Goal: Task Accomplishment & Management: Use online tool/utility

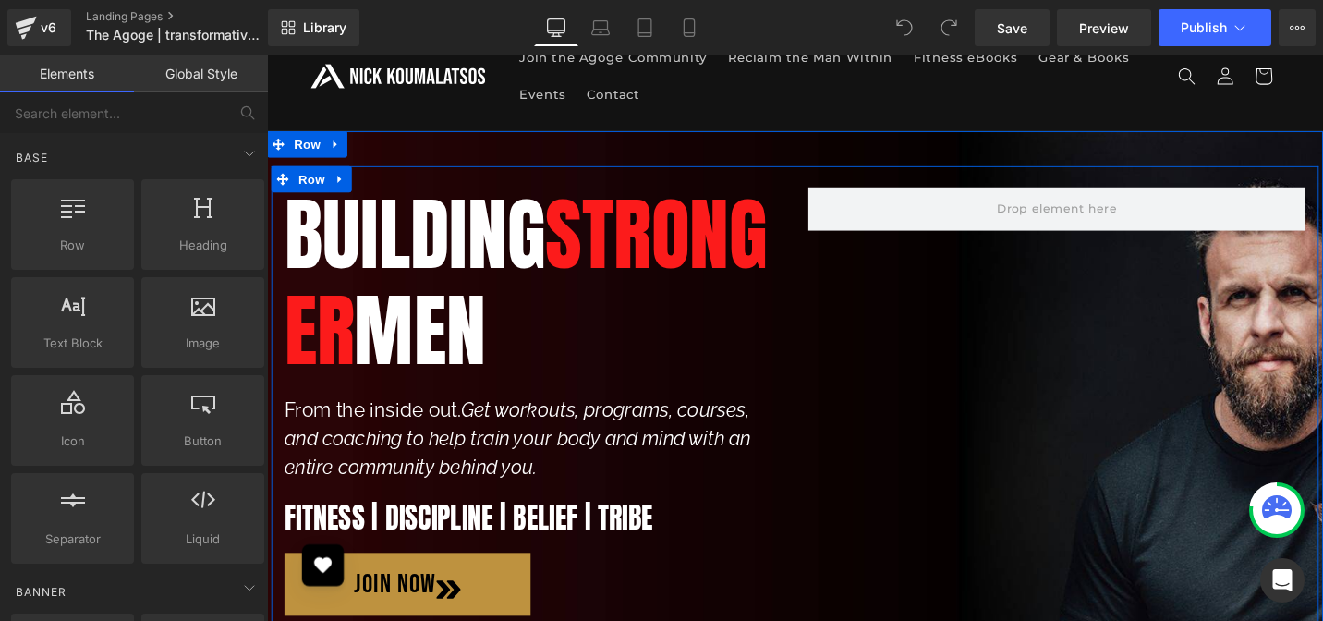
scroll to position [34, 0]
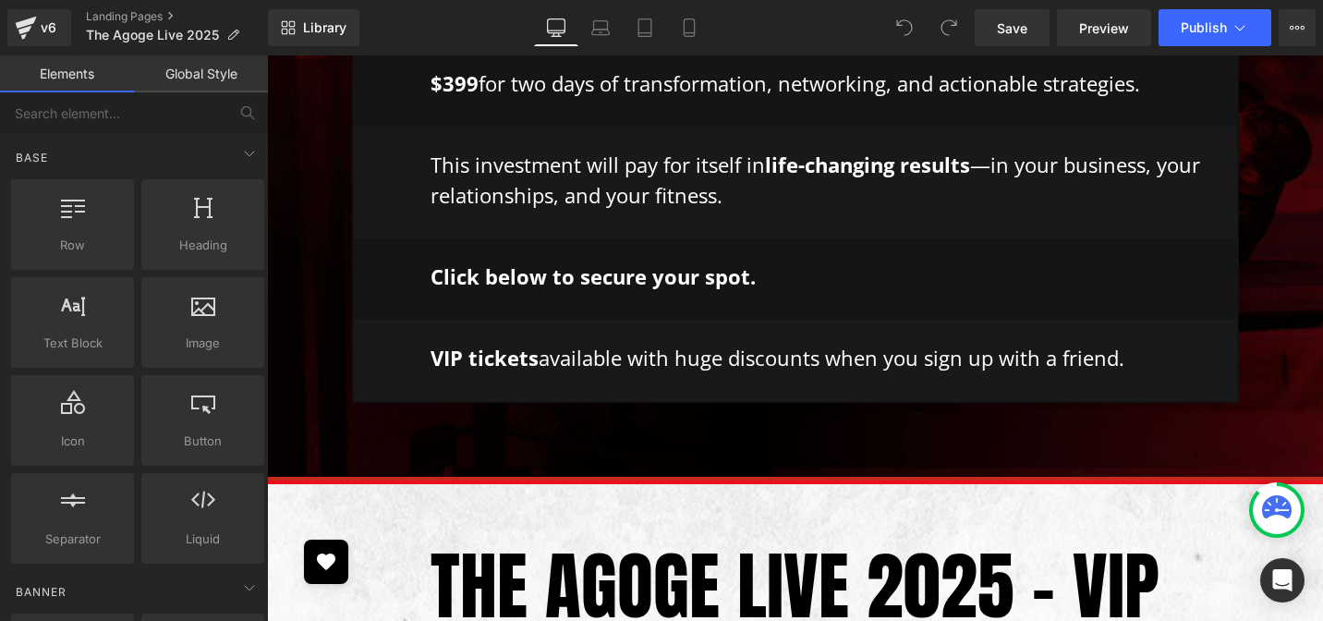
scroll to position [5088, 0]
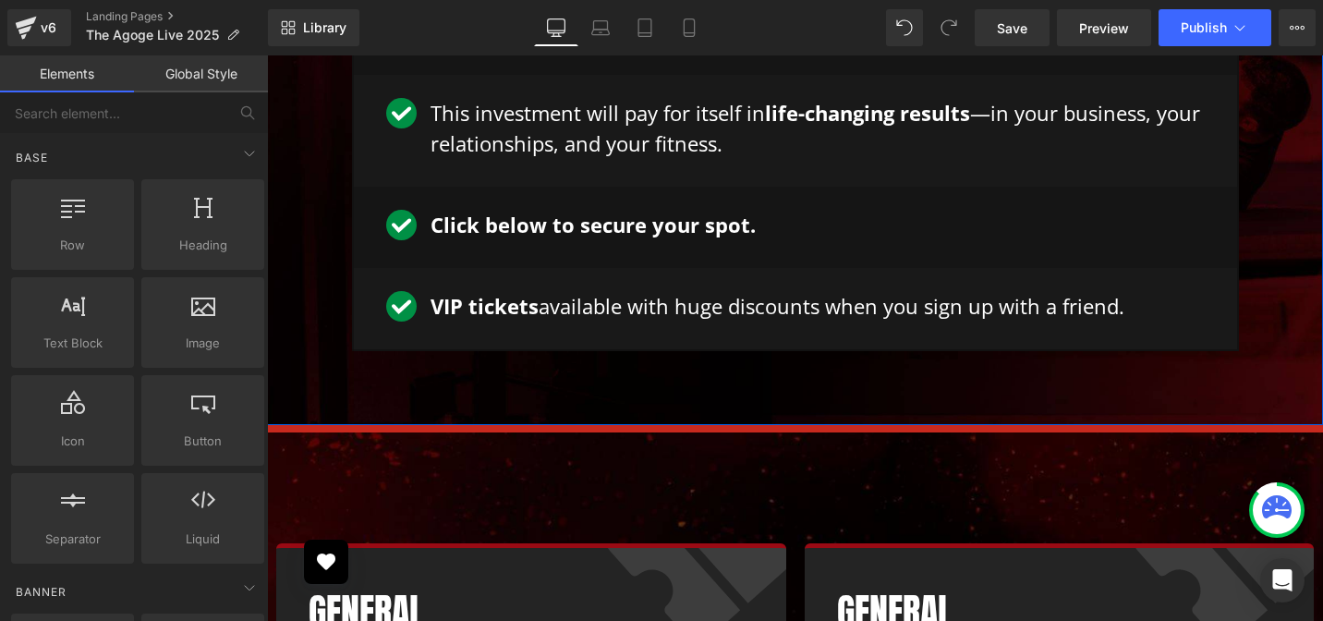
scroll to position [5164, 0]
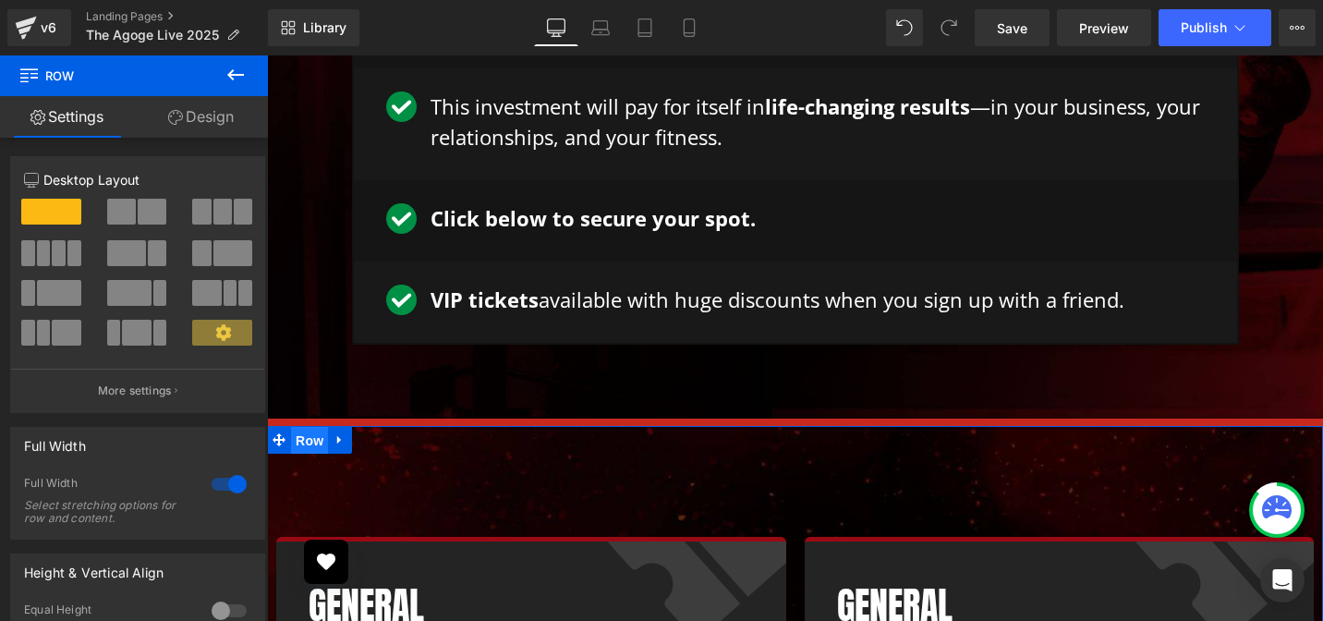
click at [311, 427] on span "Row" at bounding box center [309, 441] width 37 height 28
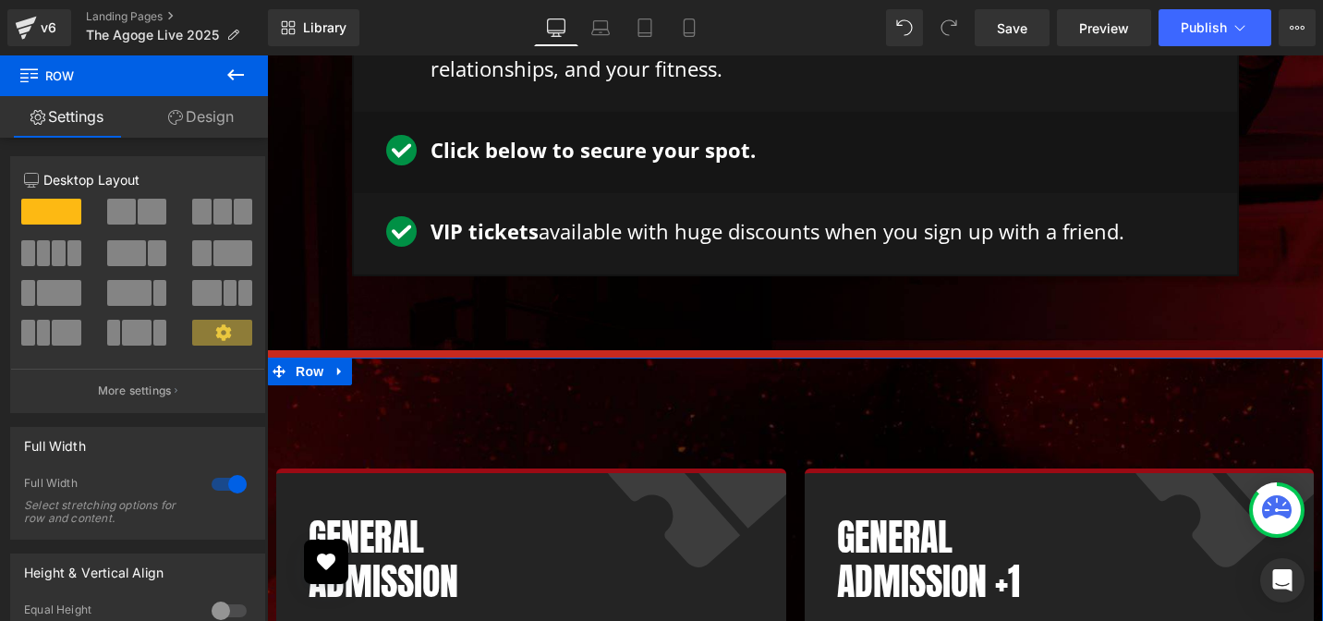
scroll to position [5250, 0]
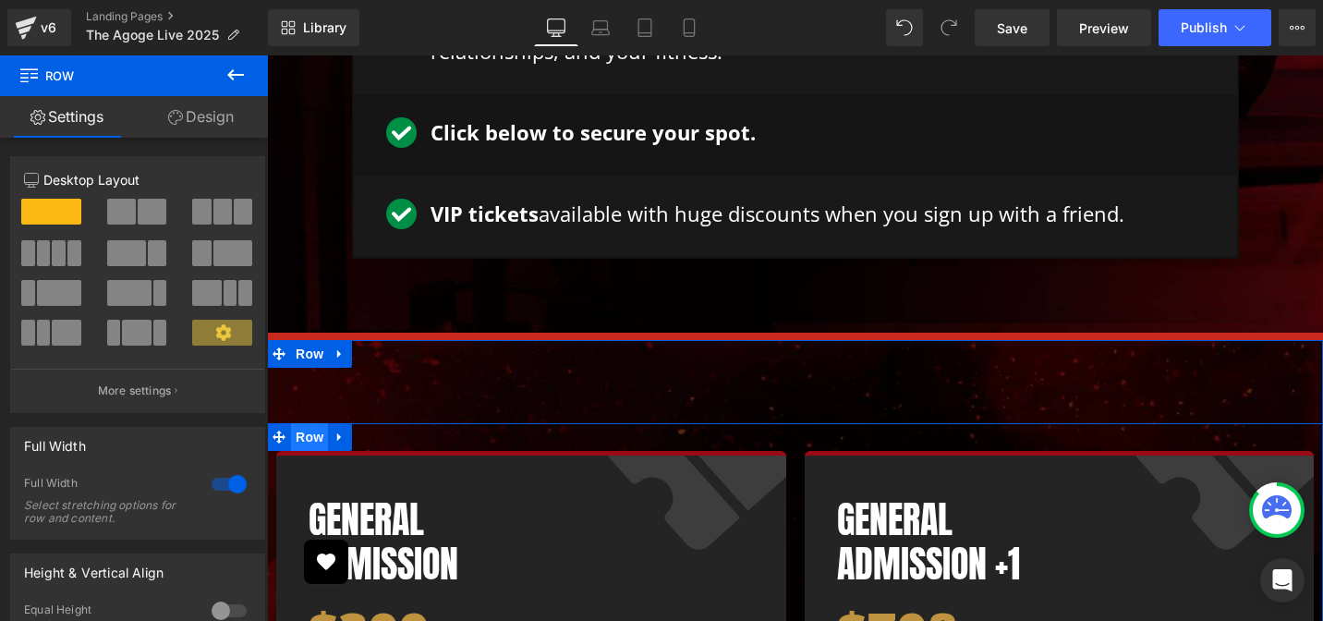
click at [313, 423] on span "Row" at bounding box center [309, 437] width 37 height 28
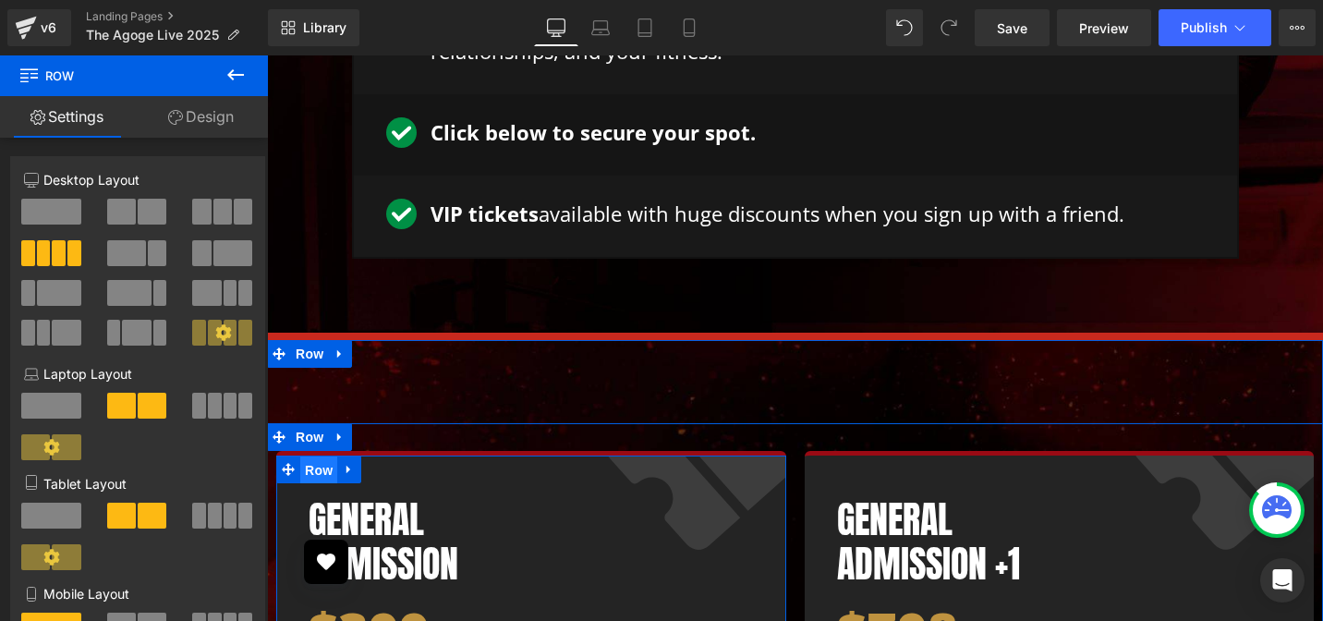
click at [321, 456] on span "Row" at bounding box center [318, 470] width 37 height 28
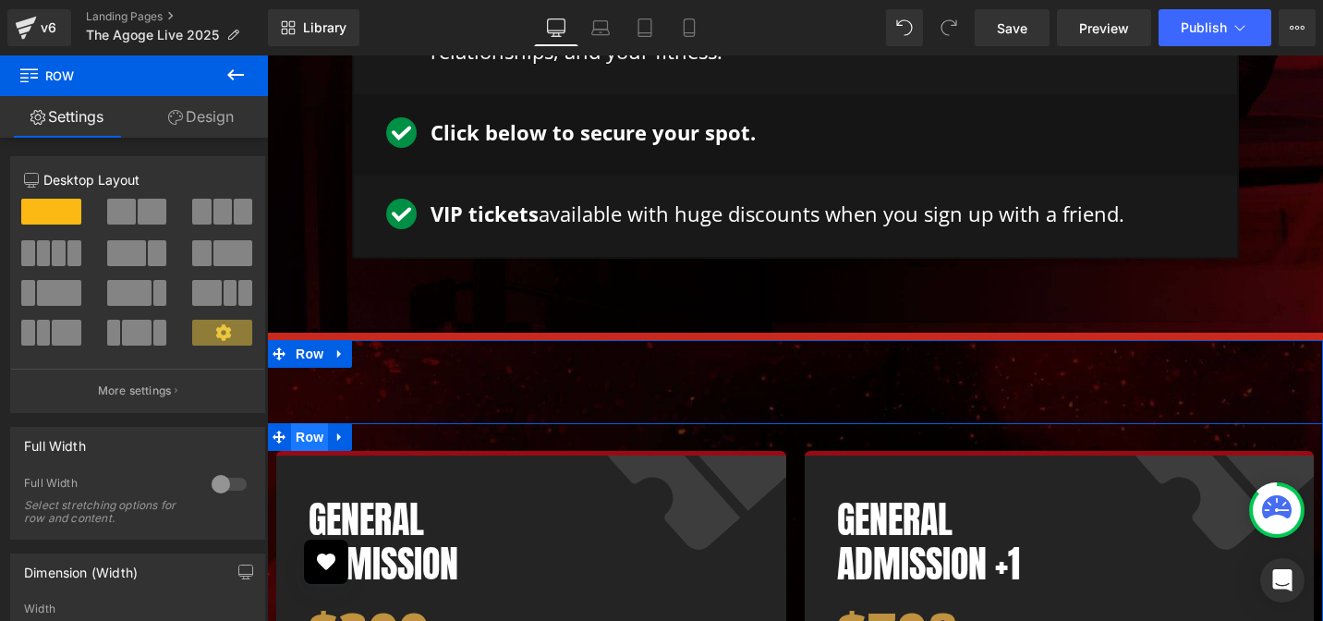
click at [309, 423] on span "Row" at bounding box center [309, 437] width 37 height 28
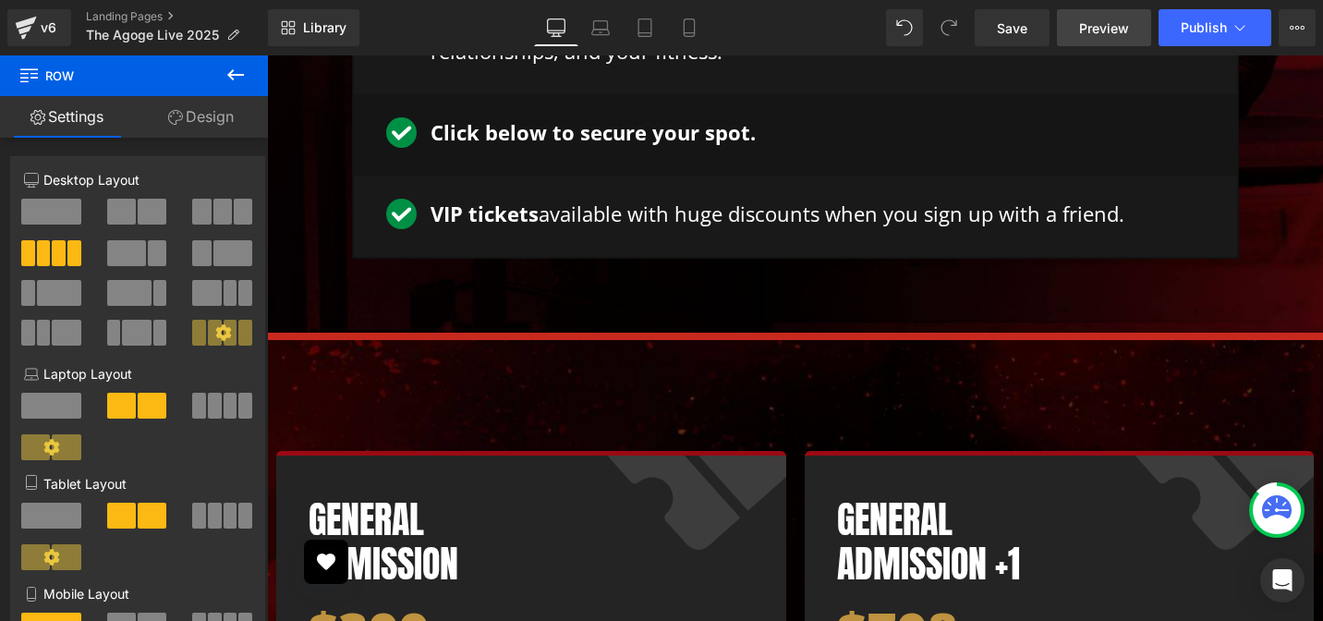
click at [1116, 37] on span "Preview" at bounding box center [1104, 27] width 50 height 19
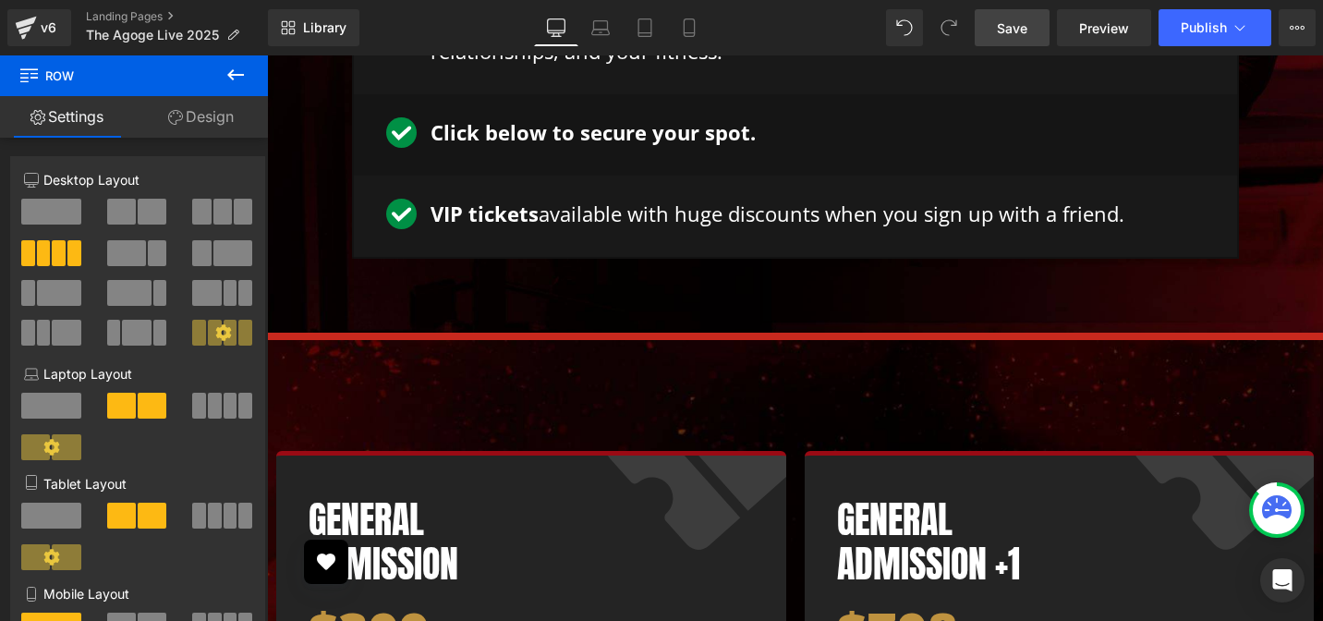
click at [1007, 30] on span "Save" at bounding box center [1012, 27] width 30 height 19
click at [1108, 34] on span "Preview" at bounding box center [1104, 27] width 50 height 19
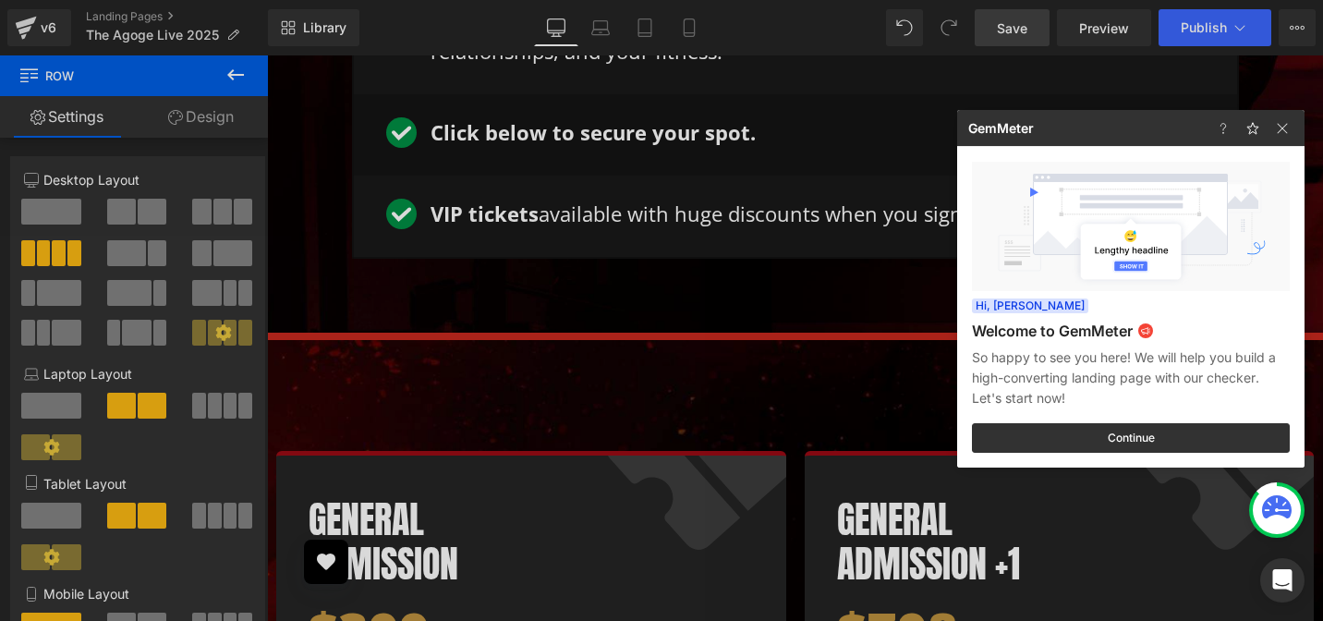
click at [786, 377] on div at bounding box center [661, 310] width 1323 height 621
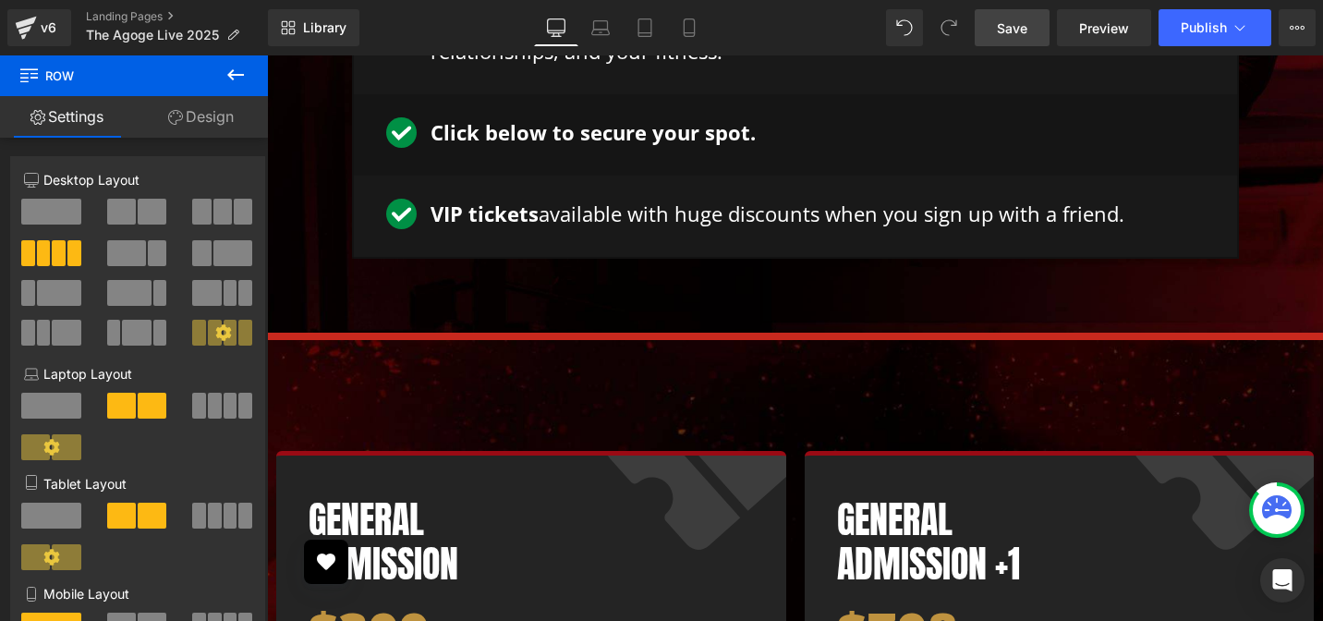
click at [242, 75] on icon at bounding box center [235, 74] width 17 height 11
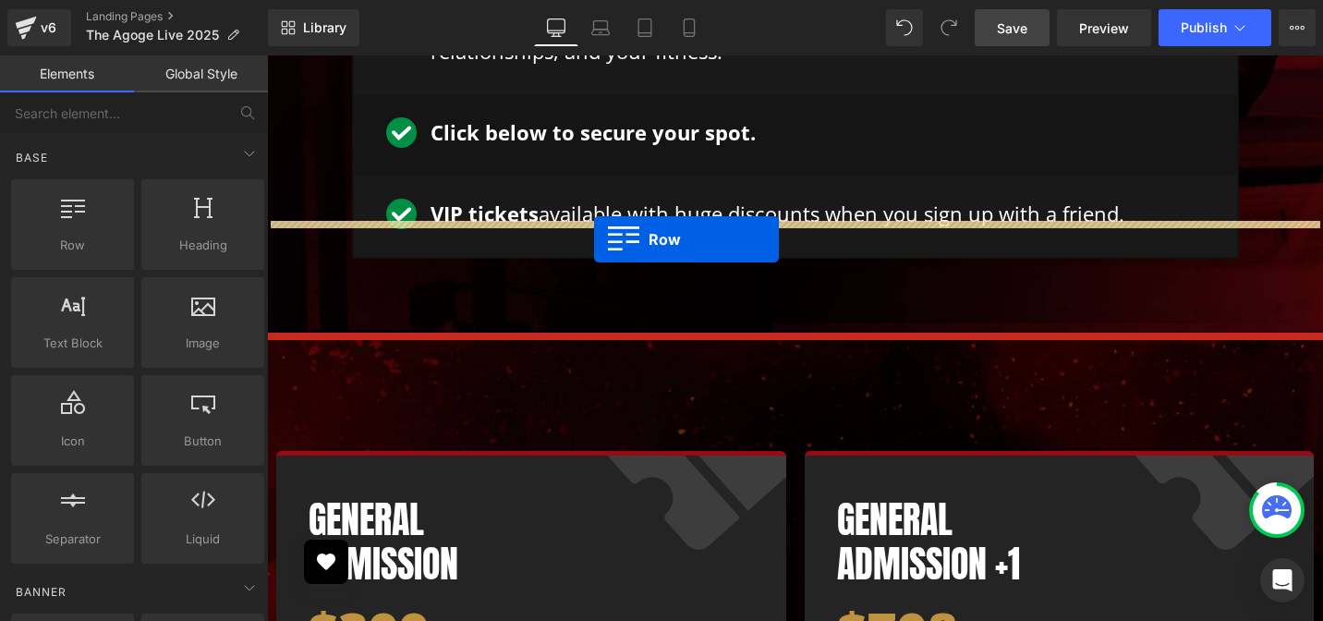
drag, startPoint x: 341, startPoint y: 296, endPoint x: 594, endPoint y: 239, distance: 259.5
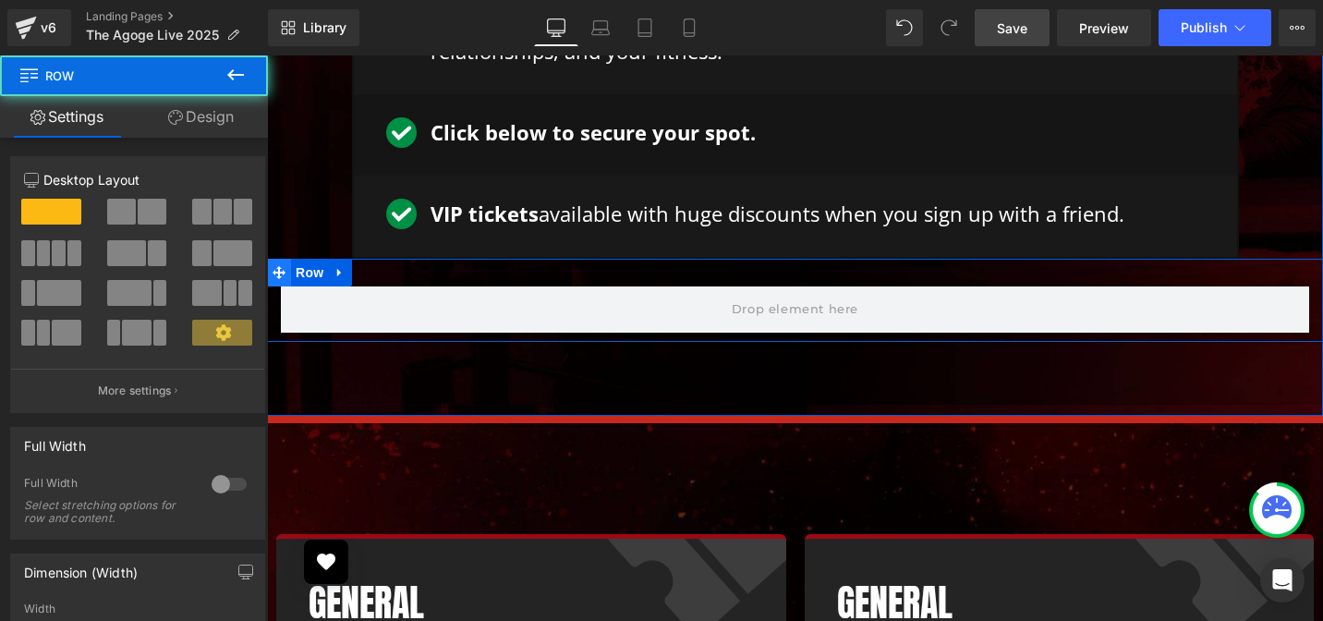
click at [281, 259] on span at bounding box center [279, 273] width 24 height 28
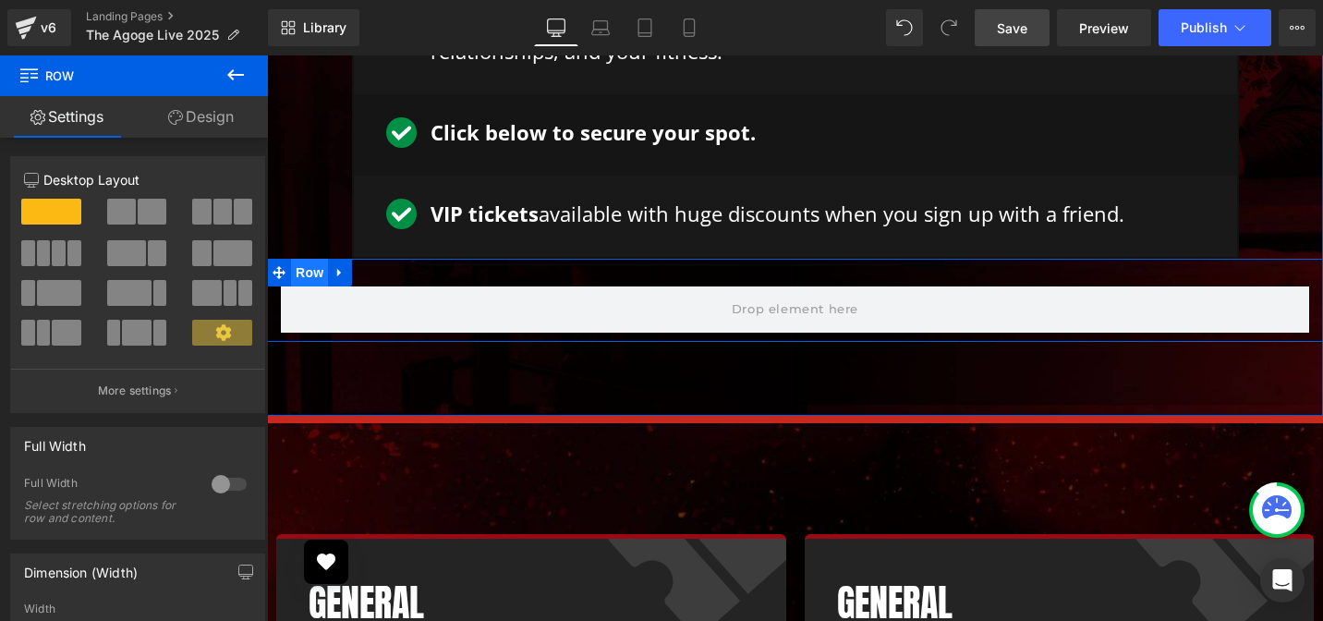
click at [295, 259] on span "Row" at bounding box center [309, 273] width 37 height 28
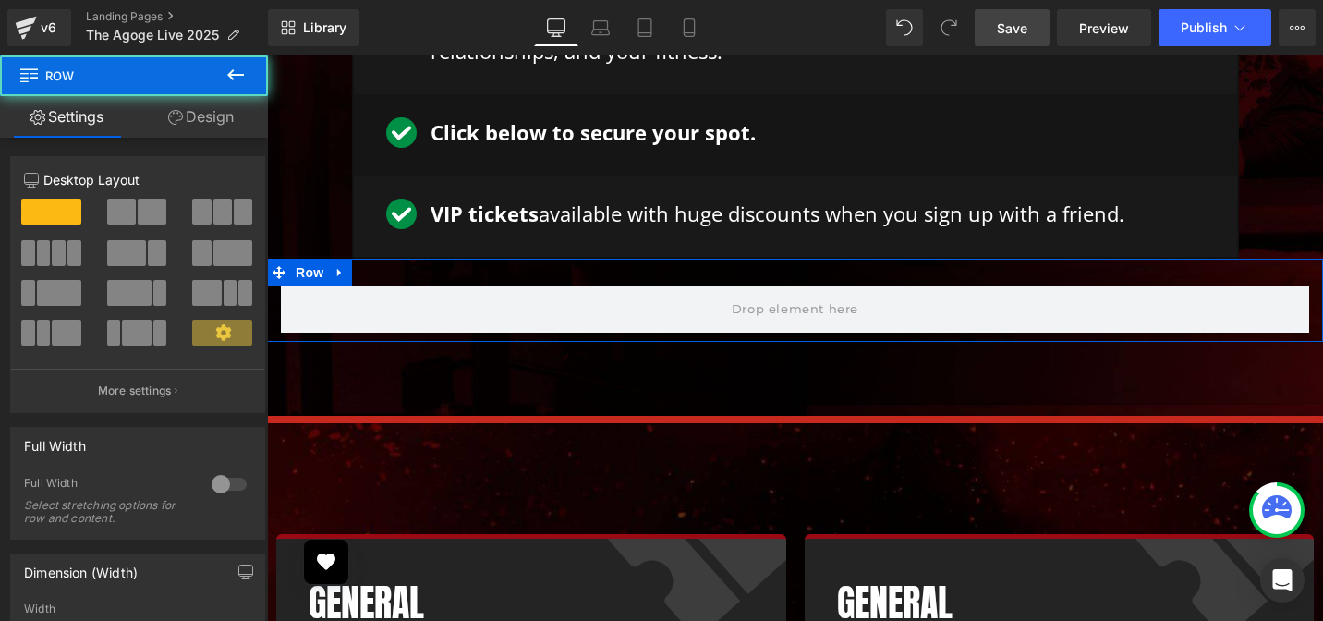
click at [192, 108] on link "Design" at bounding box center [201, 117] width 134 height 42
click at [65, 113] on link "Settings" at bounding box center [67, 117] width 134 height 42
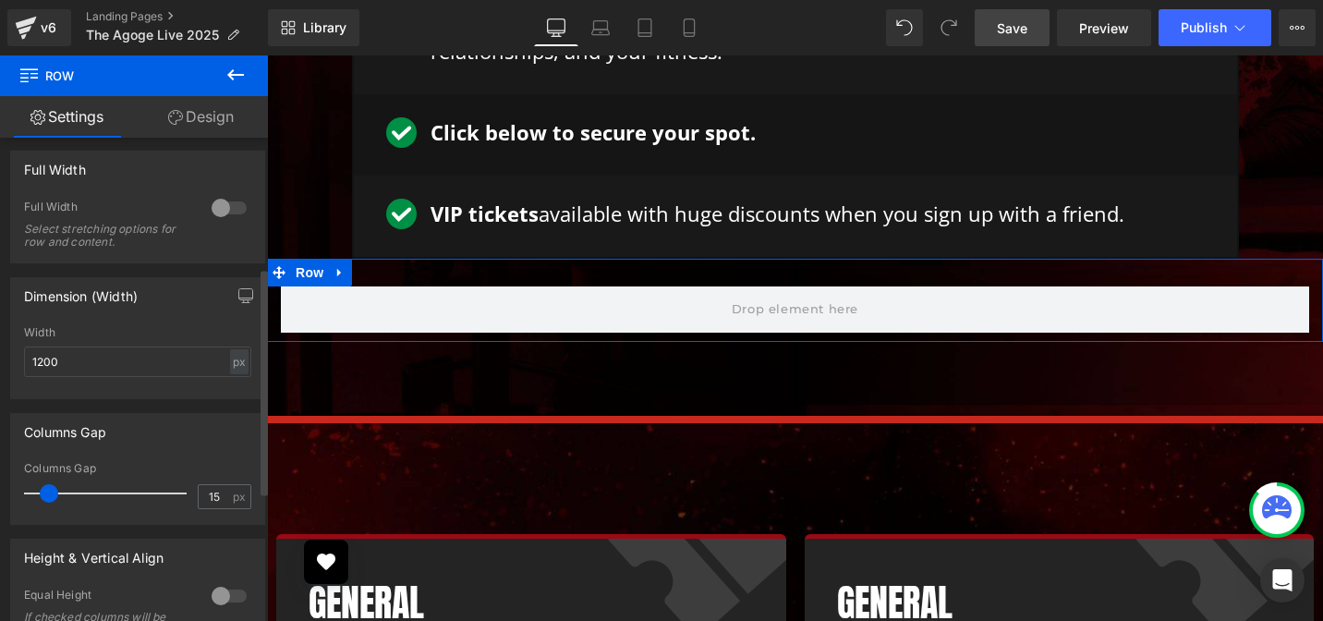
scroll to position [255, 0]
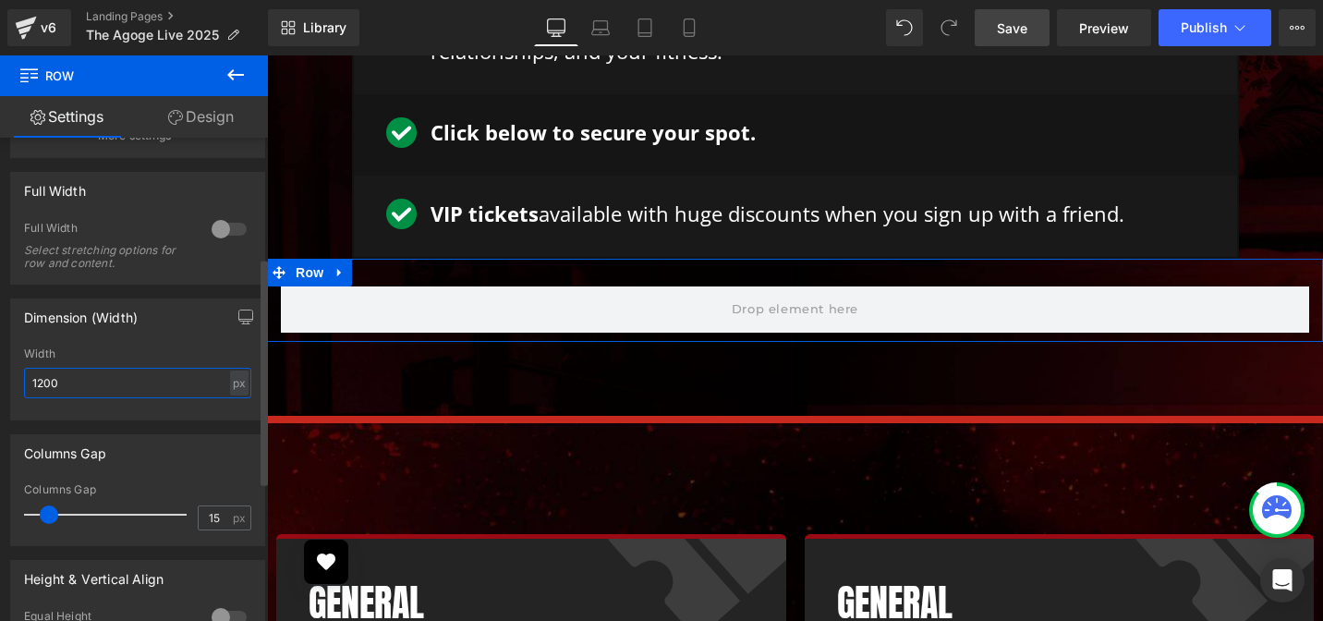
click at [110, 392] on input "1200" at bounding box center [137, 383] width 227 height 30
click at [57, 388] on input "1200" at bounding box center [137, 383] width 227 height 30
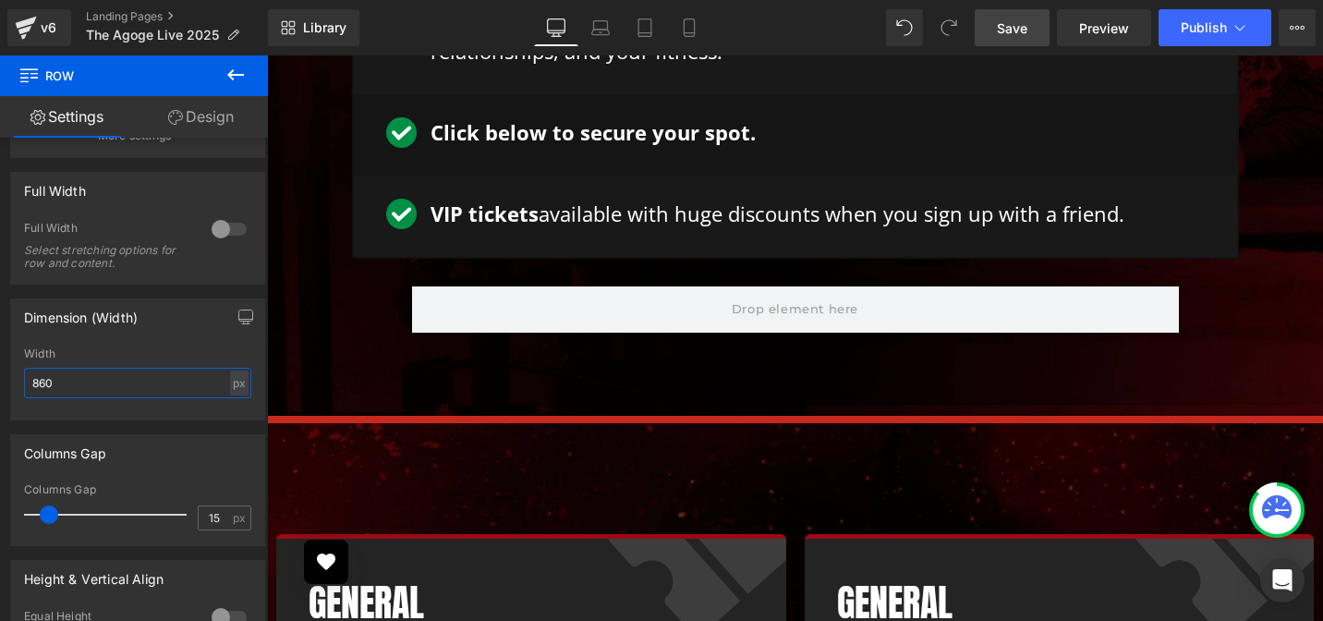
type input "860"
click at [223, 72] on button at bounding box center [235, 75] width 65 height 41
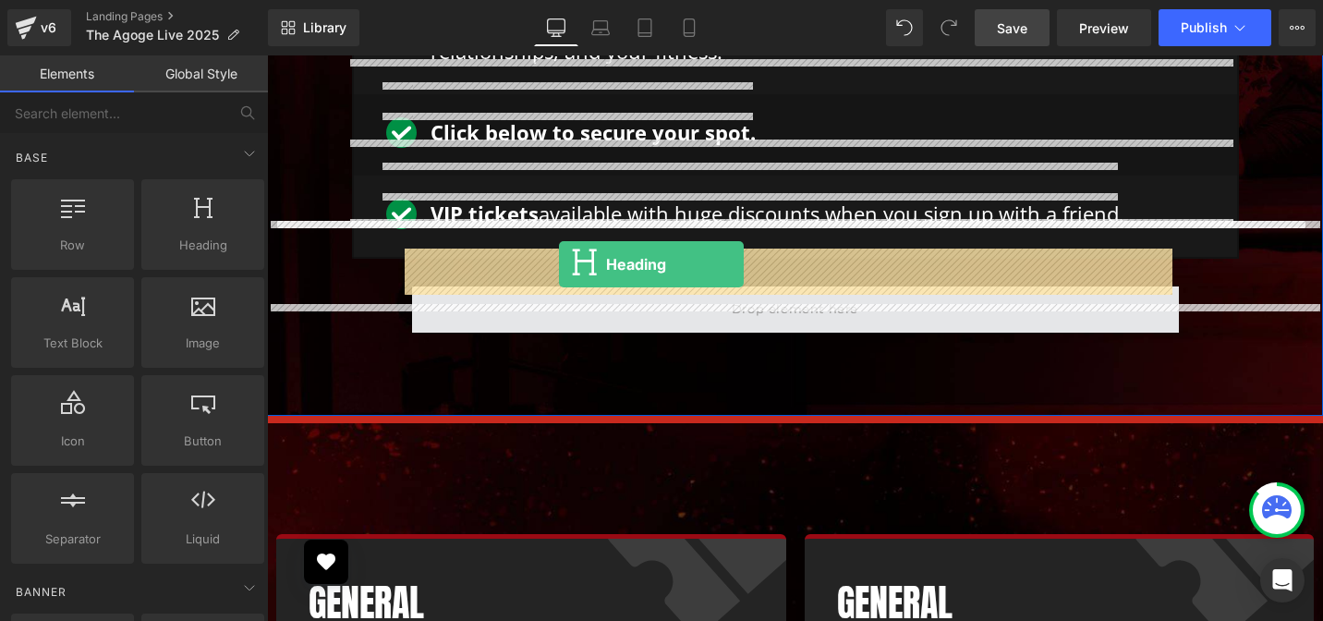
drag, startPoint x: 457, startPoint y: 274, endPoint x: 559, endPoint y: 264, distance: 102.1
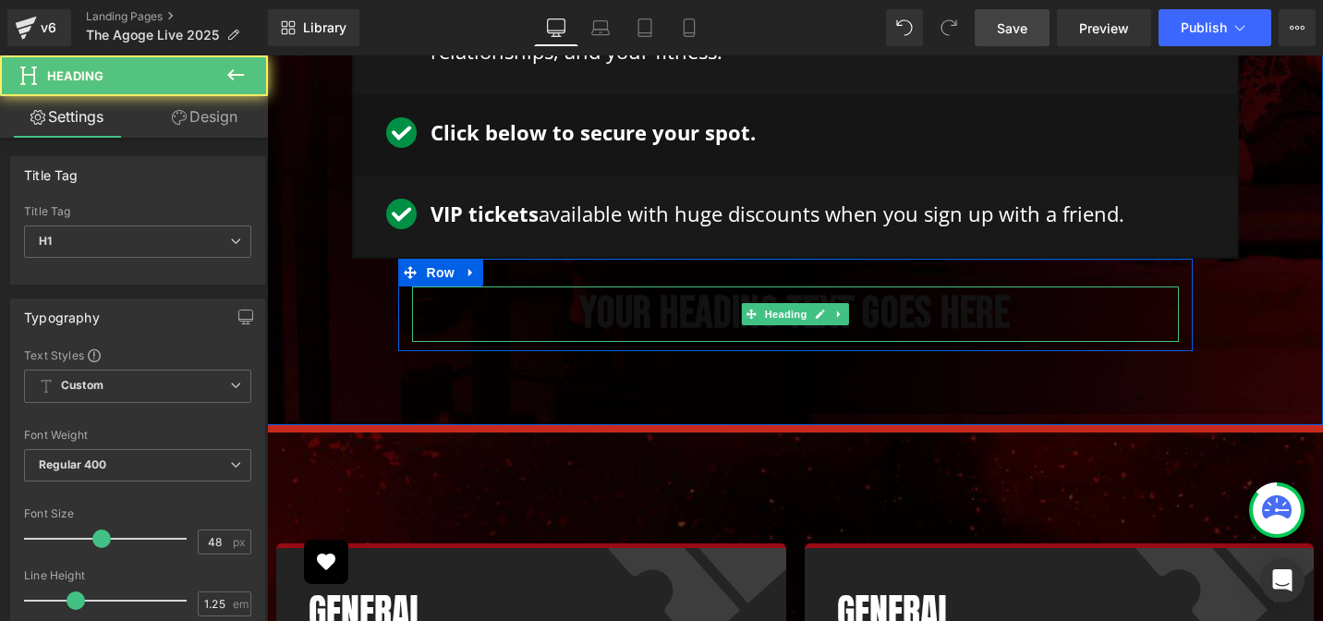
click at [566, 286] on h1 "Your heading text goes here" at bounding box center [795, 313] width 767 height 55
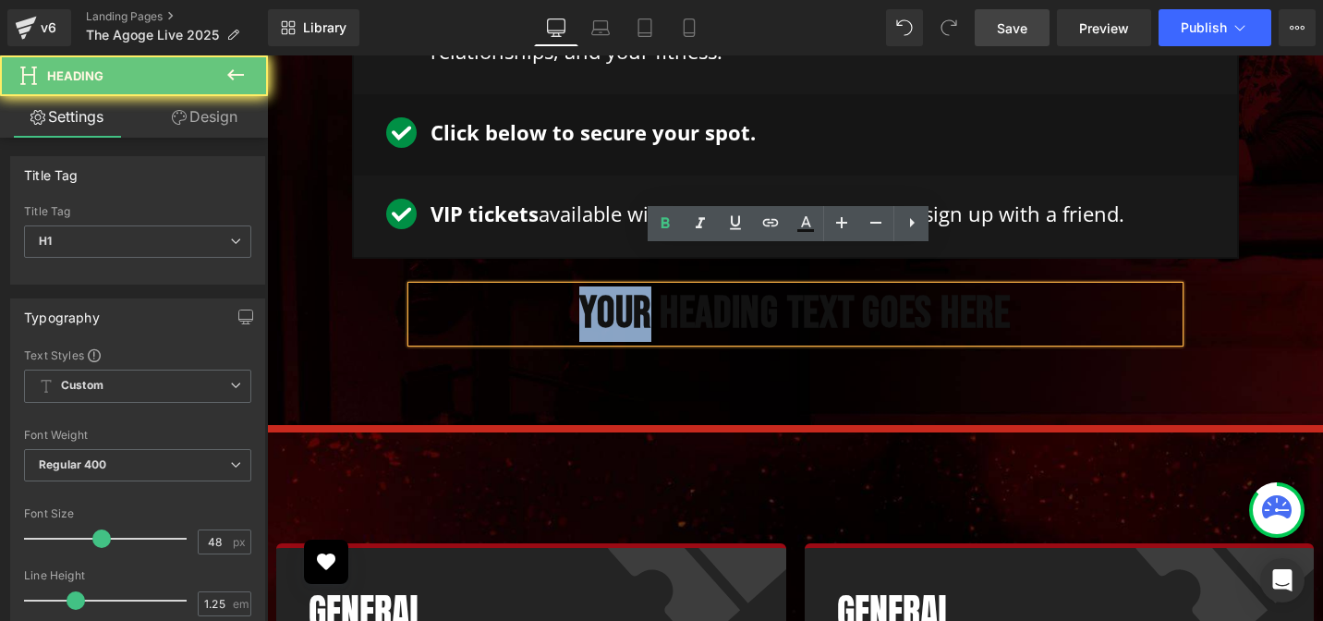
click at [566, 286] on h1 "Your heading text goes here" at bounding box center [795, 313] width 767 height 55
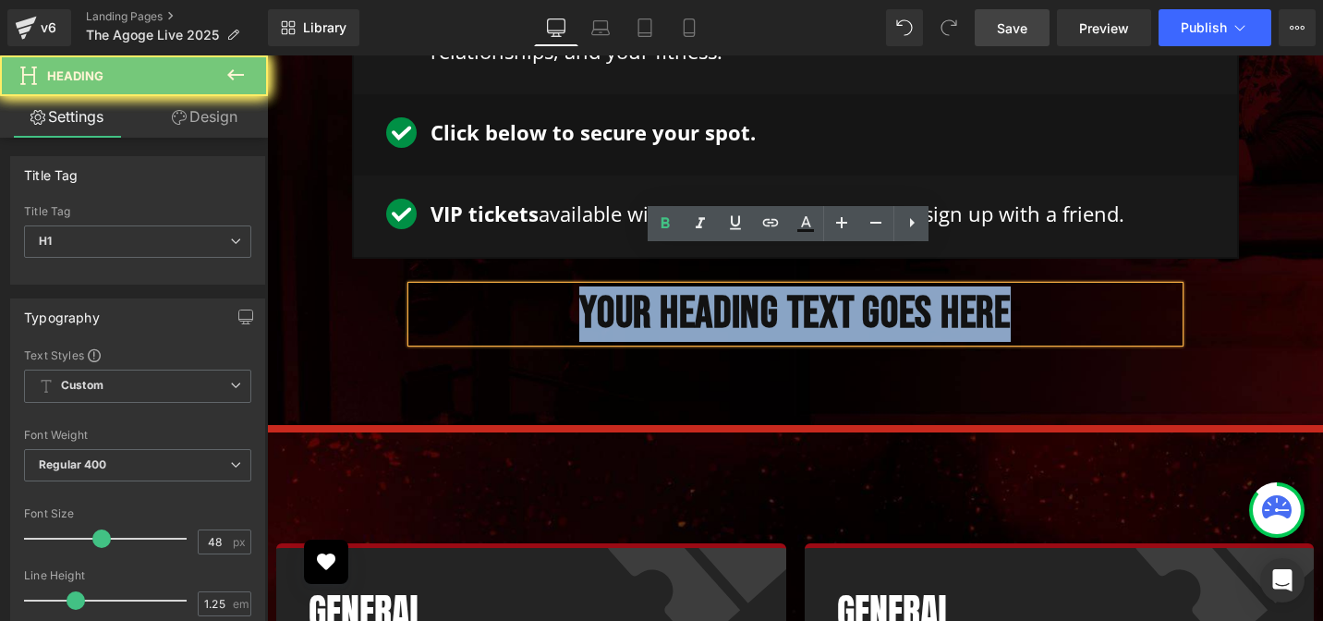
click at [566, 286] on h1 "Your heading text goes here" at bounding box center [795, 313] width 767 height 55
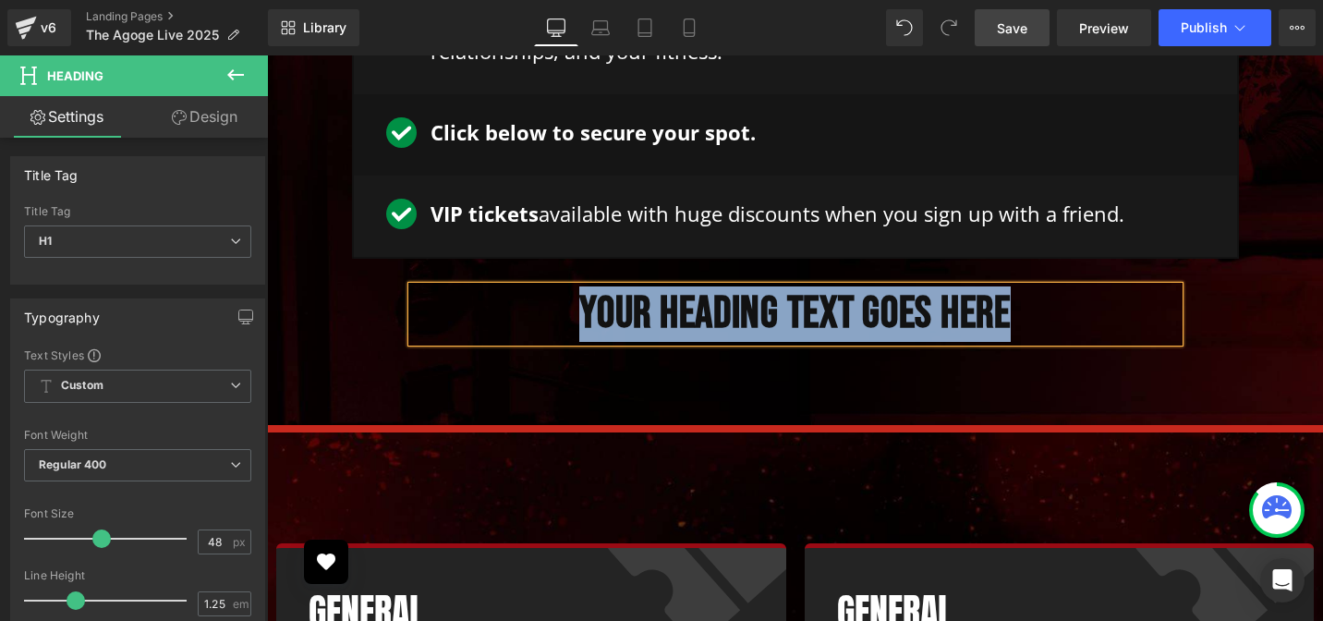
paste div
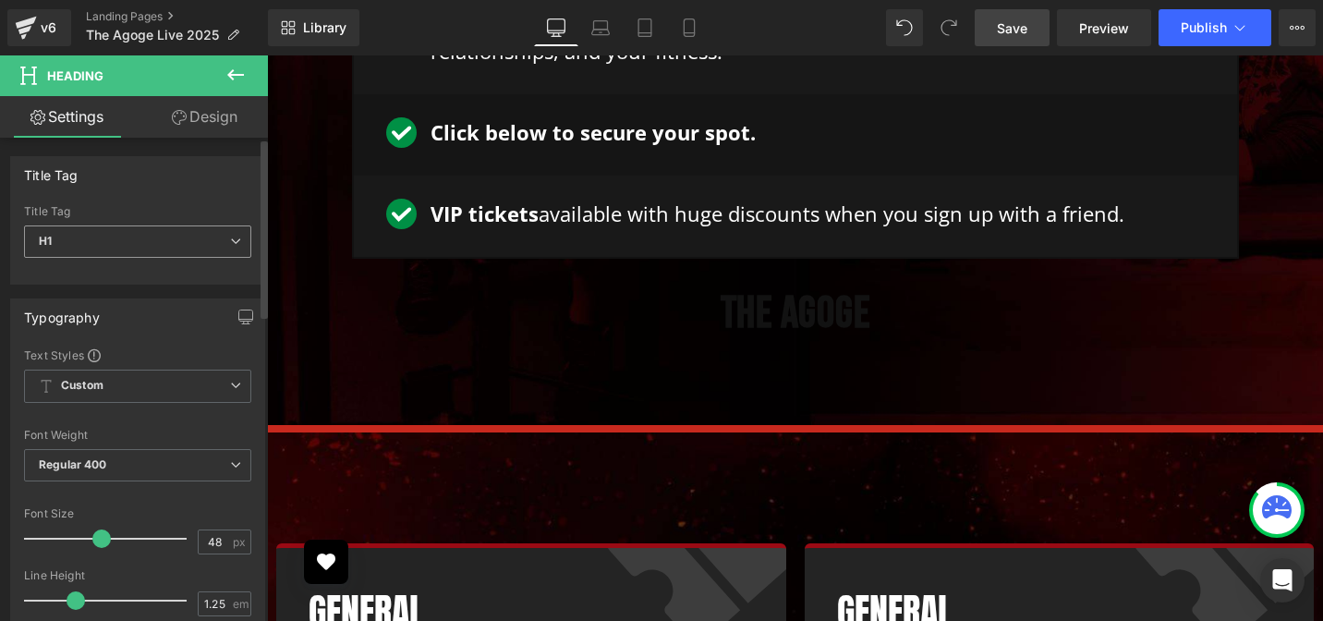
click at [135, 261] on div "H1 H1 H2 H3 H4 H5 H6" at bounding box center [137, 246] width 227 height 42
click at [137, 253] on span "H1" at bounding box center [137, 241] width 227 height 32
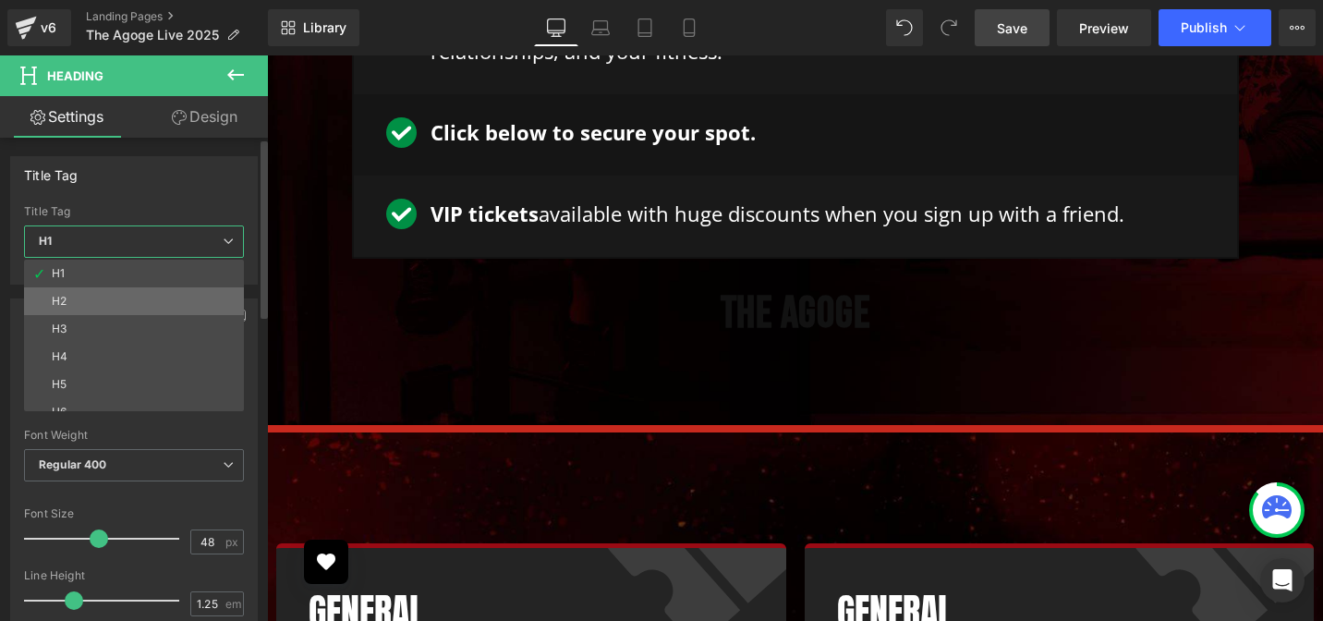
click at [110, 312] on li "H2" at bounding box center [138, 301] width 228 height 28
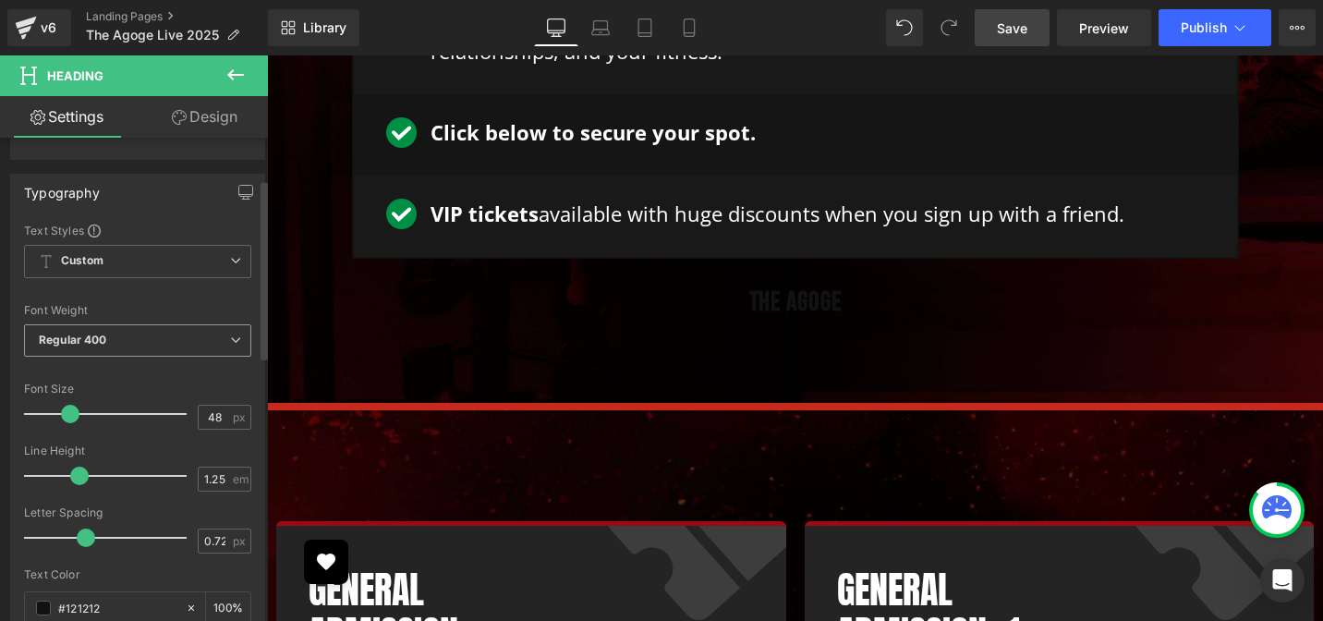
scroll to position [141, 0]
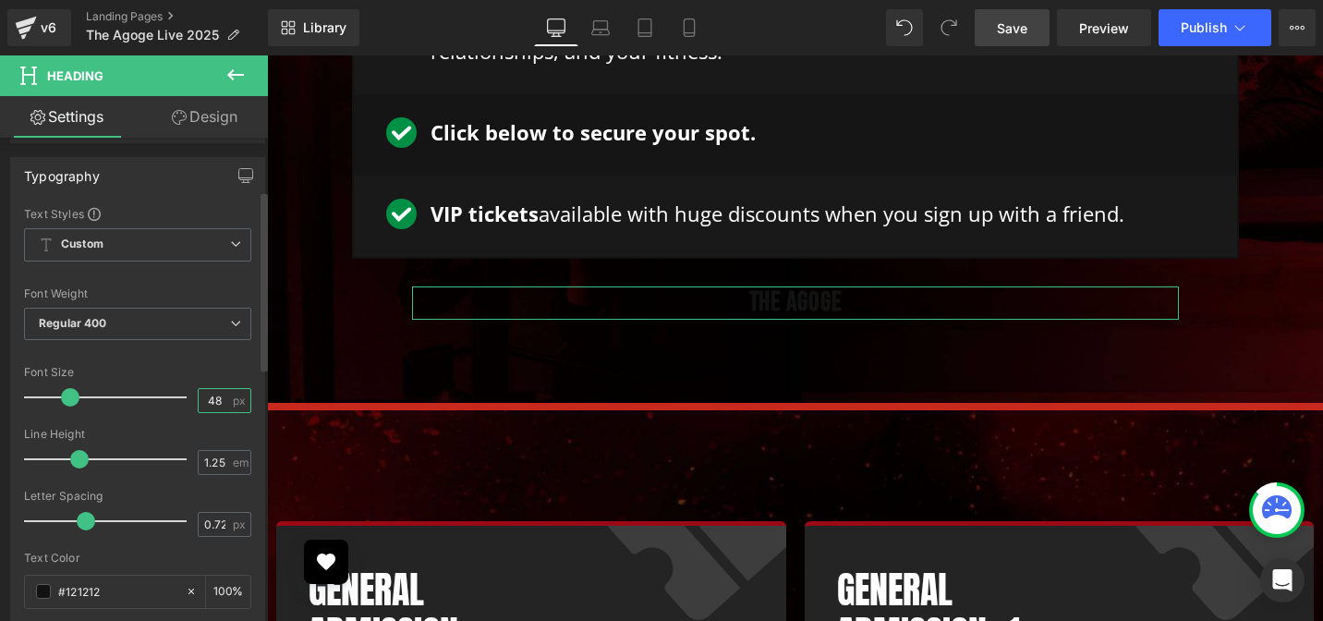
click at [199, 395] on input "48" at bounding box center [215, 400] width 32 height 23
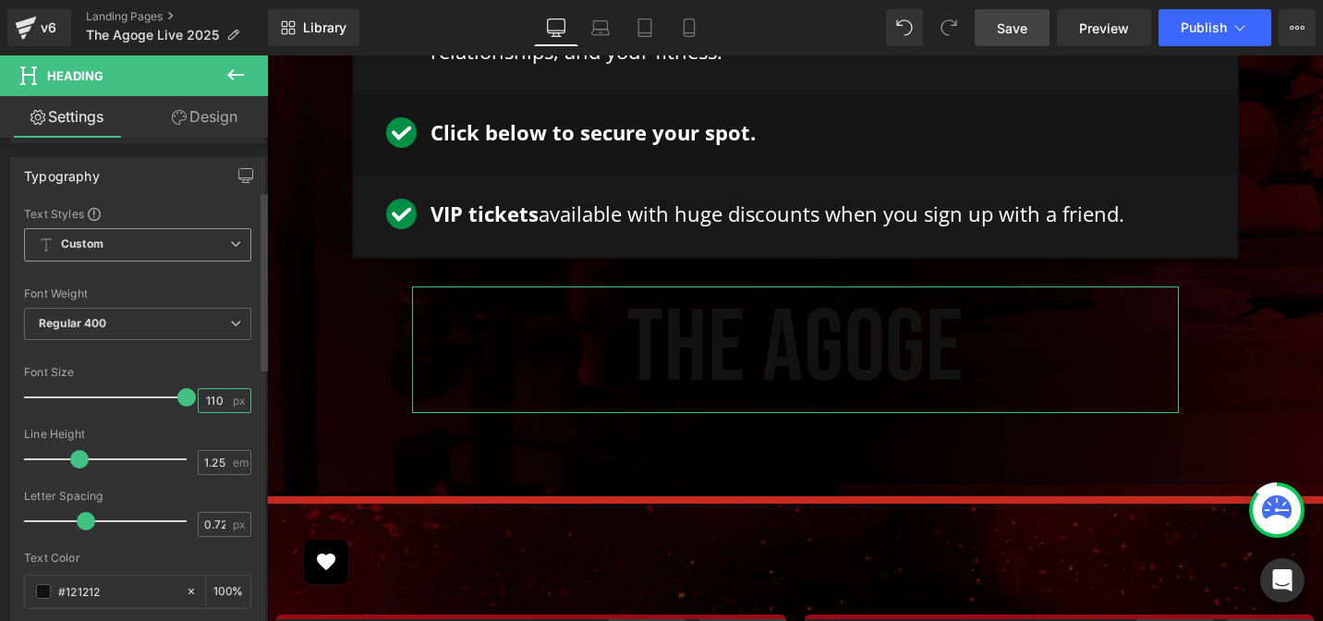
type input "110"
click at [127, 252] on span "Custom Setup Global Style" at bounding box center [137, 244] width 227 height 33
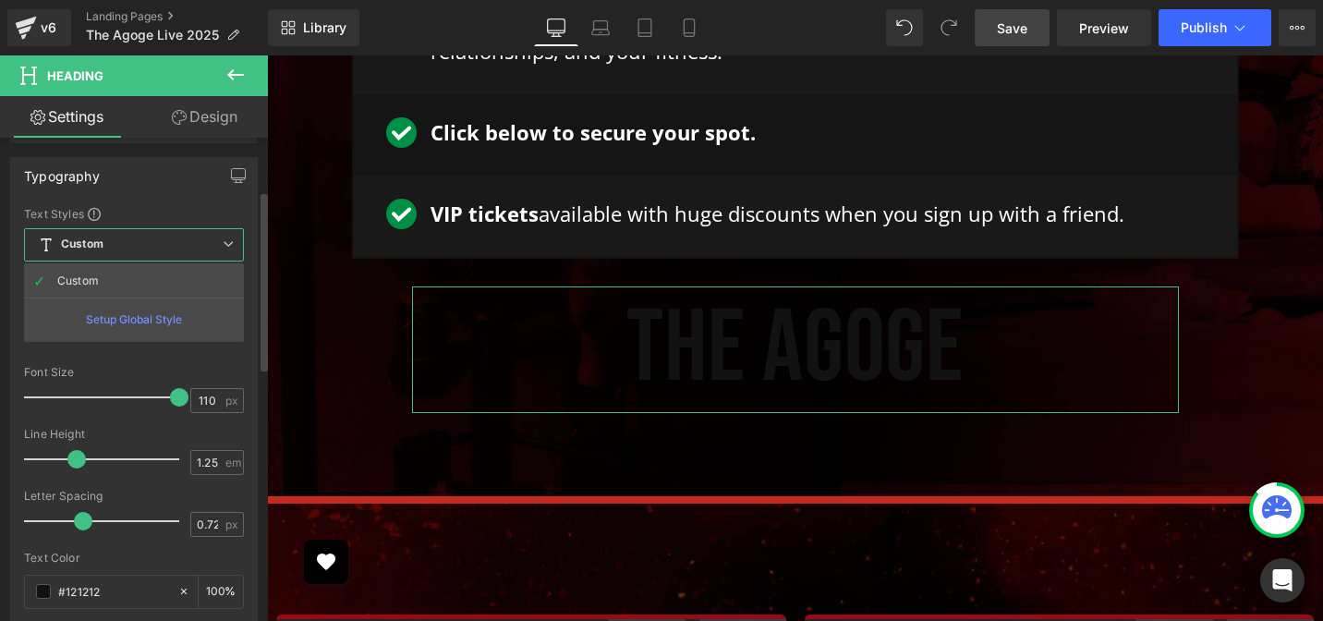
click at [127, 253] on span "Custom Setup Global Style" at bounding box center [134, 244] width 220 height 33
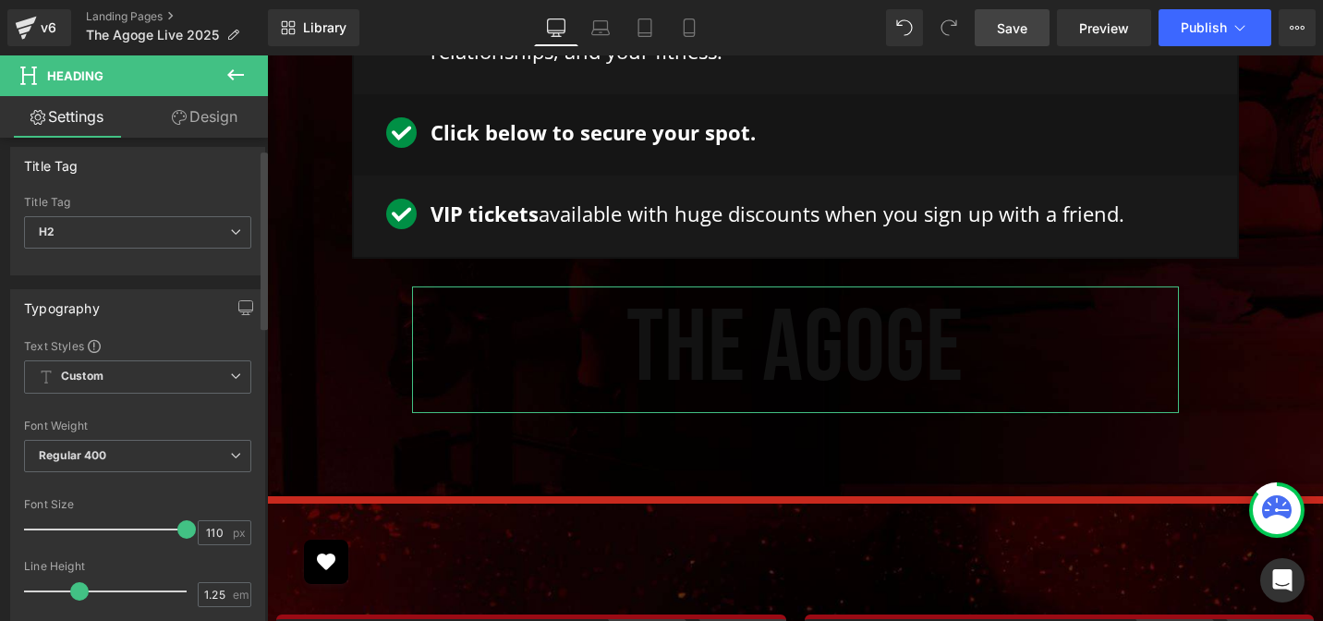
scroll to position [0, 0]
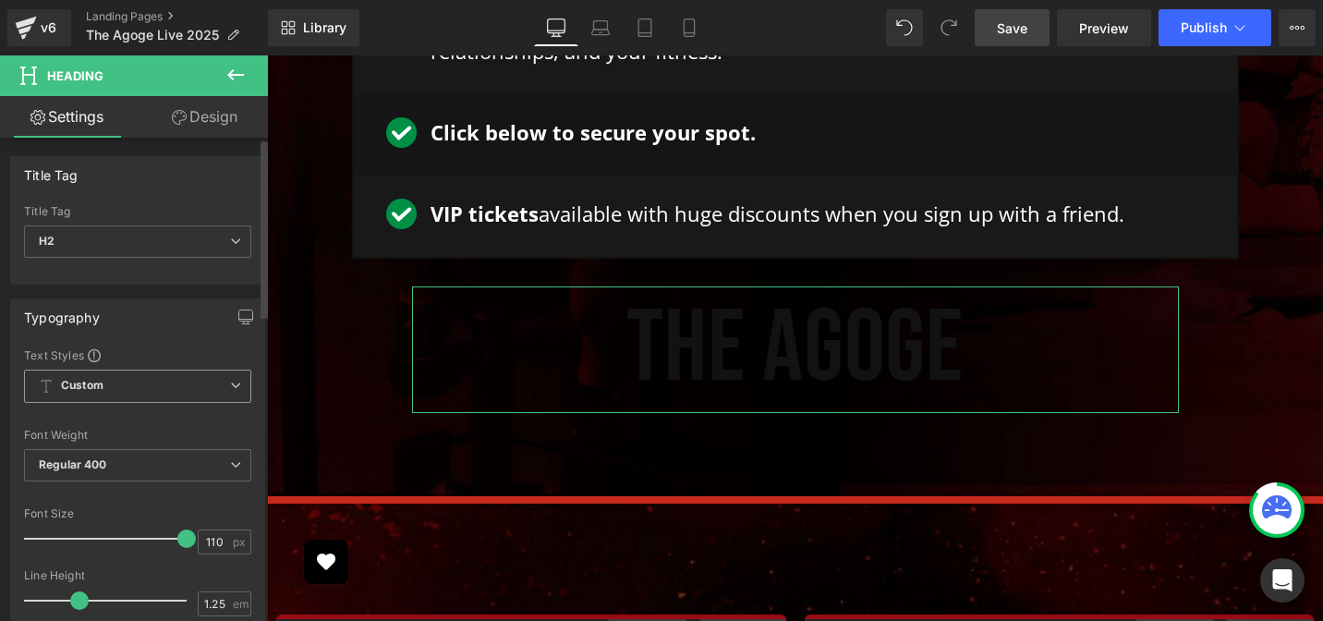
click at [119, 399] on span "Custom Setup Global Style" at bounding box center [137, 385] width 227 height 33
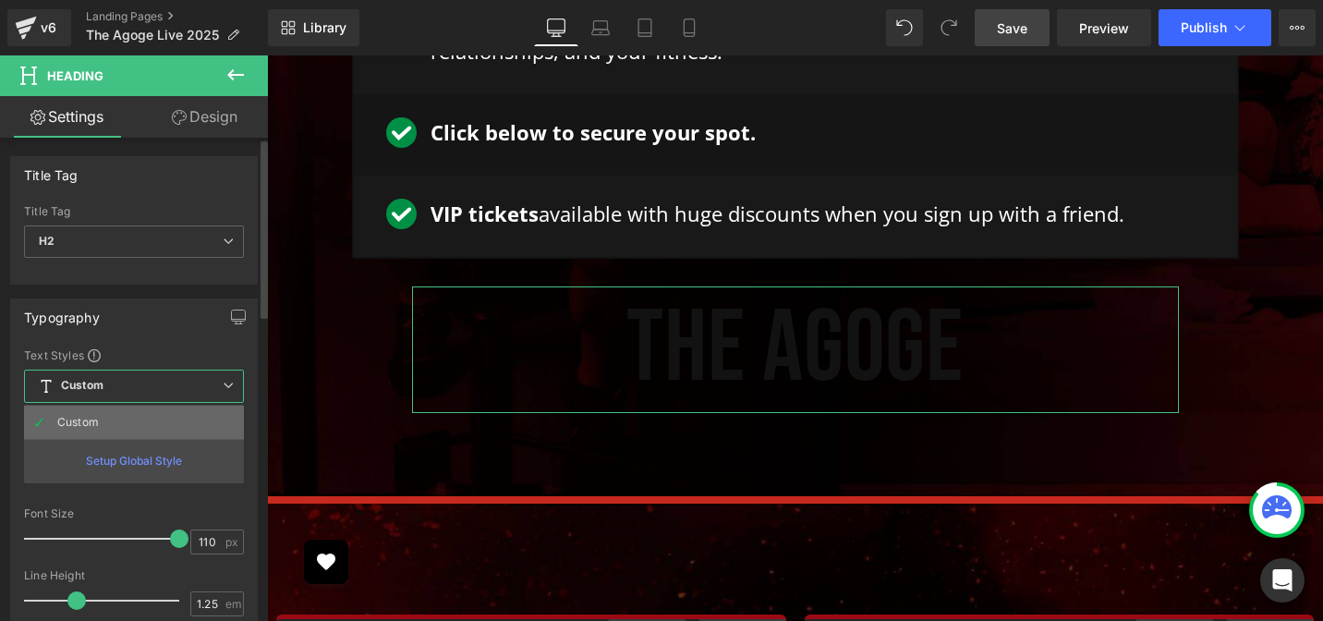
click at [119, 416] on li "Custom" at bounding box center [134, 421] width 220 height 33
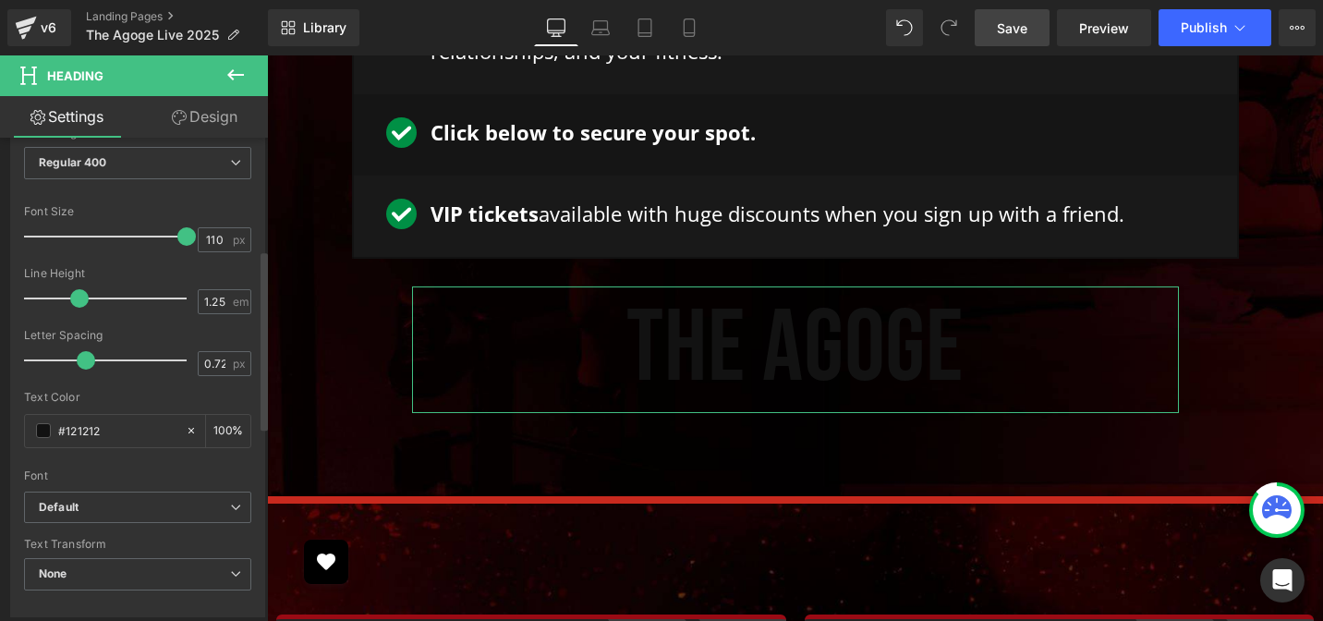
scroll to position [462, 0]
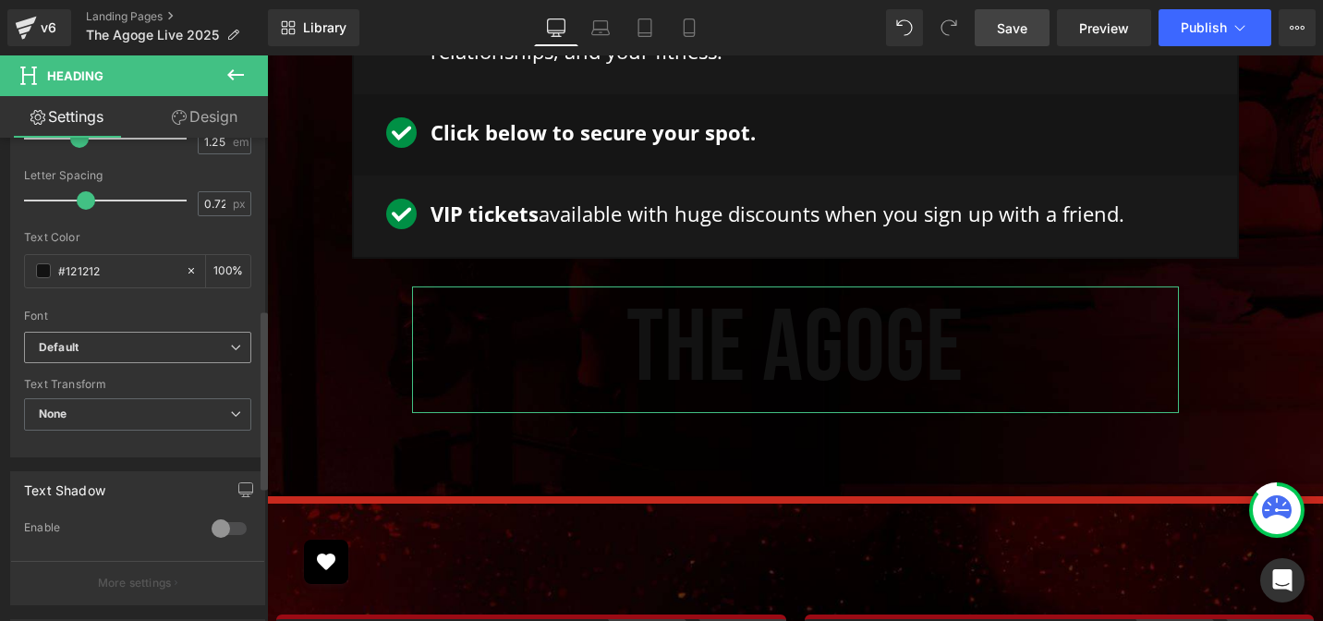
click at [120, 337] on span "Default" at bounding box center [137, 348] width 227 height 32
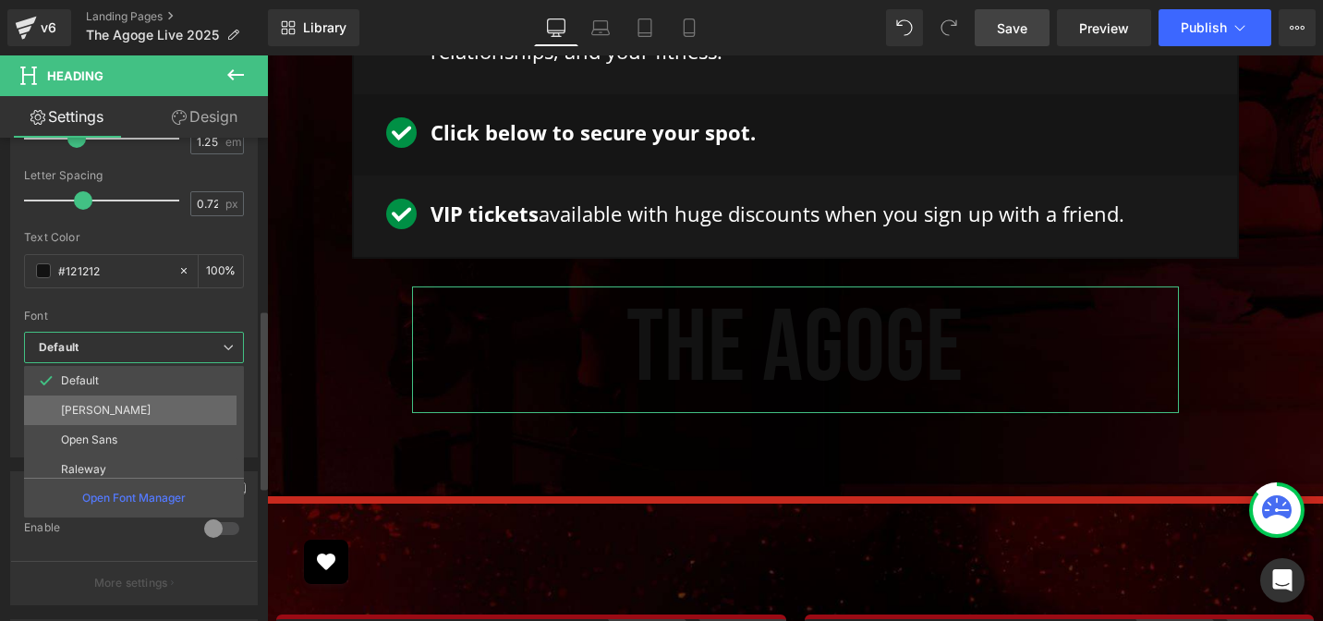
click at [103, 404] on li "[PERSON_NAME]" at bounding box center [138, 410] width 228 height 30
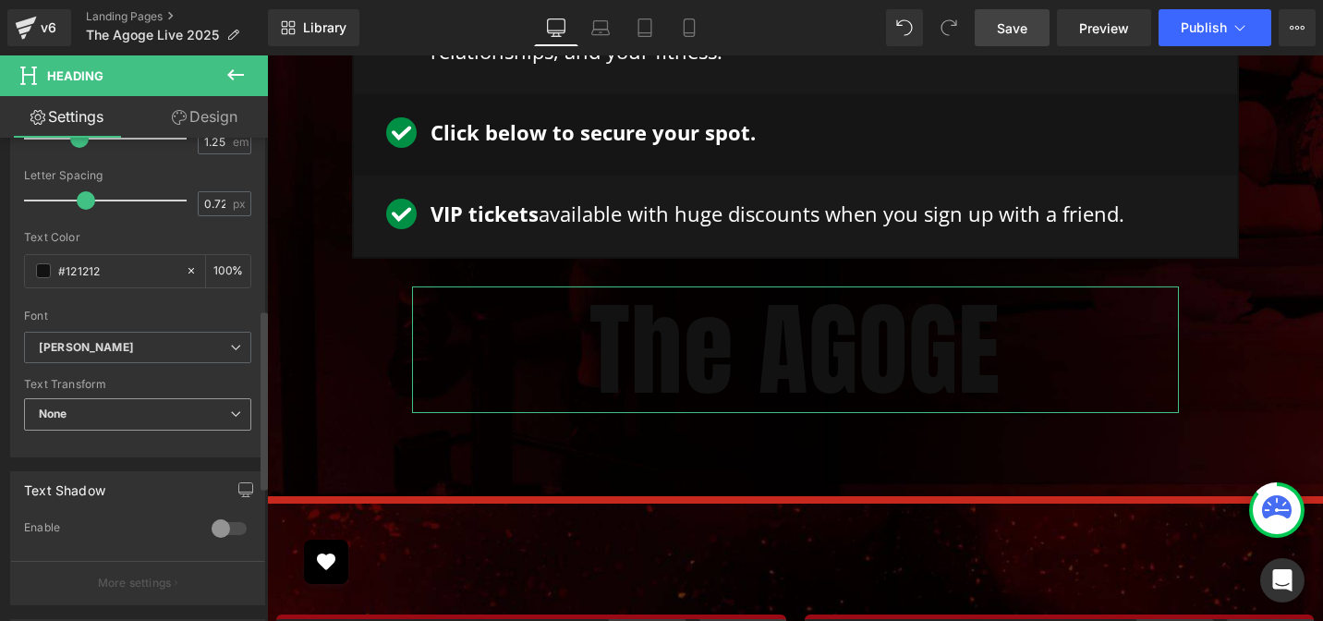
click at [130, 416] on span "None" at bounding box center [137, 414] width 227 height 32
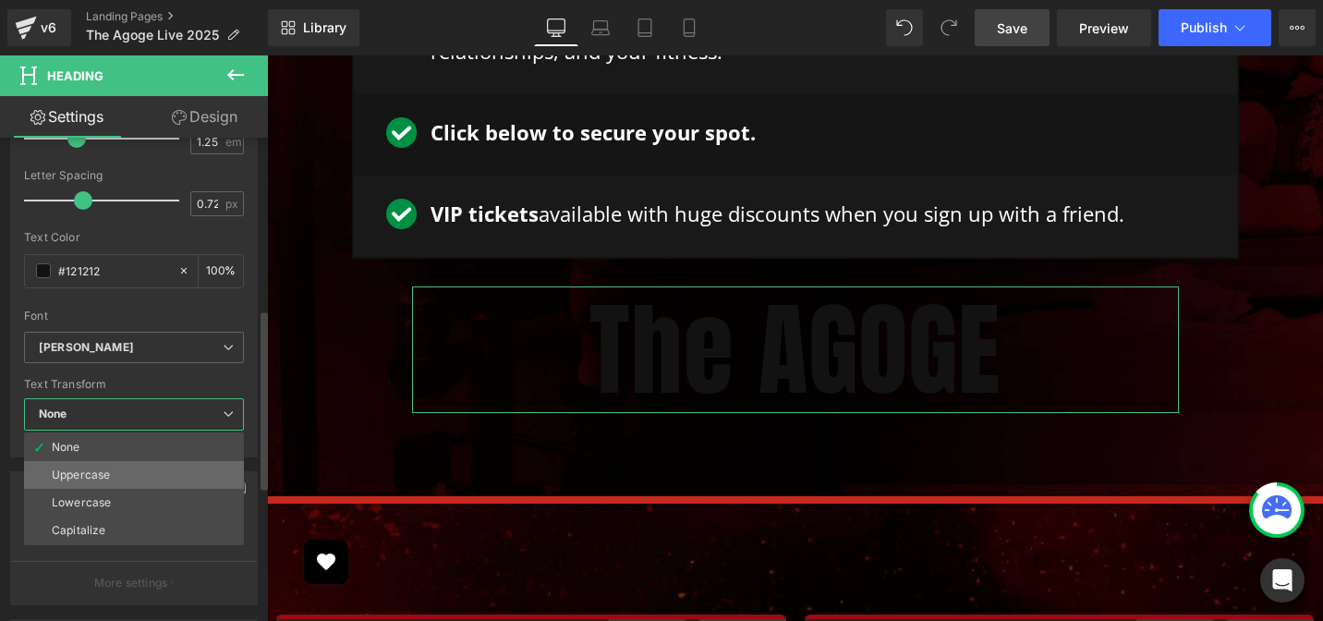
click at [115, 472] on li "Uppercase" at bounding box center [134, 475] width 220 height 28
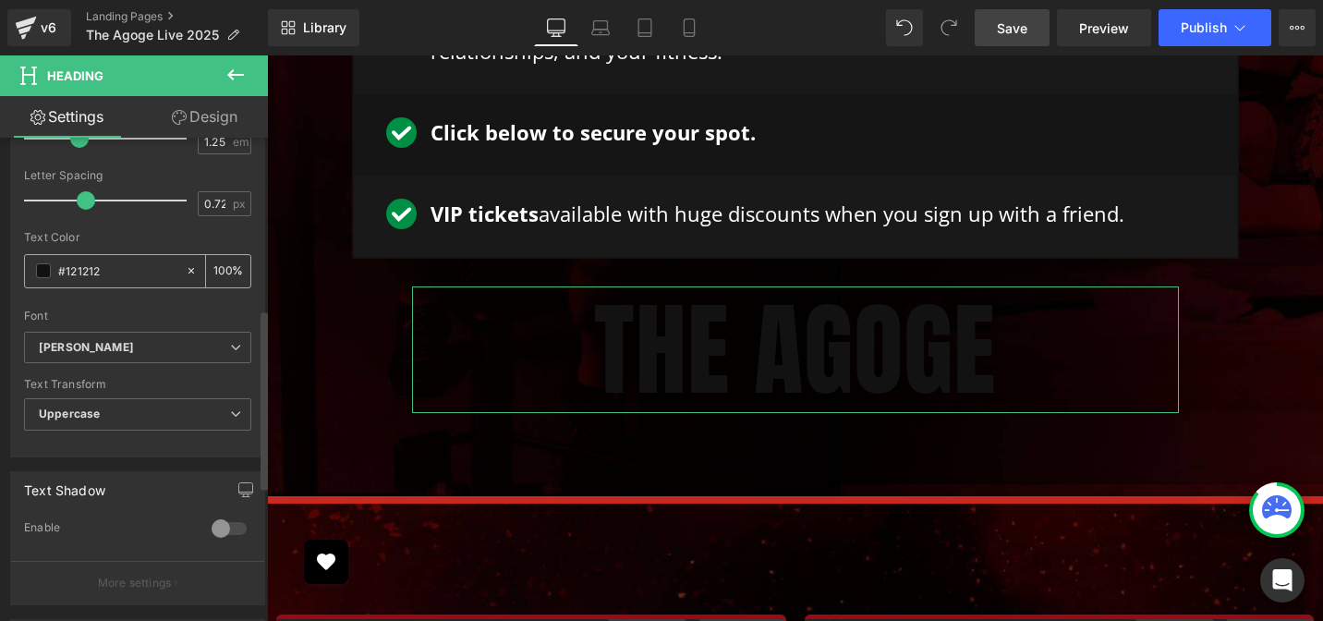
click at [43, 275] on span at bounding box center [43, 270] width 15 height 15
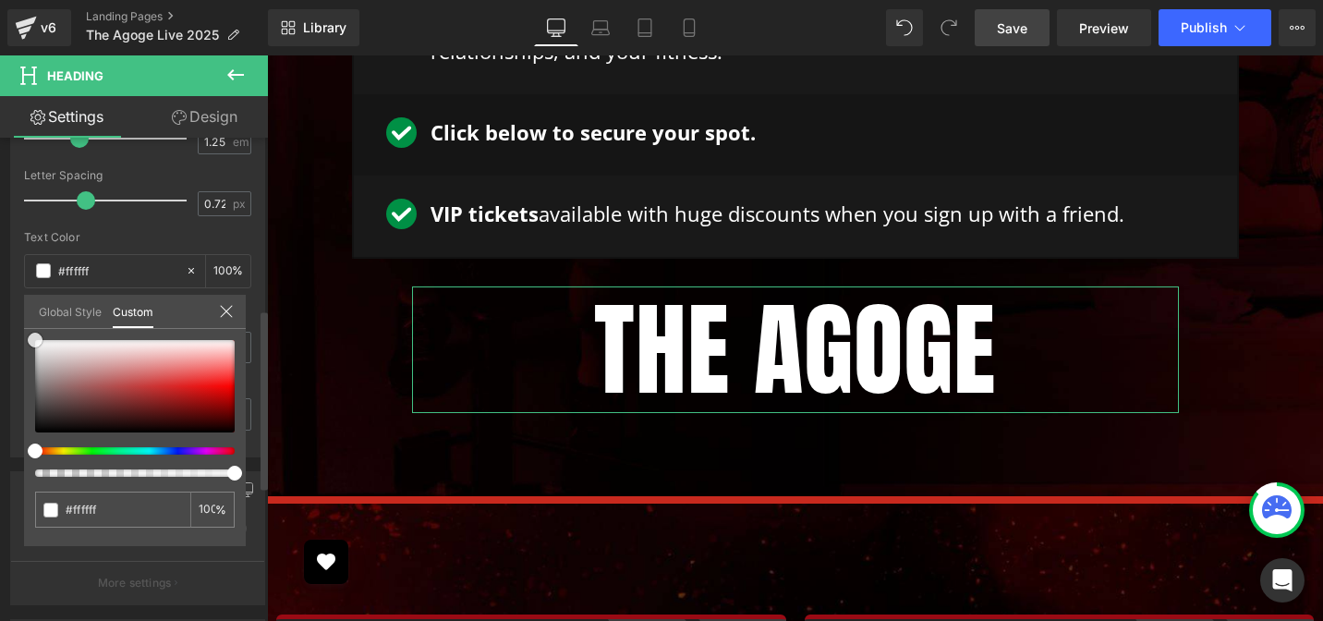
drag, startPoint x: 73, startPoint y: 361, endPoint x: 14, endPoint y: 270, distance: 108.9
click at [14, 270] on div "Typography Text Styles Custom Custom Setup Global Style Custom Setup Global Sty…" at bounding box center [138, 140] width 276 height 635
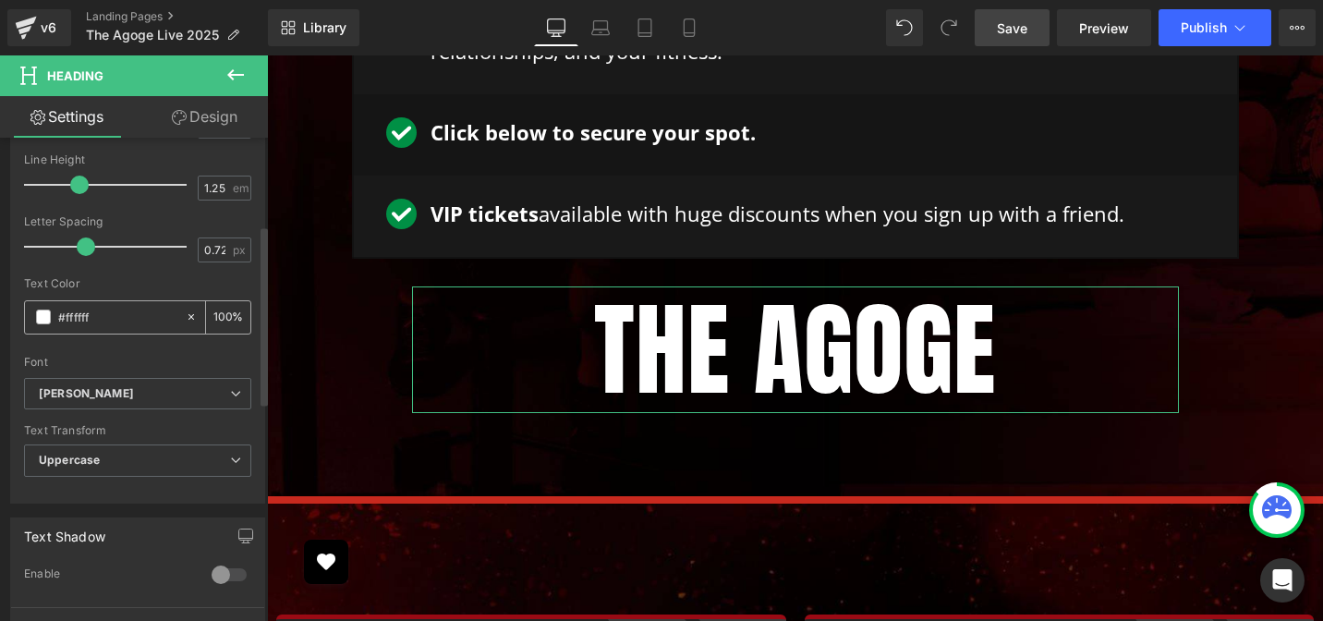
scroll to position [198, 0]
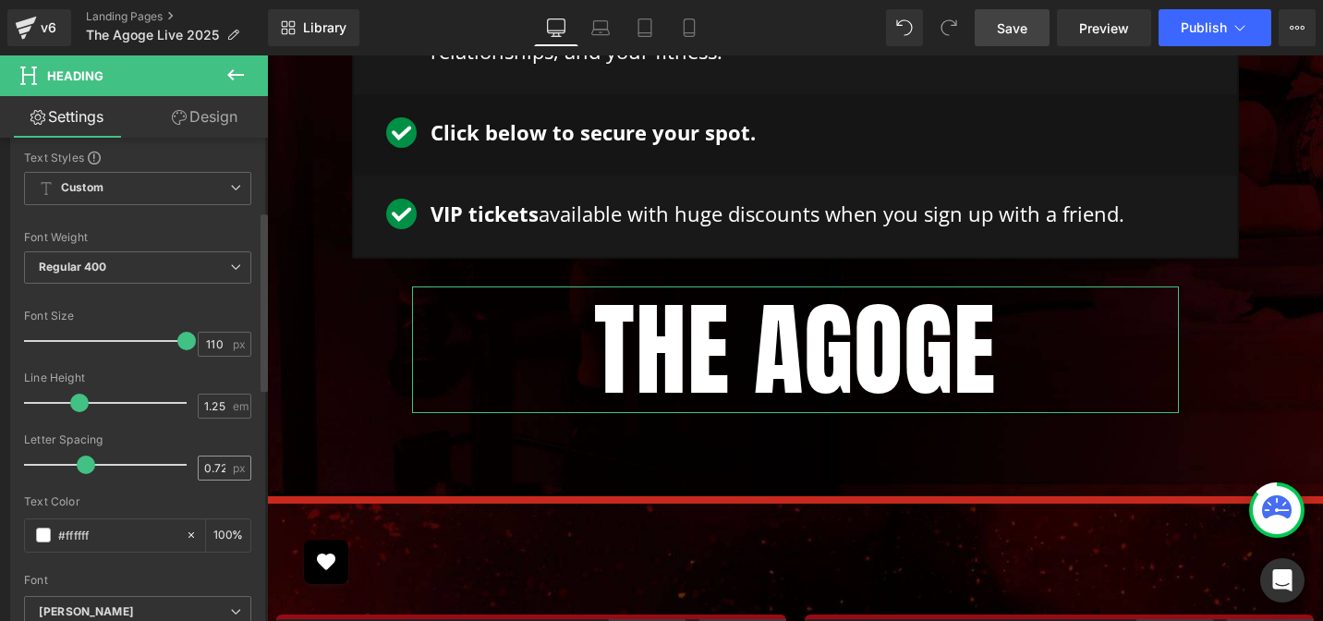
click at [198, 455] on div "0.72 px" at bounding box center [225, 467] width 54 height 25
click at [203, 466] on input "0.72" at bounding box center [215, 467] width 32 height 23
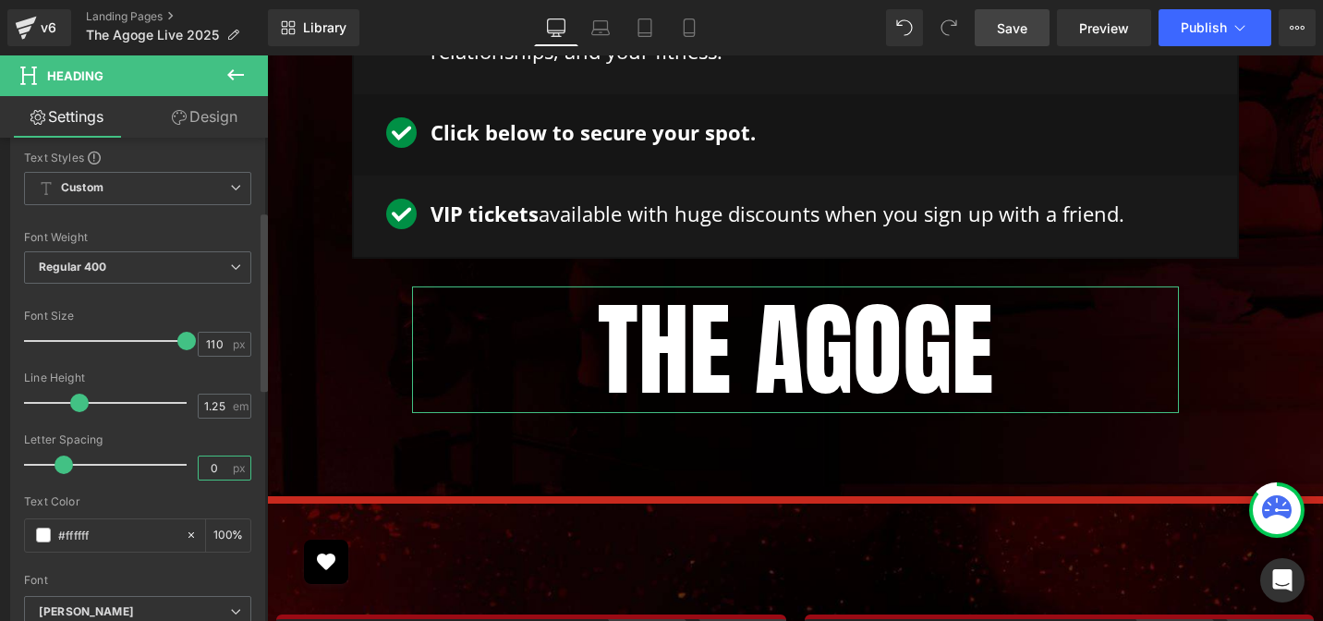
type input "0"
click at [170, 430] on div at bounding box center [137, 427] width 227 height 12
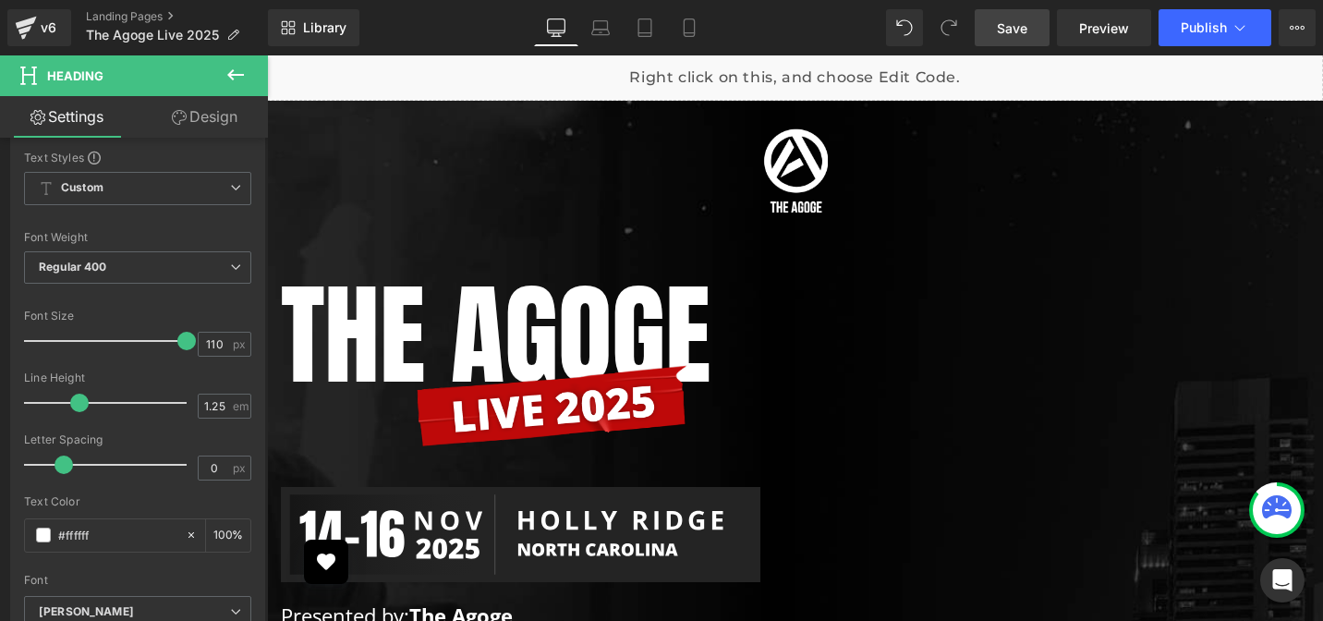
scroll to position [122, 0]
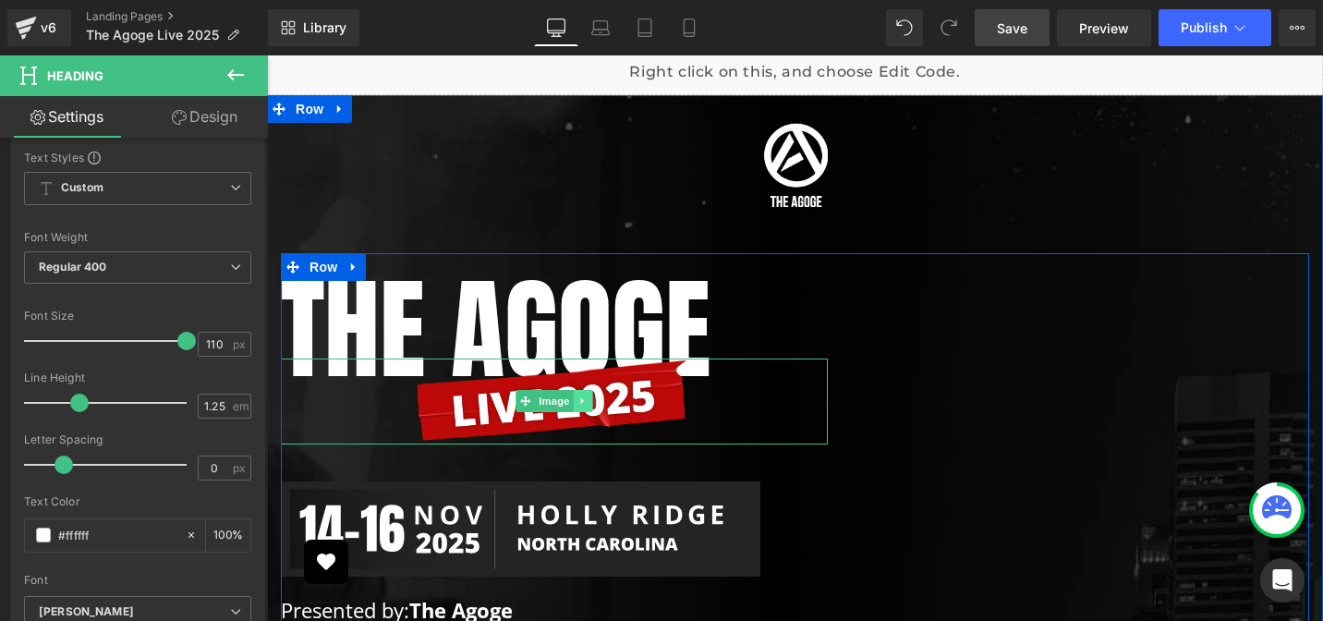
click at [578, 396] on icon at bounding box center [583, 400] width 10 height 11
click at [401, 411] on div at bounding box center [554, 401] width 547 height 86
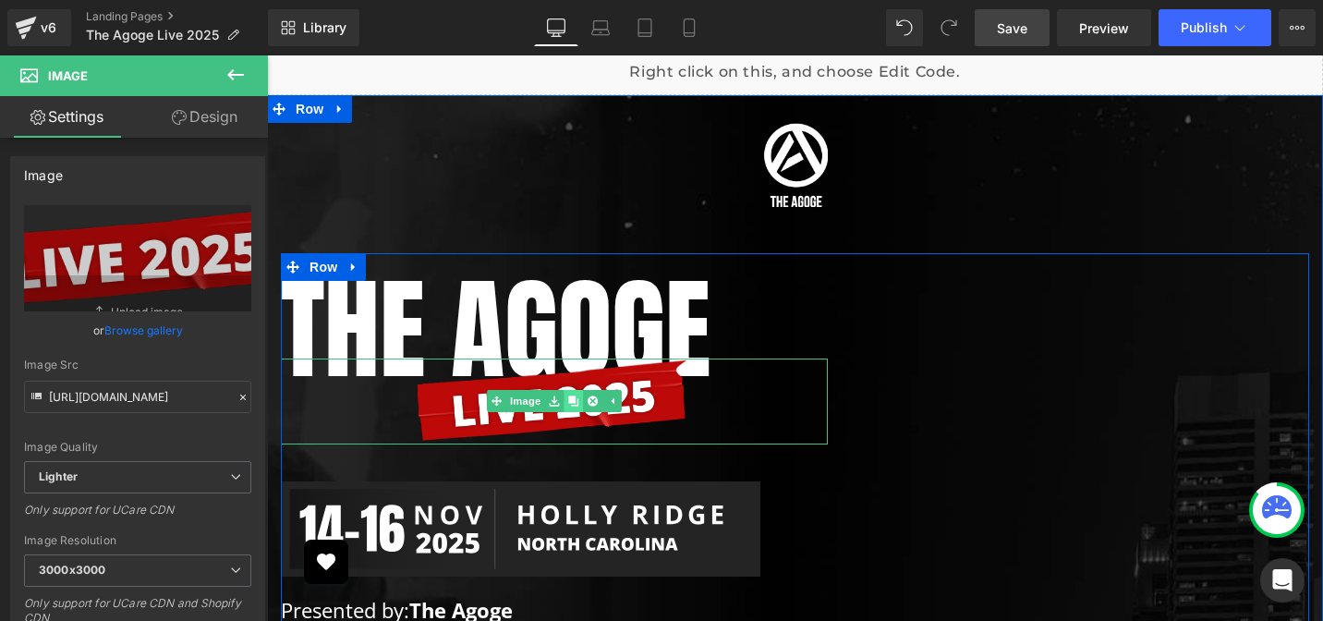
click at [568, 402] on icon at bounding box center [573, 401] width 10 height 10
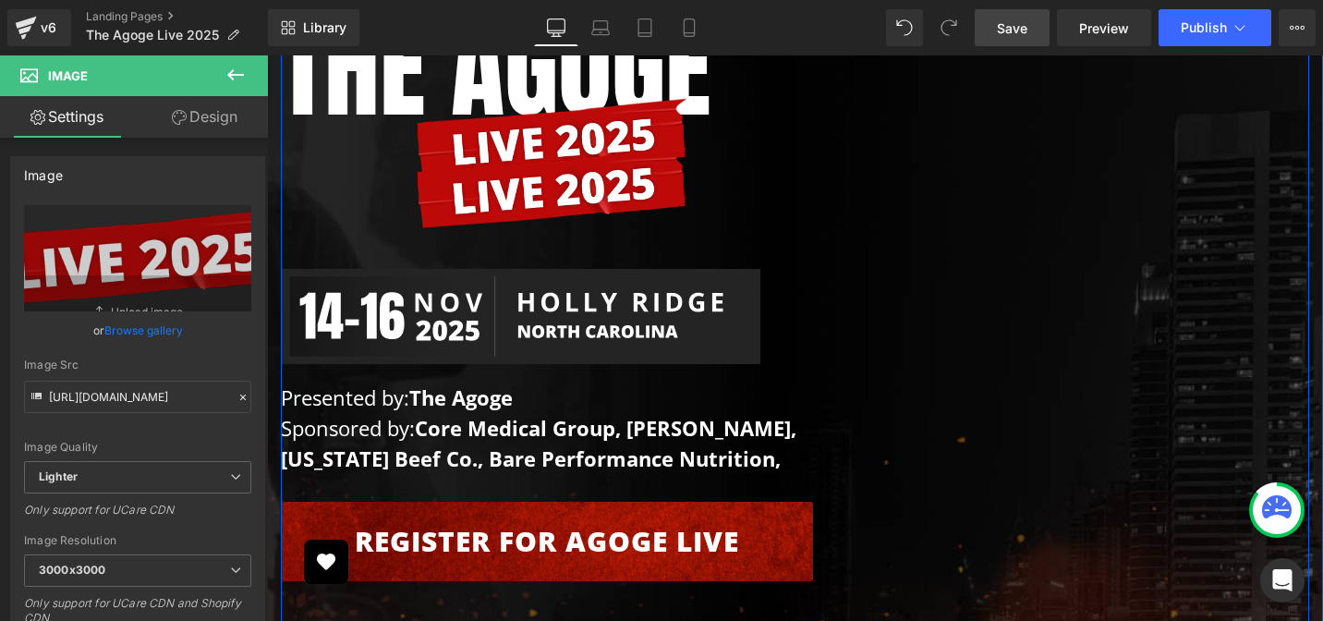
scroll to position [400, 0]
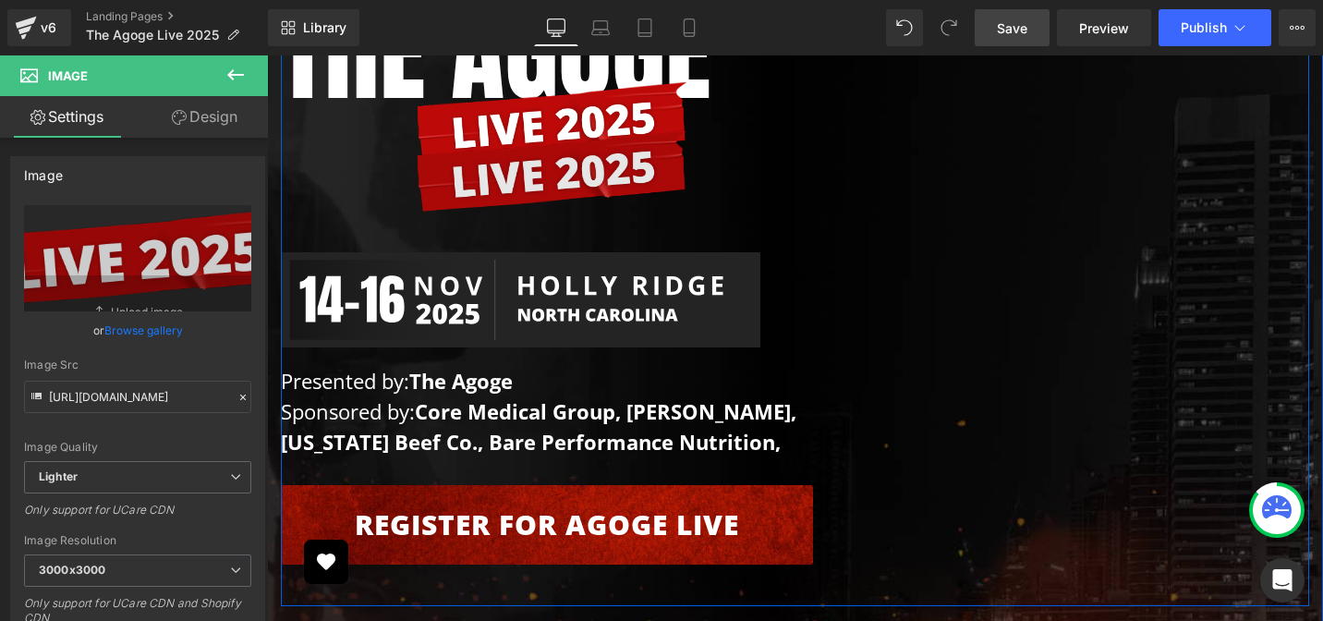
click at [557, 177] on div "Image" at bounding box center [554, 172] width 547 height 86
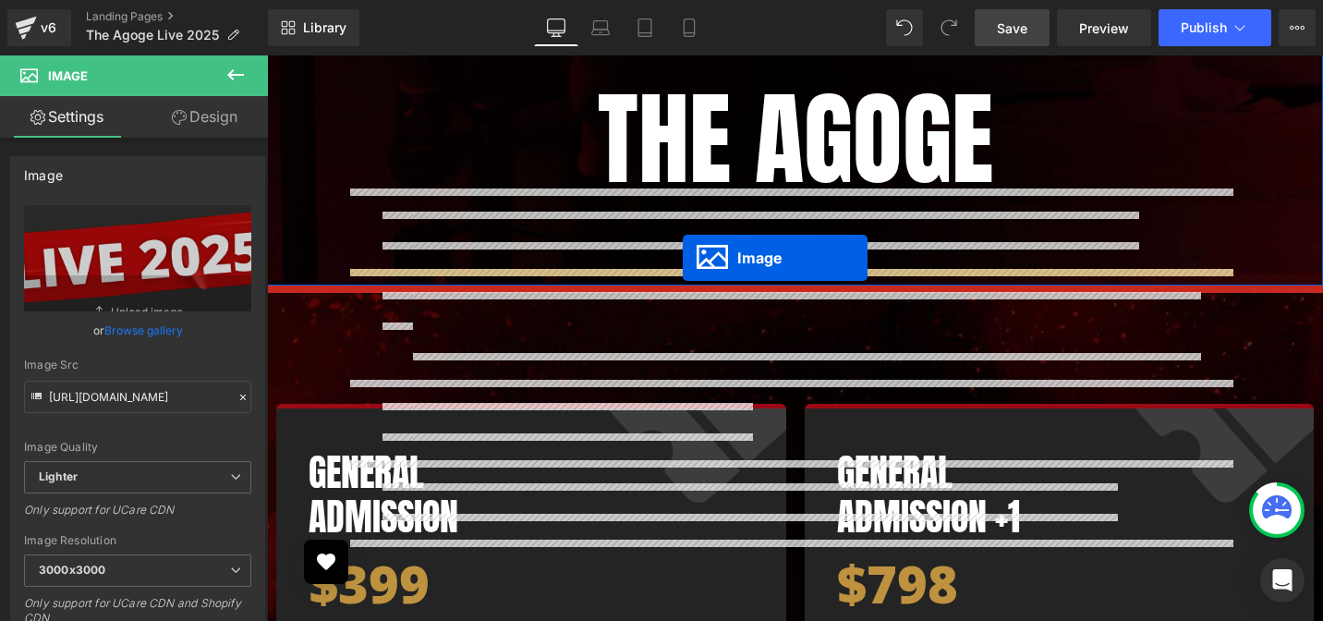
scroll to position [5463, 0]
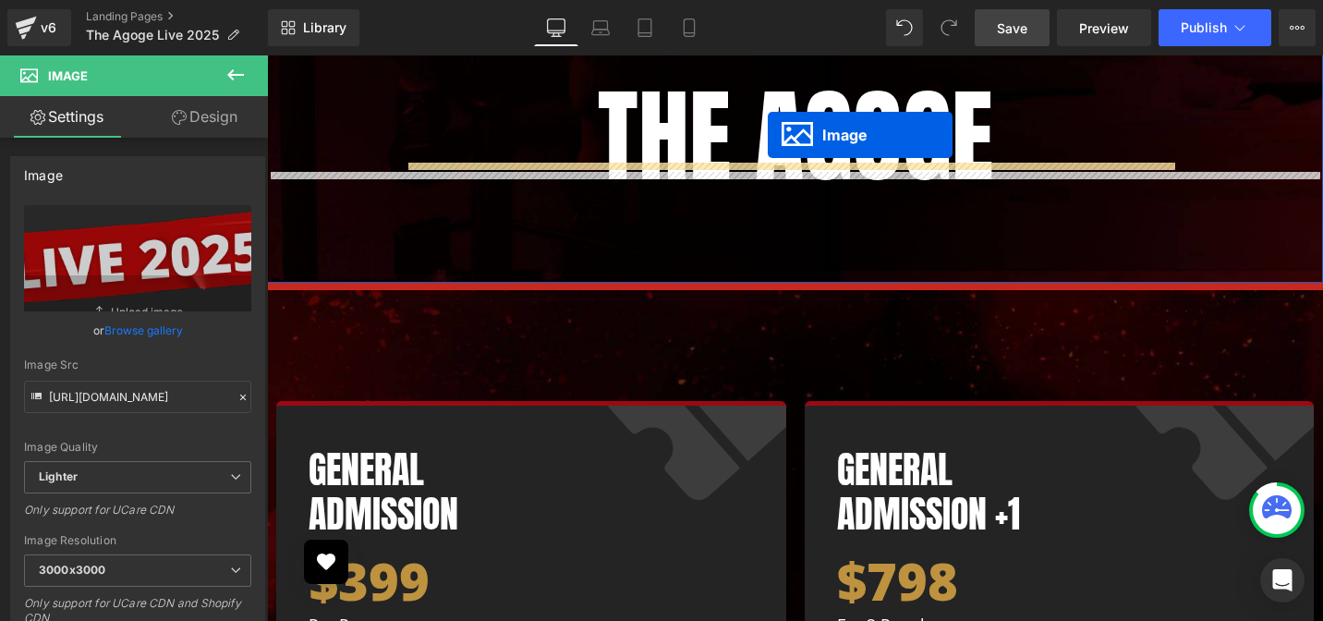
drag, startPoint x: 522, startPoint y: 183, endPoint x: 768, endPoint y: 135, distance: 250.3
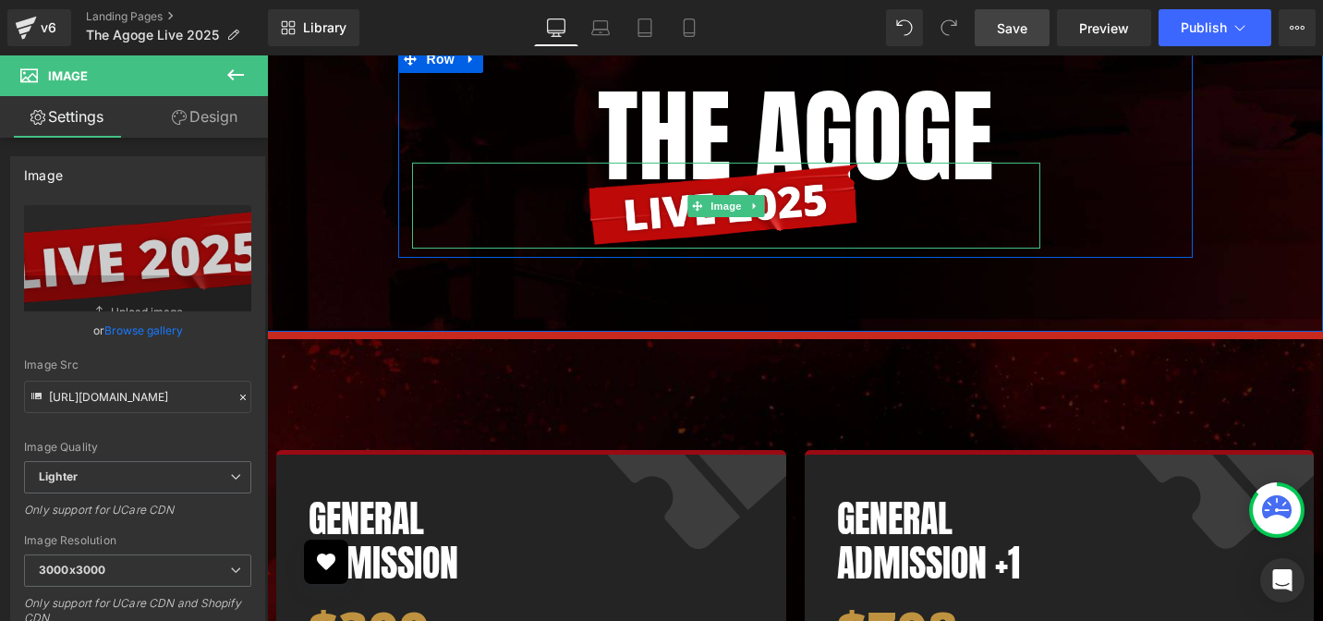
click at [864, 163] on div at bounding box center [726, 206] width 628 height 86
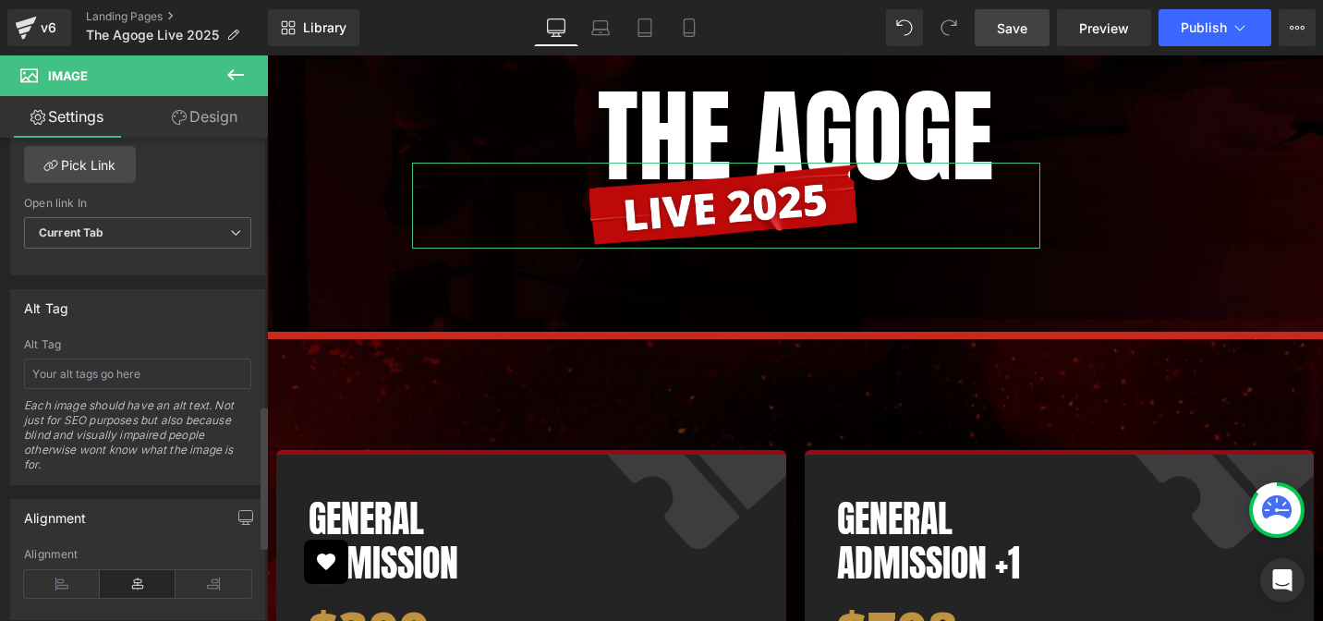
scroll to position [925, 0]
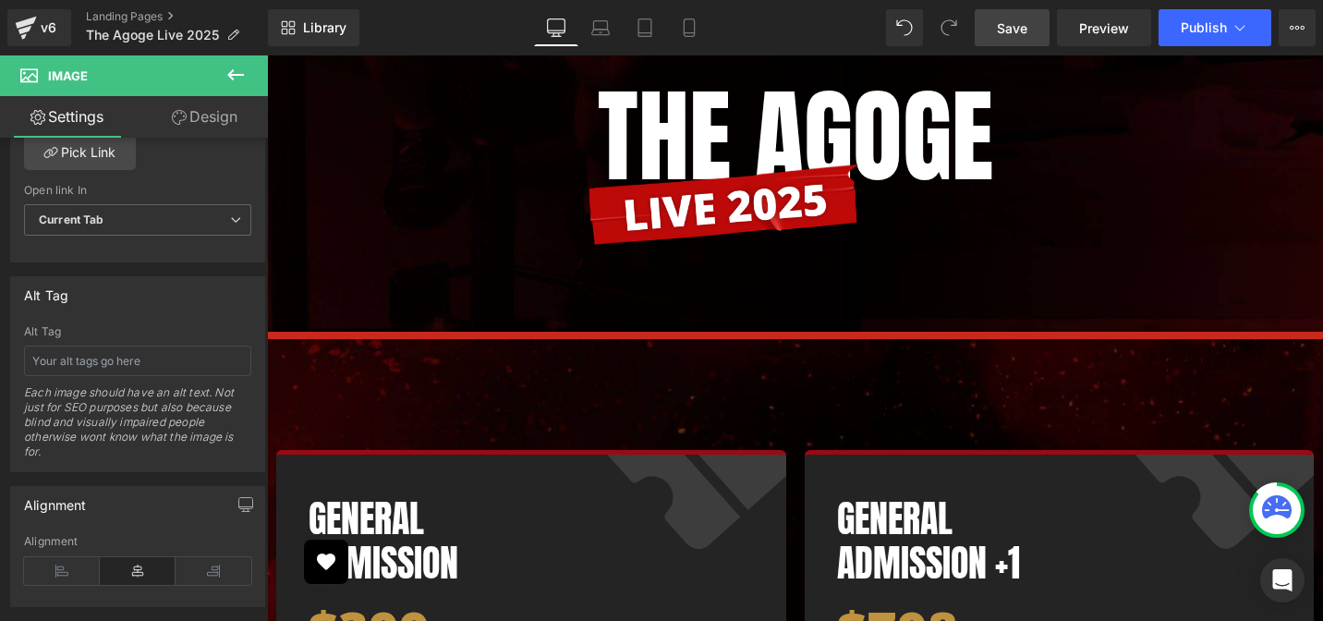
click at [242, 79] on icon at bounding box center [235, 75] width 22 height 22
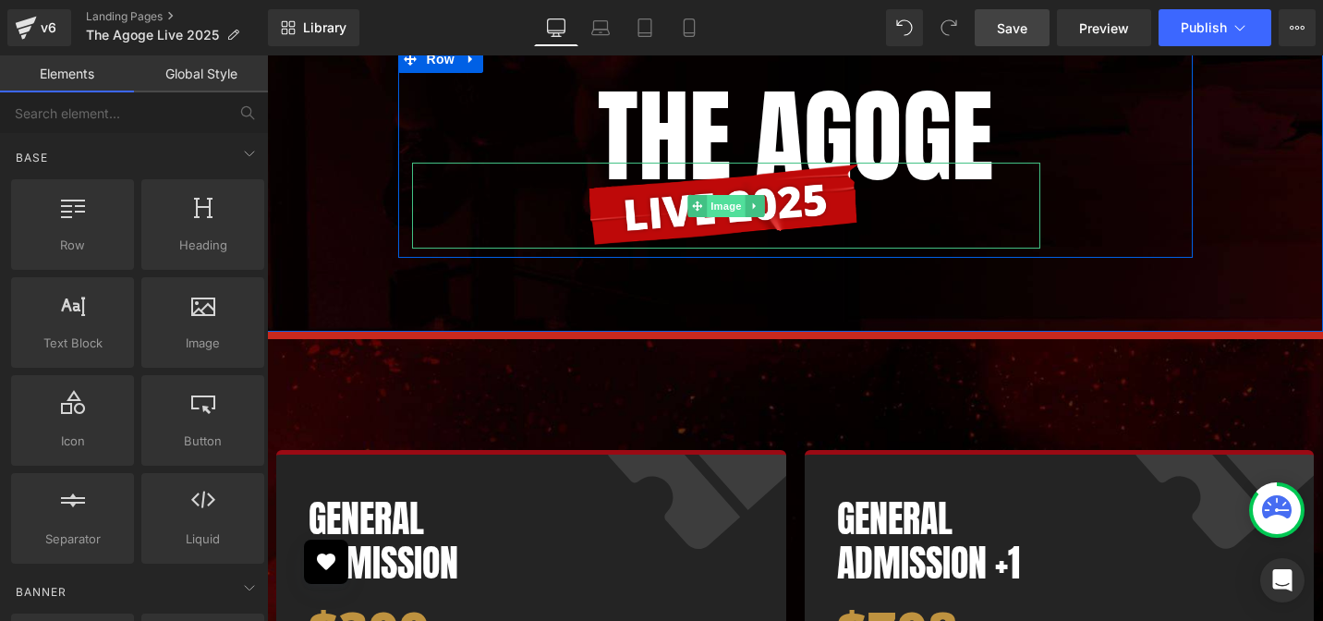
click at [712, 195] on span "Image" at bounding box center [726, 206] width 39 height 22
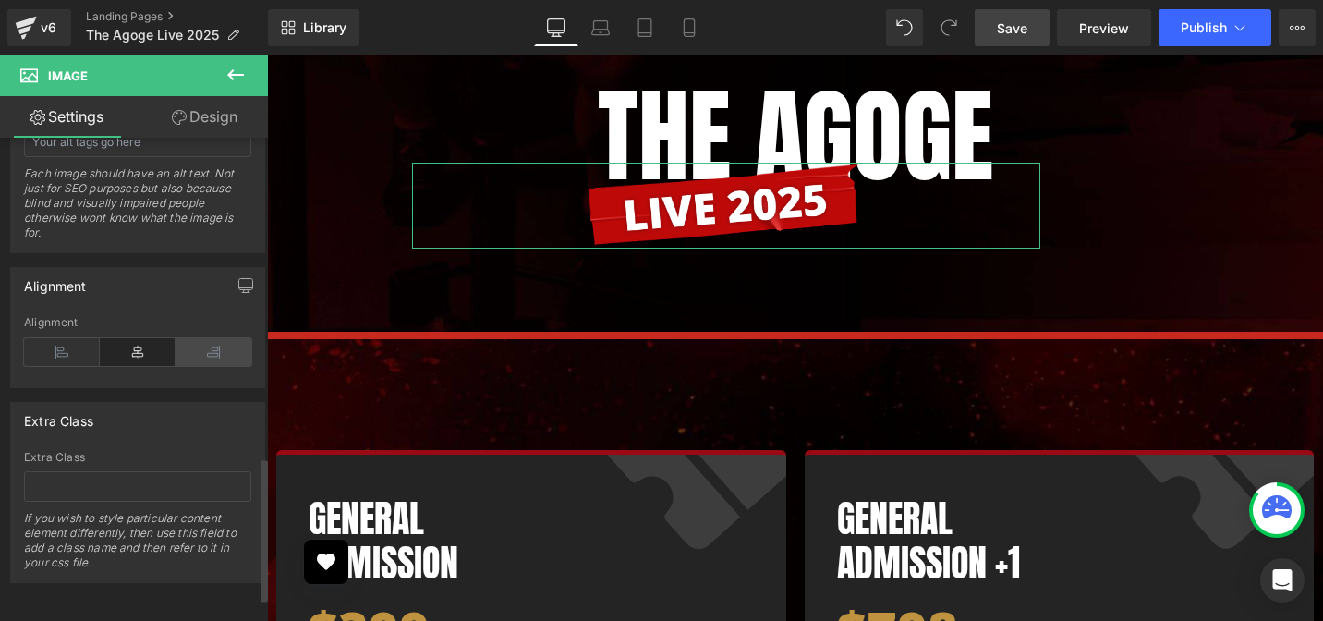
scroll to position [1156, 0]
click at [205, 338] on icon at bounding box center [213, 352] width 76 height 28
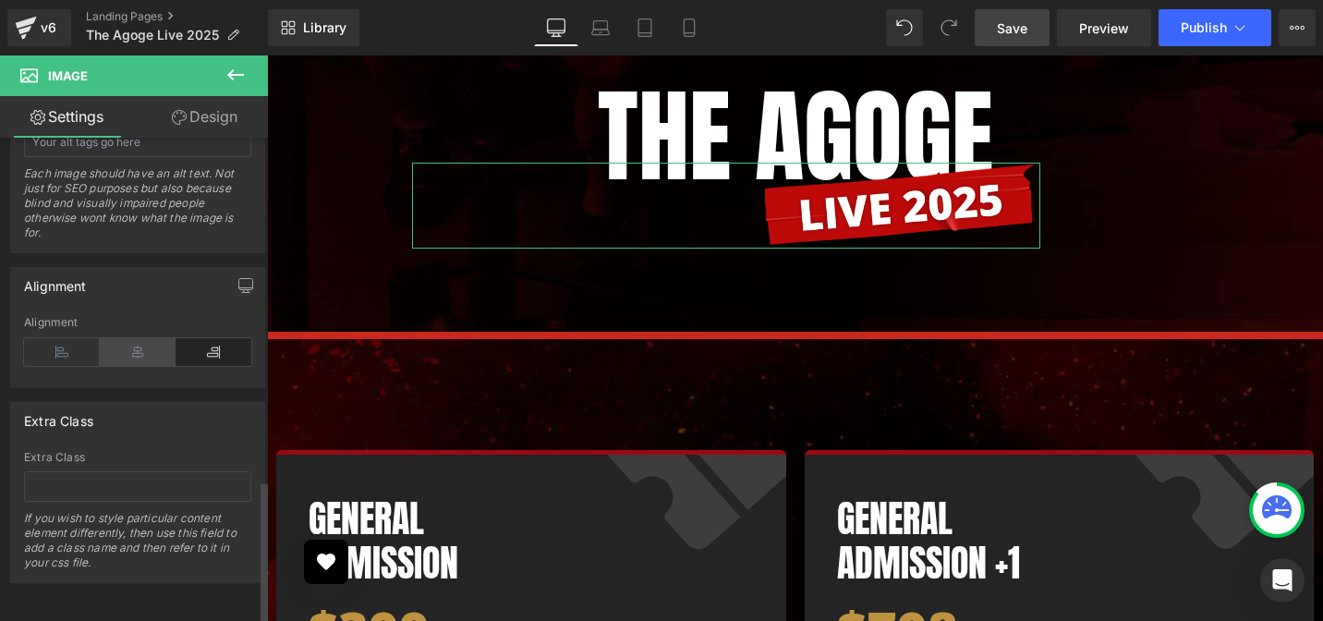
click at [131, 339] on icon at bounding box center [138, 352] width 76 height 28
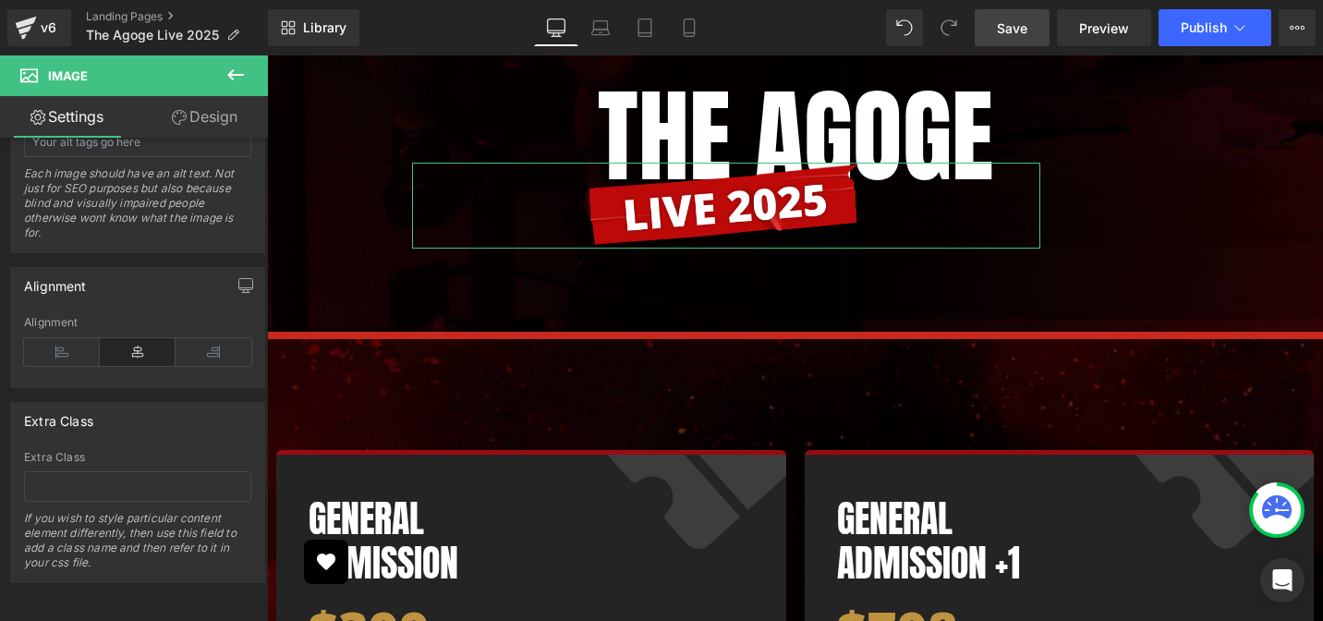
click at [219, 115] on link "Design" at bounding box center [205, 117] width 134 height 42
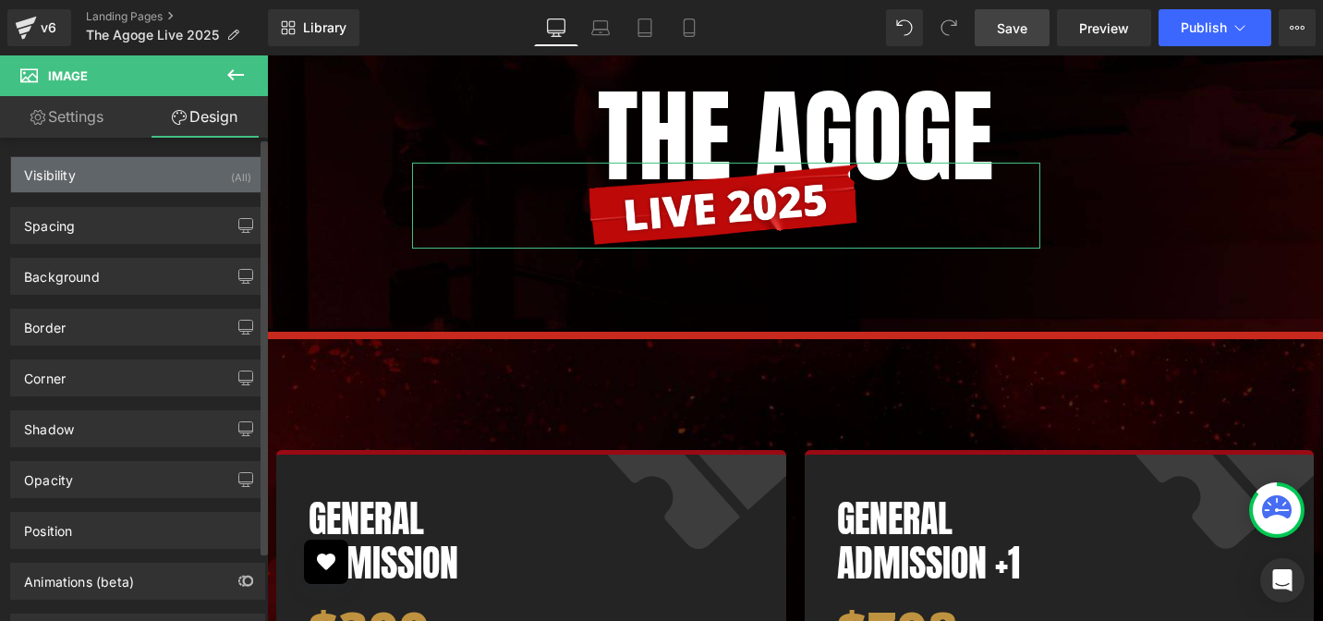
click at [125, 188] on div "Visibility (All)" at bounding box center [137, 174] width 253 height 35
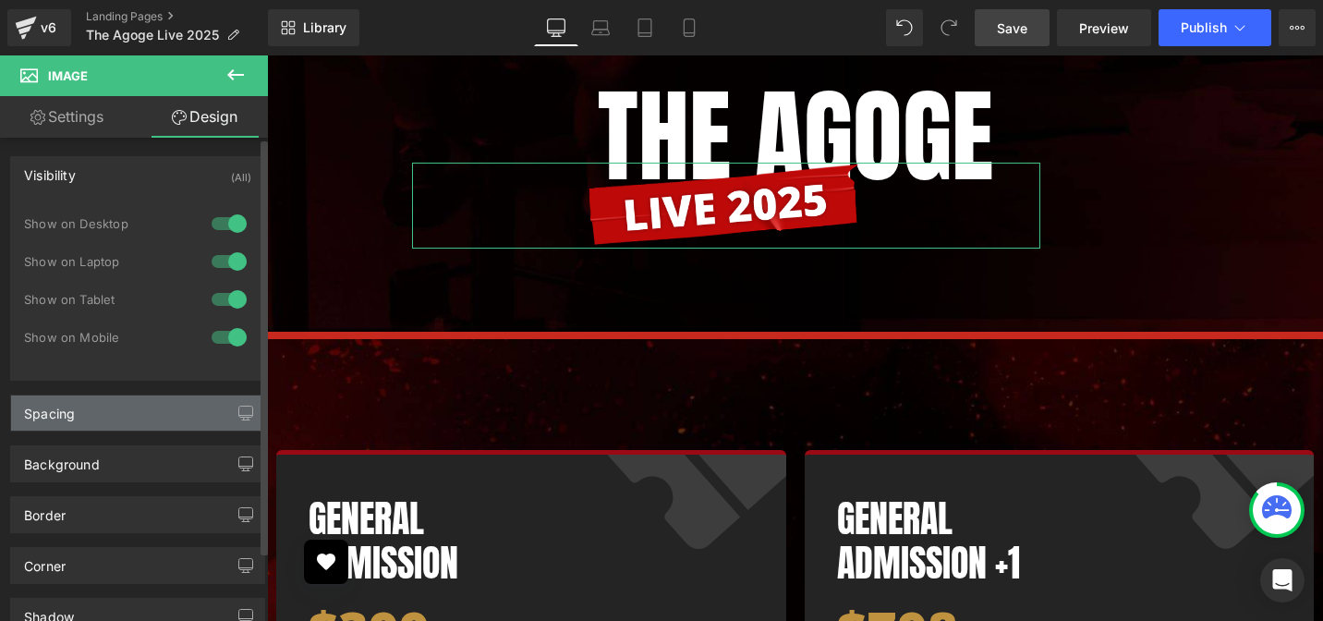
click at [101, 423] on div "Spacing" at bounding box center [137, 412] width 253 height 35
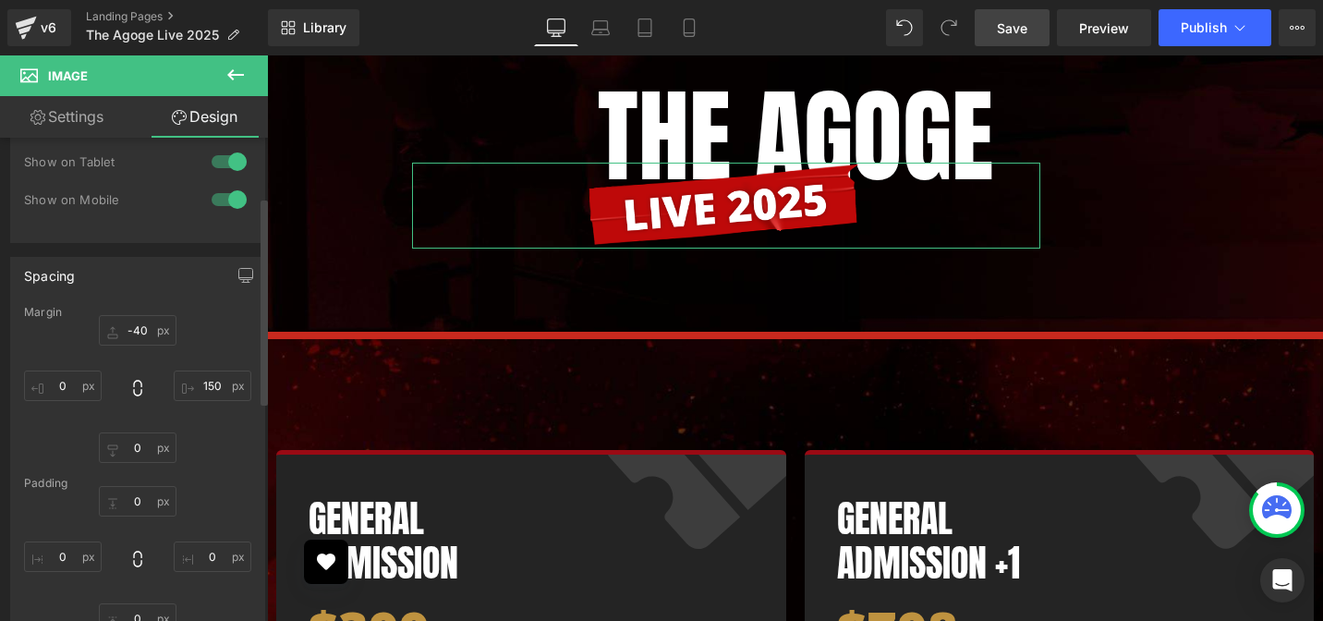
scroll to position [154, 0]
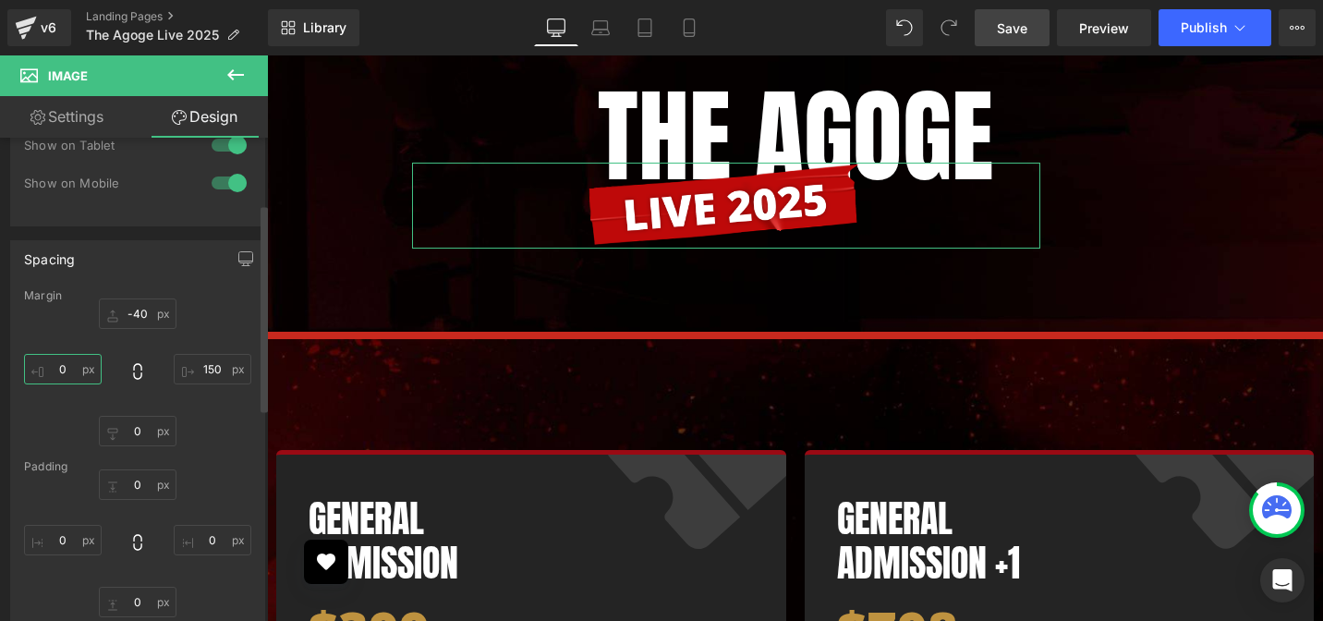
click at [63, 370] on input "text" at bounding box center [63, 369] width 78 height 30
click at [63, 369] on input "text" at bounding box center [63, 369] width 78 height 30
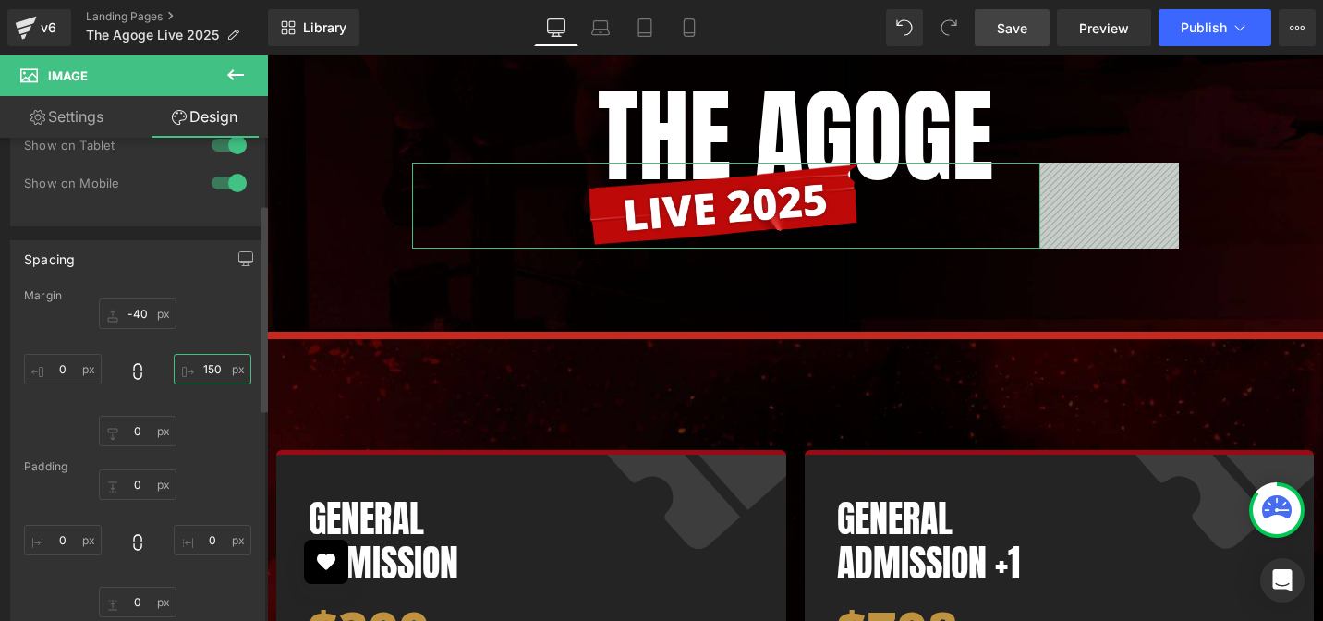
click at [211, 369] on input "text" at bounding box center [213, 369] width 78 height 30
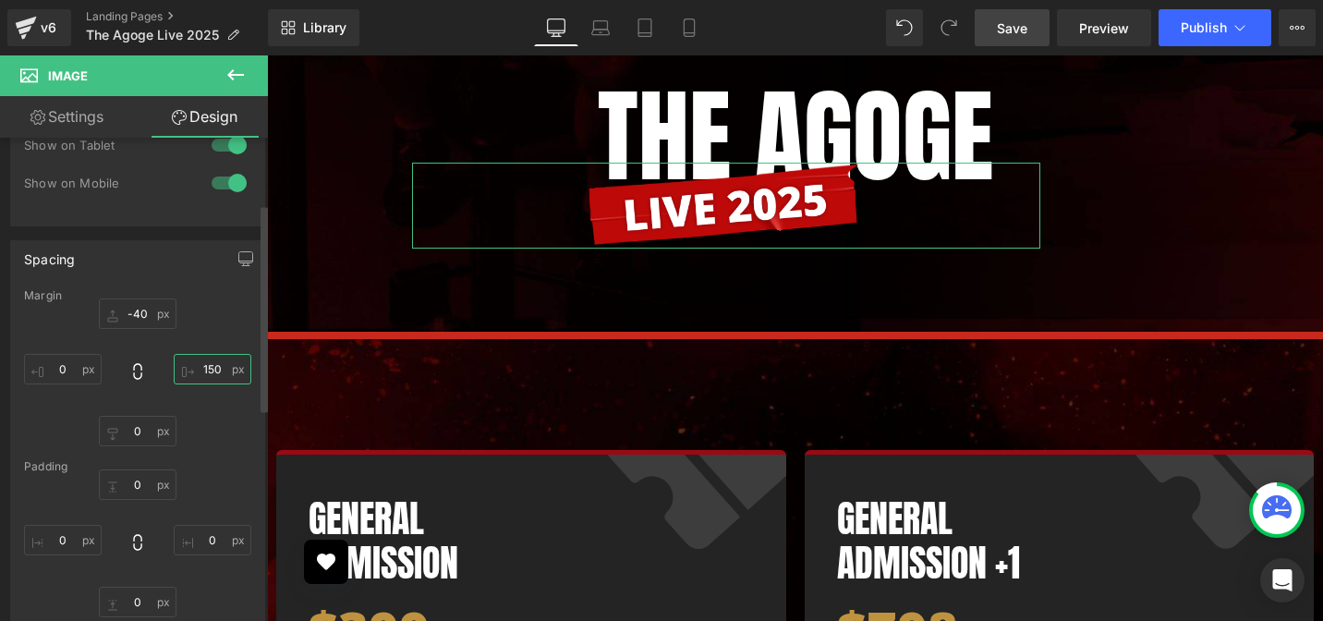
click at [211, 369] on input "text" at bounding box center [213, 369] width 78 height 30
click at [208, 417] on div "0" at bounding box center [137, 372] width 227 height 148
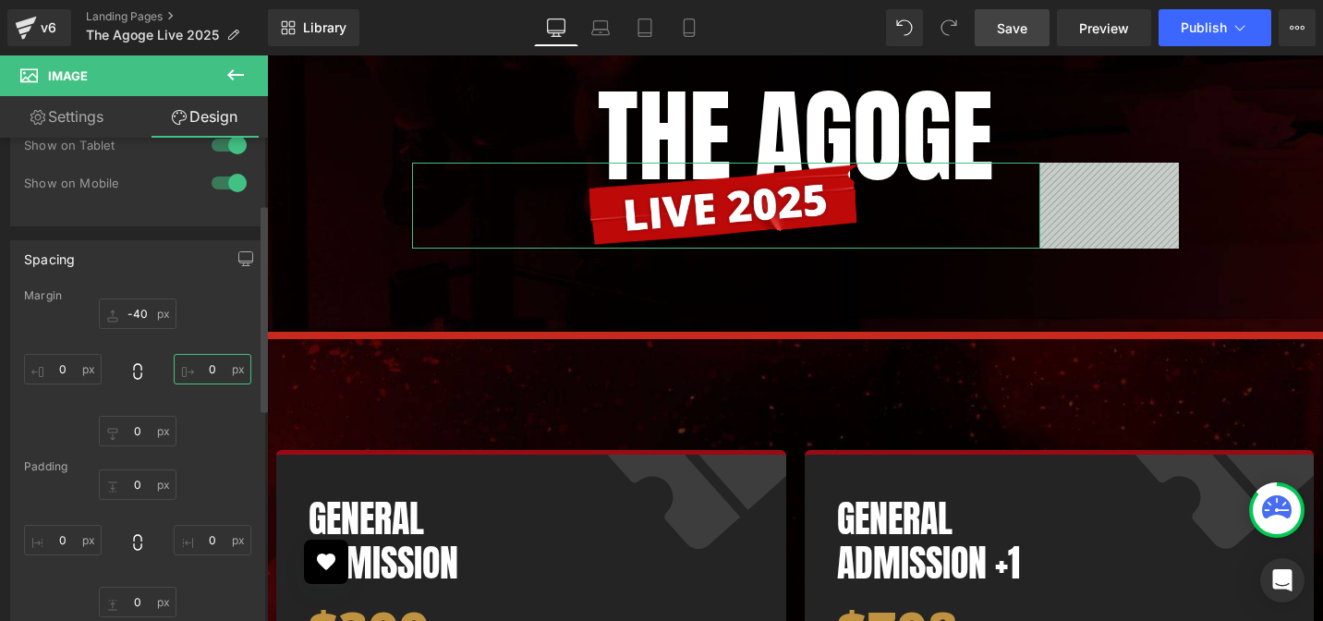
click at [207, 367] on input "0" at bounding box center [213, 369] width 78 height 30
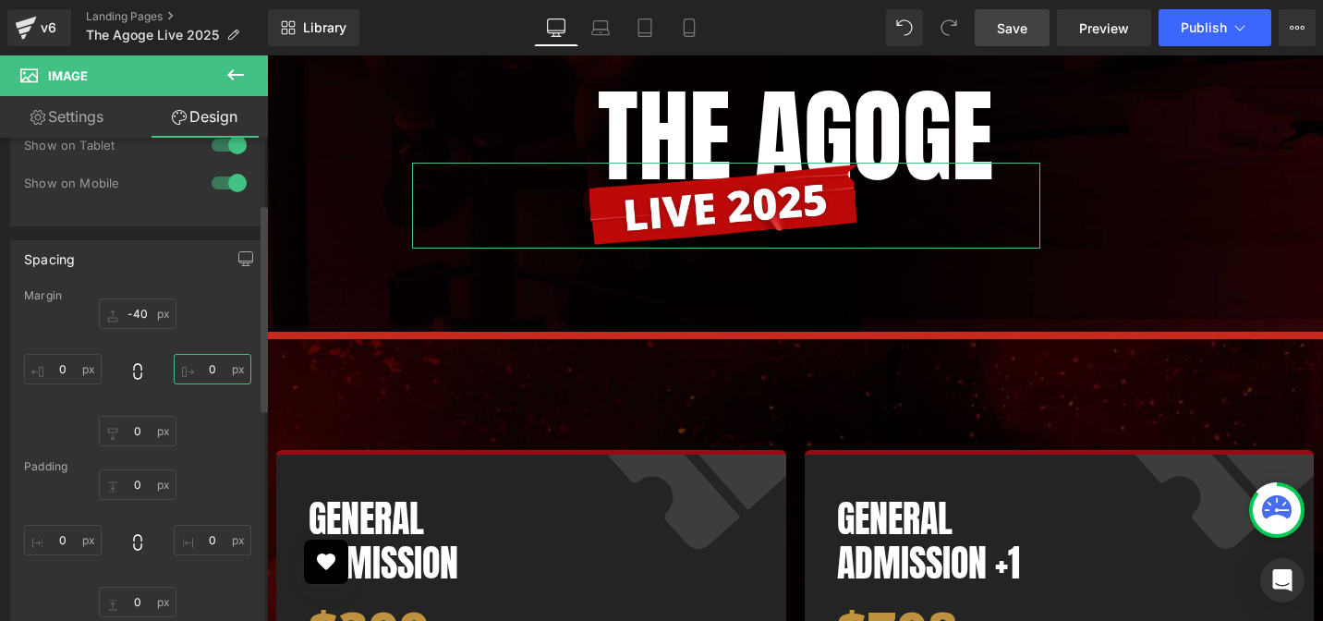
click at [207, 367] on input "0" at bounding box center [213, 369] width 78 height 30
click at [236, 433] on div "-200" at bounding box center [137, 372] width 227 height 148
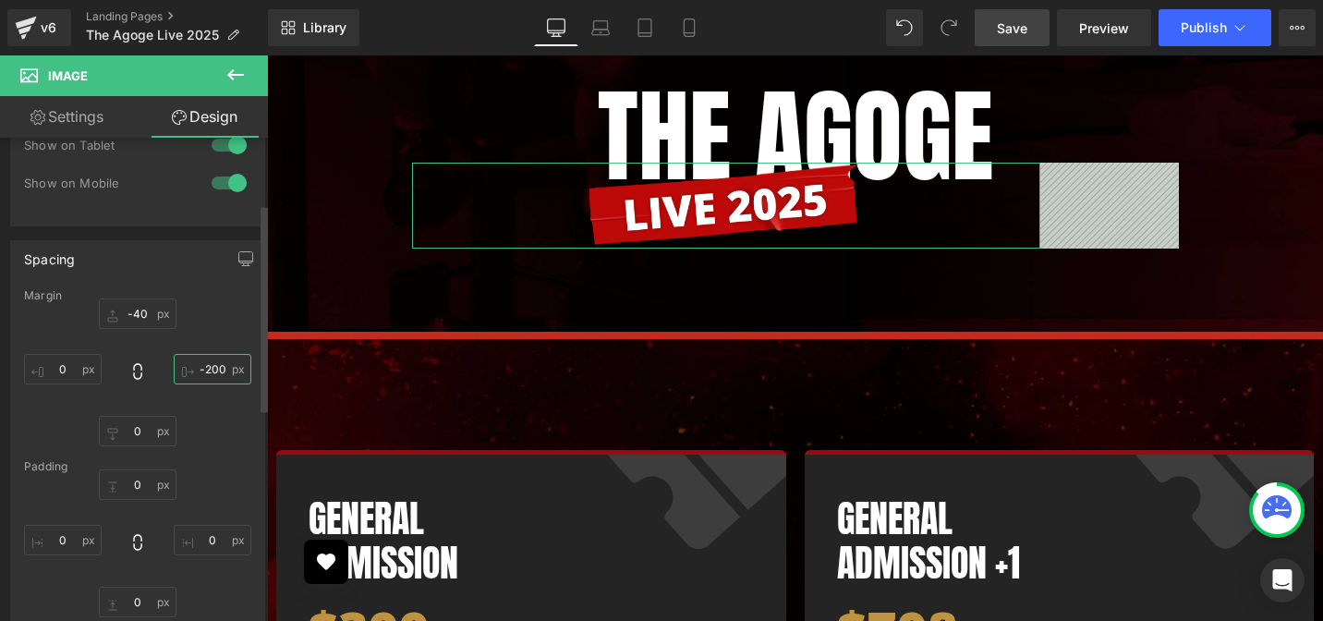
click at [201, 367] on input "-200" at bounding box center [213, 369] width 78 height 30
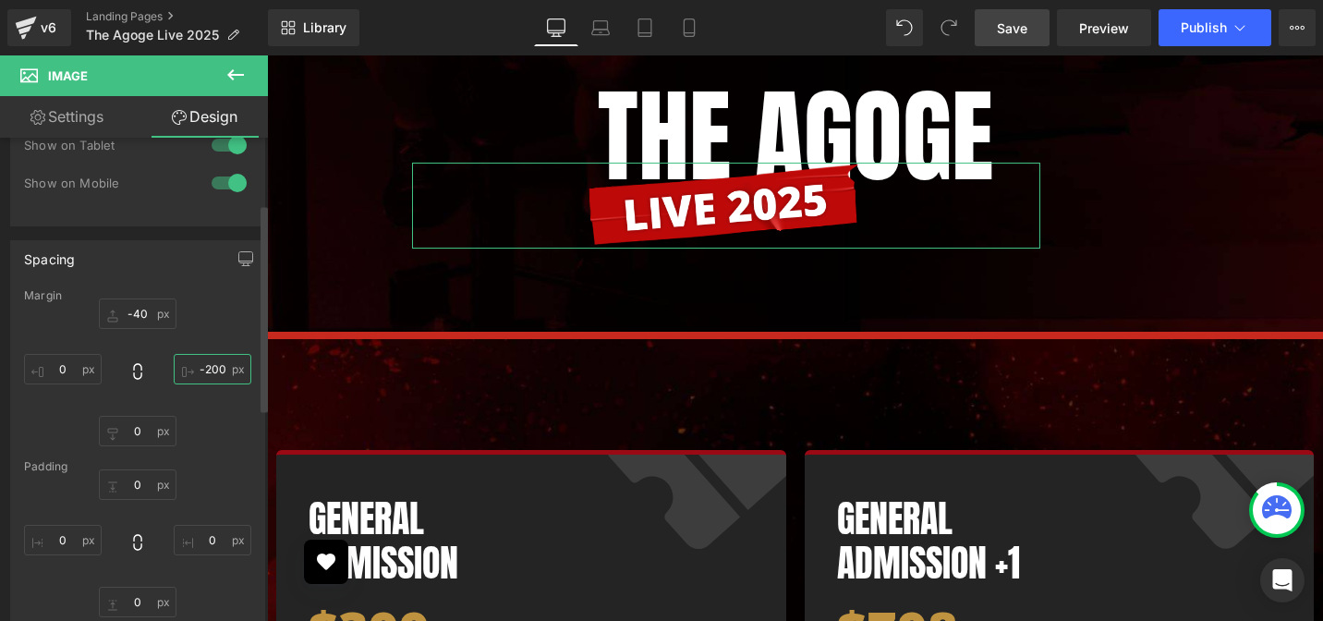
click at [201, 367] on input "-200" at bounding box center [213, 369] width 78 height 30
type input "0"
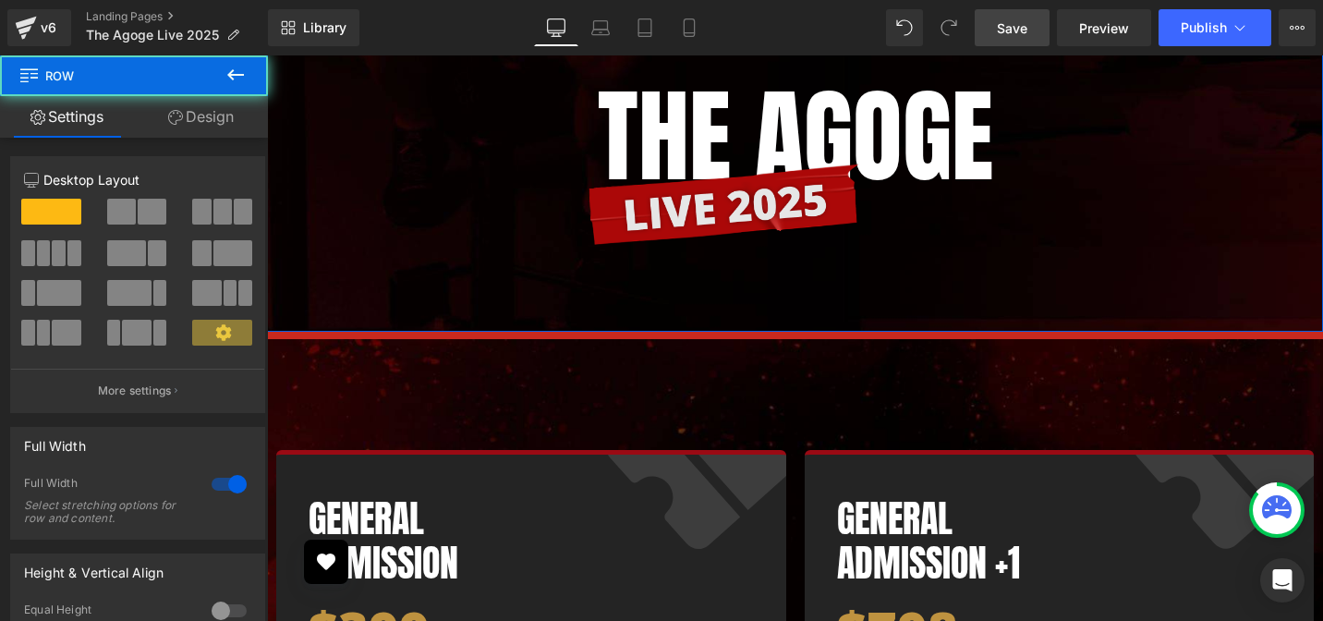
click at [782, 190] on img at bounding box center [725, 206] width 277 height 86
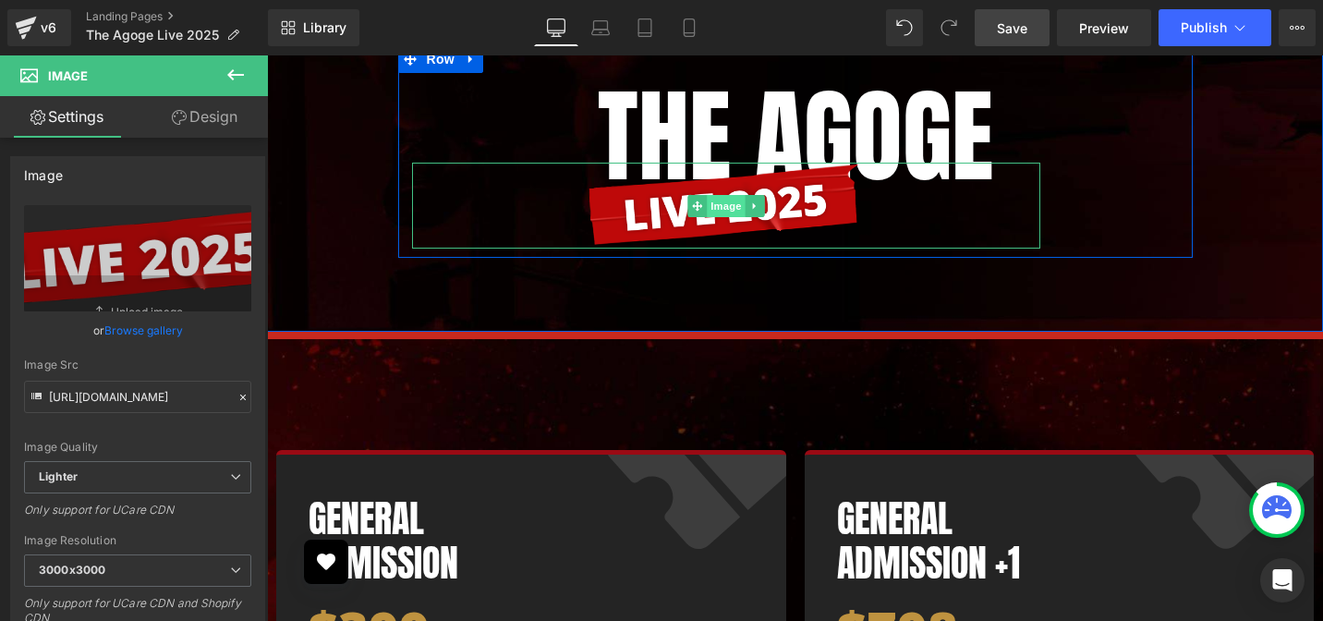
click at [715, 195] on span "Image" at bounding box center [726, 206] width 39 height 22
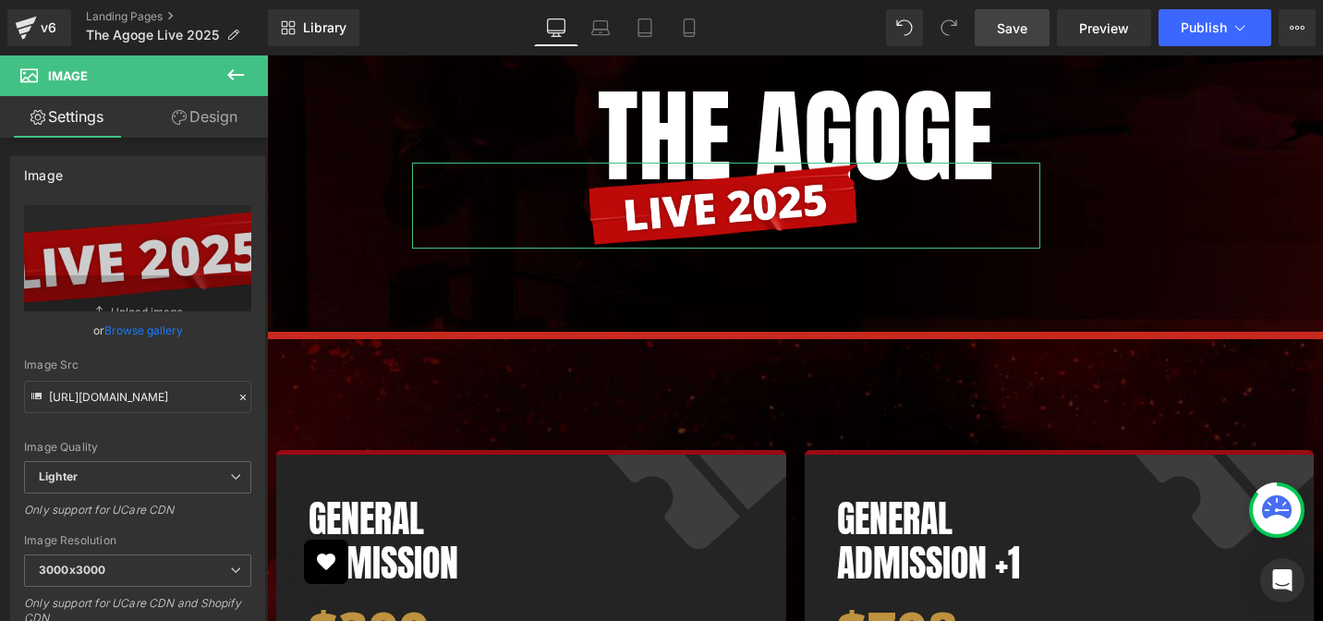
click at [212, 122] on link "Design" at bounding box center [205, 117] width 134 height 42
click at [0, 0] on div "Spacing" at bounding box center [0, 0] width 0 height 0
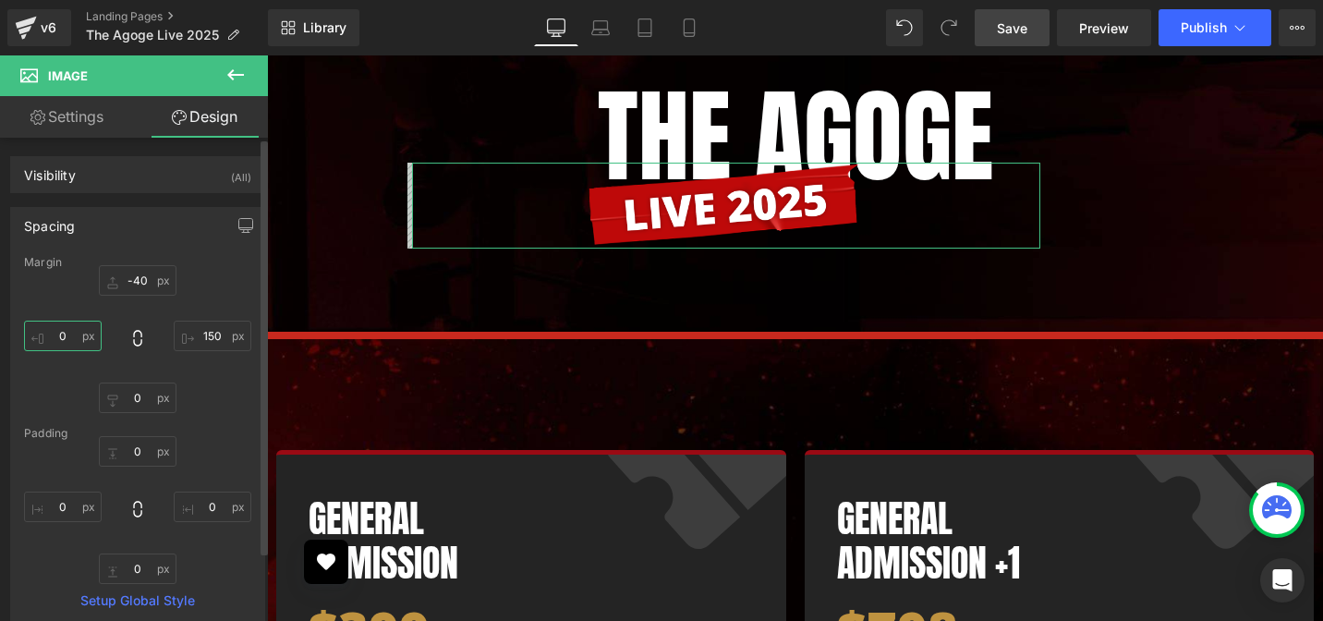
click at [69, 339] on input "text" at bounding box center [63, 336] width 78 height 30
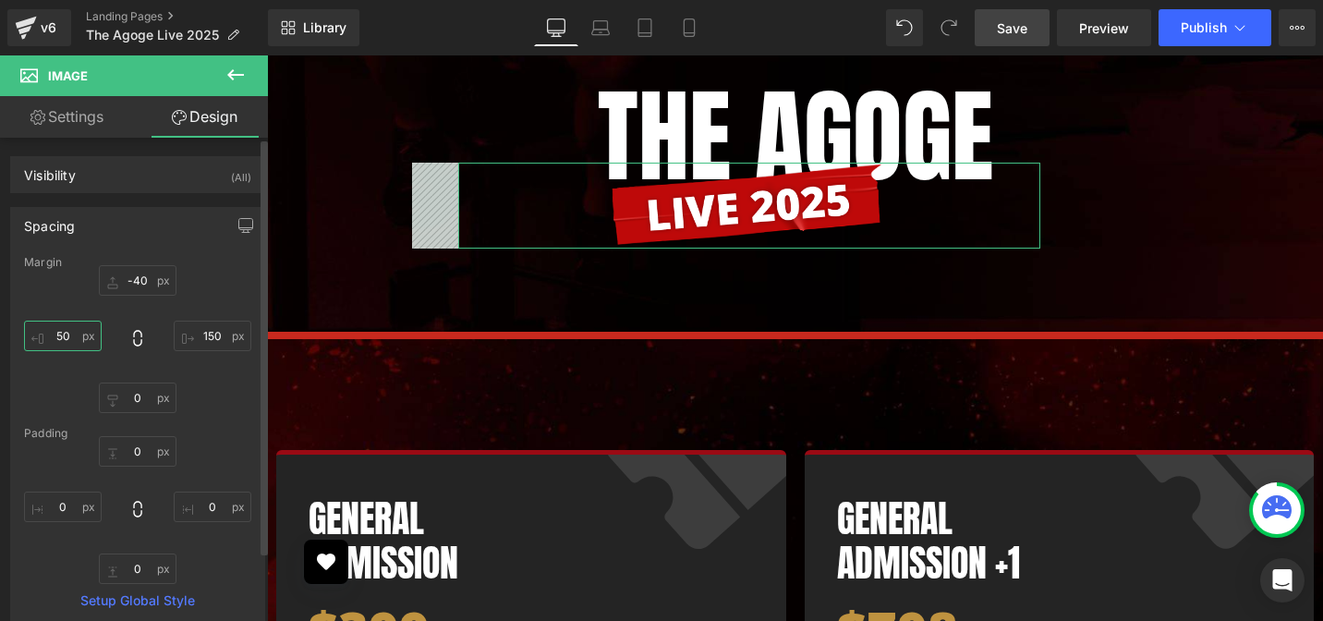
type input "5"
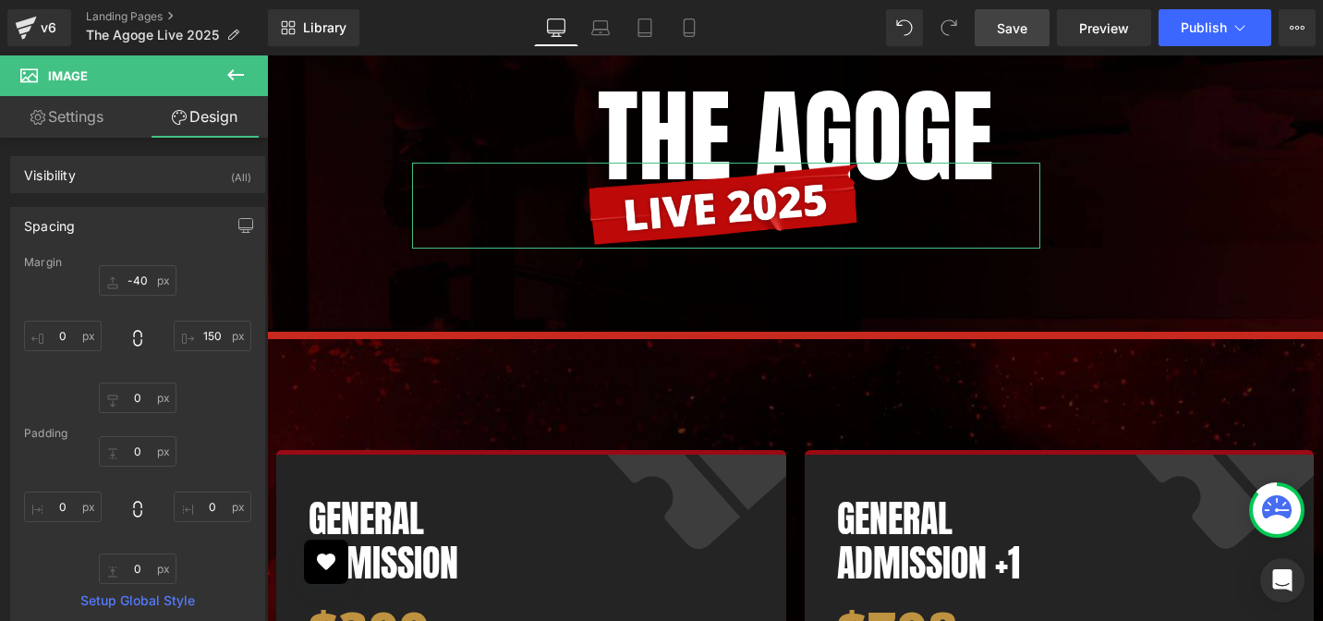
click at [79, 131] on link "Settings" at bounding box center [67, 117] width 134 height 42
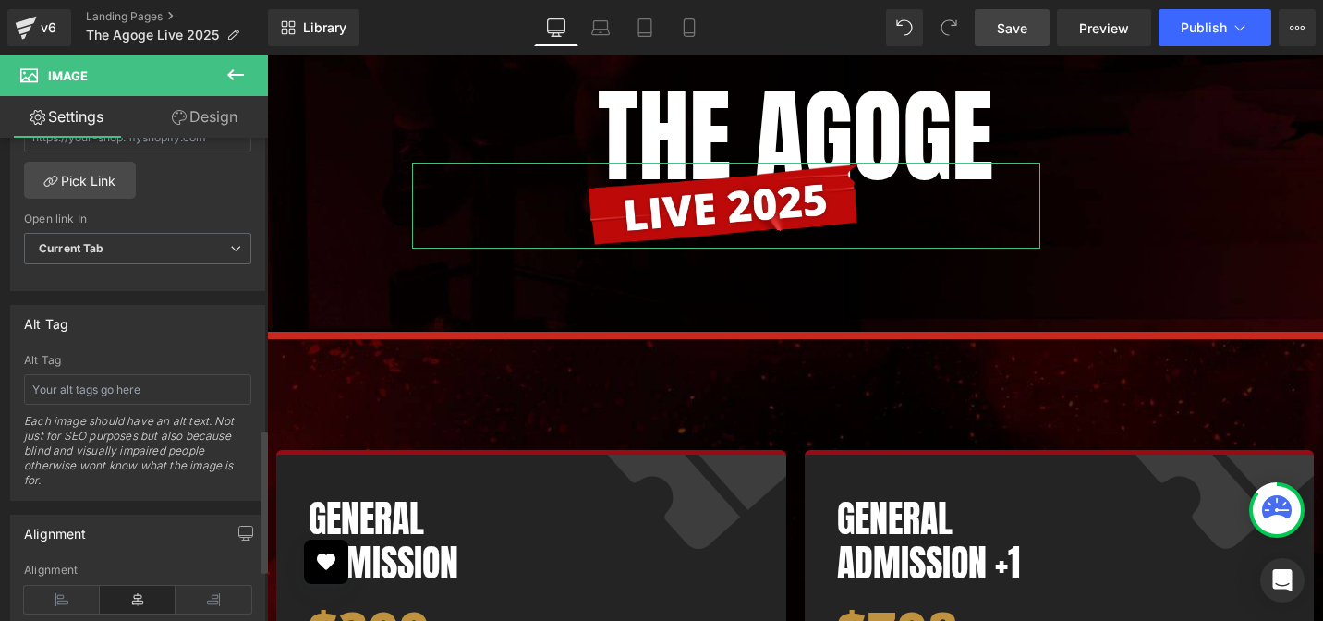
scroll to position [1156, 0]
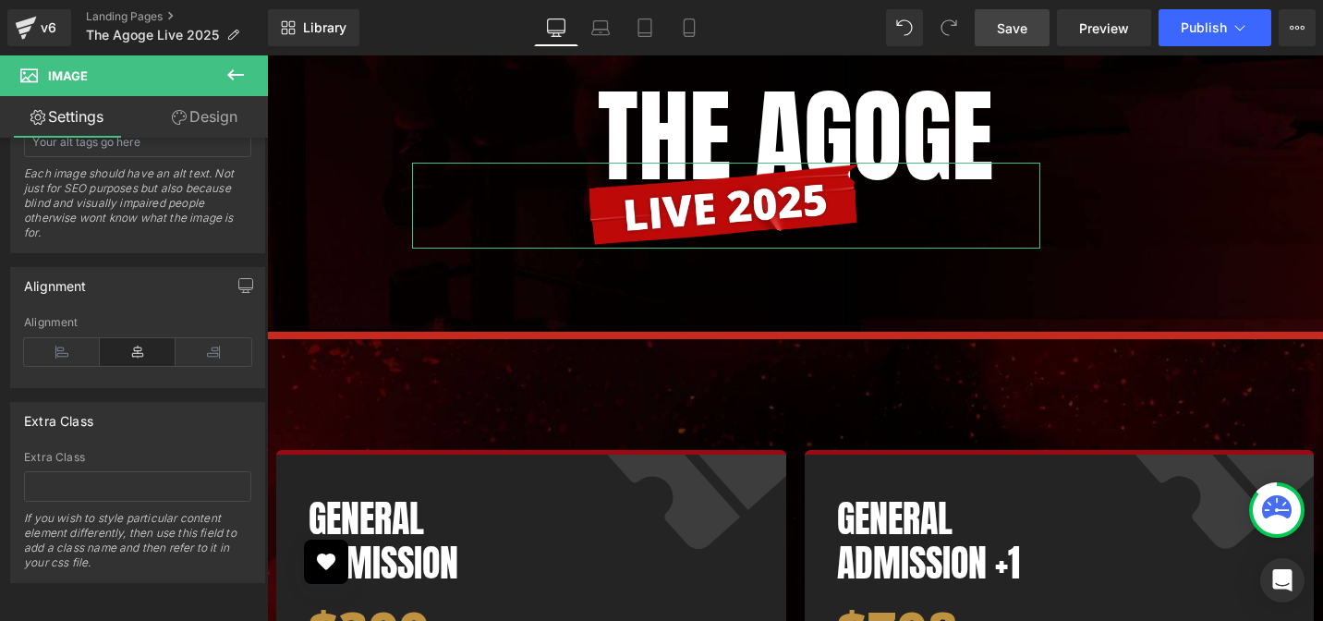
click at [213, 115] on link "Design" at bounding box center [205, 117] width 134 height 42
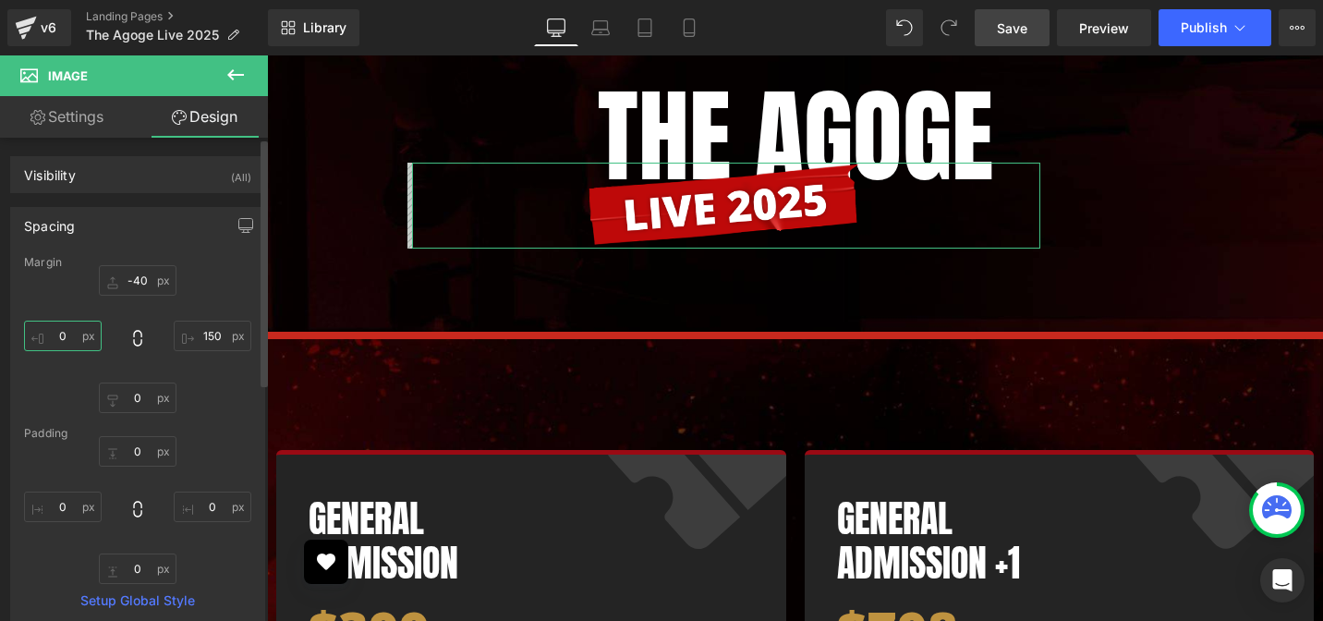
click at [62, 338] on input "text" at bounding box center [63, 336] width 78 height 30
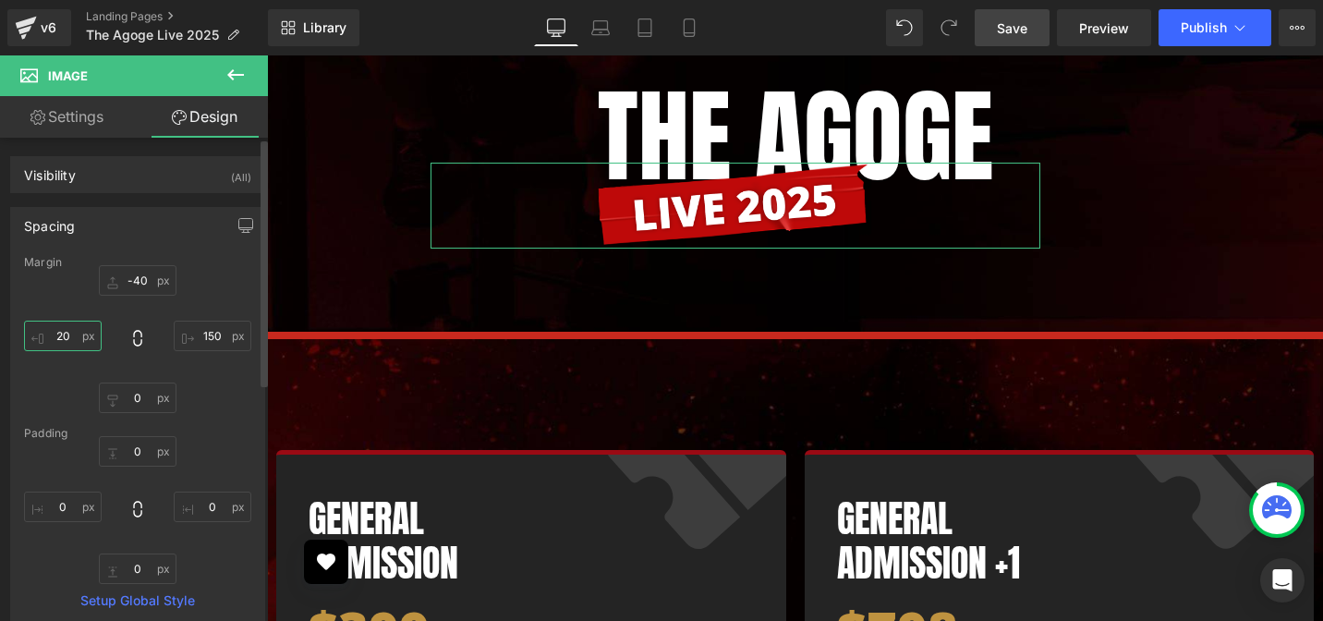
type input "2"
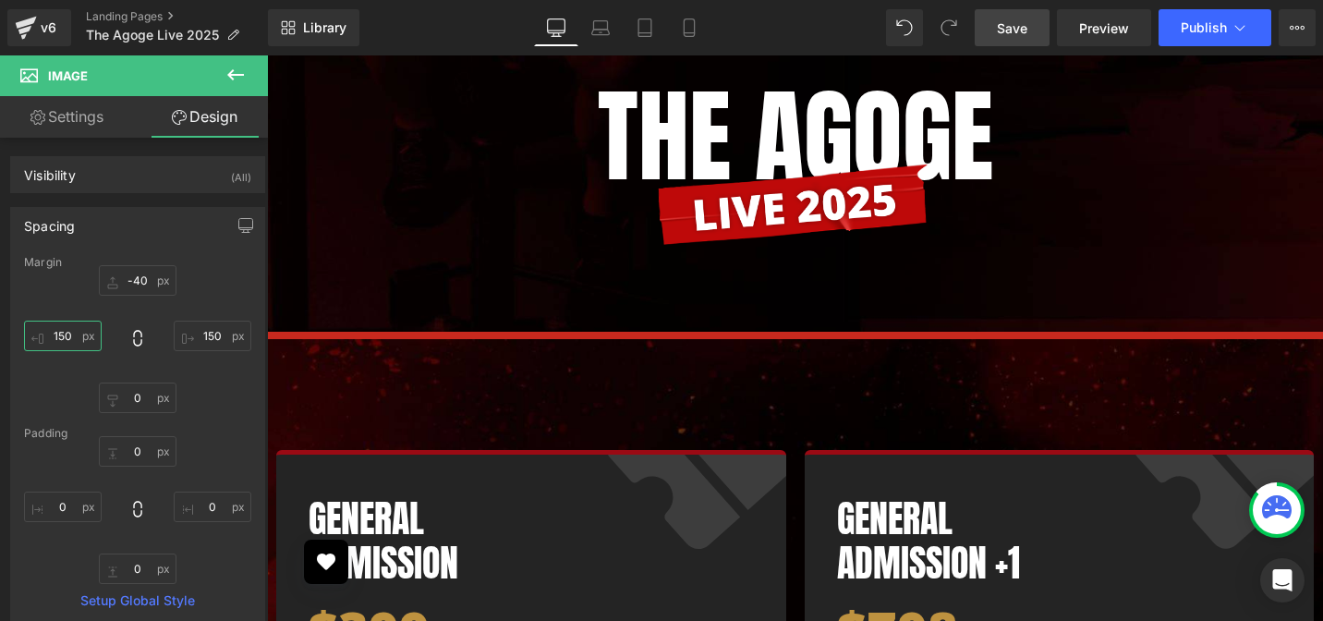
type input "150"
click at [998, 33] on span "Save" at bounding box center [1012, 27] width 30 height 19
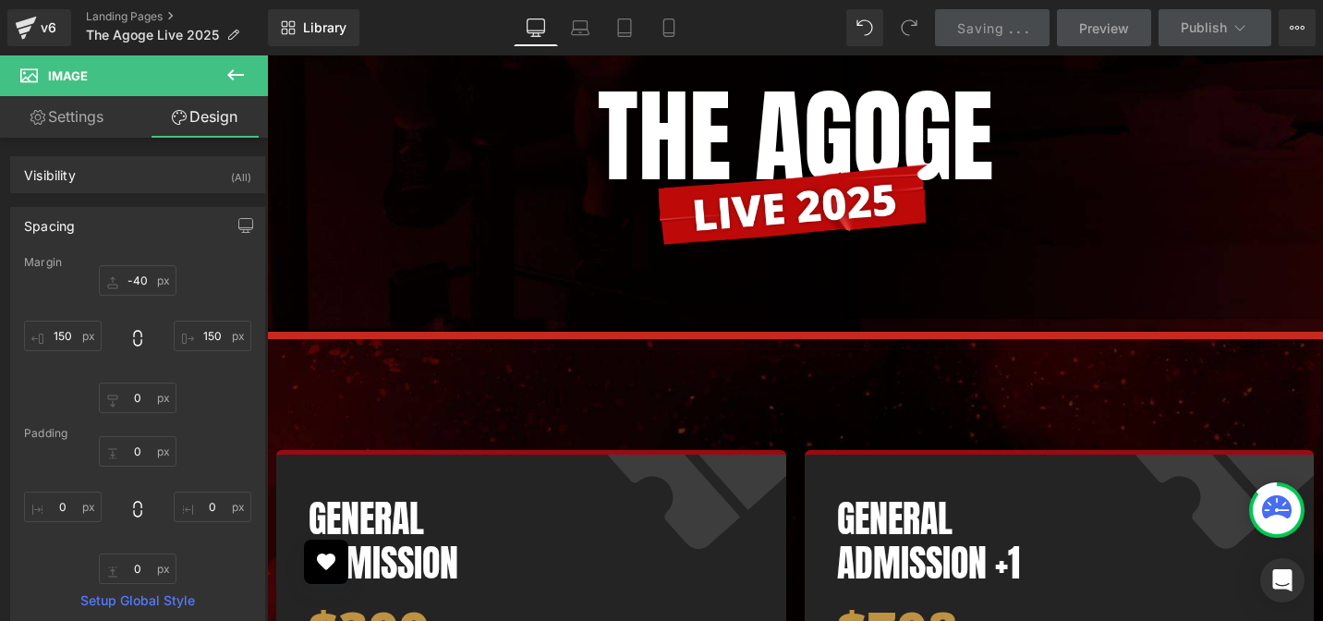
click at [236, 71] on icon at bounding box center [235, 75] width 22 height 22
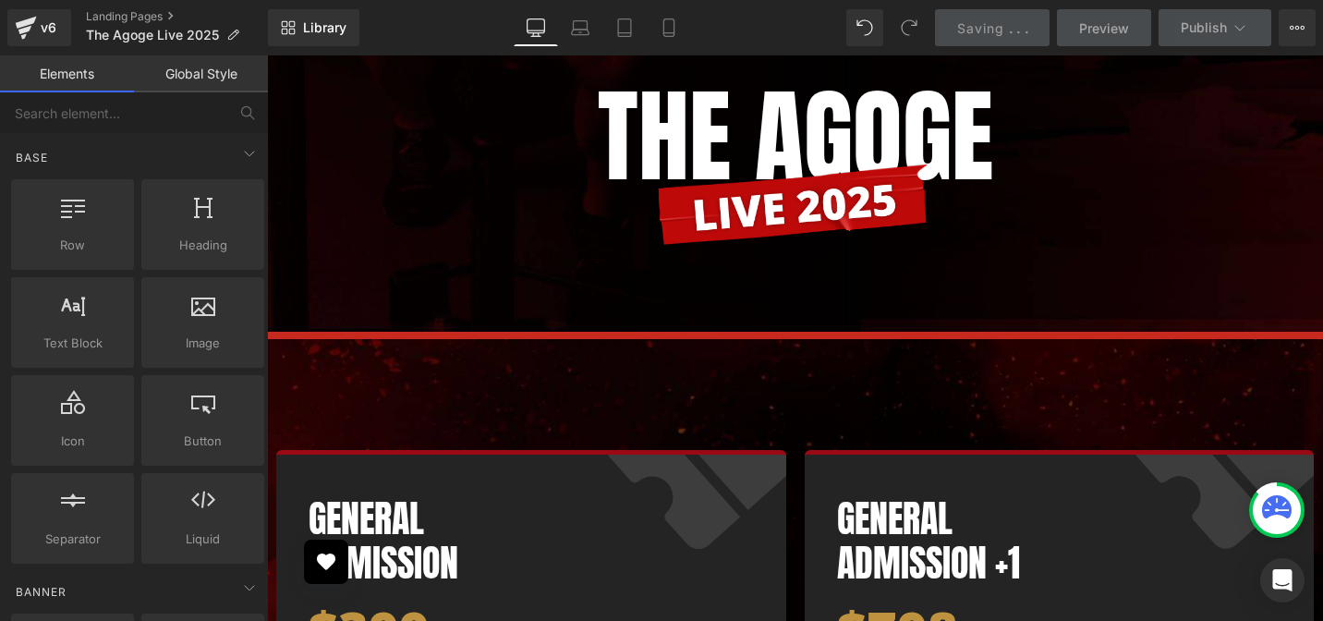
scroll to position [5237, 0]
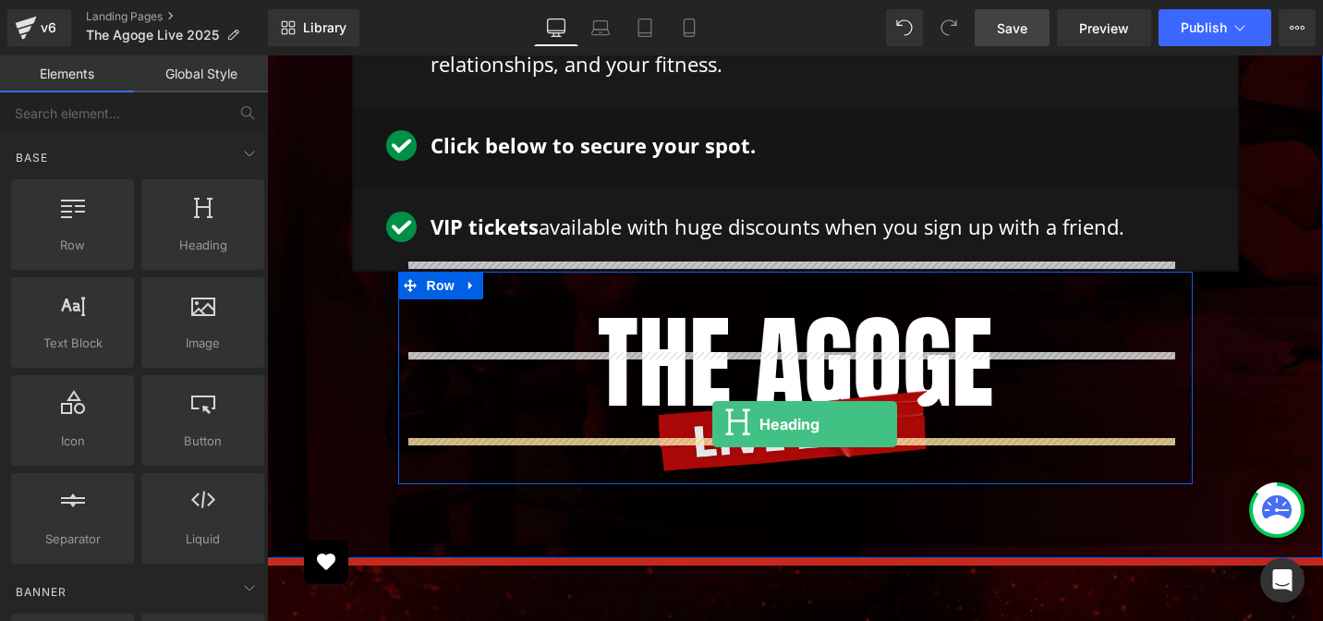
drag, startPoint x: 464, startPoint y: 289, endPoint x: 712, endPoint y: 423, distance: 282.3
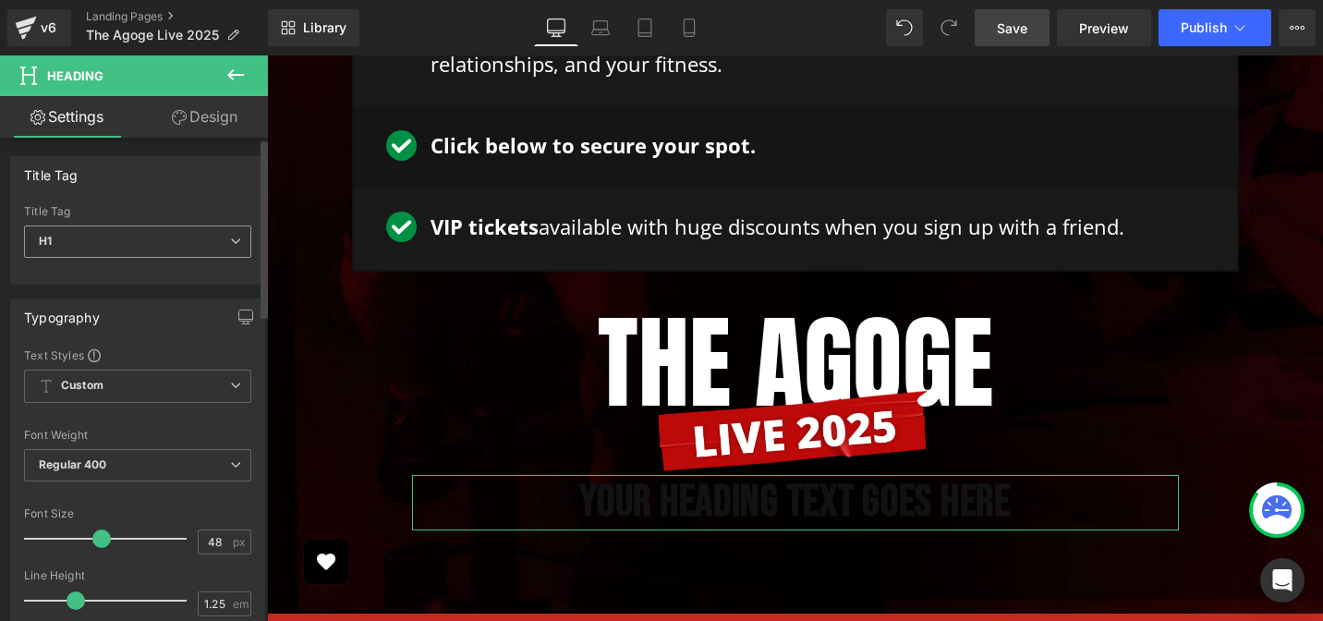
click at [90, 246] on span "H1" at bounding box center [137, 241] width 227 height 32
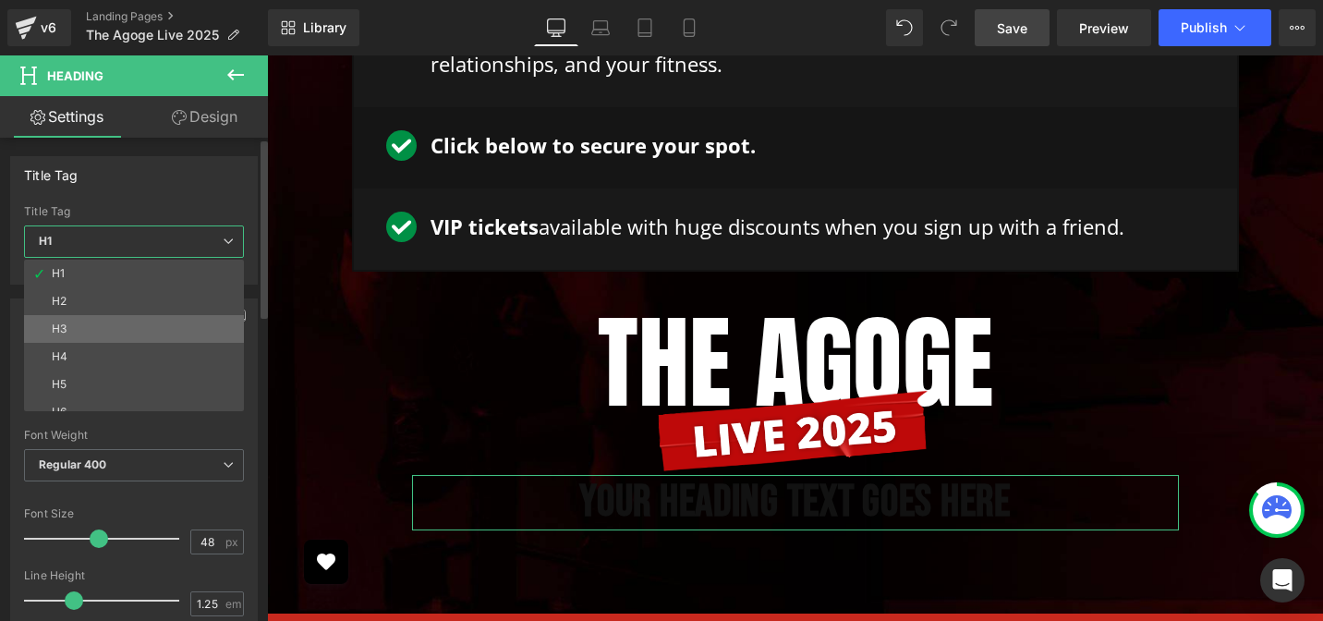
click at [107, 333] on li "H3" at bounding box center [138, 329] width 228 height 28
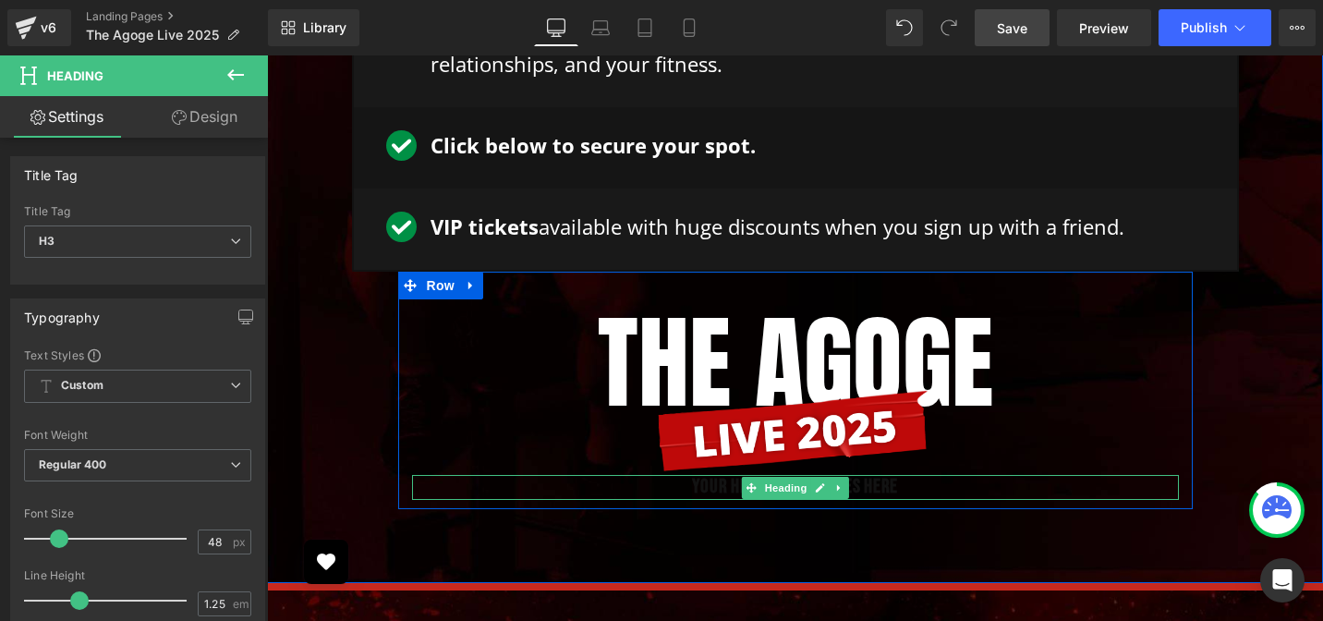
click at [597, 475] on h3 "Your heading text goes here" at bounding box center [795, 487] width 767 height 25
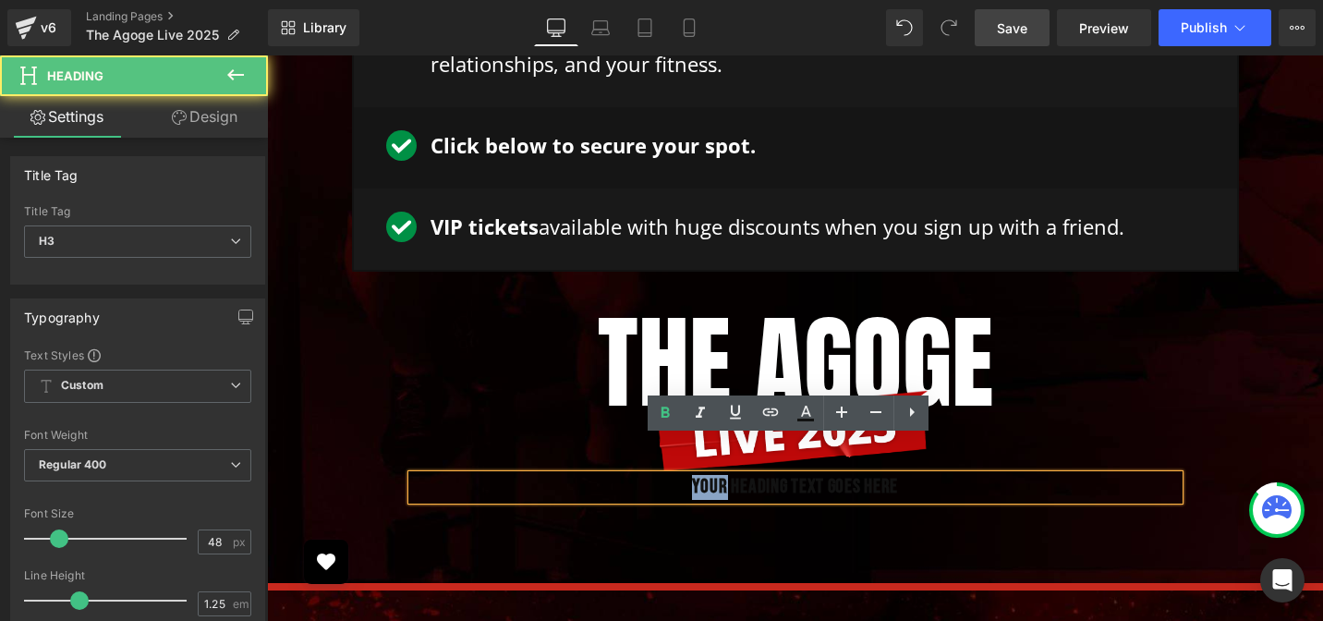
click at [597, 475] on h3 "Your heading text goes here" at bounding box center [795, 487] width 767 height 25
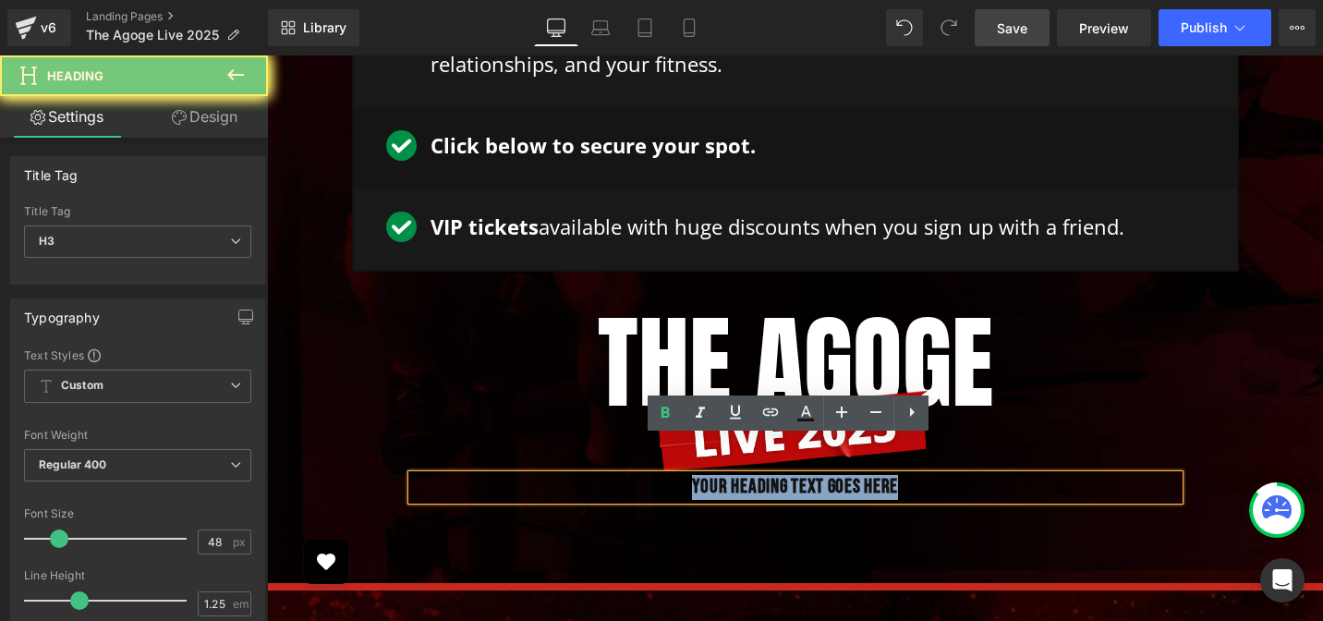
click at [597, 475] on h3 "Your heading text goes here" at bounding box center [795, 487] width 767 height 25
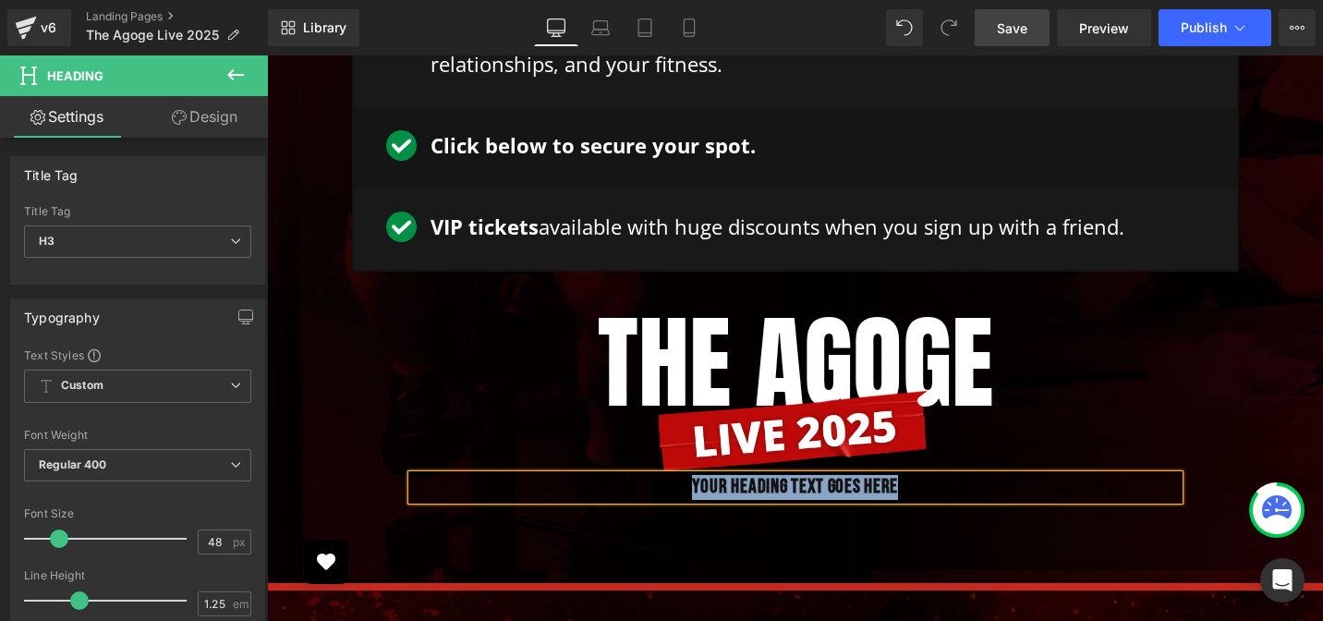
paste div
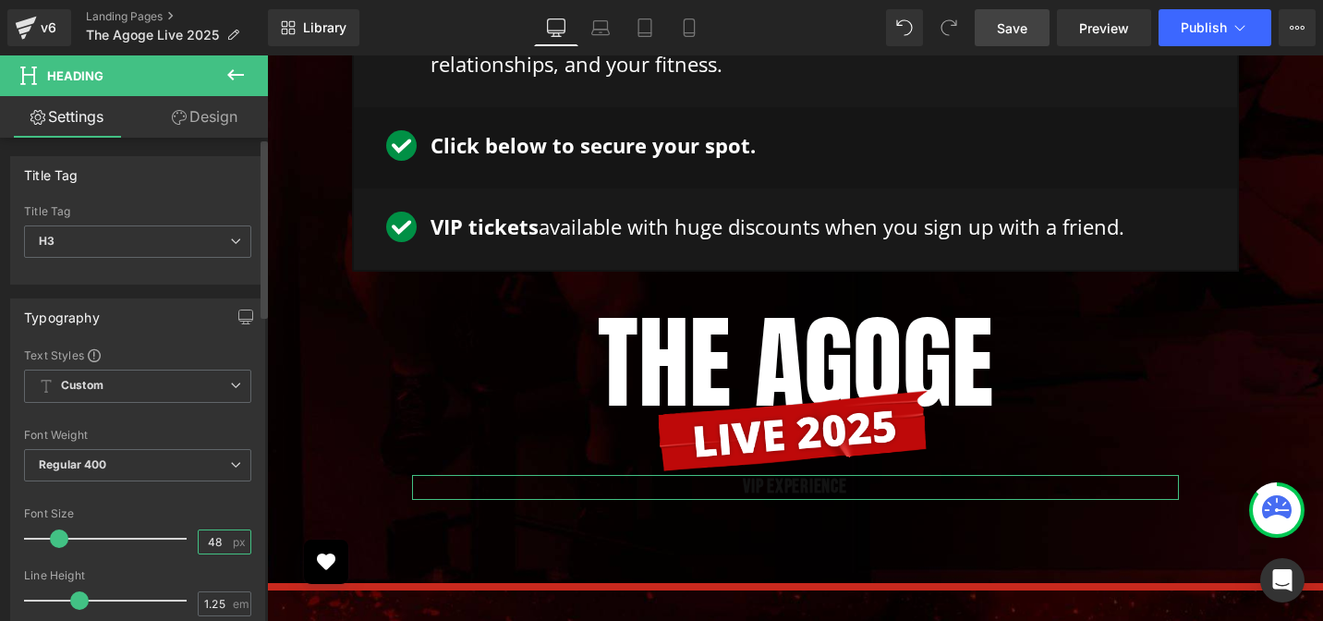
click at [204, 547] on input "48" at bounding box center [215, 541] width 32 height 23
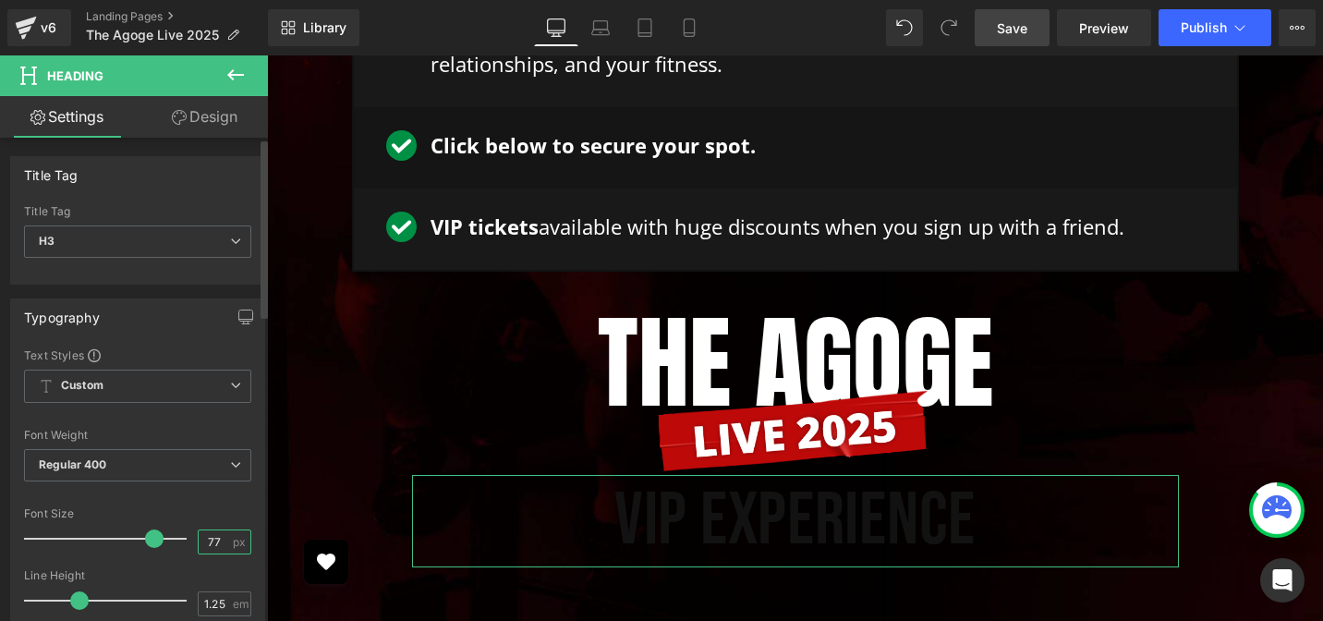
scroll to position [0, 0]
click at [203, 537] on input "77" at bounding box center [215, 541] width 32 height 23
type input "80"
click at [169, 510] on div "Font Size" at bounding box center [137, 513] width 227 height 13
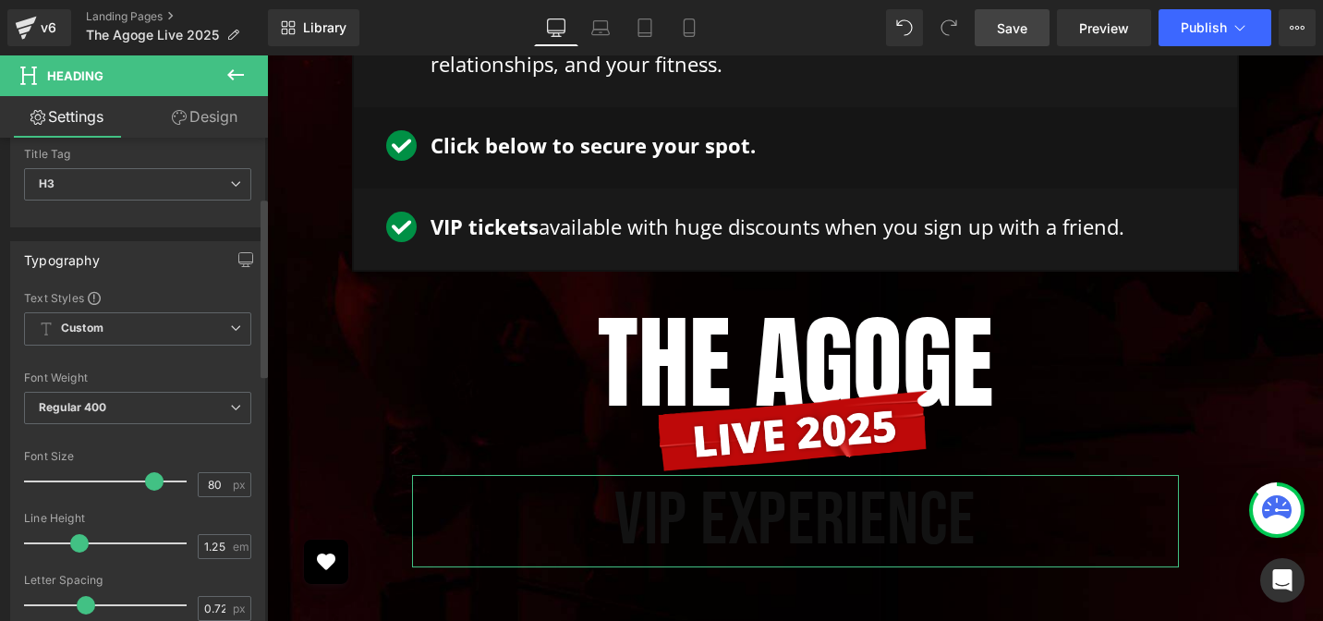
scroll to position [160, 0]
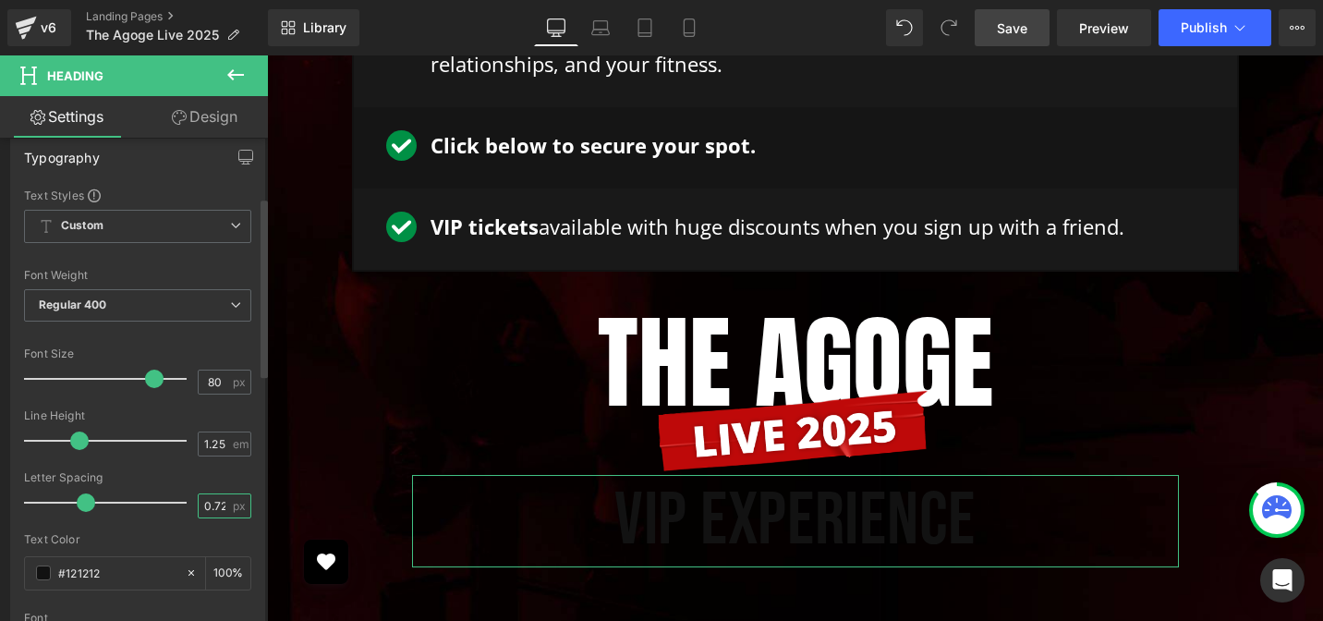
click at [207, 507] on input "0.72" at bounding box center [215, 505] width 32 height 23
type input "0"
click at [114, 573] on input "#121212" at bounding box center [117, 573] width 118 height 20
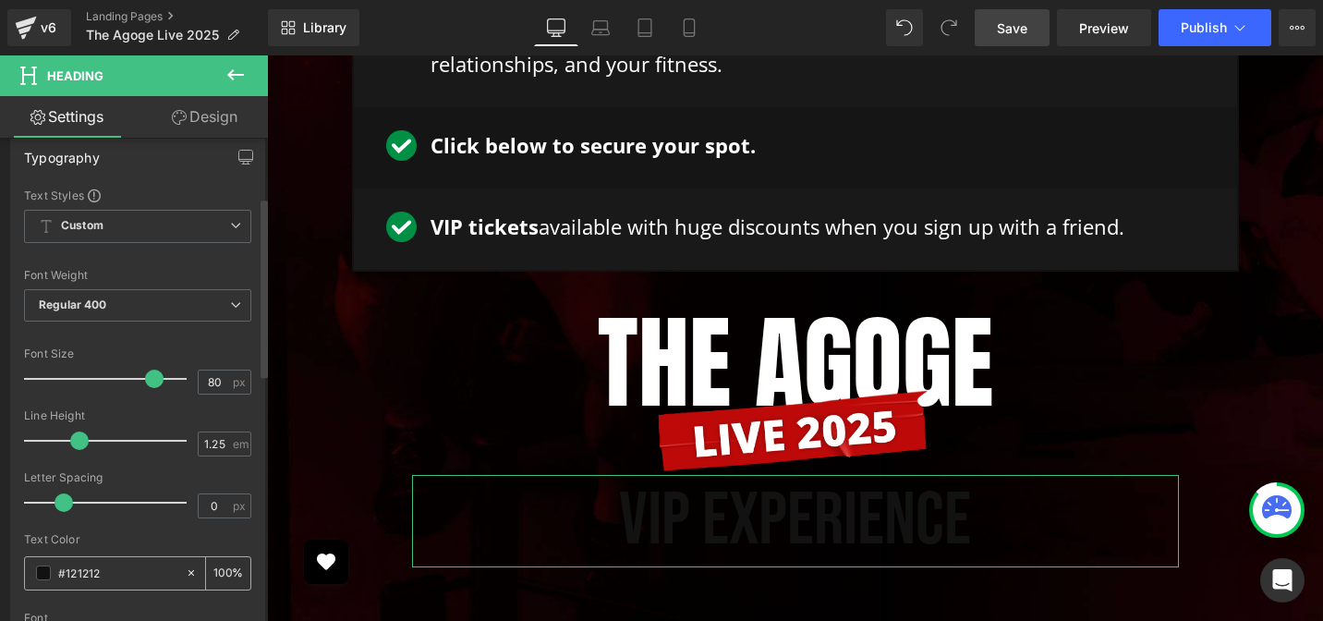
click at [51, 580] on div "#121212" at bounding box center [105, 573] width 160 height 32
click at [46, 575] on span at bounding box center [43, 572] width 15 height 15
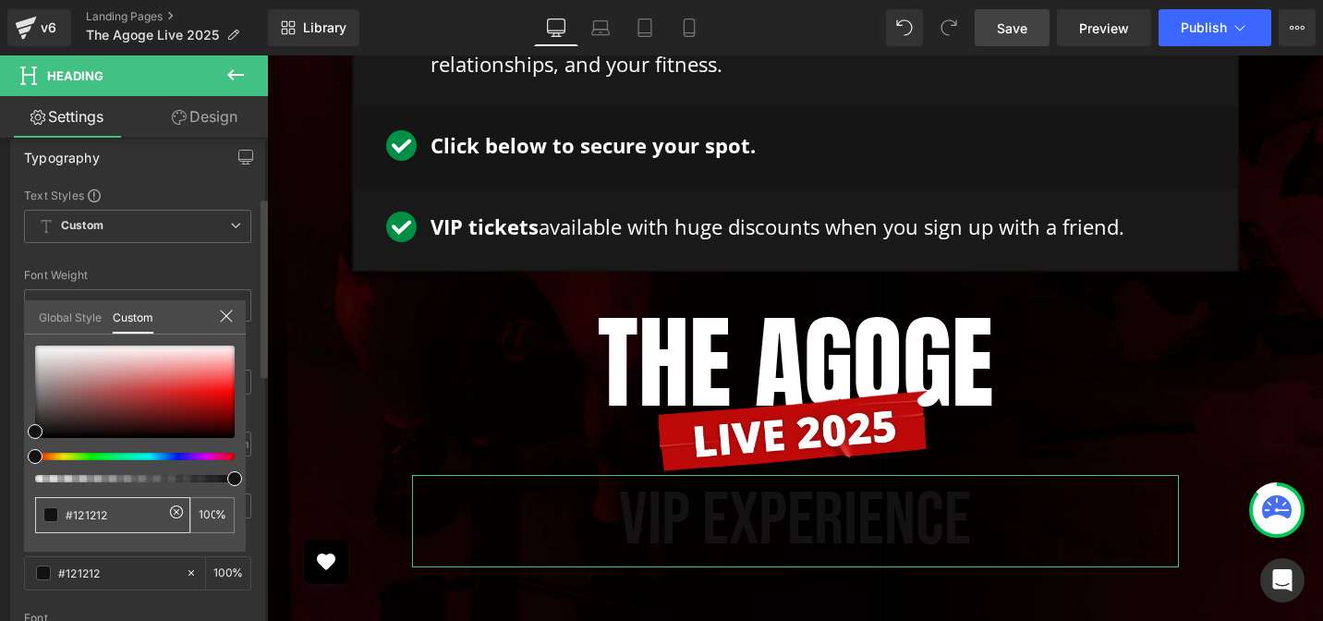
click at [125, 507] on input "#121212" at bounding box center [115, 514] width 98 height 19
paste input "BE923F"
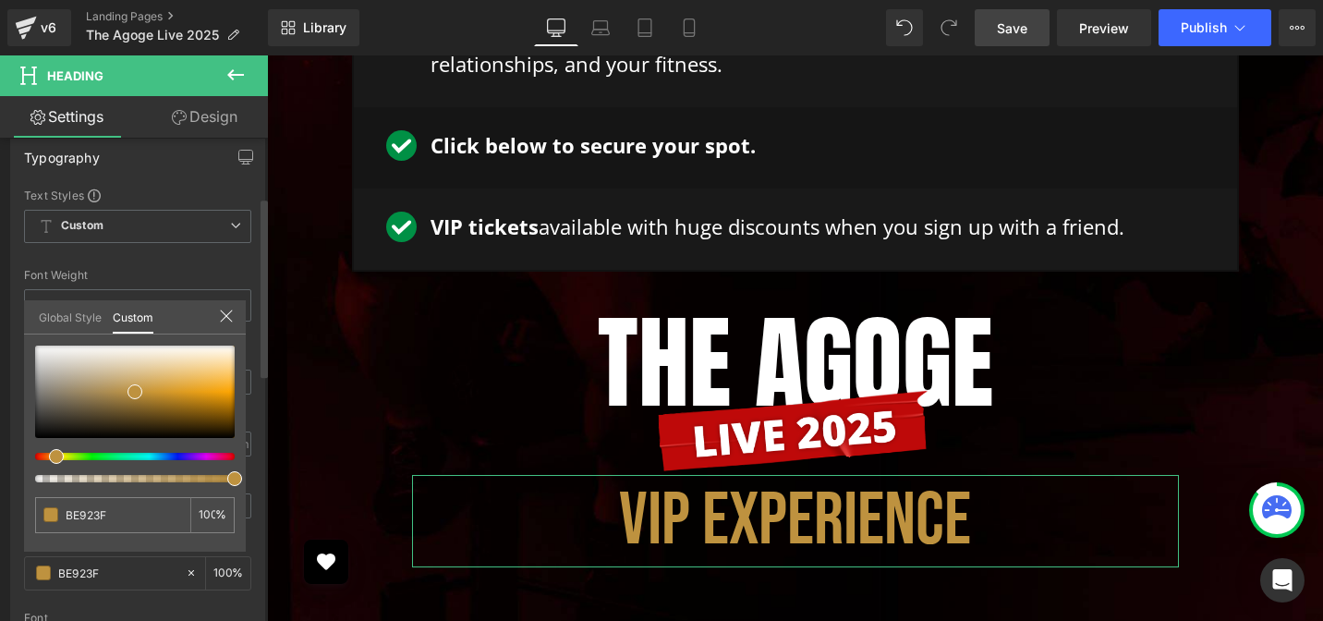
type input "BE923F"
click at [126, 543] on div "BE923F 100 %" at bounding box center [135, 448] width 222 height 206
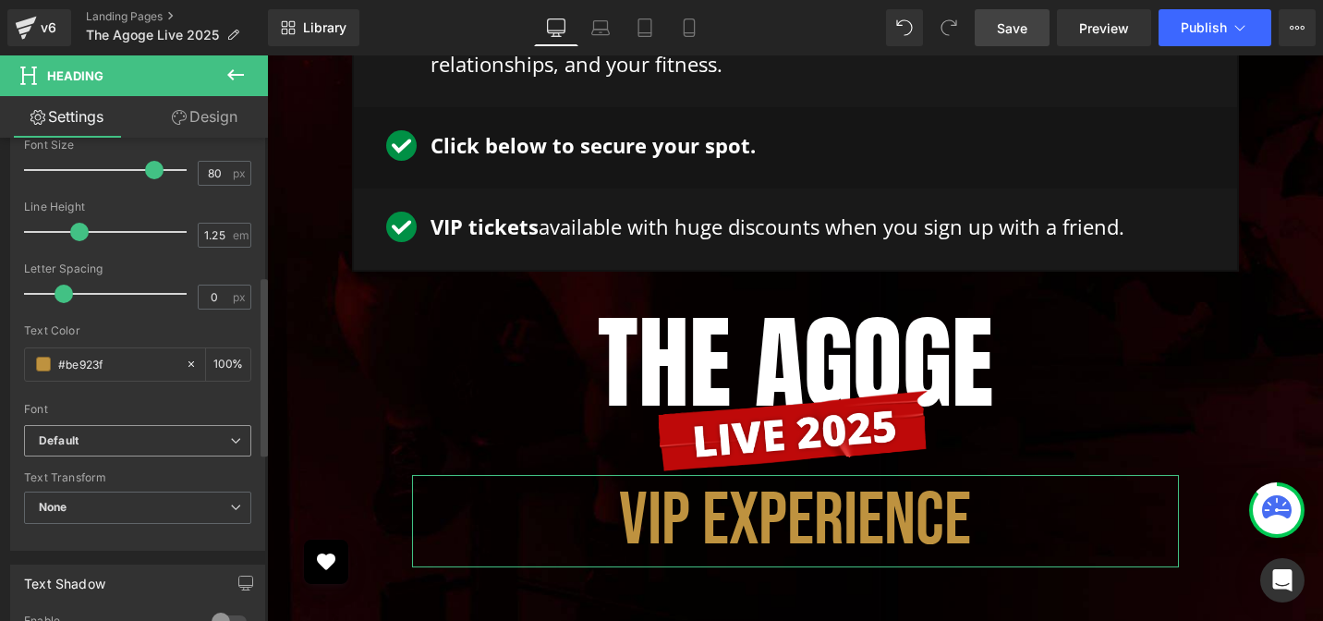
scroll to position [371, 0]
click at [95, 444] on b "Default" at bounding box center [134, 438] width 191 height 16
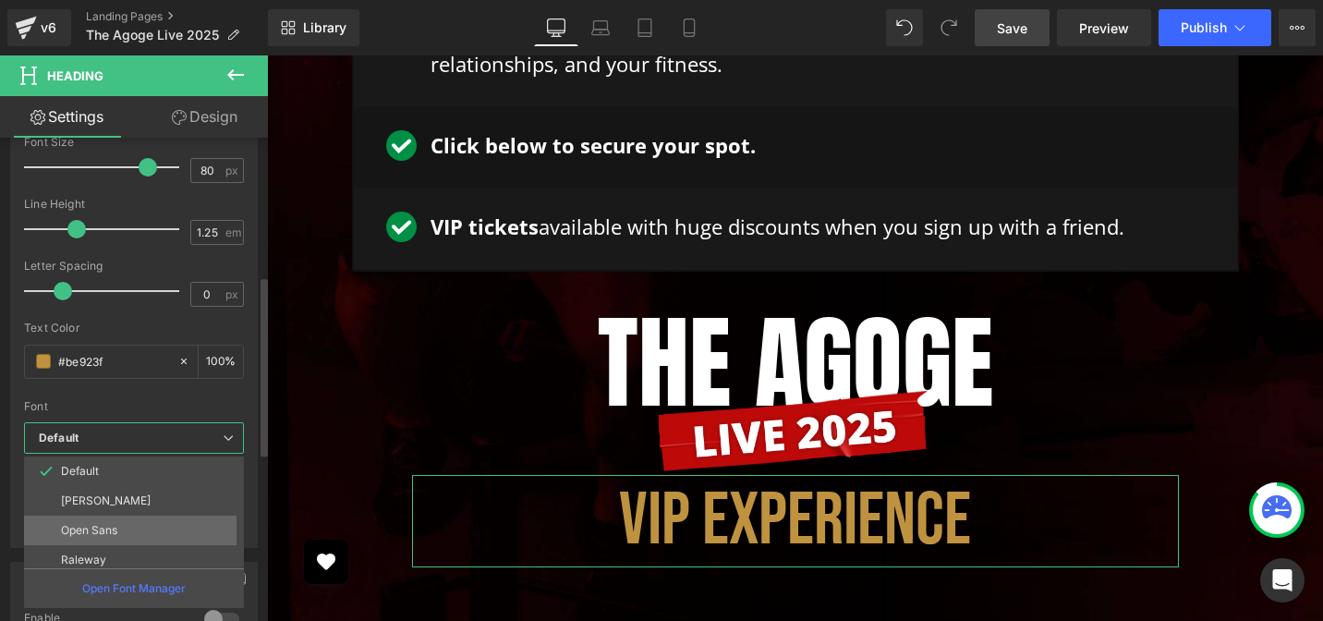
click at [101, 516] on li "Open Sans" at bounding box center [138, 530] width 228 height 30
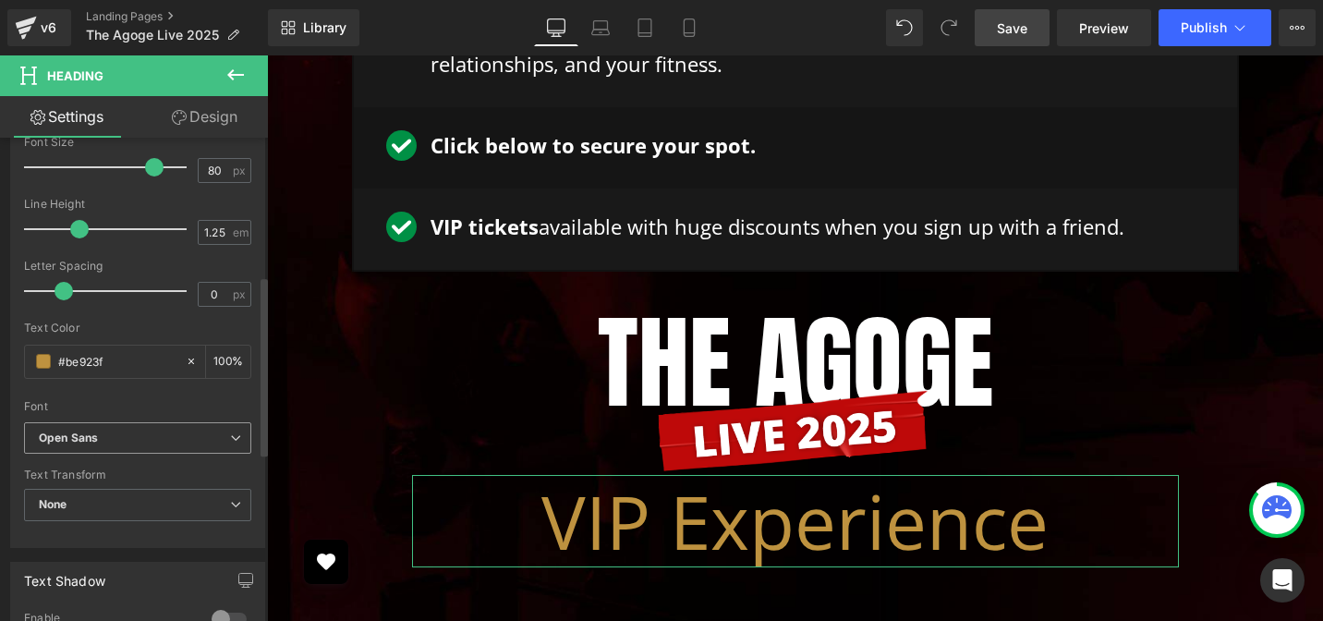
click at [117, 439] on b "Open Sans" at bounding box center [134, 438] width 191 height 16
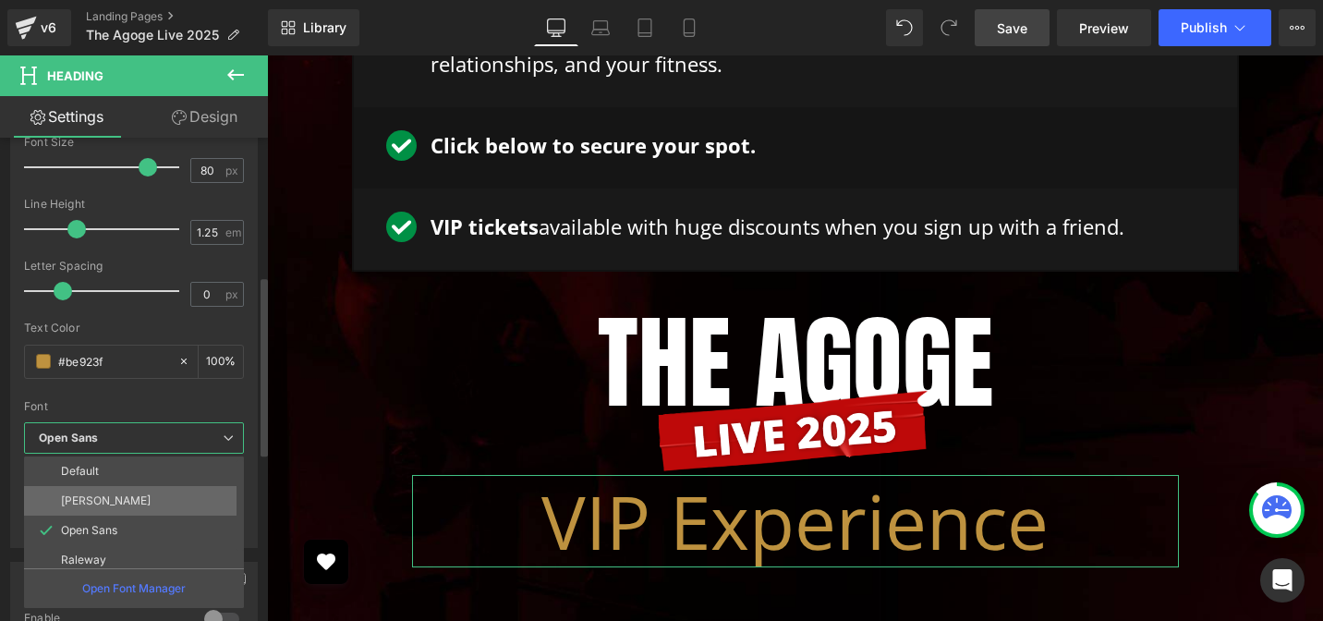
click at [96, 501] on li "[PERSON_NAME]" at bounding box center [138, 501] width 228 height 30
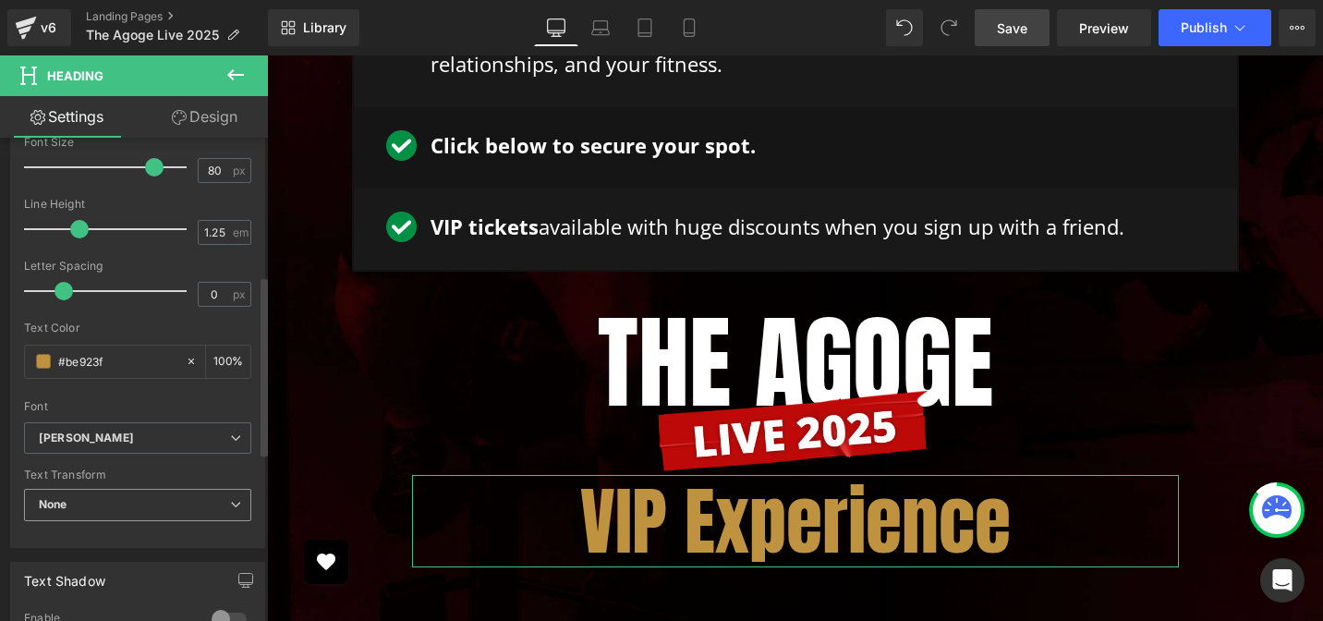
click at [94, 500] on span "None" at bounding box center [137, 505] width 227 height 32
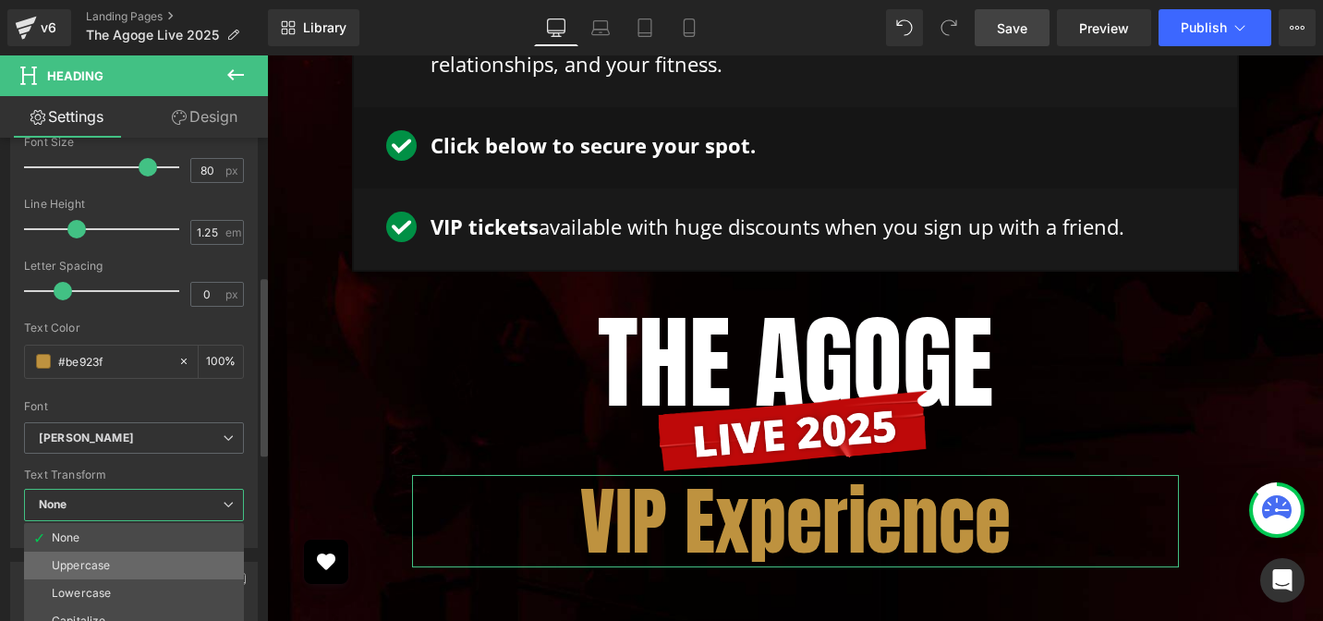
click at [101, 564] on div "Uppercase" at bounding box center [81, 565] width 58 height 13
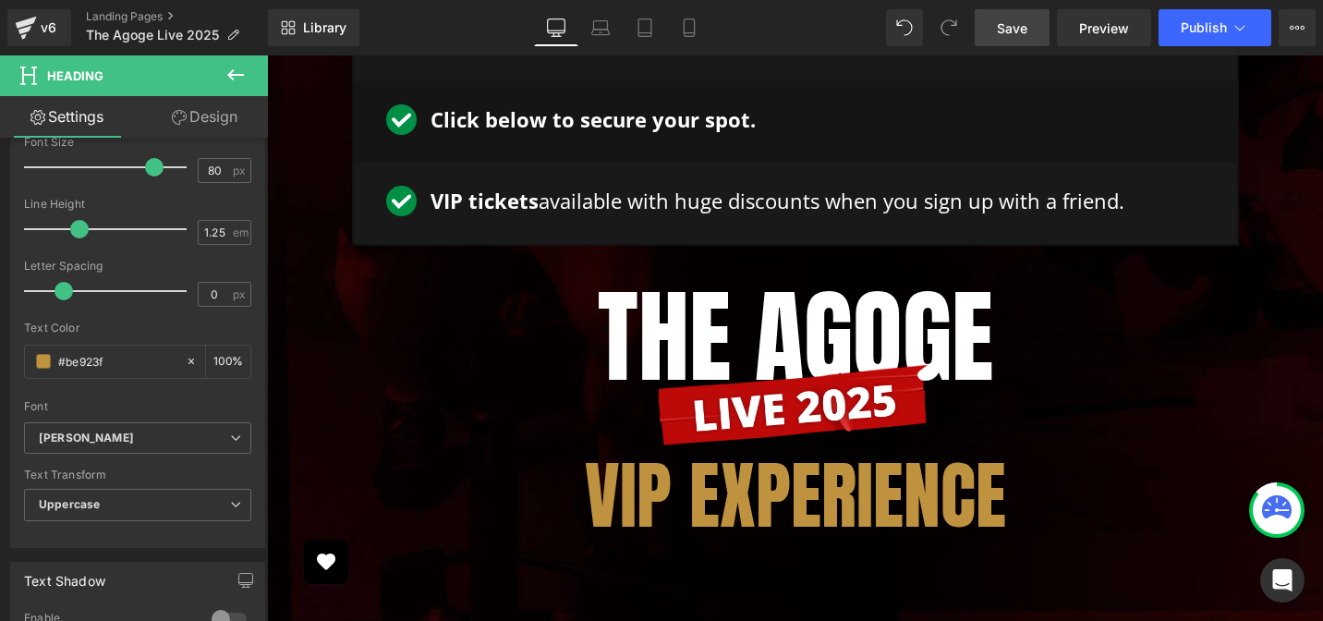
scroll to position [5371, 0]
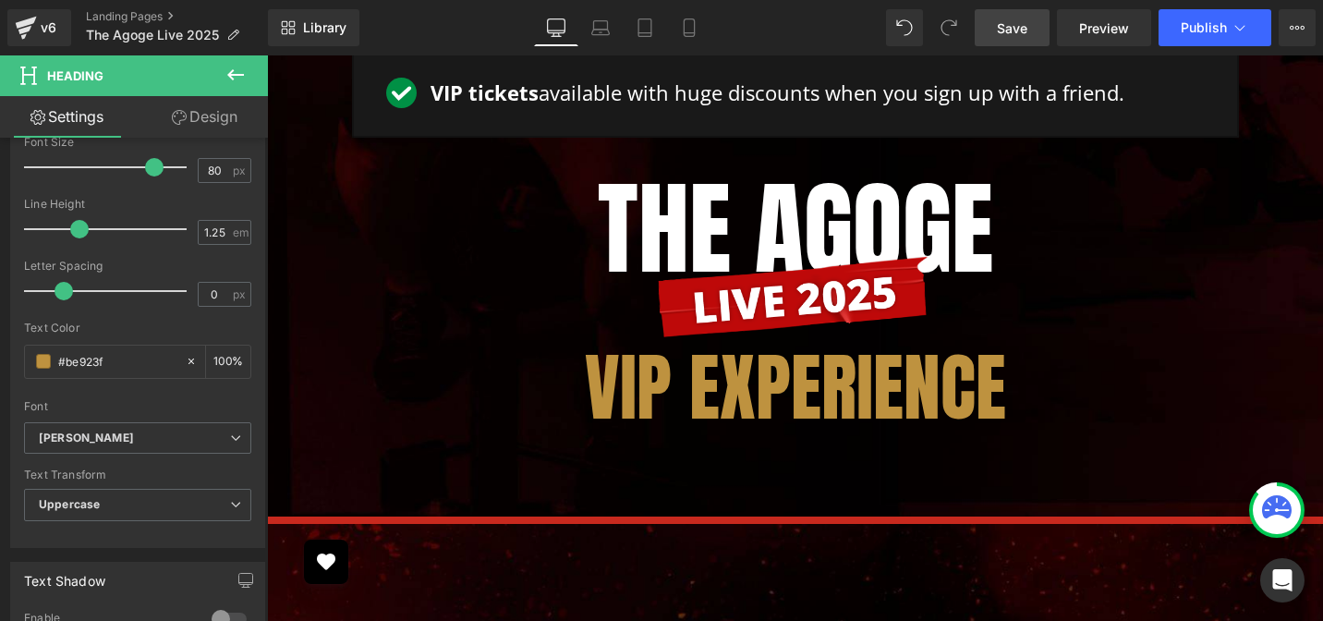
click at [664, 349] on div at bounding box center [795, 337] width 1056 height 565
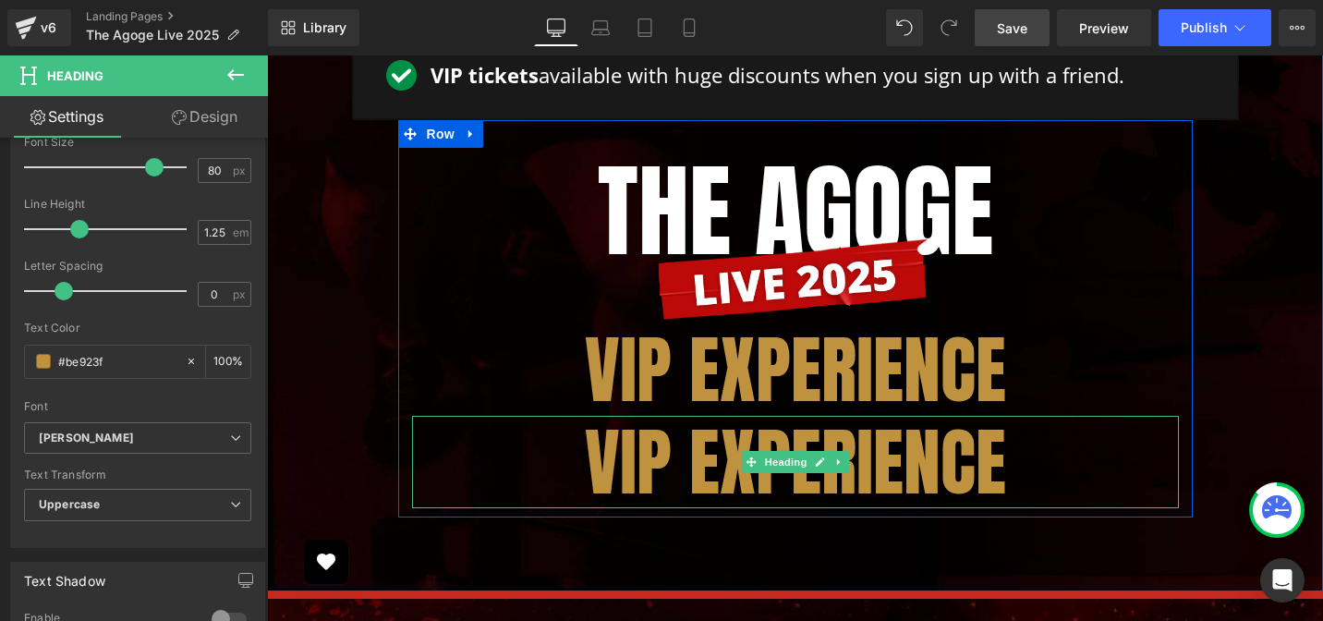
scroll to position [5420, 0]
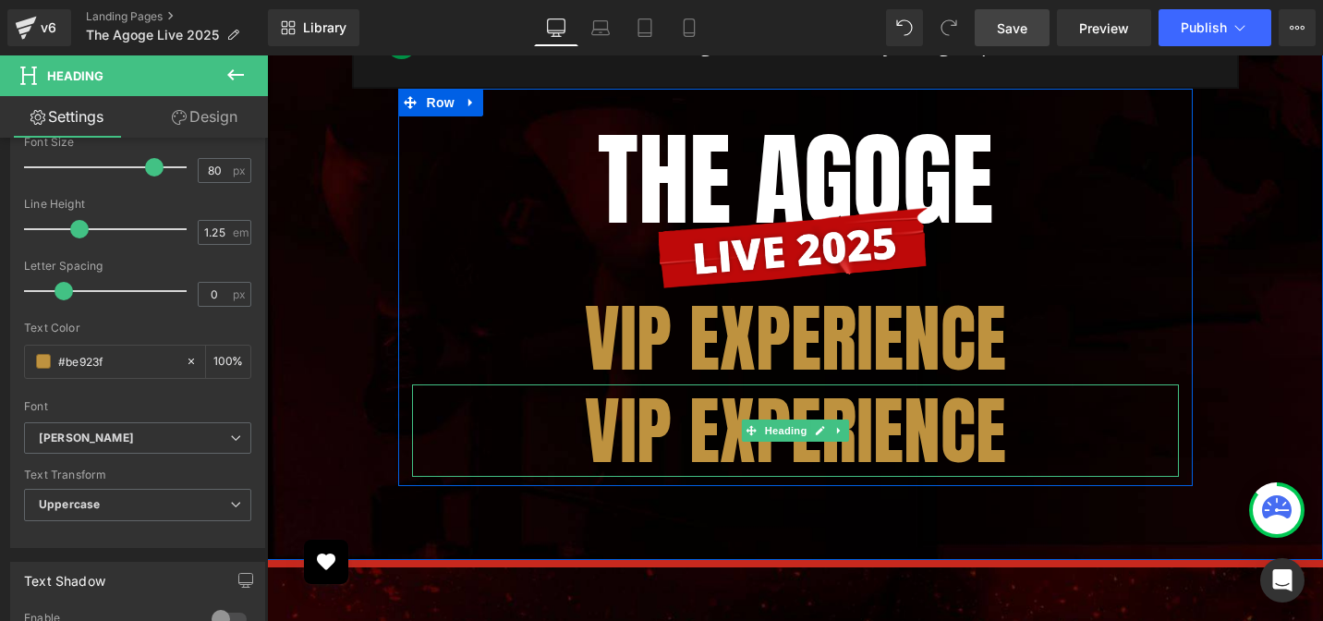
click at [637, 384] on h3 "VIP Experience" at bounding box center [795, 430] width 767 height 92
click at [635, 393] on h3 "VIP Experience" at bounding box center [795, 430] width 767 height 92
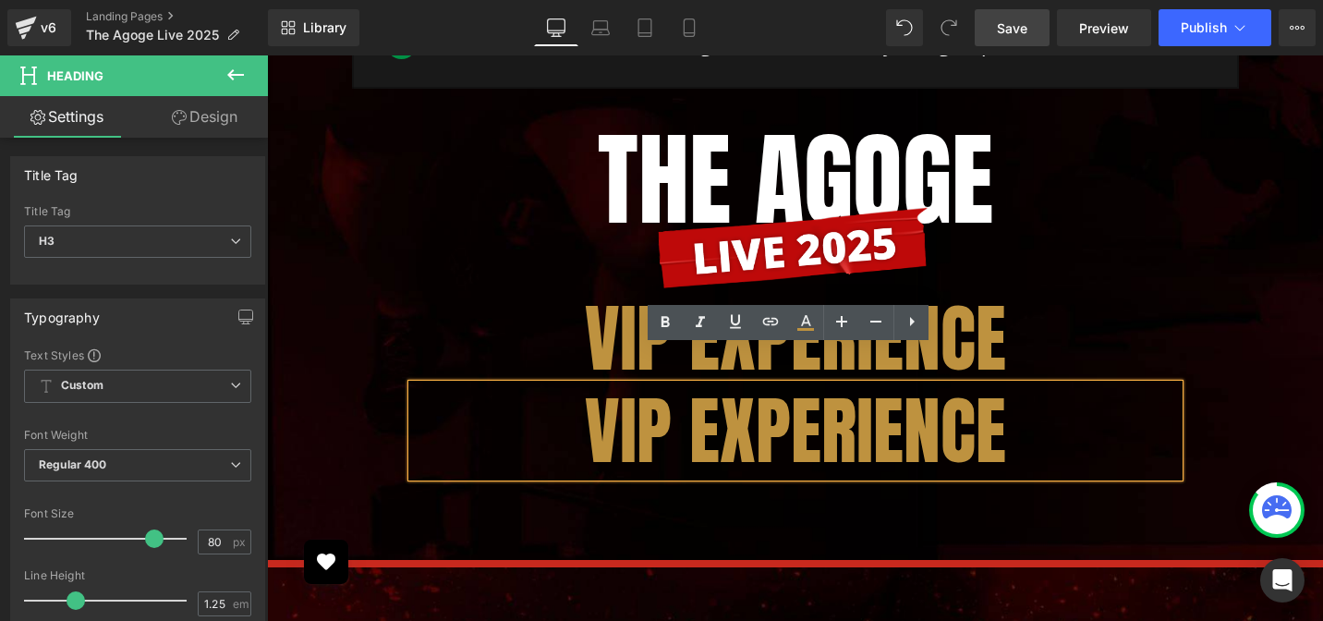
click at [605, 398] on h3 "VIP Experience" at bounding box center [795, 430] width 767 height 92
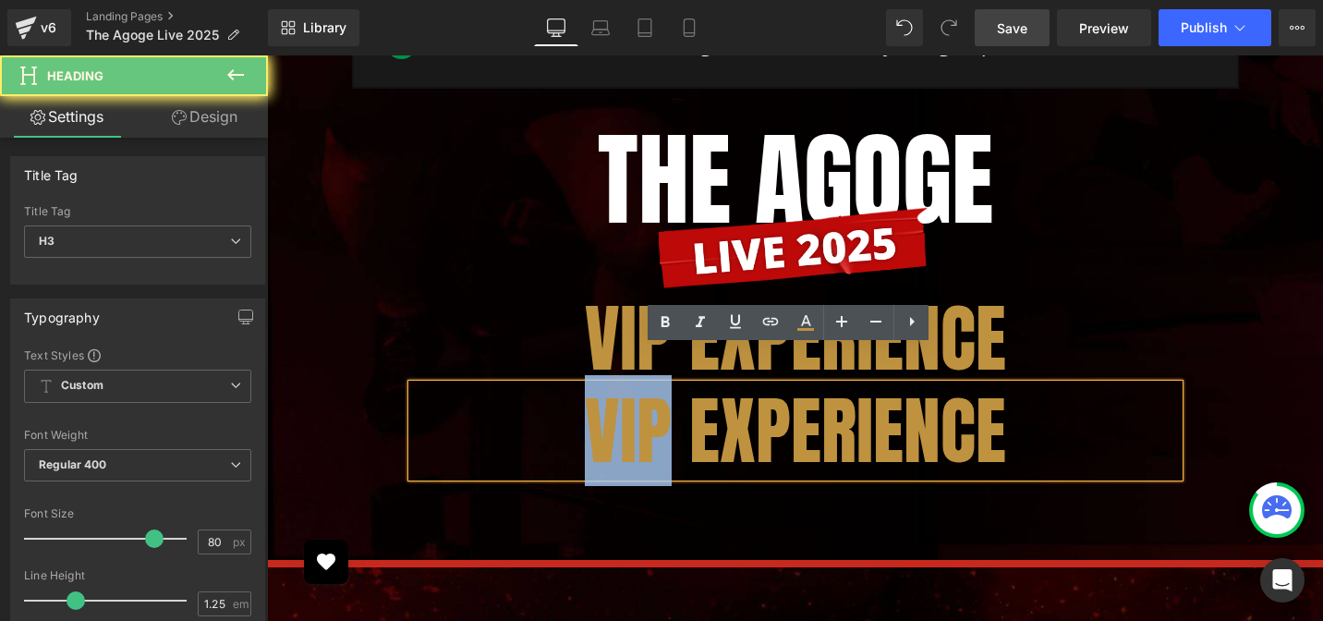
click at [605, 398] on h3 "VIP Experience" at bounding box center [795, 430] width 767 height 92
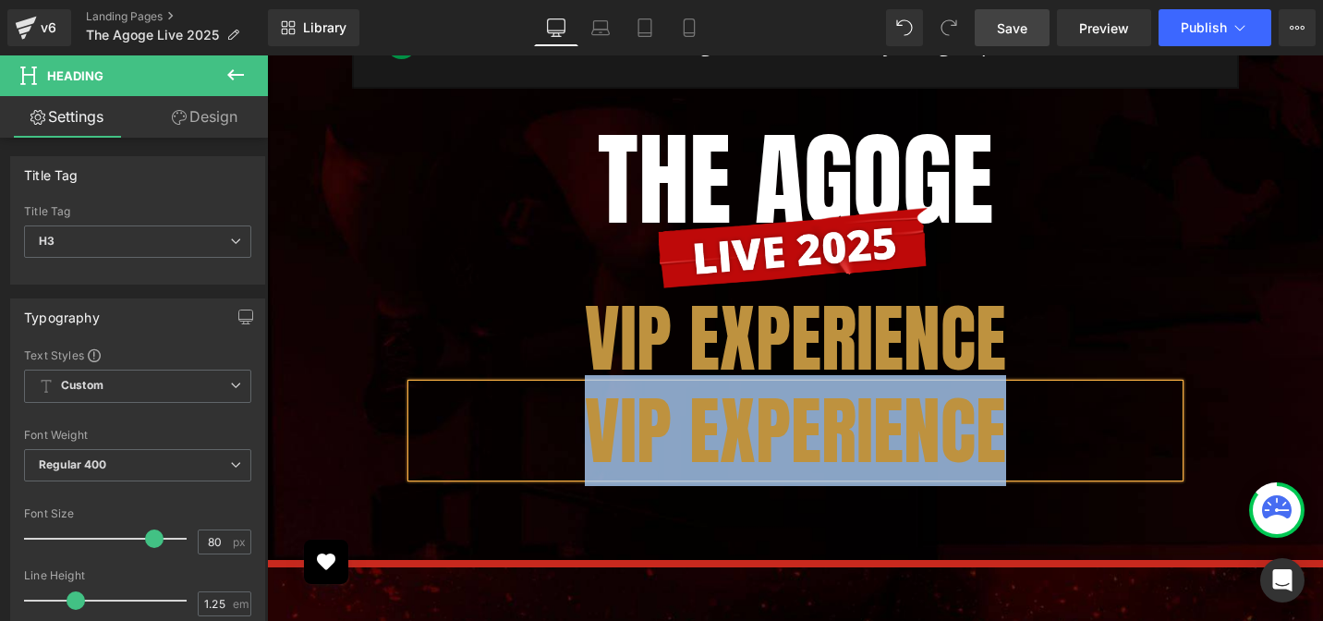
paste div
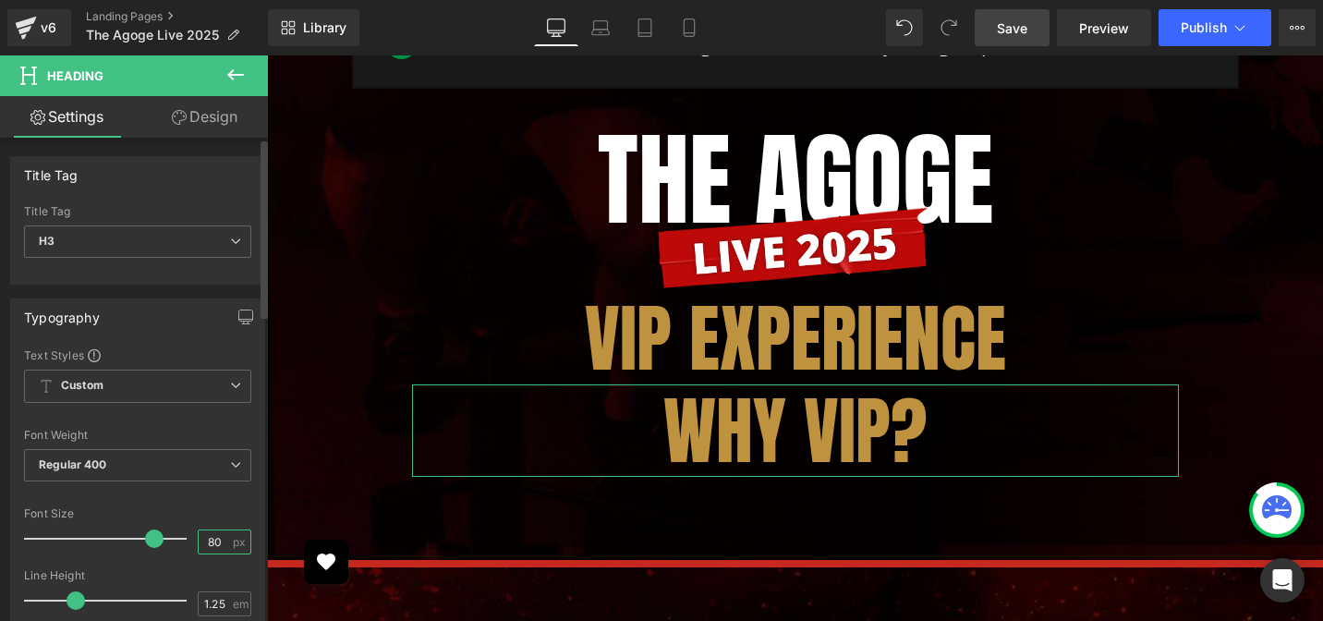
click at [206, 538] on input "80" at bounding box center [215, 541] width 32 height 23
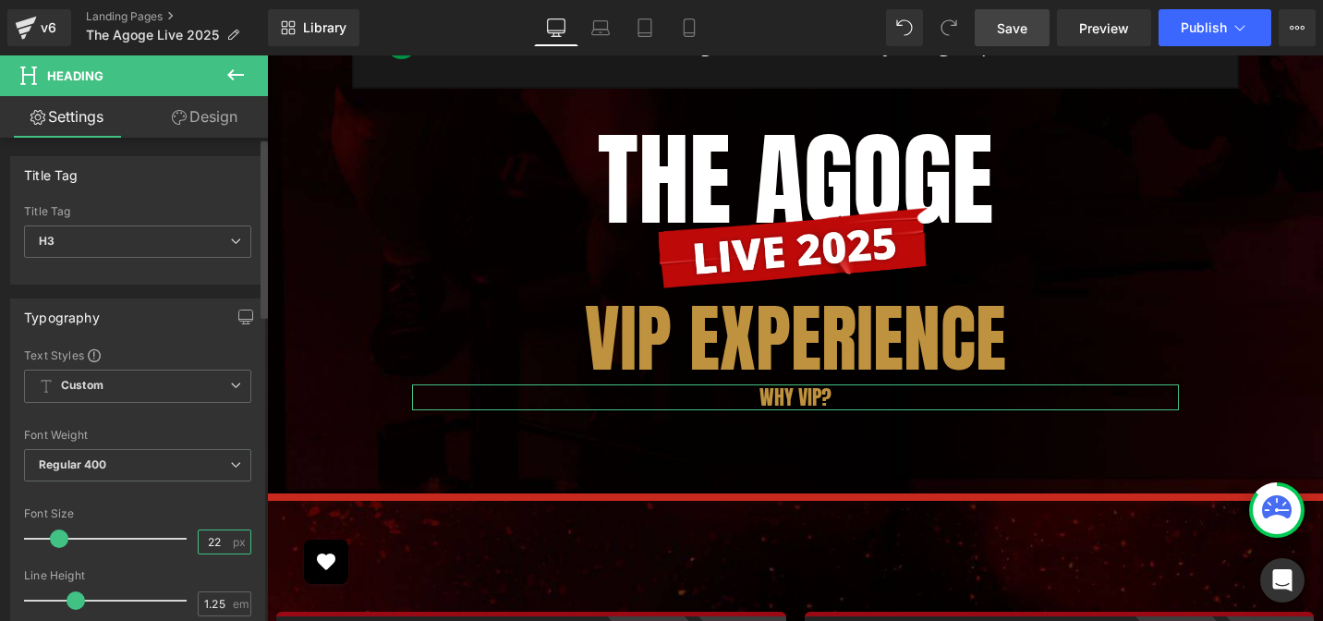
click at [209, 541] on input "22" at bounding box center [215, 541] width 32 height 23
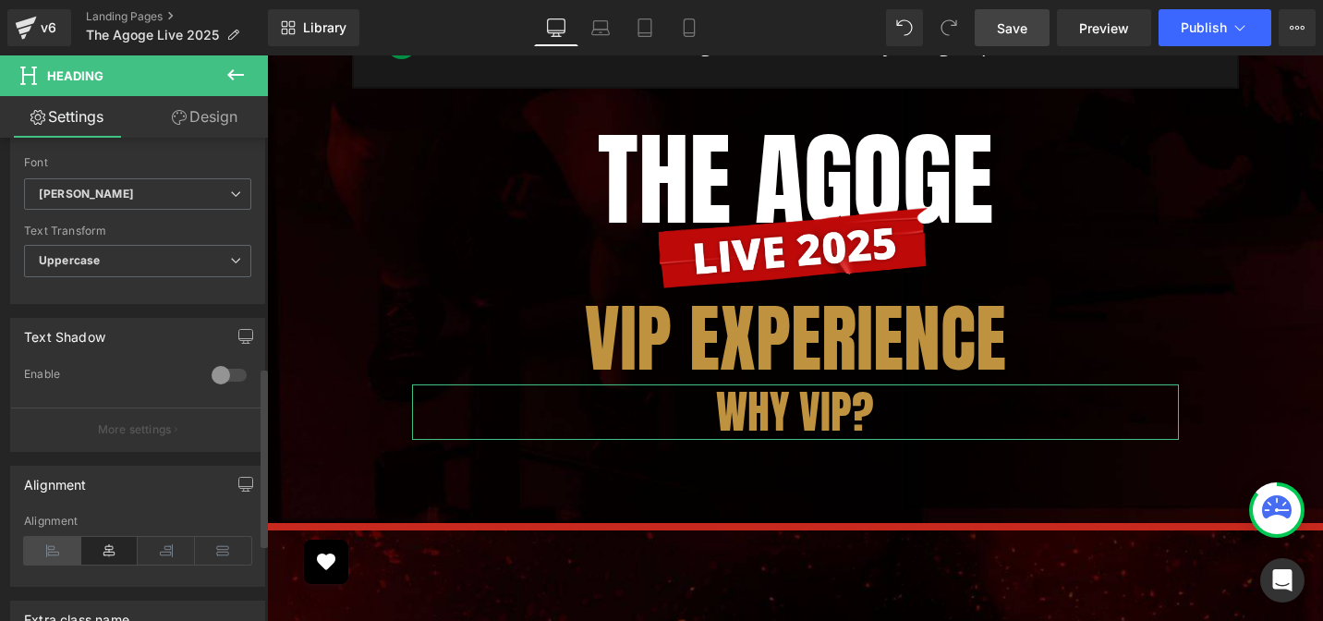
scroll to position [619, 0]
type input "48"
click at [42, 557] on icon at bounding box center [52, 547] width 57 height 28
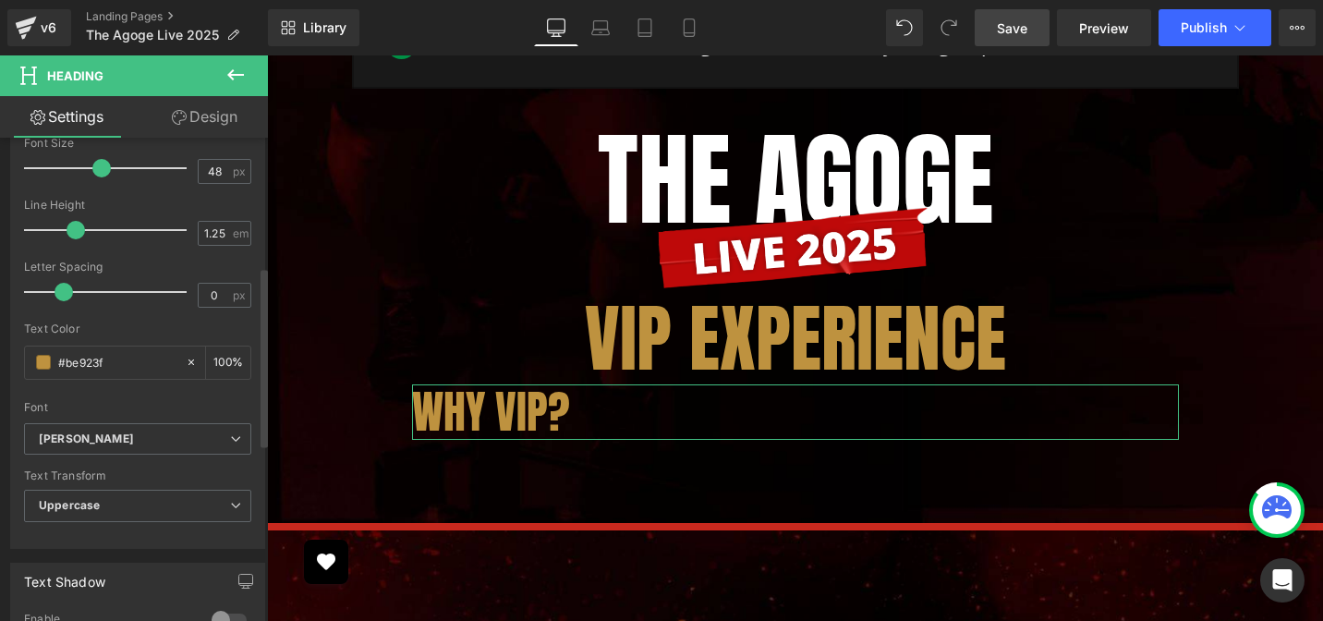
scroll to position [347, 0]
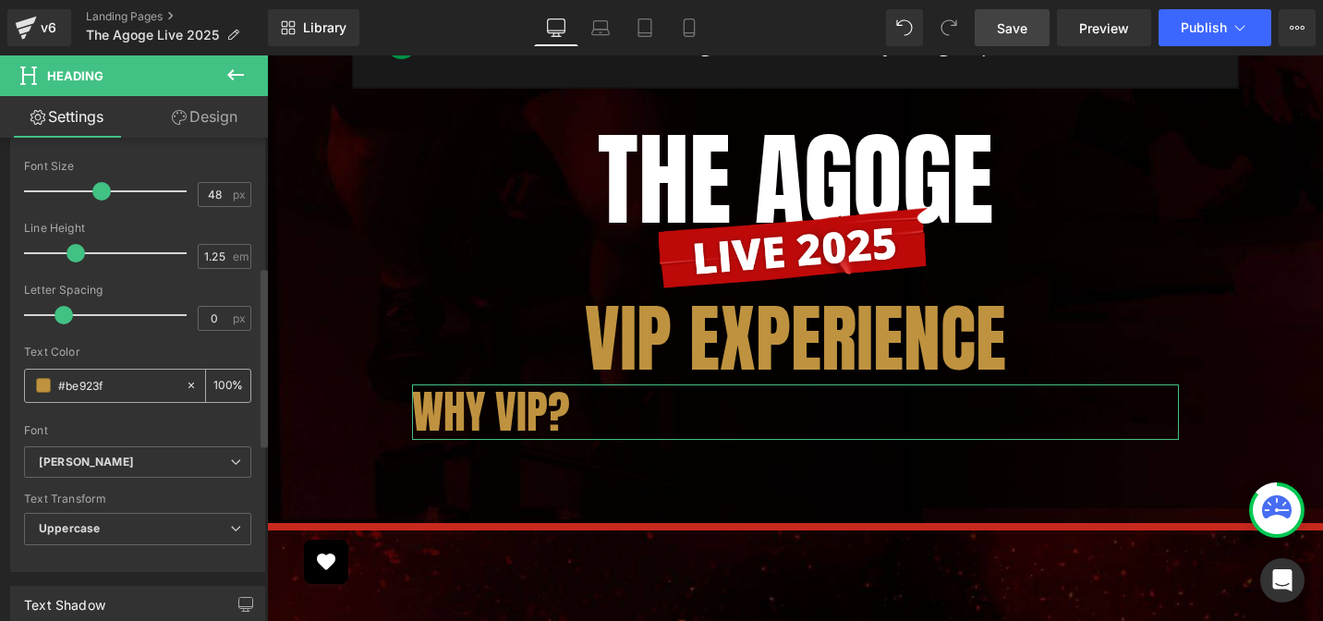
click at [47, 391] on span at bounding box center [43, 385] width 15 height 15
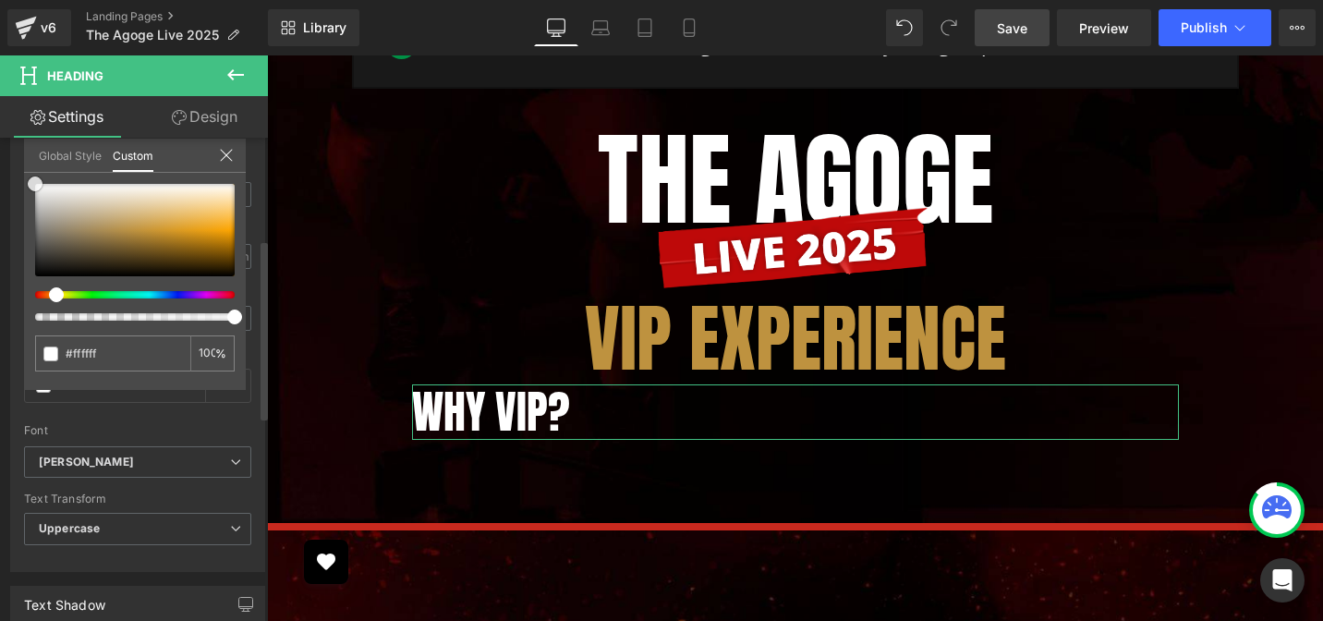
scroll to position [236, 0]
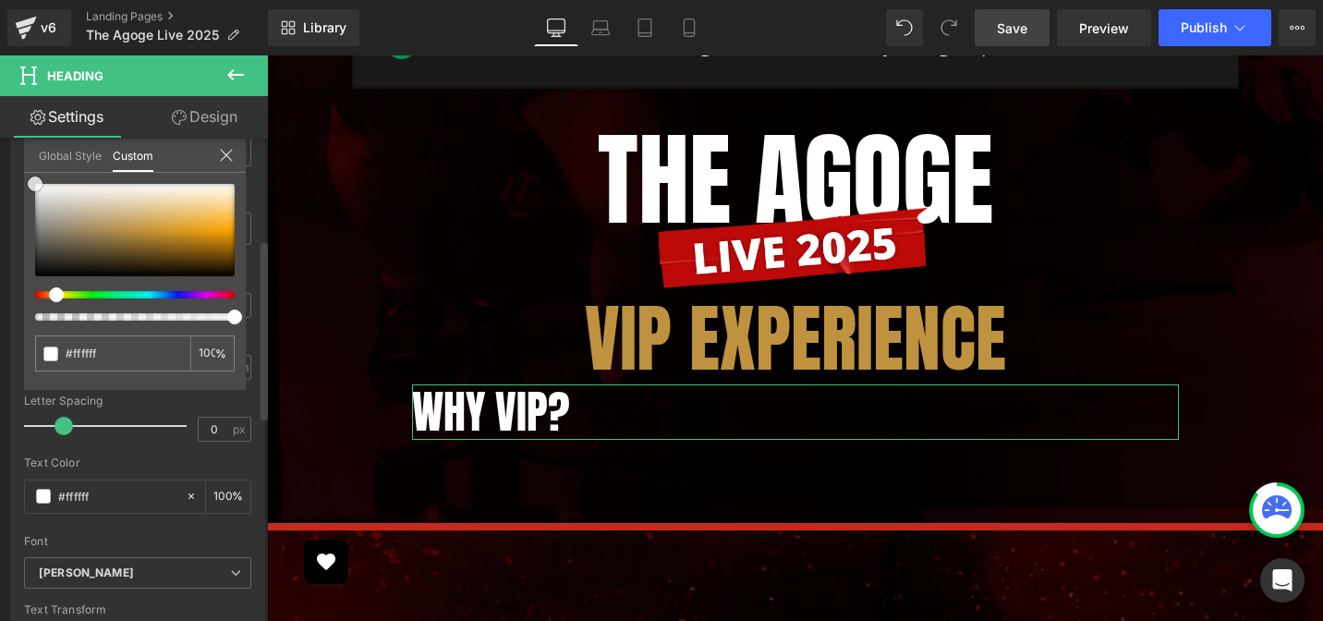
drag, startPoint x: 51, startPoint y: 171, endPoint x: 20, endPoint y: 146, distance: 39.4
click at [20, 146] on div "Typography Text Styles Custom Custom Setup Global Style Custom Setup Global Sty…" at bounding box center [138, 365] width 276 height 635
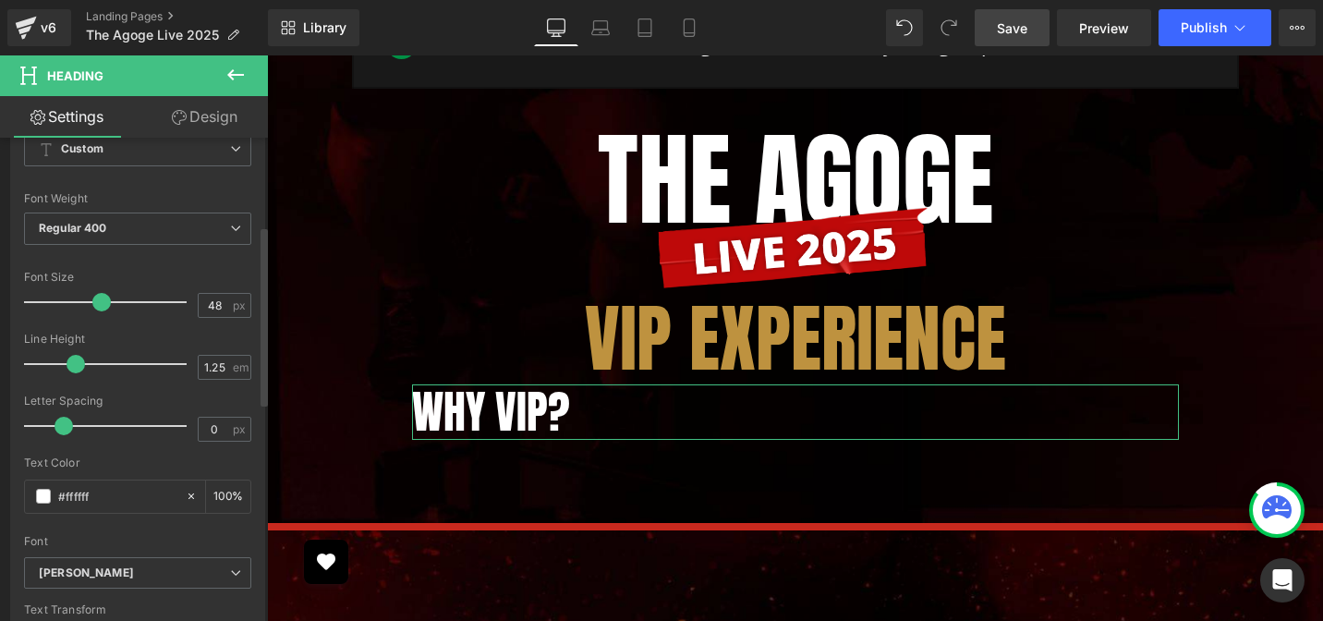
click at [198, 122] on link "Design" at bounding box center [205, 117] width 134 height 42
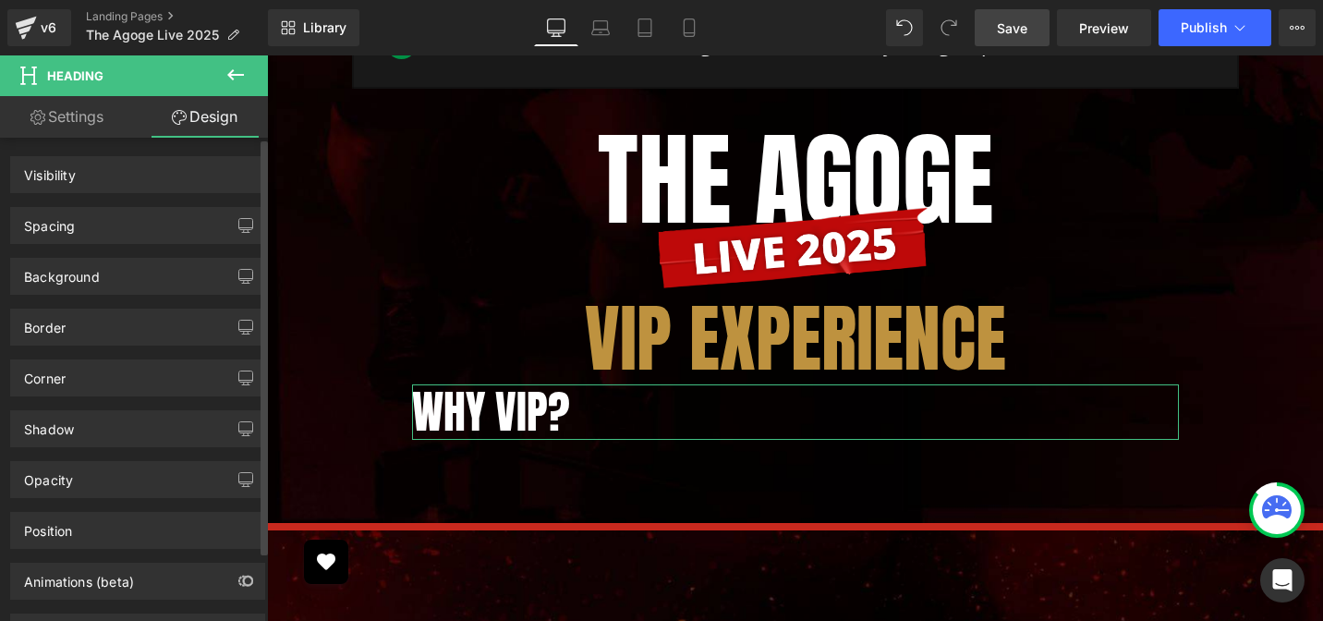
click at [131, 229] on div "Spacing" at bounding box center [137, 225] width 253 height 35
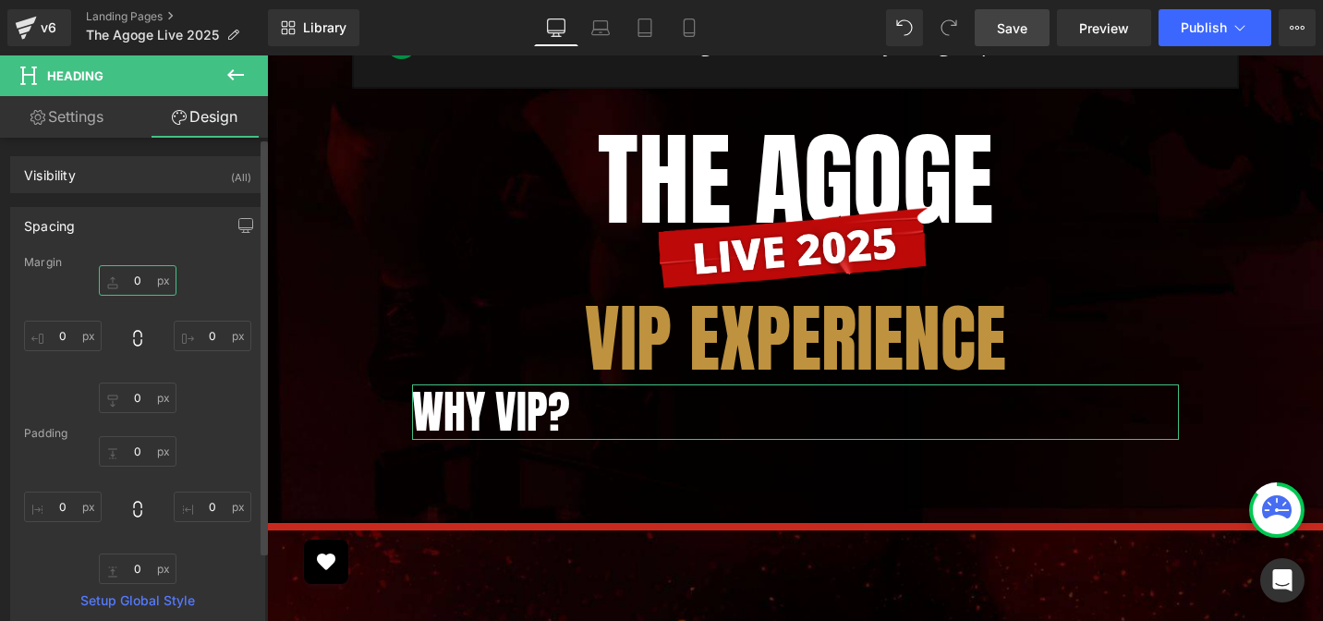
click at [136, 275] on input "0" at bounding box center [138, 280] width 78 height 30
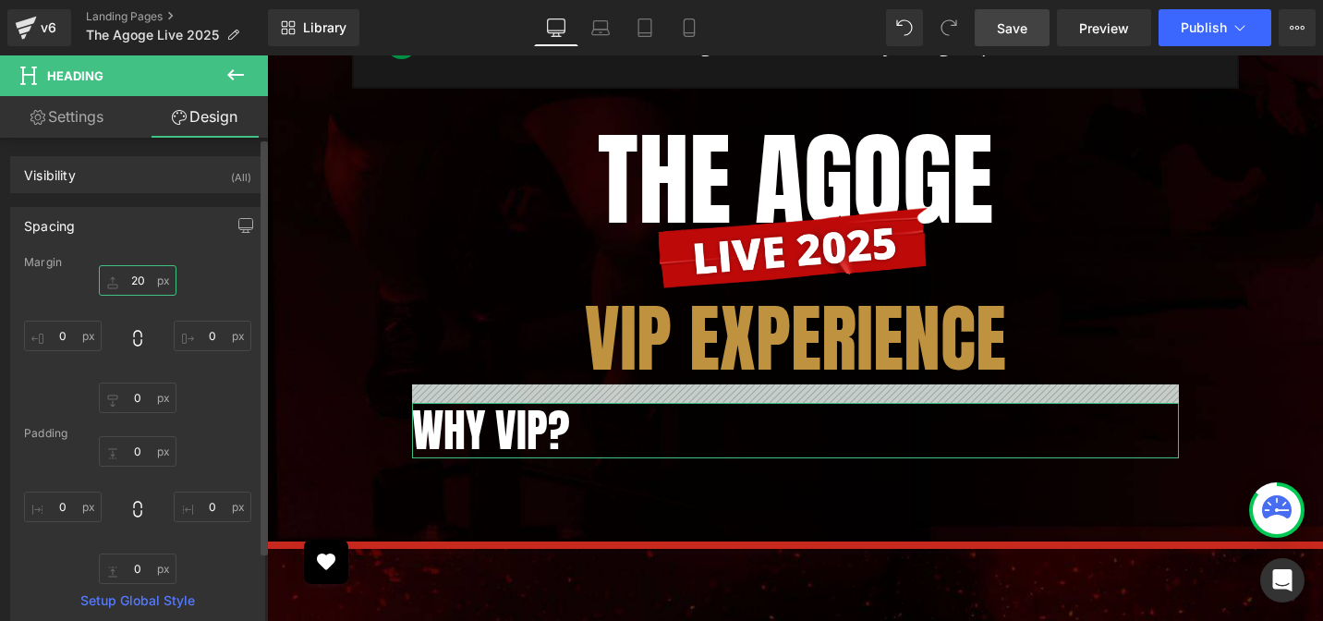
click at [135, 282] on input "20" at bounding box center [138, 280] width 78 height 30
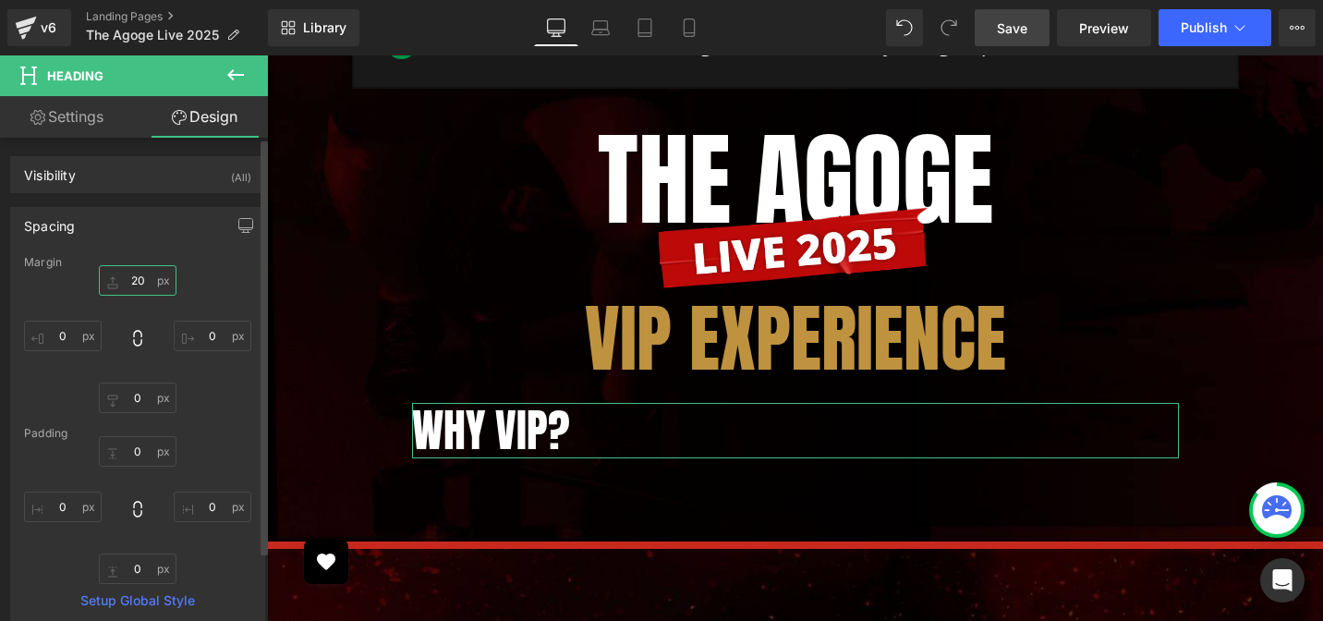
click at [135, 282] on input "20" at bounding box center [138, 280] width 78 height 30
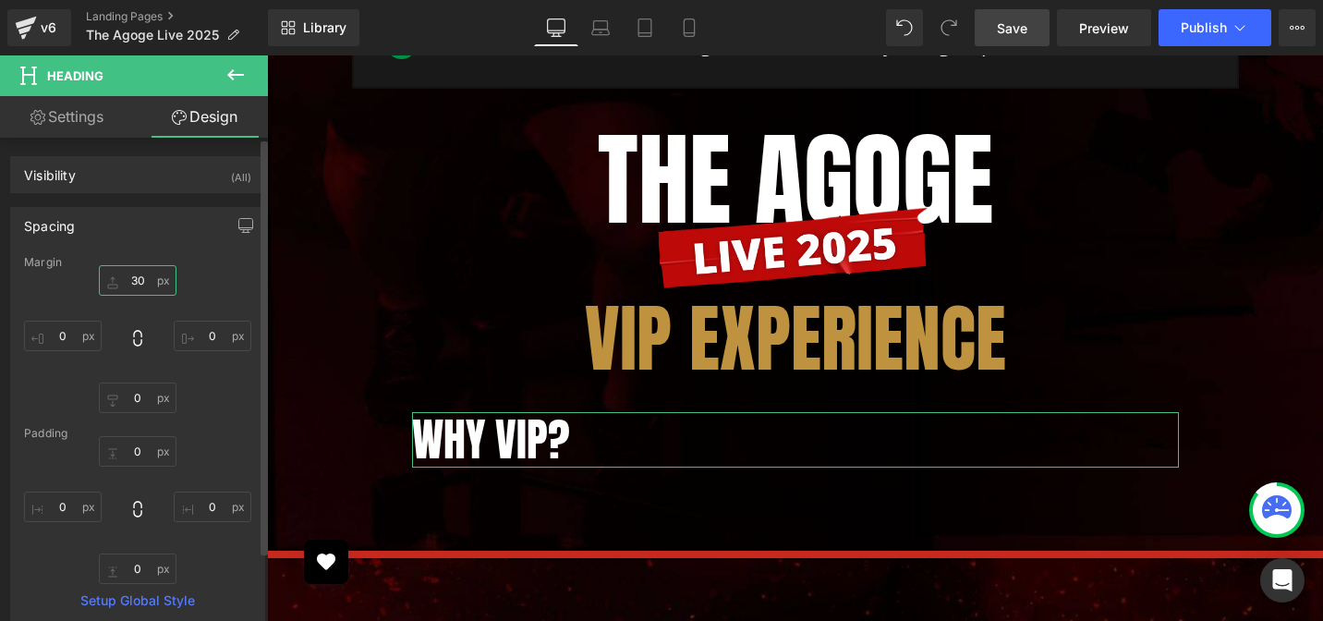
type input "30"
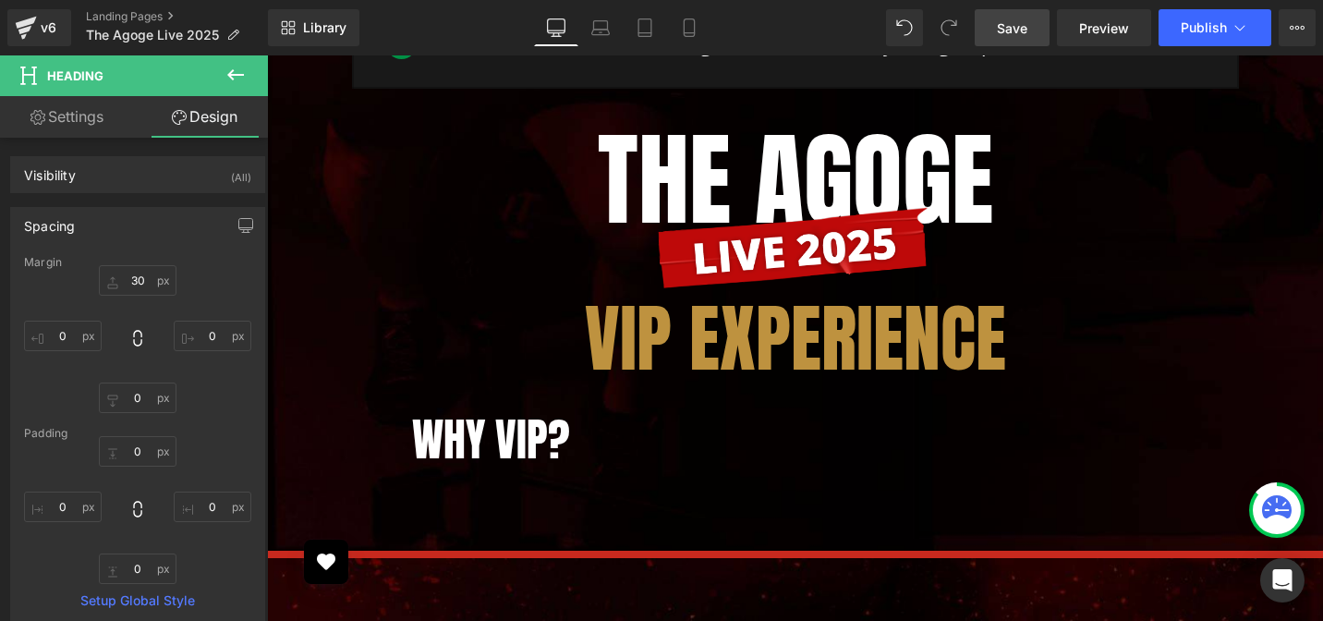
click at [234, 71] on icon at bounding box center [235, 75] width 22 height 22
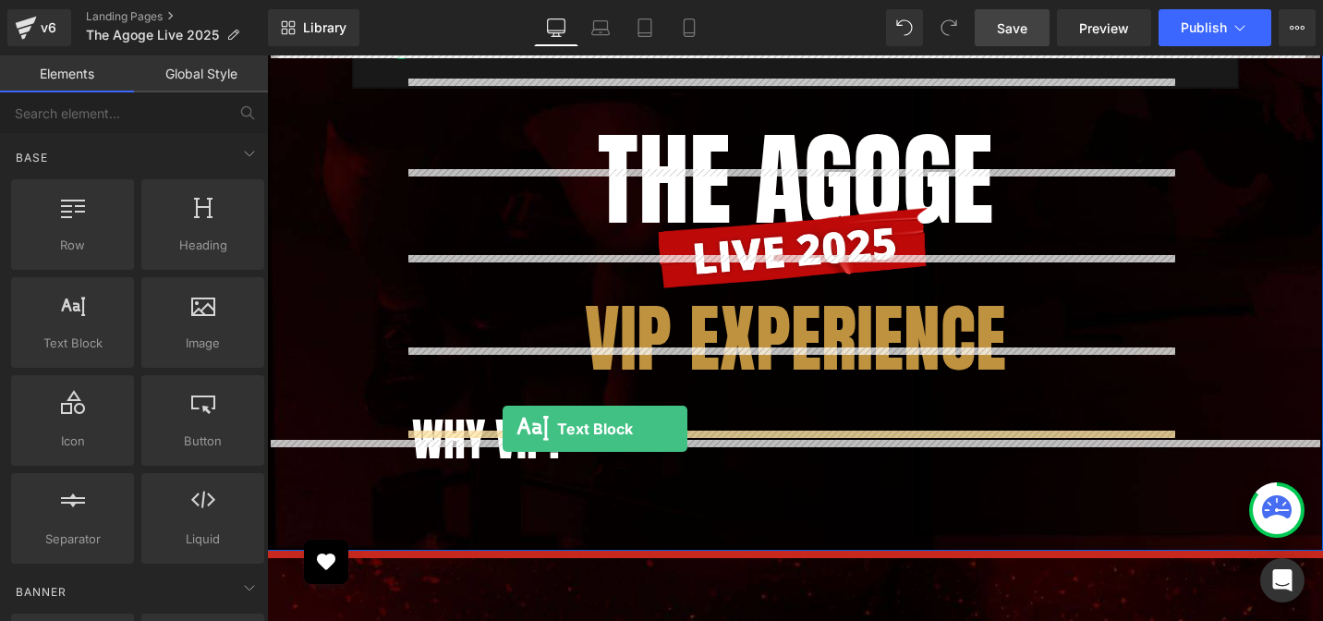
drag, startPoint x: 381, startPoint y: 409, endPoint x: 503, endPoint y: 428, distance: 124.2
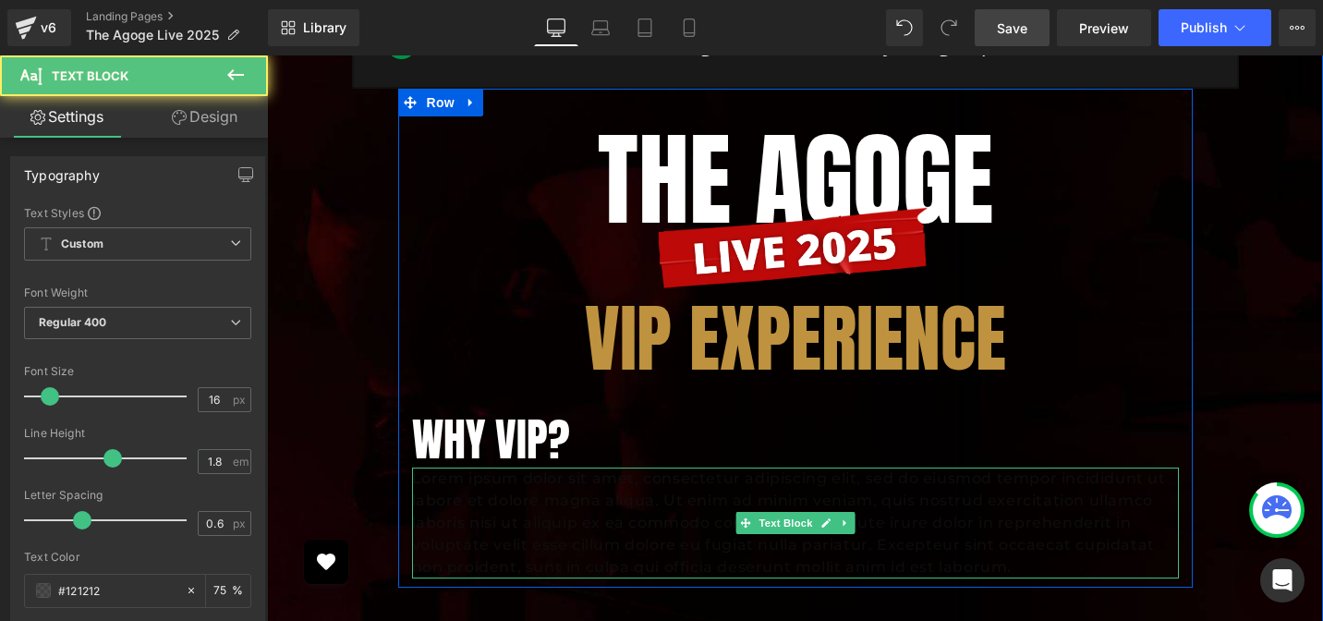
click at [491, 480] on p "Lorem ipsum dolor sit amet, consectetur adipiscing elit, sed do eiusmod tempor …" at bounding box center [795, 522] width 767 height 111
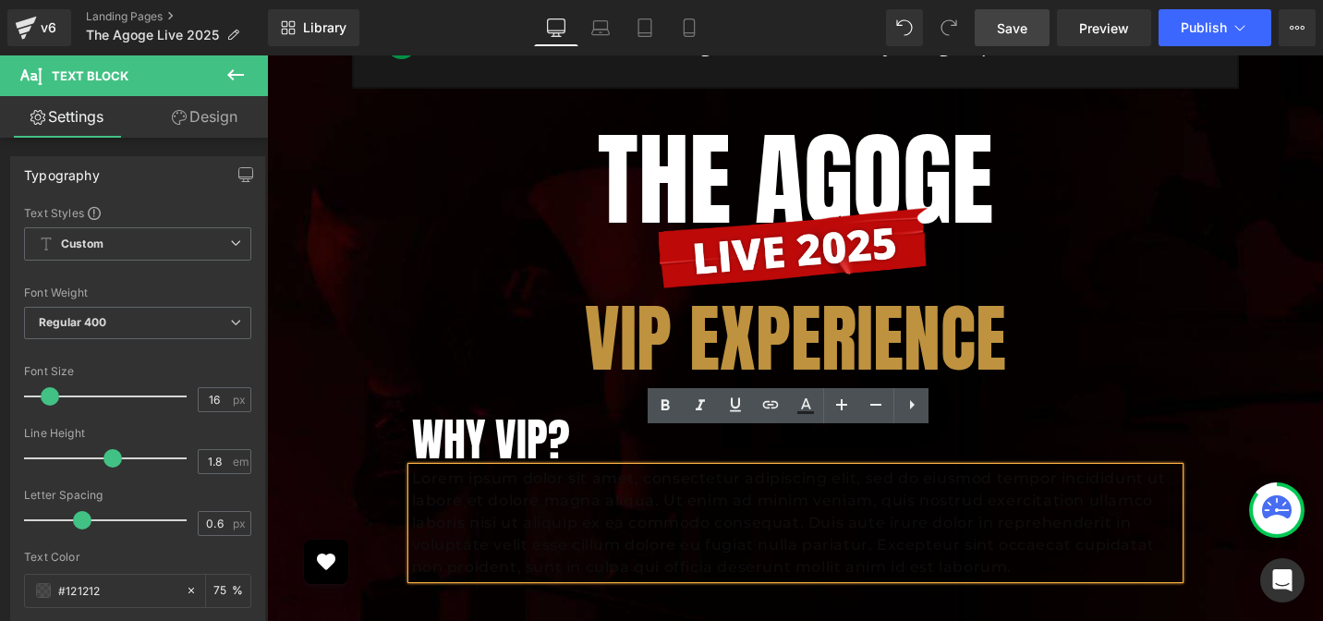
click at [491, 480] on p "Lorem ipsum dolor sit amet, consectetur adipiscing elit, sed do eiusmod tempor …" at bounding box center [795, 522] width 767 height 111
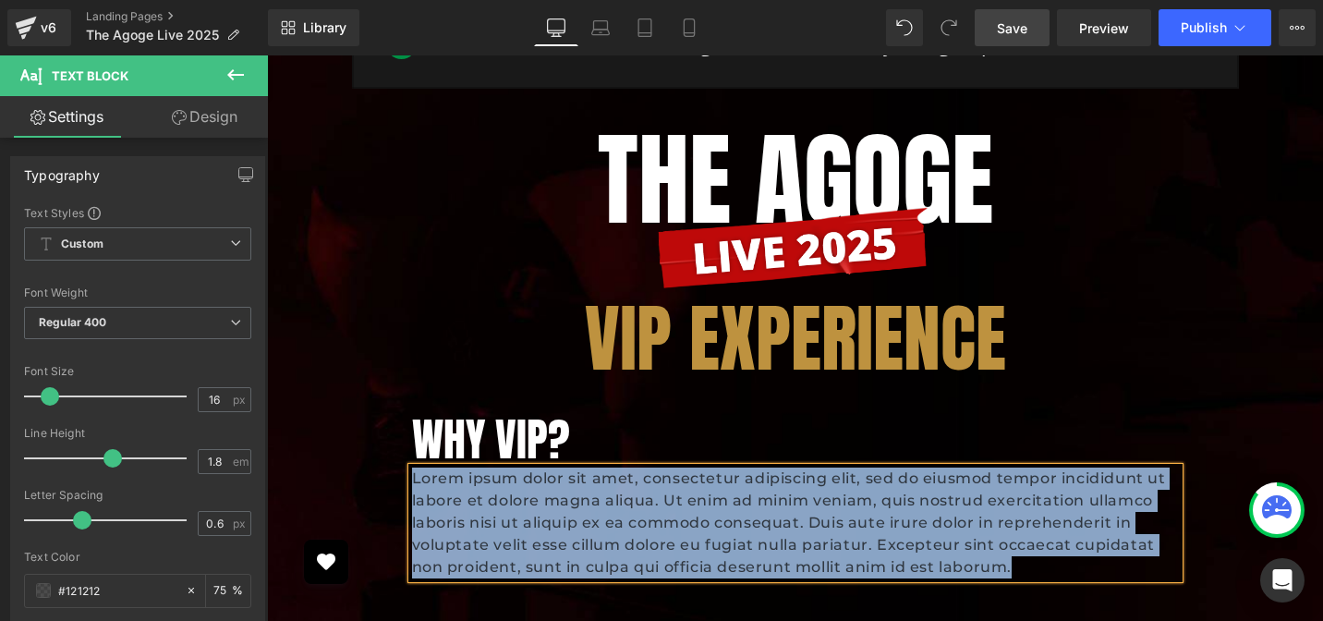
paste div
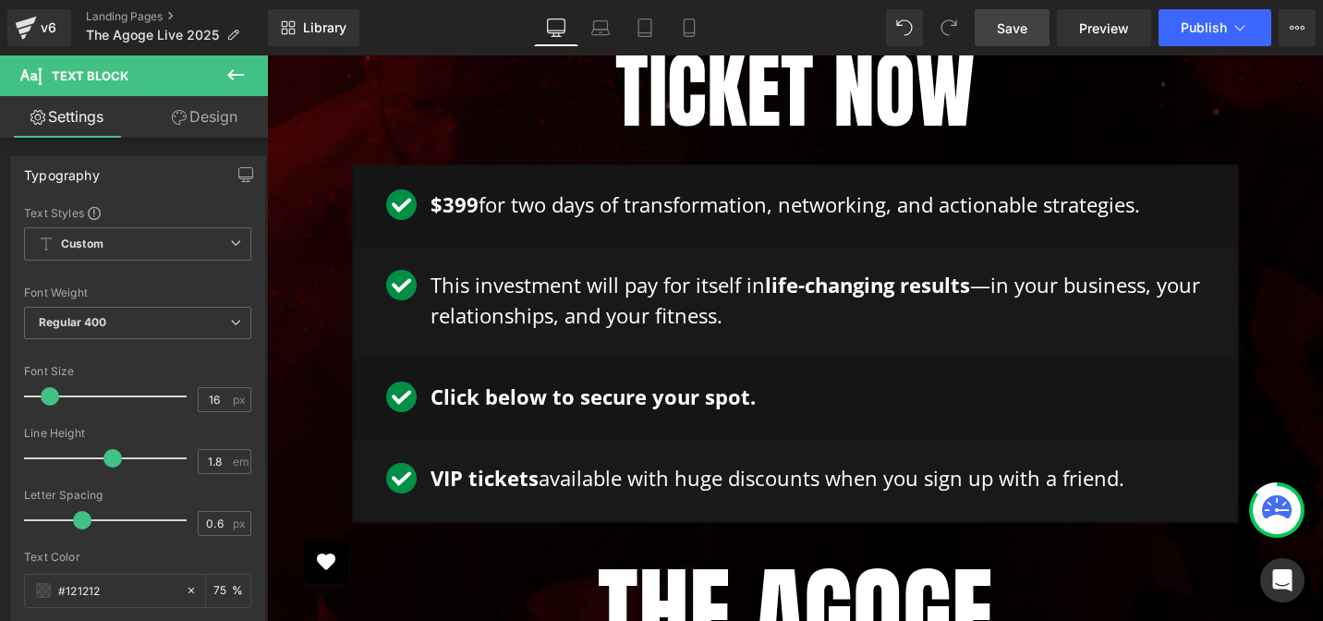
scroll to position [4916, 0]
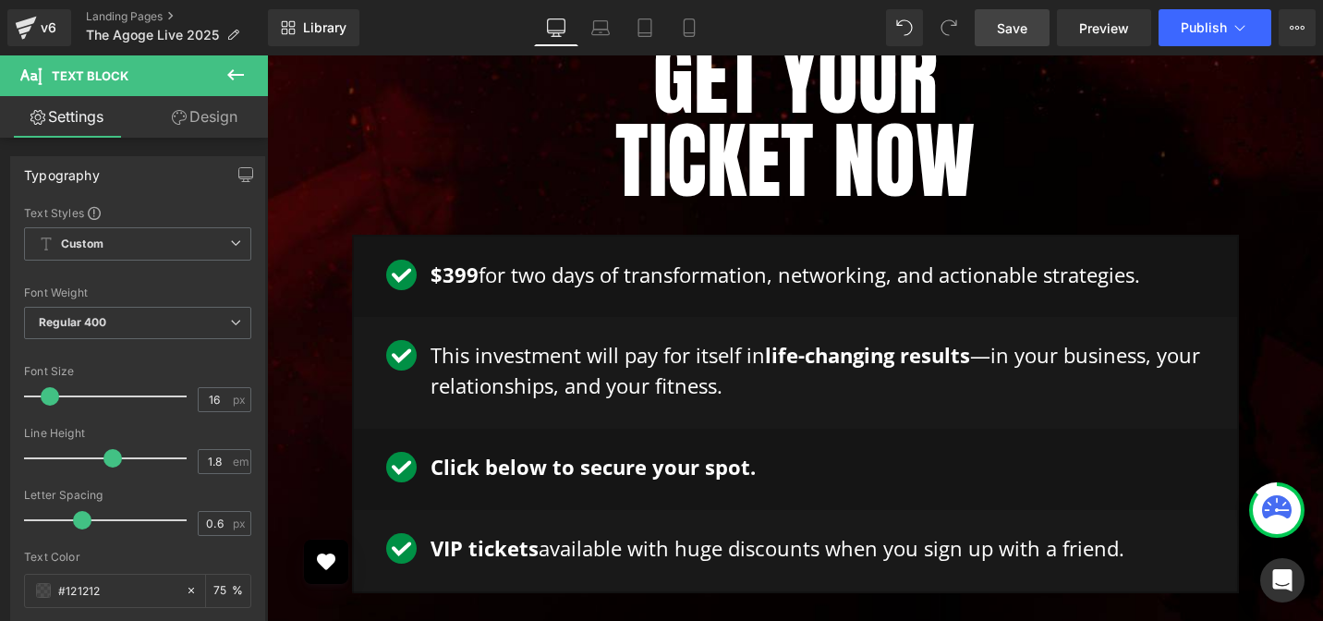
click at [587, 340] on p "This investment will pay for itself in life-changing results —in your business,…" at bounding box center [817, 370] width 774 height 61
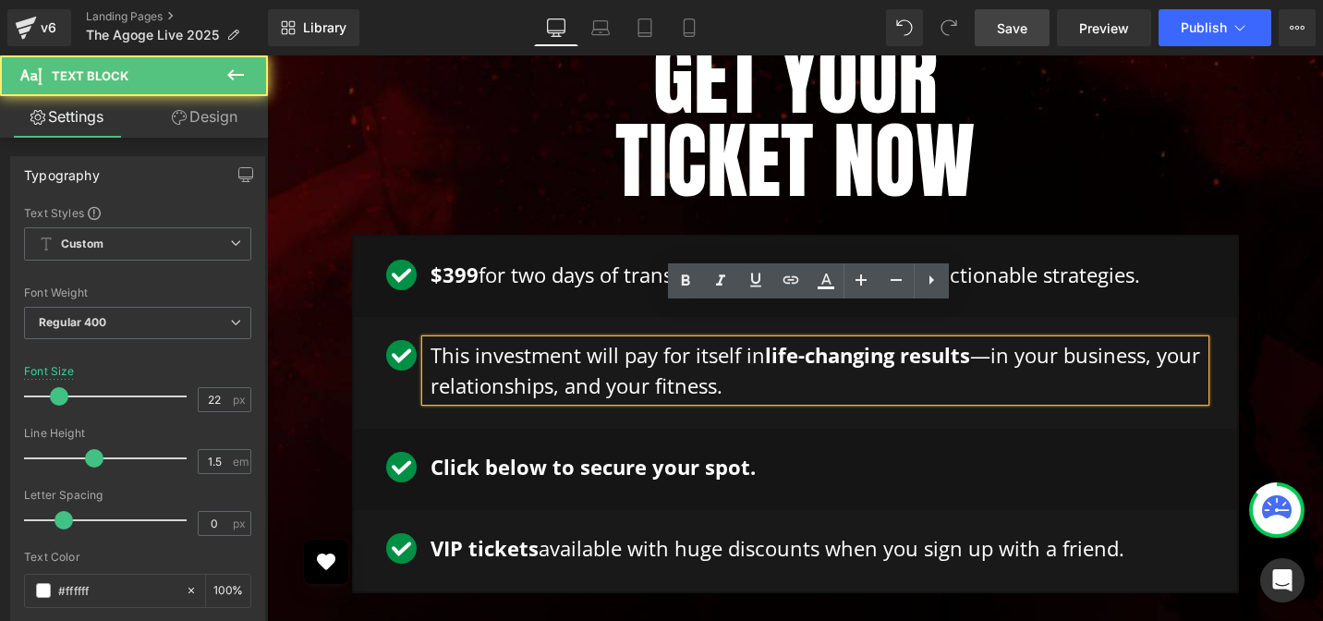
click at [596, 340] on p "This investment will pay for itself in life-changing results —in your business,…" at bounding box center [817, 370] width 774 height 61
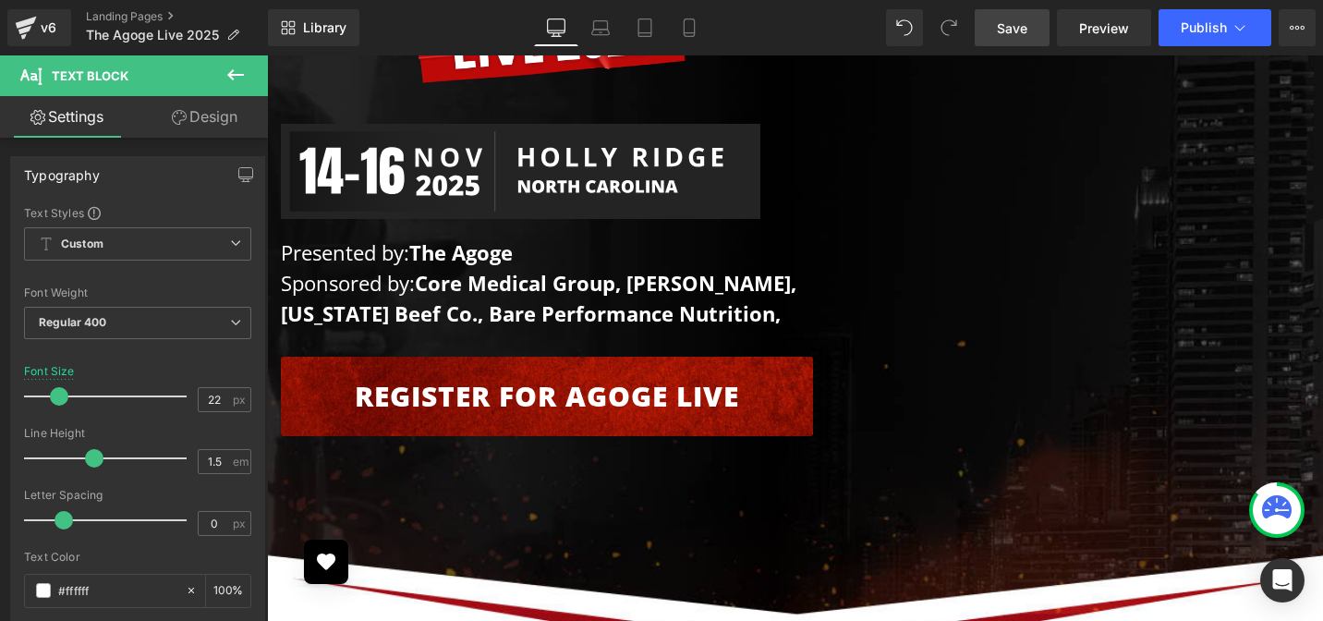
scroll to position [459, 0]
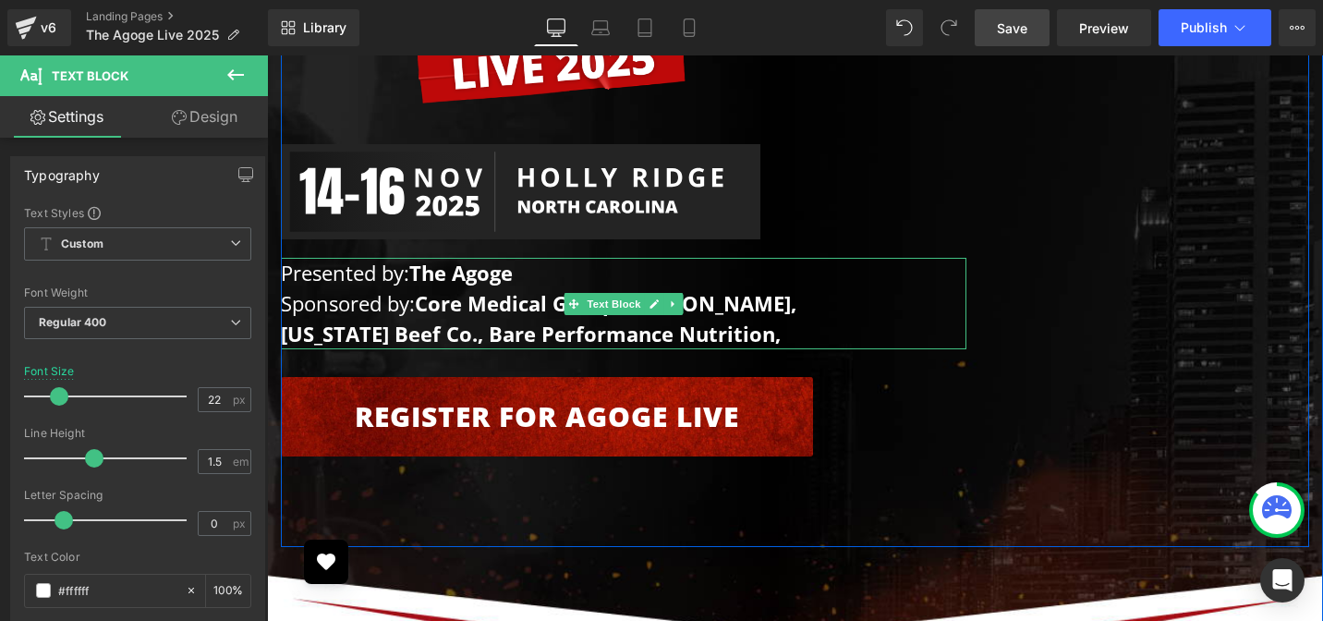
click at [502, 317] on strong "Core Medical Group, [PERSON_NAME]," at bounding box center [605, 303] width 381 height 28
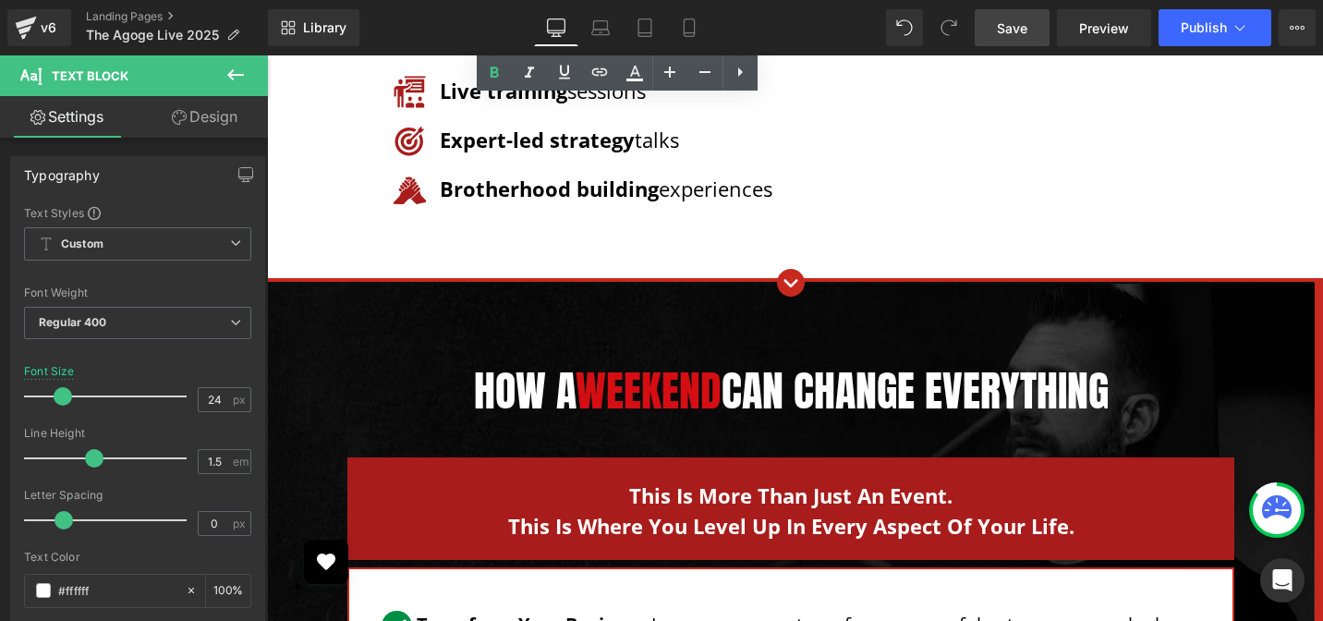
scroll to position [3231, 0]
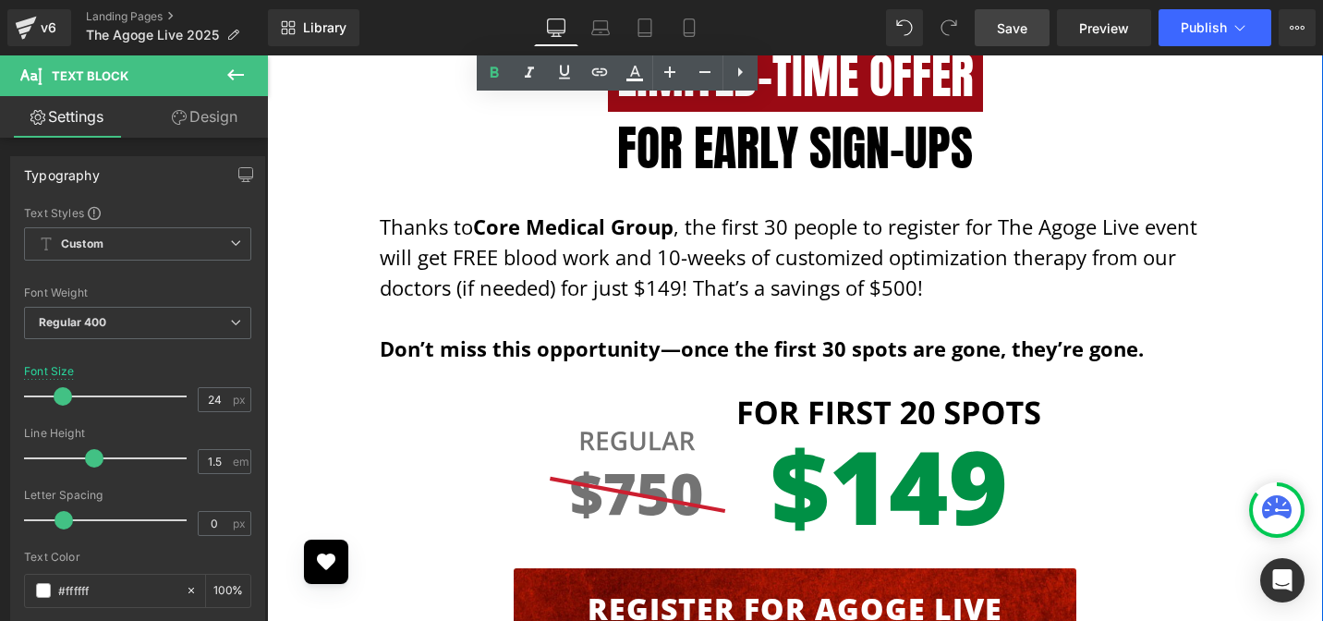
click at [594, 236] on p "Thanks to Core Medical Group , the first 30 people to register for The Agoge Li…" at bounding box center [795, 257] width 831 height 91
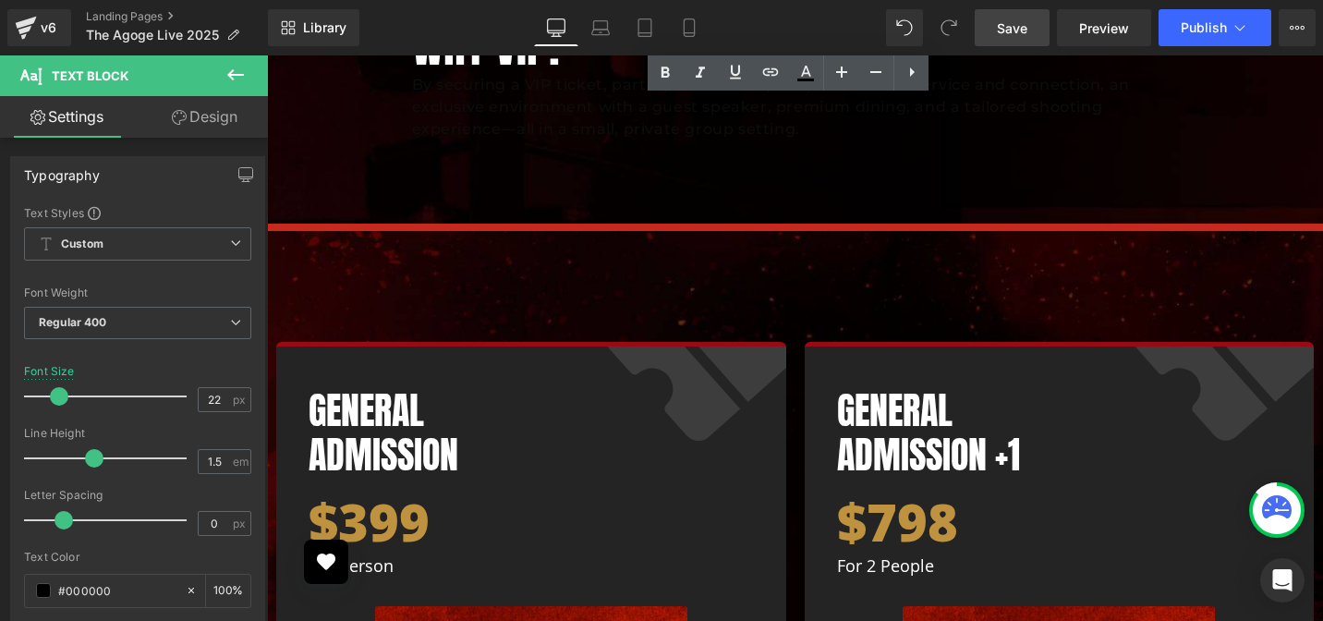
scroll to position [5487, 0]
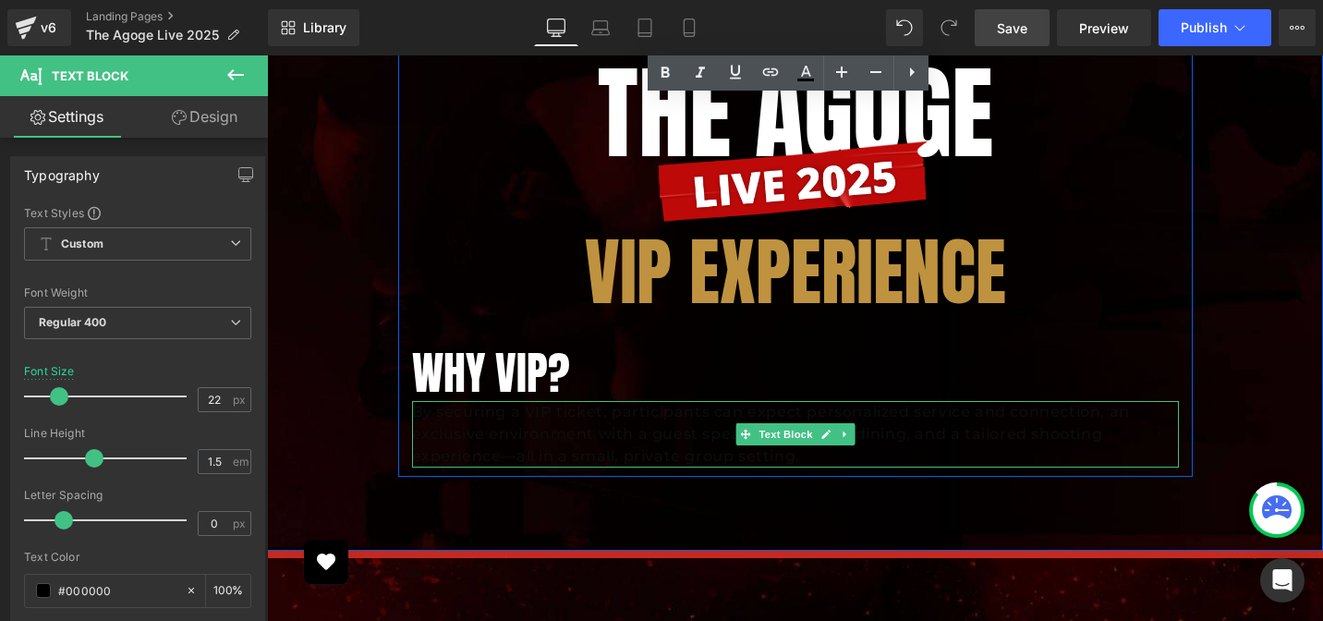
click at [480, 401] on p "By securing a VIP ticket, participants can expect personalized service and conn…" at bounding box center [795, 434] width 767 height 67
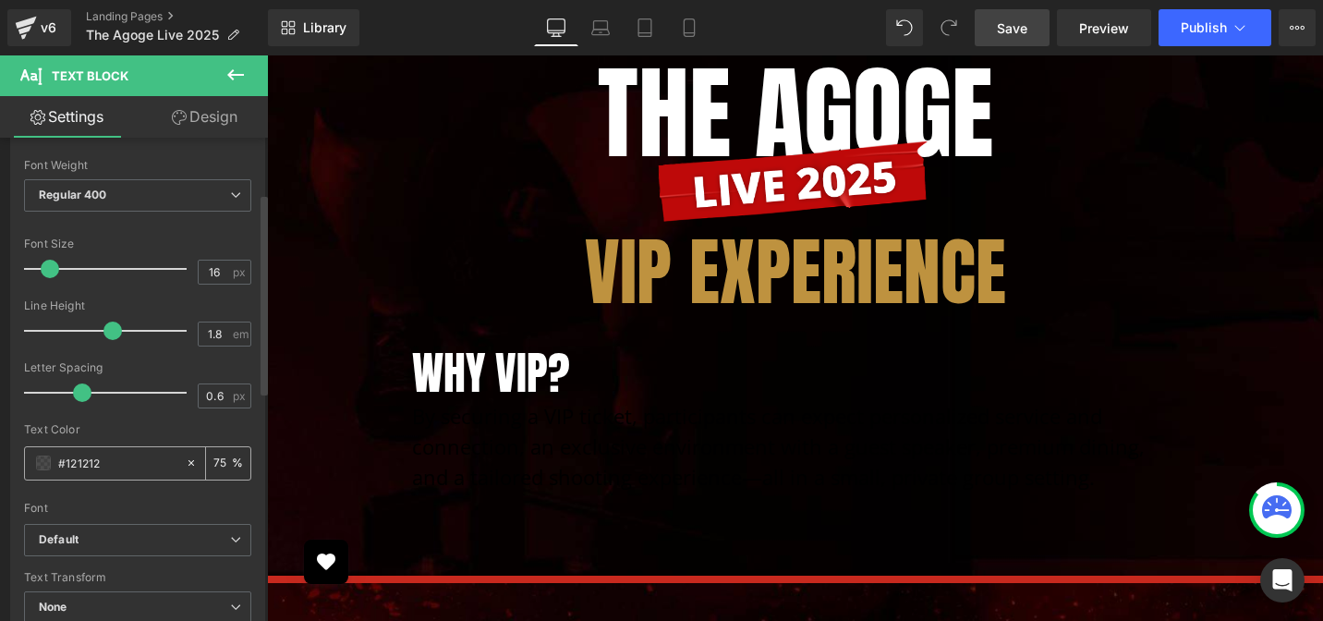
scroll to position [262, 0]
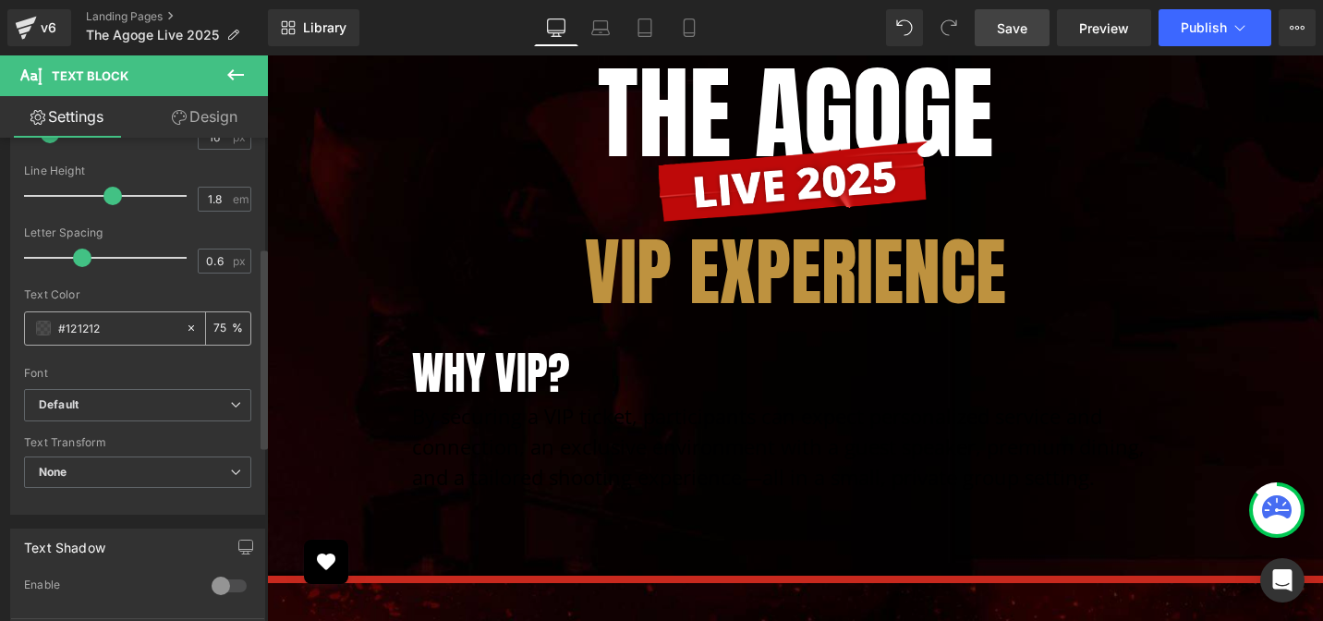
click at [46, 324] on span at bounding box center [43, 328] width 15 height 15
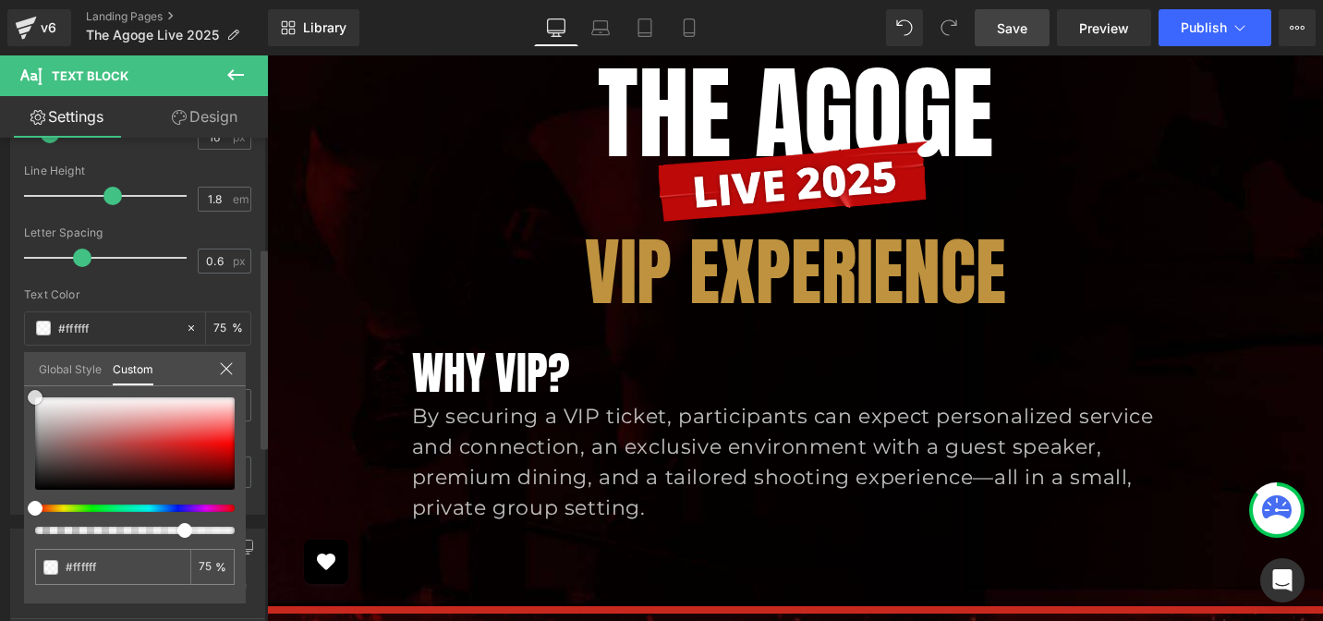
drag, startPoint x: 74, startPoint y: 411, endPoint x: 2, endPoint y: 321, distance: 115.0
click at [2, 321] on div "Typography Text Styles Custom Custom Setup Global Style Custom Setup Global Sty…" at bounding box center [138, 197] width 276 height 635
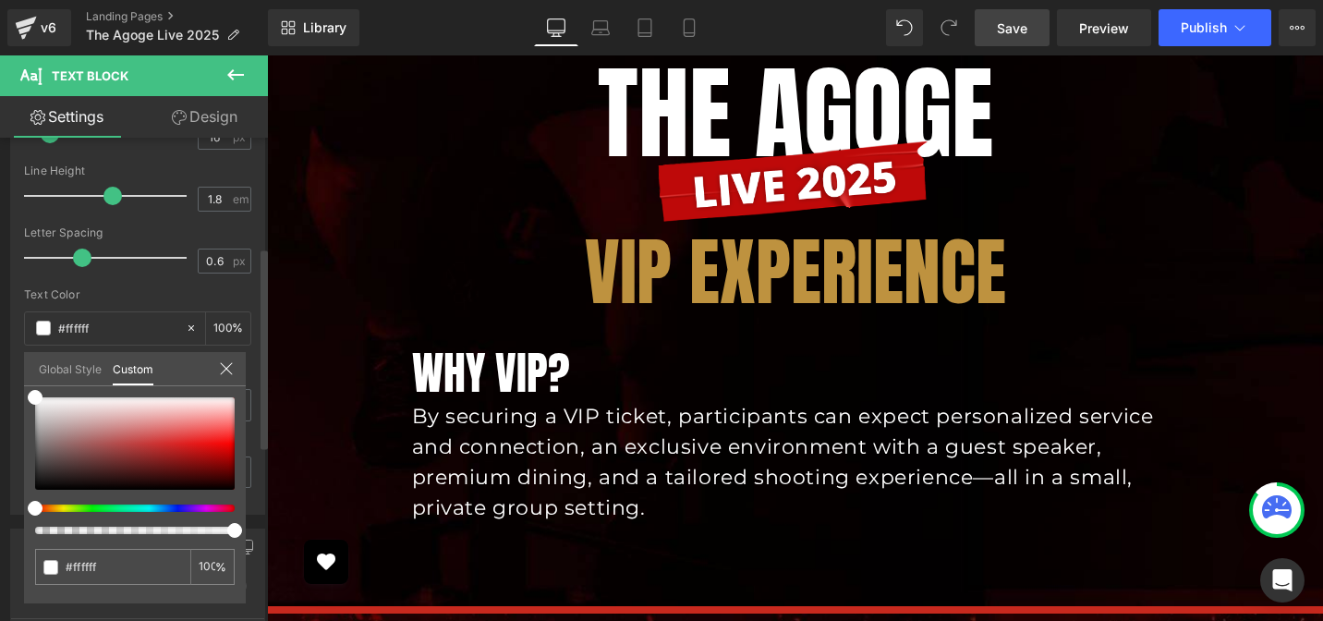
drag, startPoint x: 185, startPoint y: 531, endPoint x: 254, endPoint y: 533, distance: 69.3
click at [254, 514] on div "Typography Text Styles Custom Custom Setup Global Style Custom Setup Global Sty…" at bounding box center [138, 197] width 276 height 635
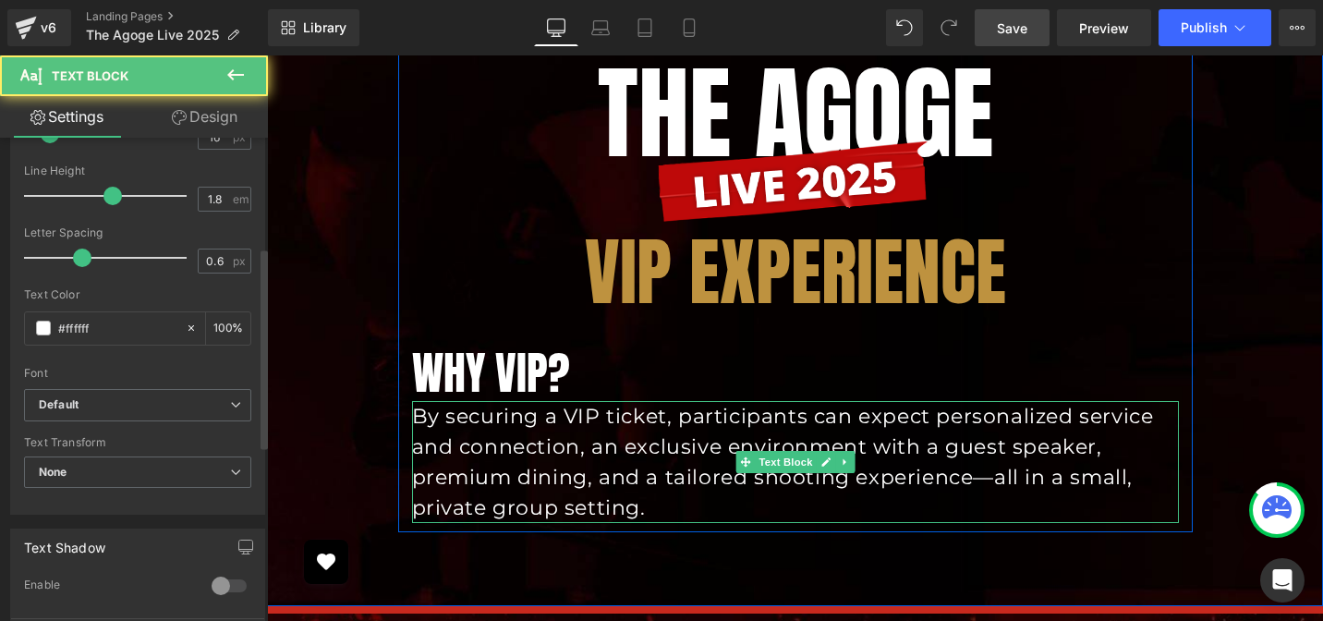
click at [477, 421] on p "By securing a VIP ticket, participants can expect personalized service and conn…" at bounding box center [795, 462] width 767 height 122
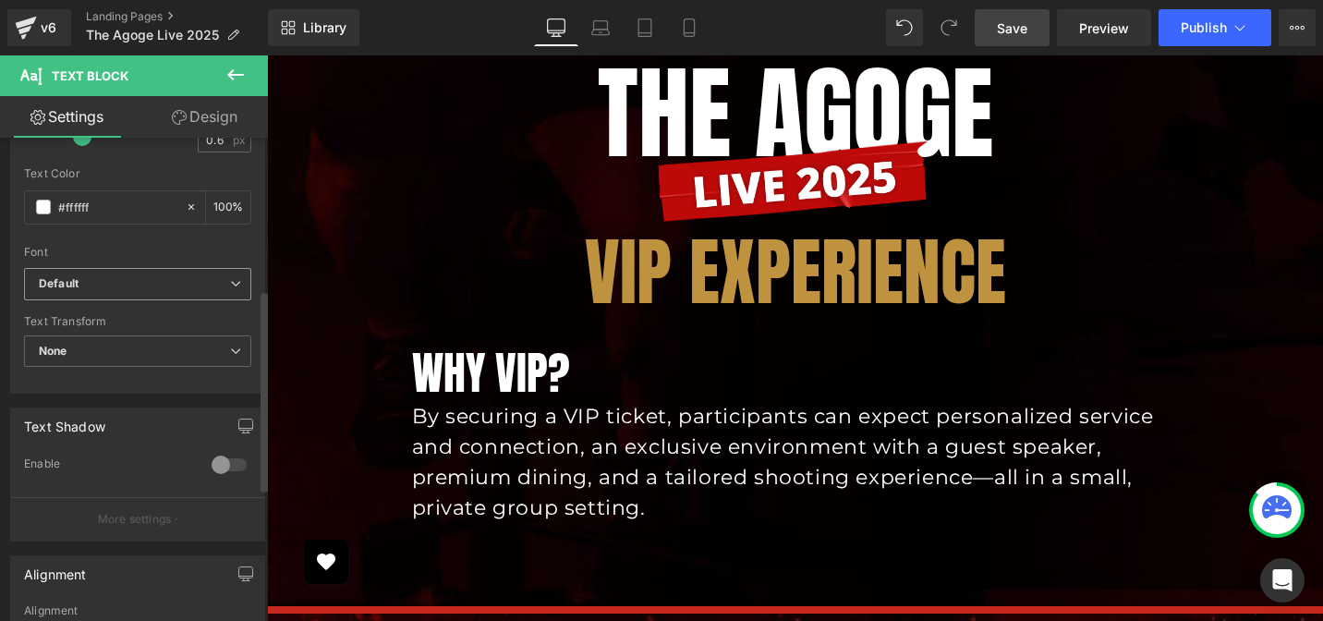
scroll to position [387, 0]
click at [106, 285] on b "Default" at bounding box center [134, 280] width 191 height 16
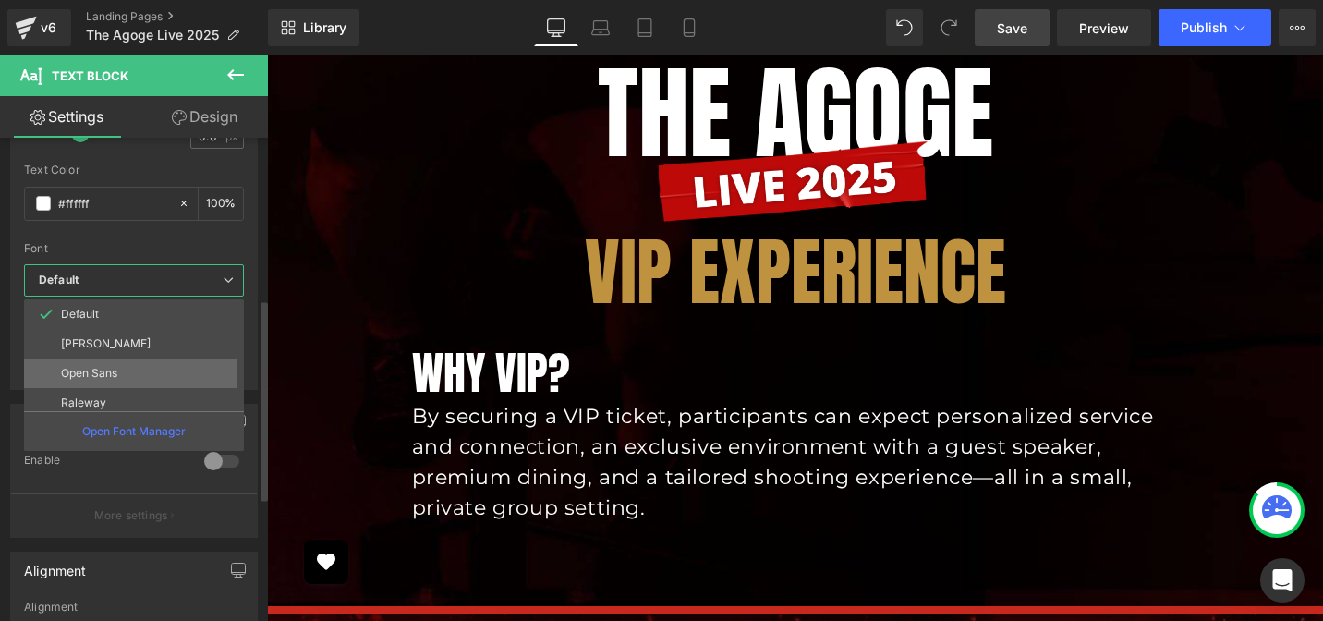
click at [106, 372] on p "Open Sans" at bounding box center [89, 373] width 56 height 13
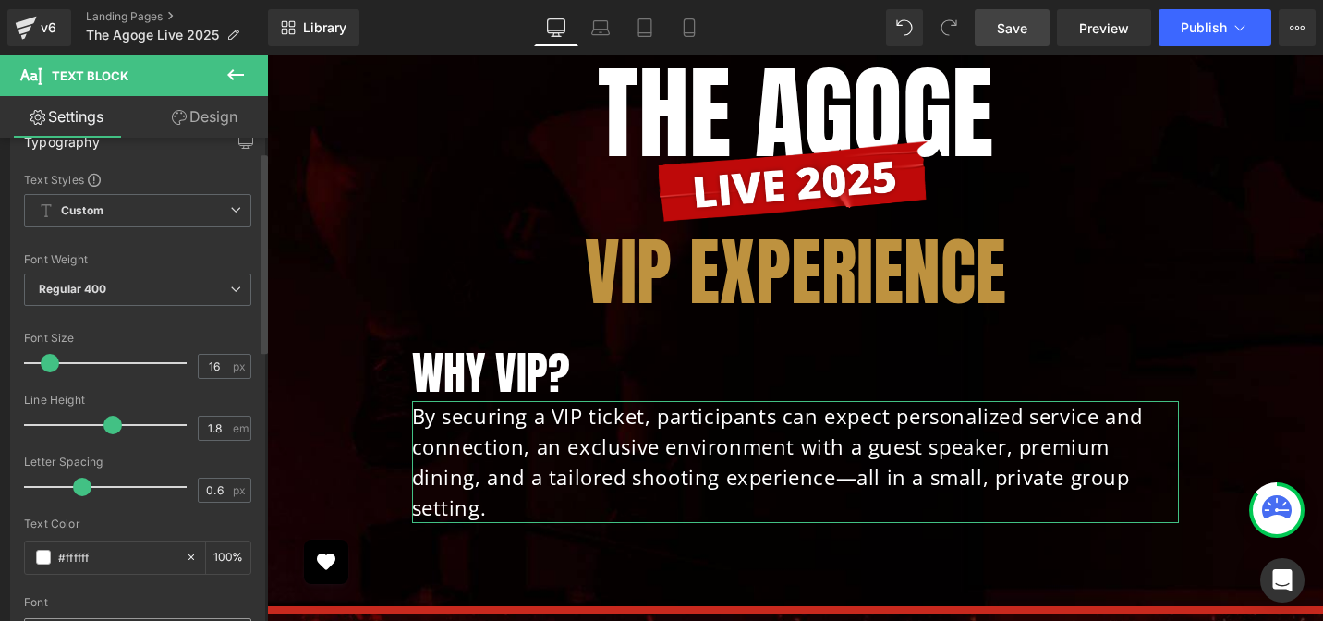
scroll to position [0, 0]
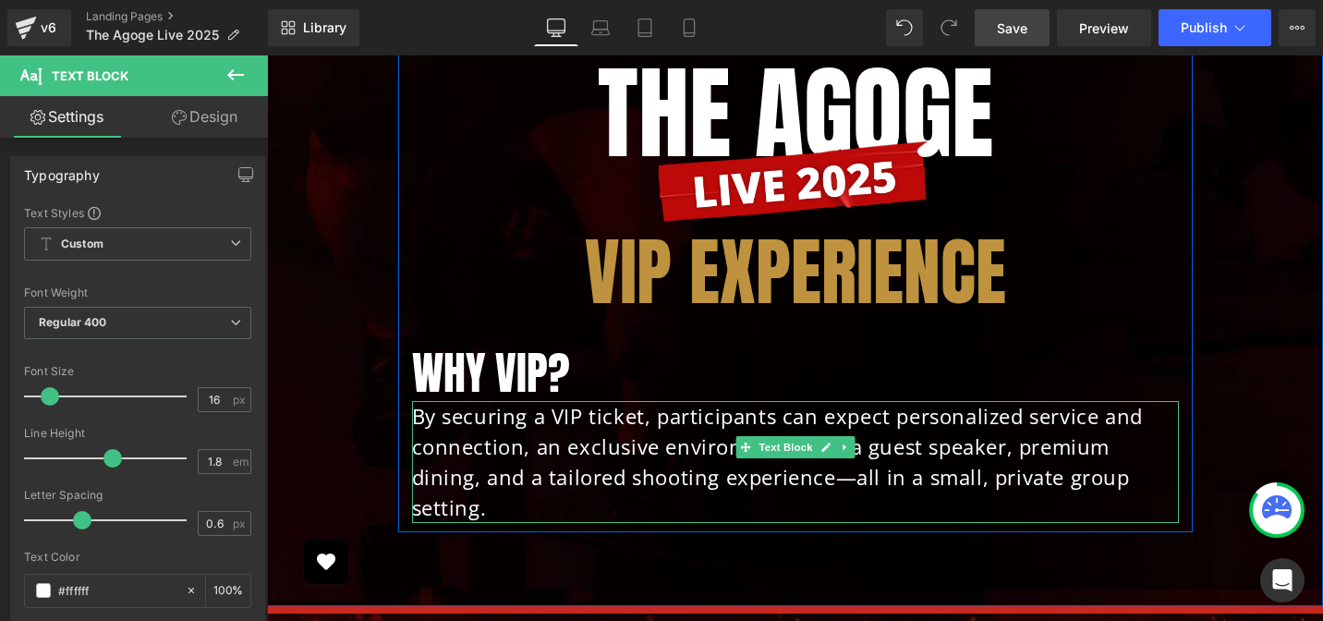
click at [449, 401] on p "By securing a VIP ticket, participants can expect personalized service and conn…" at bounding box center [795, 462] width 767 height 122
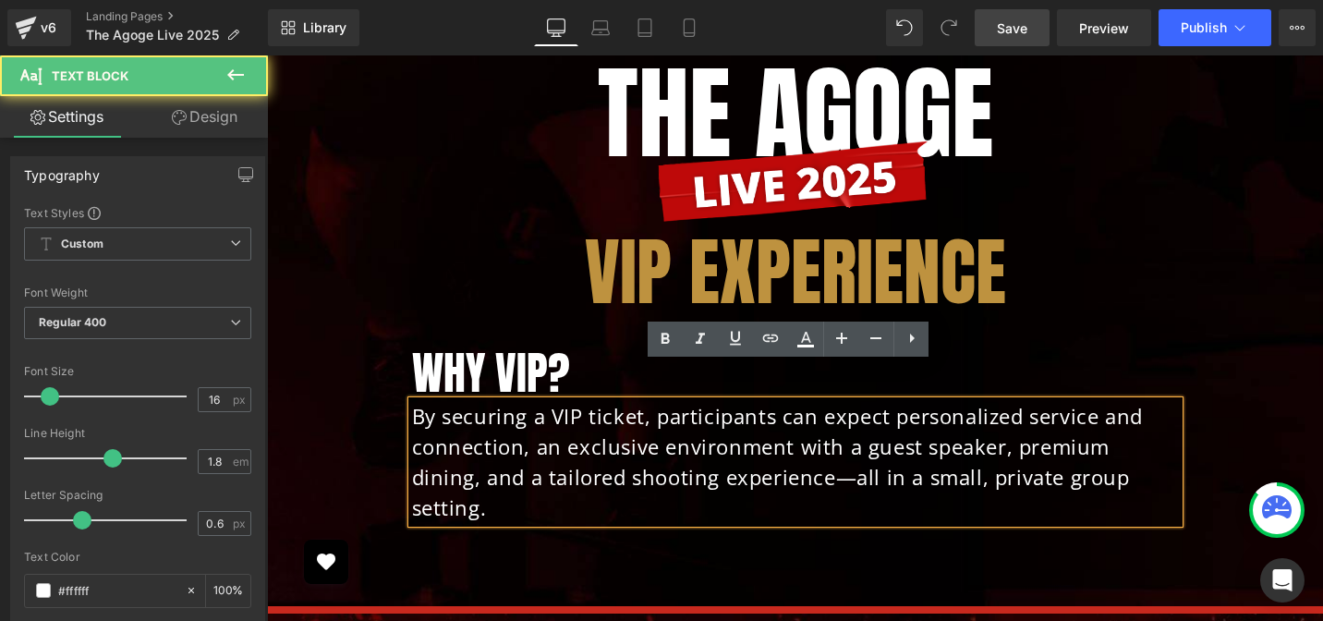
click at [449, 401] on p "By securing a VIP ticket, participants can expect personalized service and conn…" at bounding box center [795, 462] width 767 height 122
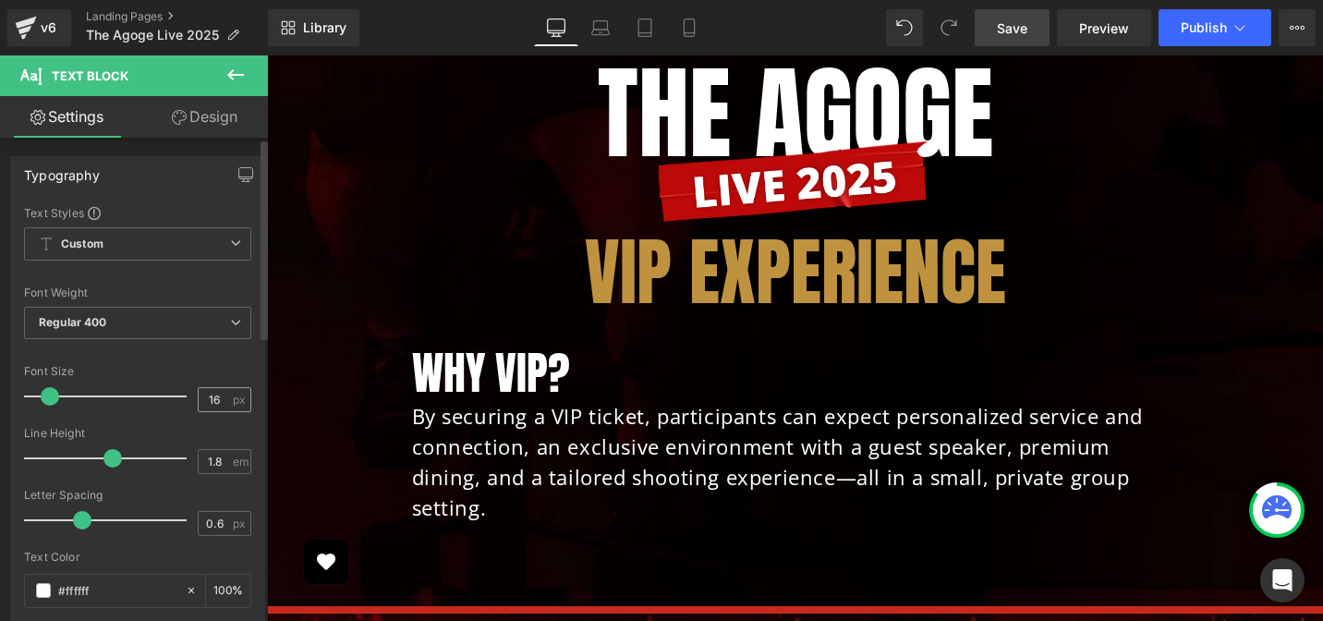
click at [214, 404] on input "16" at bounding box center [215, 399] width 32 height 23
type input "22"
click at [205, 427] on div "Line Height" at bounding box center [137, 433] width 227 height 13
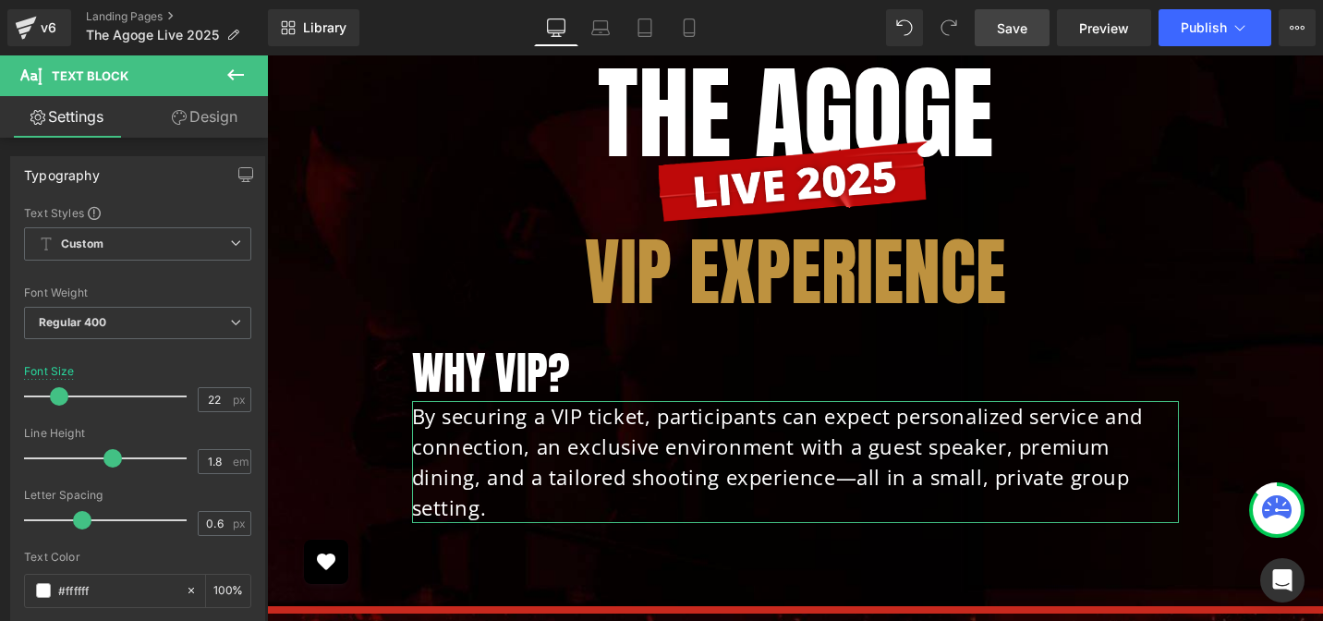
click at [238, 101] on link "Design" at bounding box center [205, 117] width 134 height 42
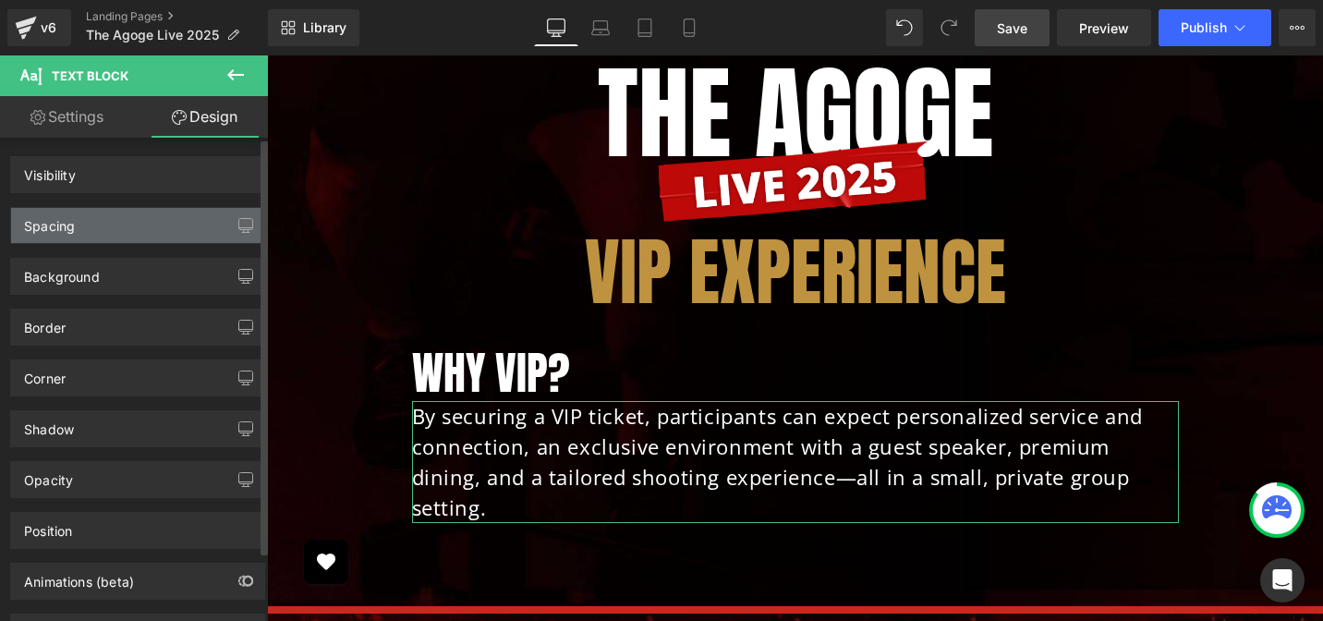
click at [93, 233] on div "Spacing" at bounding box center [137, 225] width 253 height 35
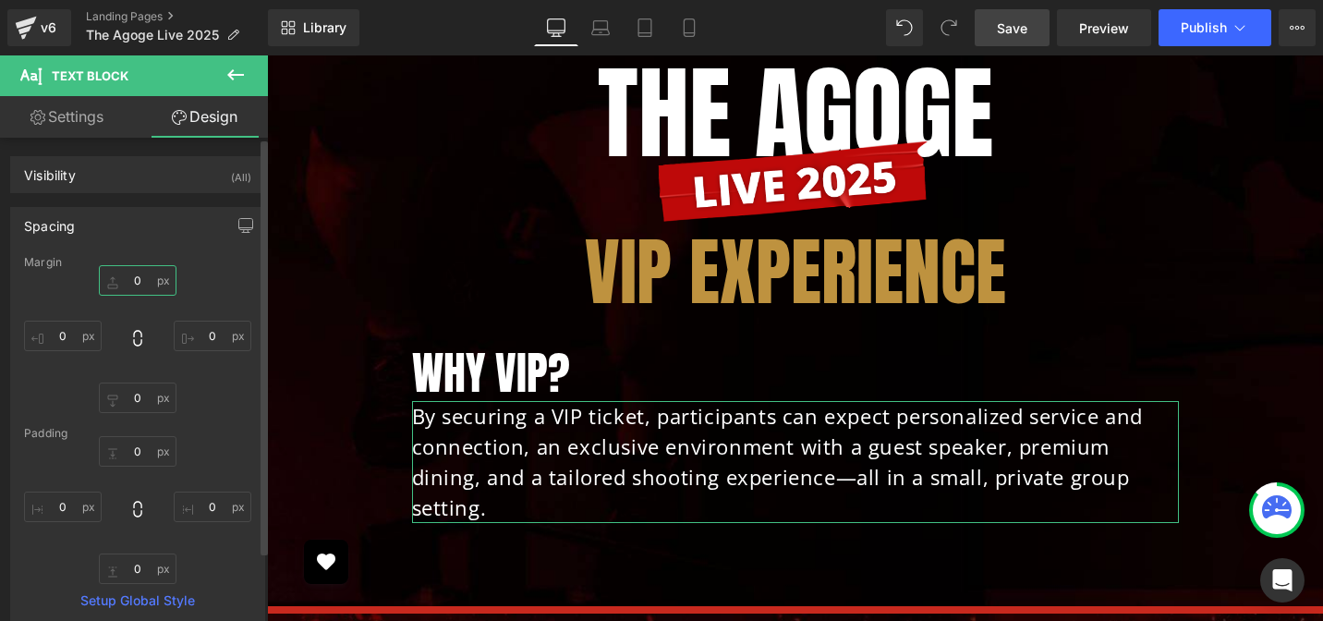
click at [115, 286] on input "text" at bounding box center [138, 280] width 78 height 30
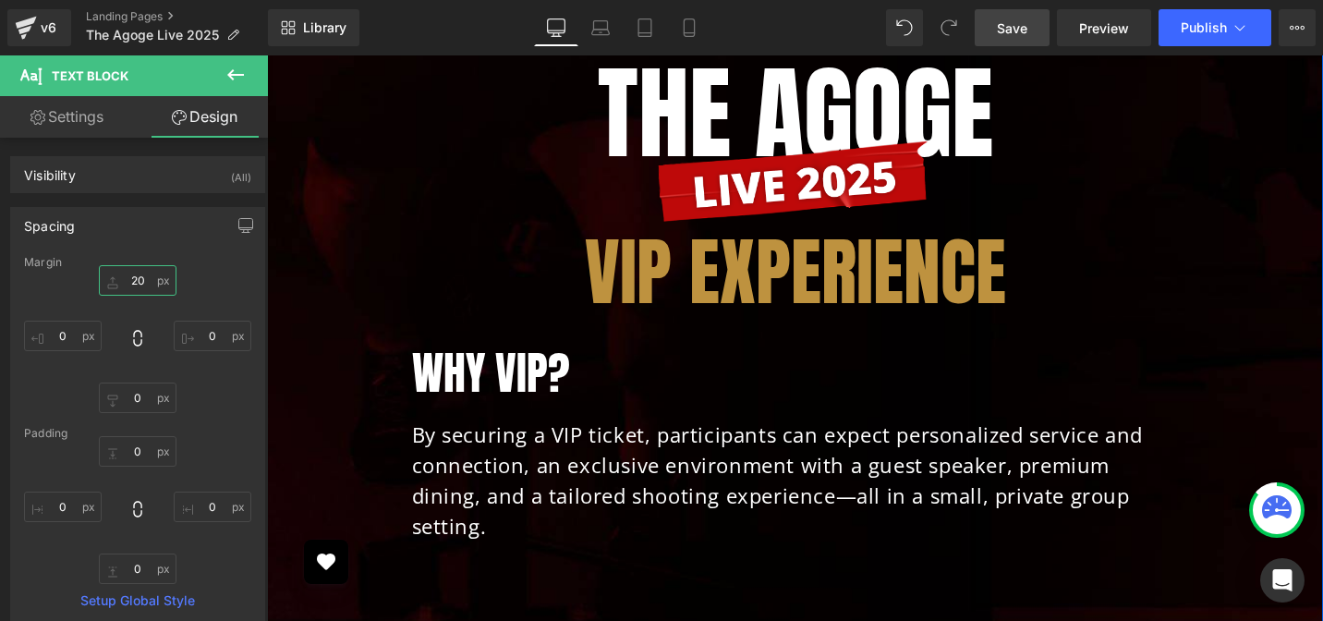
type input "20"
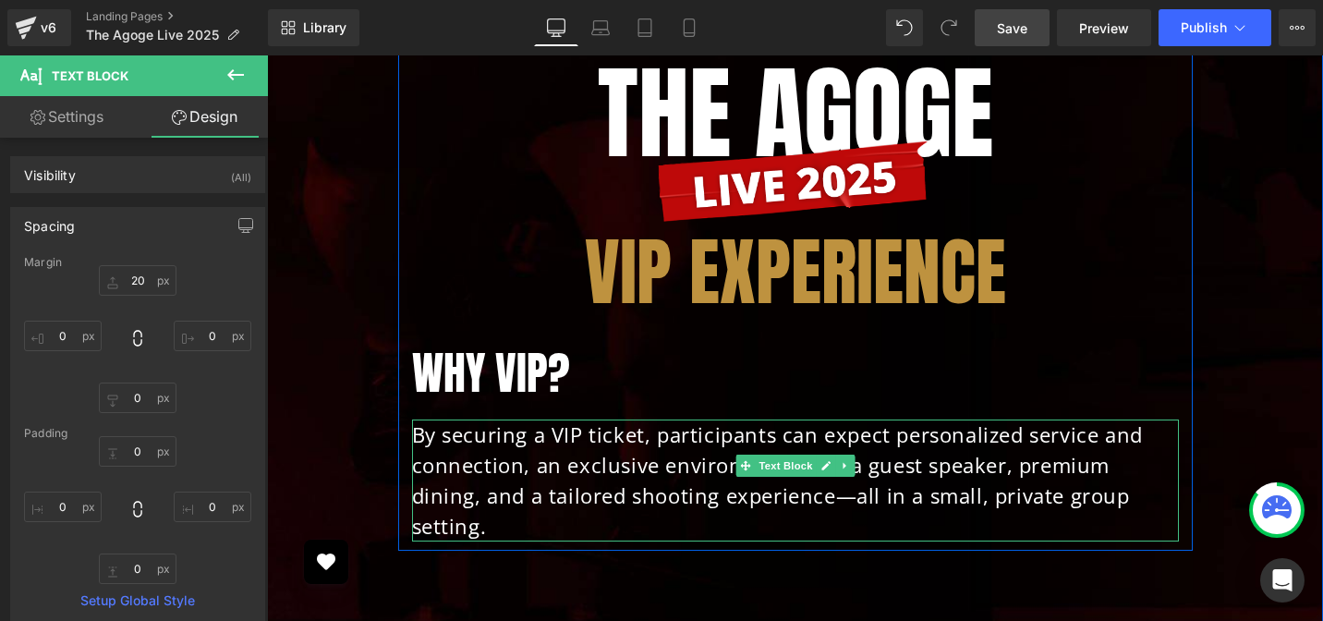
click at [591, 422] on p "By securing a VIP ticket, participants can expect personalized service and conn…" at bounding box center [795, 480] width 767 height 122
click at [622, 419] on p "By securing a VIP ticket, participants can expect personalized service and conn…" at bounding box center [795, 480] width 767 height 122
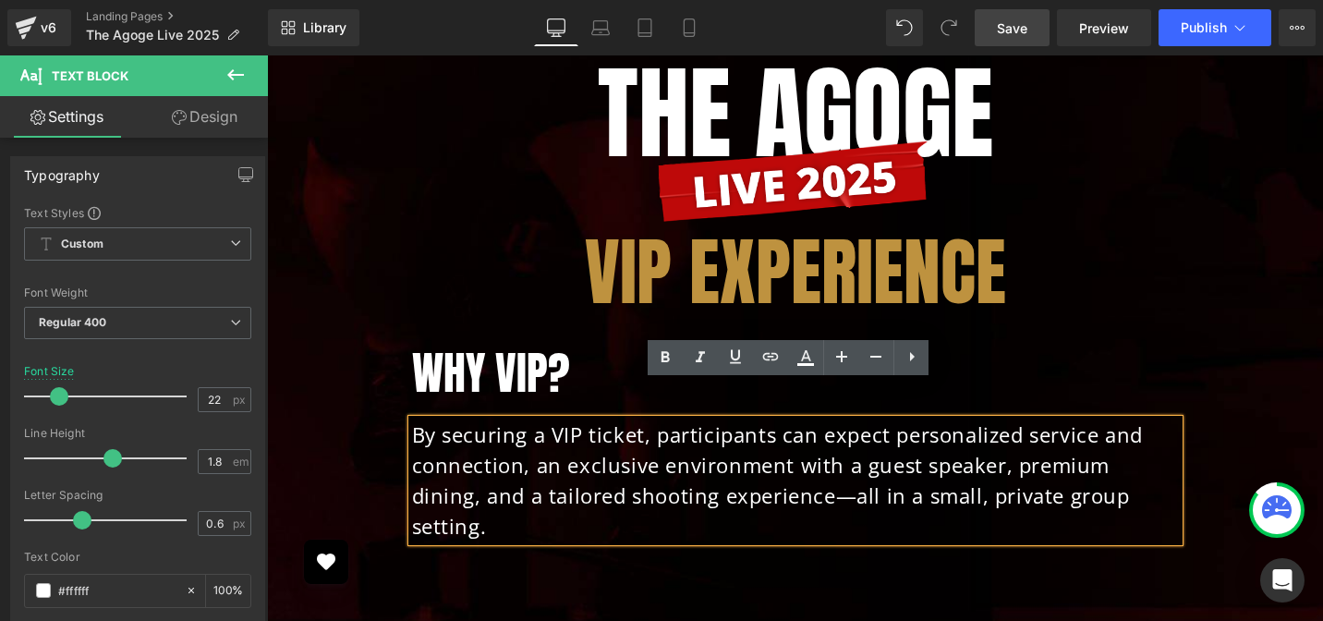
click at [652, 419] on p "By securing a VIP ticket, participants can expect personalized service and conn…" at bounding box center [795, 480] width 767 height 122
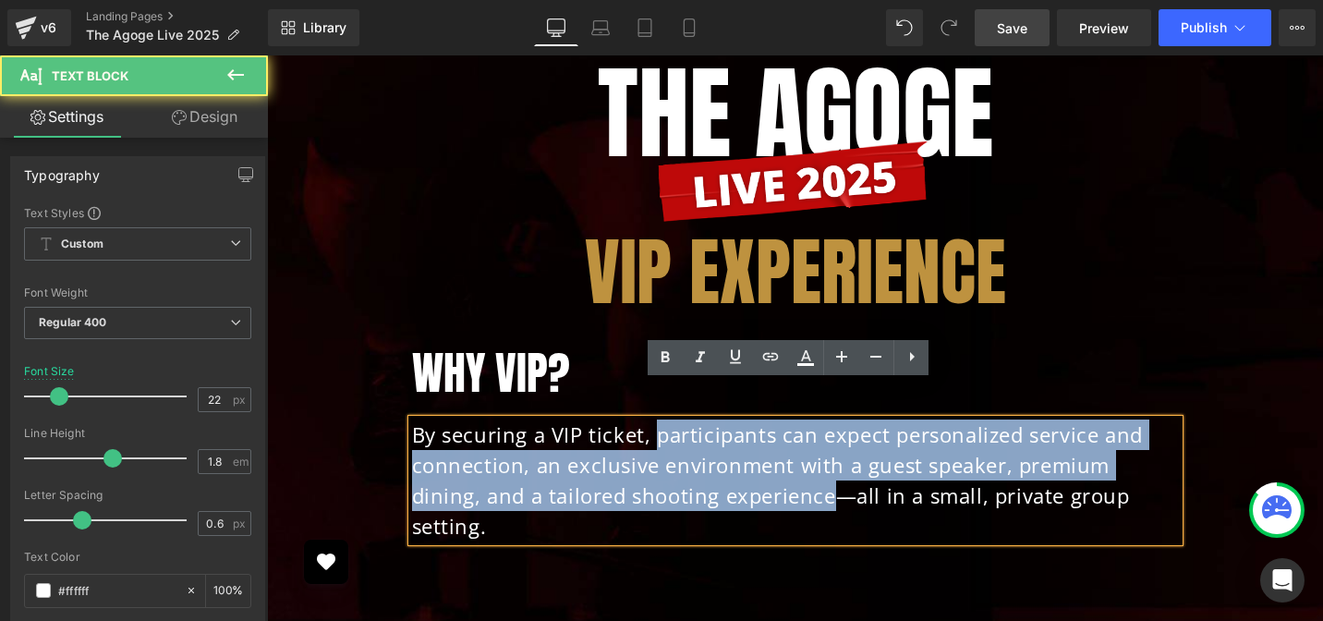
click at [751, 456] on p "By securing a VIP ticket, participants can expect personalized service and conn…" at bounding box center [795, 480] width 767 height 122
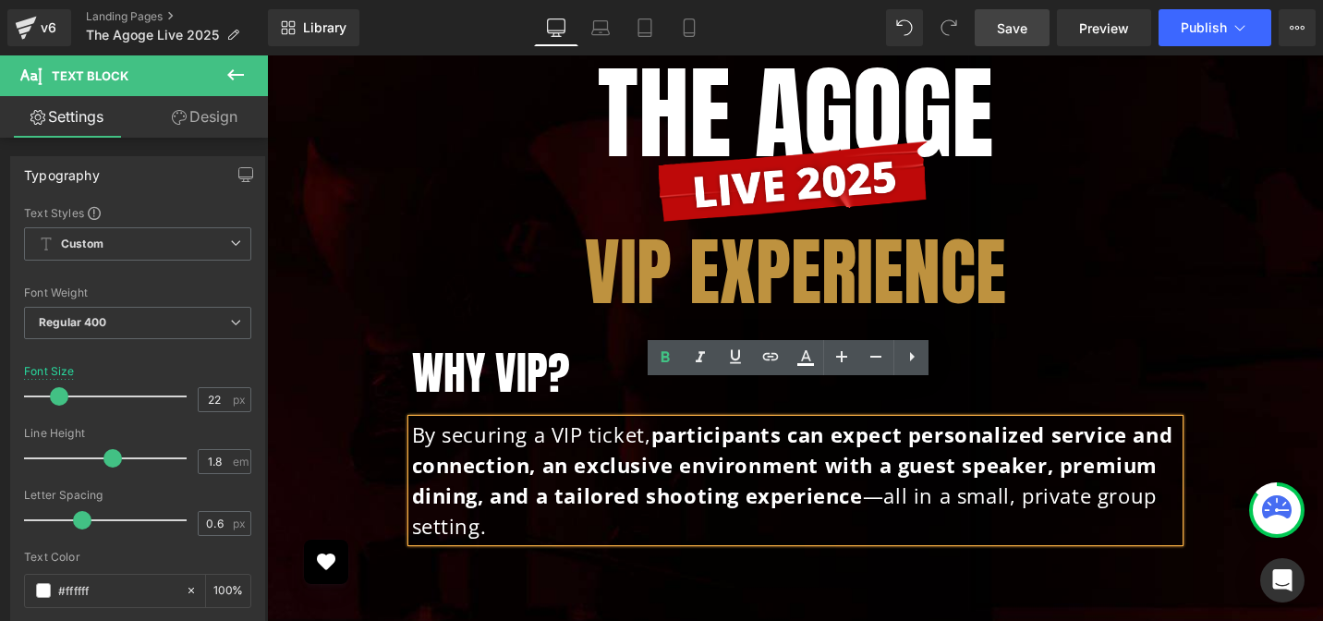
click at [801, 536] on div "Get Your Ticket Now Heading Row Image $399 for two days of transformation, netw…" at bounding box center [795, 8] width 1056 height 1241
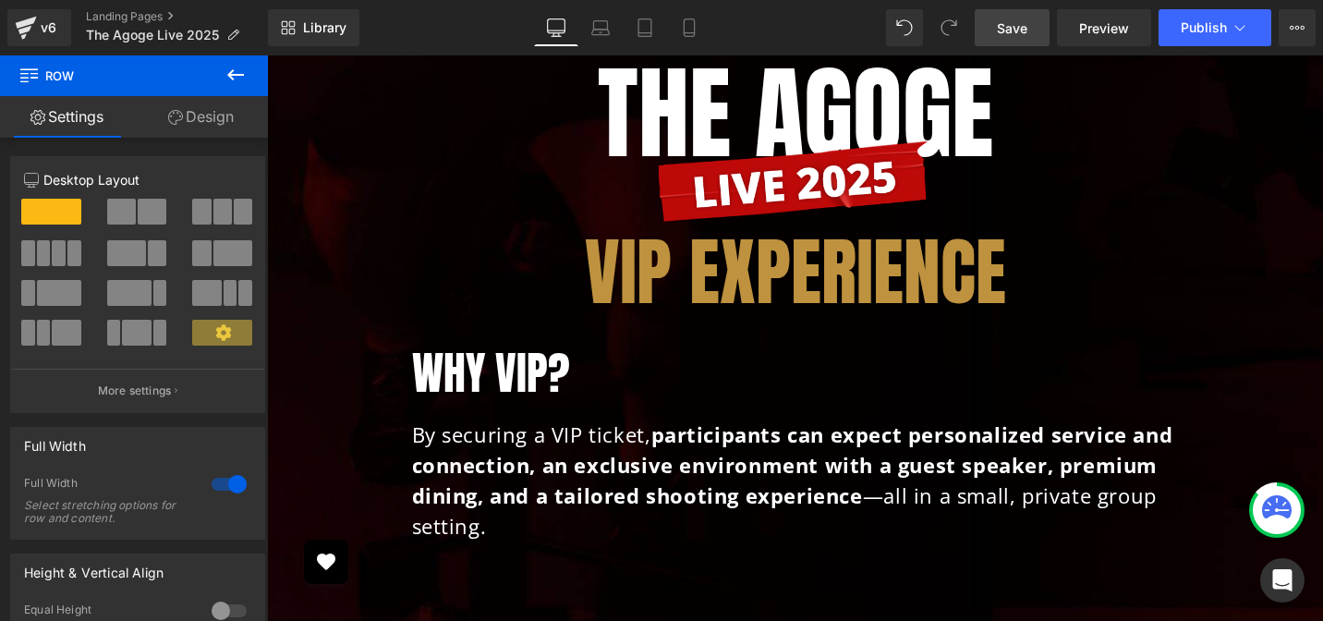
click at [1022, 30] on span "Save" at bounding box center [1012, 27] width 30 height 19
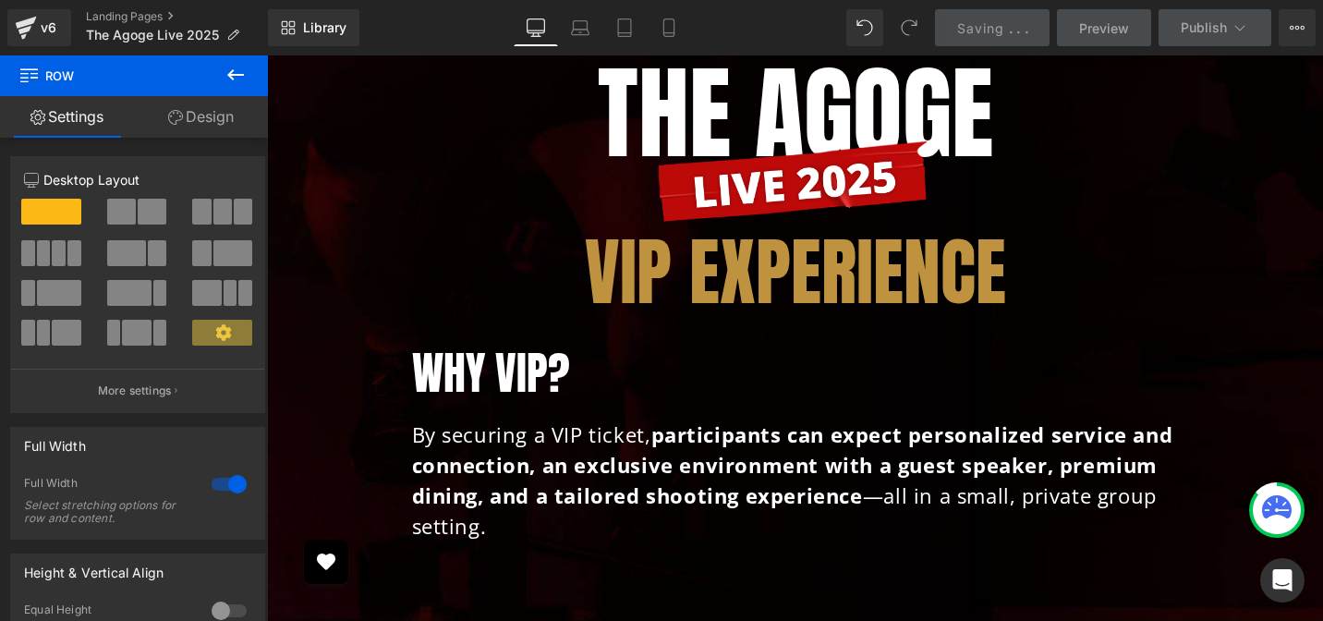
click at [511, 456] on strong "participants can expect personalized service and connection, an exclusive envir…" at bounding box center [792, 464] width 761 height 89
click at [477, 419] on p "By securing a VIP ticket, participants can expect personalized service and conn…" at bounding box center [795, 480] width 767 height 122
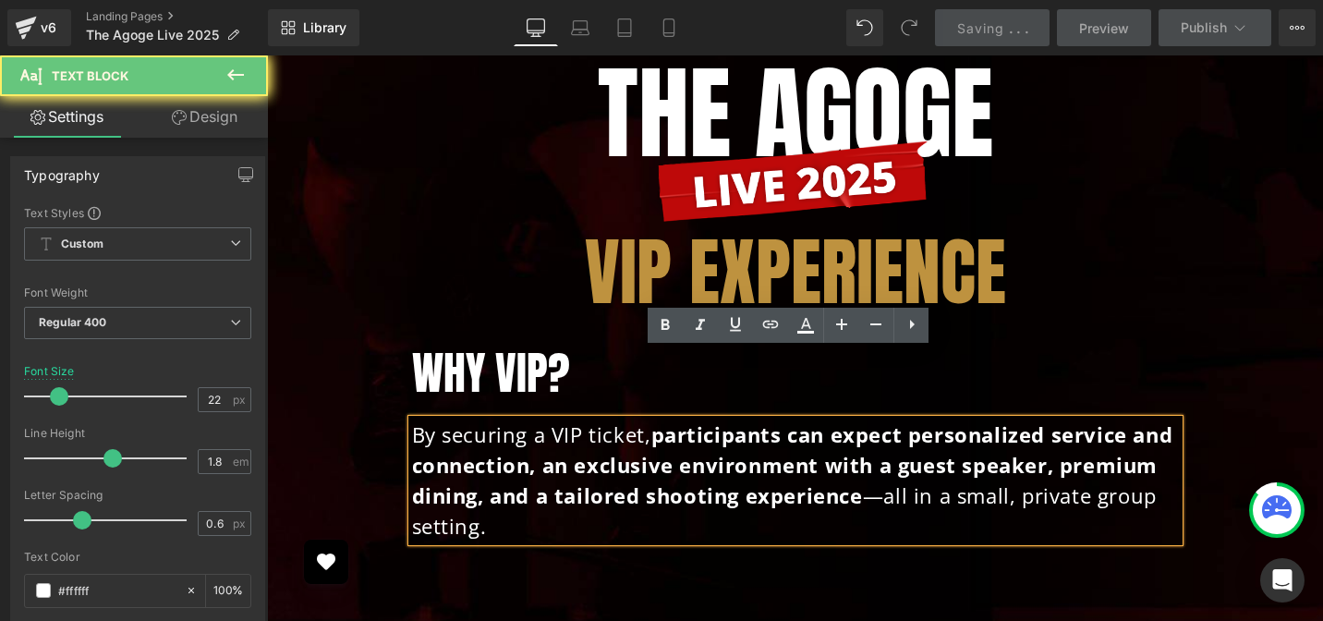
scroll to position [5519, 0]
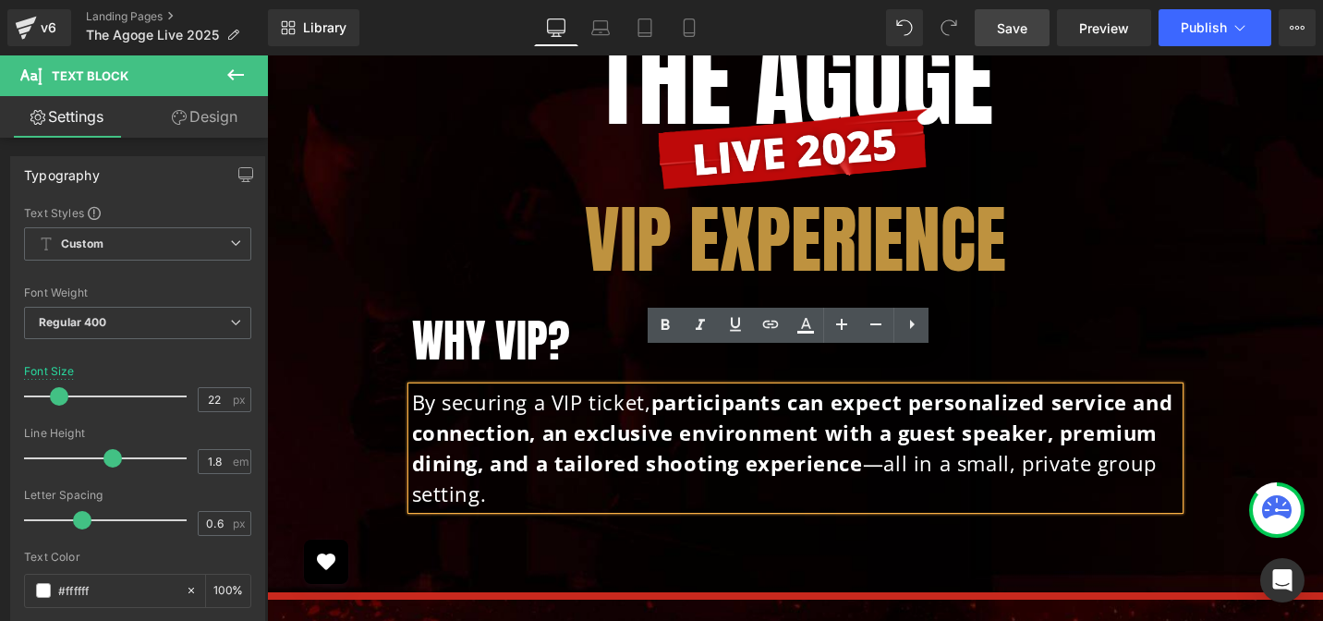
click at [528, 450] on p "By securing a VIP ticket, participants can expect personalized service and conn…" at bounding box center [795, 448] width 767 height 122
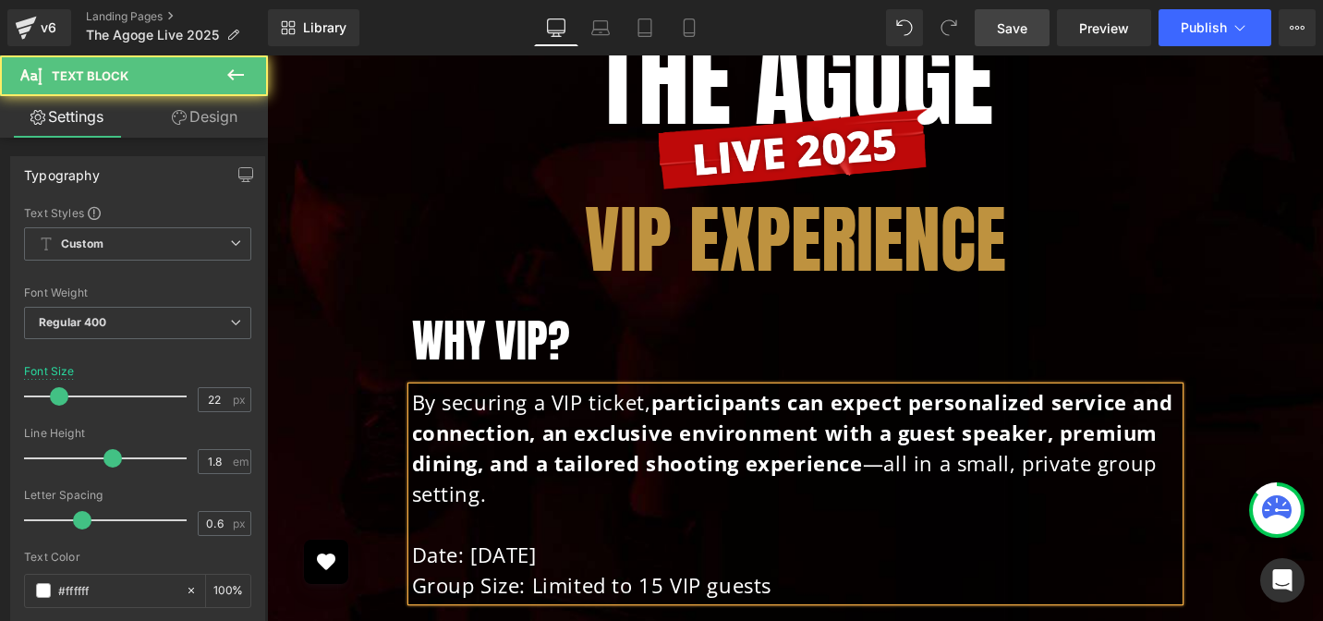
click at [463, 539] on p "Date: Saturday November 15, 2025" at bounding box center [795, 554] width 767 height 30
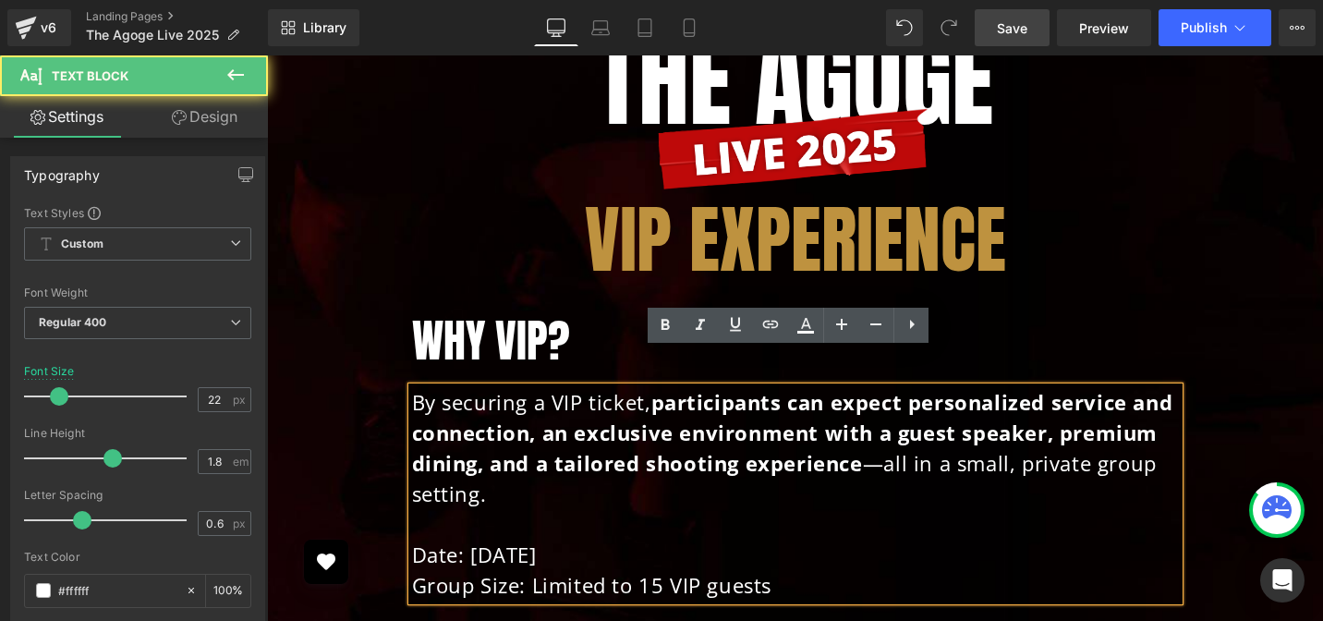
click at [765, 539] on p "Date: Saturday November 15, 2025" at bounding box center [795, 554] width 767 height 30
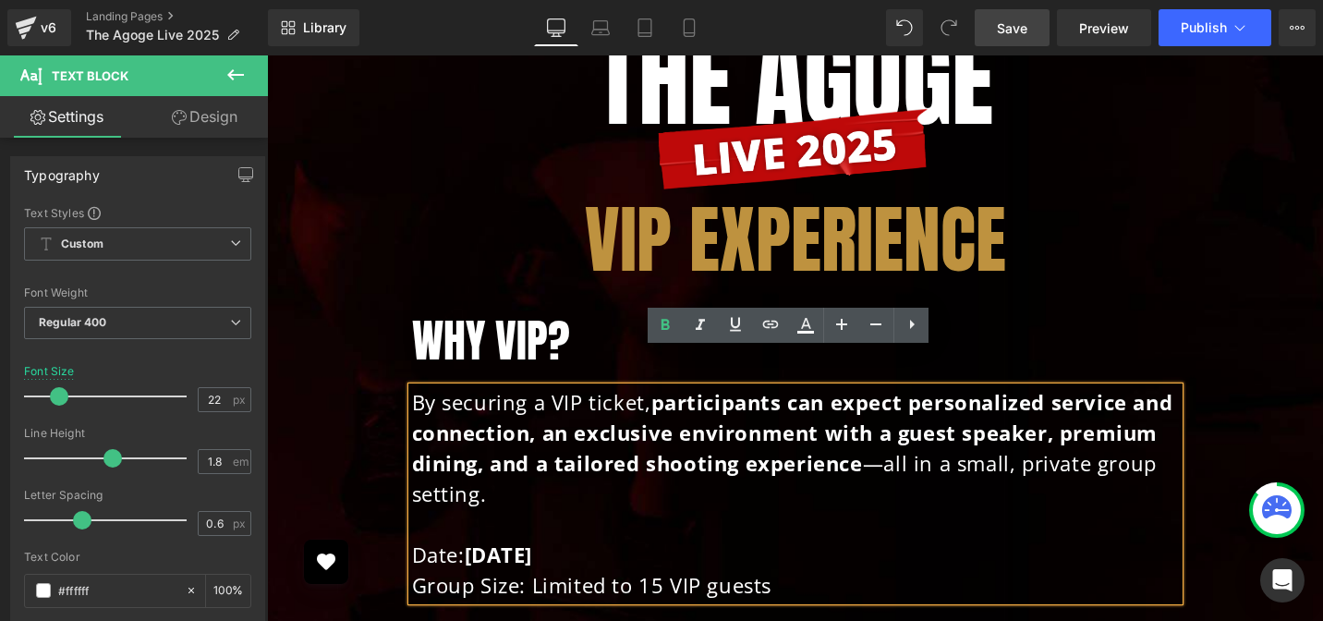
drag, startPoint x: 779, startPoint y: 526, endPoint x: 776, endPoint y: 542, distance: 15.9
click at [779, 539] on p "Date: Saturday November 15, 2025" at bounding box center [795, 554] width 767 height 30
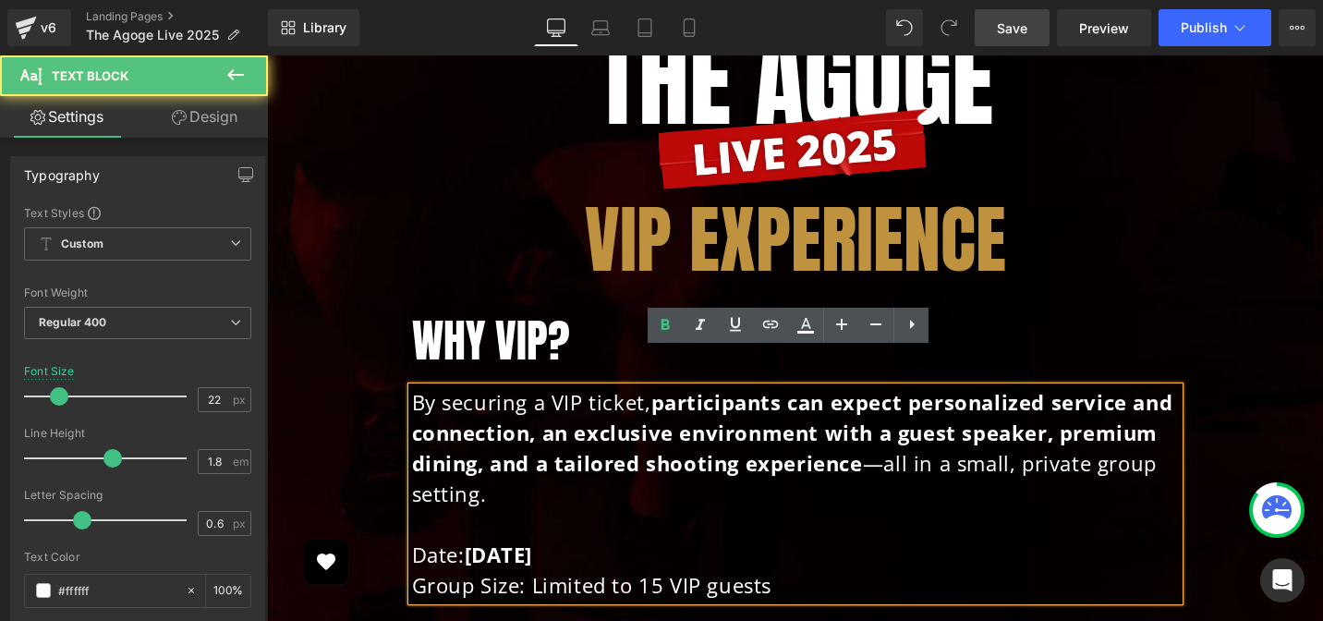
click at [775, 570] on p "Group Size: Limited to 15 VIP guests" at bounding box center [795, 585] width 767 height 30
click at [529, 570] on p "Group Size: Limited to 15 VIP guests" at bounding box center [795, 585] width 767 height 30
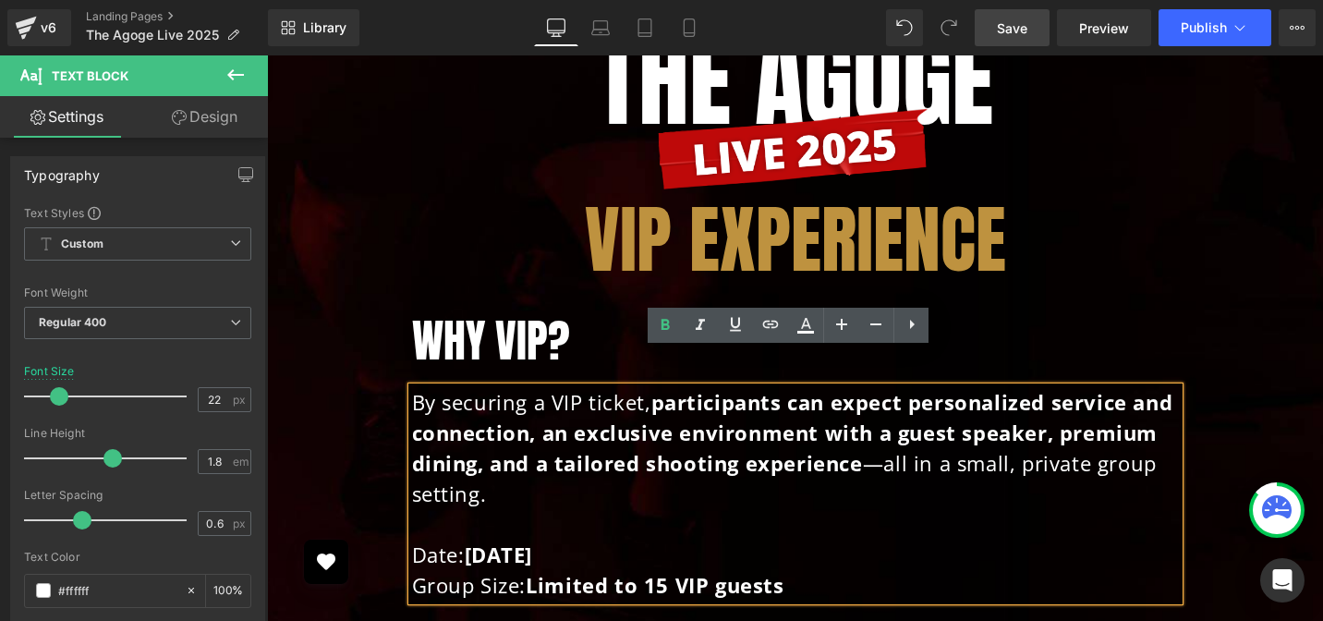
click at [1007, 34] on span "Save" at bounding box center [1012, 27] width 30 height 19
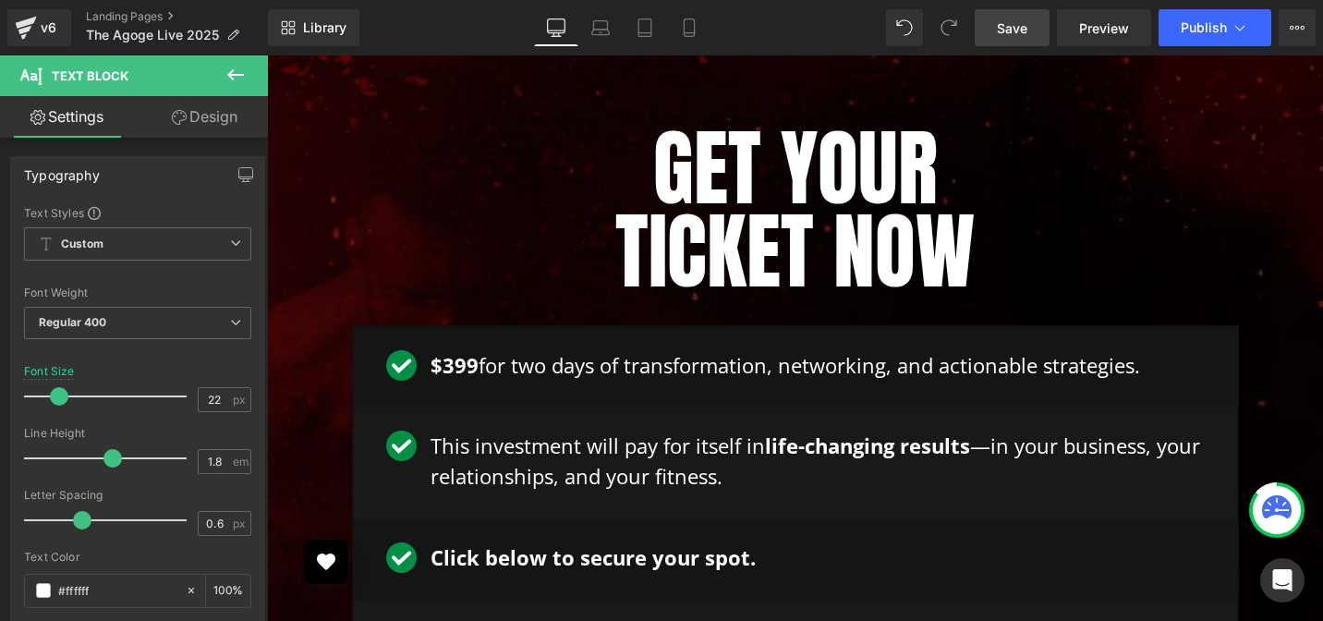
scroll to position [4719, 0]
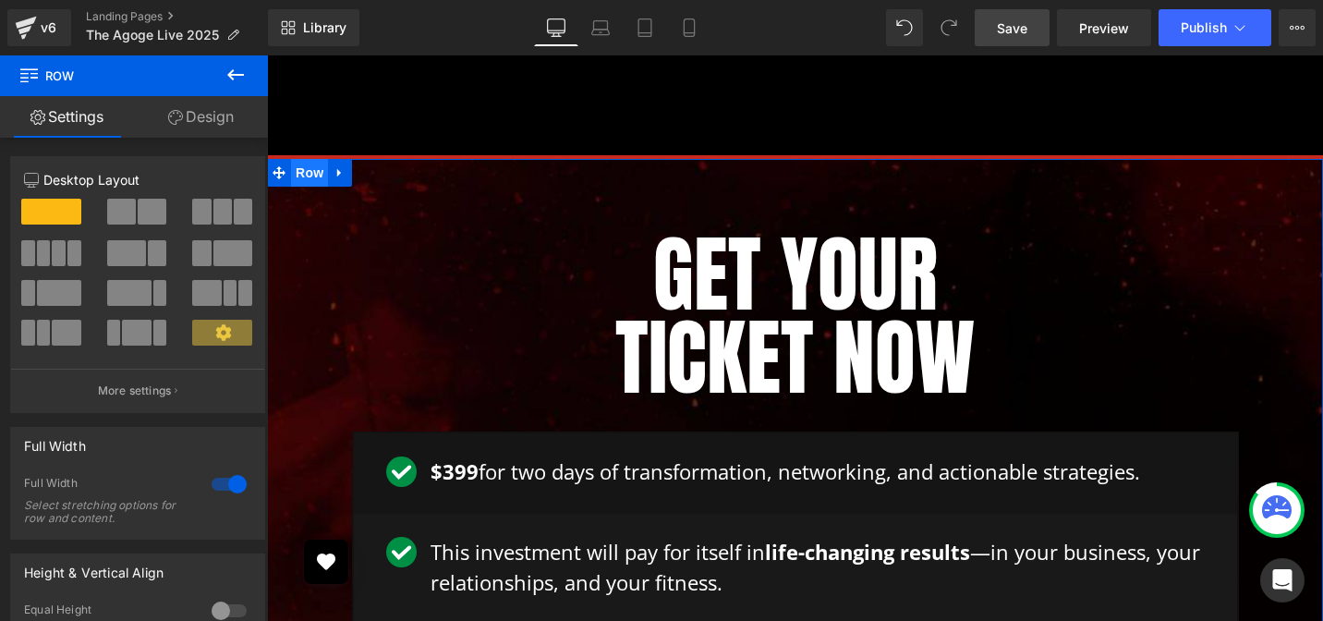
click at [304, 159] on span "Row" at bounding box center [309, 173] width 37 height 28
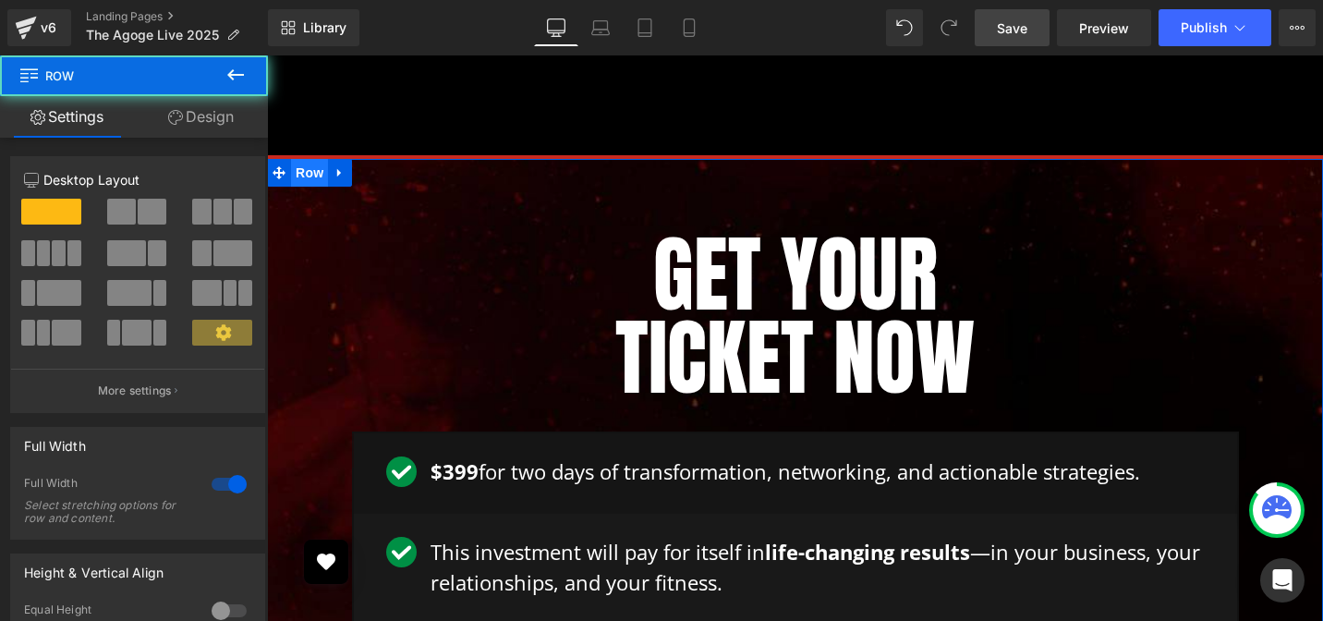
click at [304, 159] on span "Row" at bounding box center [309, 173] width 37 height 28
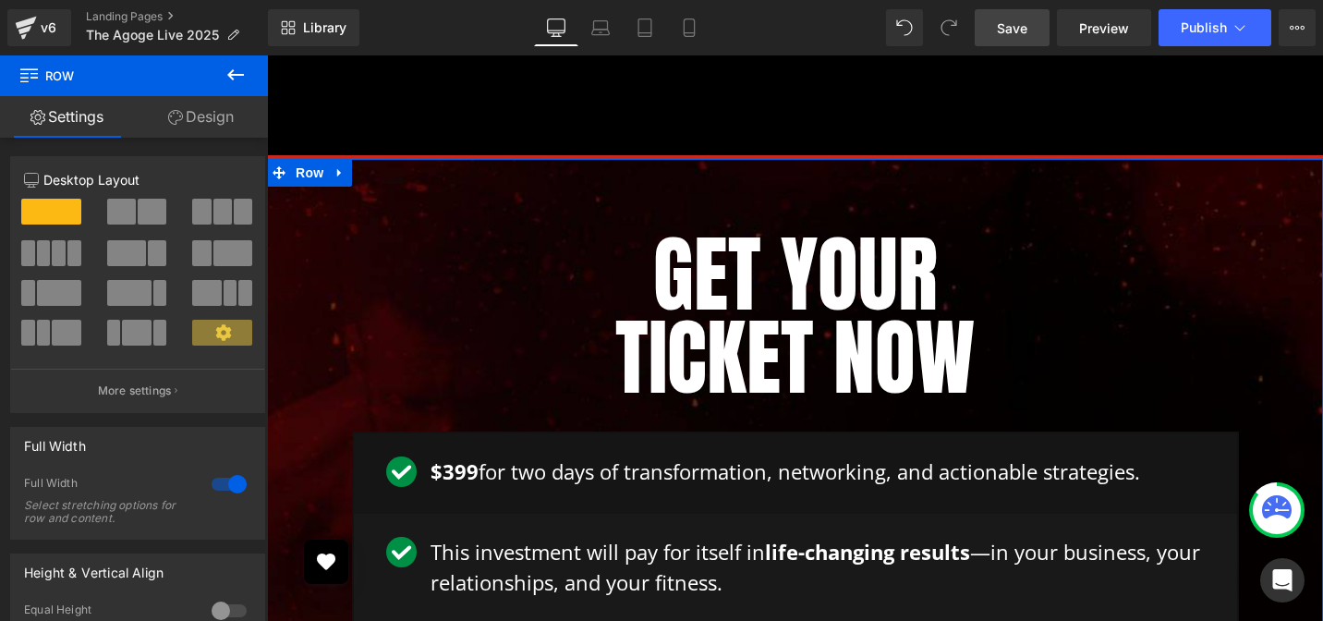
click at [206, 127] on link "Design" at bounding box center [201, 117] width 134 height 42
click at [0, 0] on div "Background" at bounding box center [0, 0] width 0 height 0
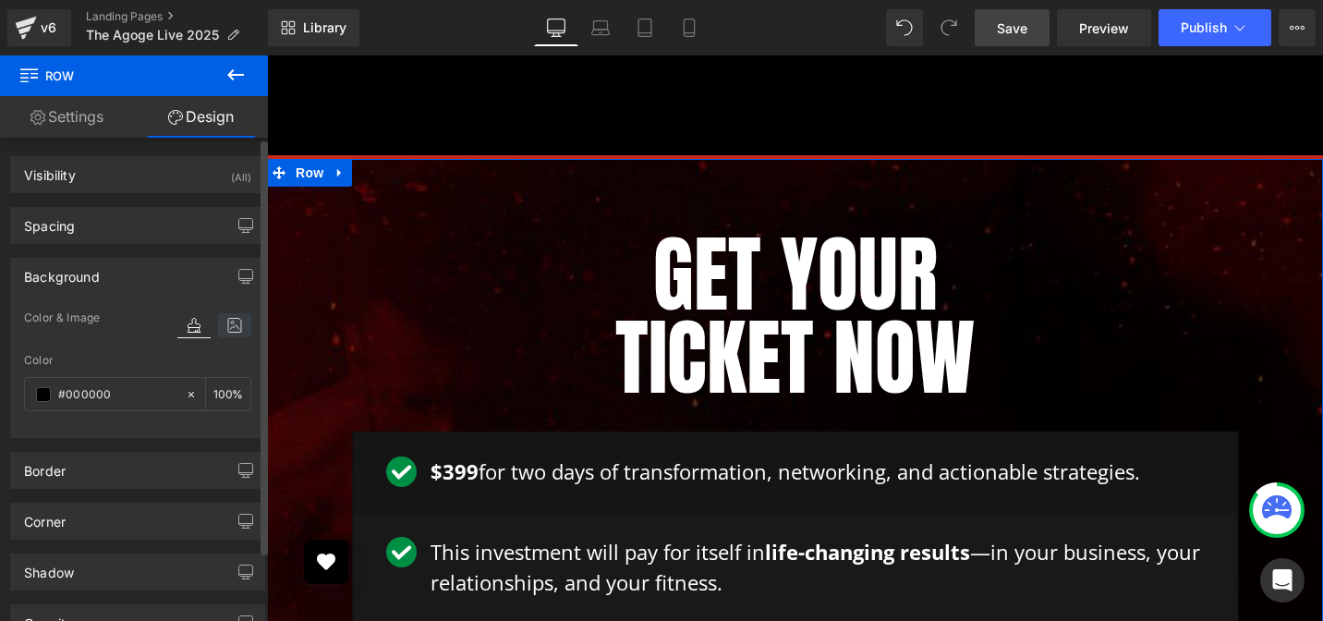
click at [224, 329] on icon at bounding box center [234, 325] width 33 height 24
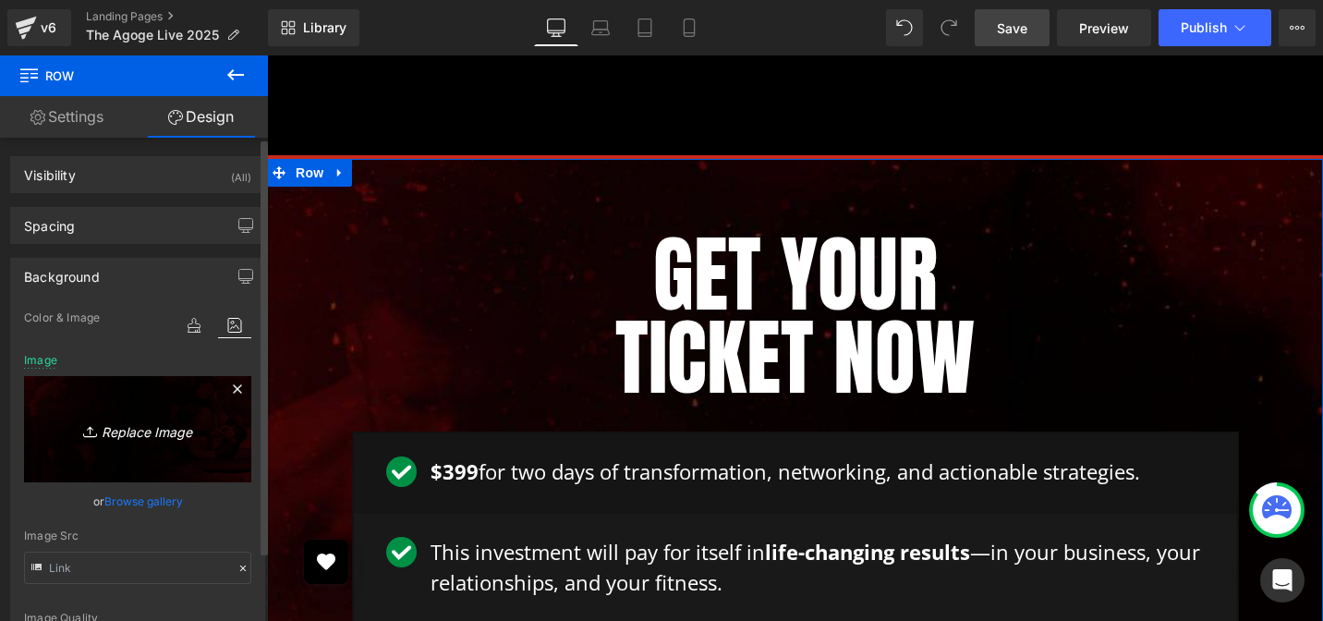
click at [142, 436] on icon "Replace Image" at bounding box center [138, 428] width 148 height 23
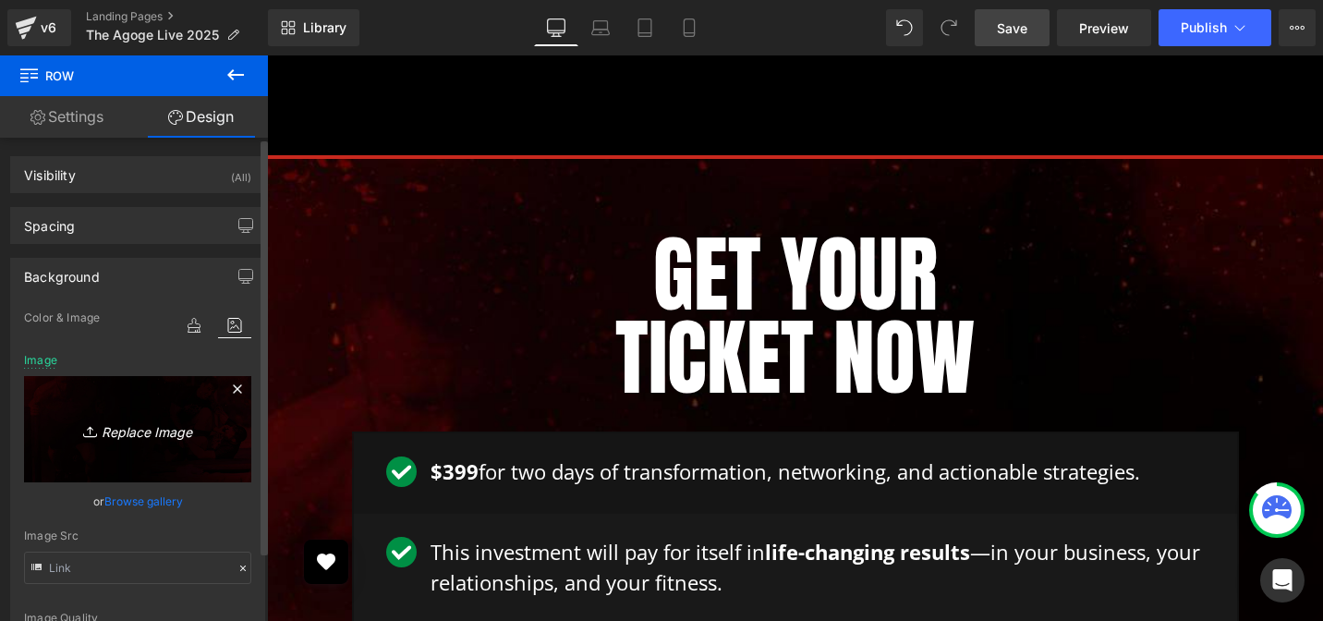
type input "C:\fakepath\black-group-bg.png"
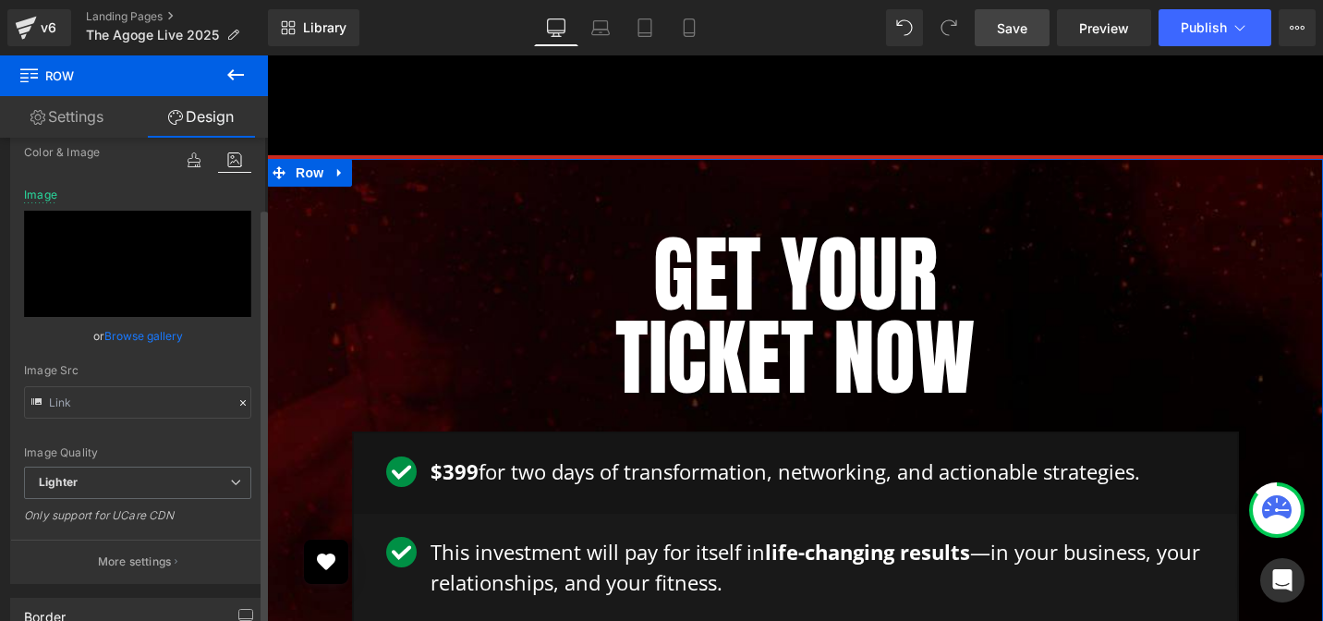
scroll to position [185, 0]
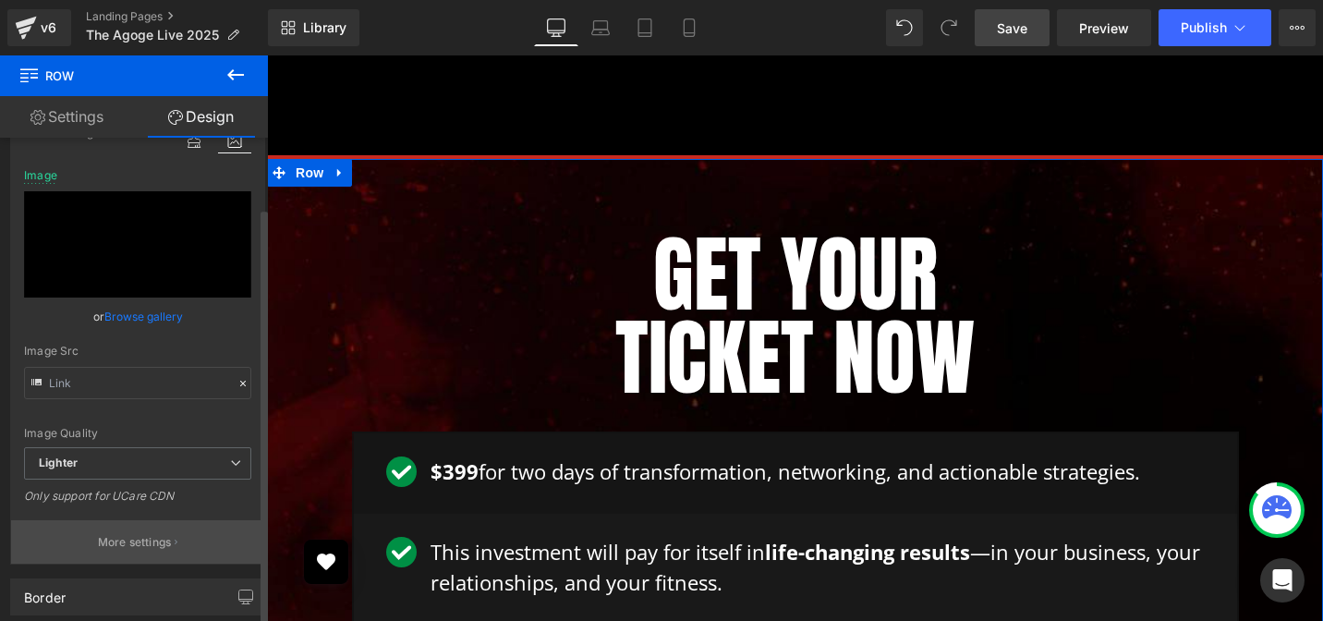
click at [138, 540] on p "More settings" at bounding box center [135, 542] width 74 height 17
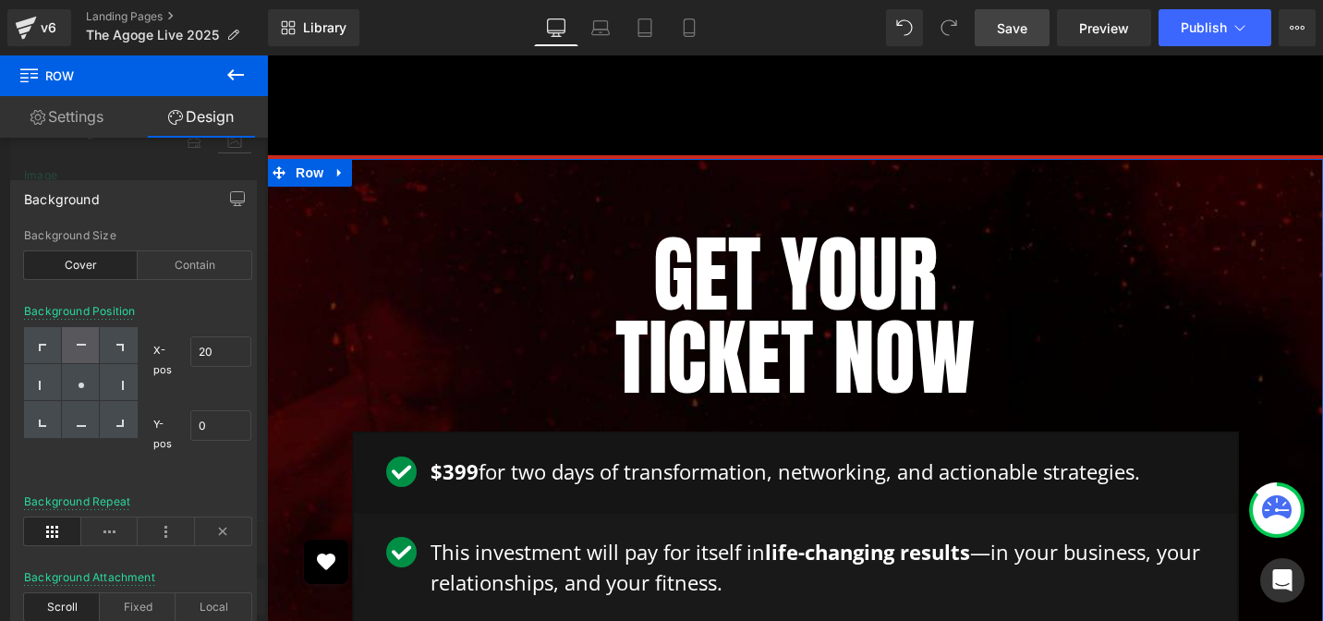
click at [86, 350] on div at bounding box center [81, 345] width 38 height 37
click at [205, 305] on div "Background Position X-pos 20% 20 Y-pos 0% 0" at bounding box center [137, 400] width 227 height 190
click at [163, 173] on div at bounding box center [134, 342] width 268 height 575
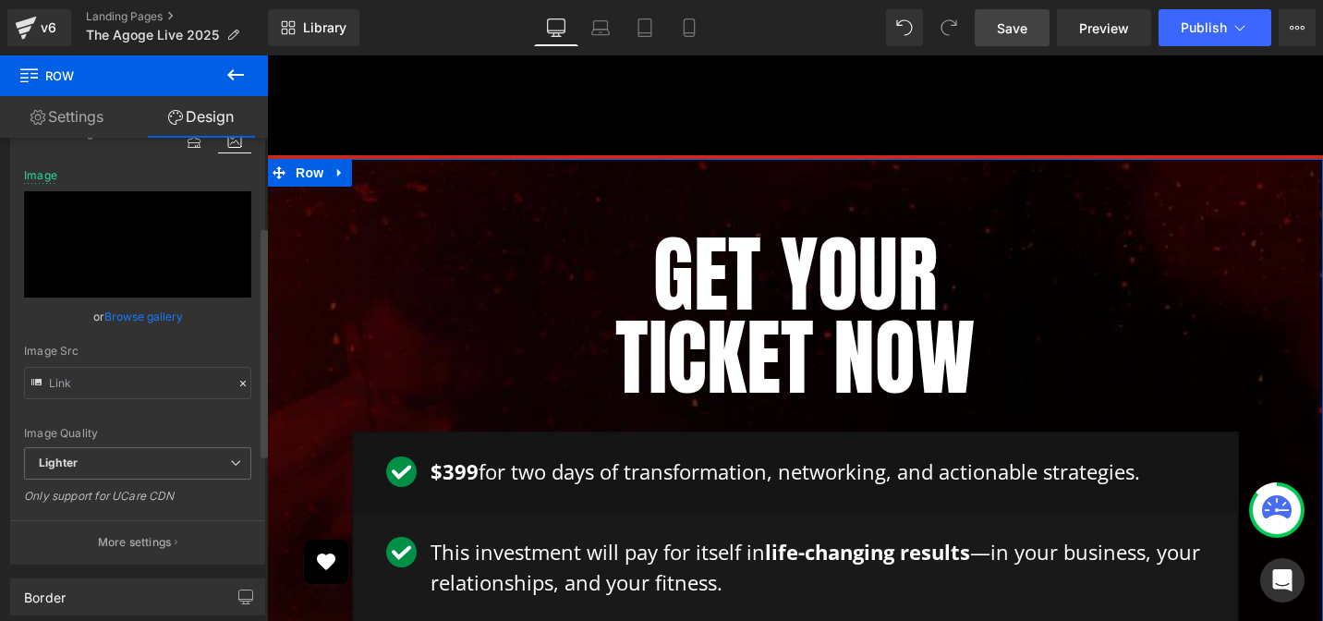
click at [153, 399] on div "Image Quality Lighter Lightest Lighter Lighter Lightest Only support for UCare …" at bounding box center [137, 284] width 227 height 325
click at [155, 390] on input "text" at bounding box center [137, 383] width 227 height 32
type input "https://ucarecdn.com/012cea30-29eb-491c-9eac-cbc5a73e809a/-/format/auto/-/previ…"
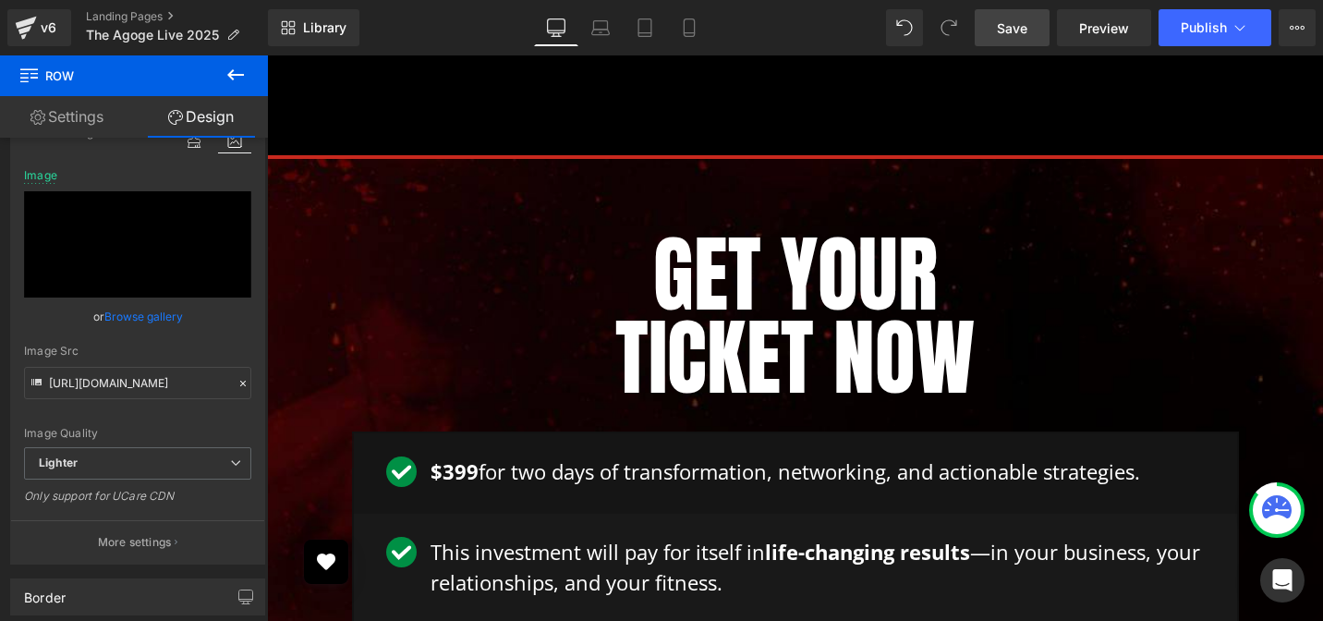
click at [1014, 31] on span "Save" at bounding box center [1012, 27] width 30 height 19
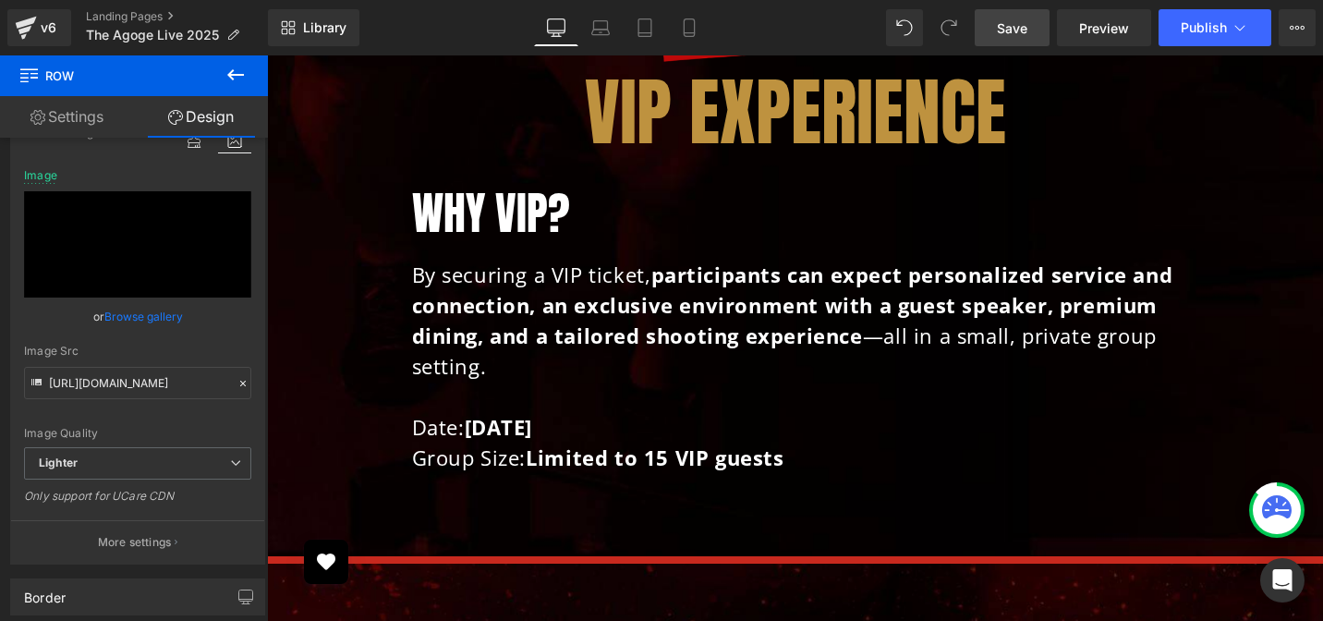
scroll to position [5647, 0]
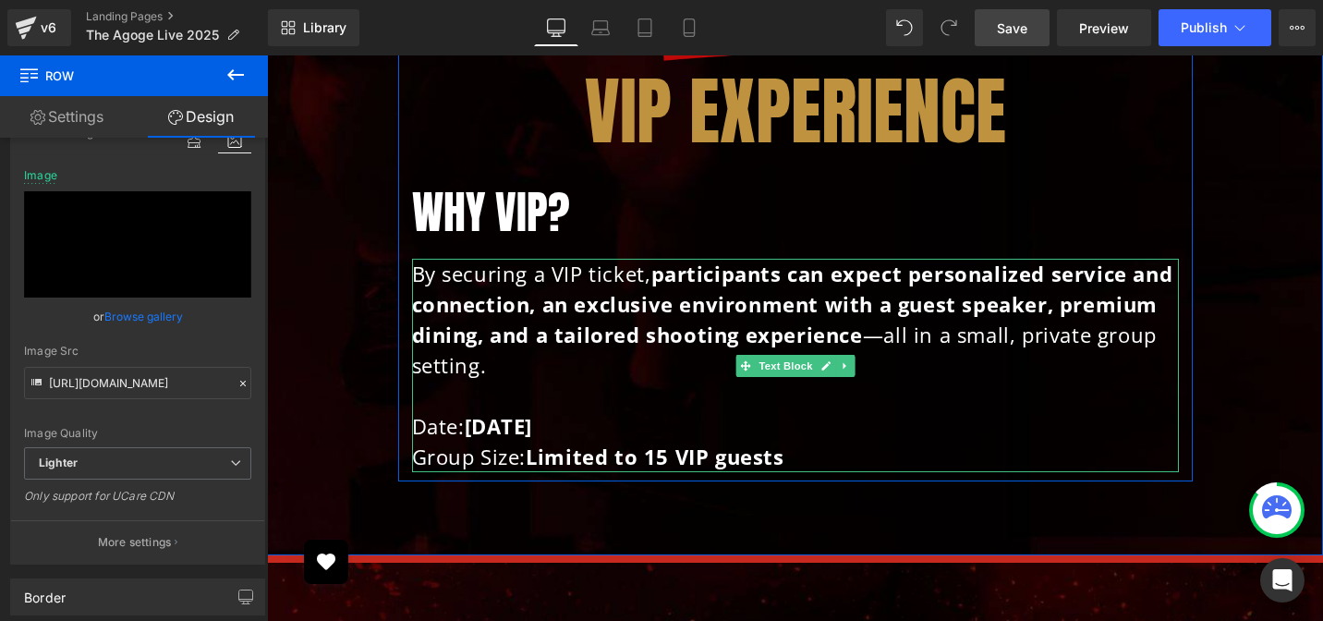
click at [588, 280] on strong "participants can expect personalized service and connection, an exclusive envir…" at bounding box center [792, 304] width 761 height 89
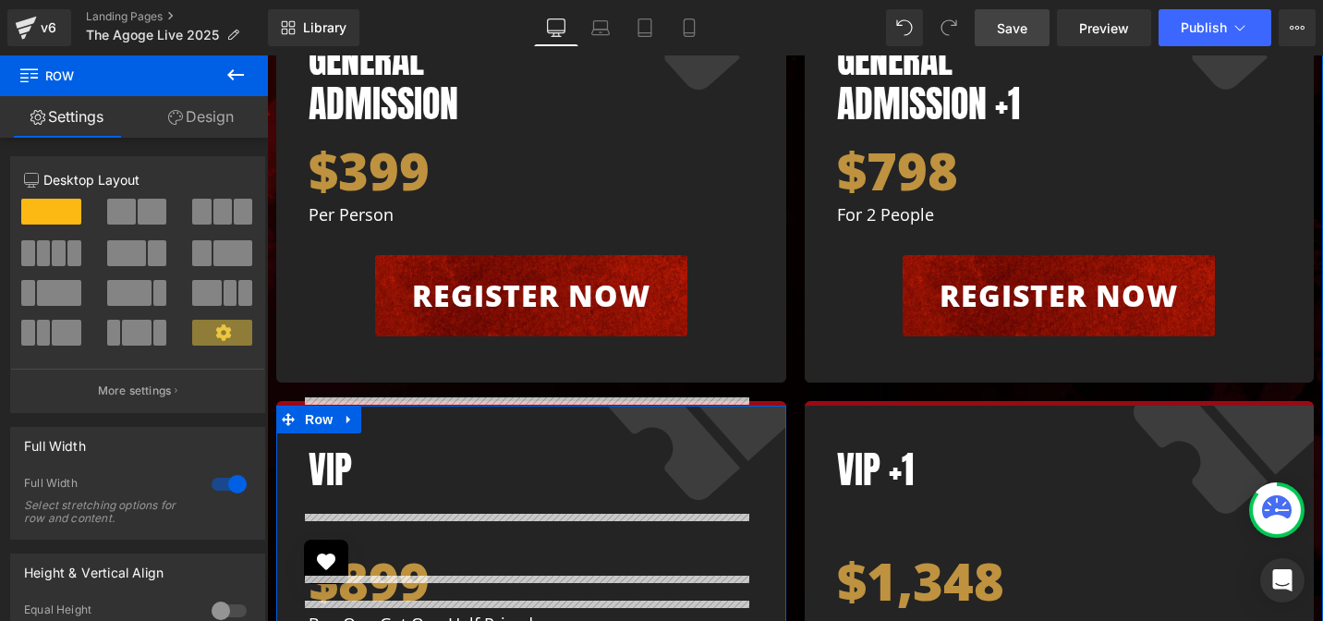
scroll to position [5938, 0]
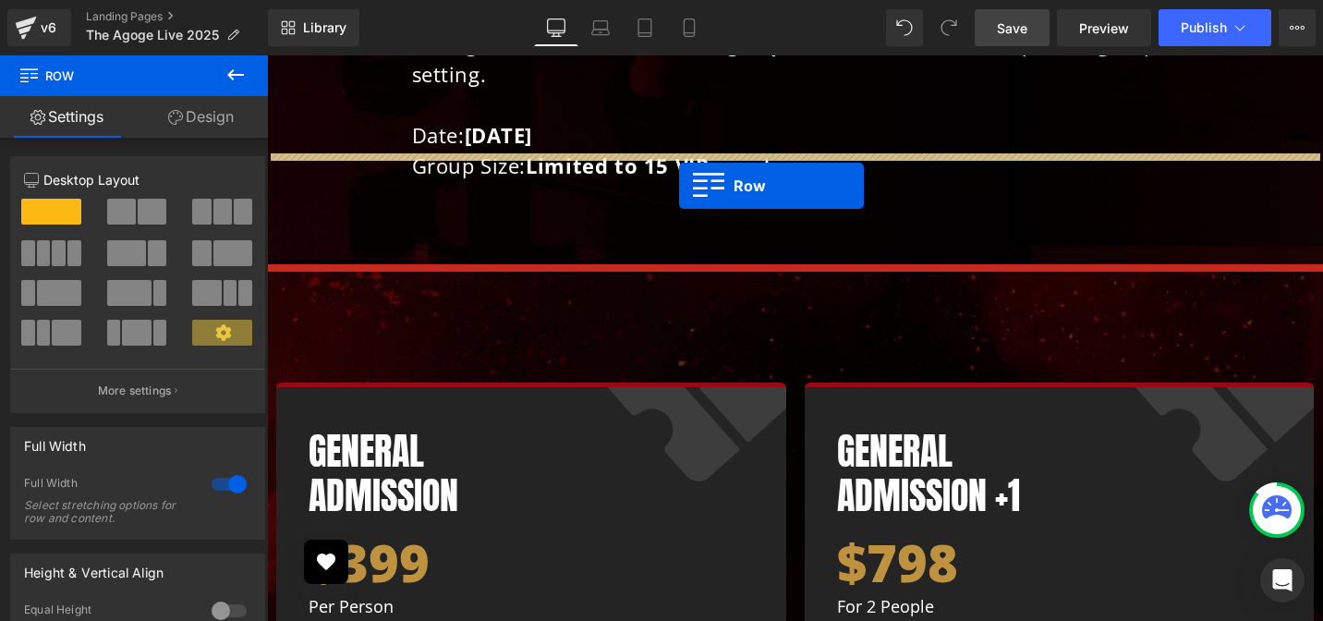
drag, startPoint x: 356, startPoint y: 159, endPoint x: 679, endPoint y: 185, distance: 324.3
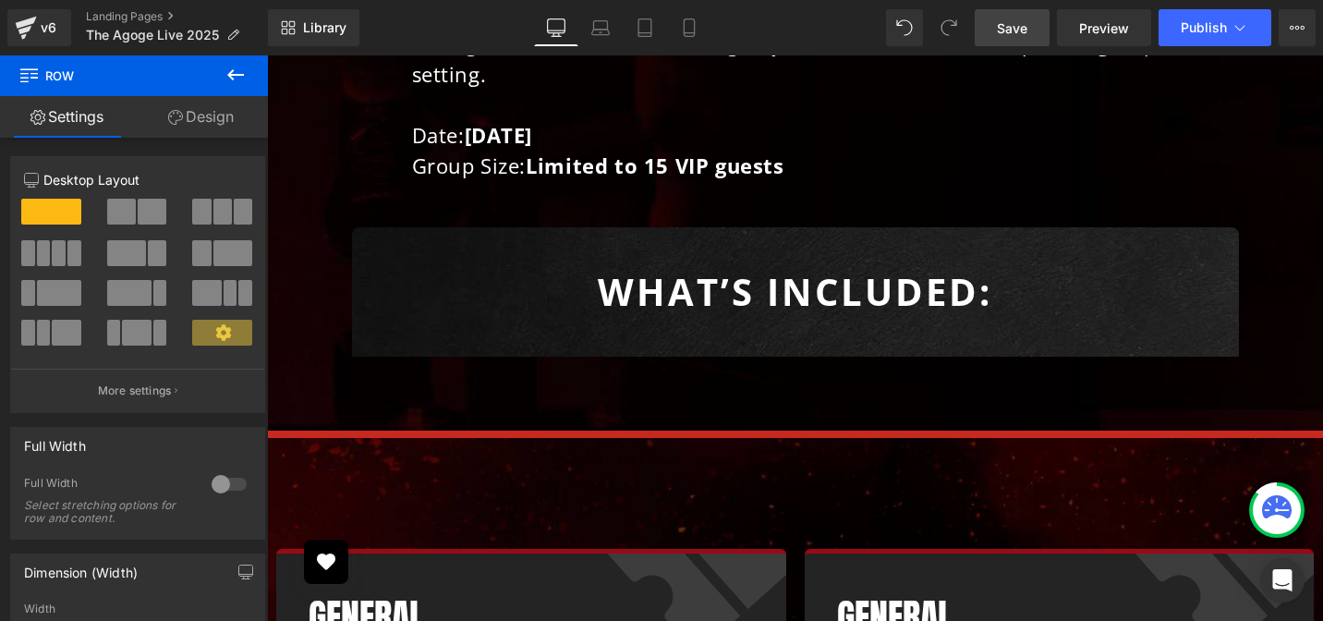
click at [670, 266] on b "What’s Included:" at bounding box center [795, 291] width 394 height 51
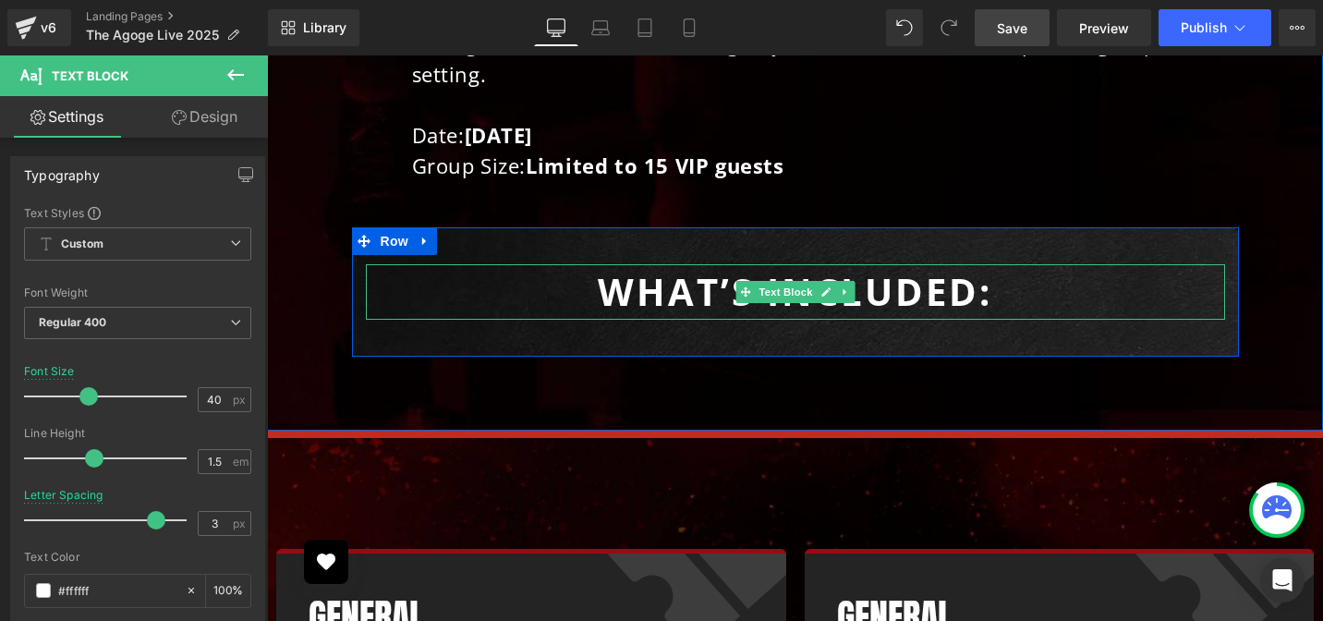
click at [574, 264] on p "What’s Included:" at bounding box center [795, 291] width 859 height 55
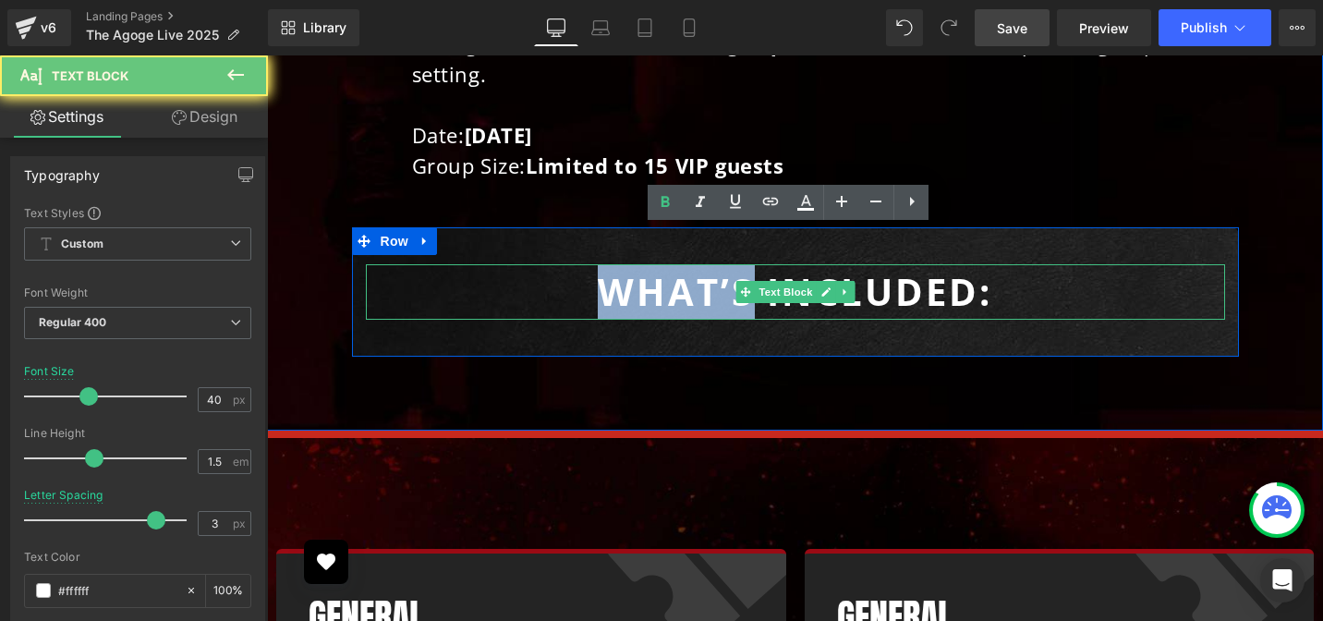
click at [574, 264] on p "What’s Included:" at bounding box center [795, 291] width 859 height 55
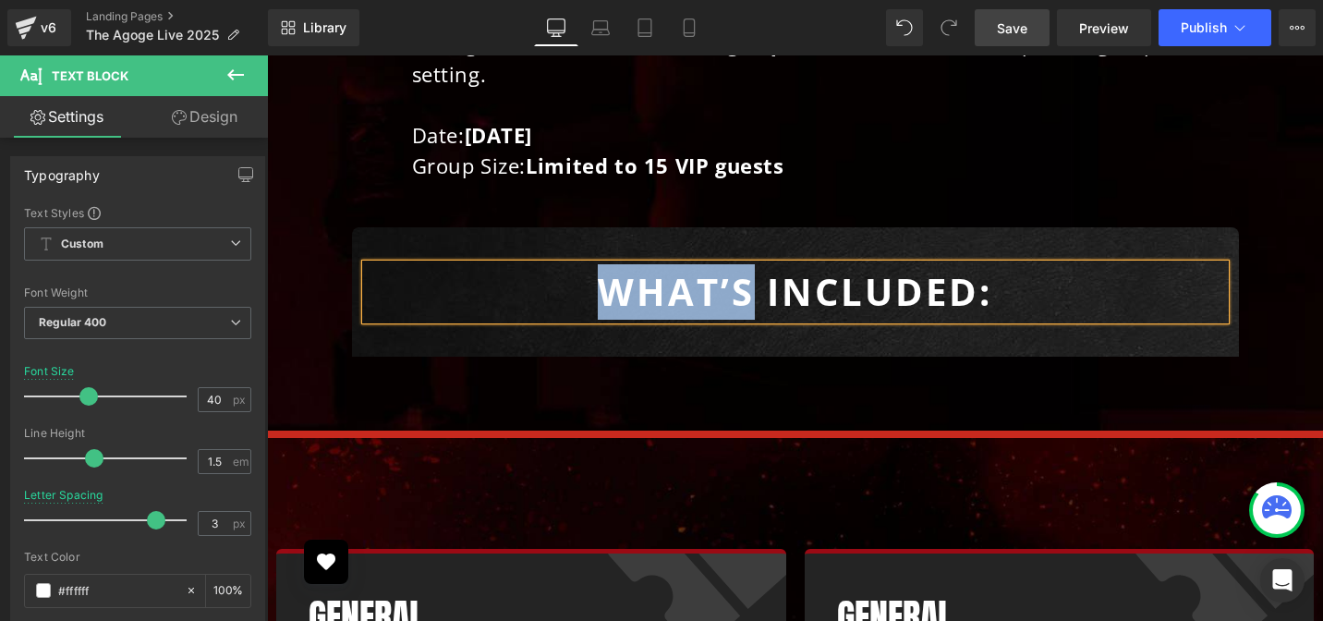
paste div
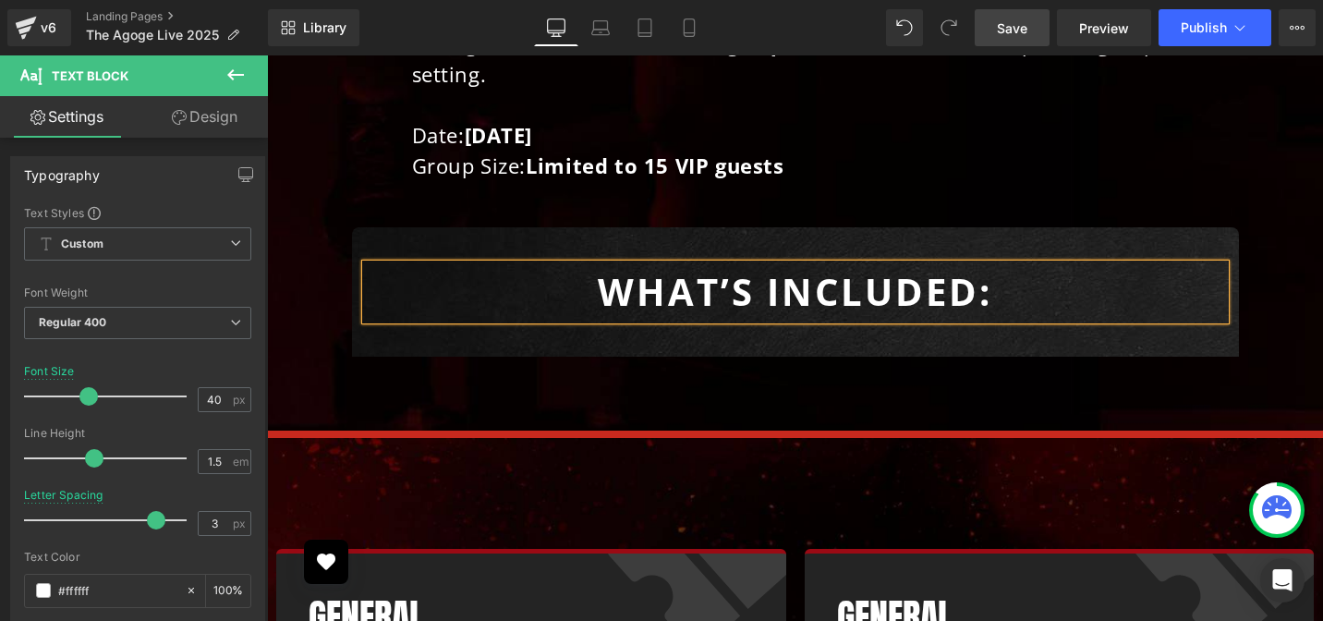
click at [460, 227] on div "WHAT’s INCLUDED: Text Block Row 40px 40px" at bounding box center [795, 291] width 887 height 129
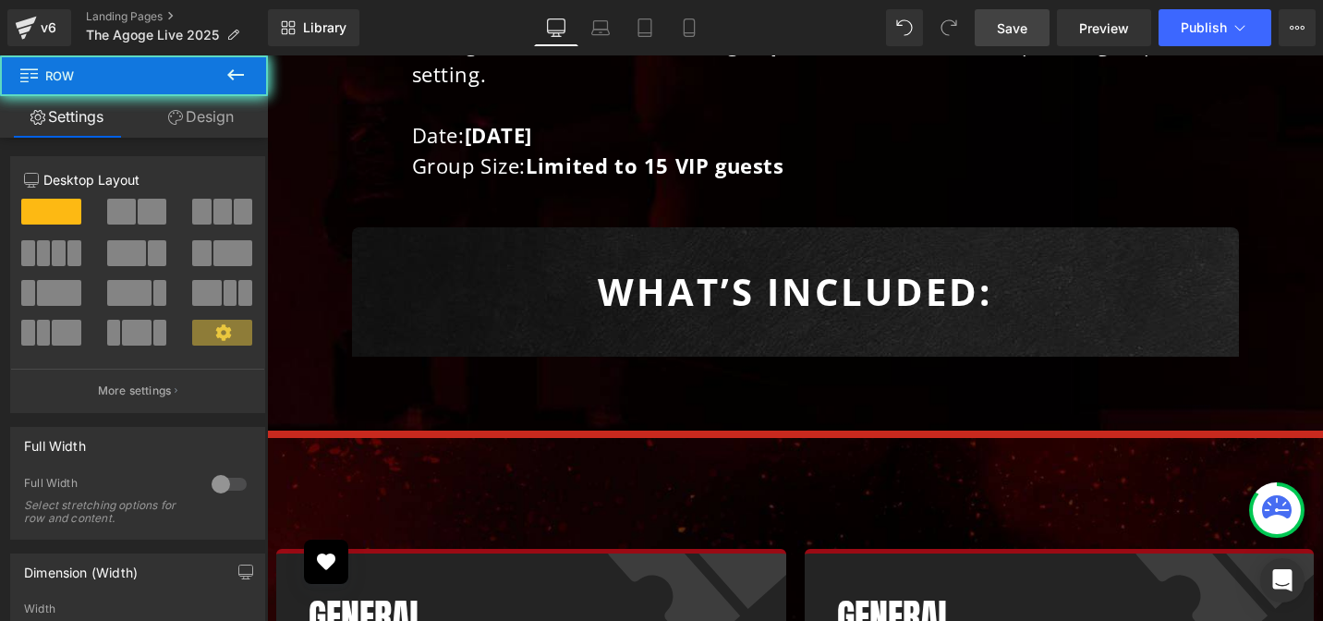
click at [460, 227] on div "WHAT’s INCLUDED: Text Block Row 40px 40px" at bounding box center [795, 291] width 887 height 129
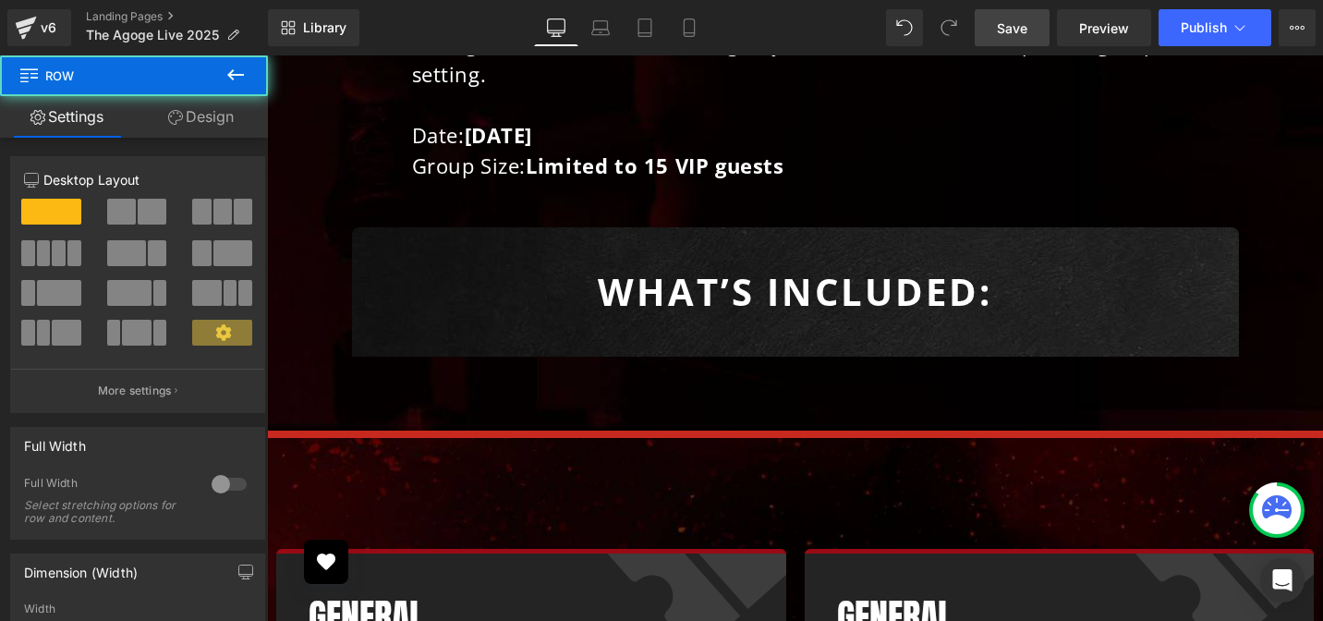
click at [498, 227] on div "WHAT’s INCLUDED: Text Block Row 40px 40px" at bounding box center [795, 291] width 887 height 129
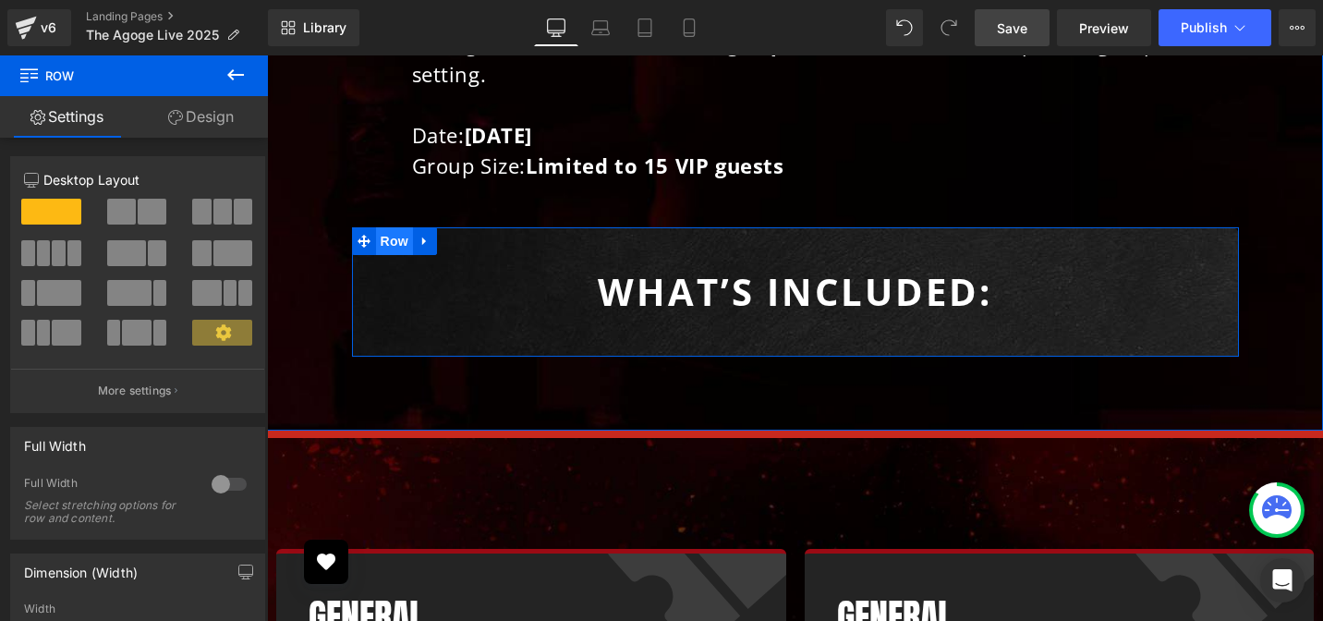
click at [388, 227] on span "Row" at bounding box center [394, 241] width 37 height 28
click at [382, 227] on span "Row" at bounding box center [394, 241] width 37 height 28
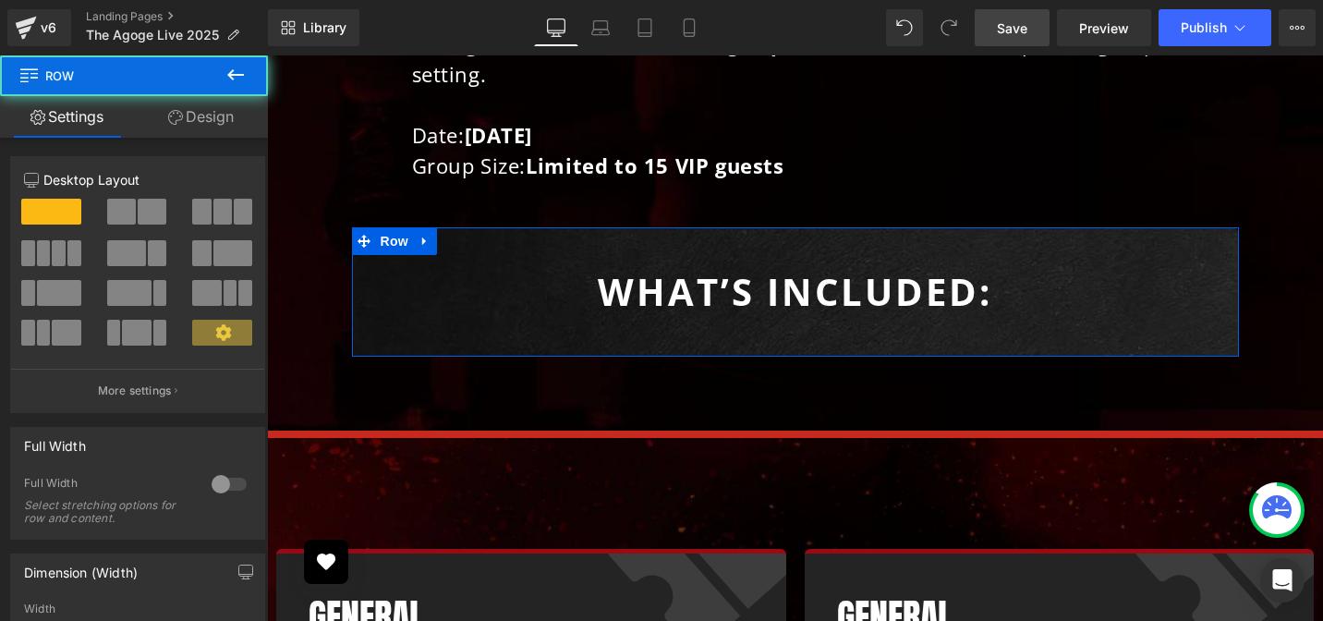
click at [204, 124] on link "Design" at bounding box center [201, 117] width 134 height 42
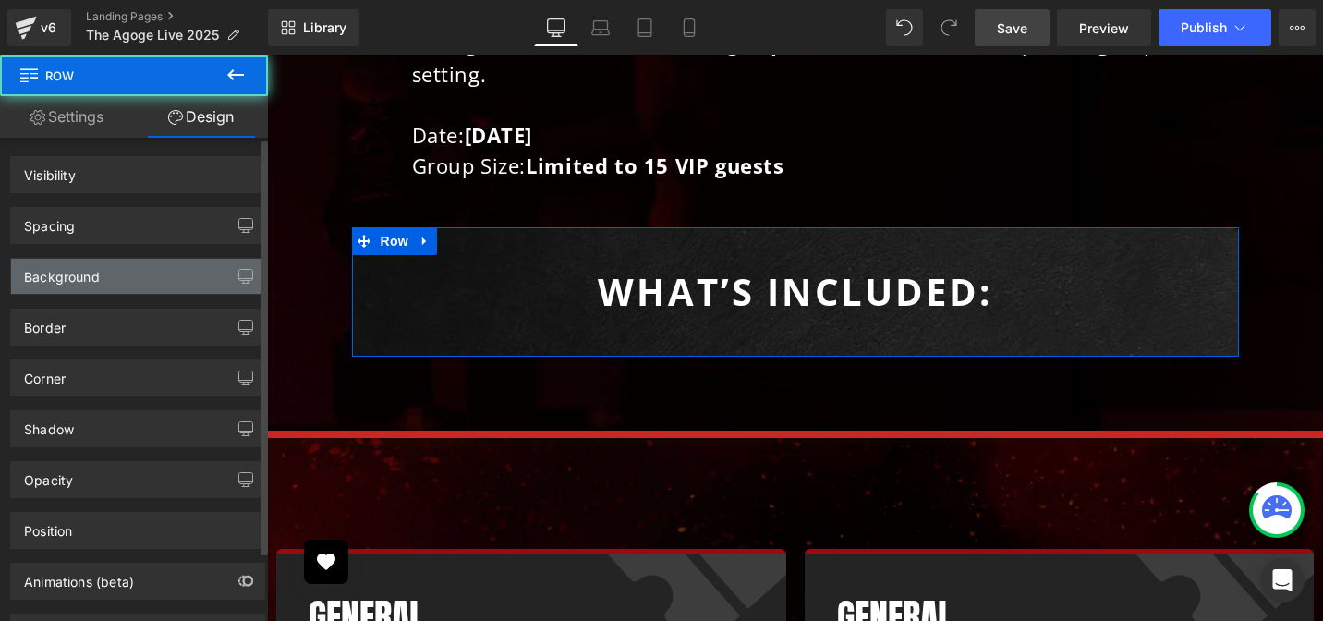
click at [122, 282] on div "Background" at bounding box center [137, 276] width 253 height 35
click at [127, 280] on div "Background" at bounding box center [137, 276] width 253 height 35
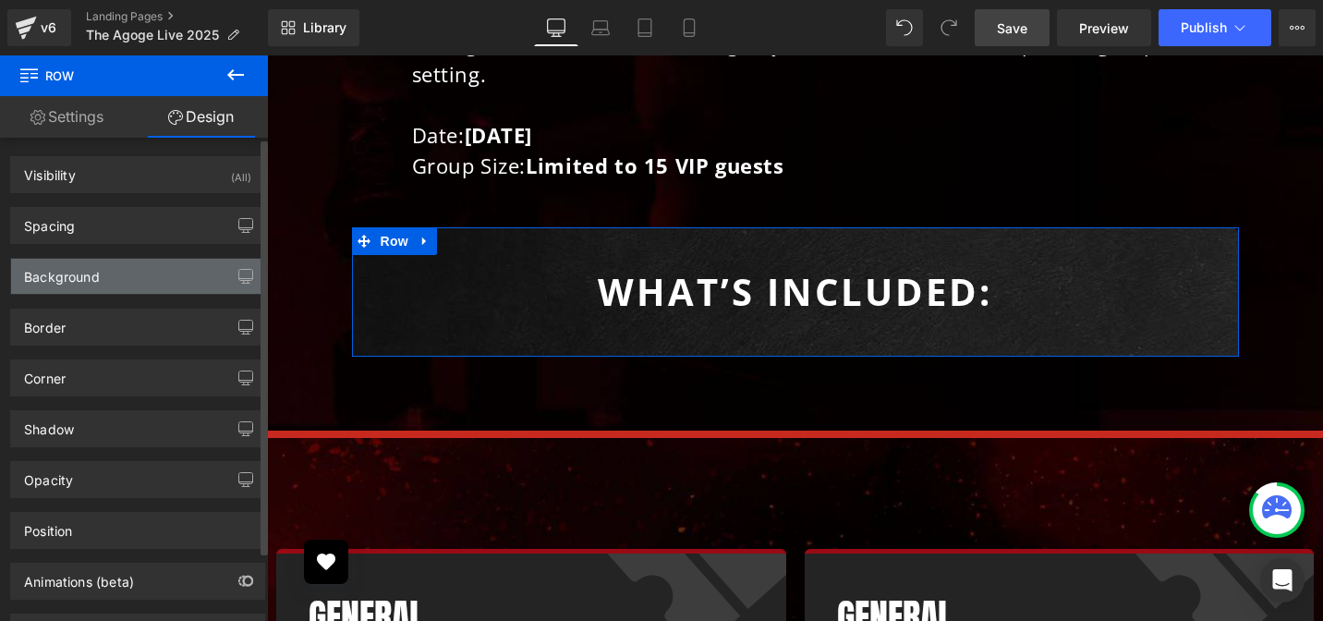
click at [74, 282] on div "Background" at bounding box center [62, 272] width 76 height 26
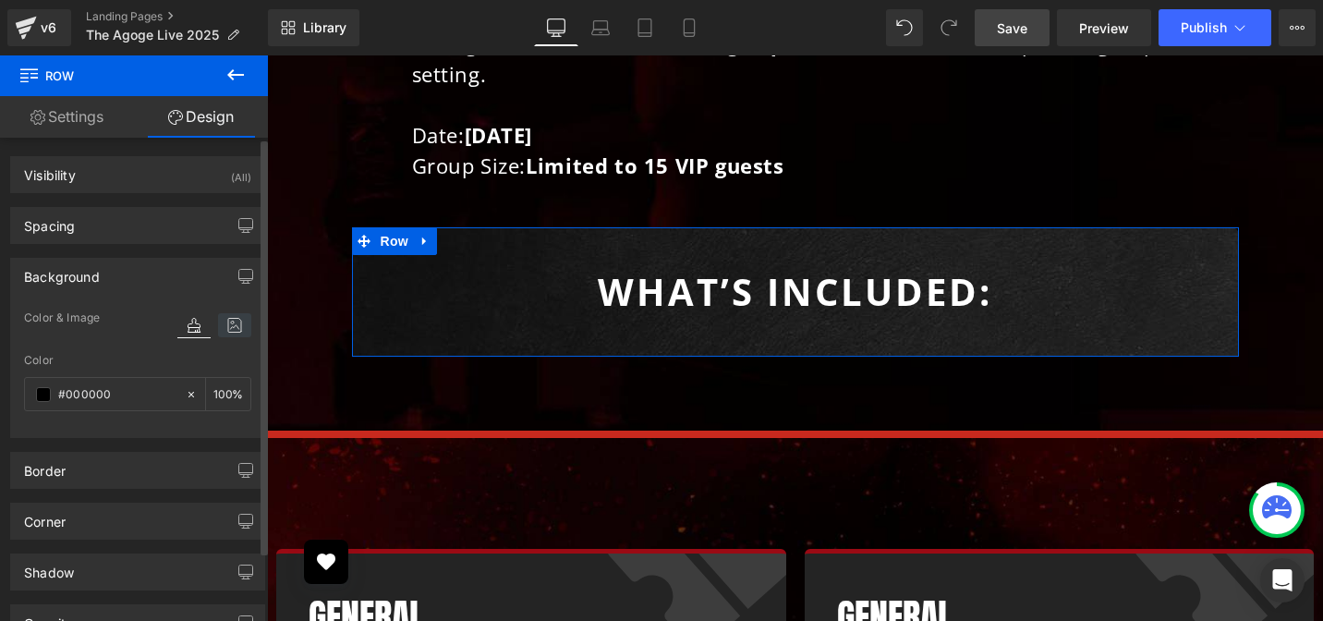
click at [222, 336] on icon at bounding box center [234, 325] width 33 height 24
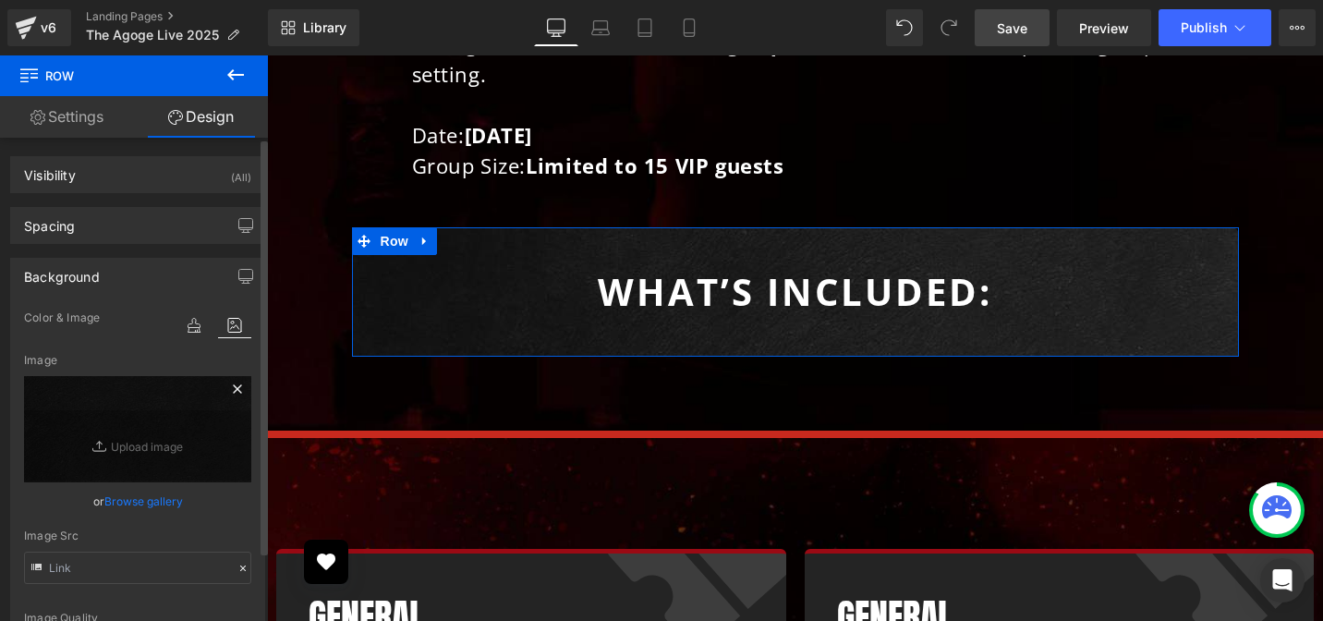
click at [230, 385] on icon at bounding box center [237, 389] width 22 height 22
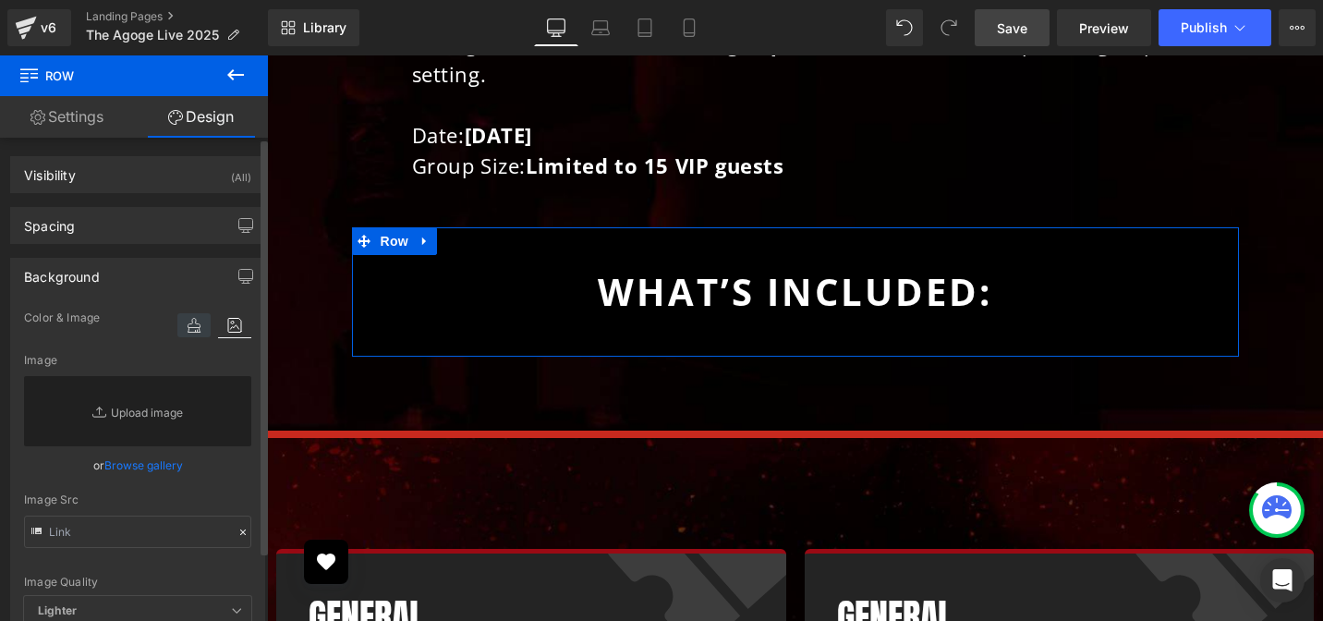
click at [179, 325] on icon at bounding box center [193, 325] width 33 height 24
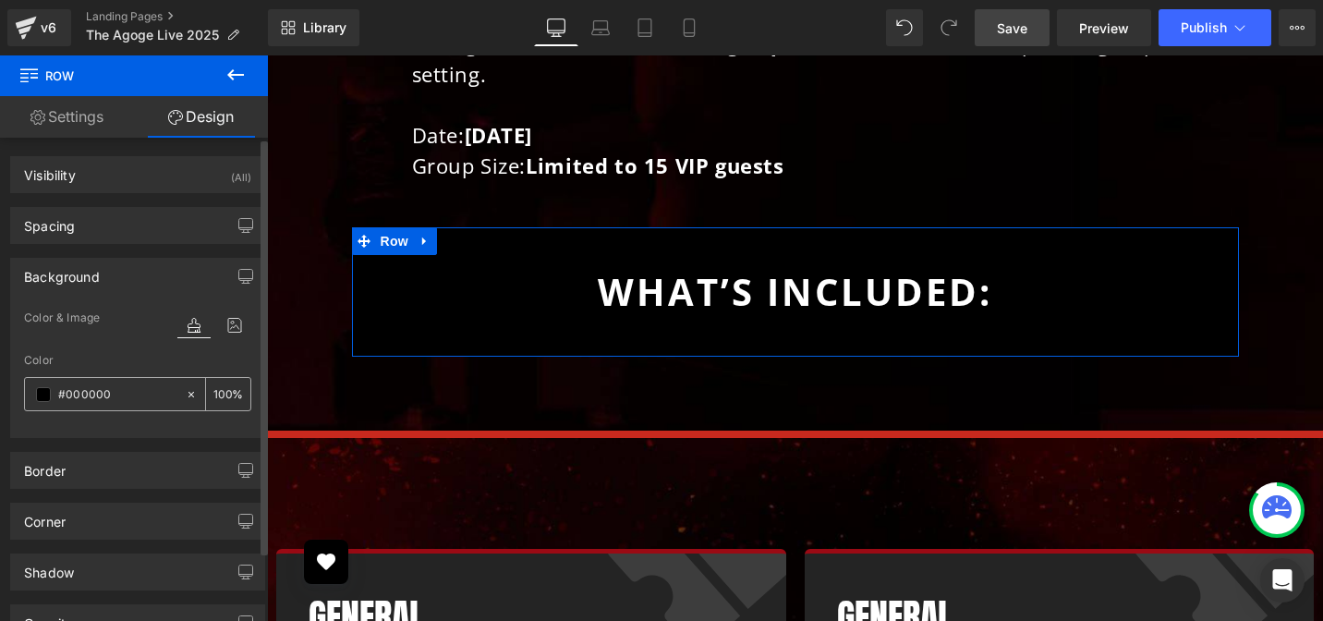
click at [106, 391] on input "#000000" at bounding box center [117, 394] width 118 height 20
click at [118, 393] on input "#000000" at bounding box center [117, 394] width 118 height 20
paste input "A81C1C"
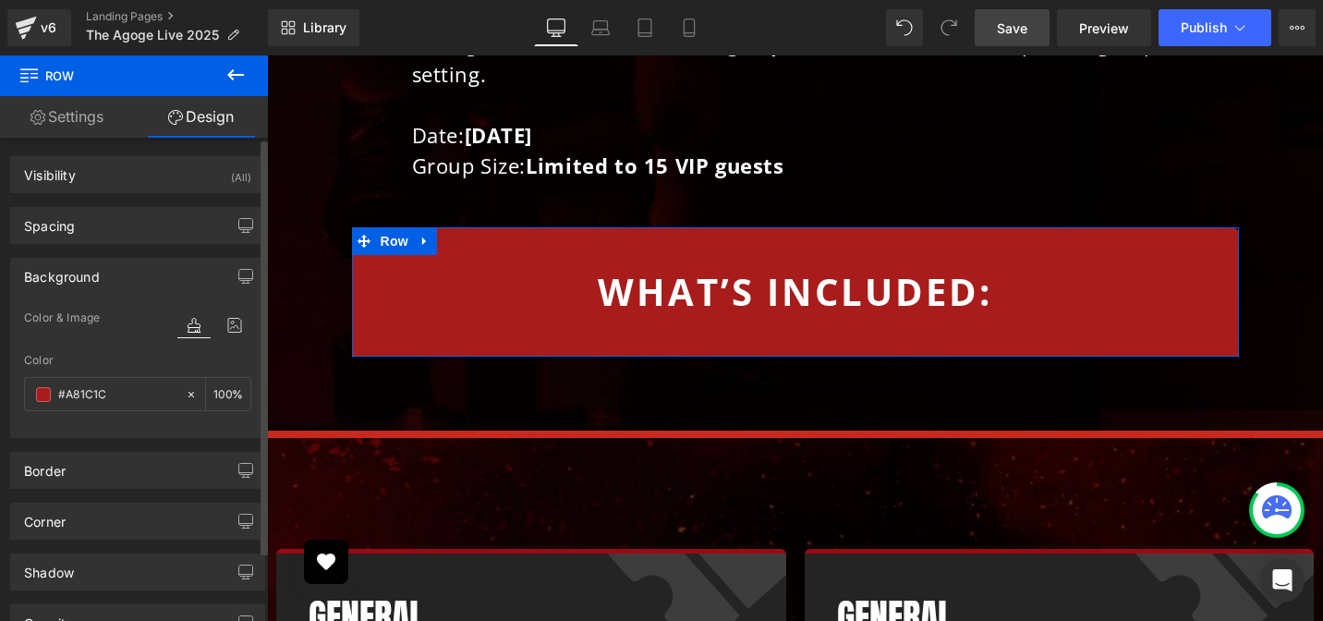
type input "#A81C1C"
click at [115, 355] on div "Color" at bounding box center [137, 360] width 227 height 13
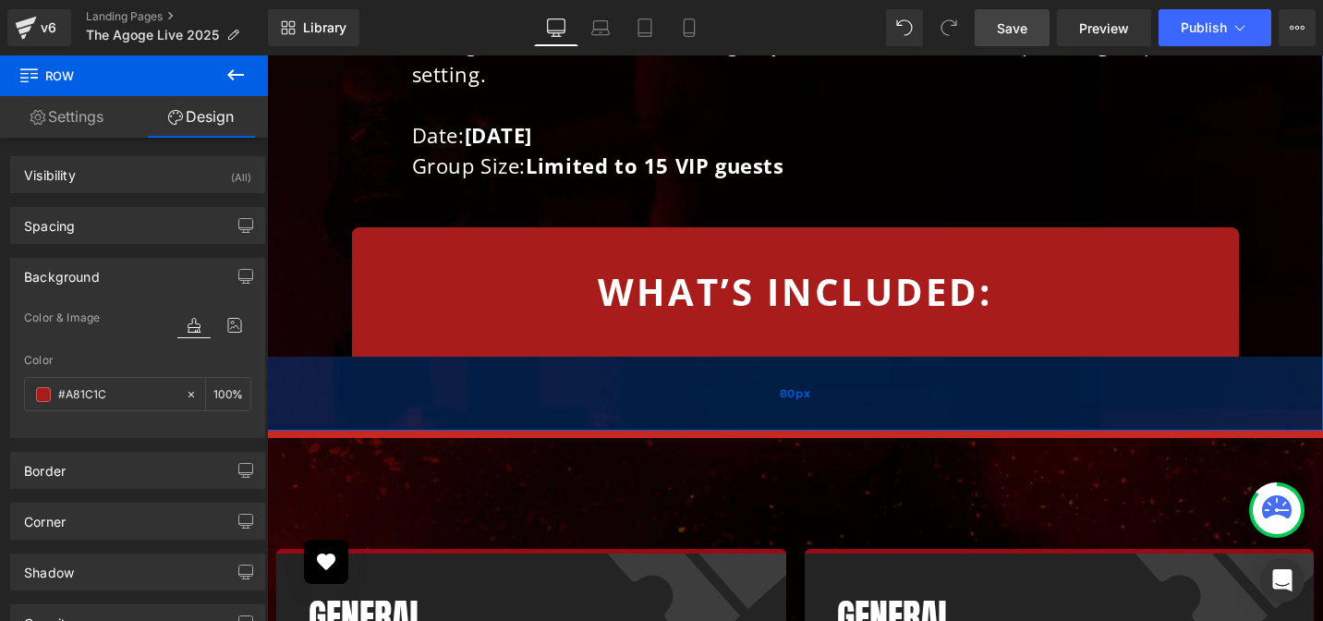
click at [383, 357] on div "80px" at bounding box center [795, 394] width 1056 height 74
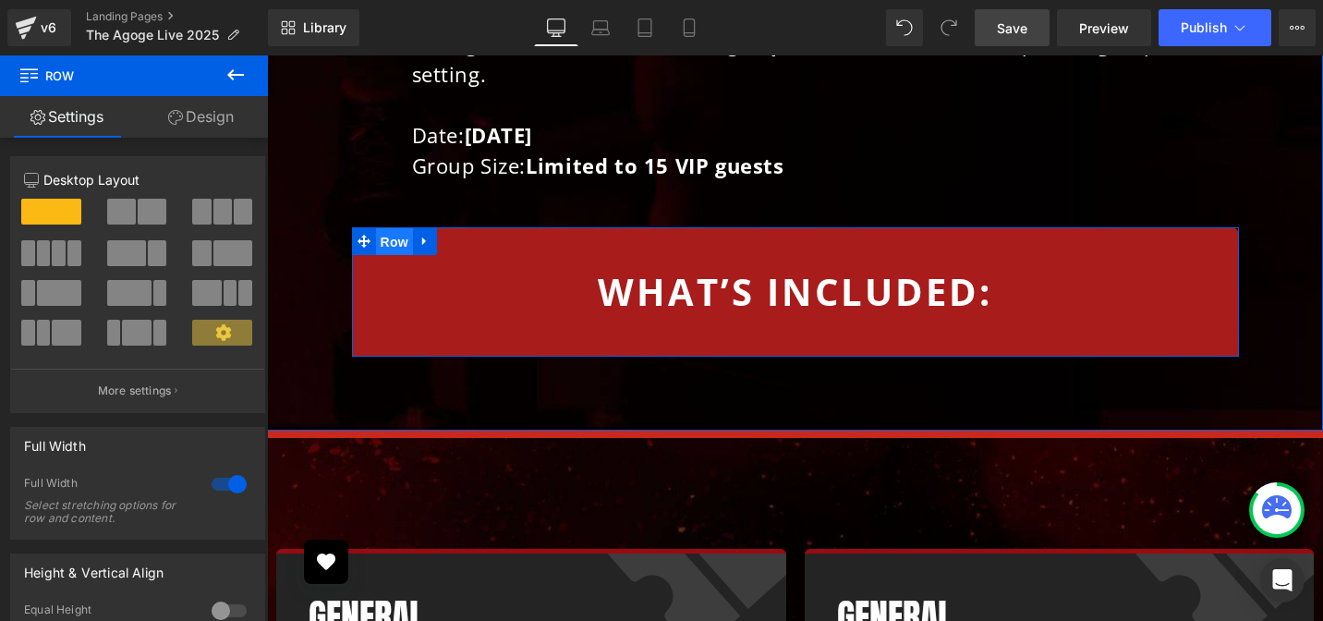
click at [386, 228] on span "Row" at bounding box center [394, 242] width 37 height 28
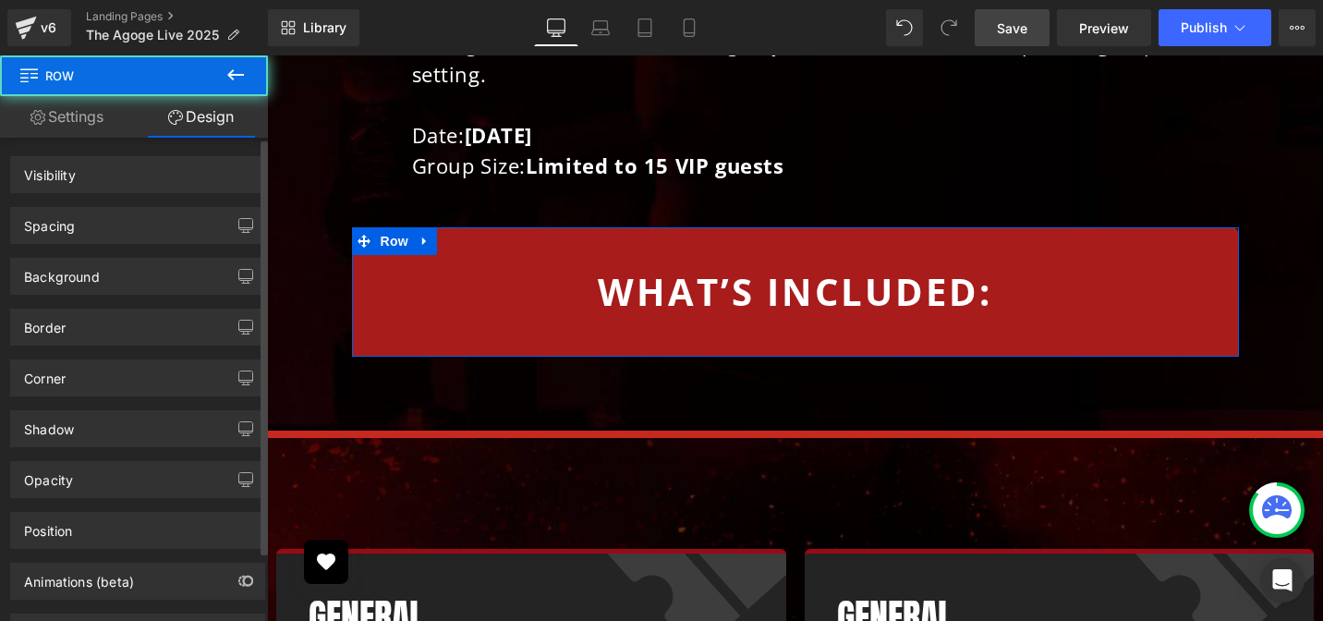
click at [116, 227] on div "Spacing" at bounding box center [137, 225] width 253 height 35
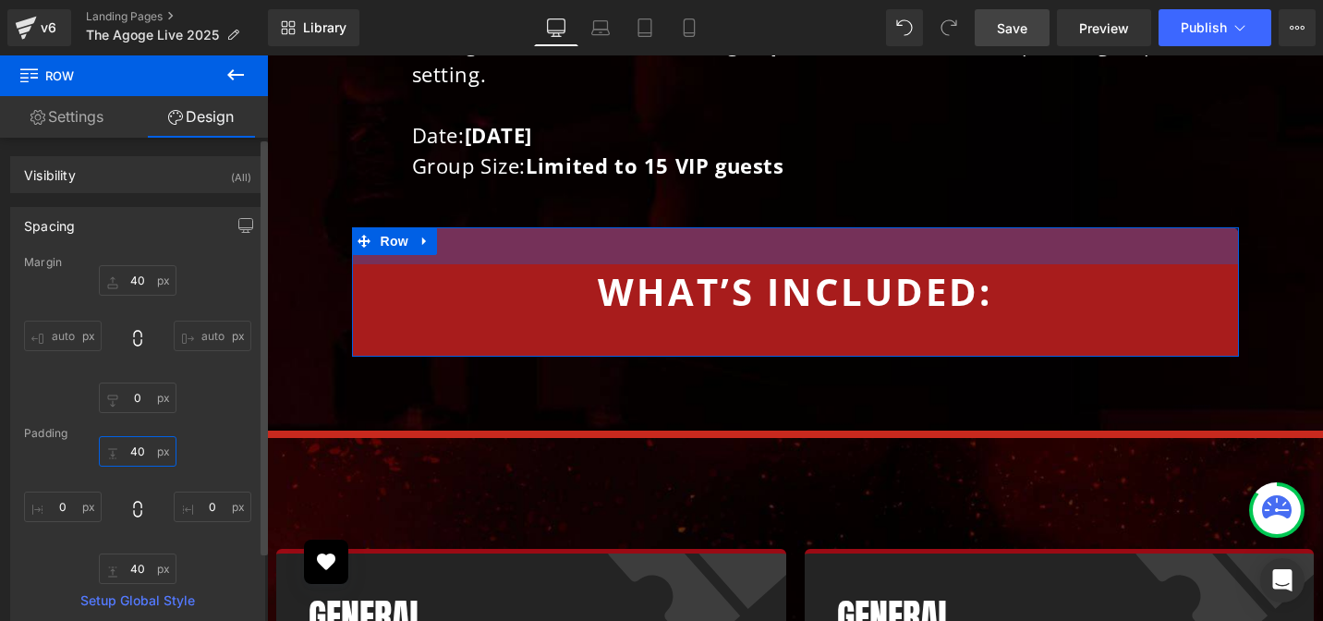
click at [128, 447] on input "text" at bounding box center [138, 451] width 78 height 30
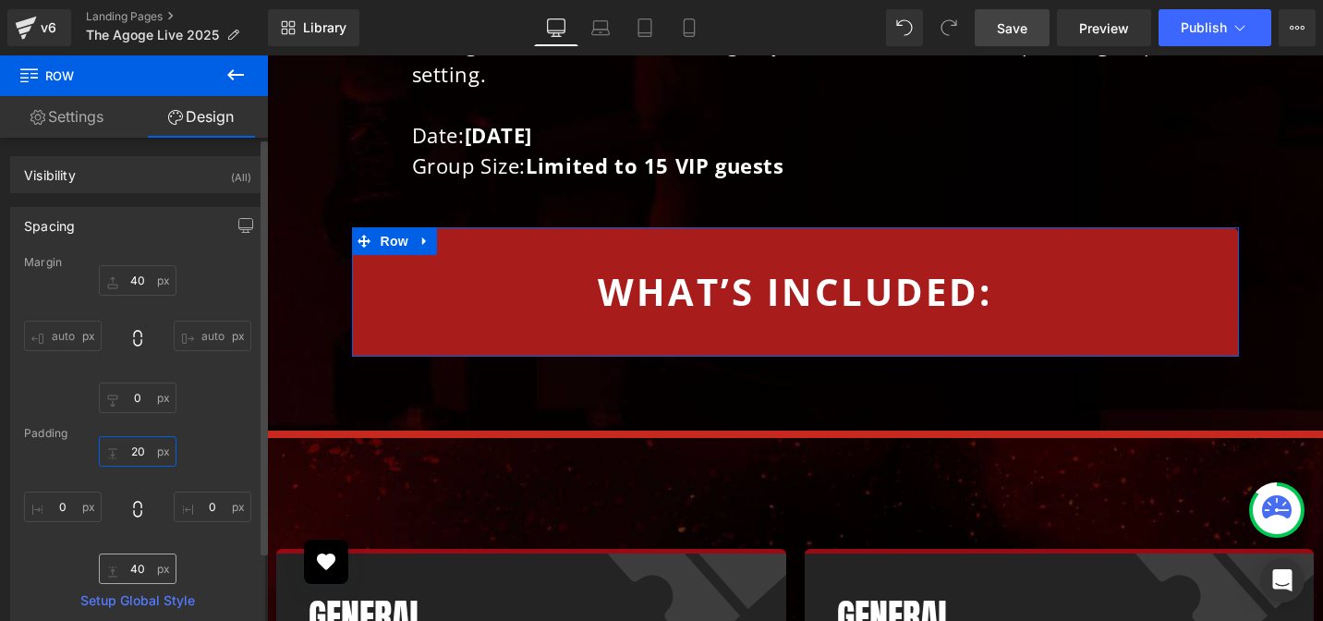
type input "20"
click at [132, 563] on input "text" at bounding box center [138, 568] width 78 height 30
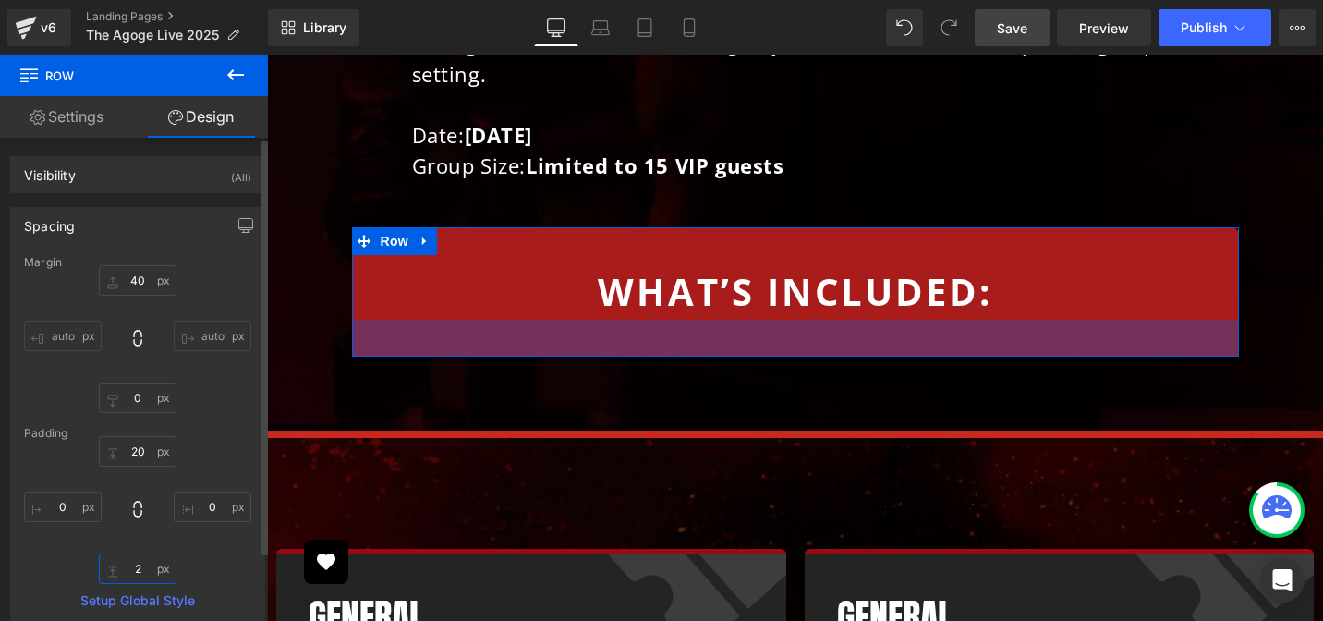
type input "20"
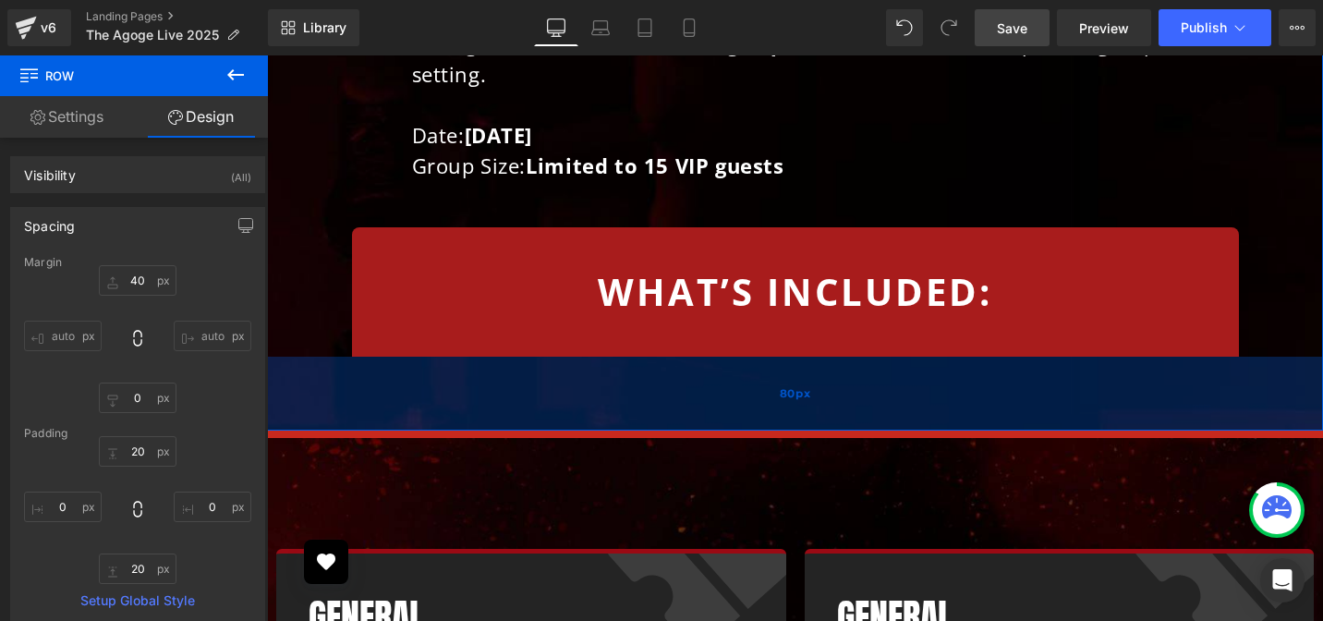
click at [362, 357] on div "80px" at bounding box center [795, 394] width 1056 height 74
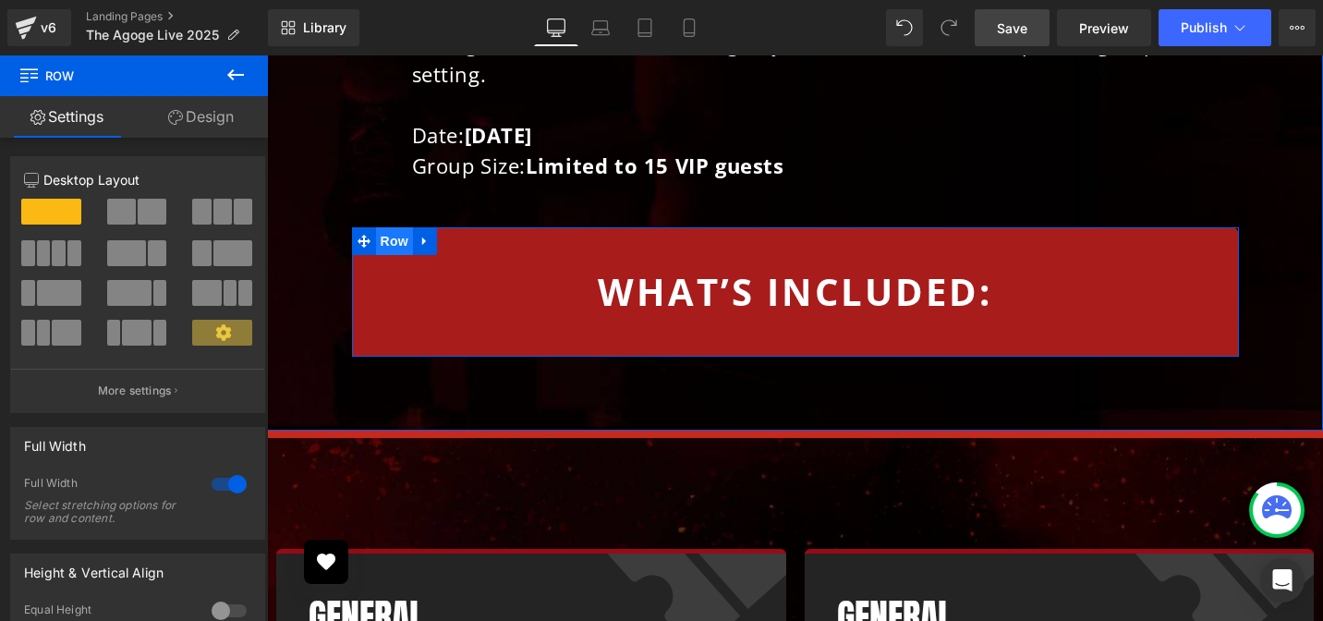
click at [383, 227] on span "Row" at bounding box center [394, 241] width 37 height 28
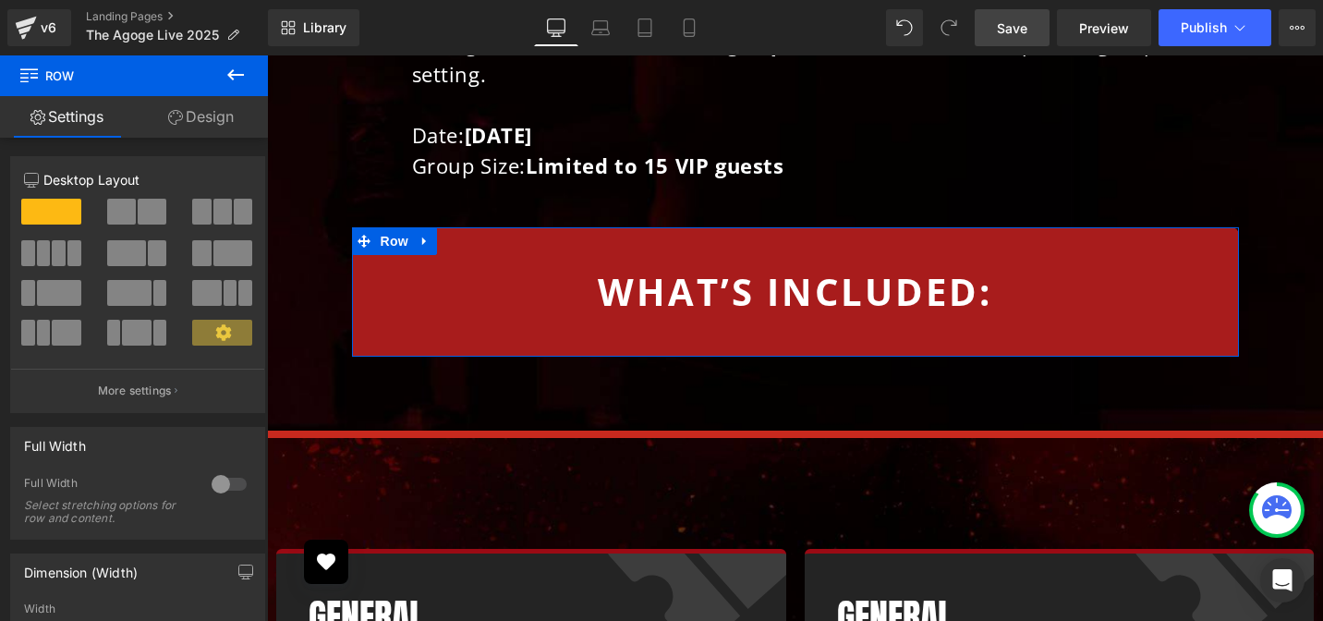
click at [216, 127] on link "Design" at bounding box center [201, 117] width 134 height 42
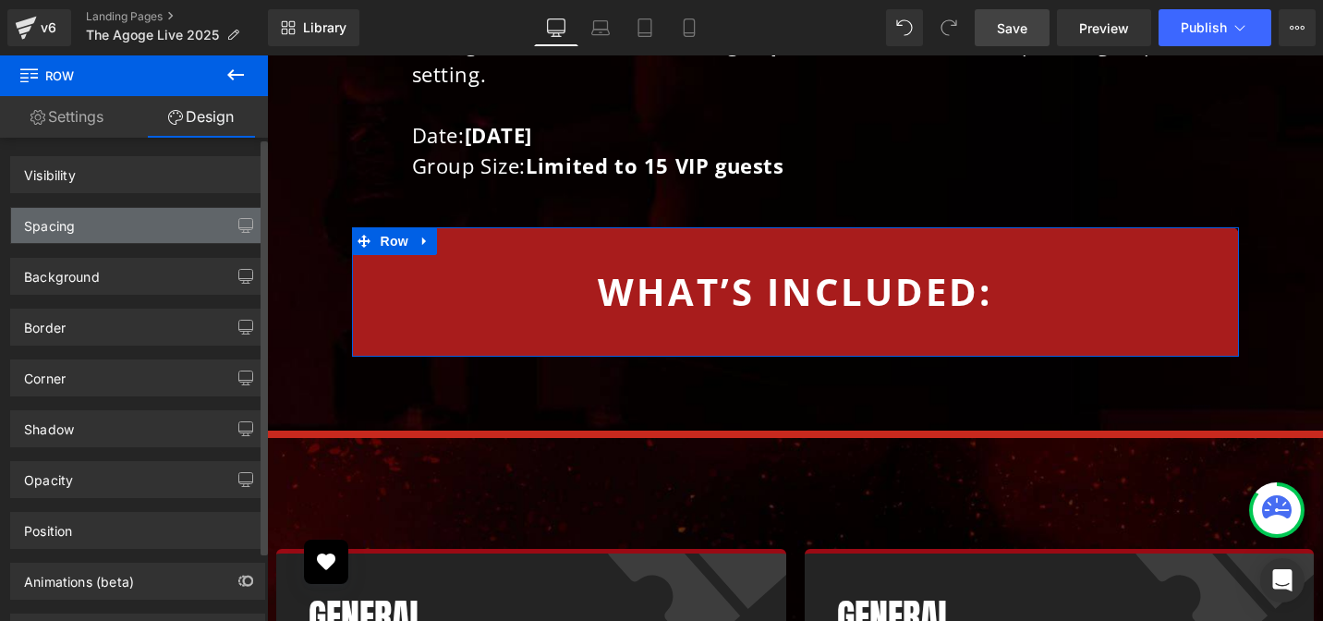
click at [126, 219] on div "Spacing" at bounding box center [137, 225] width 253 height 35
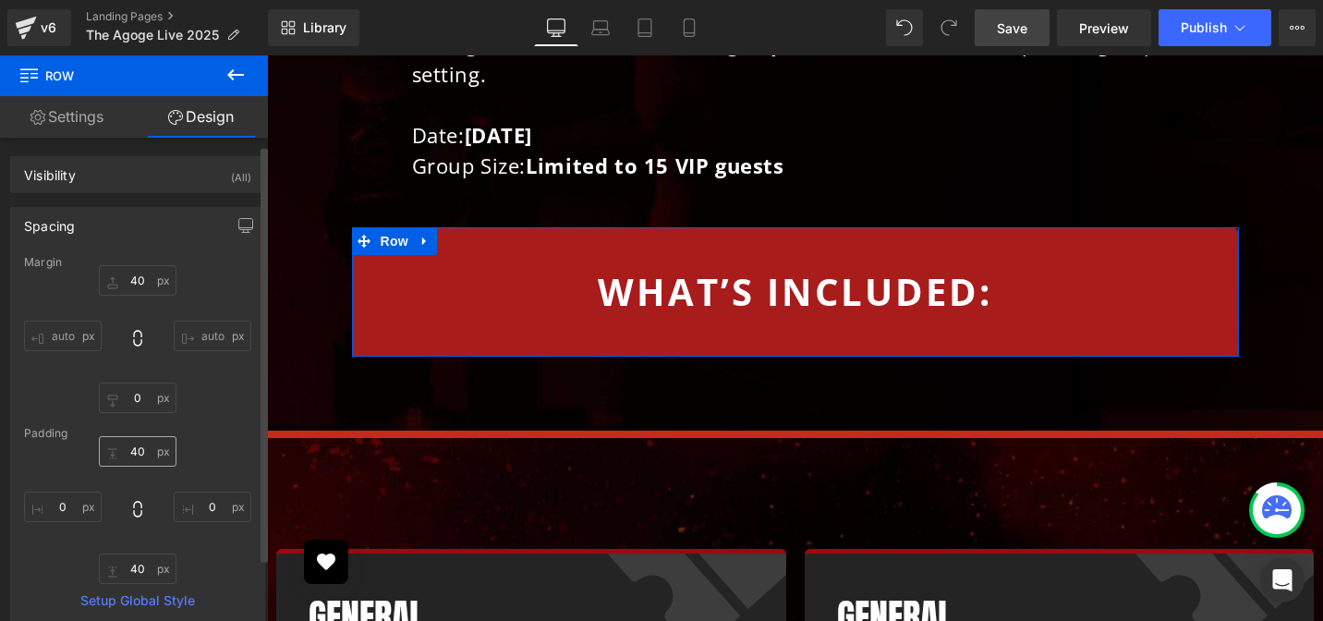
scroll to position [32, 0]
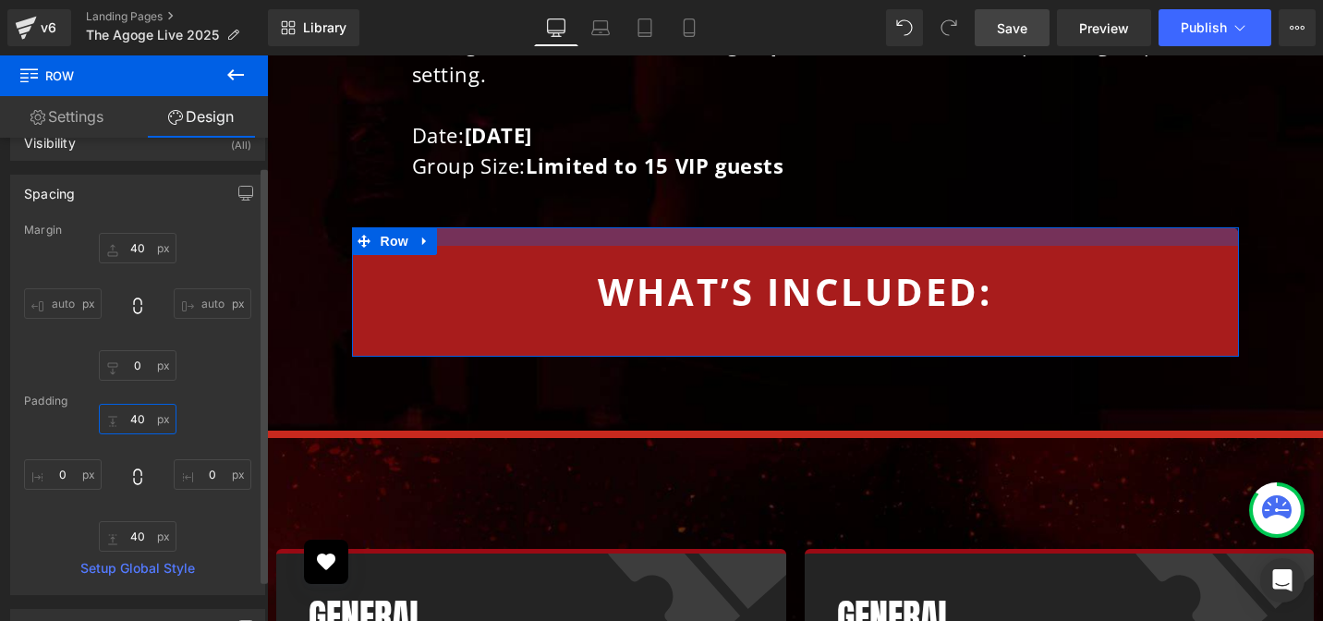
click at [133, 419] on input "text" at bounding box center [138, 419] width 78 height 30
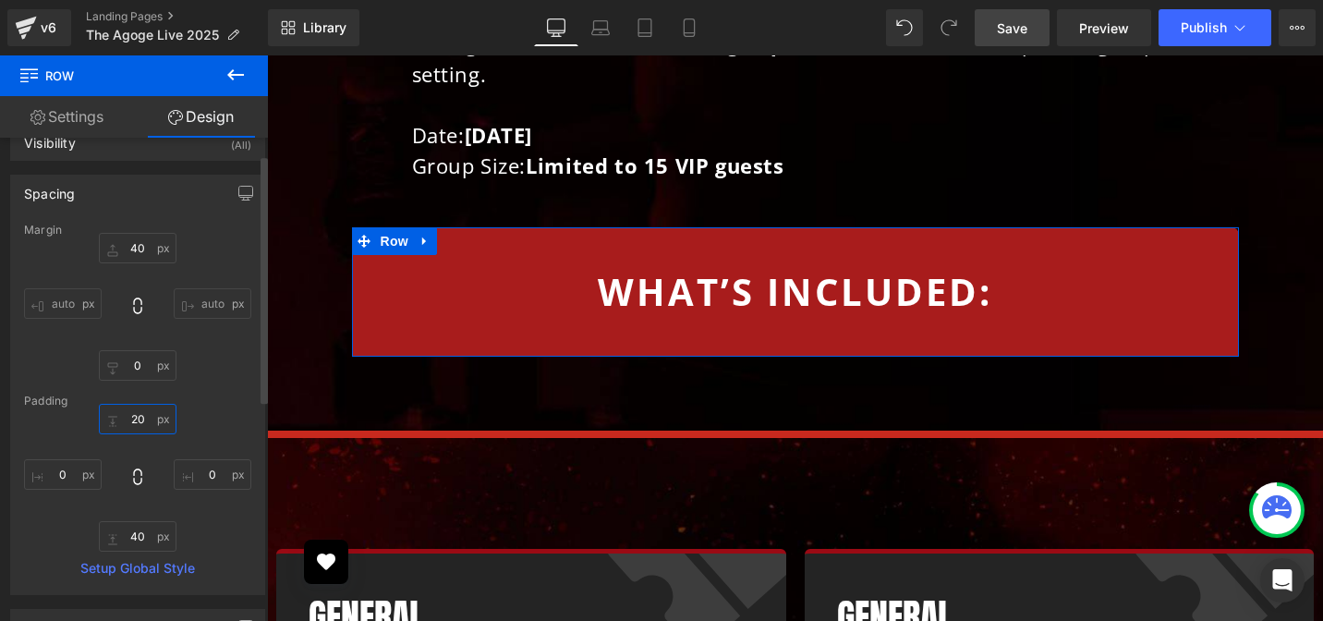
type input "20"
click at [79, 442] on div "20" at bounding box center [137, 478] width 227 height 148
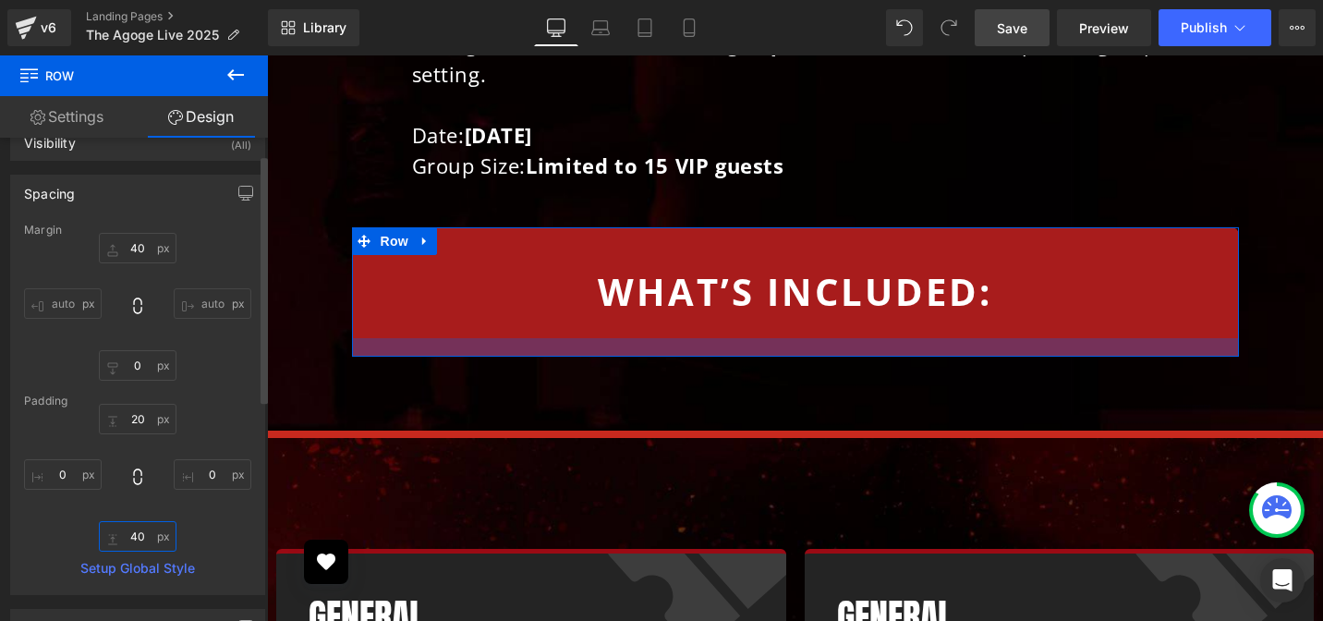
click at [137, 542] on input "text" at bounding box center [138, 536] width 78 height 30
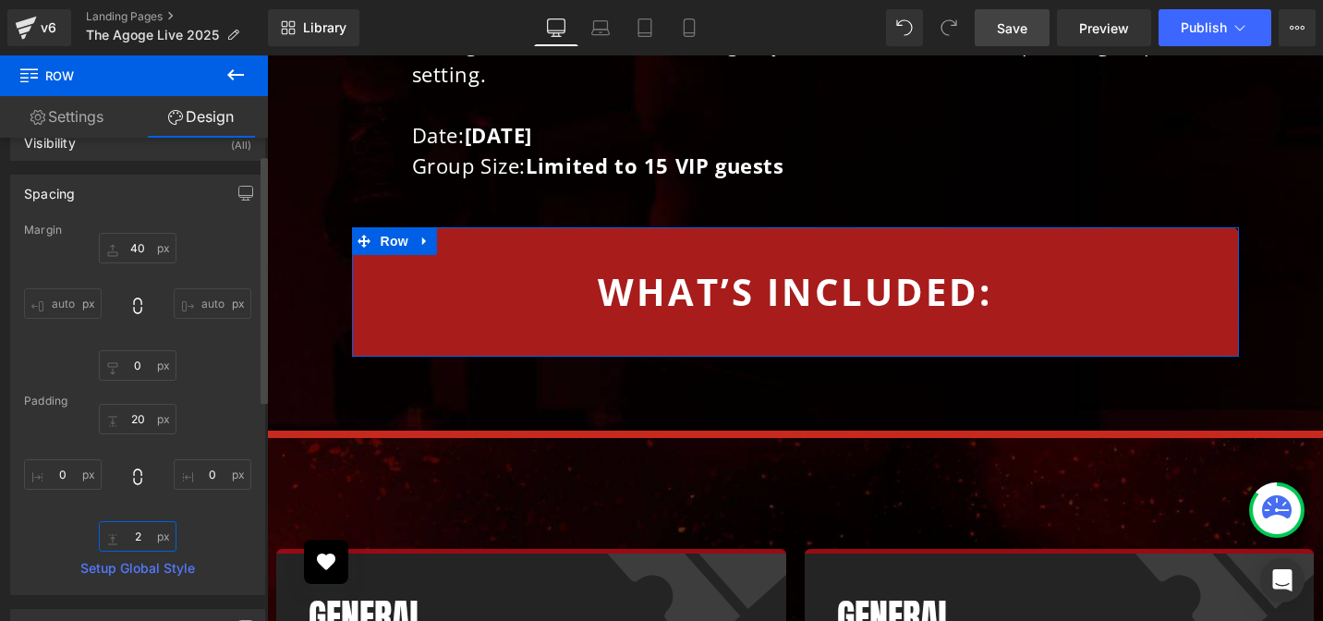
type input "20"
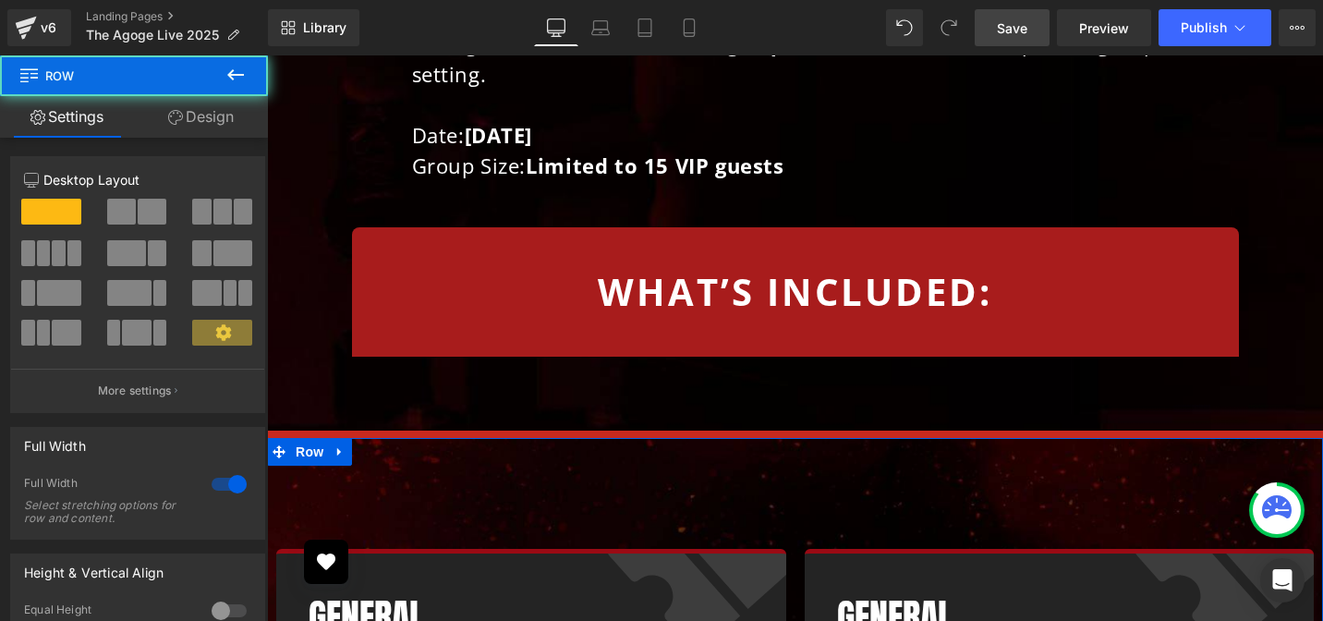
click at [236, 393] on button "More settings" at bounding box center [137, 390] width 253 height 43
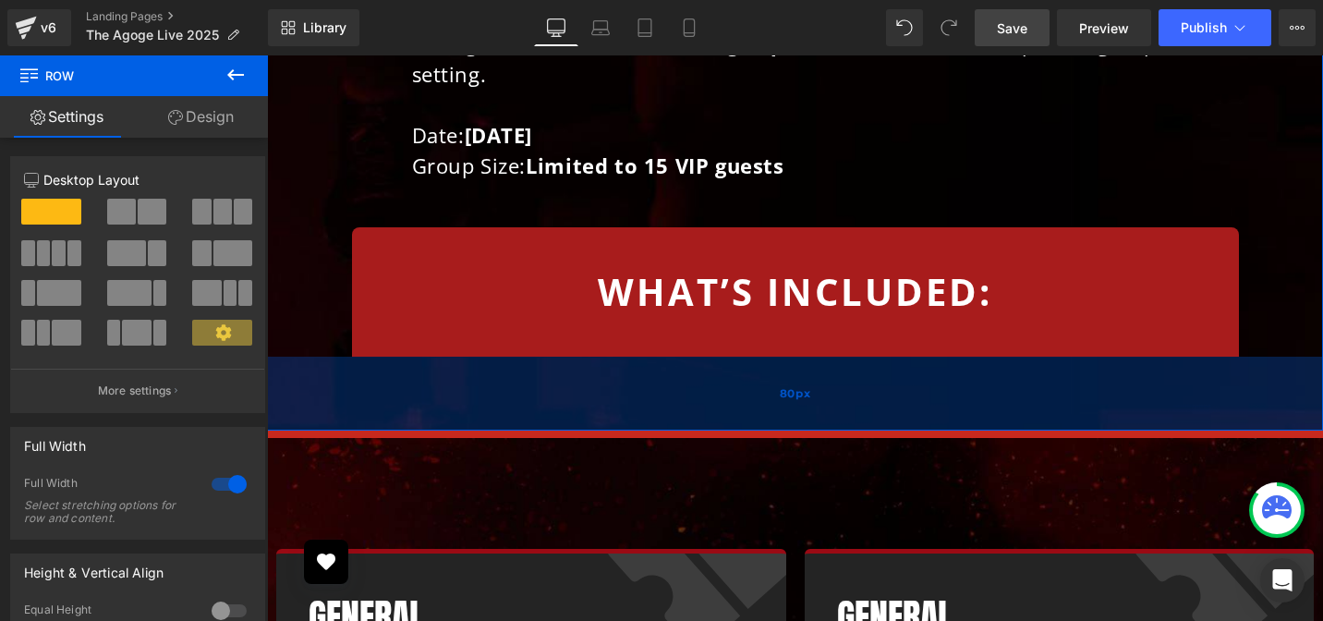
click at [536, 357] on div "80px" at bounding box center [795, 394] width 1056 height 74
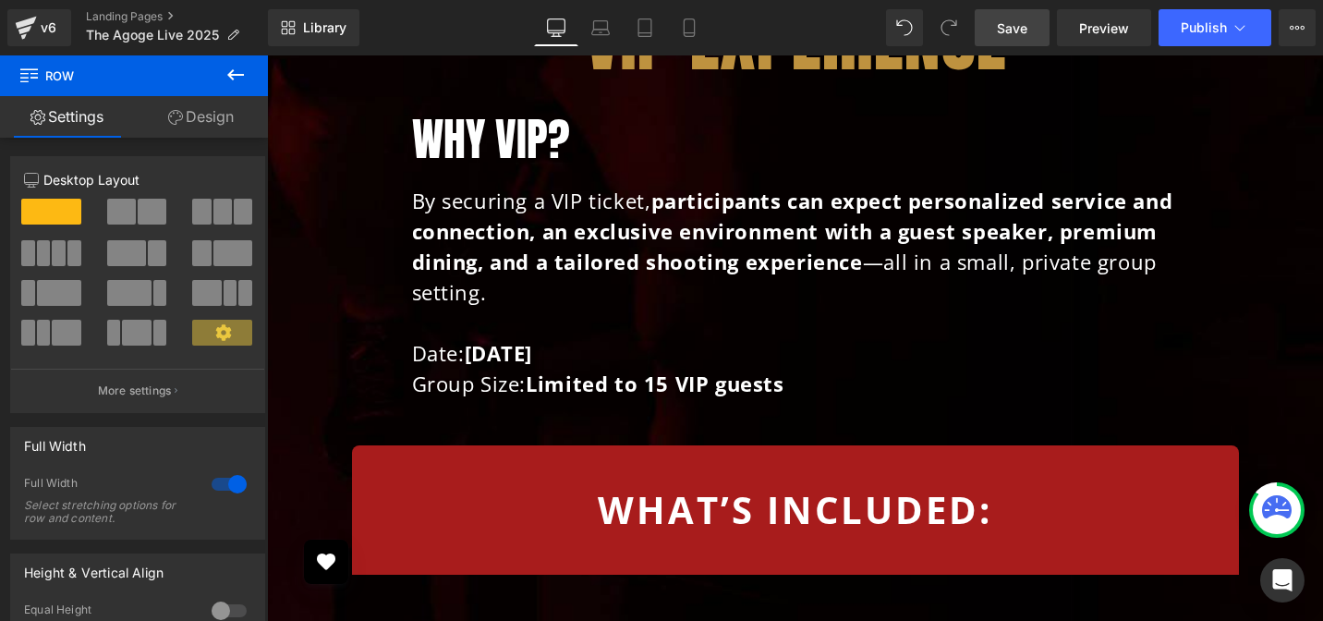
scroll to position [5720, 0]
click at [542, 482] on p "WHAT’s INCLUDED:" at bounding box center [795, 509] width 859 height 55
click at [621, 484] on b "WHAT’s INCLUDED:" at bounding box center [795, 509] width 394 height 51
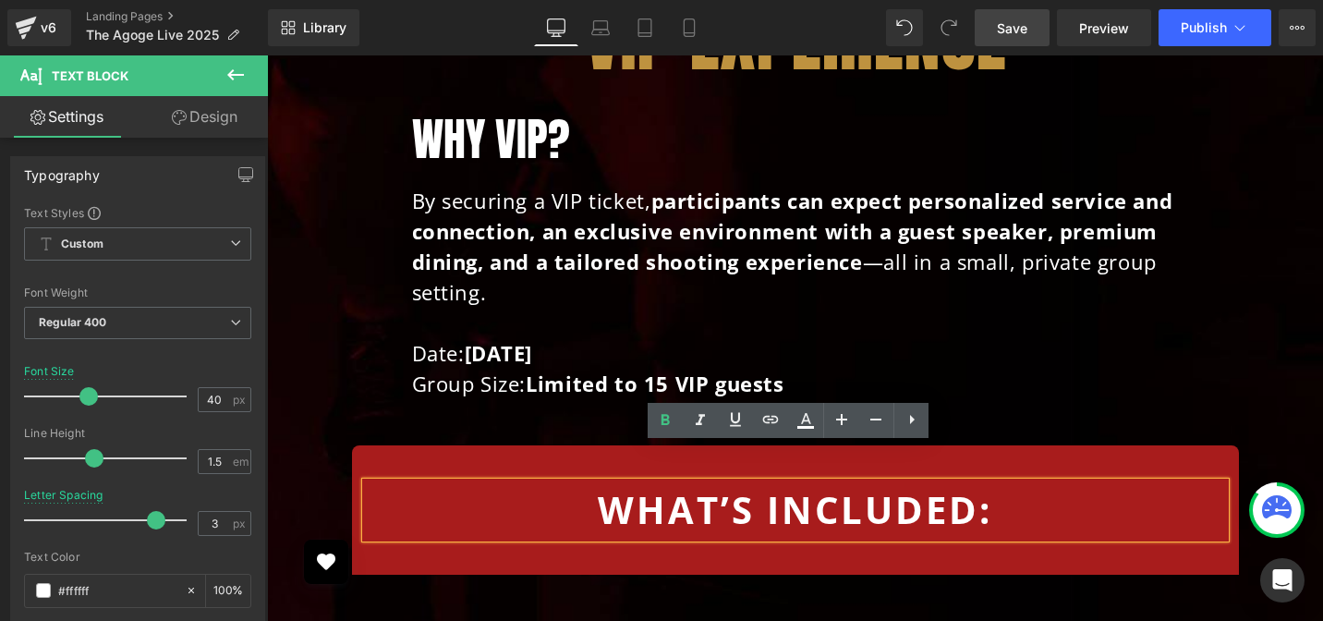
click at [466, 445] on div "WHAT’s INCLUDED: Text Block Row" at bounding box center [795, 509] width 887 height 129
click at [430, 445] on div "WHAT’s INCLUDED: Text Block Row" at bounding box center [795, 509] width 887 height 129
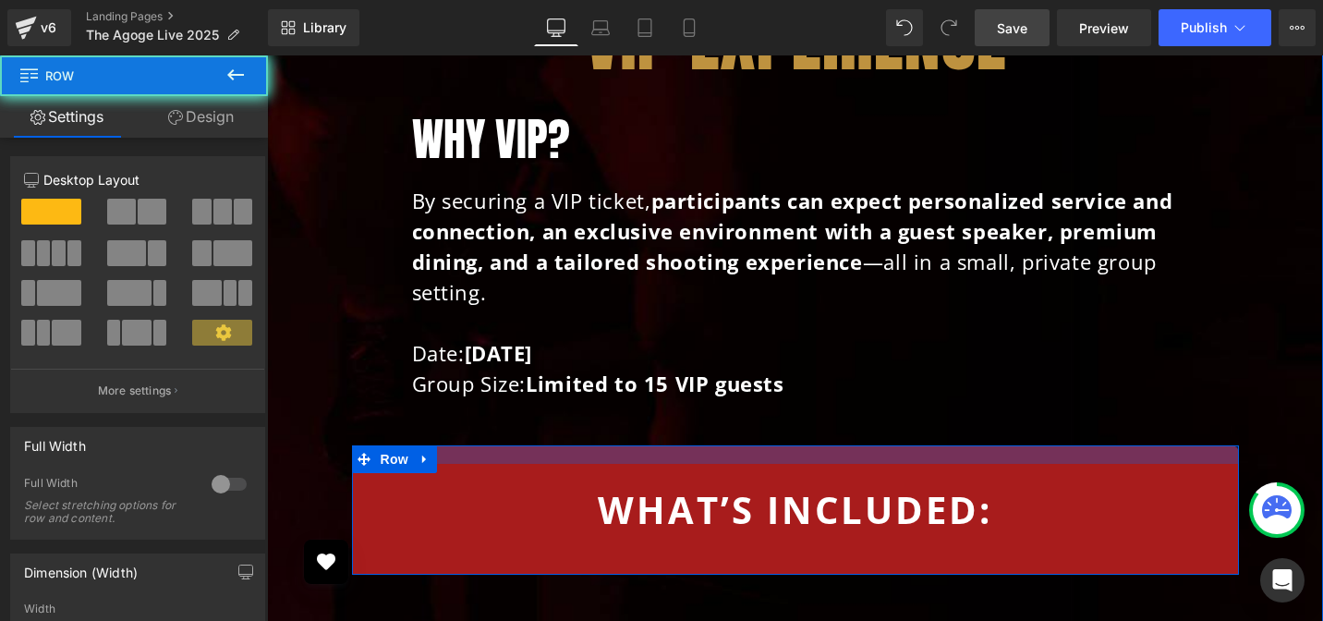
click at [430, 445] on div at bounding box center [795, 454] width 887 height 18
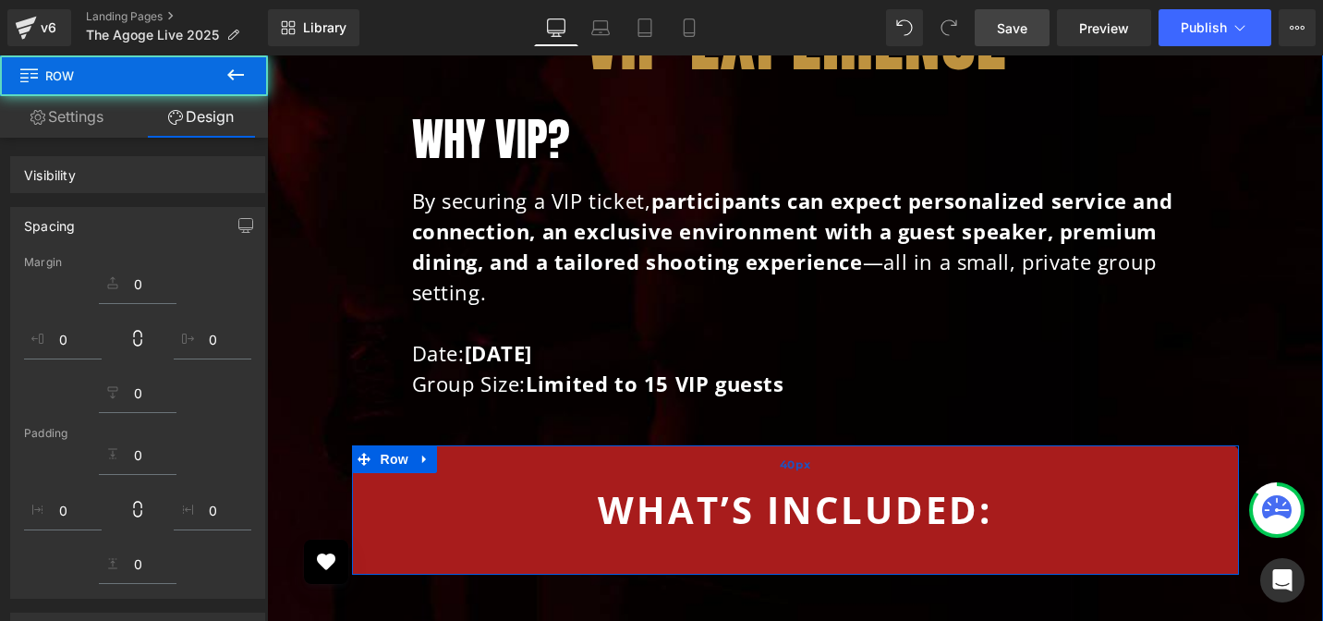
click at [780, 454] on span "40px" at bounding box center [795, 464] width 30 height 20
click at [388, 445] on span "Row" at bounding box center [394, 459] width 37 height 28
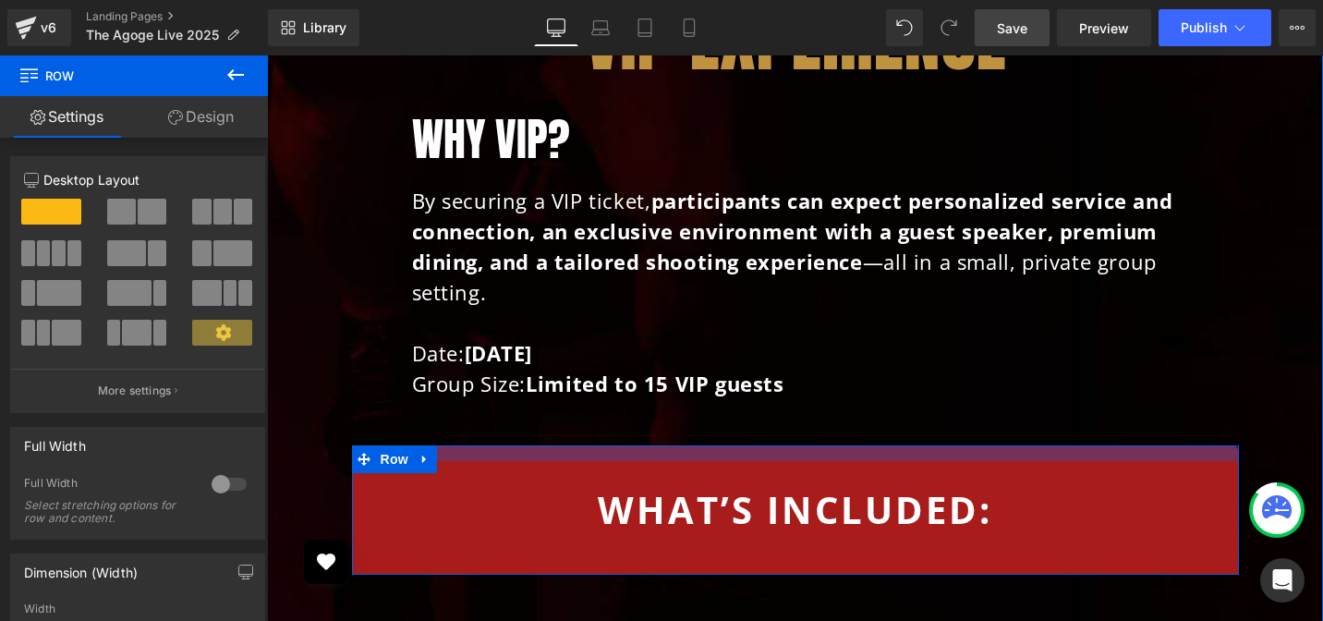
drag, startPoint x: 738, startPoint y: 439, endPoint x: 741, endPoint y: 417, distance: 21.4
click at [741, 445] on div at bounding box center [795, 453] width 887 height 16
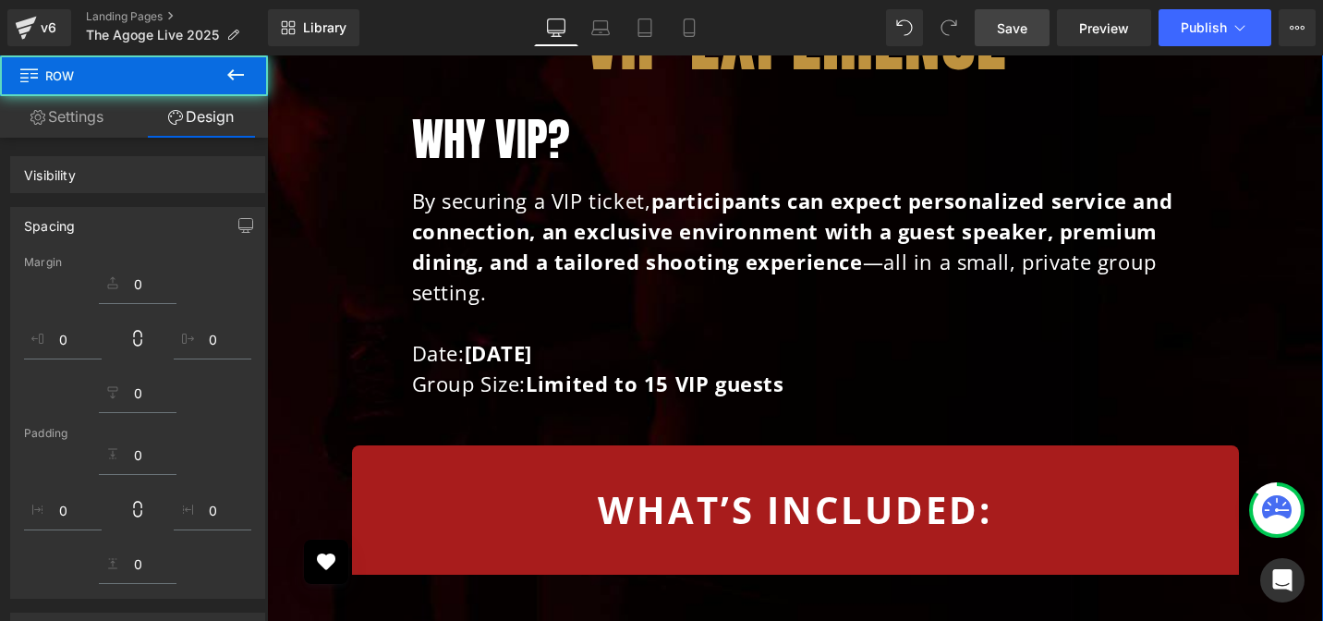
click at [574, 482] on p "WHAT’s INCLUDED:" at bounding box center [795, 509] width 859 height 55
click at [502, 482] on p "WHAT’s INCLUDED:" at bounding box center [795, 509] width 859 height 55
click at [495, 482] on p "WHAT’s INCLUDED:" at bounding box center [795, 509] width 859 height 55
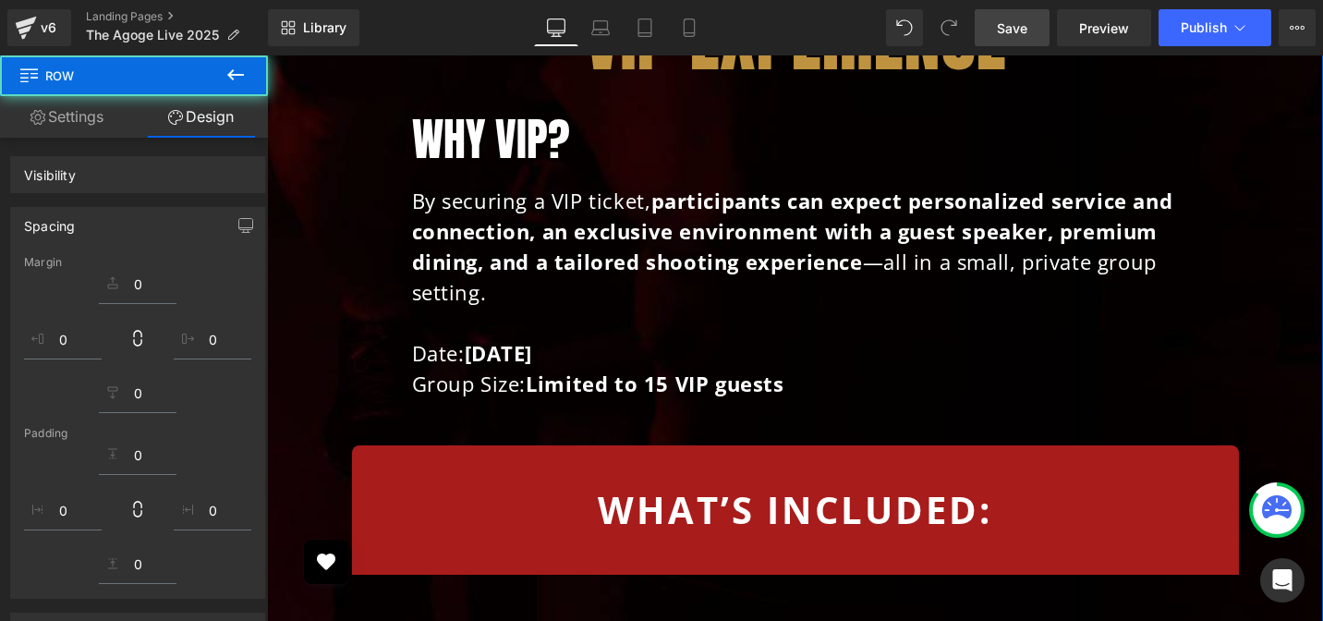
click at [688, 484] on b "WHAT’s INCLUDED:" at bounding box center [795, 509] width 394 height 51
click at [686, 484] on b "WHAT’s INCLUDED:" at bounding box center [795, 509] width 394 height 51
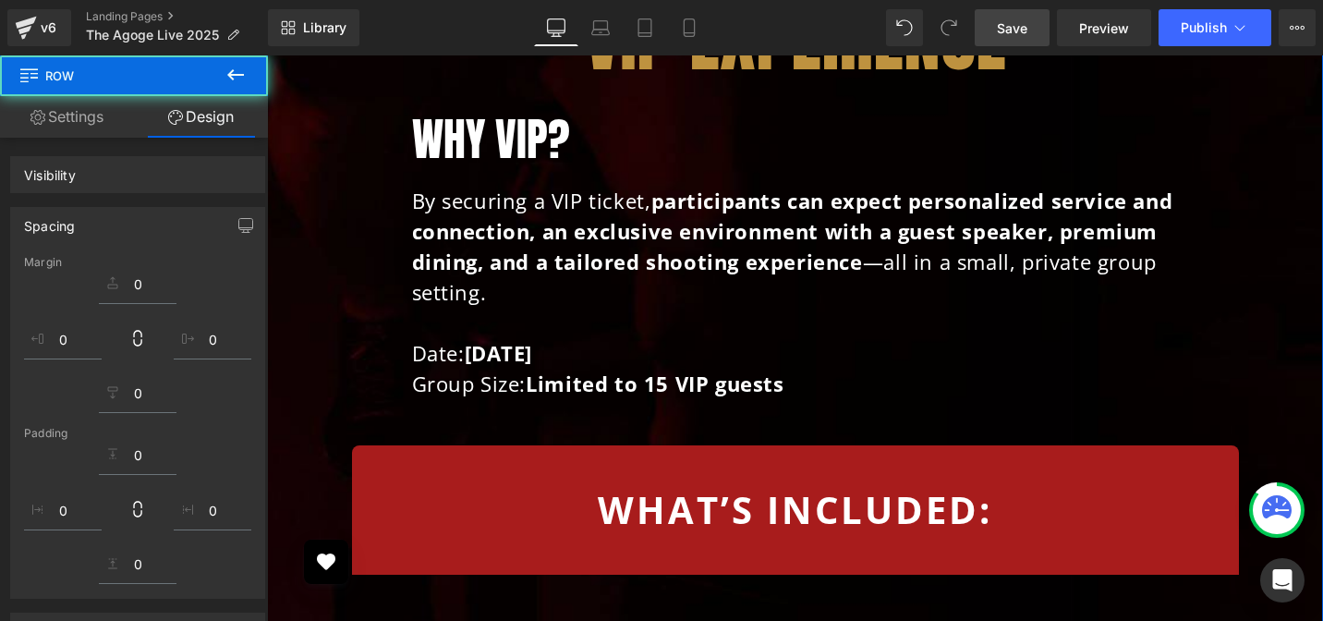
click at [686, 484] on b "WHAT’s INCLUDED:" at bounding box center [795, 509] width 394 height 51
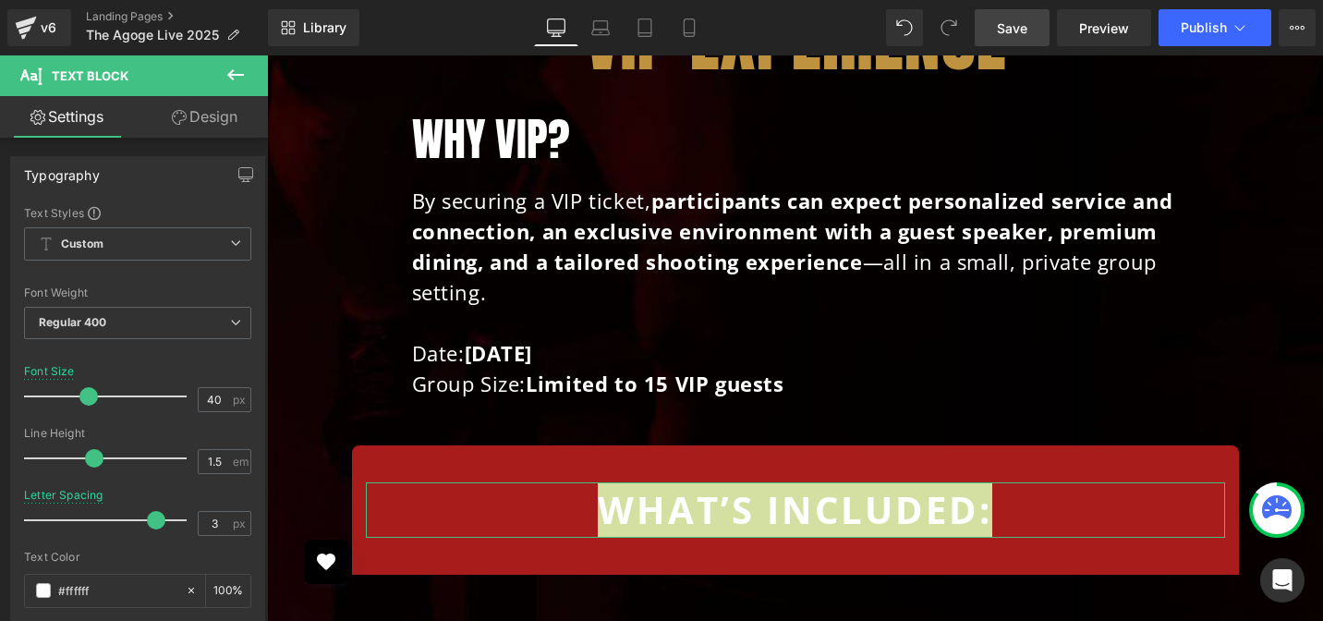
click at [234, 127] on link "Design" at bounding box center [205, 117] width 134 height 42
click at [0, 0] on div "Spacing" at bounding box center [0, 0] width 0 height 0
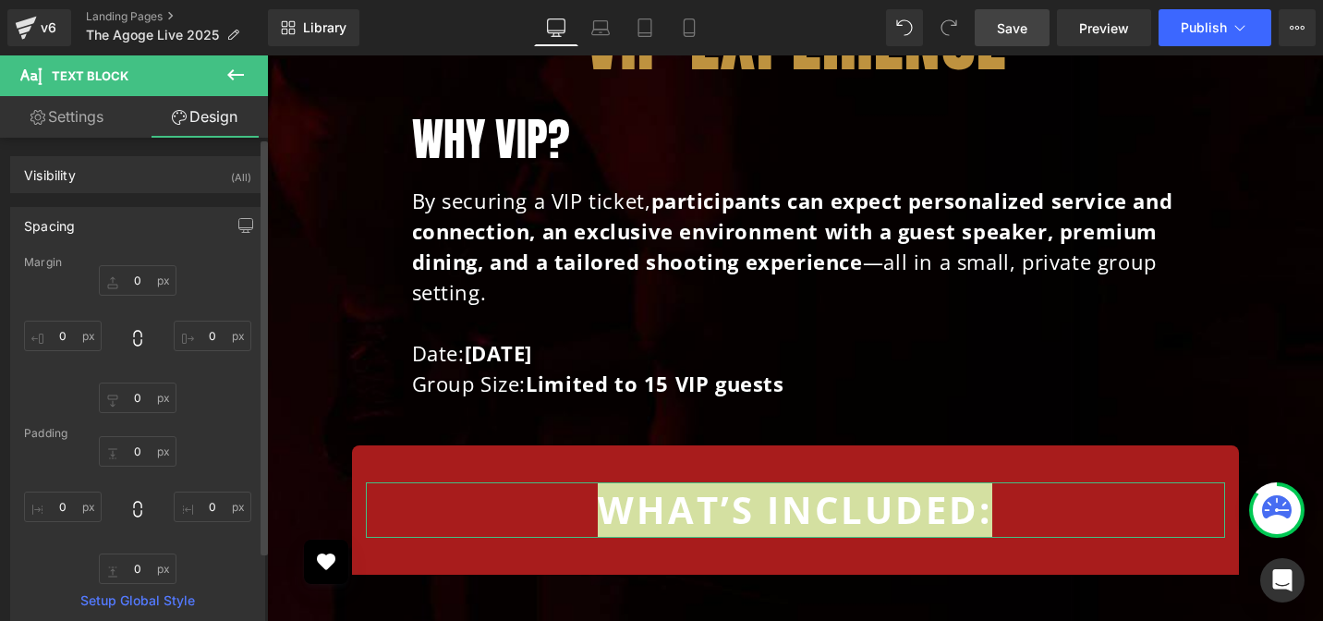
click at [151, 221] on div "Spacing" at bounding box center [137, 225] width 253 height 35
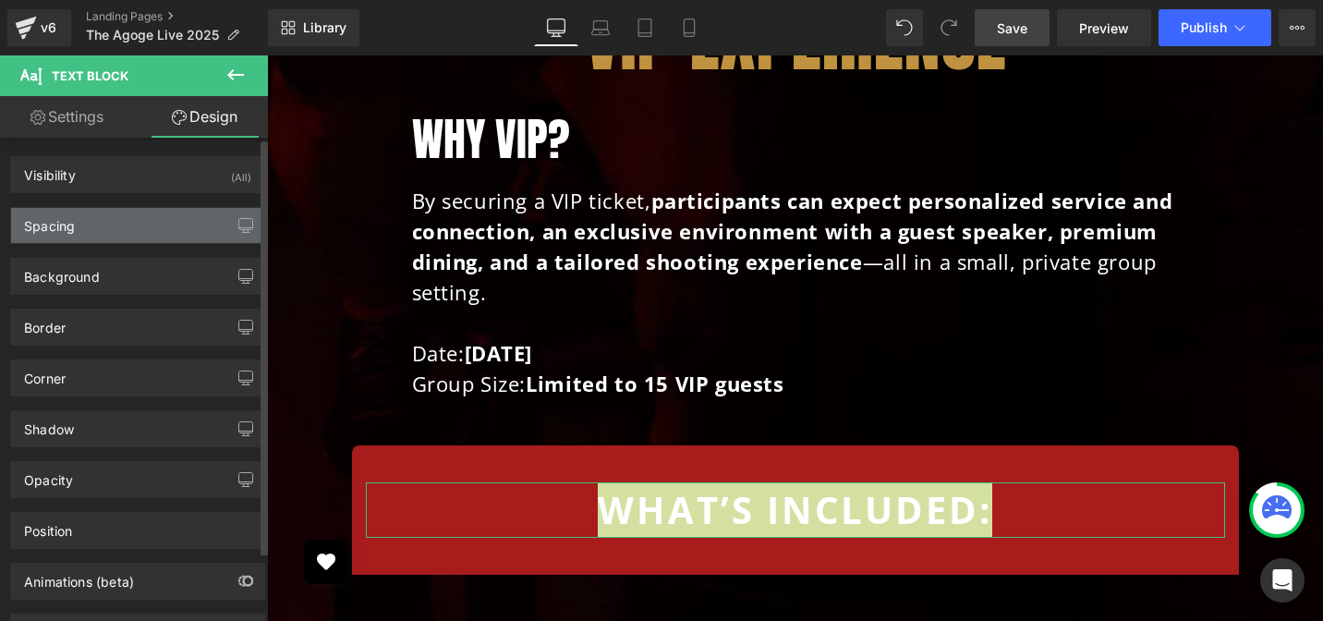
click at [151, 221] on div "Spacing" at bounding box center [137, 225] width 253 height 35
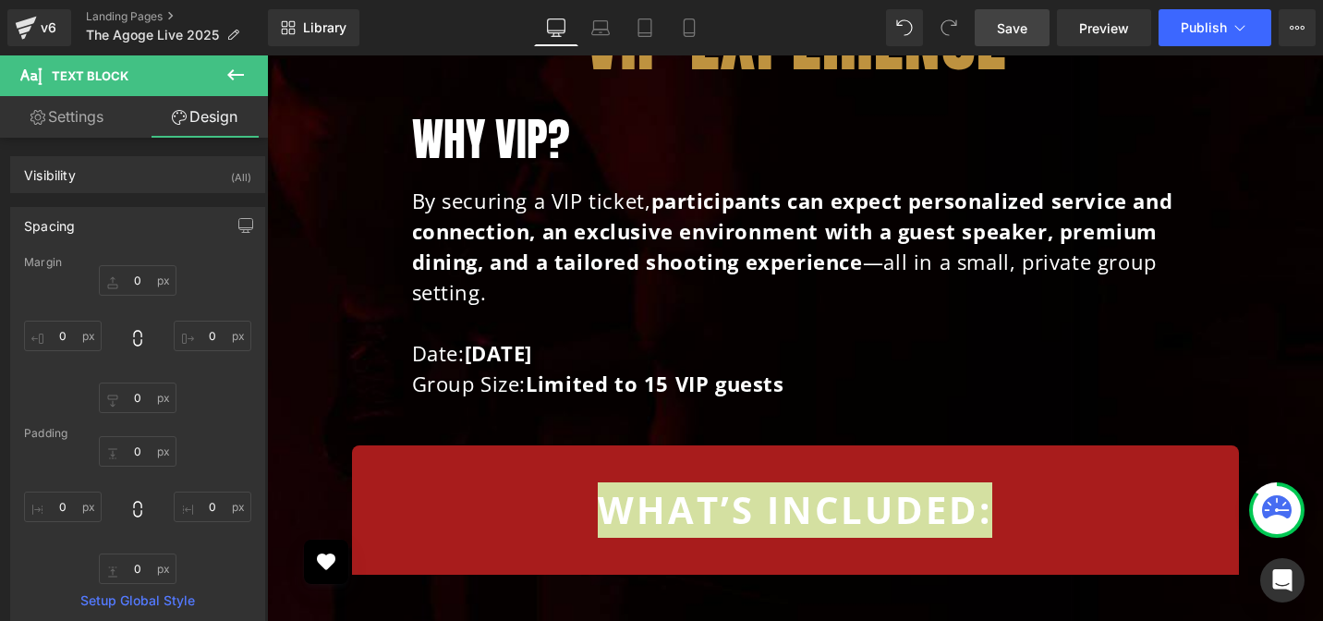
click at [386, 448] on span "Row" at bounding box center [395, 459] width 30 height 22
click at [385, 448] on span "Row" at bounding box center [395, 459] width 30 height 22
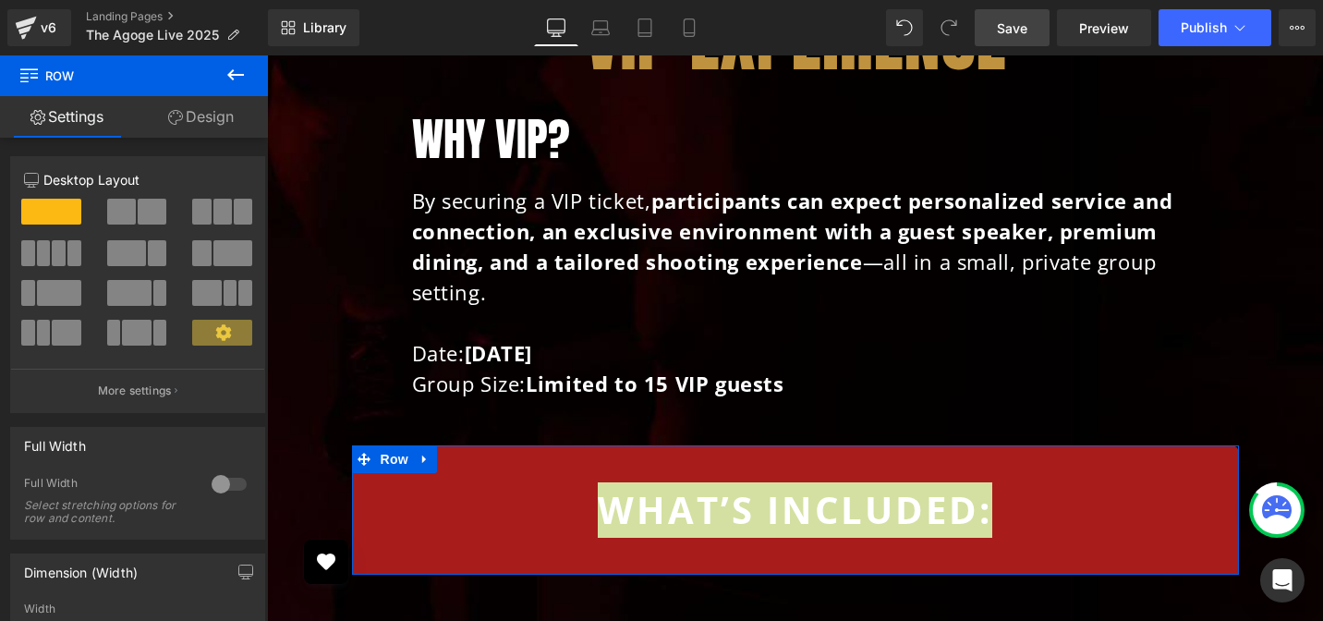
click at [219, 115] on link "Design" at bounding box center [201, 117] width 134 height 42
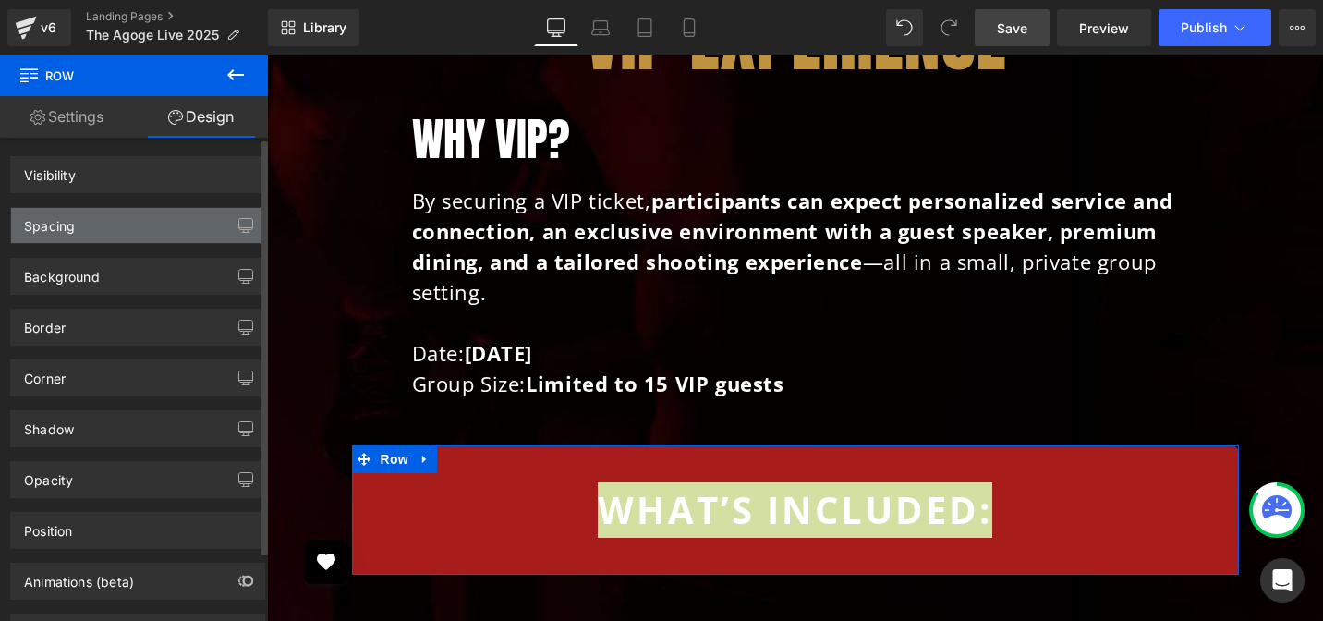
click at [131, 224] on div "Spacing" at bounding box center [137, 225] width 253 height 35
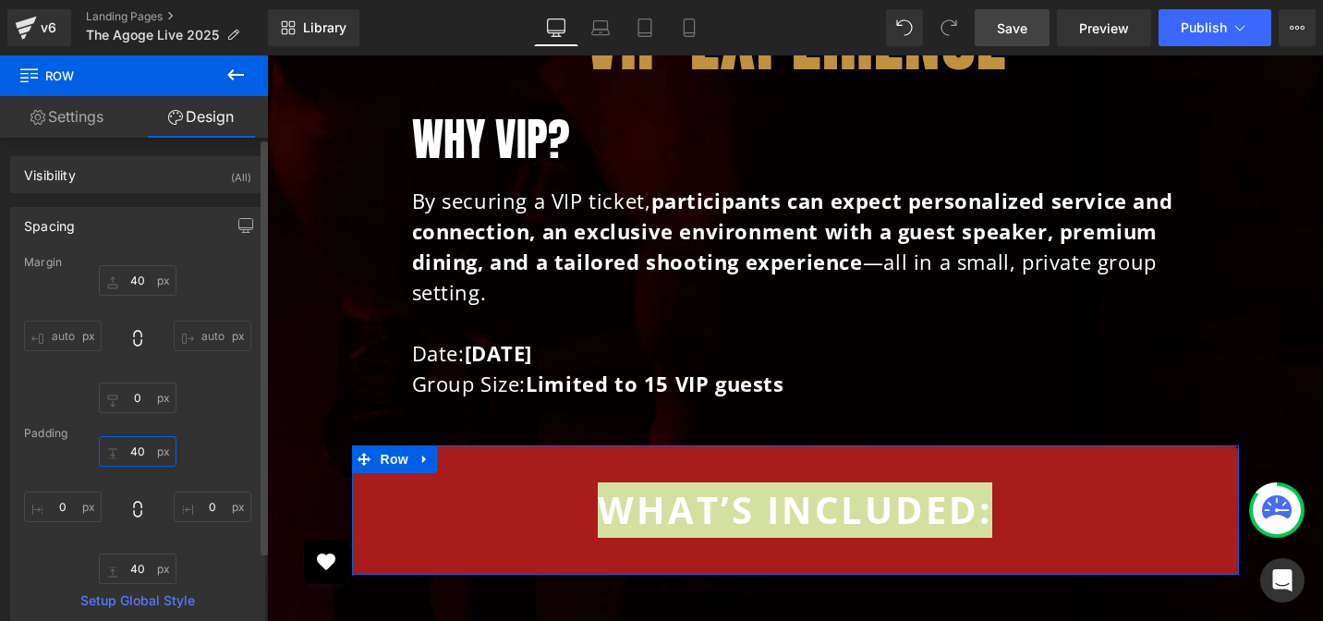
click at [138, 445] on input "text" at bounding box center [138, 451] width 78 height 30
type input "0"
click at [226, 423] on div "Margin auto auto Padding 0 Setup Global Style" at bounding box center [137, 441] width 253 height 370
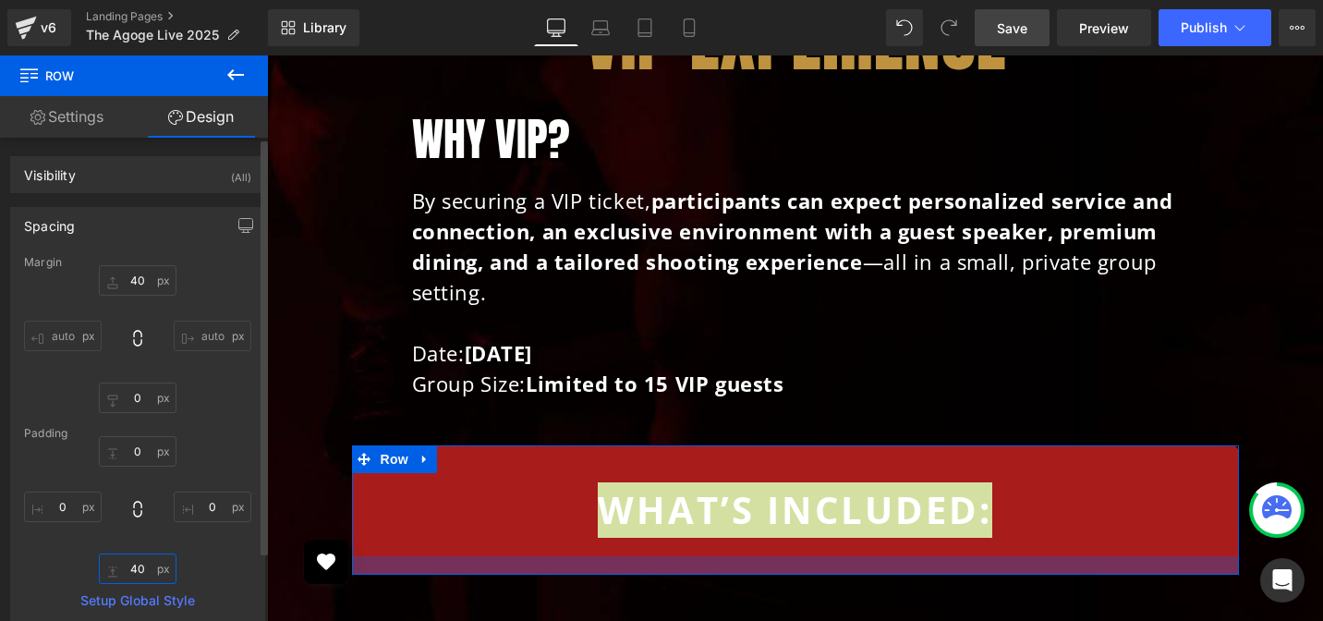
click at [129, 566] on input "text" at bounding box center [138, 568] width 78 height 30
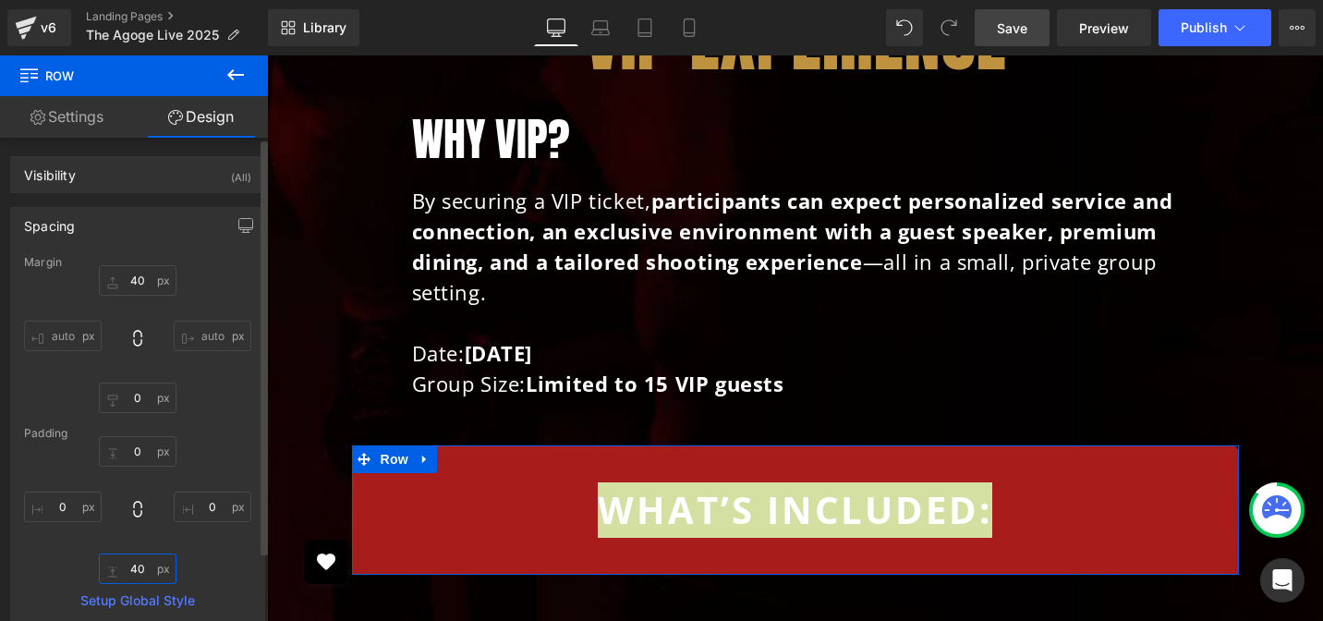
type input "0"
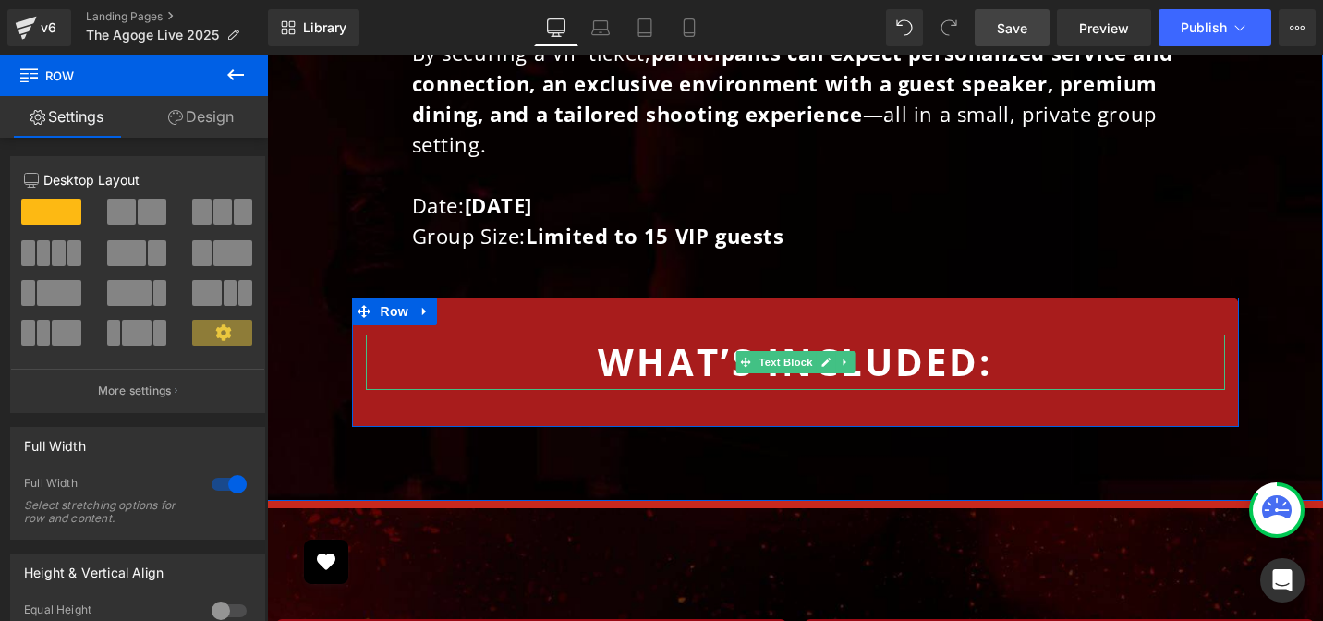
scroll to position [5867, 0]
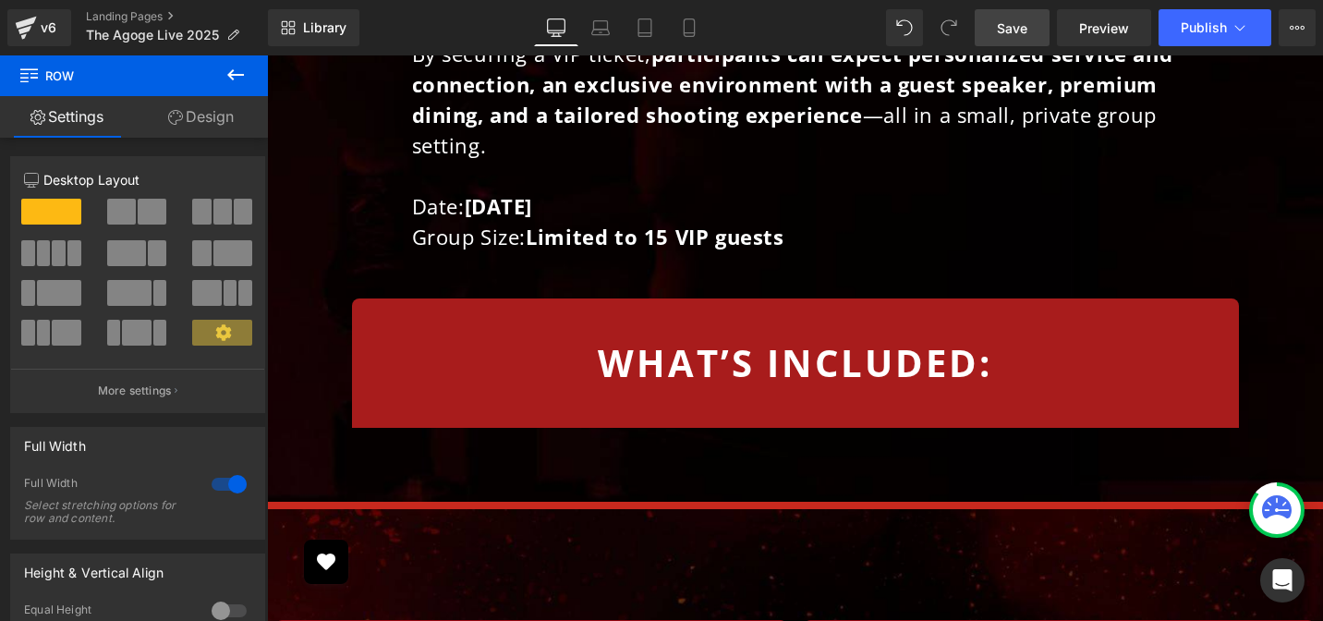
click at [242, 74] on icon at bounding box center [235, 74] width 17 height 11
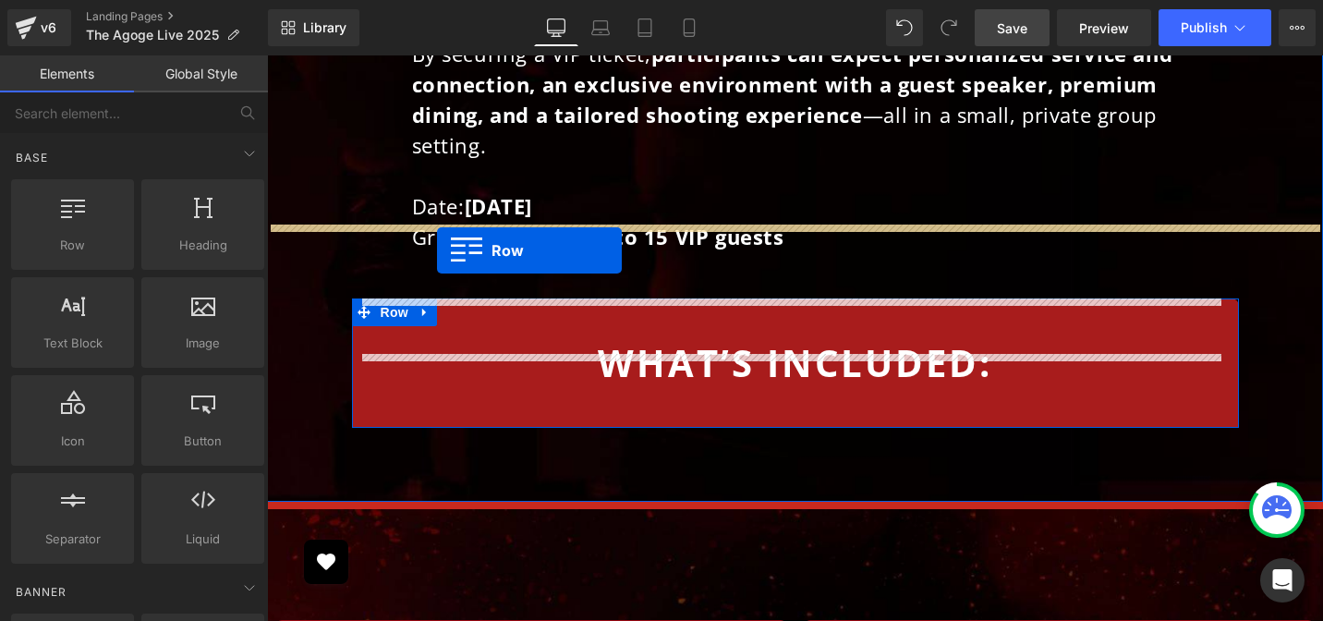
drag, startPoint x: 429, startPoint y: 303, endPoint x: 437, endPoint y: 249, distance: 54.2
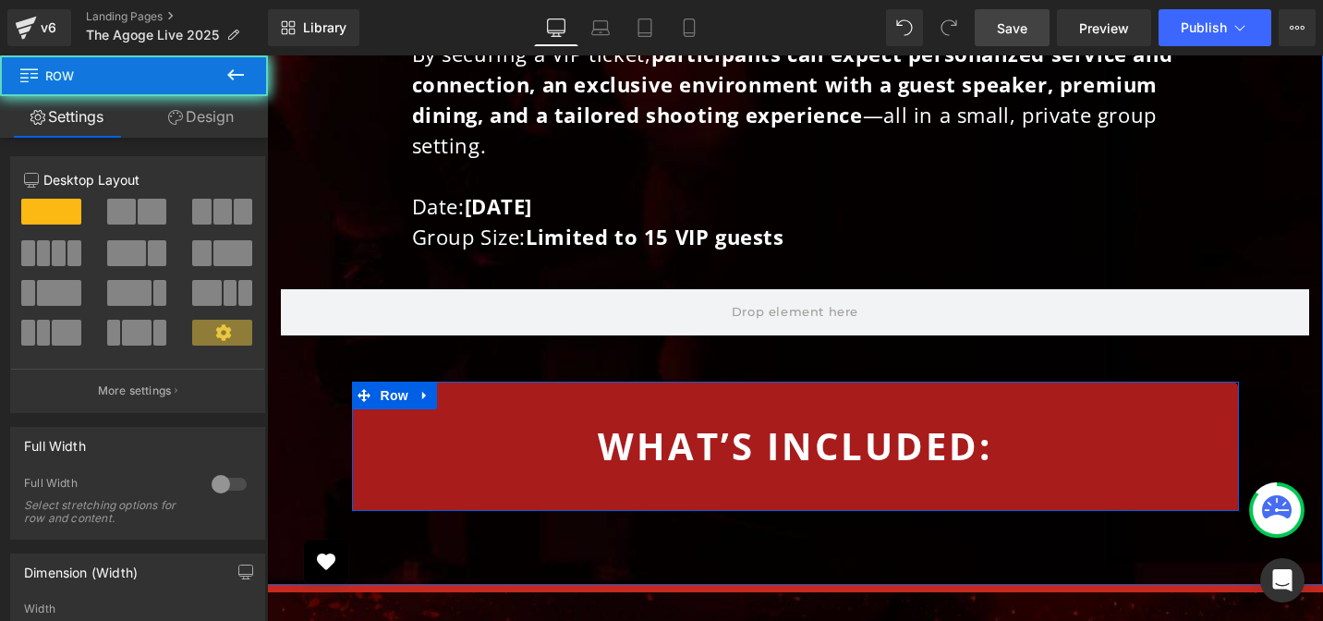
click at [396, 289] on span at bounding box center [795, 312] width 1028 height 46
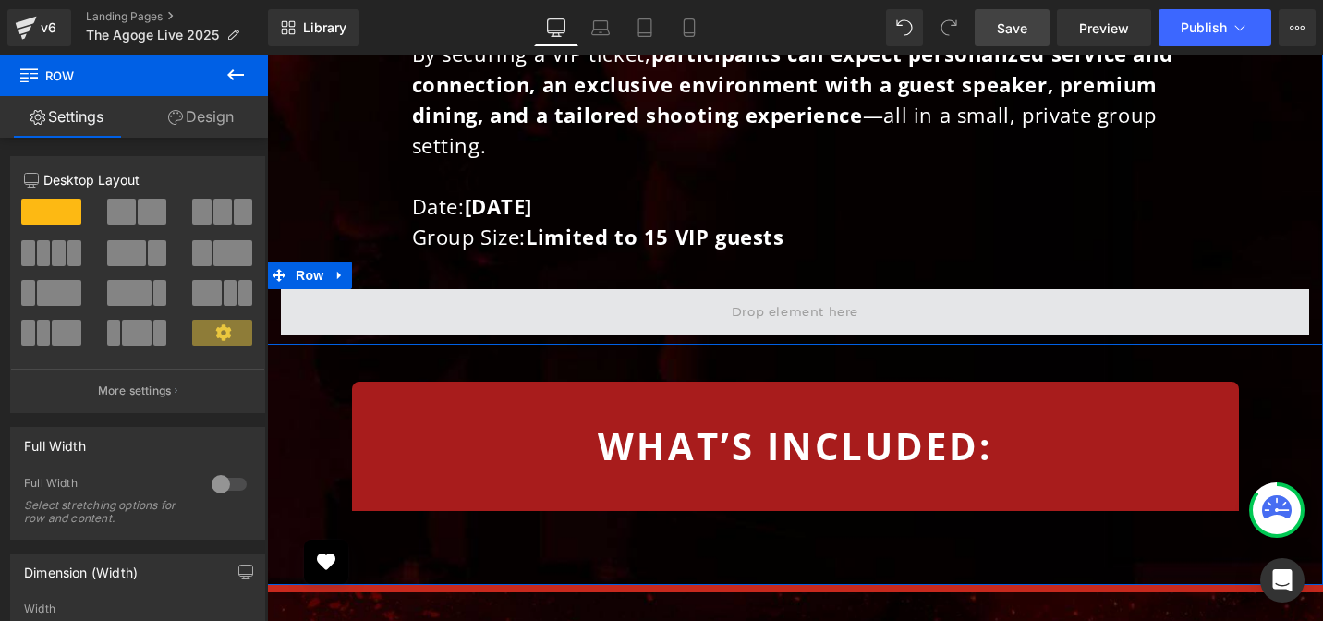
click at [329, 289] on span at bounding box center [795, 312] width 1028 height 46
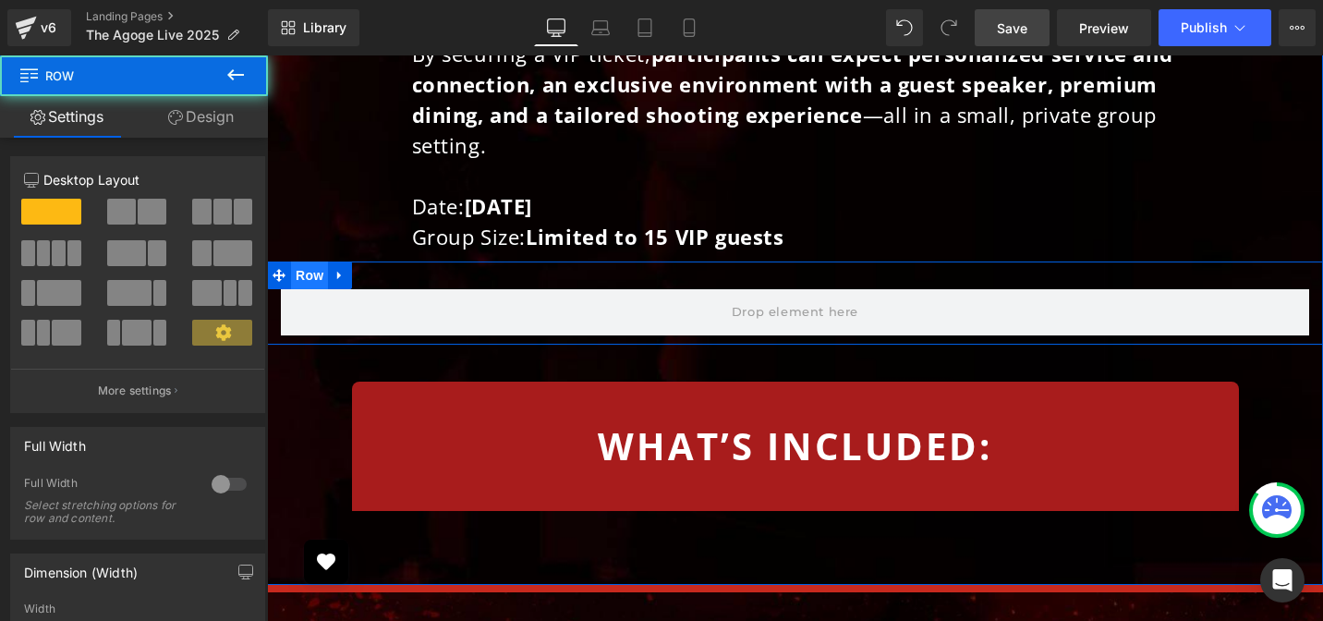
click at [309, 261] on span "Row" at bounding box center [309, 275] width 37 height 28
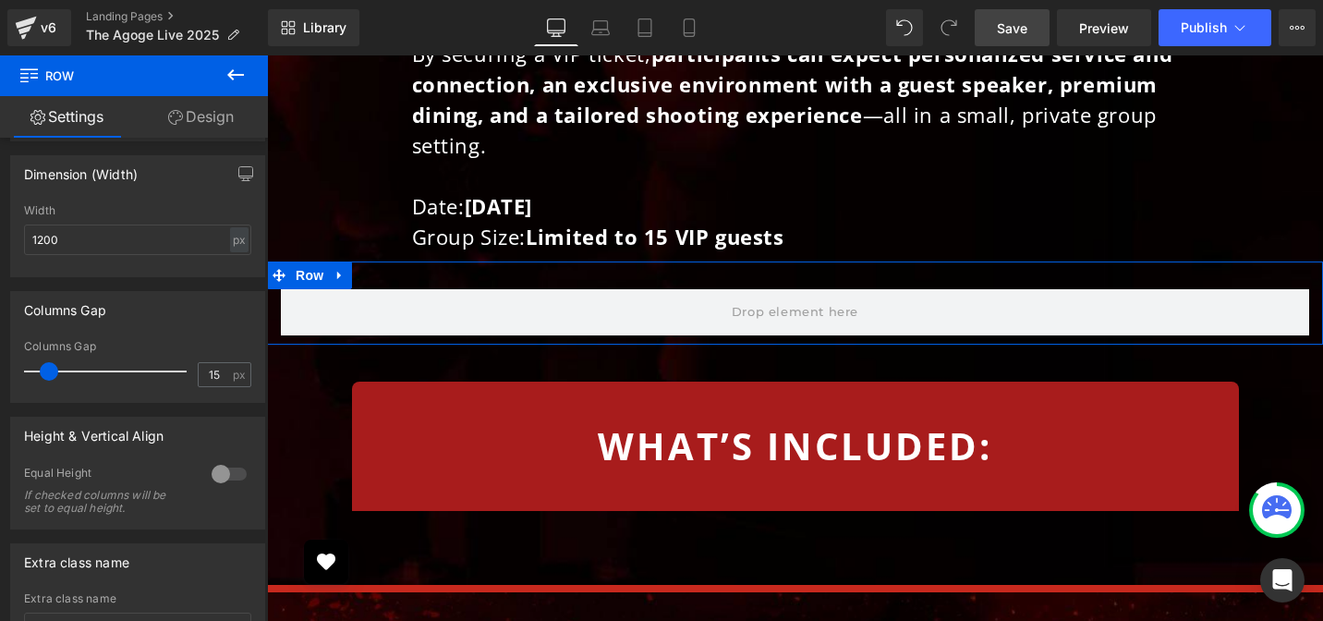
scroll to position [459, 0]
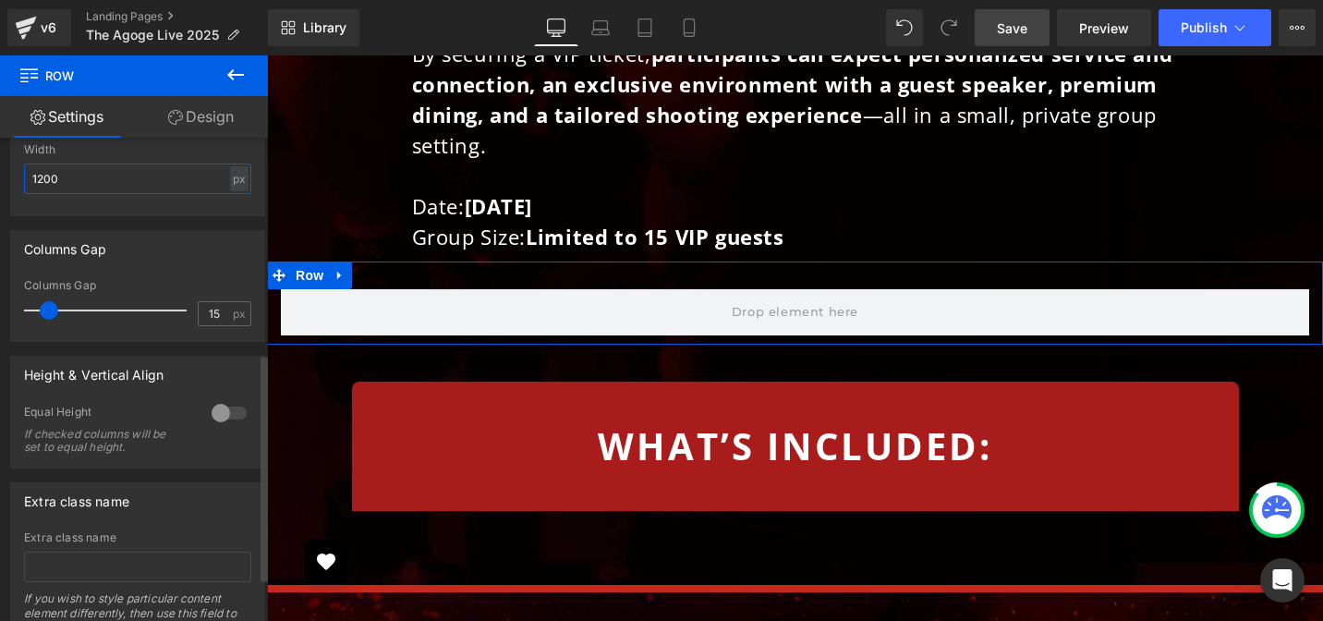
click at [87, 179] on input "1200" at bounding box center [137, 178] width 227 height 30
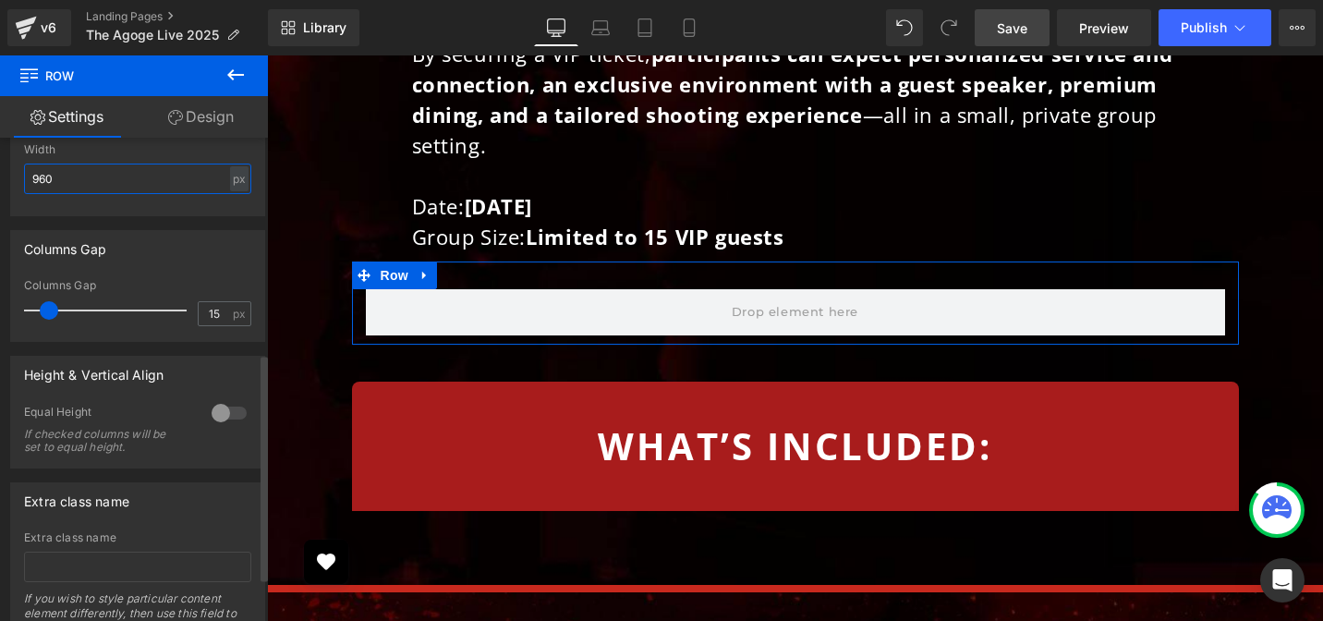
type input "960"
click at [205, 119] on link "Design" at bounding box center [201, 117] width 134 height 42
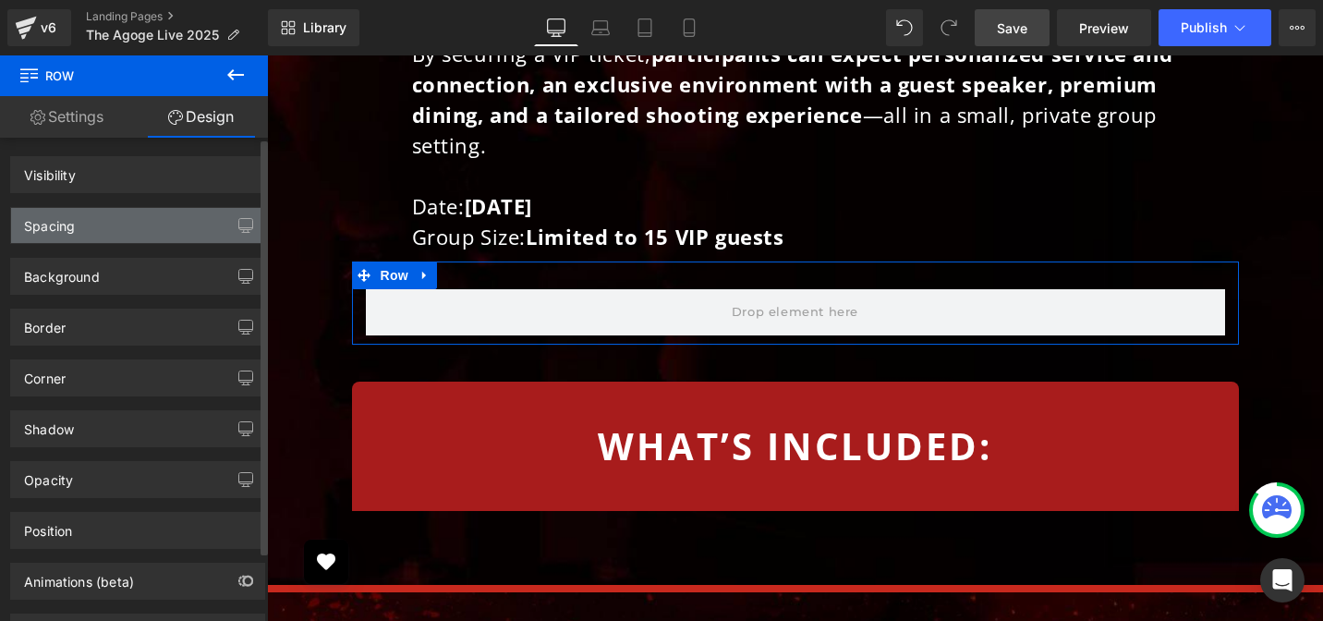
click at [137, 225] on div "Spacing" at bounding box center [137, 225] width 253 height 35
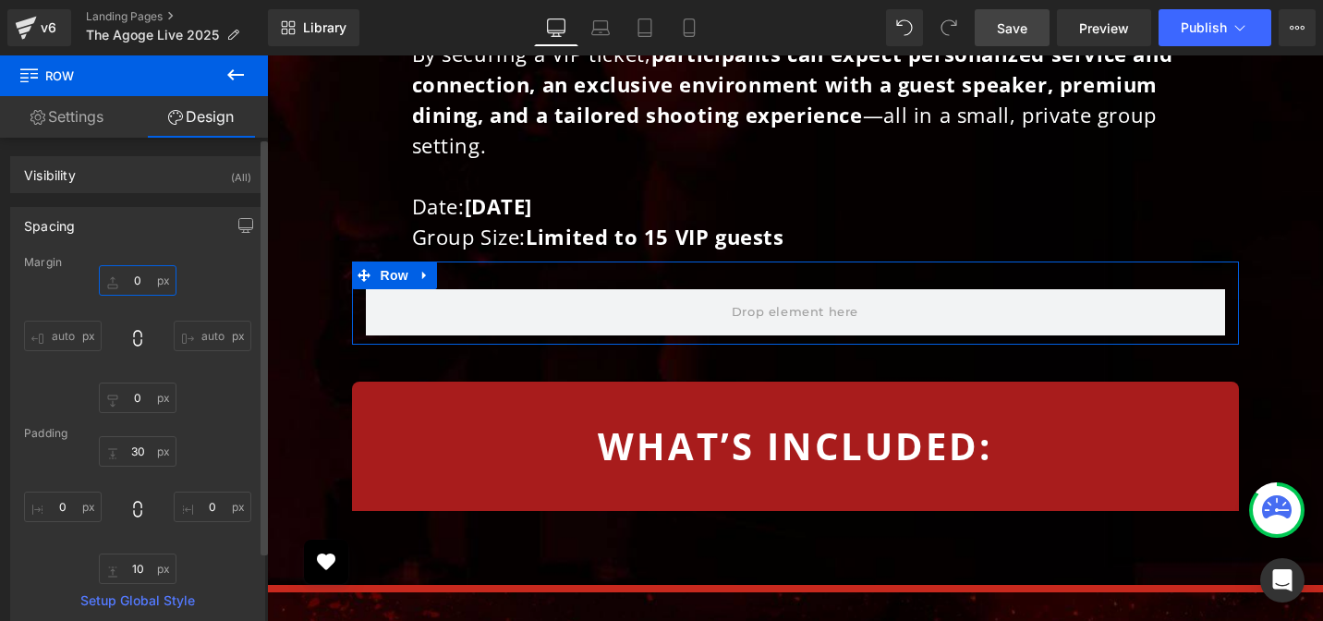
click at [131, 284] on input "text" at bounding box center [138, 280] width 78 height 30
type input "20"
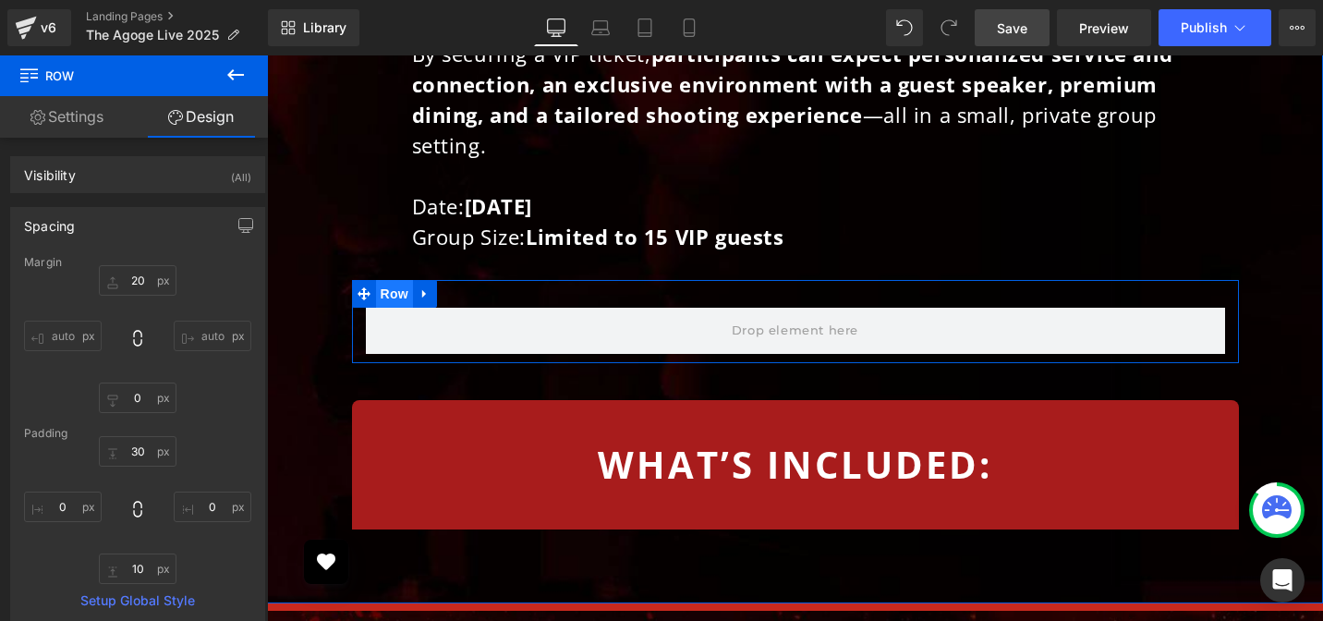
click at [394, 280] on span "Row" at bounding box center [394, 294] width 37 height 28
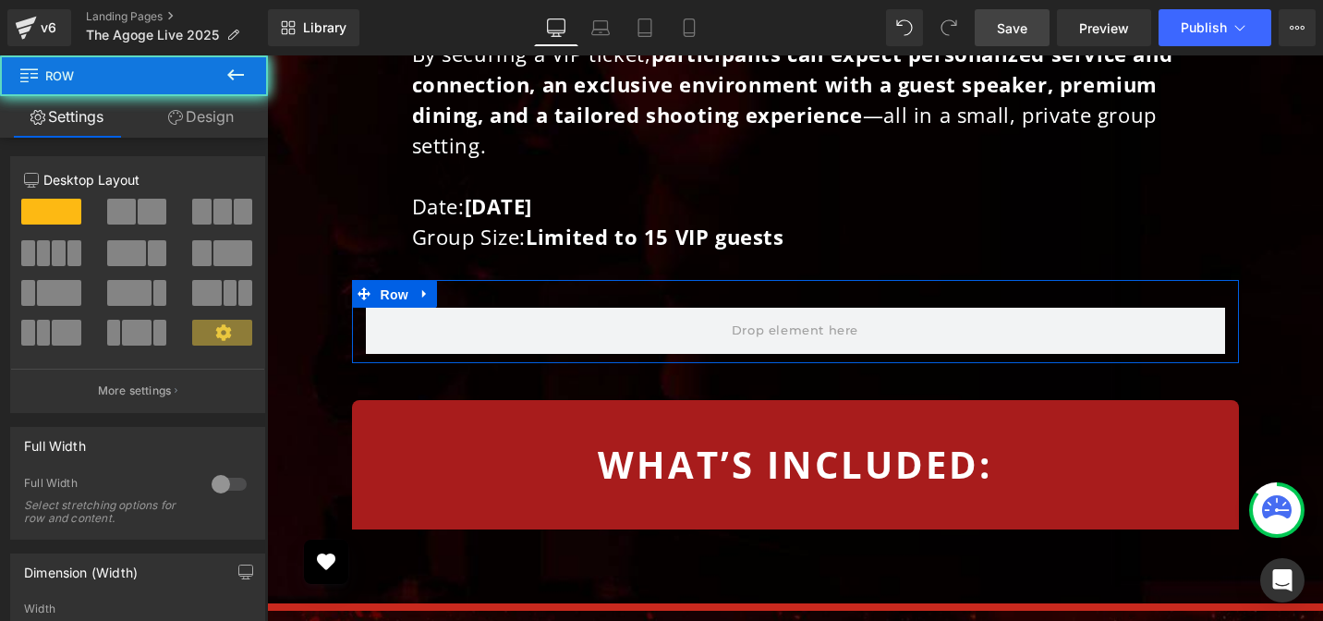
click at [100, 120] on link "Settings" at bounding box center [67, 117] width 134 height 42
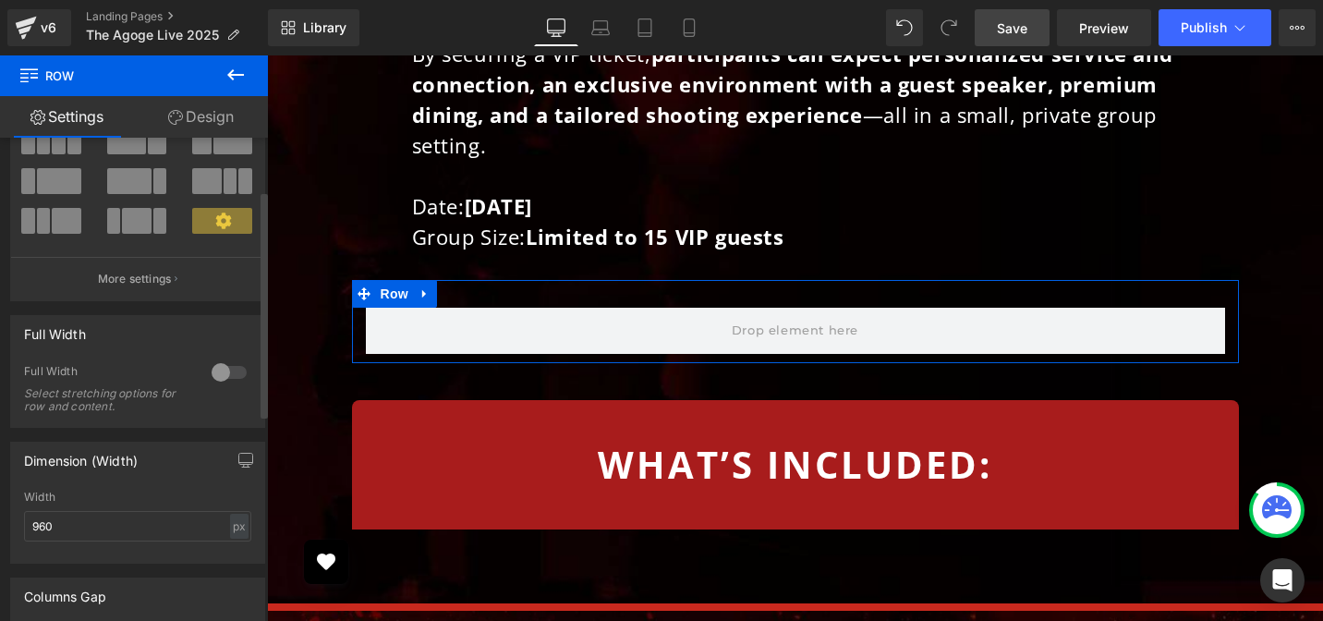
scroll to position [405, 0]
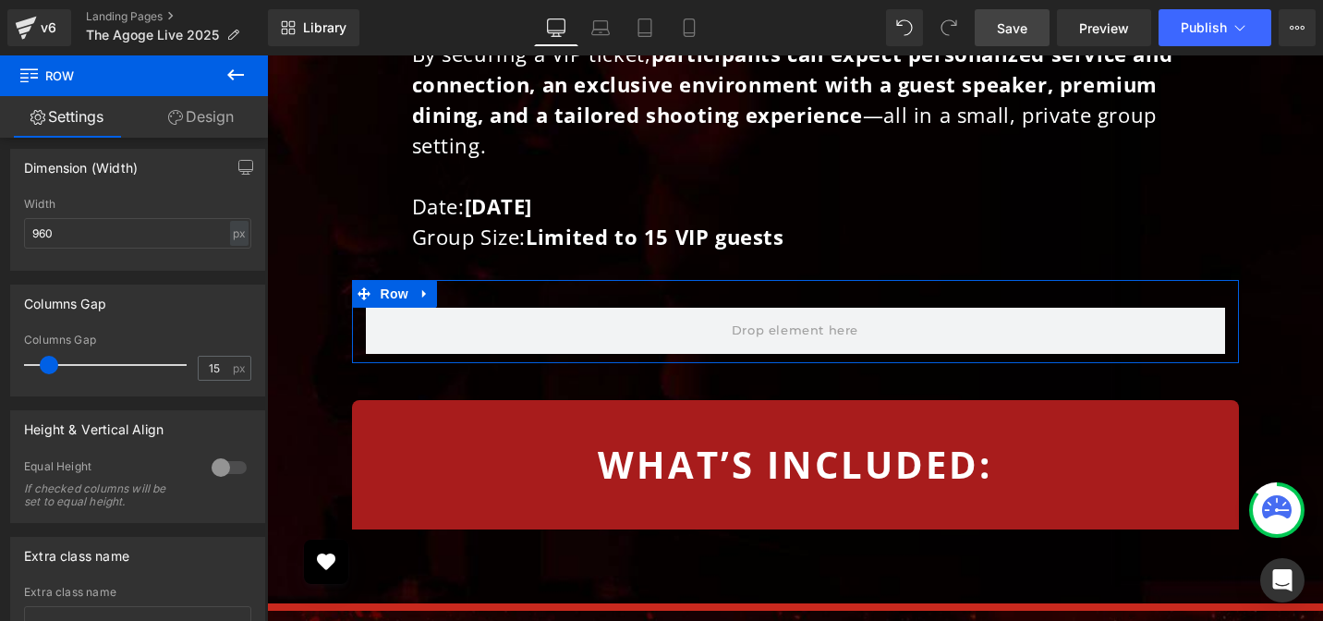
click at [201, 115] on link "Design" at bounding box center [201, 117] width 134 height 42
click at [0, 0] on div "Background" at bounding box center [0, 0] width 0 height 0
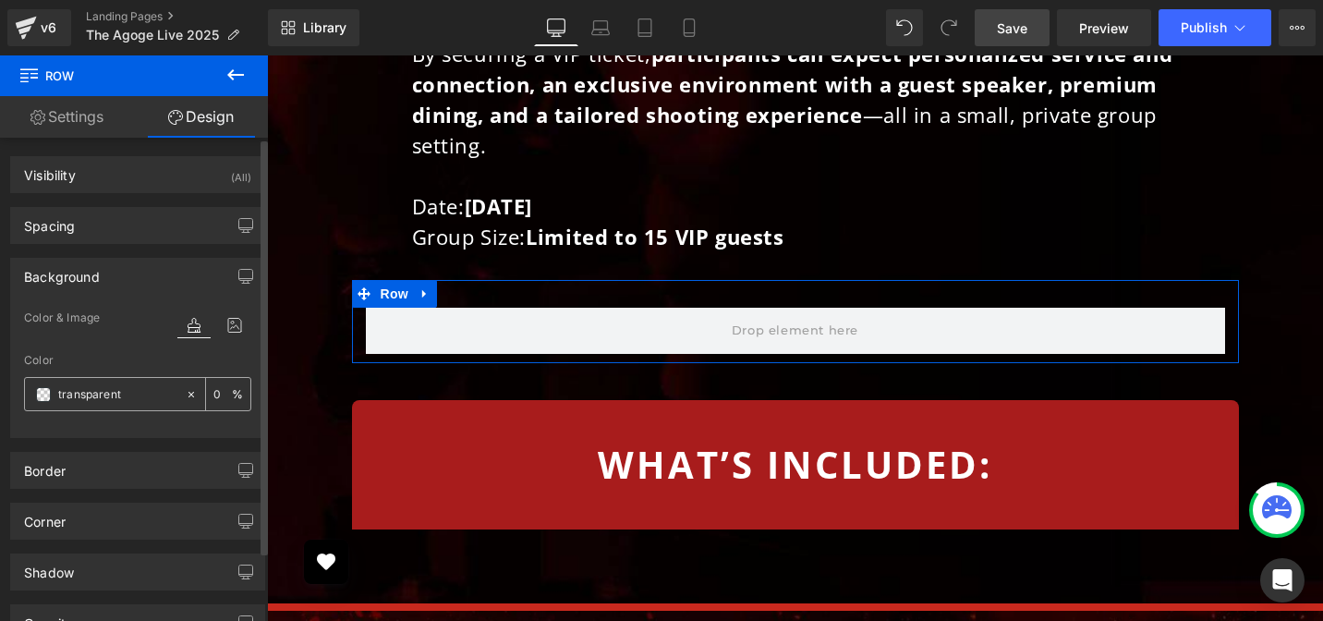
click at [117, 390] on input "transparent" at bounding box center [117, 394] width 118 height 20
paste input "A81C1C"
click at [113, 402] on input "A81C1Ct" at bounding box center [117, 394] width 118 height 20
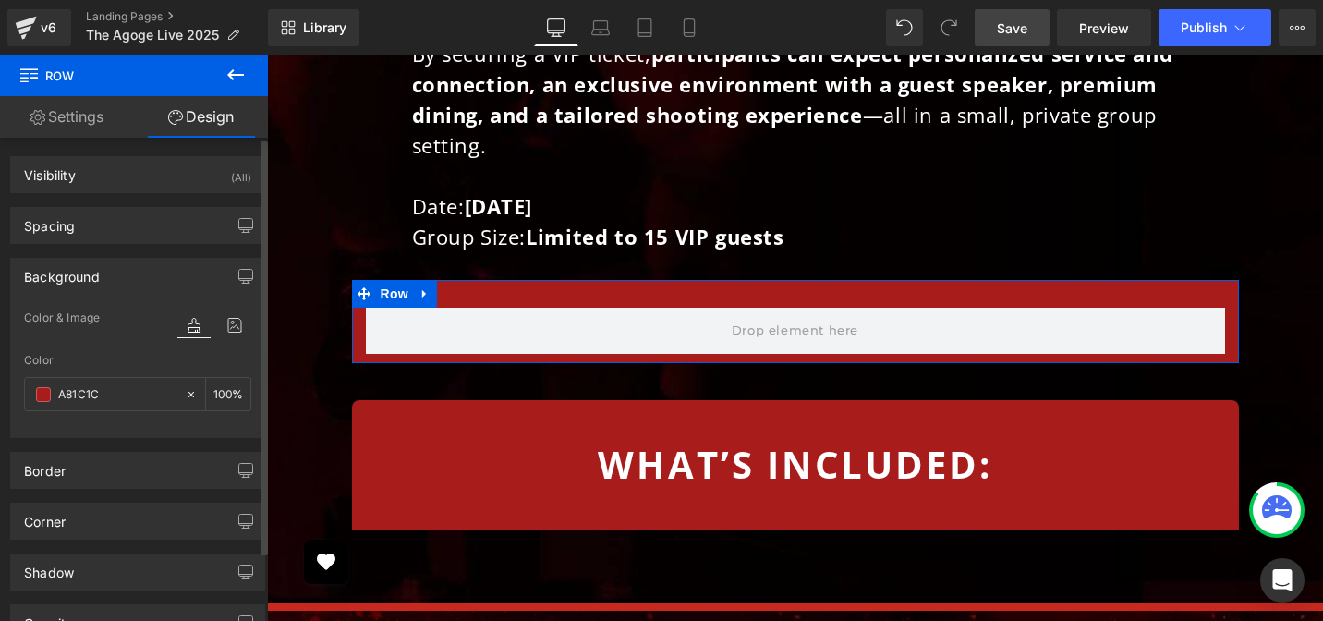
type input "A81C1C"
click at [115, 336] on div "Color & Image color" at bounding box center [137, 330] width 227 height 47
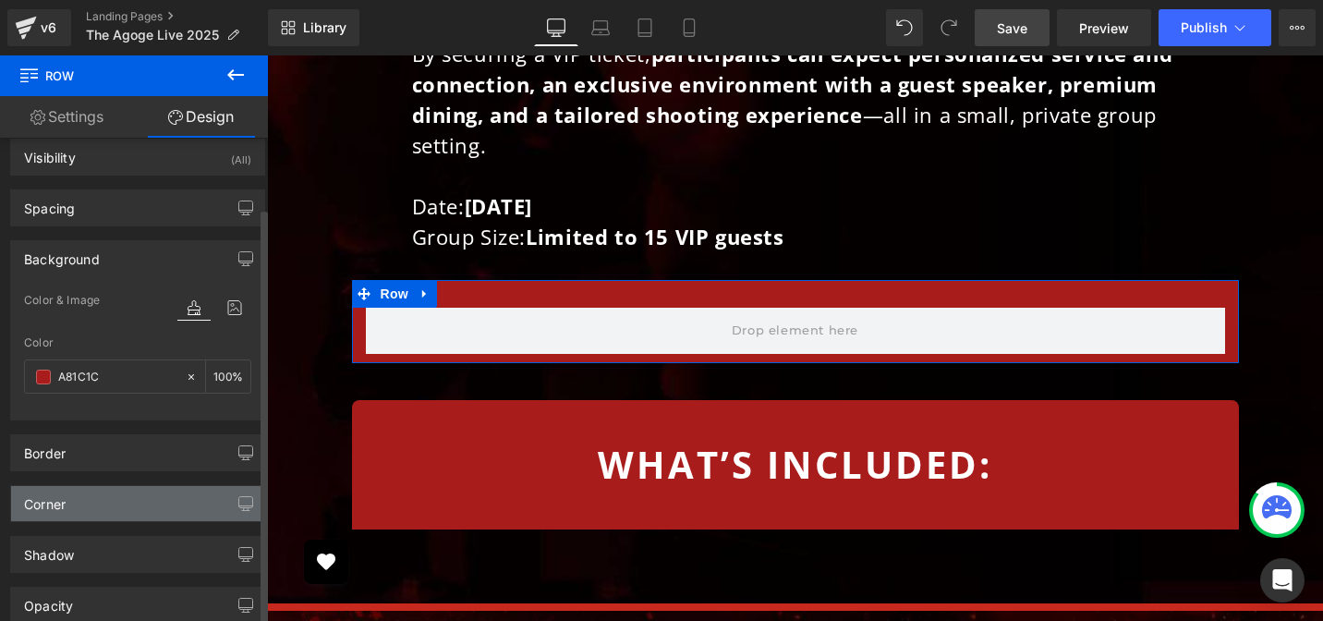
scroll to position [125, 0]
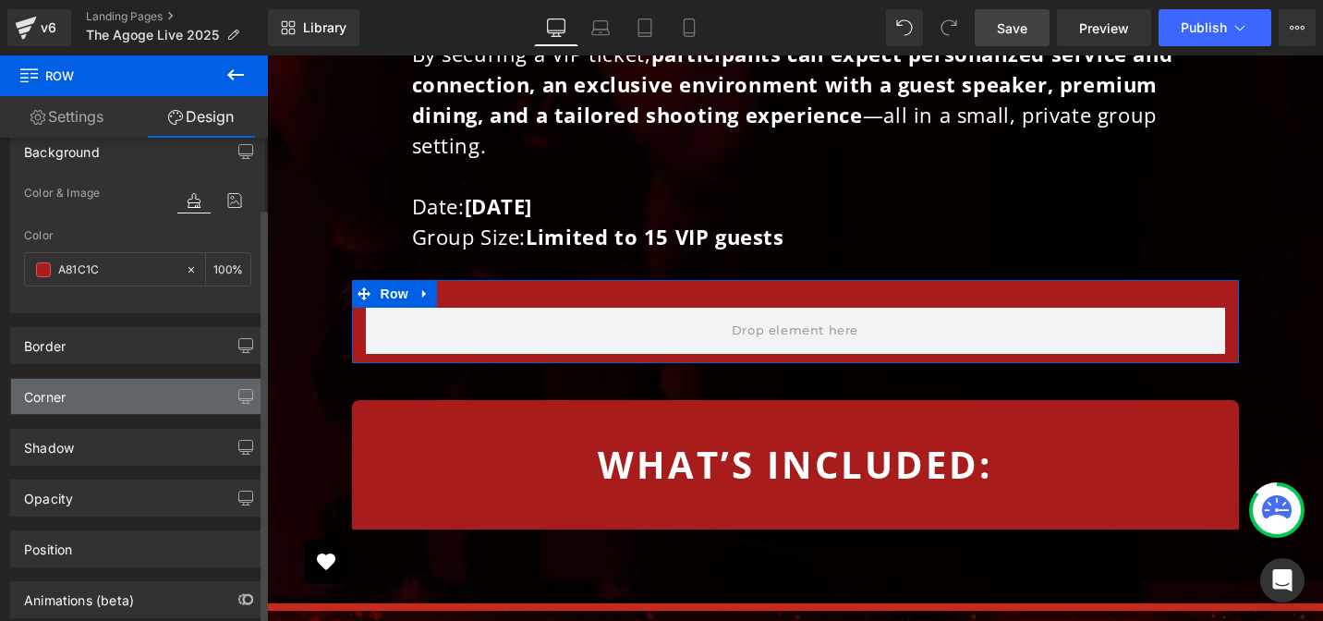
click at [118, 402] on div "Corner" at bounding box center [137, 396] width 253 height 35
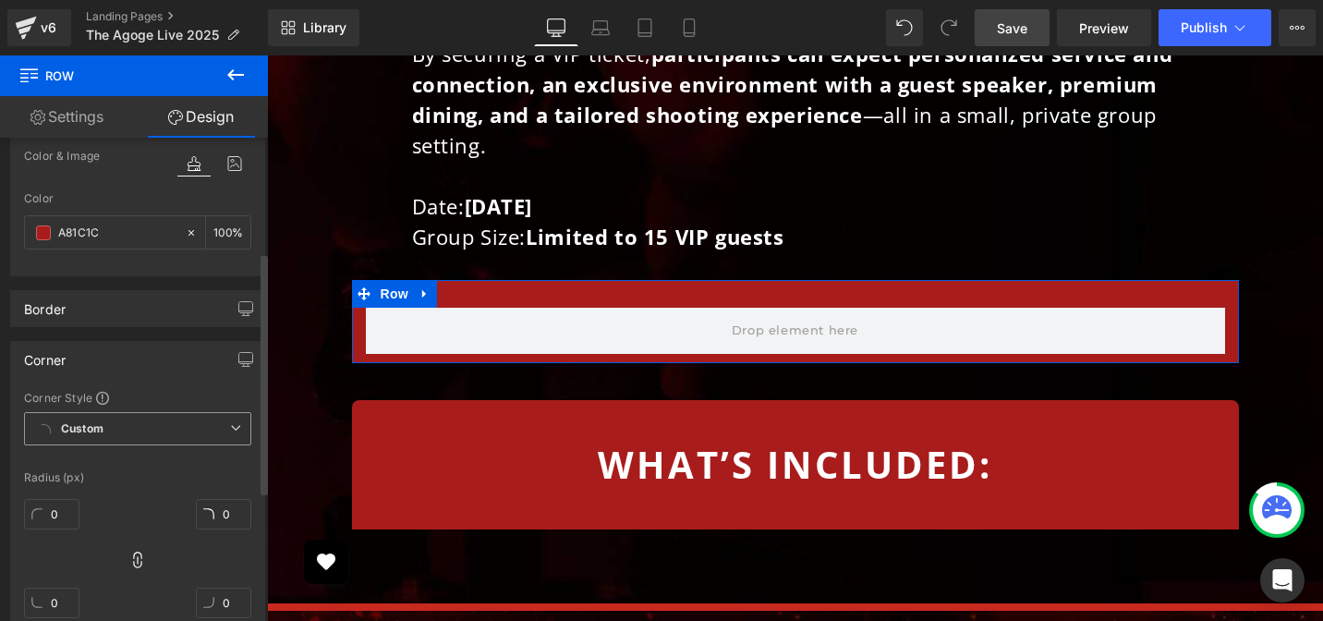
scroll to position [259, 0]
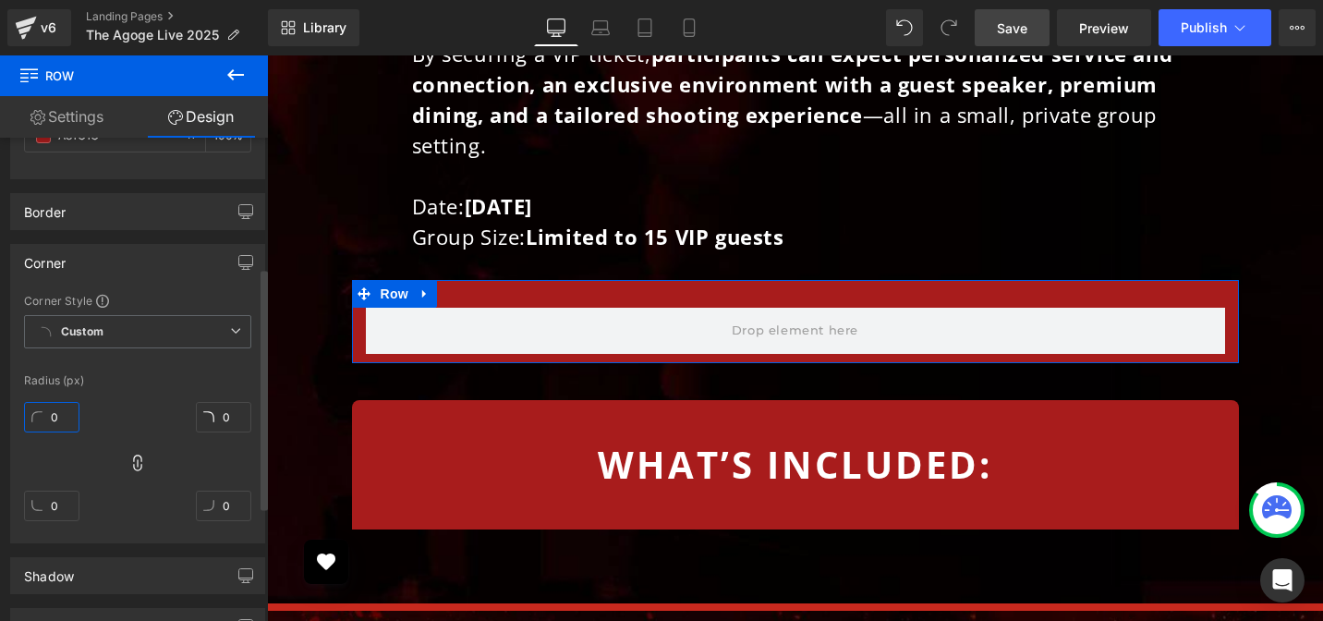
click at [62, 415] on input "0" at bounding box center [51, 417] width 55 height 30
type input "8"
click at [137, 456] on icon at bounding box center [137, 462] width 8 height 17
click at [54, 502] on input "0" at bounding box center [51, 505] width 55 height 30
type input "0"
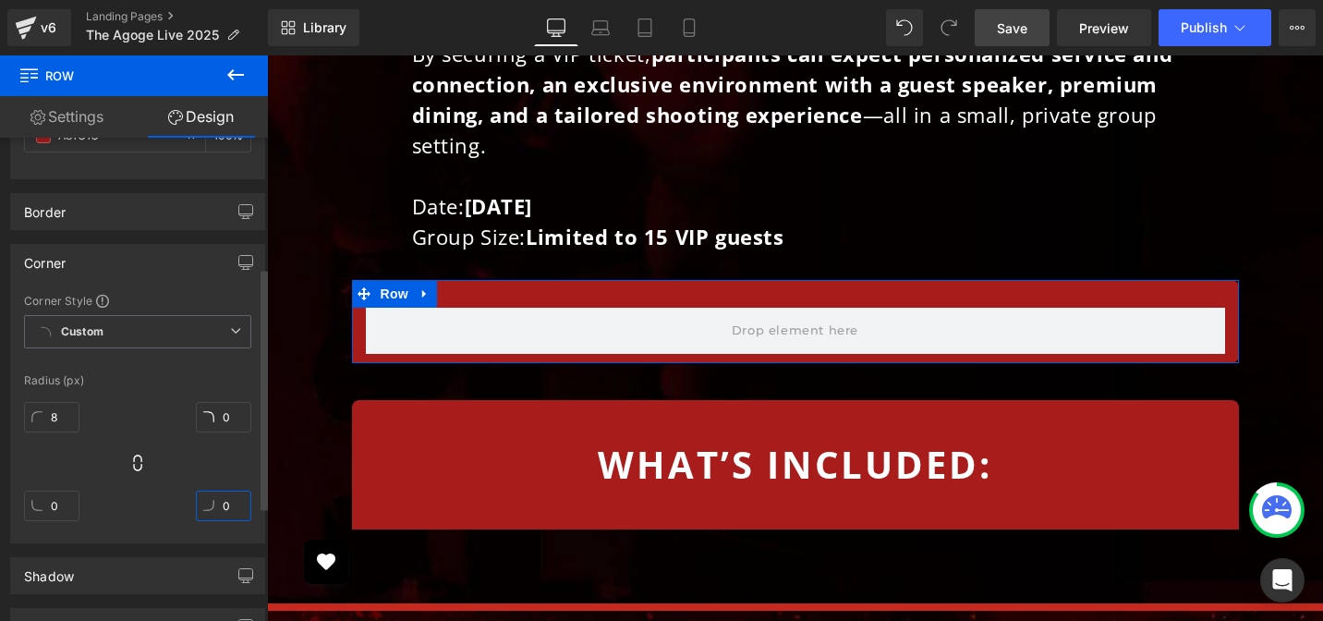
click at [239, 500] on input "0" at bounding box center [223, 505] width 55 height 30
type input "0"
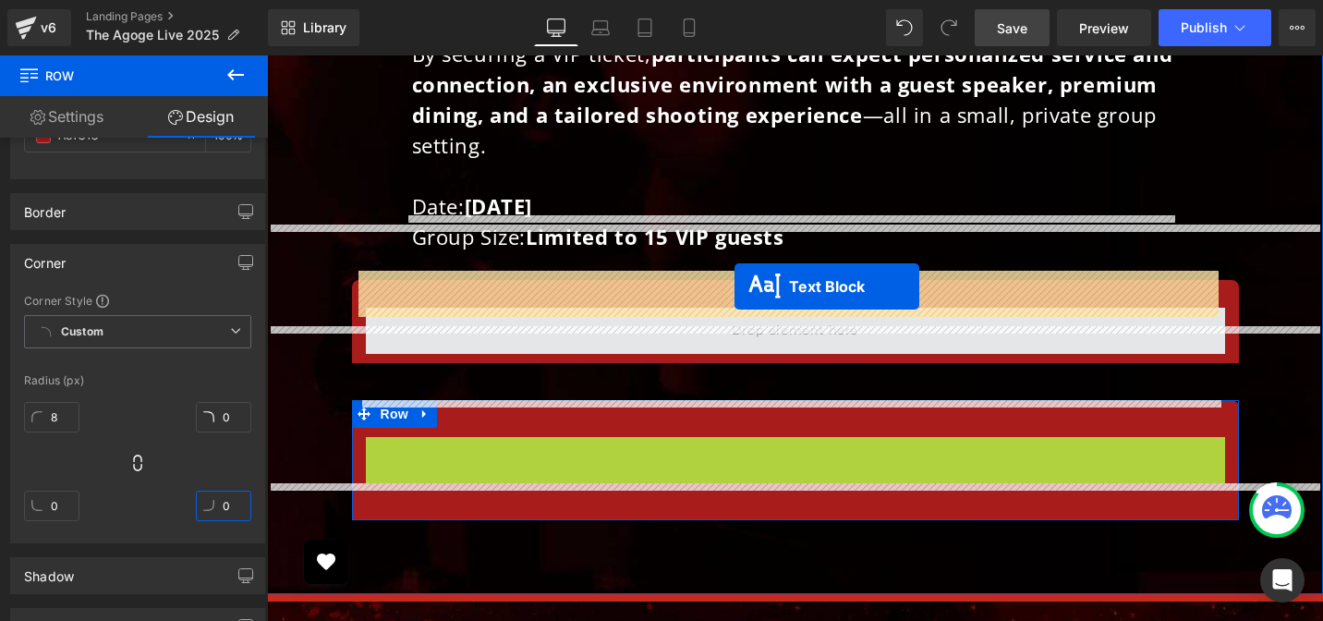
drag, startPoint x: 740, startPoint y: 430, endPoint x: 734, endPoint y: 285, distance: 145.1
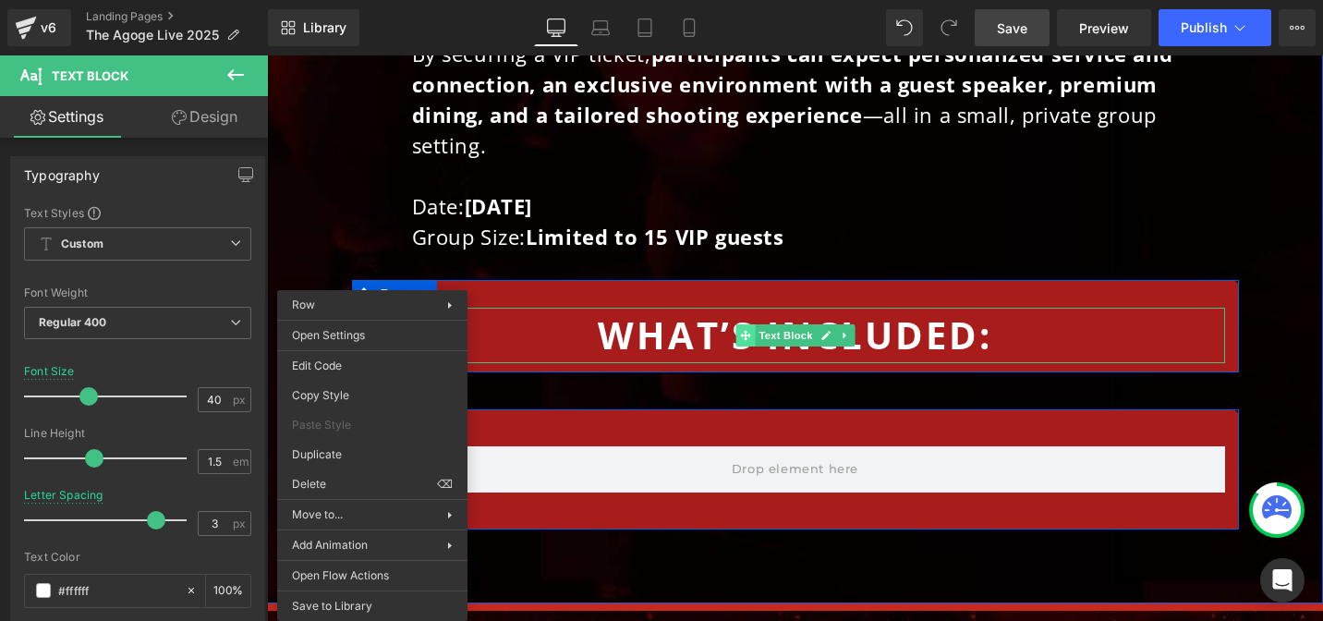
click at [742, 324] on span at bounding box center [744, 335] width 19 height 22
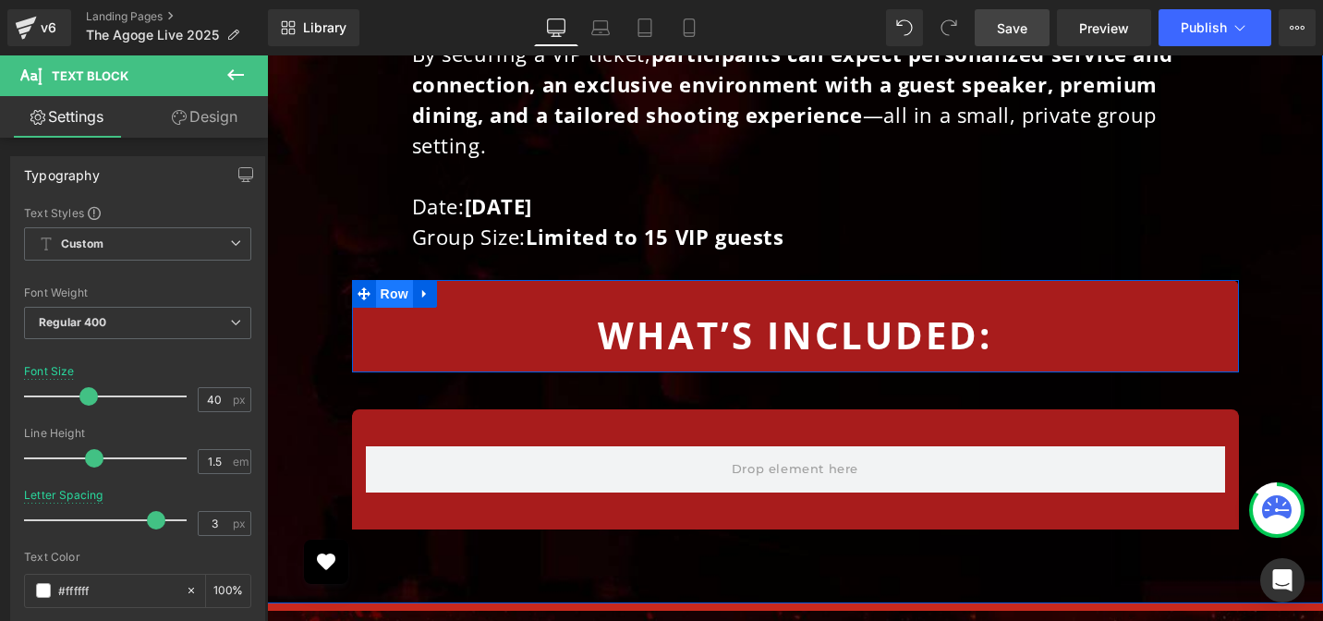
click at [381, 280] on span "Row" at bounding box center [394, 294] width 37 height 28
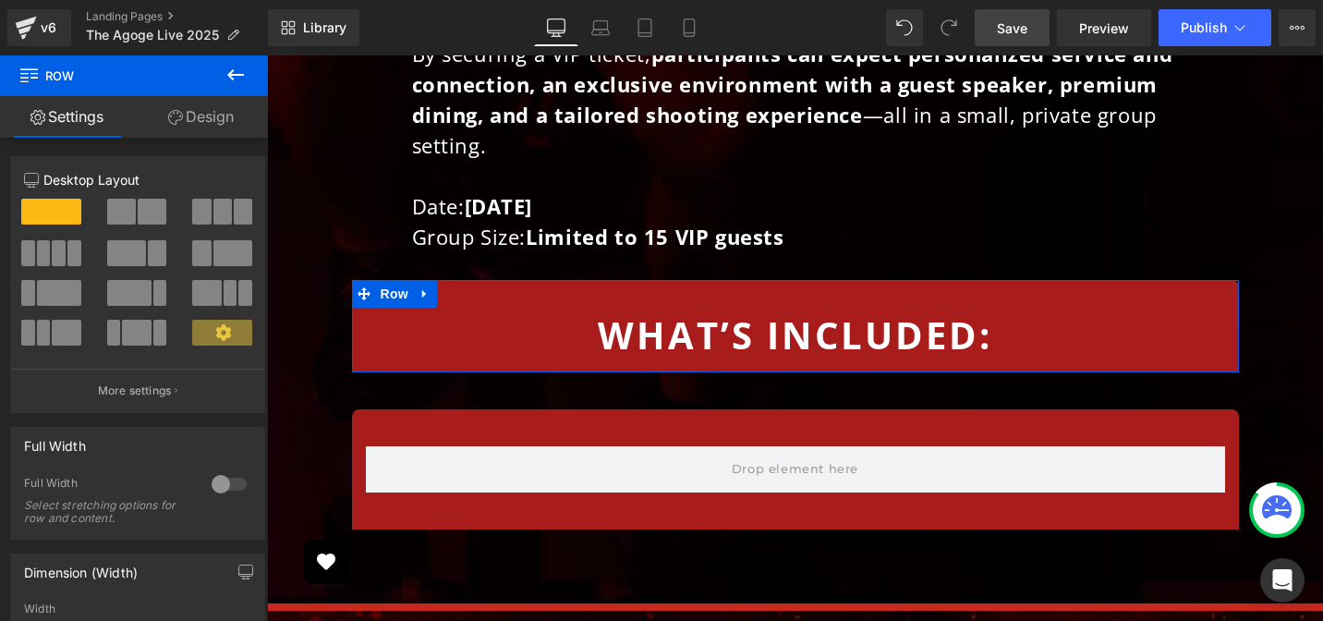
click at [216, 118] on link "Design" at bounding box center [201, 117] width 134 height 42
click at [0, 0] on div "Spacing" at bounding box center [0, 0] width 0 height 0
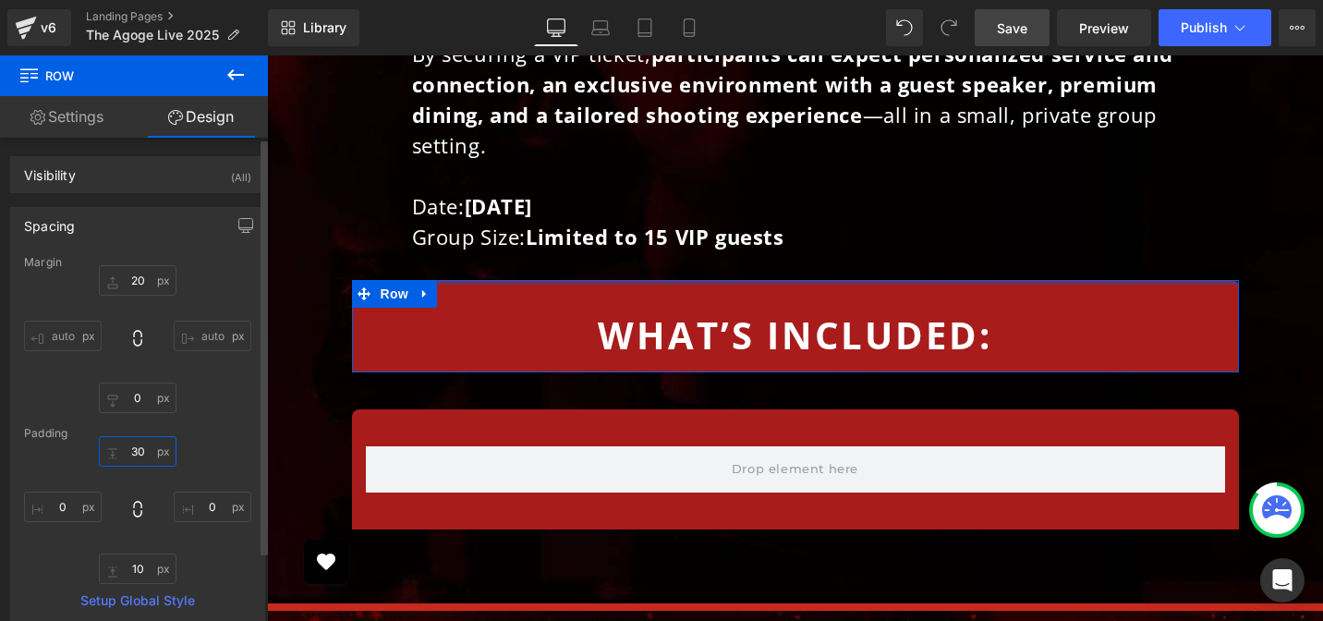
click at [134, 450] on input "text" at bounding box center [138, 451] width 78 height 30
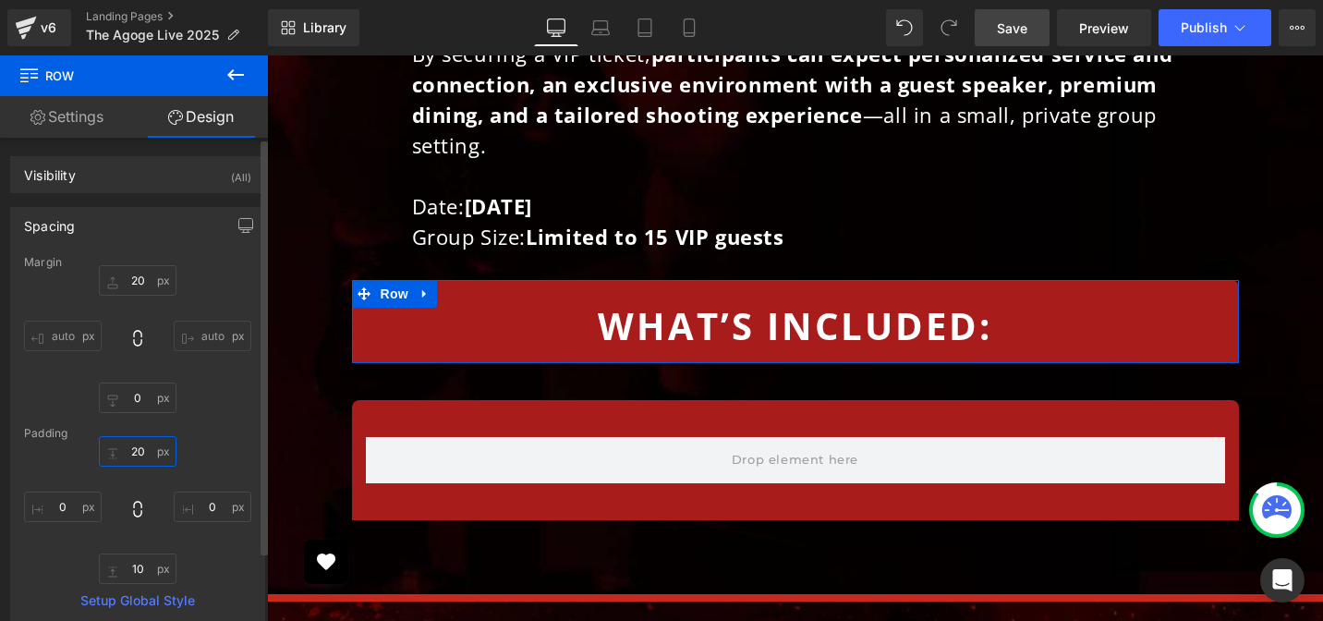
type input "20"
click at [67, 556] on div "20" at bounding box center [137, 510] width 227 height 148
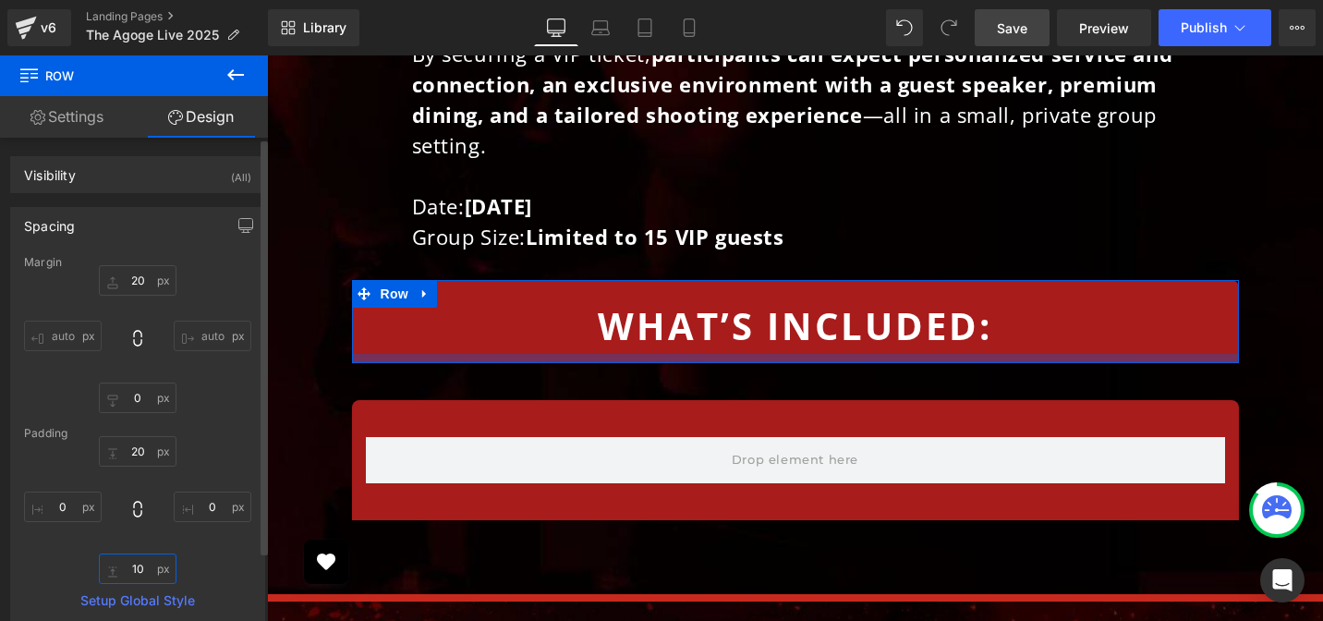
click at [138, 563] on input "text" at bounding box center [138, 568] width 78 height 30
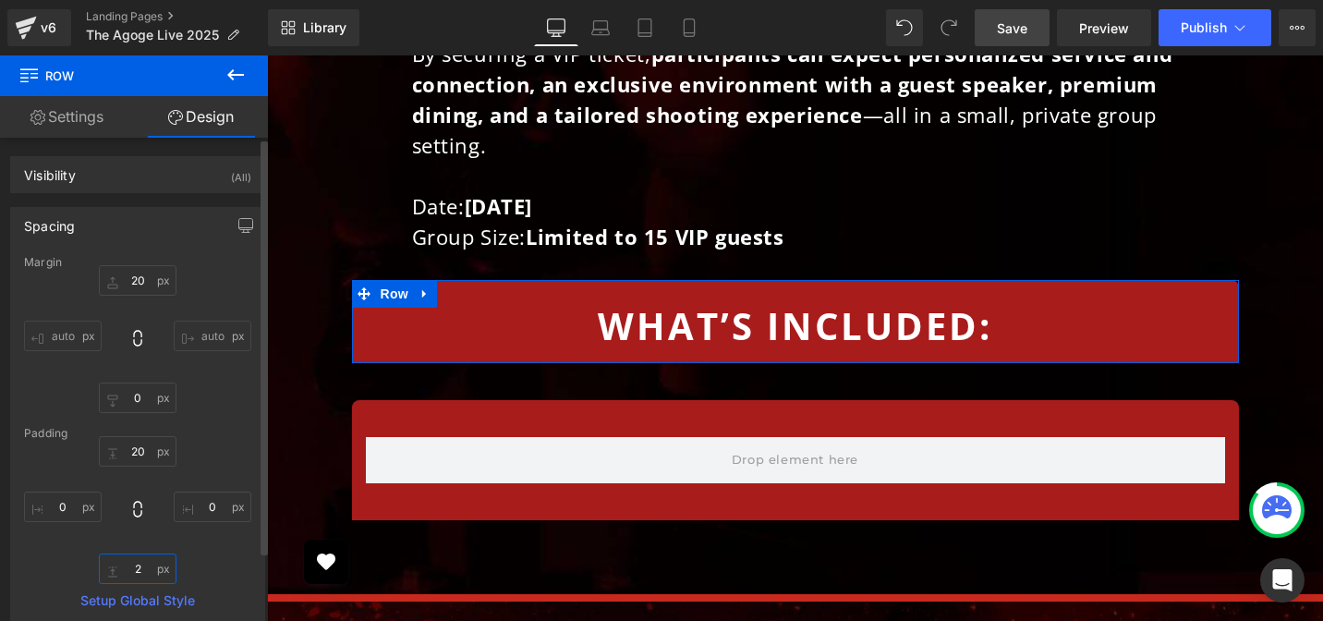
type input "20"
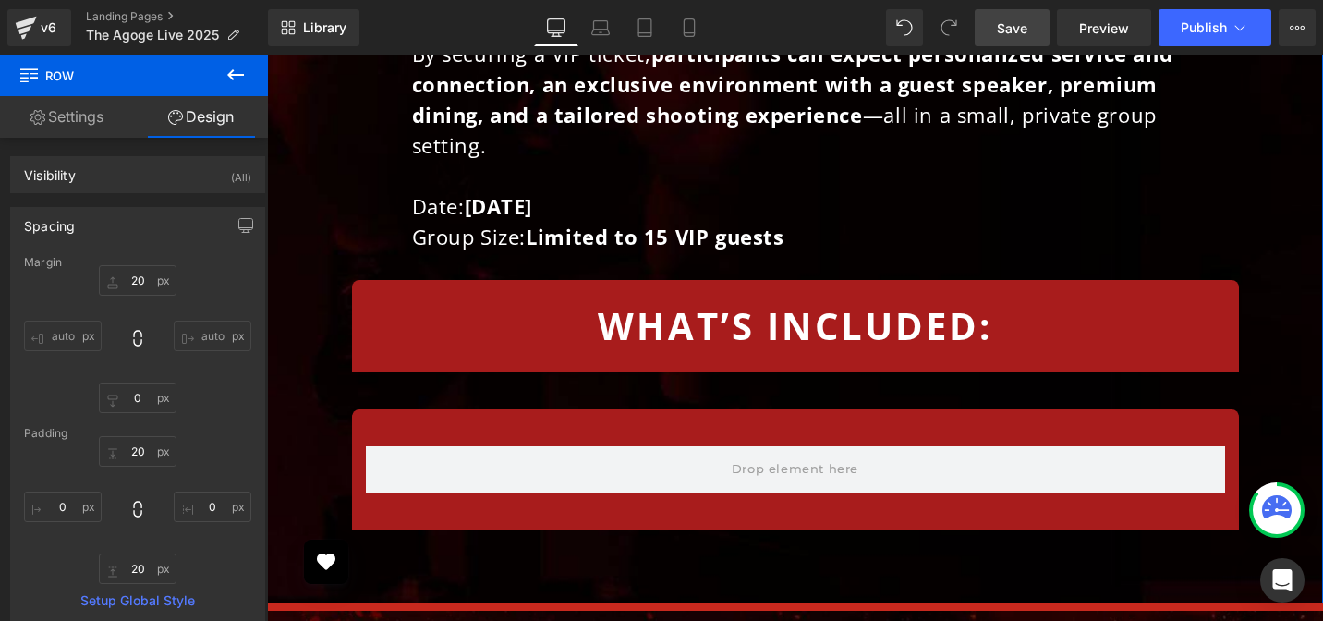
click at [475, 409] on div "Row" at bounding box center [795, 469] width 887 height 120
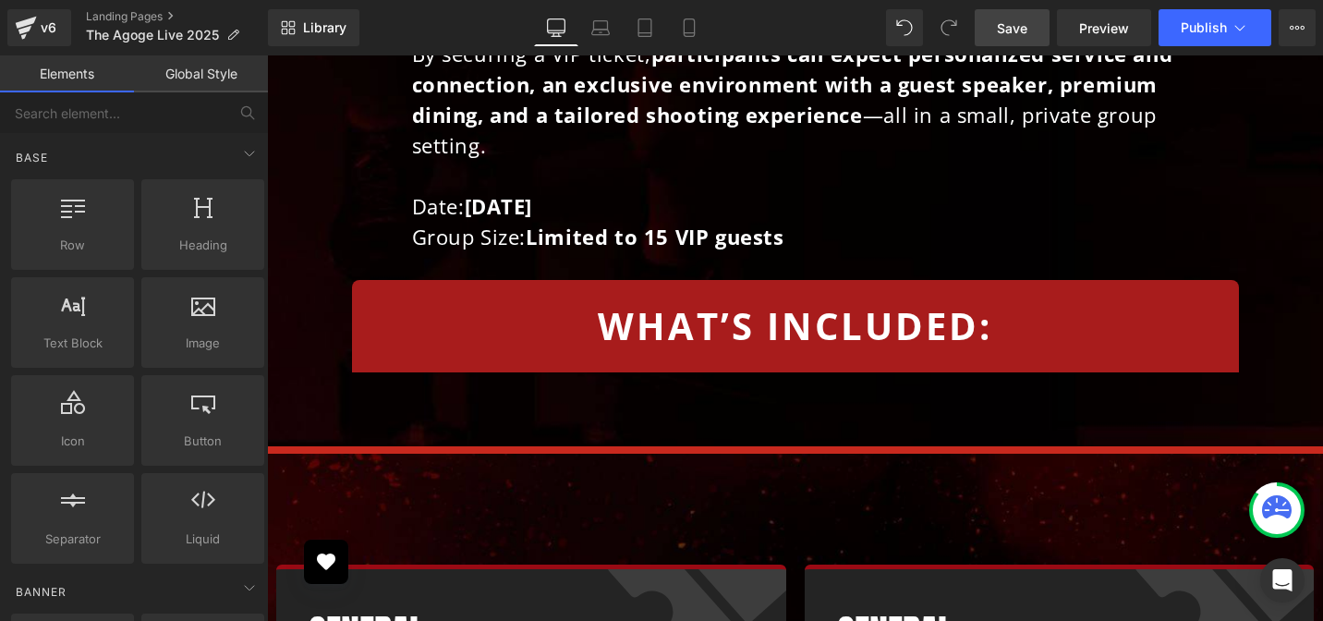
click at [1017, 39] on link "Save" at bounding box center [1011, 27] width 75 height 37
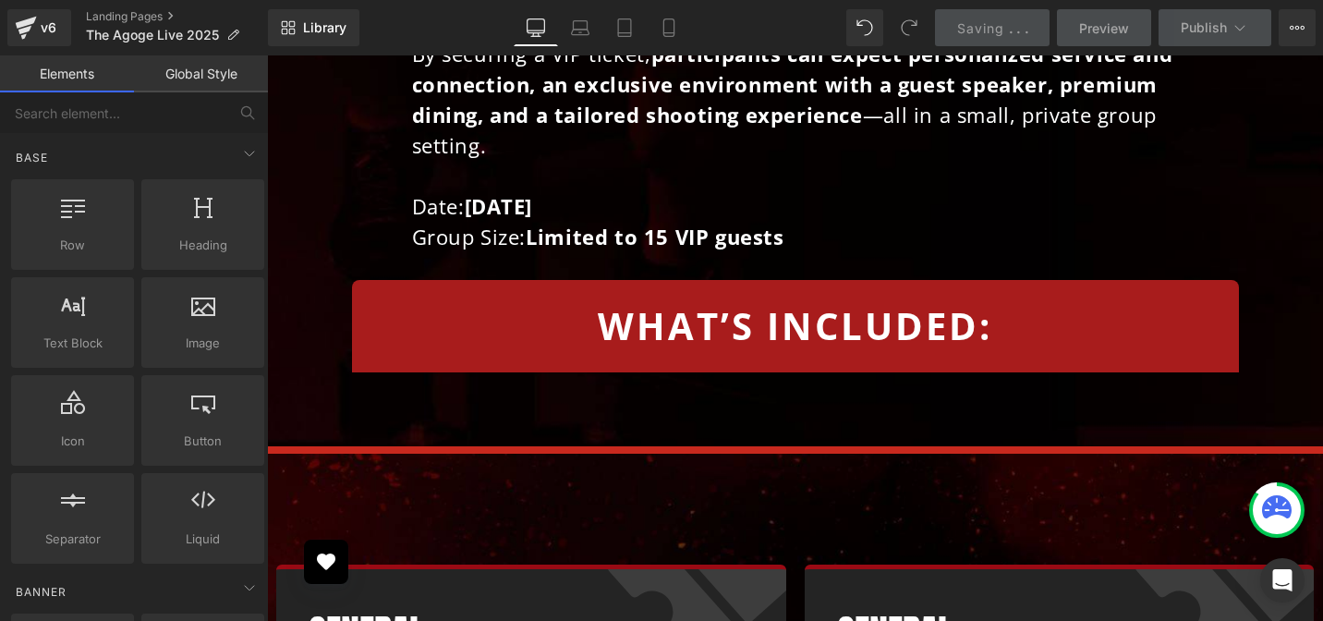
click at [768, 308] on b "WHAT’s INCLUDED:" at bounding box center [795, 325] width 394 height 51
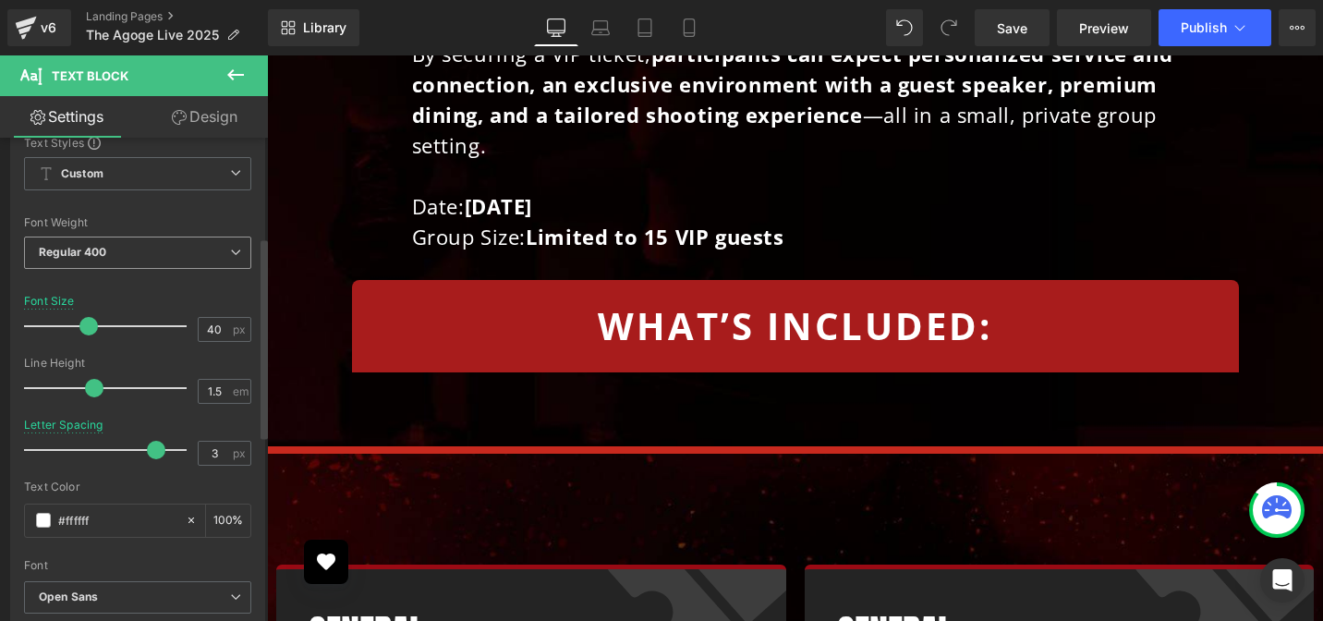
scroll to position [0, 0]
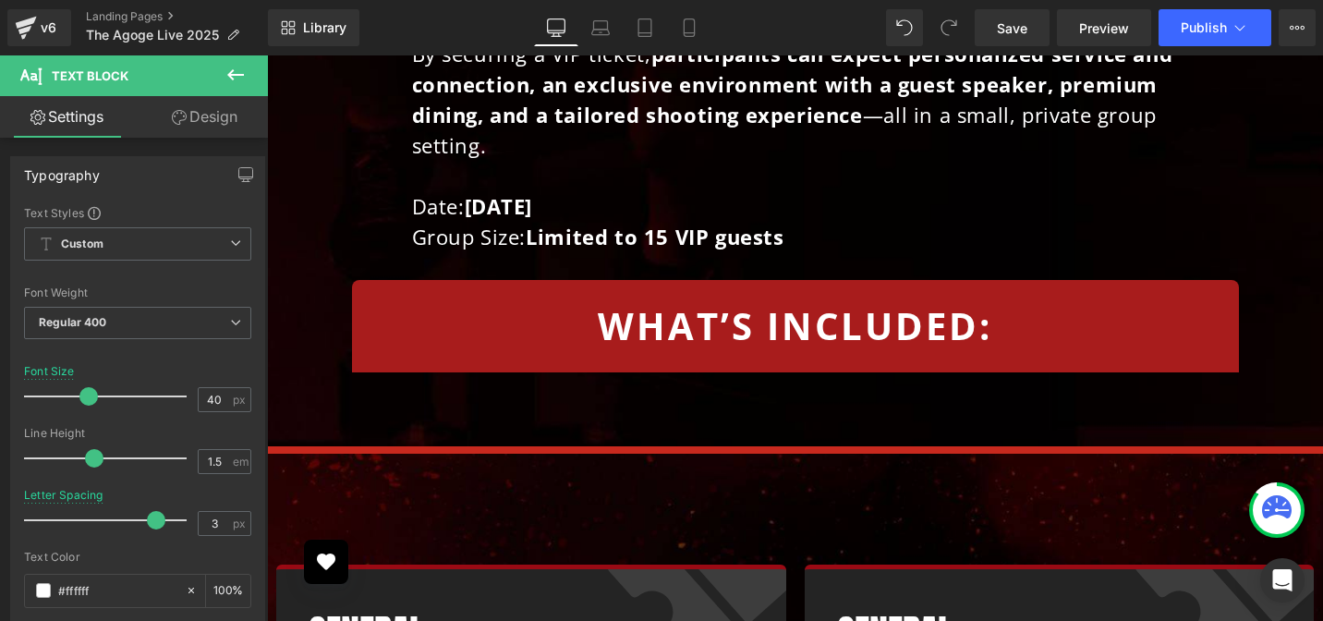
click at [210, 122] on link "Design" at bounding box center [205, 117] width 134 height 42
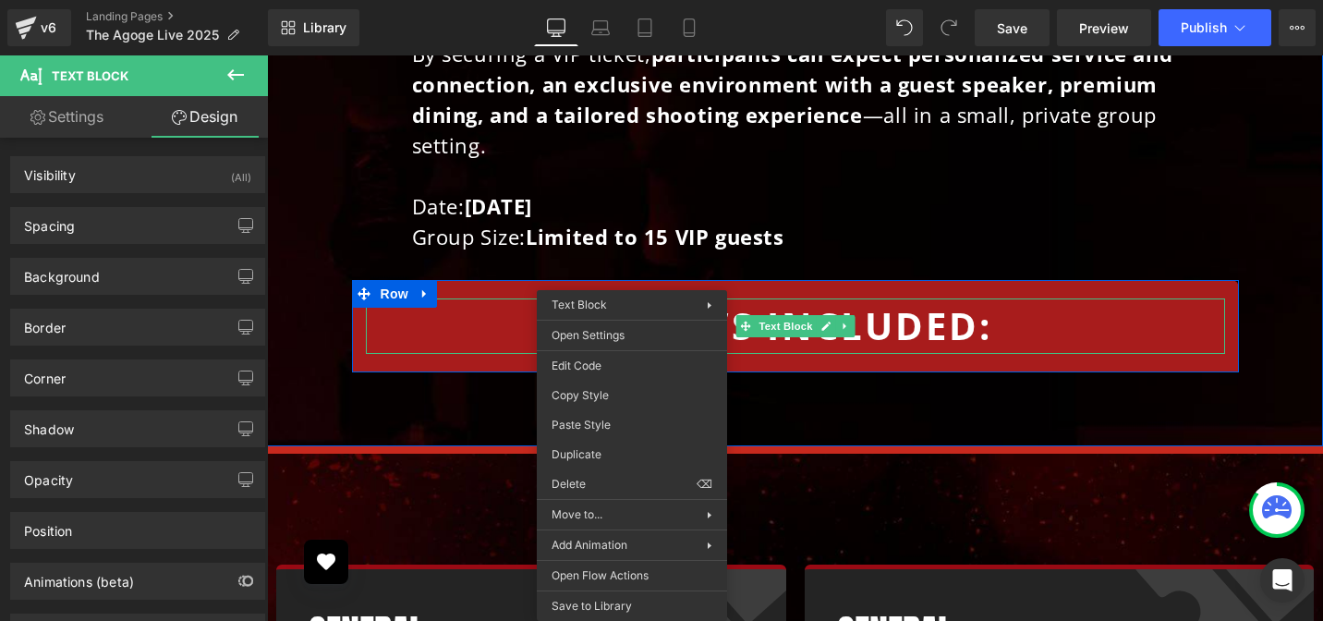
scroll to position [81, 0]
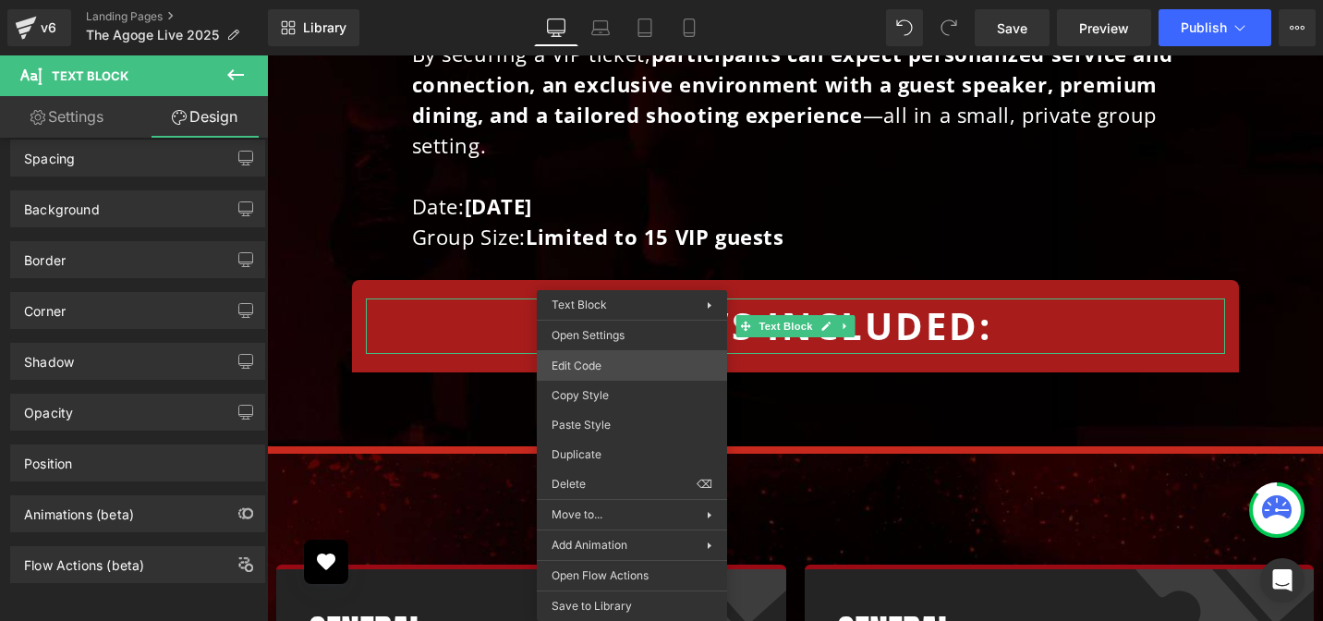
click at [608, 0] on div "Row You are previewing how the will restyle your page. You can not edit Element…" at bounding box center [661, 0] width 1323 height 0
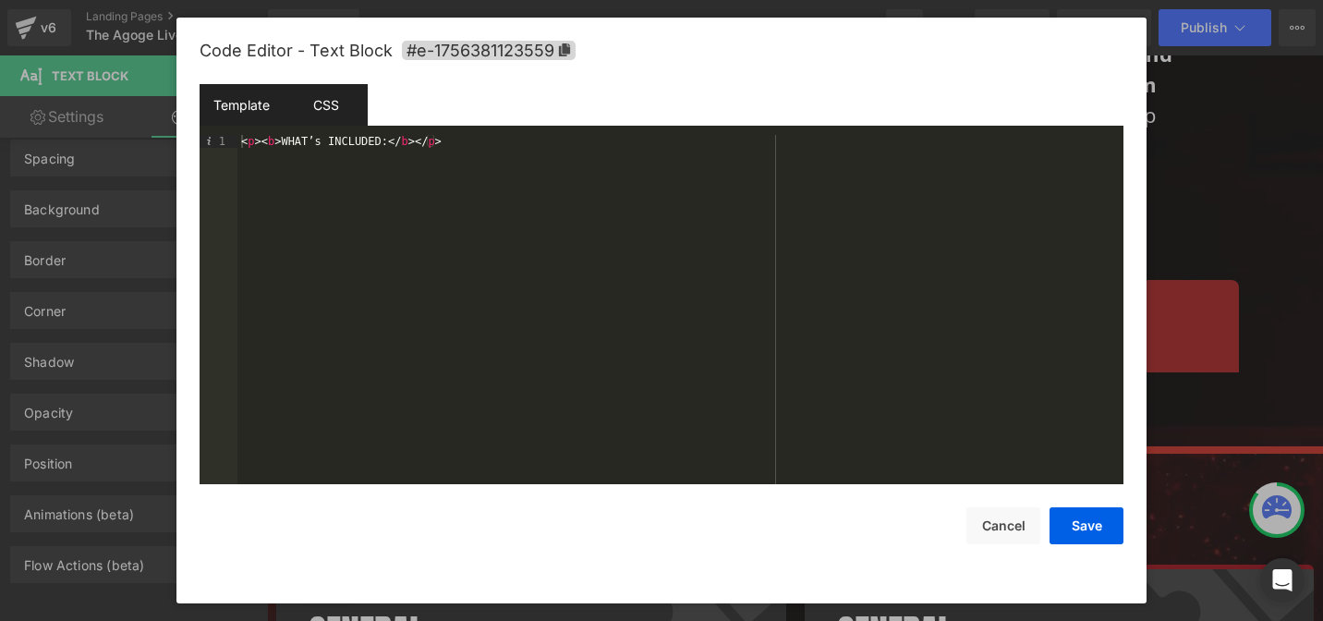
click at [319, 94] on div "CSS" at bounding box center [326, 105] width 84 height 42
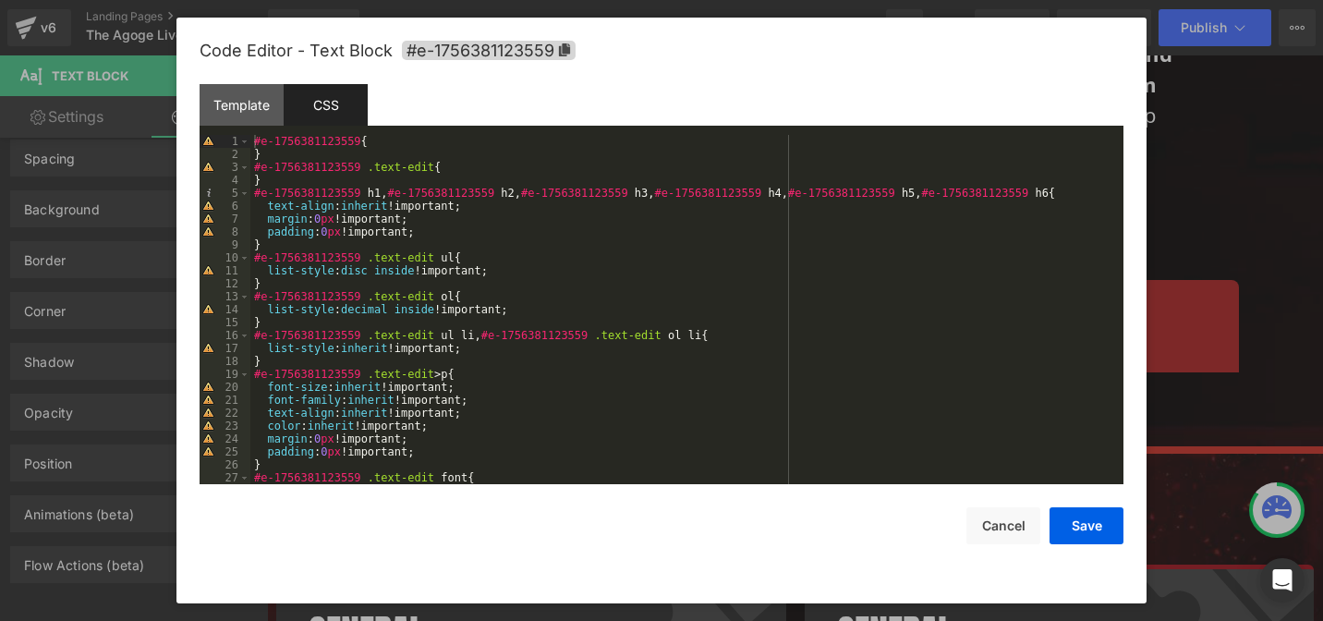
click at [433, 235] on div "#e-1756381123559 { } #e-1756381123559 .text-edit { } #e-1756381123559 h1 , #e-1…" at bounding box center [682, 322] width 865 height 375
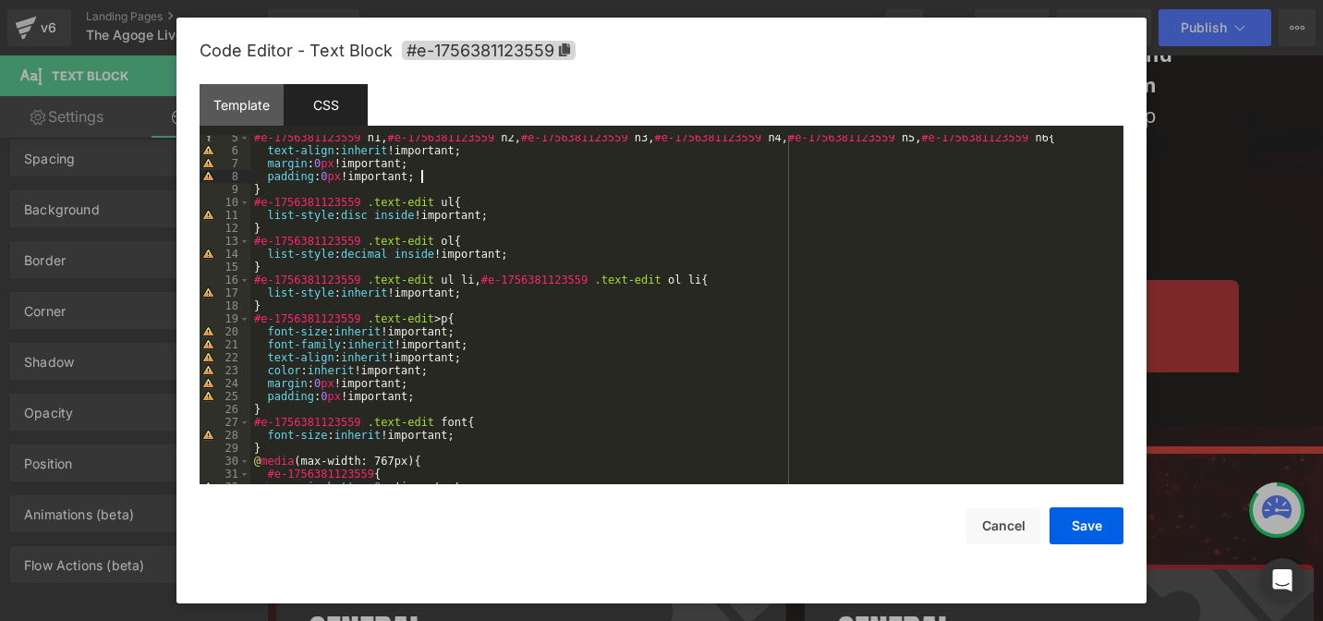
scroll to position [111, 0]
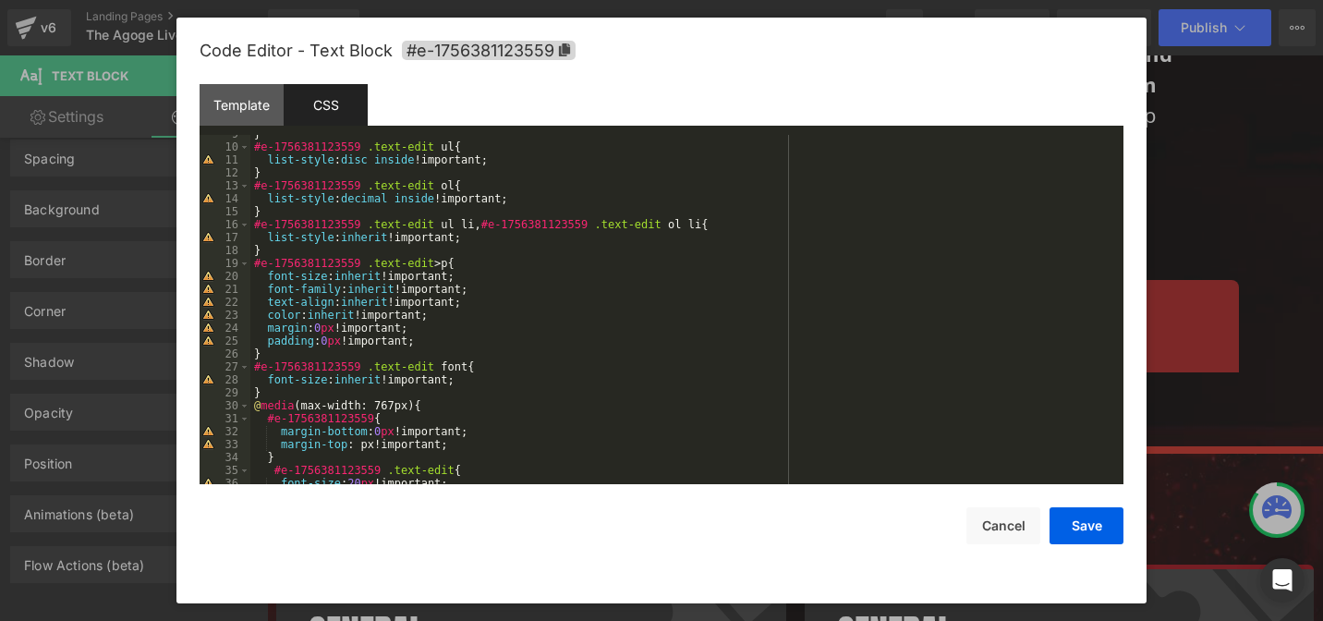
click at [438, 343] on div "} #e-1756381123559 .text-edit ul { list-style : disc inside !important; } #e-17…" at bounding box center [682, 314] width 865 height 375
click at [481, 341] on div "} #e-1756381123559 .text-edit ul { list-style : disc inside !important; } #e-17…" at bounding box center [682, 314] width 865 height 375
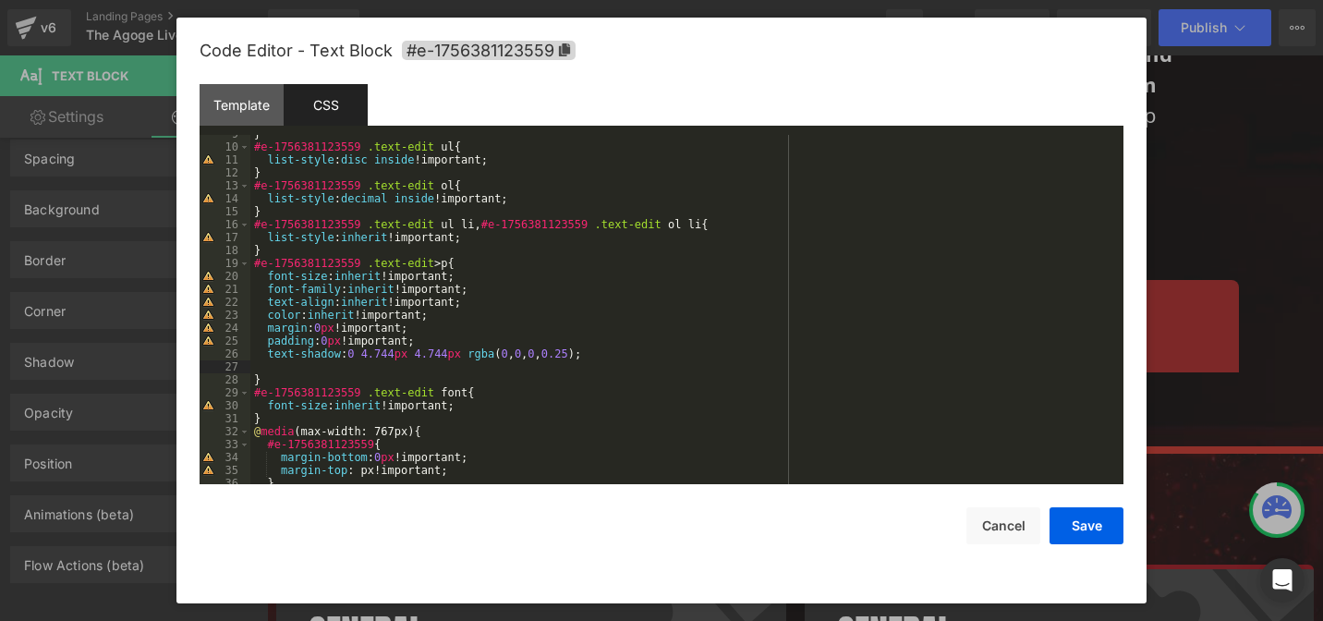
click at [346, 342] on div "} #e-1756381123559 .text-edit ul { list-style : disc inside !important; } #e-17…" at bounding box center [682, 314] width 865 height 375
click at [413, 339] on div "} #e-1756381123559 .text-edit ul { list-style : disc inside !important; } #e-17…" at bounding box center [682, 314] width 865 height 375
click at [600, 354] on div "} #e-1756381123559 .text-edit ul { list-style : disc inside !important; } #e-17…" at bounding box center [682, 314] width 865 height 375
click at [1079, 521] on button "Save" at bounding box center [1086, 525] width 74 height 37
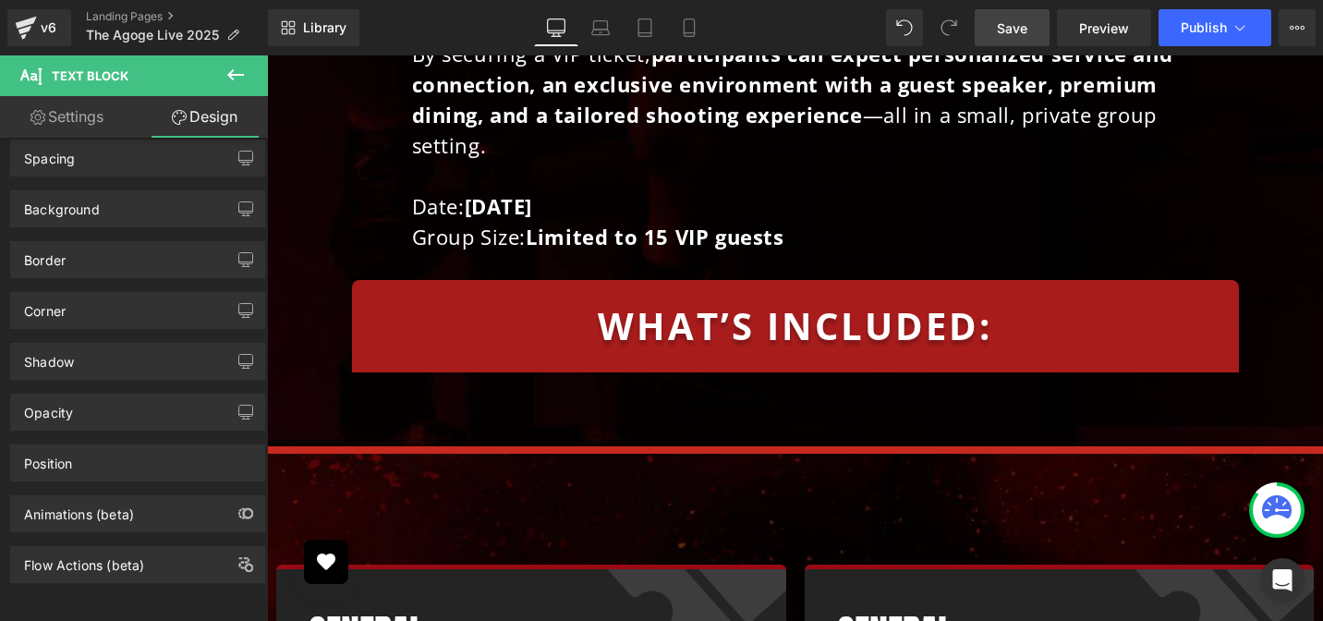
click at [1023, 29] on span "Save" at bounding box center [1012, 27] width 30 height 19
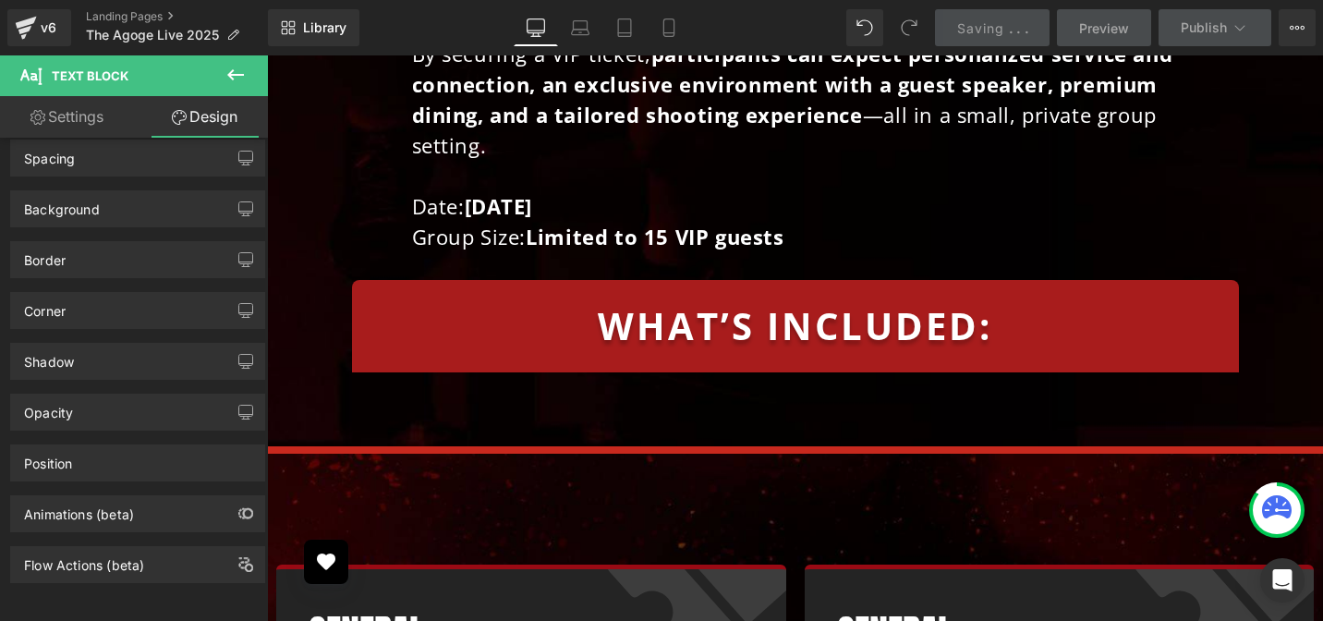
click at [431, 298] on p "WHAT’s INCLUDED:" at bounding box center [795, 325] width 859 height 55
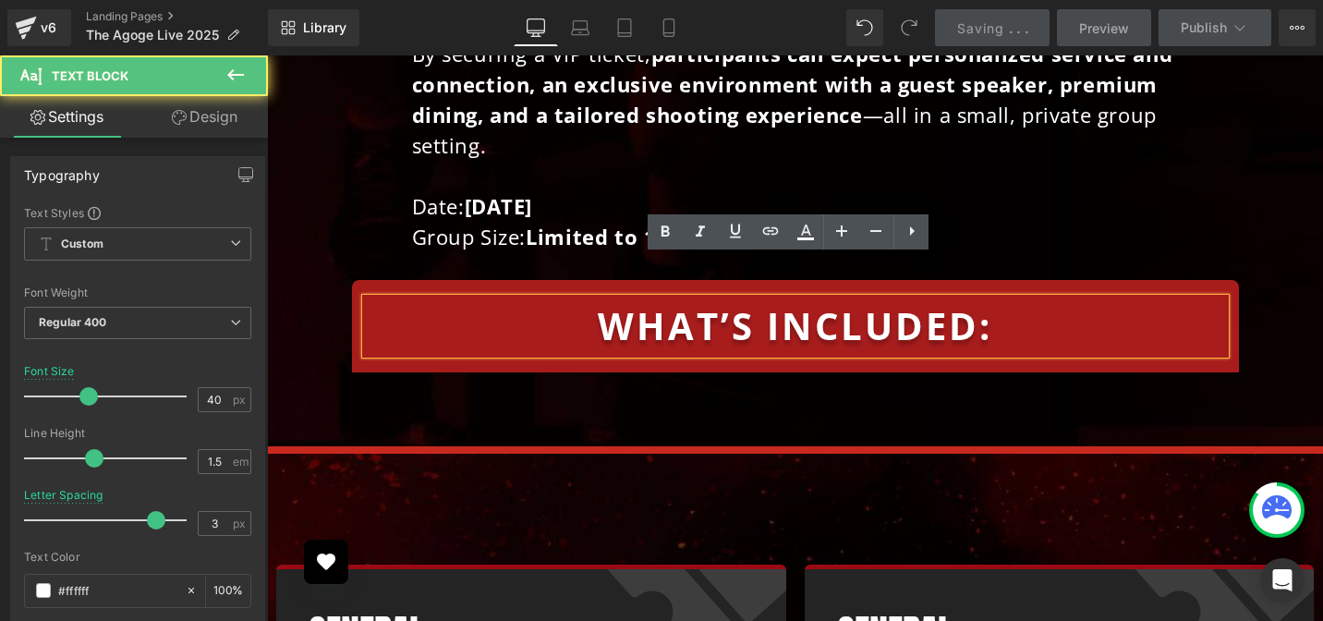
scroll to position [5872, 0]
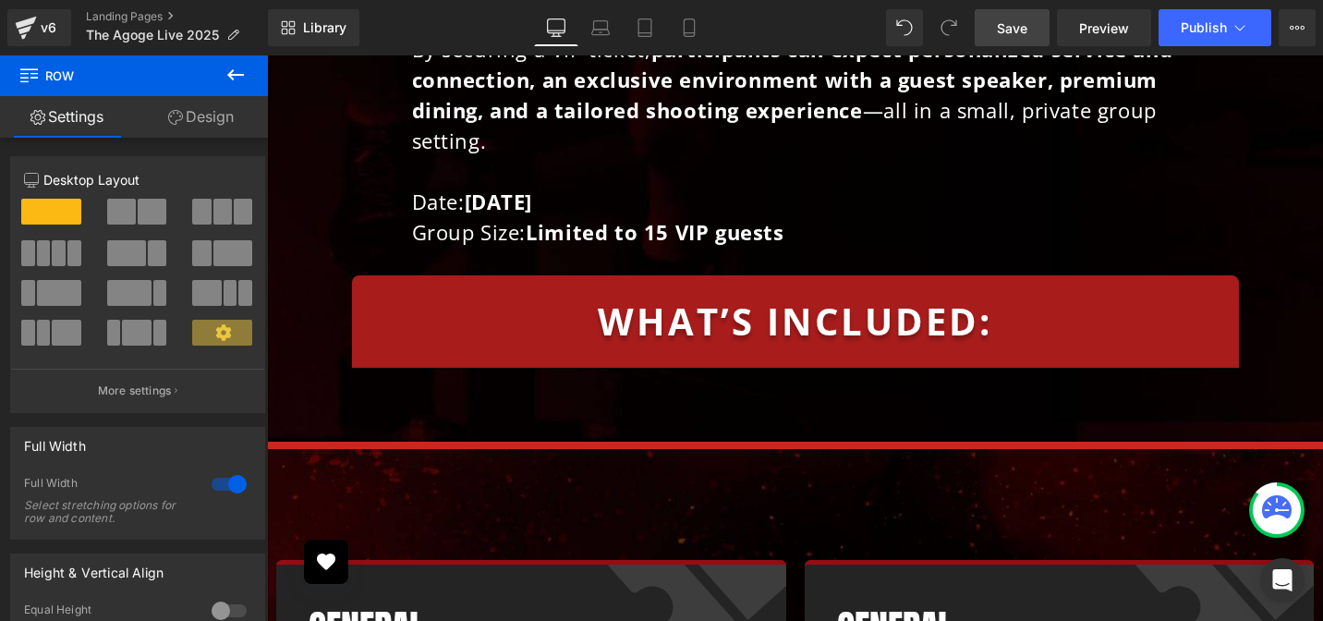
click at [237, 54] on div "v6 Landing Pages The Agoge Live 2025" at bounding box center [134, 27] width 268 height 55
click at [232, 70] on icon at bounding box center [235, 74] width 17 height 11
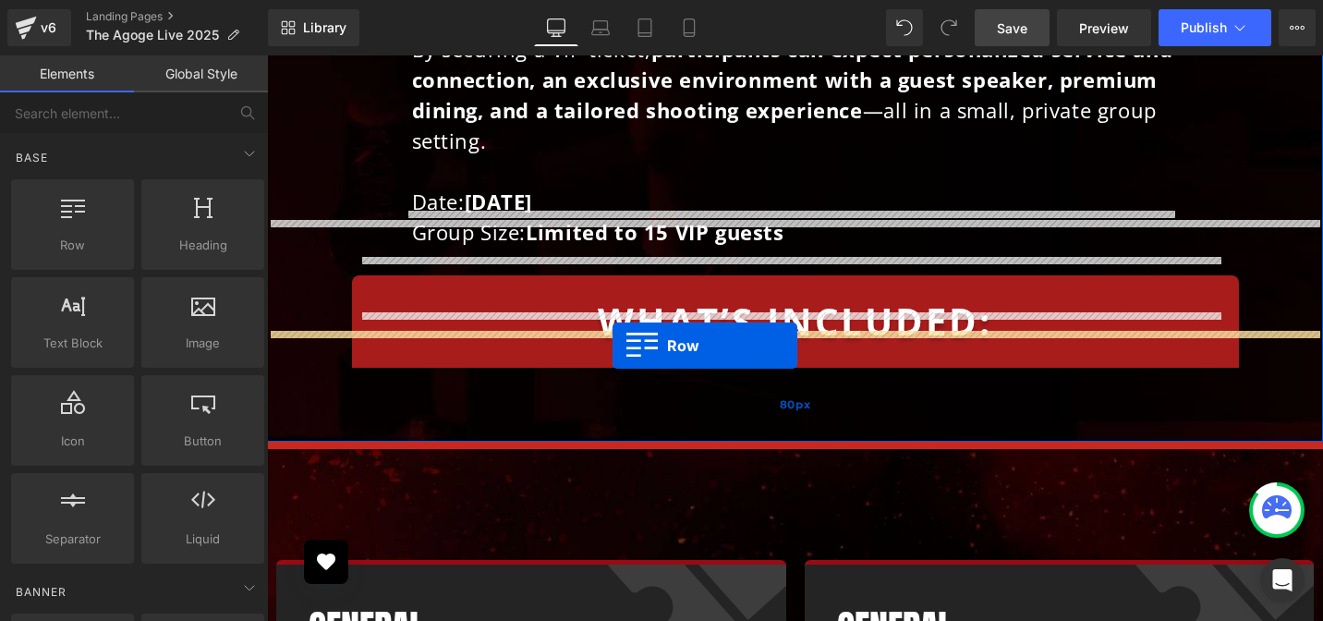
drag, startPoint x: 350, startPoint y: 285, endPoint x: 612, endPoint y: 345, distance: 269.1
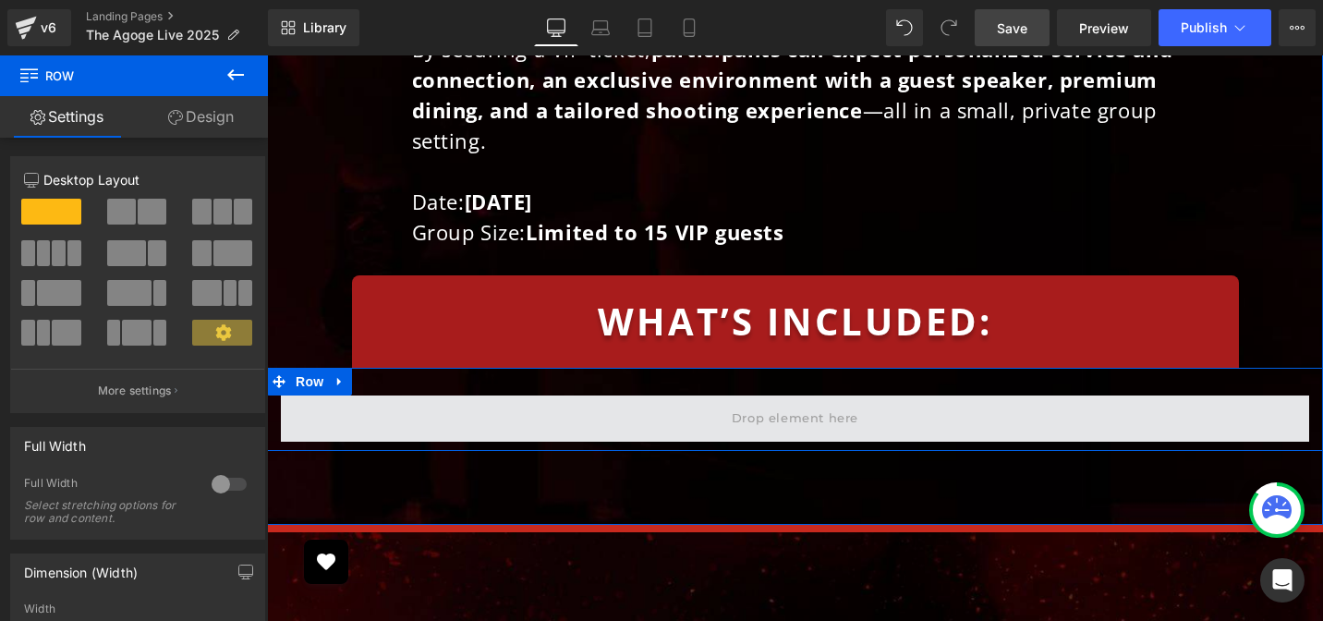
click at [329, 395] on span at bounding box center [795, 418] width 1028 height 46
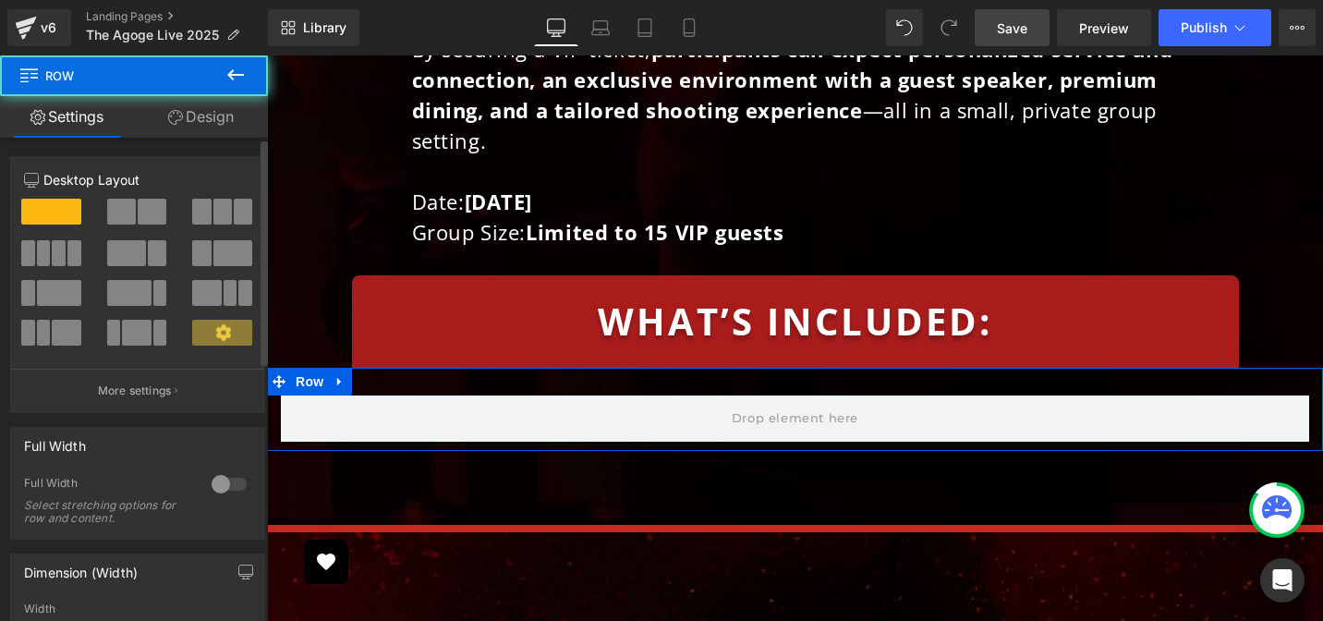
click at [151, 220] on span at bounding box center [152, 212] width 29 height 26
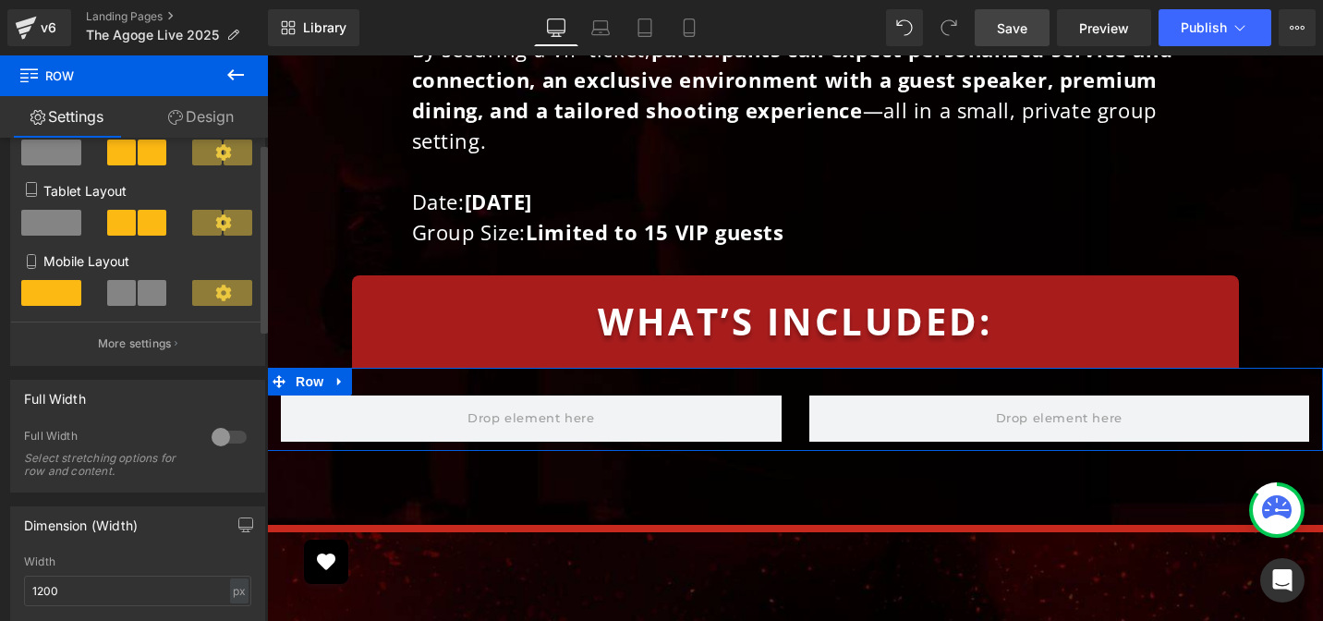
scroll to position [628, 0]
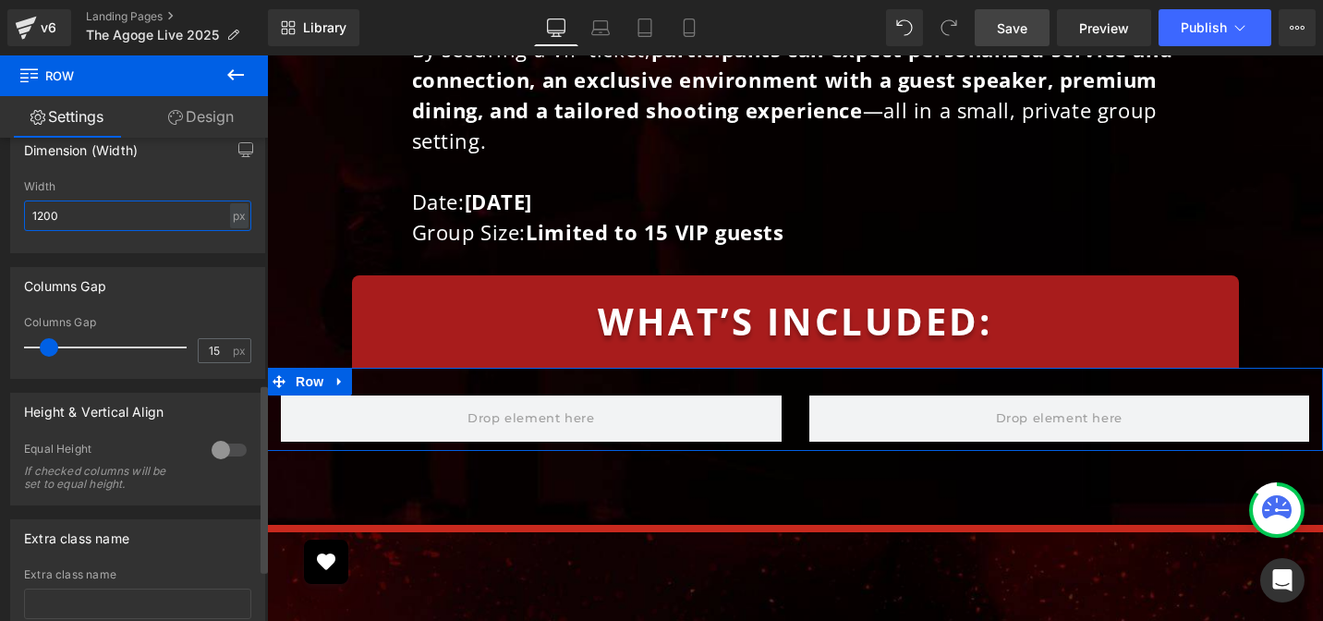
click at [79, 218] on input "1200" at bounding box center [137, 215] width 227 height 30
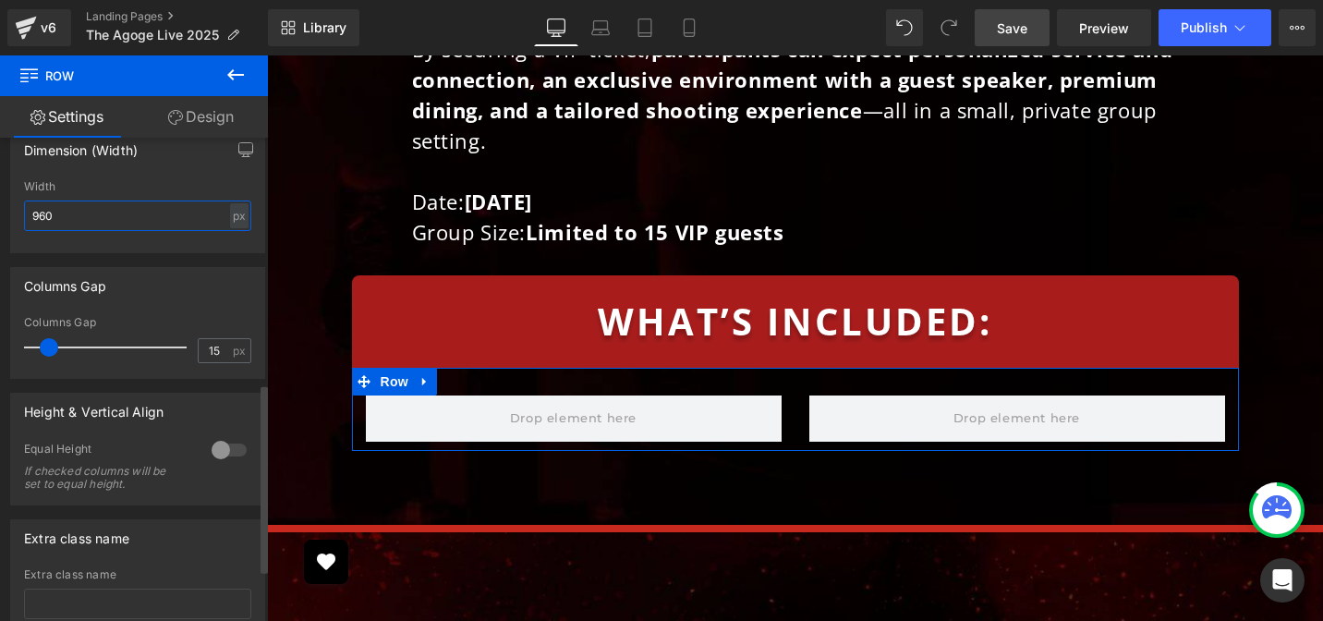
type input "960"
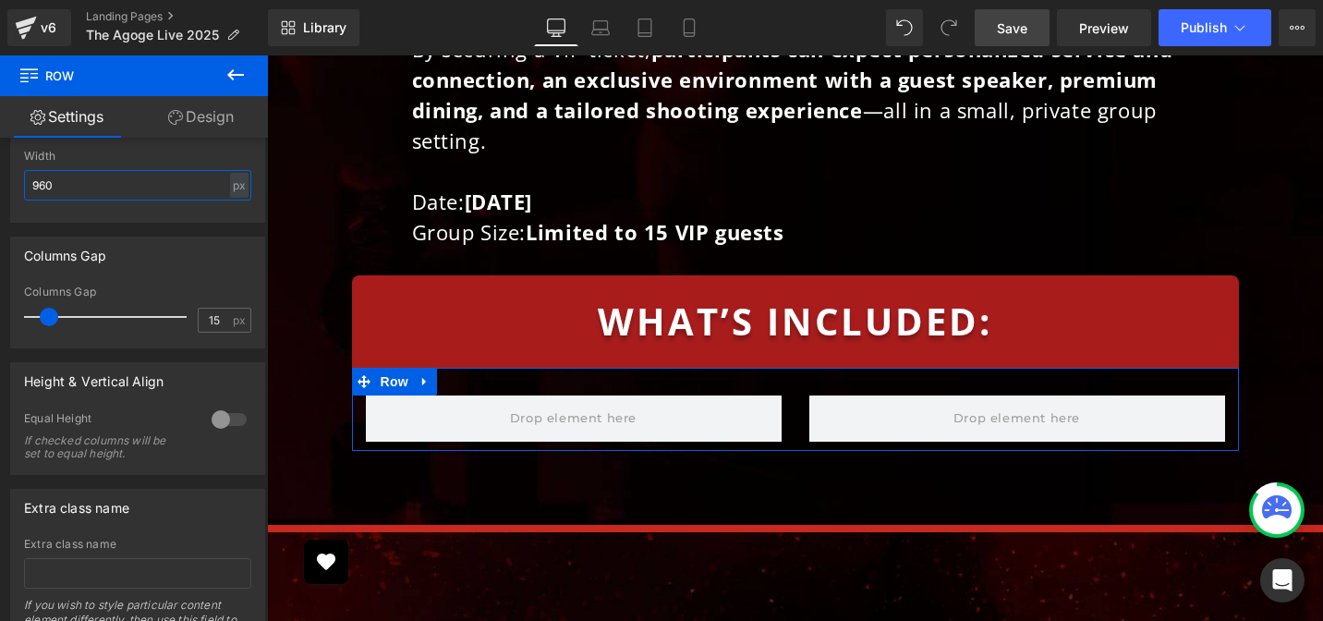
scroll to position [667, 0]
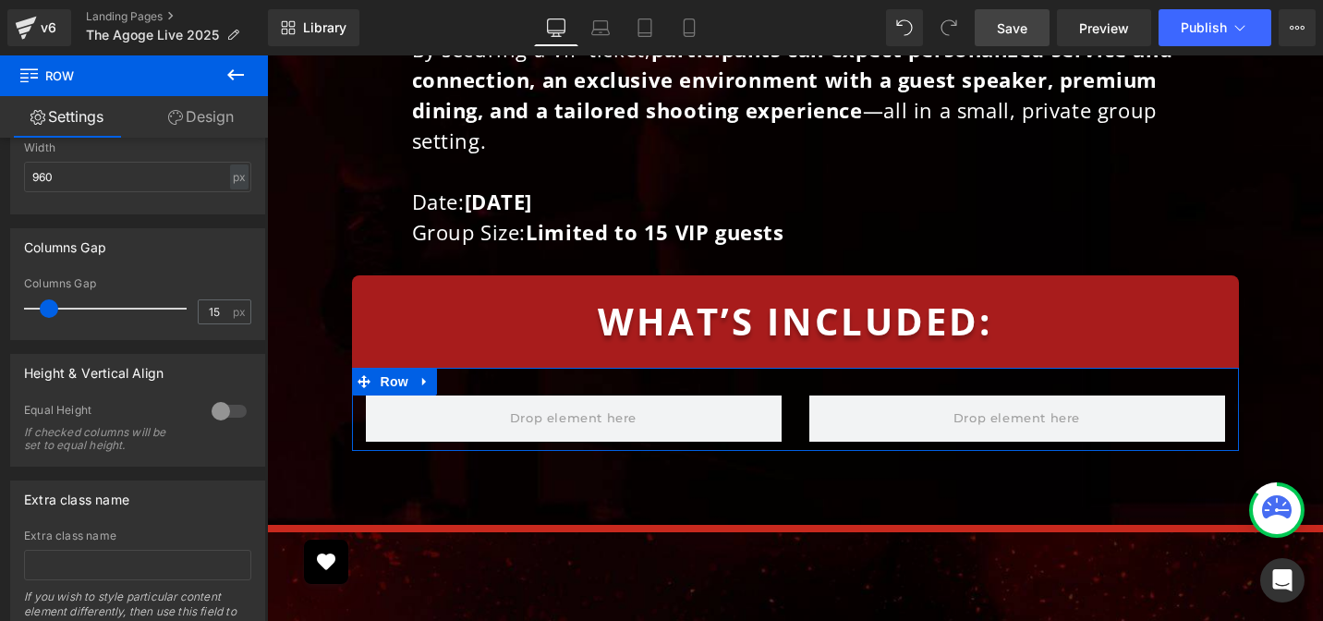
click at [219, 123] on link "Design" at bounding box center [201, 117] width 134 height 42
click at [0, 0] on div "Background" at bounding box center [0, 0] width 0 height 0
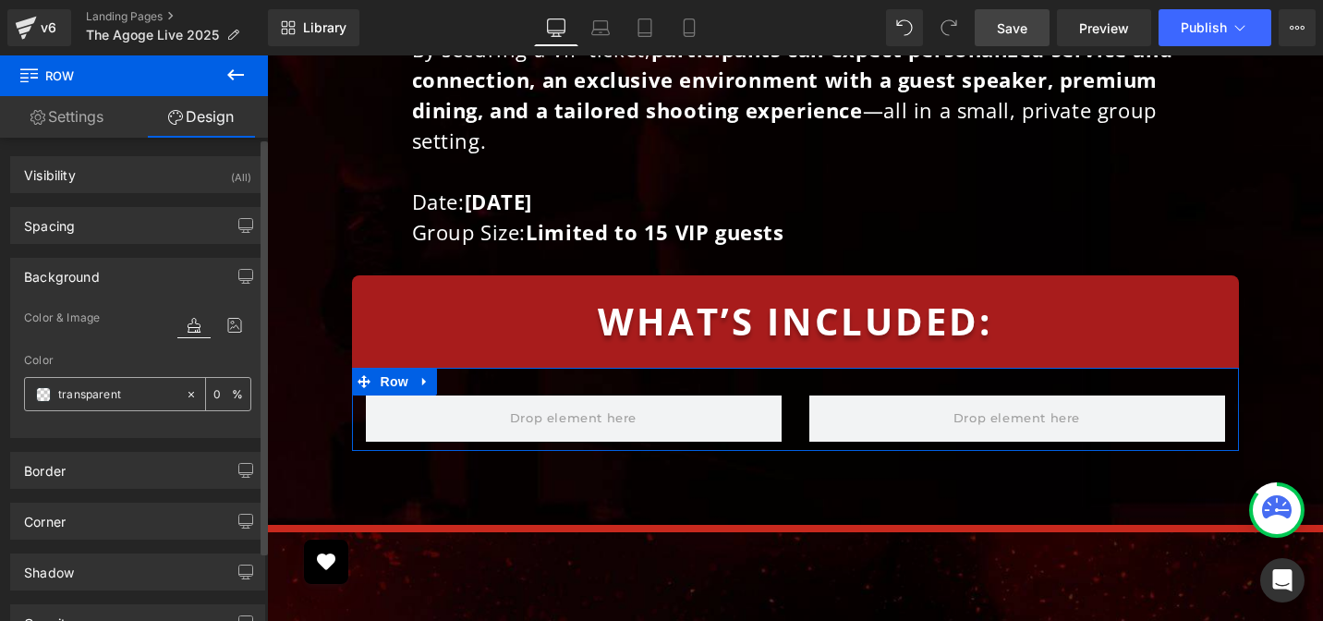
click at [101, 394] on input "text" at bounding box center [117, 394] width 118 height 20
paste input "FFFFFF"
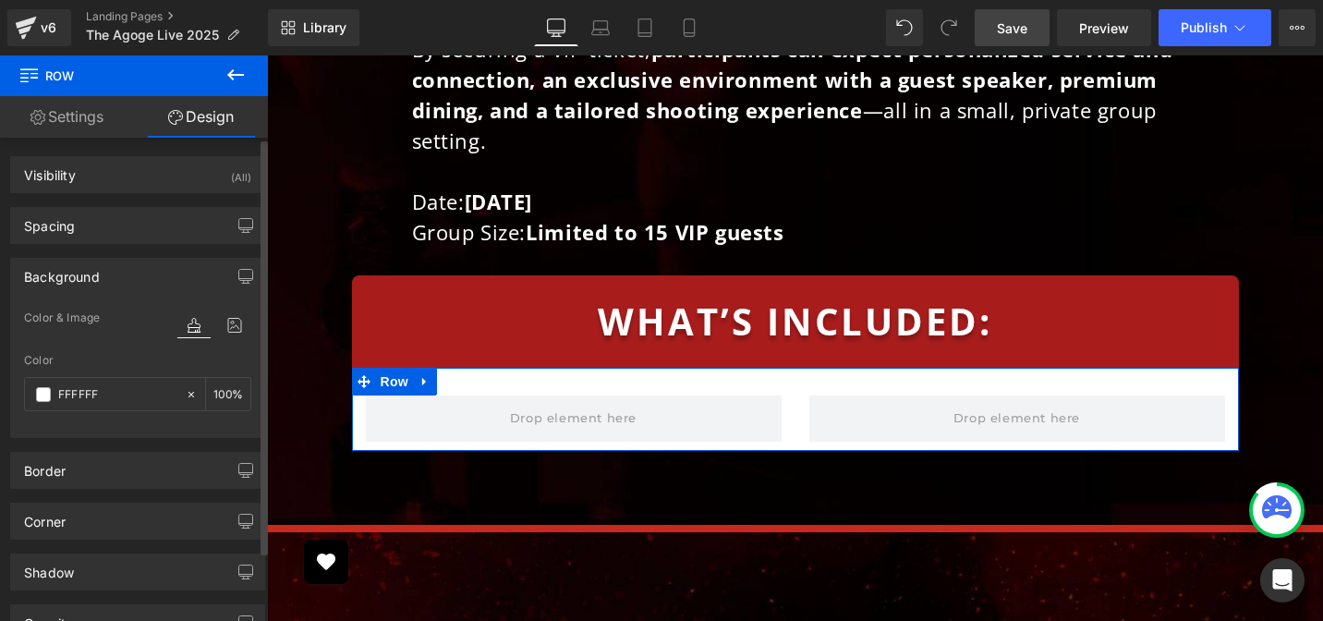
type input "FFFFFF"
click at [117, 354] on div "Color" at bounding box center [137, 360] width 227 height 13
click at [69, 185] on div "Visibility (All)" at bounding box center [137, 174] width 253 height 35
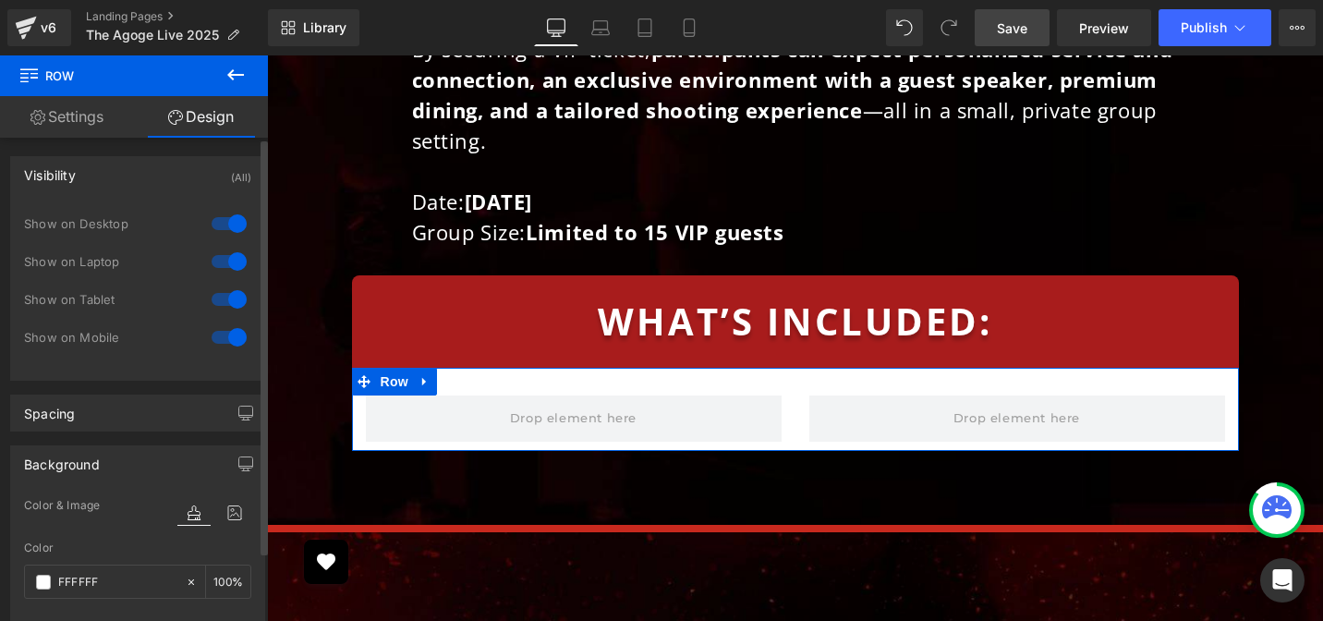
click at [69, 185] on div "Visibility (All)" at bounding box center [137, 174] width 253 height 35
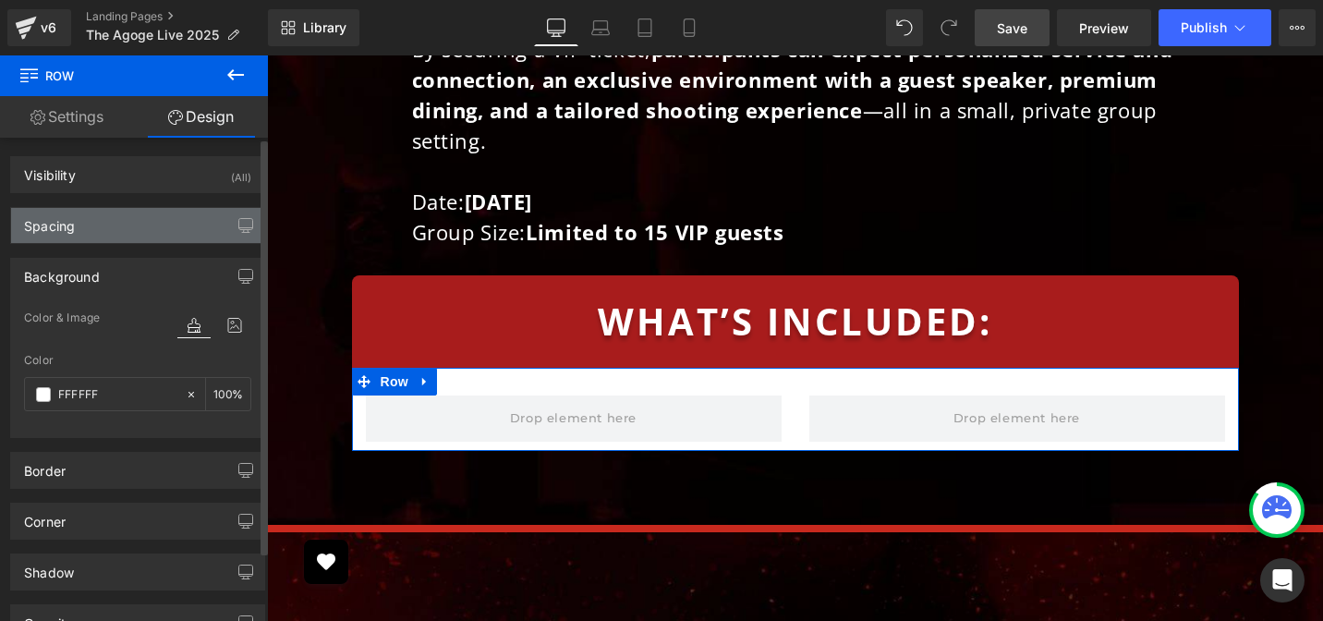
click at [81, 230] on div "Spacing" at bounding box center [137, 225] width 253 height 35
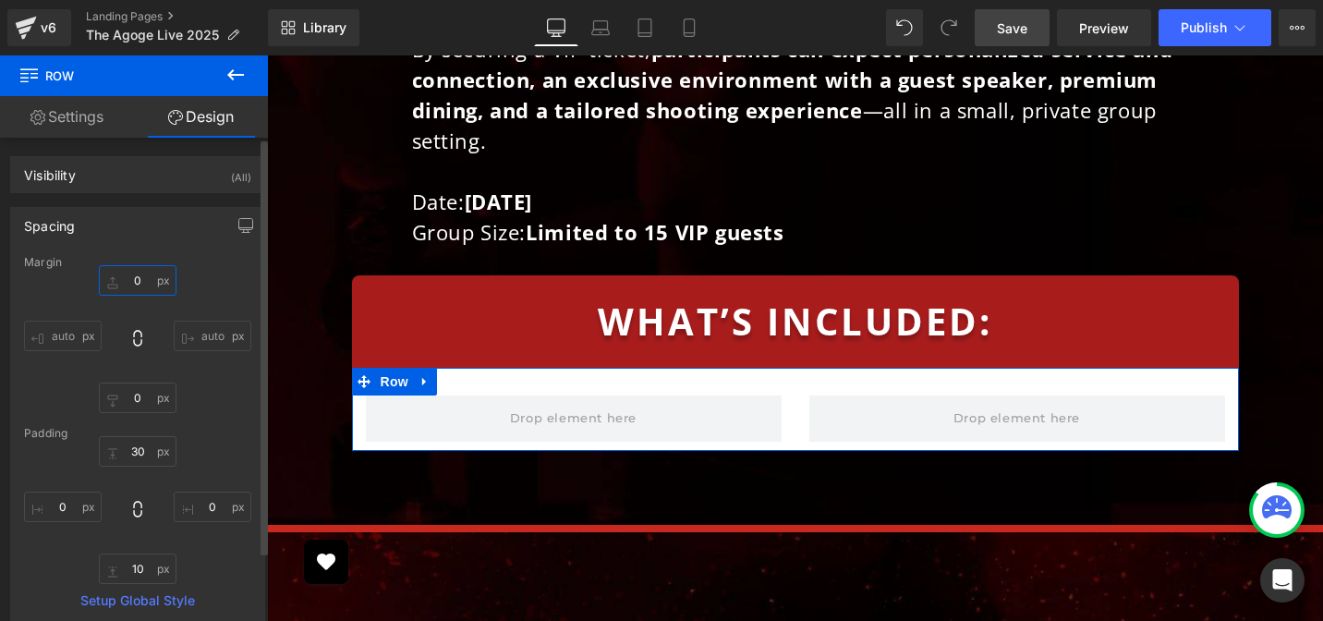
click at [128, 272] on input "text" at bounding box center [138, 280] width 78 height 30
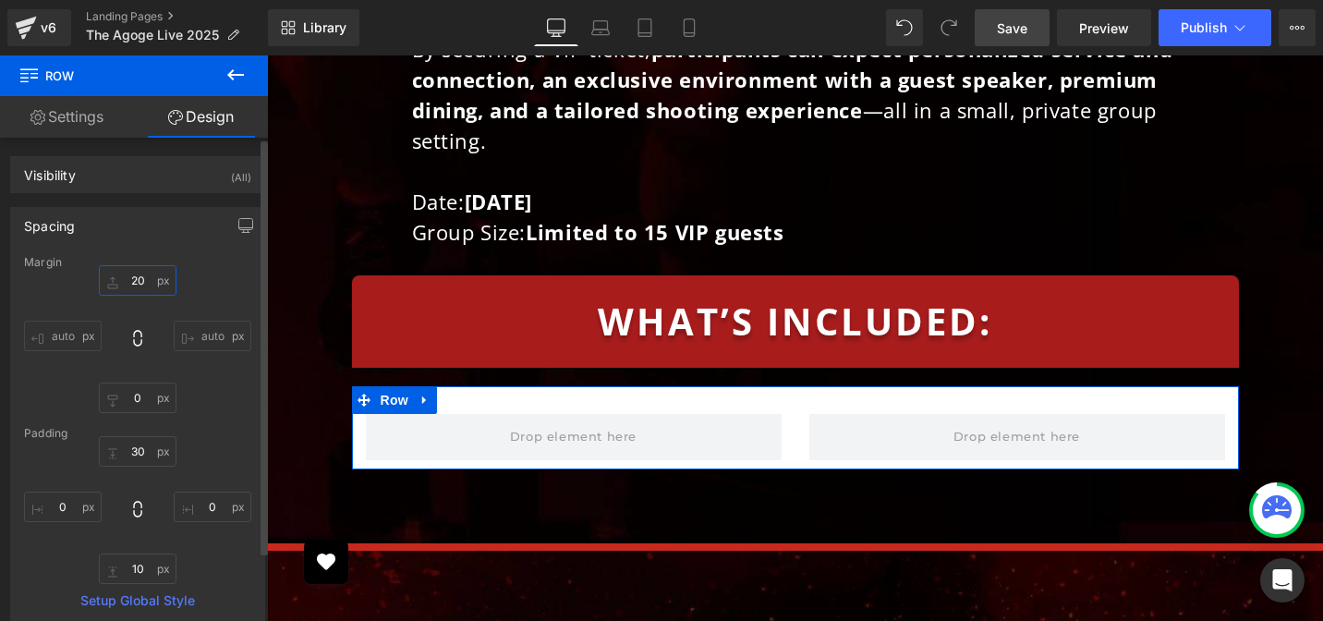
click at [163, 280] on input "20" at bounding box center [138, 280] width 78 height 30
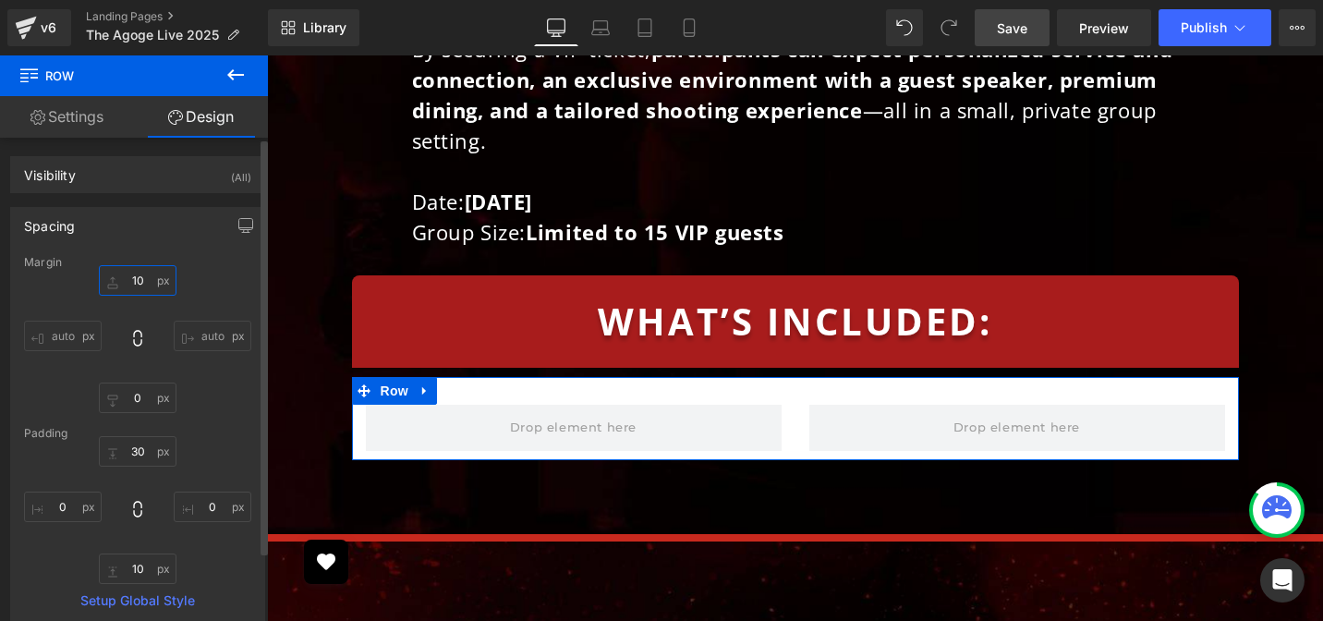
type input "10"
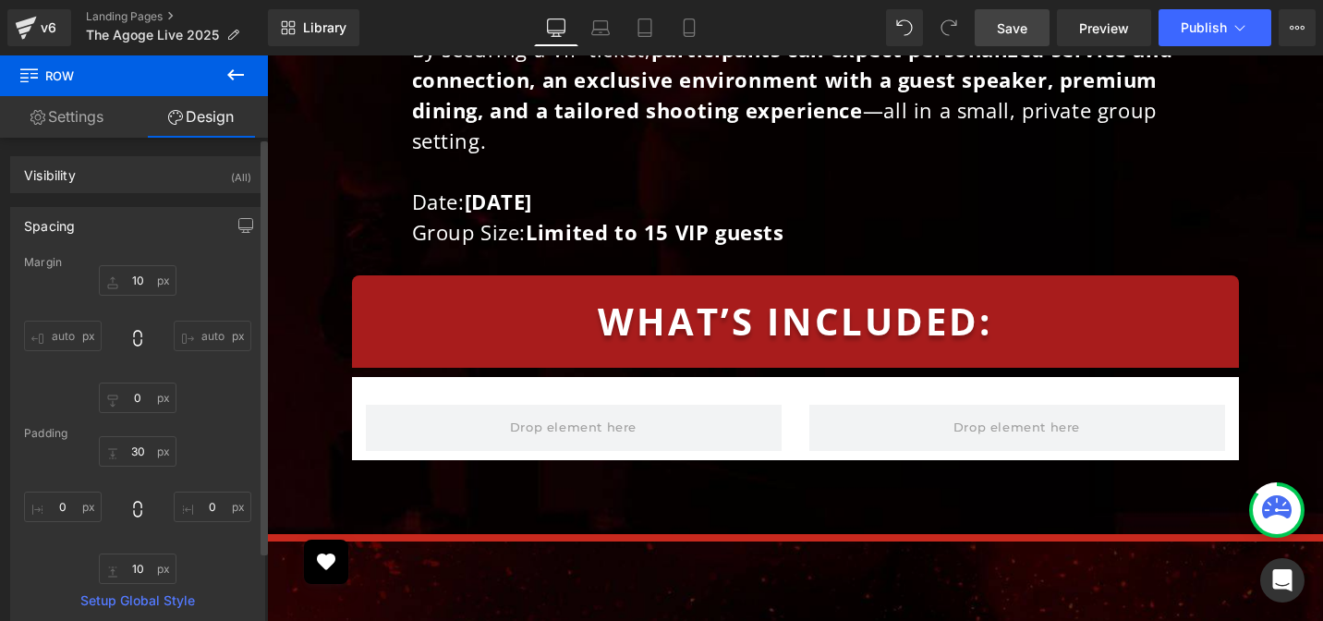
click at [156, 321] on div "10 auto auto" at bounding box center [137, 339] width 227 height 148
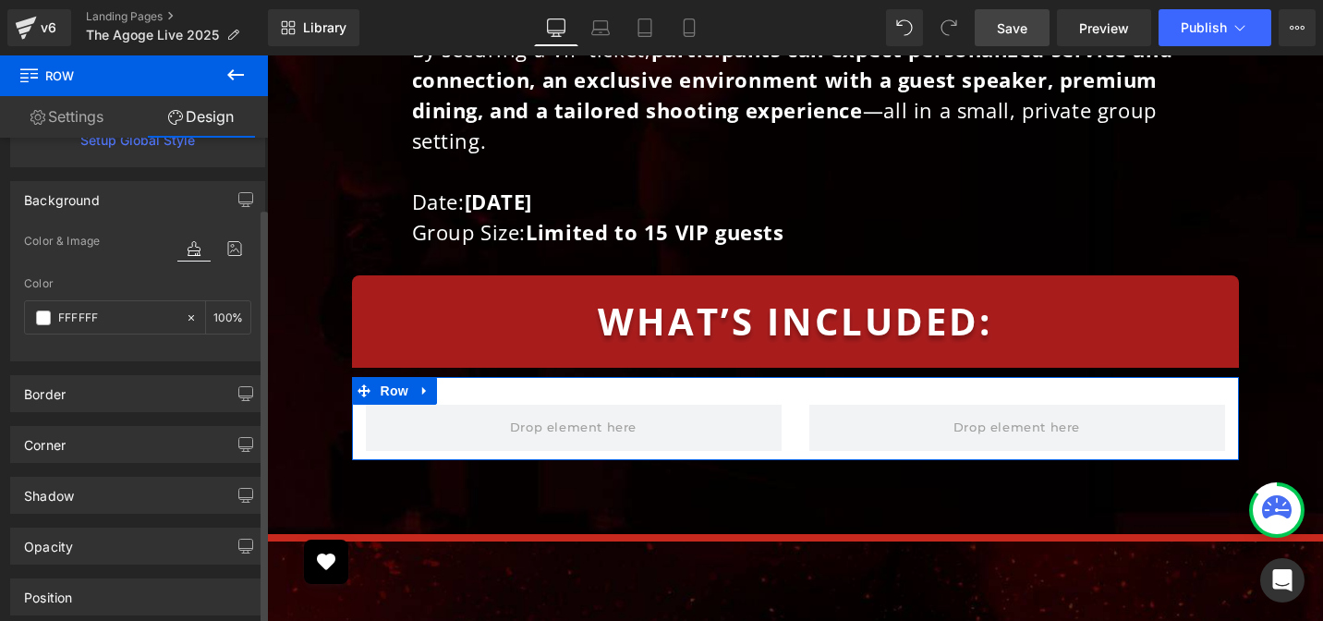
scroll to position [492, 0]
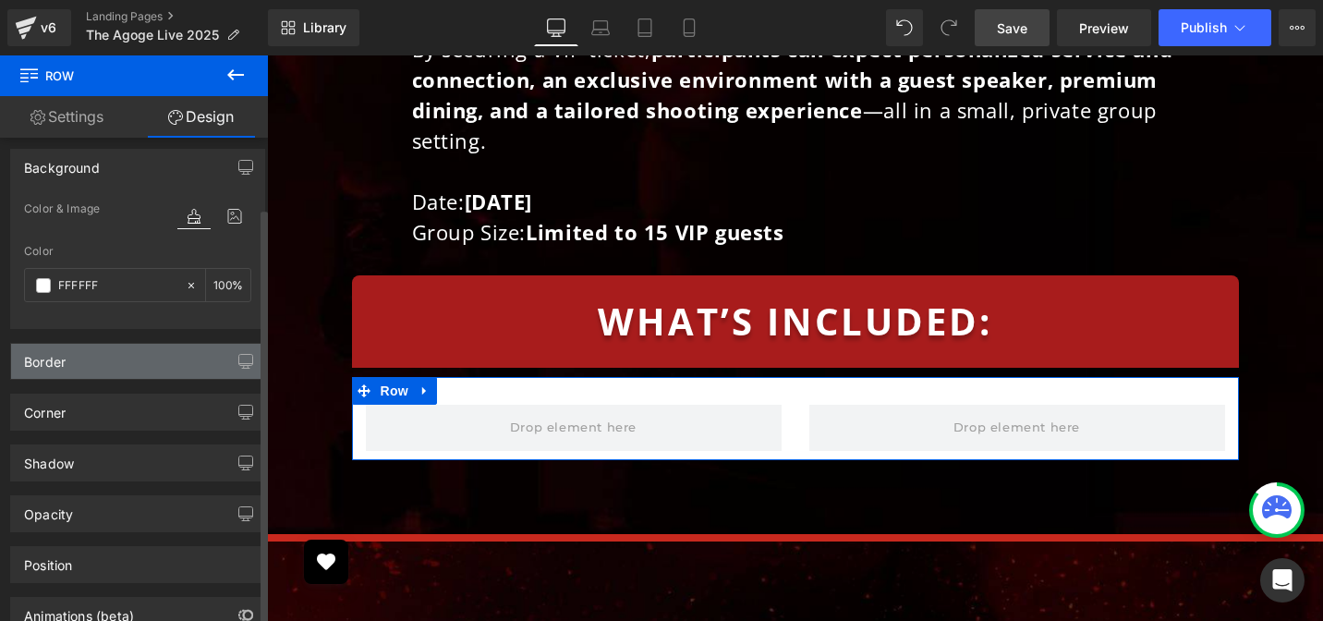
click at [82, 356] on div "Border" at bounding box center [137, 361] width 253 height 35
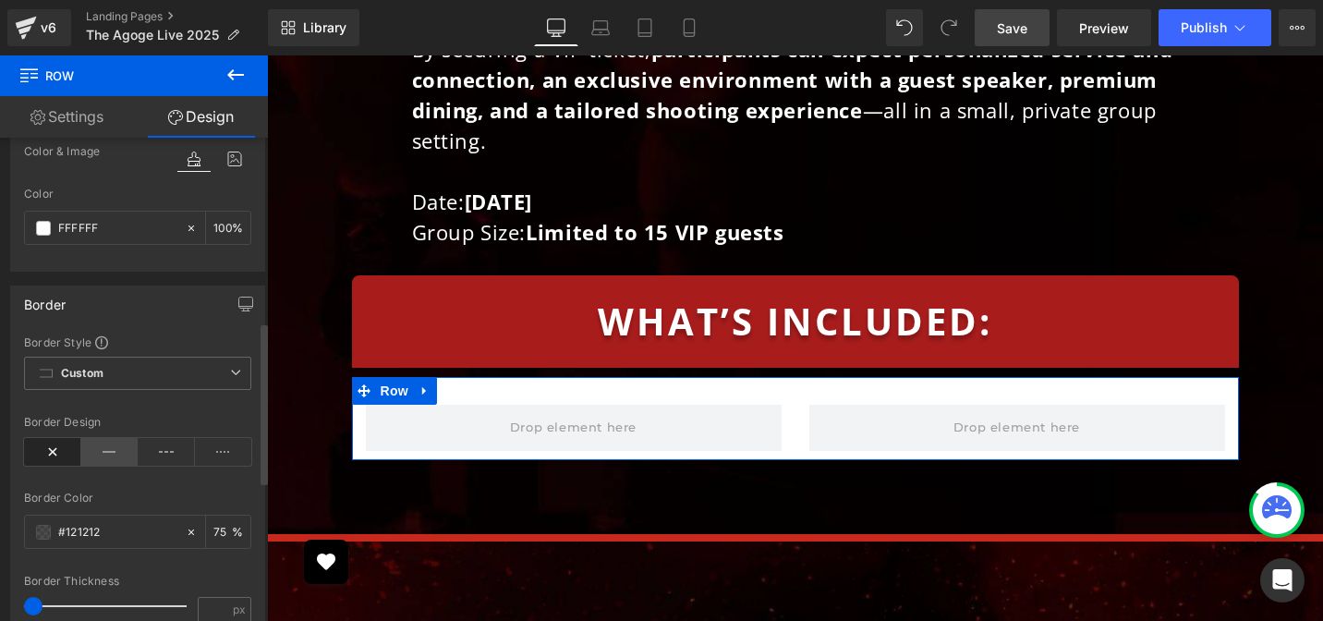
click at [103, 447] on icon at bounding box center [109, 452] width 57 height 28
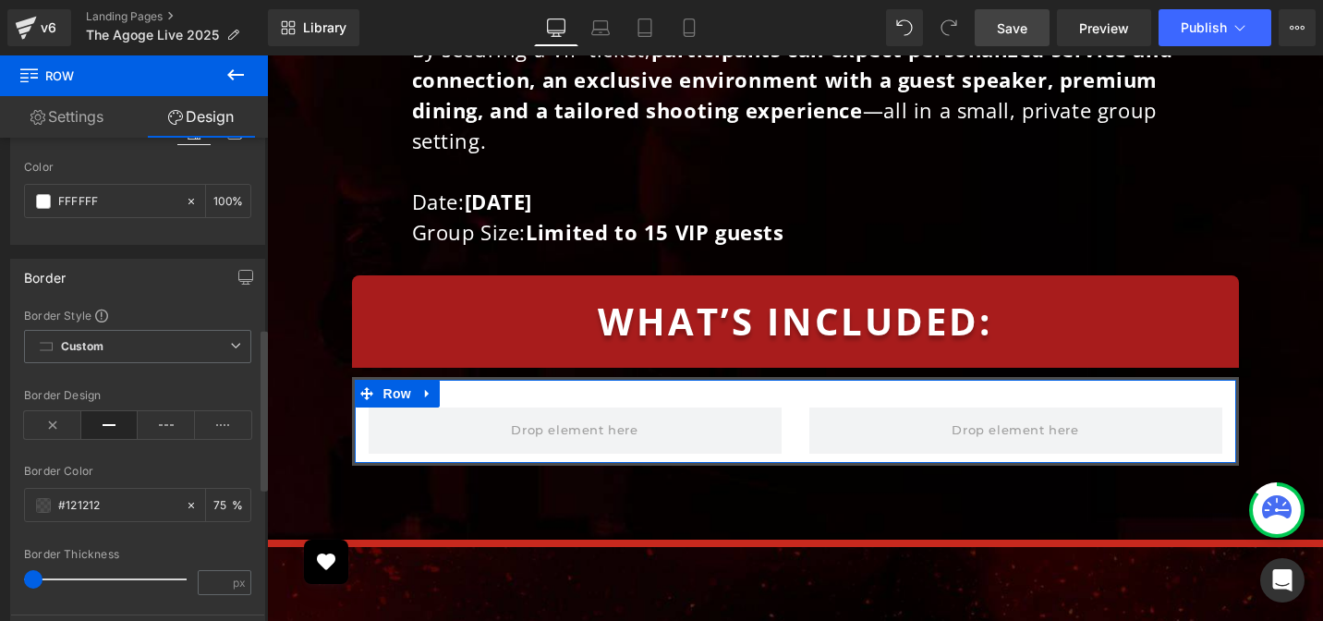
scroll to position [578, 0]
click at [113, 499] on input "text" at bounding box center [117, 503] width 118 height 20
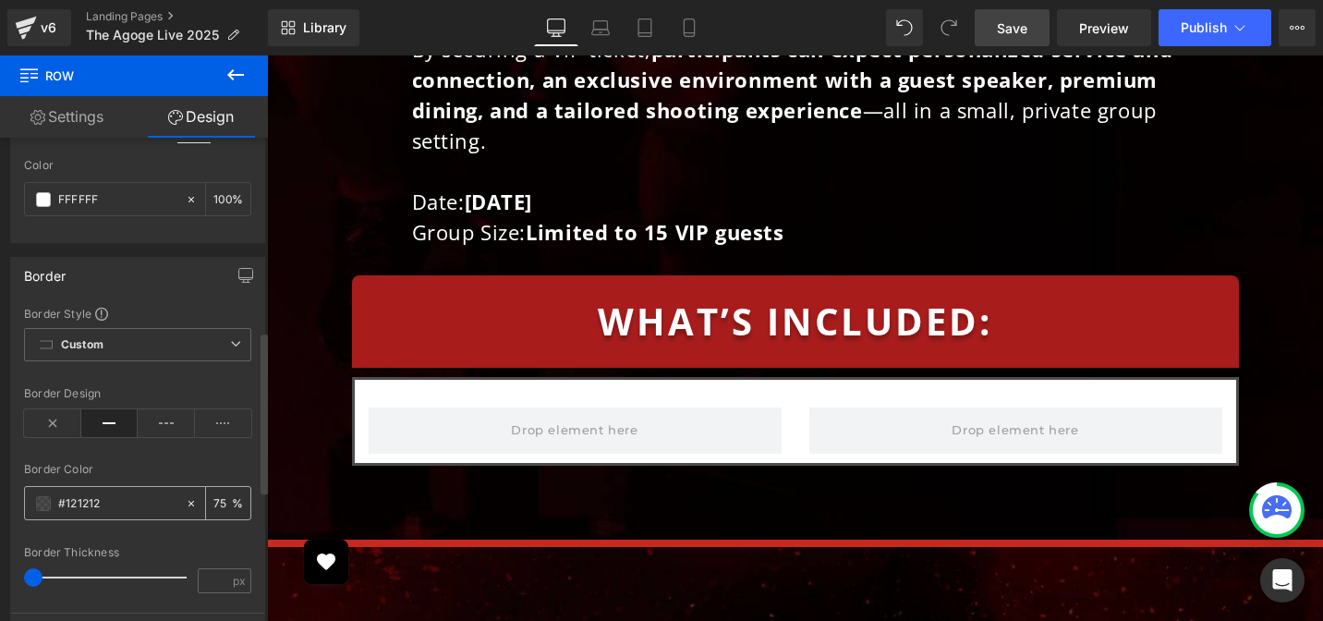
paste input "C8291E"
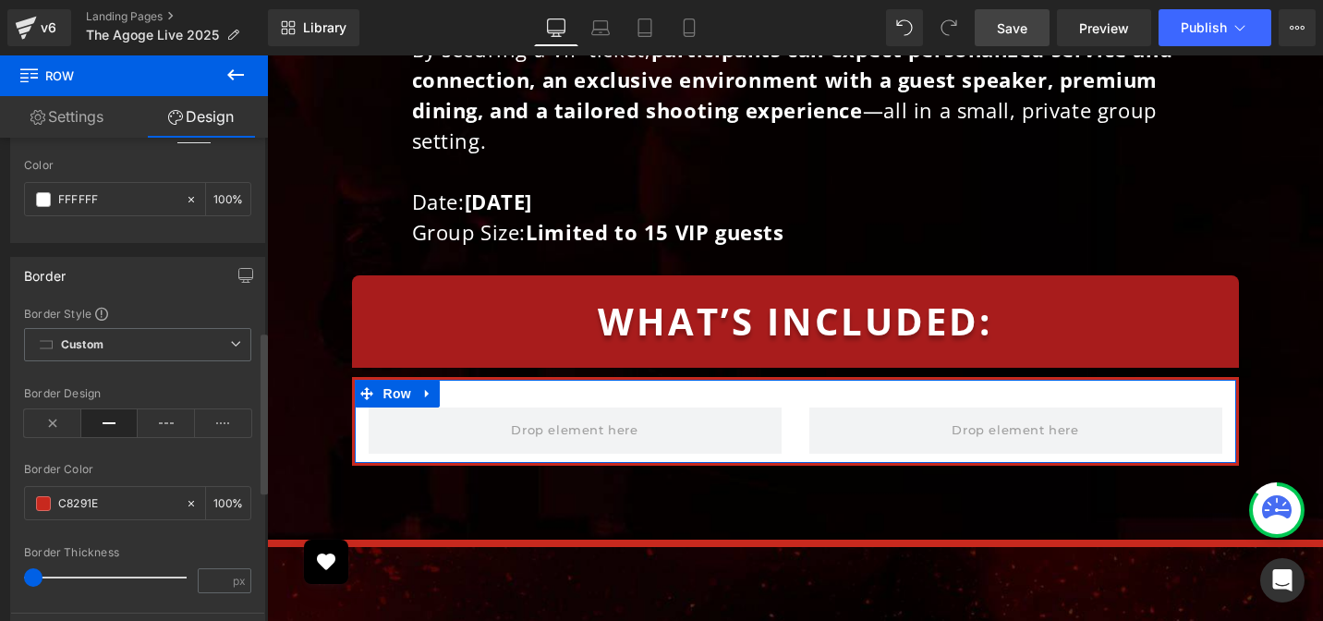
type input "C8291E"
click at [123, 470] on div "Border Color" at bounding box center [137, 469] width 227 height 13
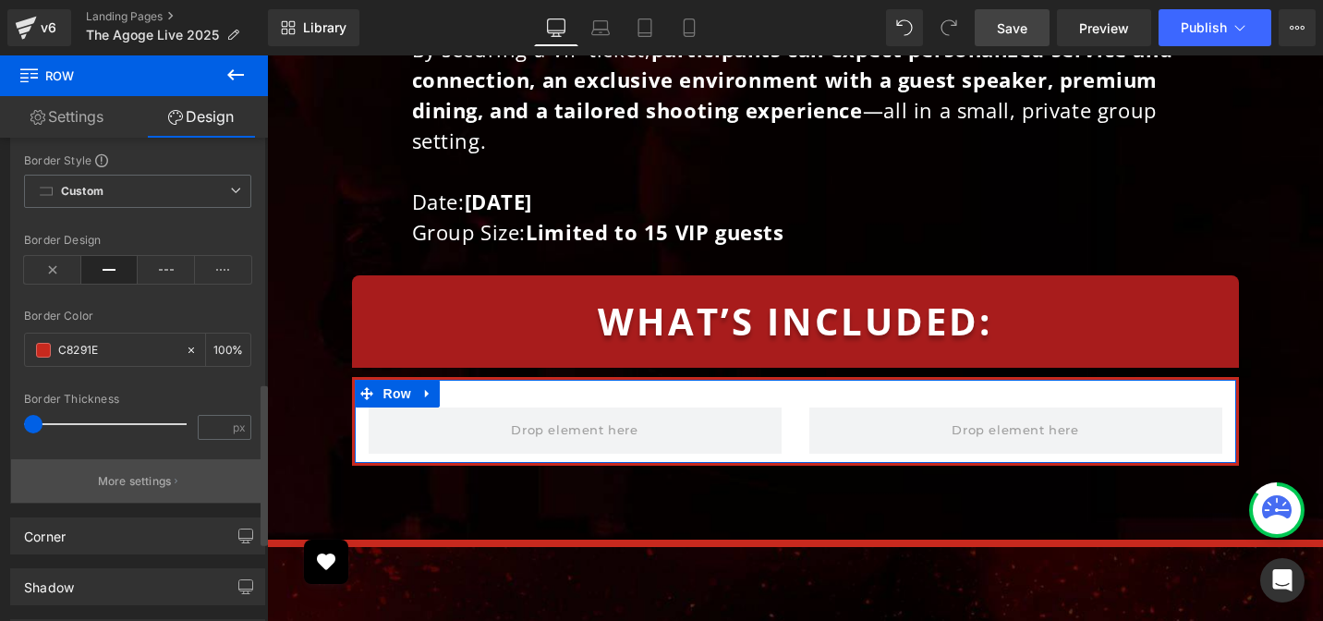
click at [129, 482] on p "More settings" at bounding box center [135, 481] width 74 height 17
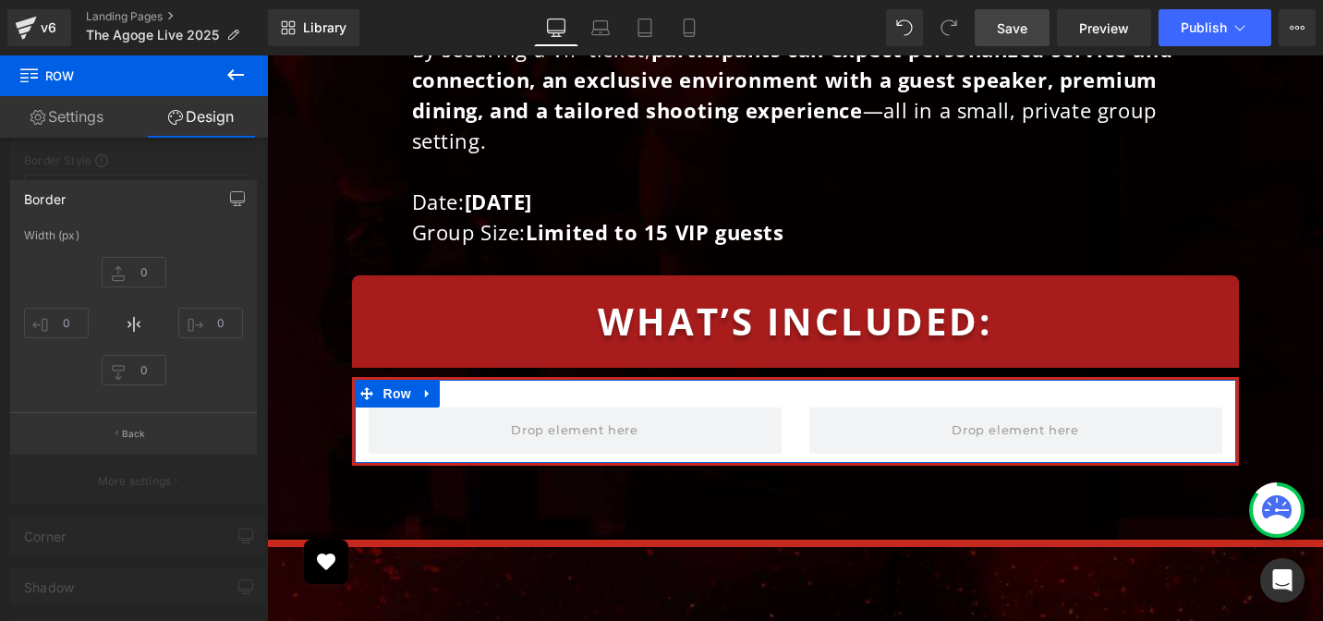
click at [133, 482] on div at bounding box center [134, 342] width 268 height 575
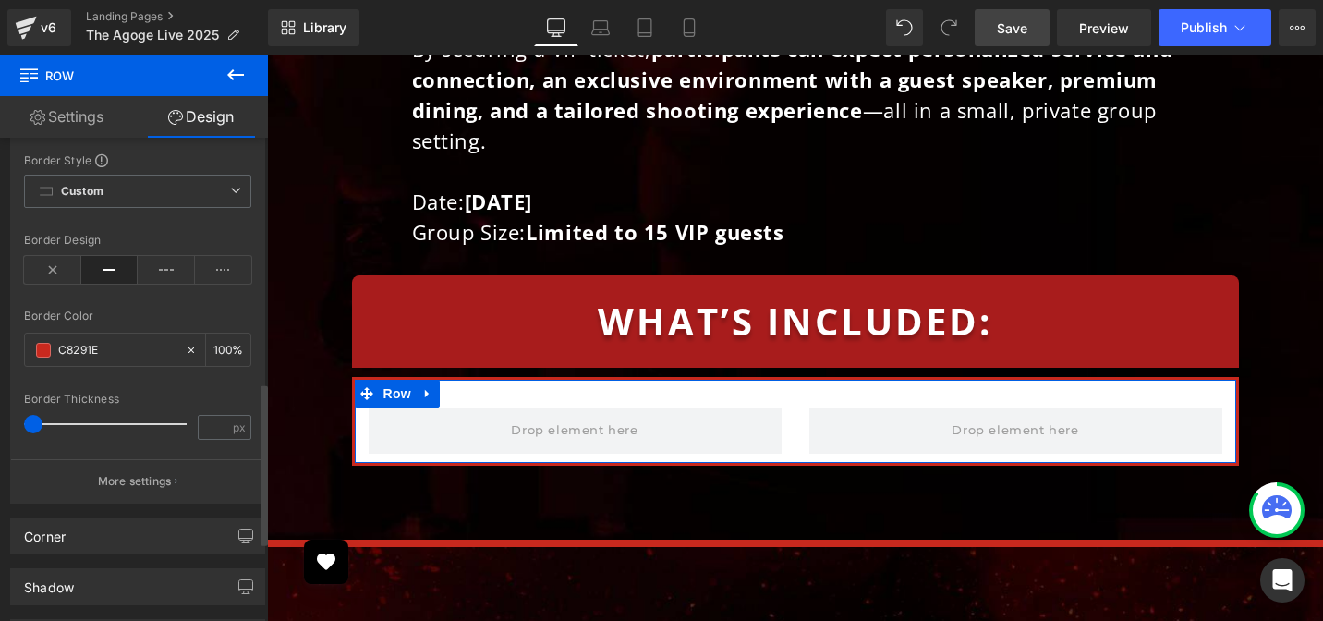
click at [133, 482] on p "More settings" at bounding box center [135, 481] width 74 height 17
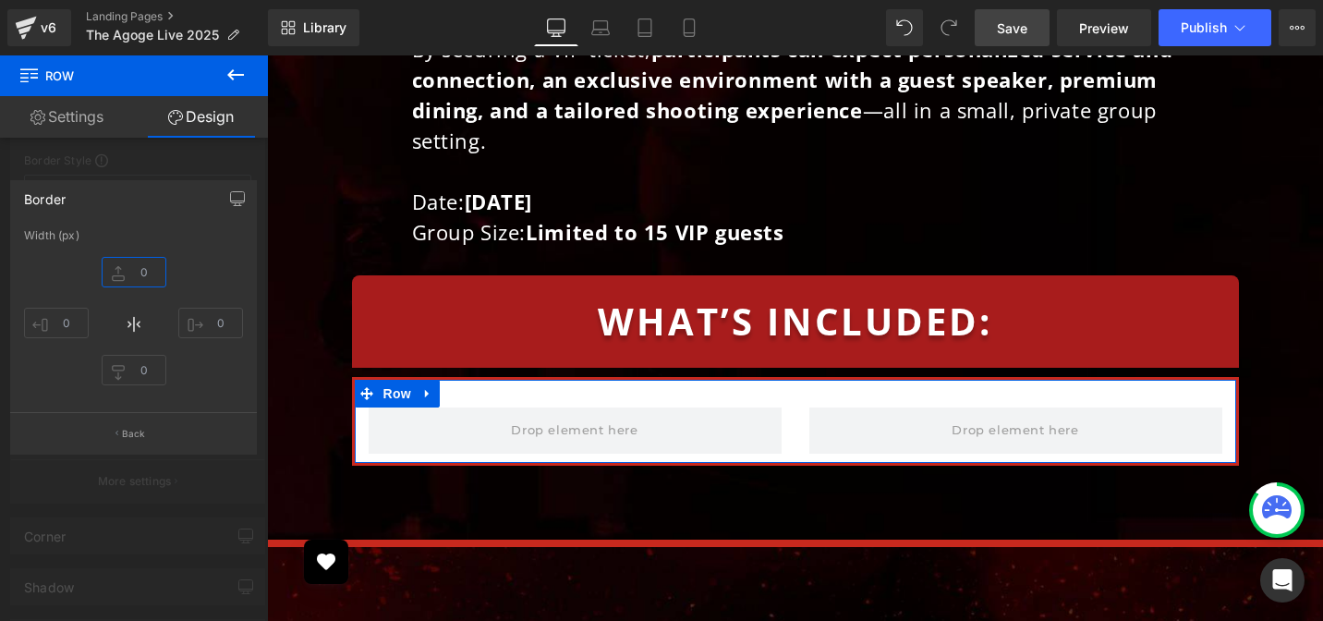
click at [141, 270] on input "text" at bounding box center [134, 272] width 65 height 30
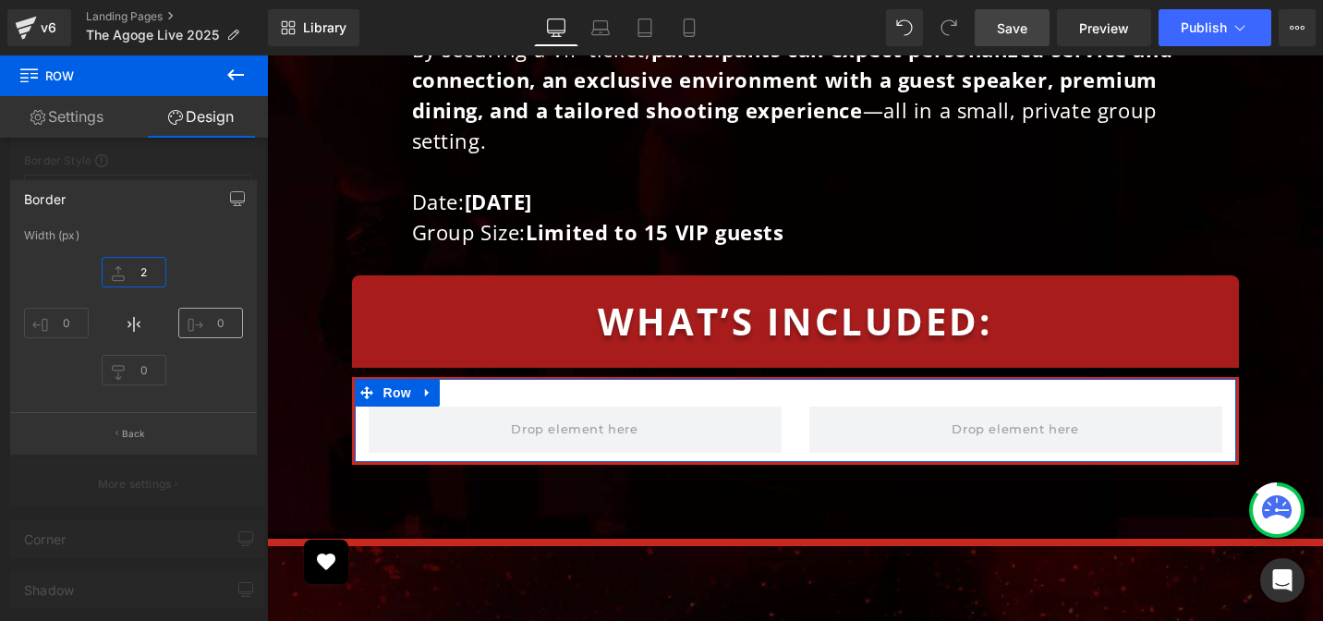
type input "2"
click at [222, 325] on input "text" at bounding box center [210, 323] width 65 height 30
type input "2"
click at [73, 319] on input "text" at bounding box center [56, 323] width 65 height 30
type input "2"
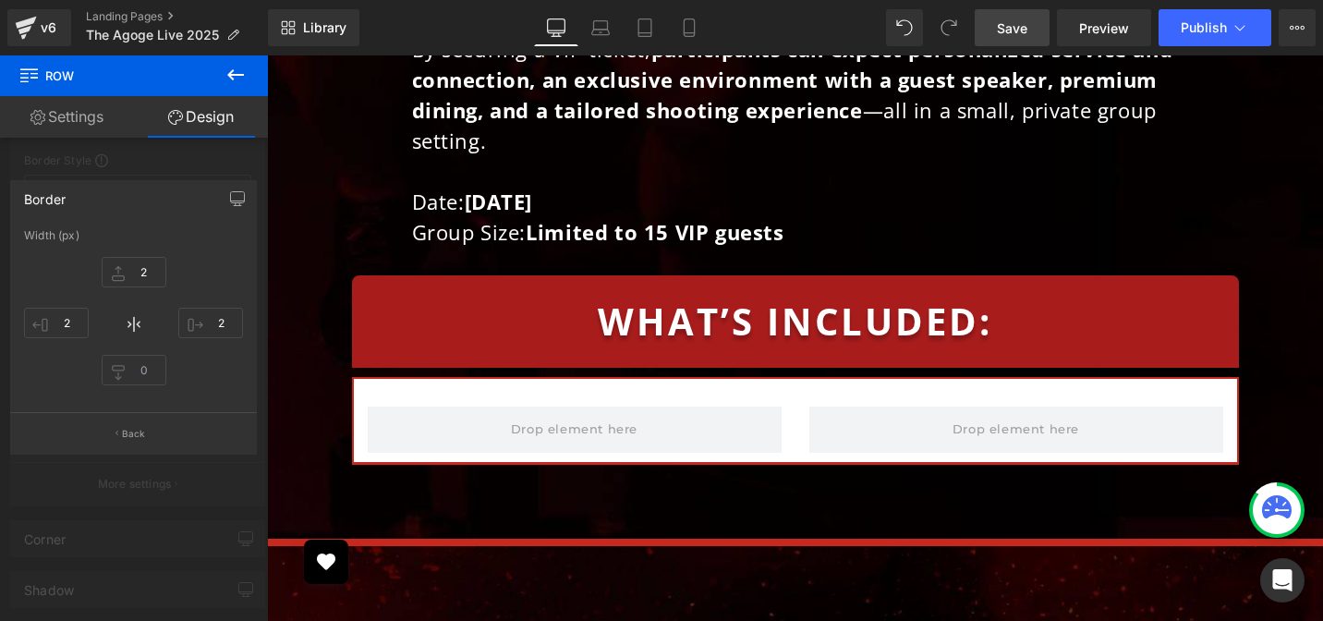
click at [321, 385] on div at bounding box center [795, 337] width 1056 height 565
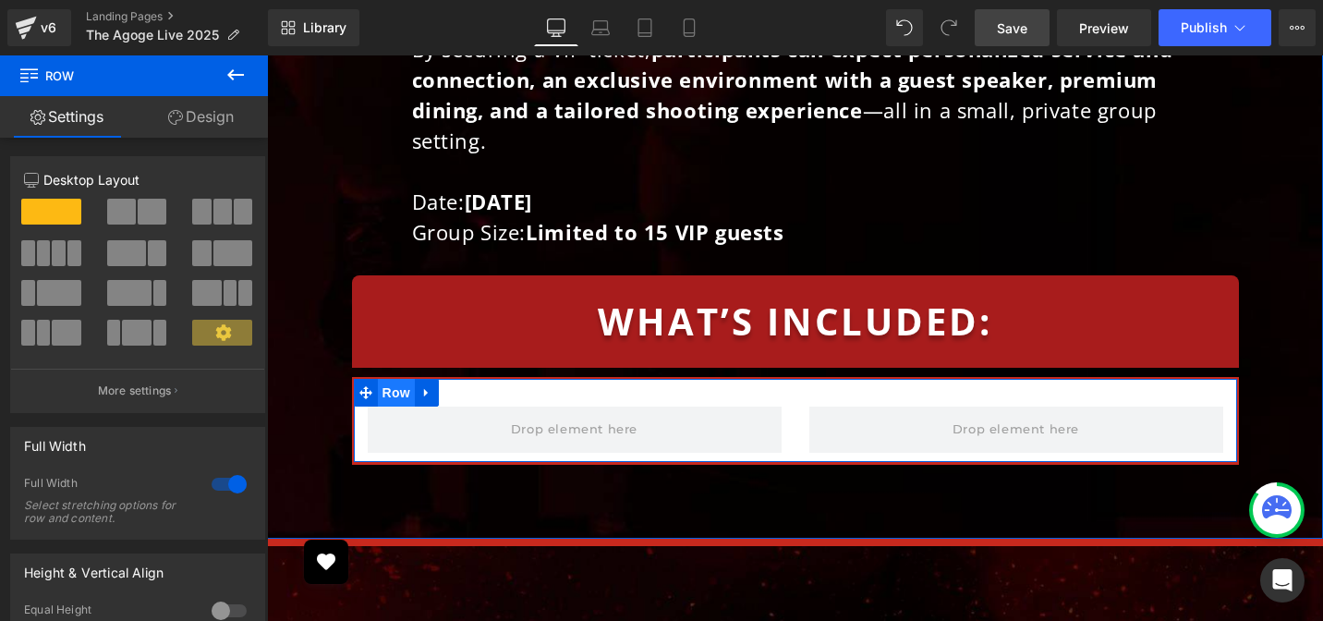
click at [387, 379] on span "Row" at bounding box center [396, 393] width 37 height 28
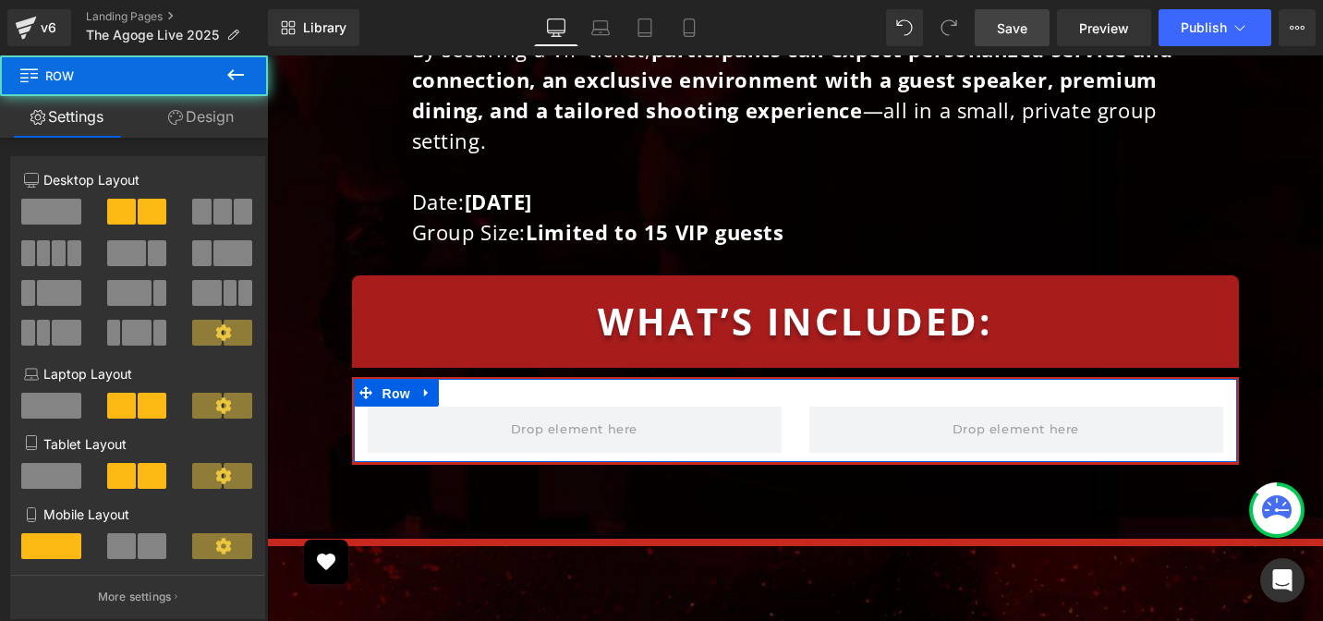
drag, startPoint x: 120, startPoint y: 298, endPoint x: 199, endPoint y: 121, distance: 193.9
click at [199, 121] on link "Design" at bounding box center [201, 117] width 134 height 42
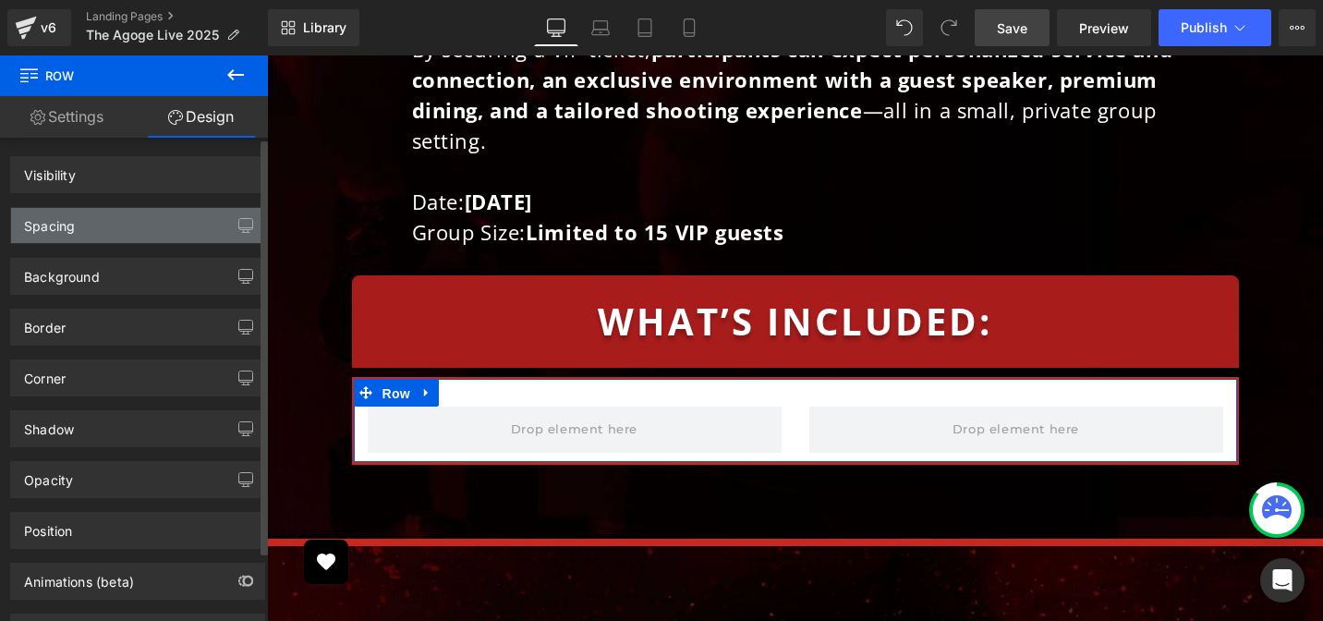
click at [91, 236] on div "Spacing" at bounding box center [137, 225] width 253 height 35
click at [117, 240] on div "Spacing" at bounding box center [137, 225] width 253 height 35
click at [123, 235] on div "Spacing" at bounding box center [137, 225] width 253 height 35
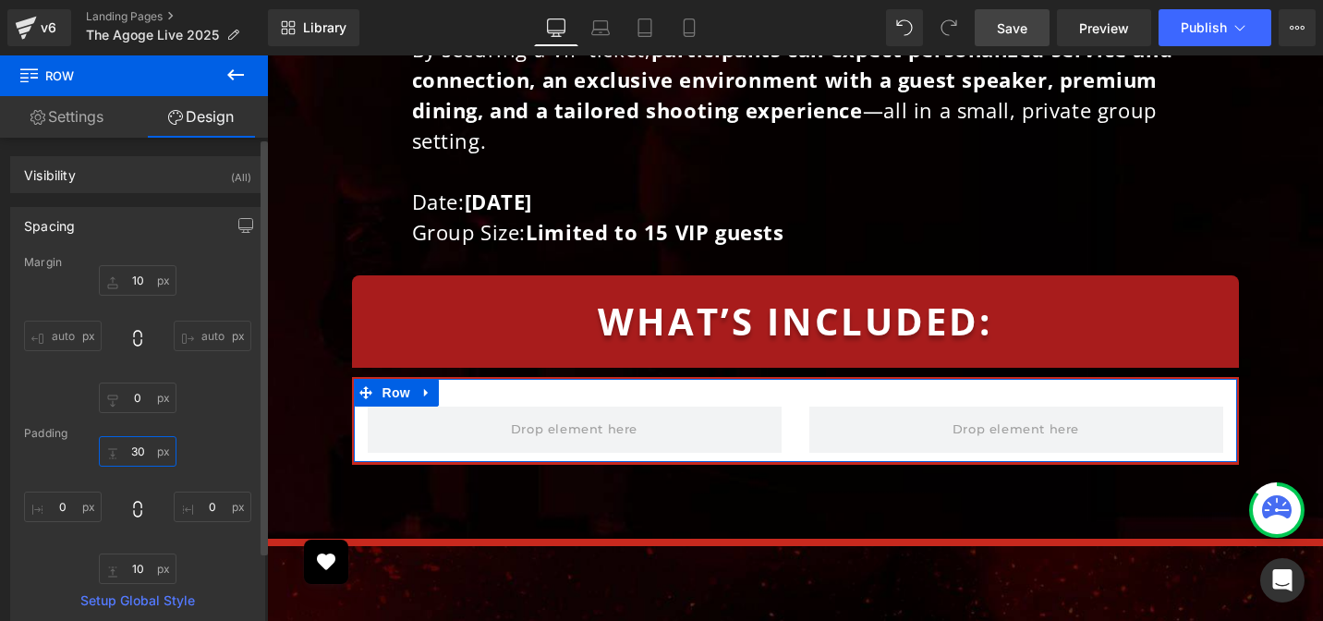
click at [136, 447] on input "text" at bounding box center [138, 451] width 78 height 30
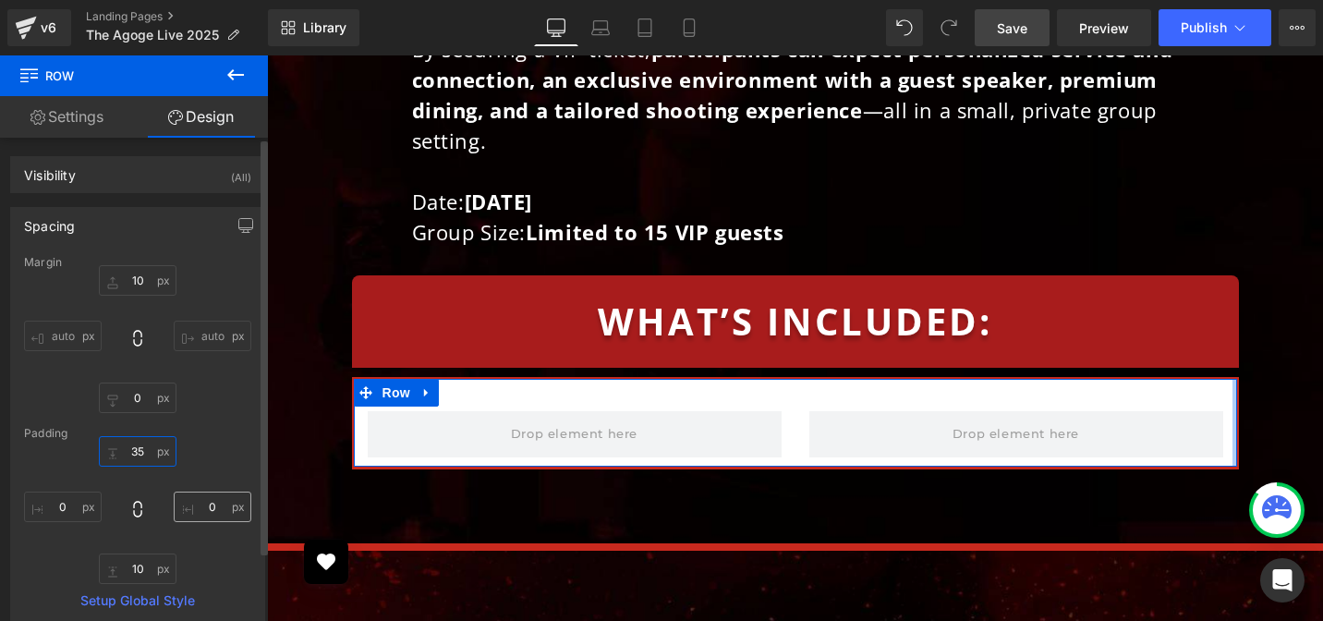
type input "35"
click at [200, 508] on input "text" at bounding box center [213, 506] width 78 height 30
click at [202, 509] on input "text" at bounding box center [213, 506] width 78 height 30
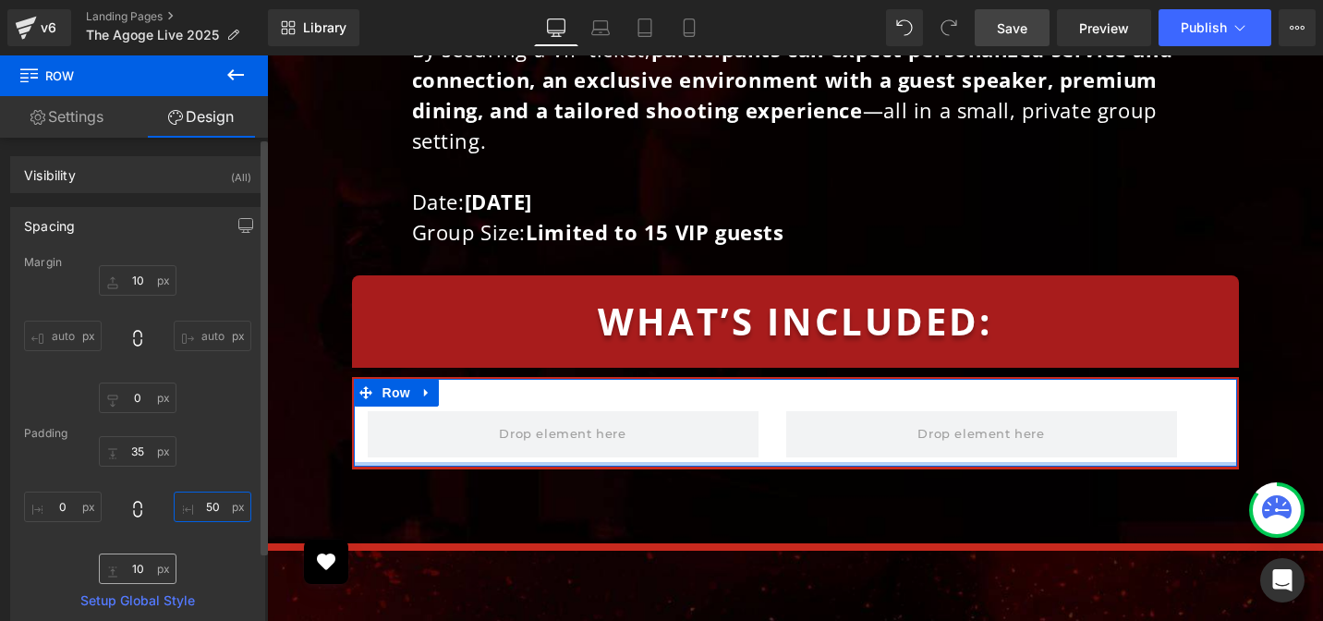
type input "50"
click at [130, 563] on input "text" at bounding box center [138, 568] width 78 height 30
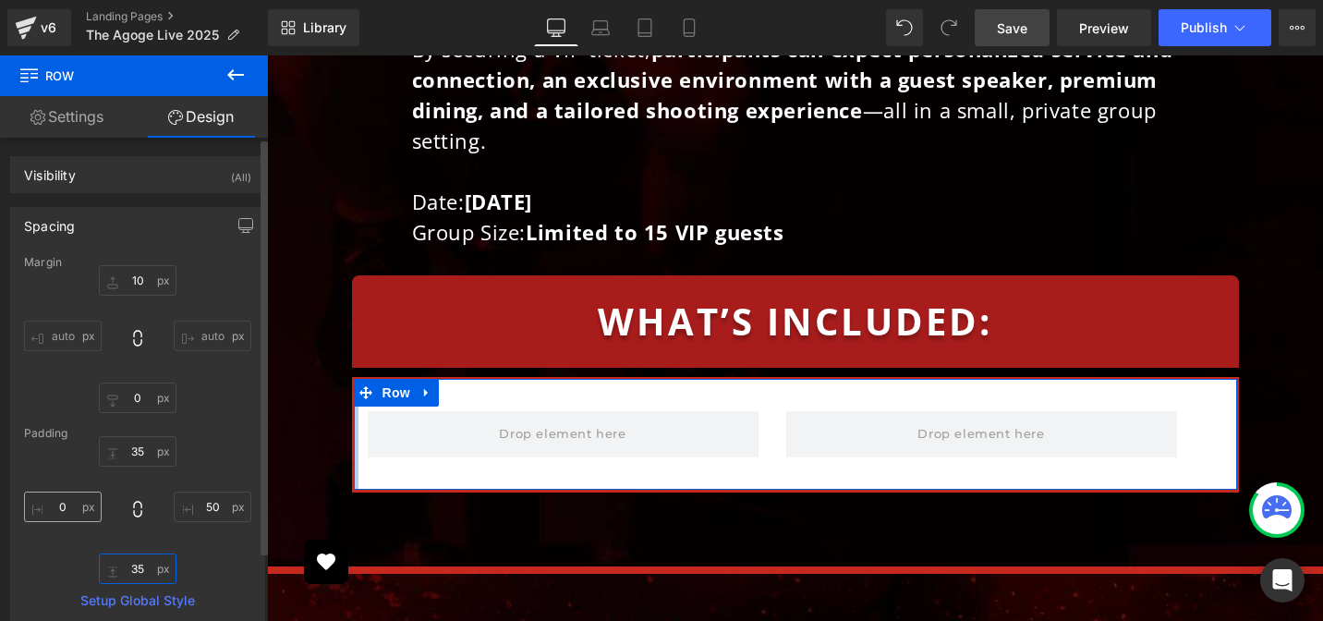
type input "35"
click at [50, 503] on input "text" at bounding box center [63, 506] width 78 height 30
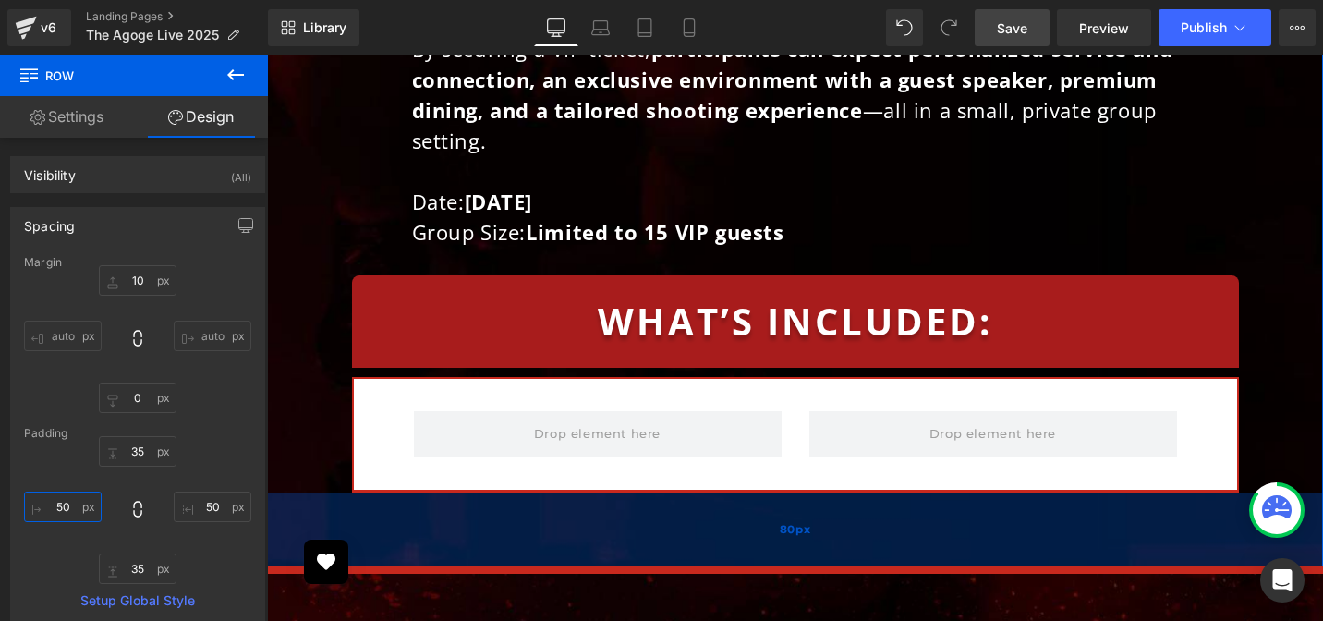
type input "50"
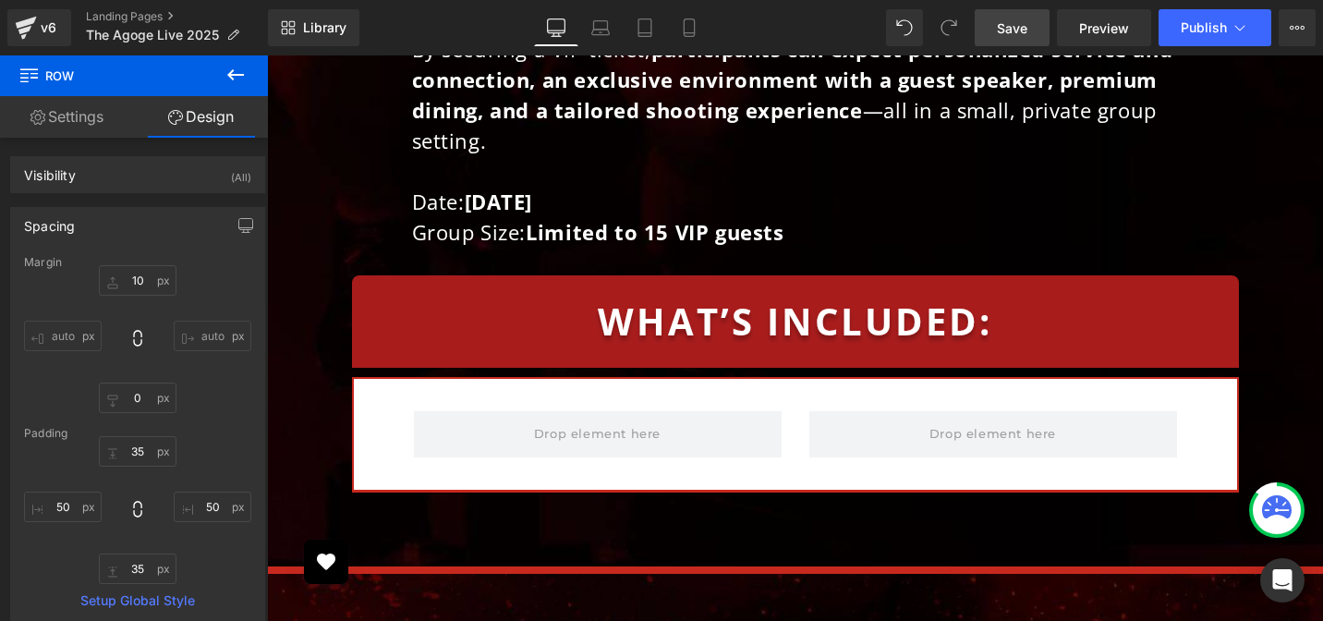
click at [237, 77] on icon at bounding box center [235, 75] width 22 height 22
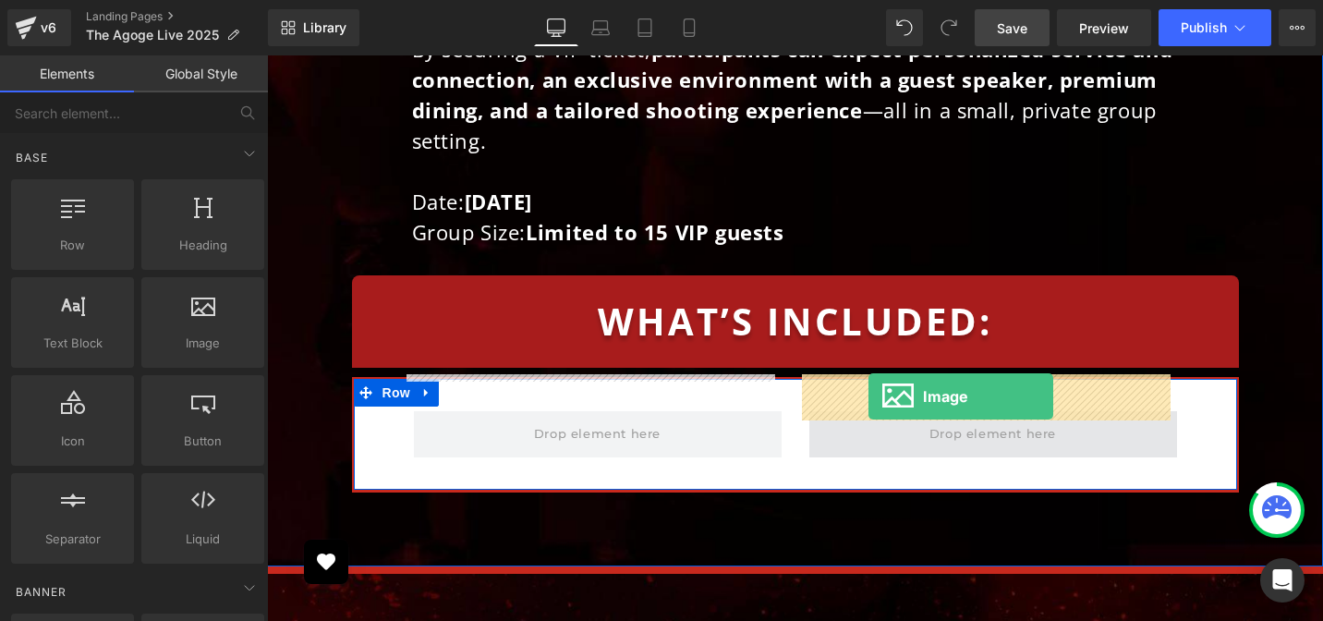
drag, startPoint x: 453, startPoint y: 373, endPoint x: 868, endPoint y: 396, distance: 416.3
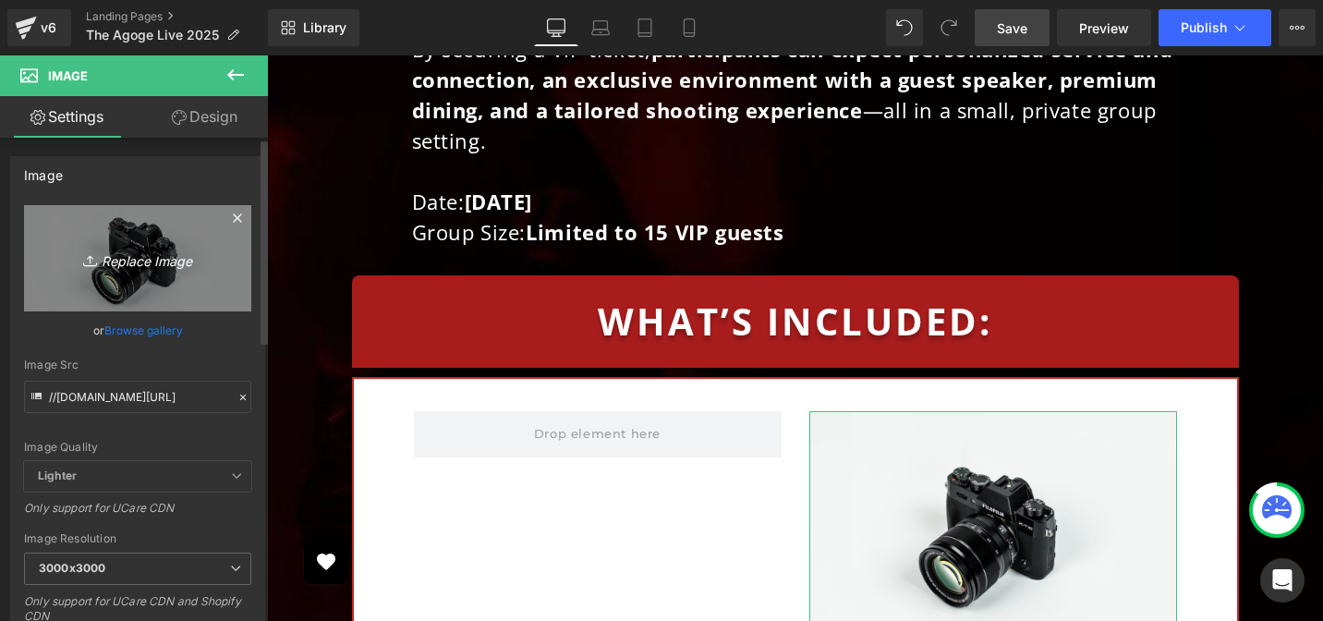
click at [151, 253] on icon "Replace Image" at bounding box center [138, 258] width 148 height 23
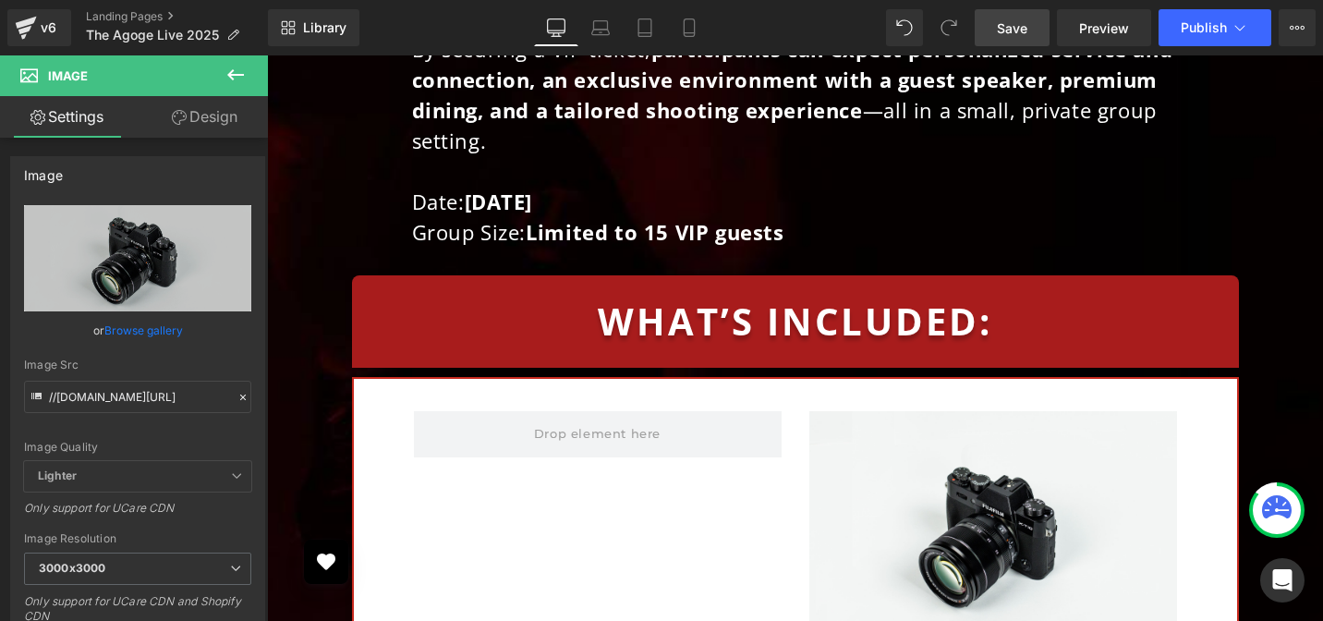
type input "C:\fakepath\exclusive-shooting-img.png"
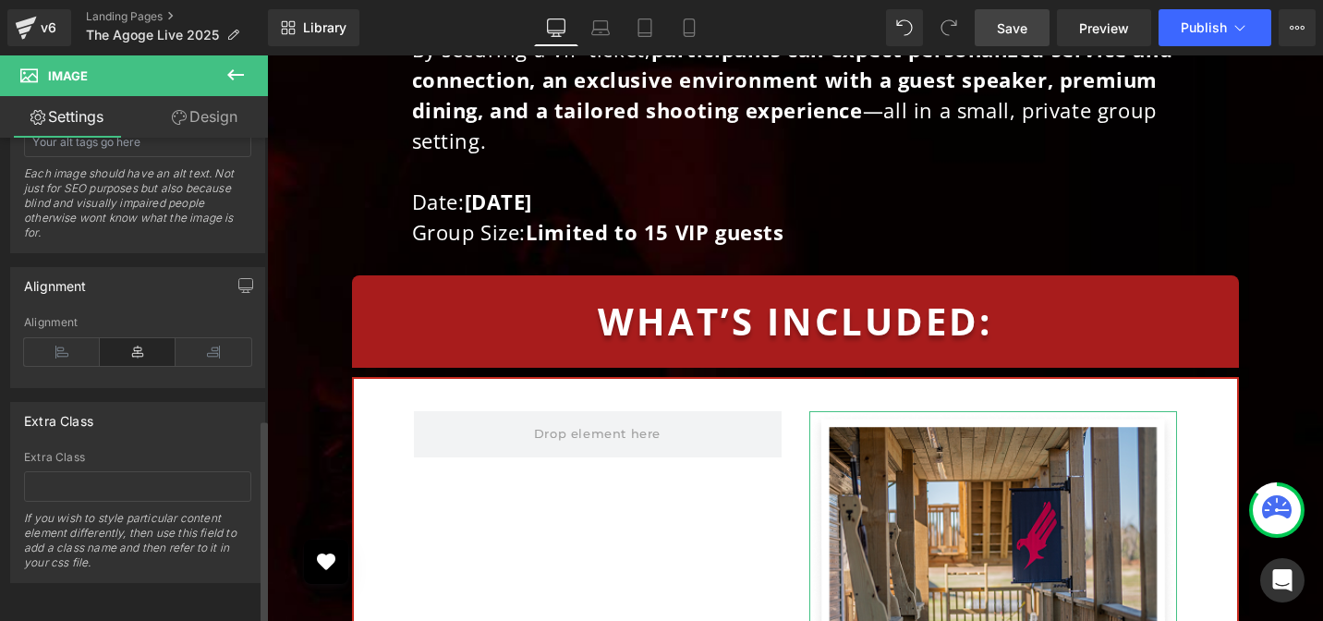
scroll to position [1156, 0]
click at [197, 341] on icon at bounding box center [213, 352] width 76 height 28
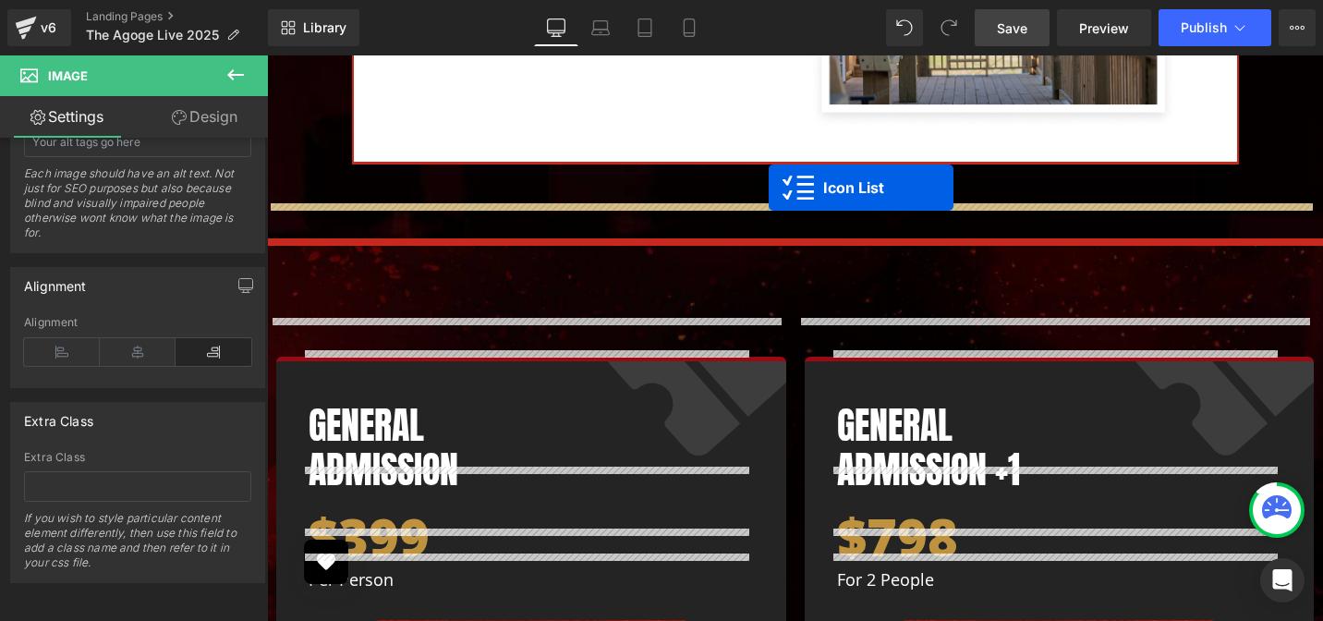
scroll to position [6115, 0]
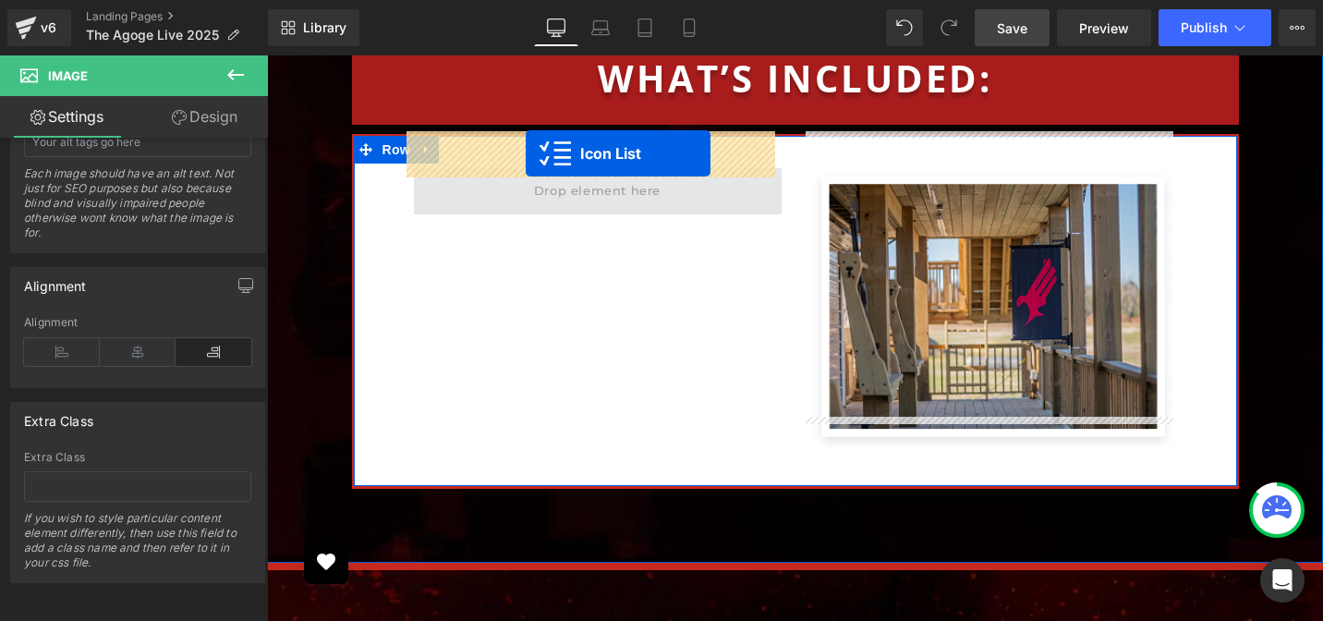
drag, startPoint x: 739, startPoint y: 188, endPoint x: 526, endPoint y: 152, distance: 216.2
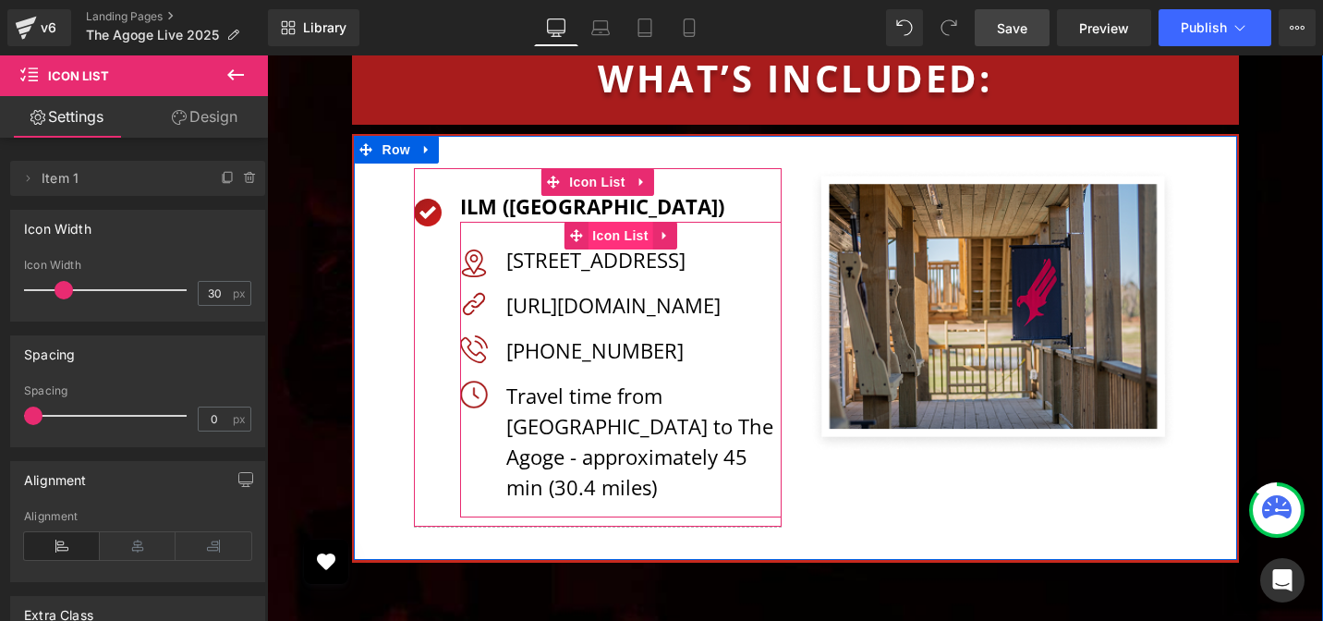
click at [612, 226] on span "Icon List" at bounding box center [619, 236] width 65 height 28
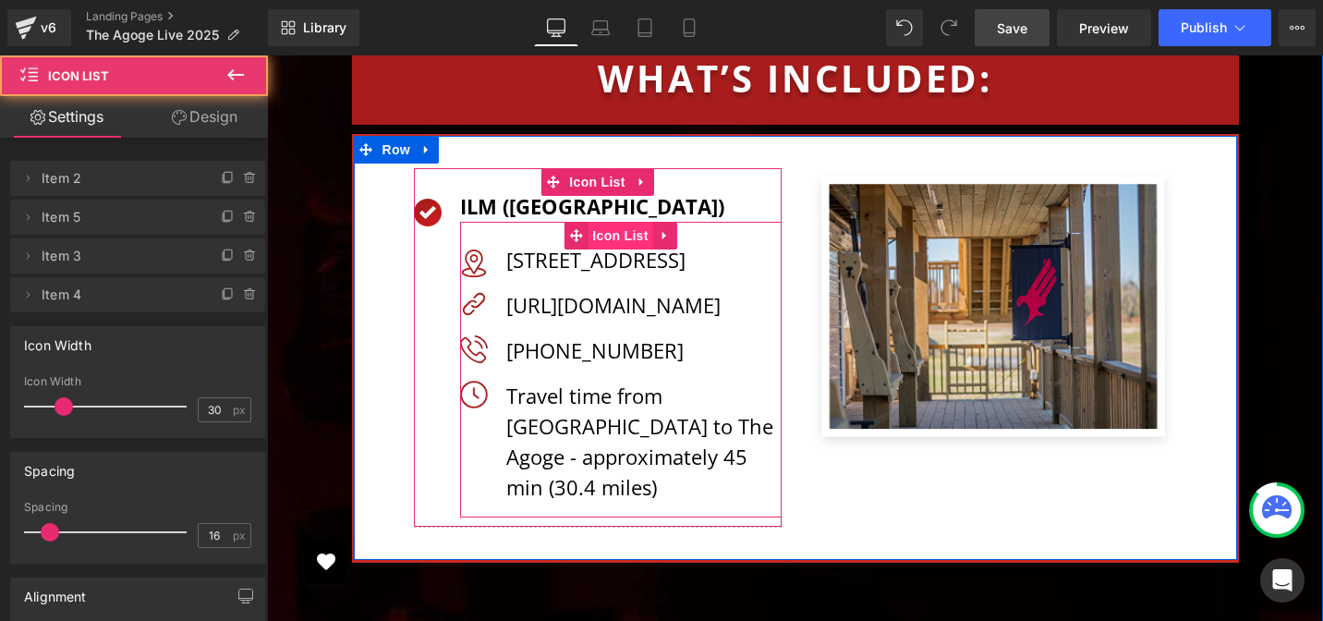
click at [612, 230] on span "Icon List" at bounding box center [619, 236] width 65 height 28
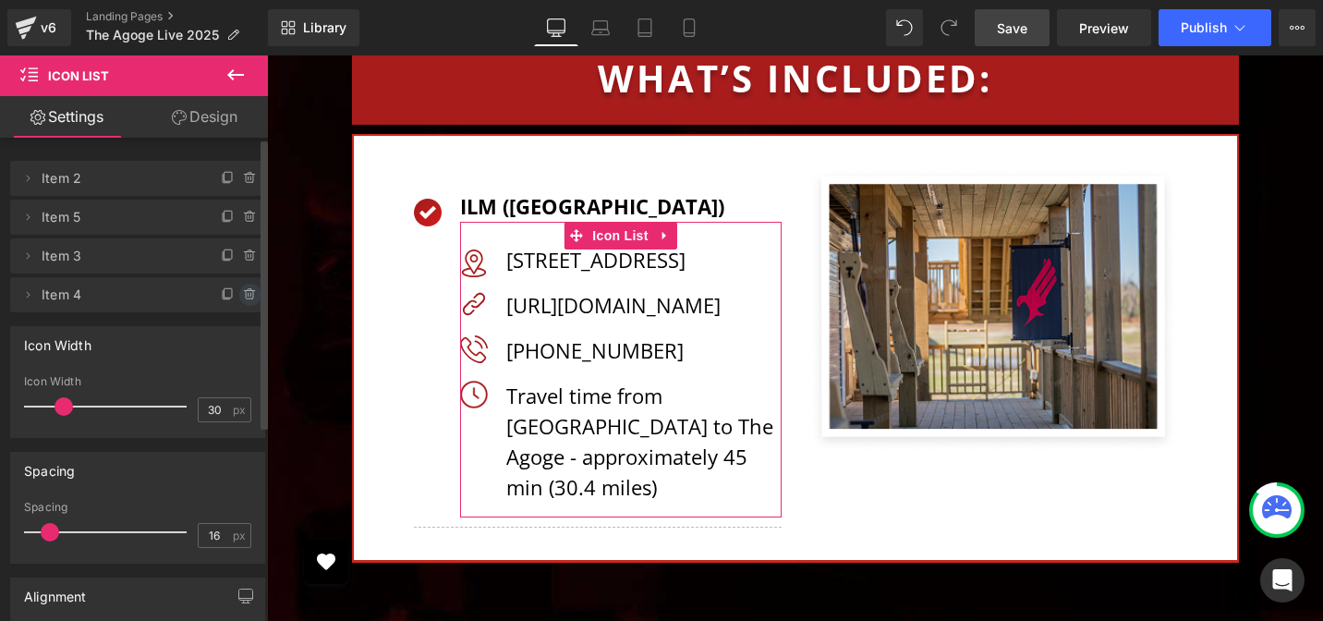
click at [253, 295] on span at bounding box center [250, 295] width 22 height 22
click at [247, 296] on button "Delete" at bounding box center [230, 296] width 58 height 24
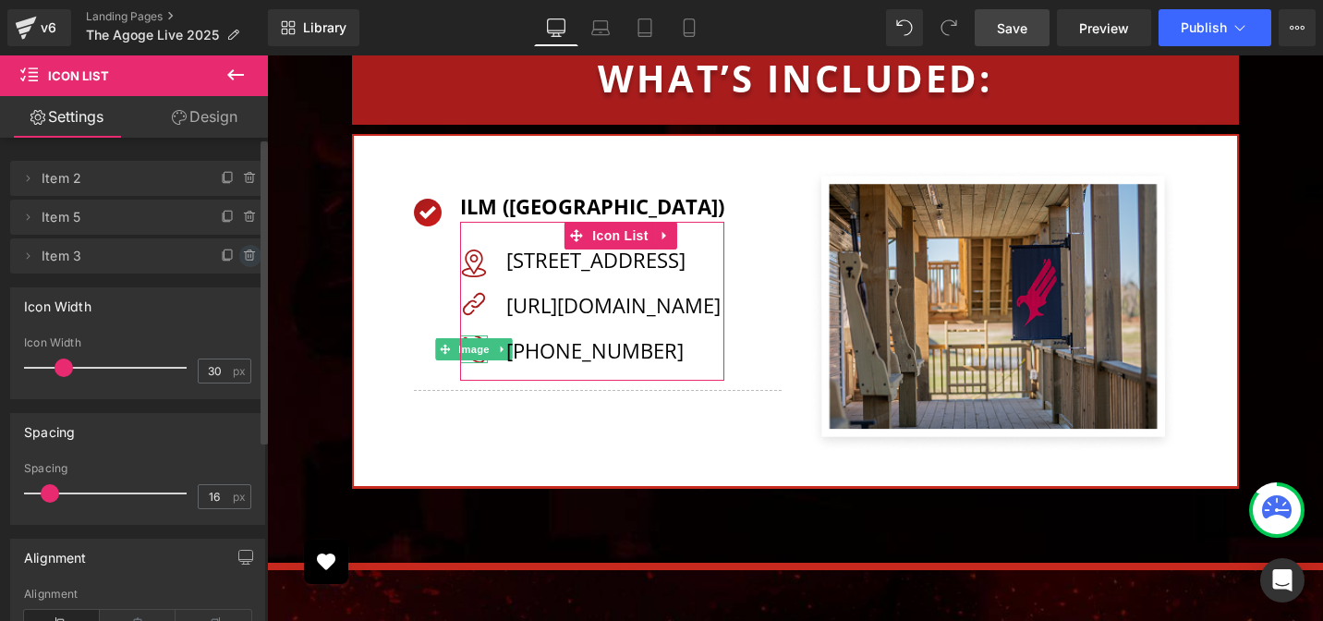
click at [251, 251] on span at bounding box center [250, 256] width 22 height 22
click at [245, 258] on button "Delete" at bounding box center [230, 257] width 58 height 24
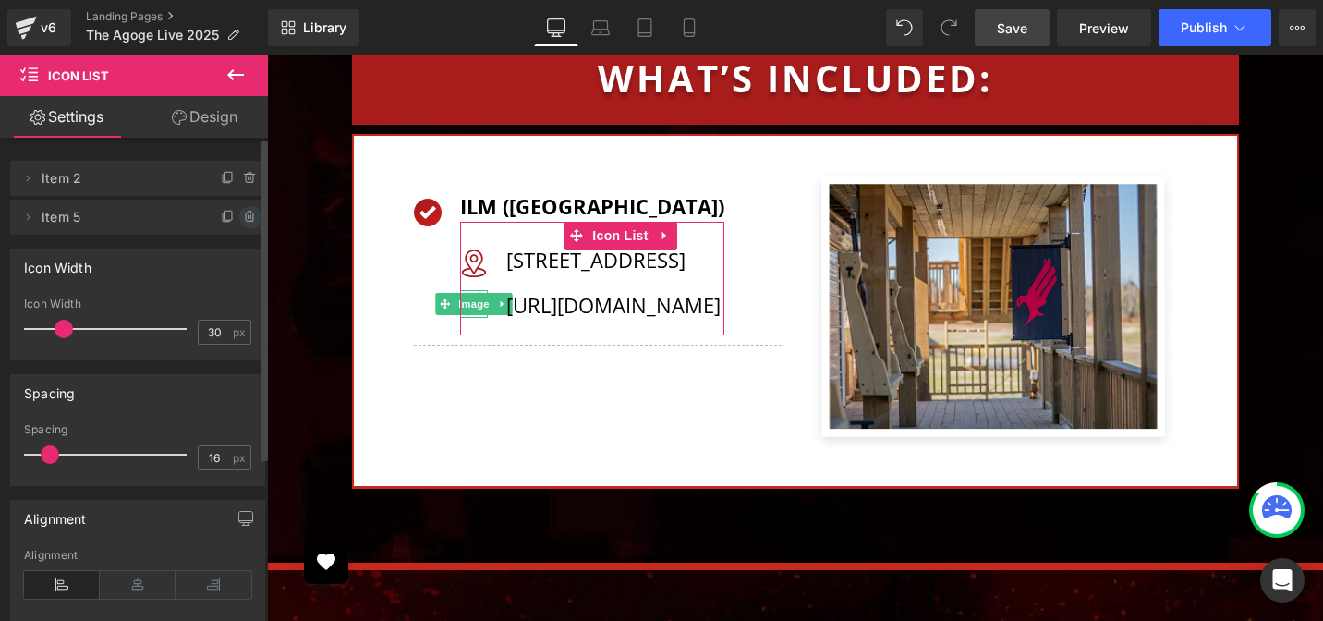
click at [245, 217] on icon at bounding box center [250, 217] width 15 height 15
click at [242, 218] on button "Delete" at bounding box center [230, 218] width 58 height 24
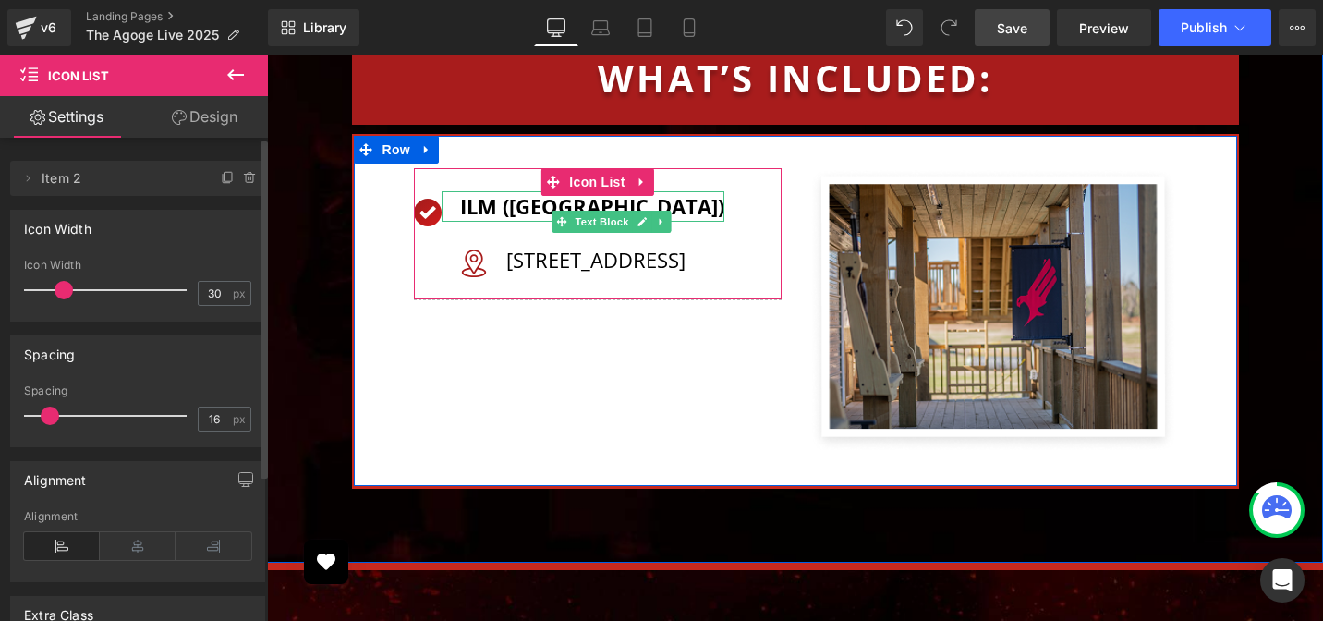
click at [529, 191] on p "ILM ([GEOGRAPHIC_DATA])" at bounding box center [592, 206] width 264 height 30
click at [526, 191] on p "ILM ([GEOGRAPHIC_DATA])" at bounding box center [592, 206] width 264 height 30
click at [520, 191] on p "ILM ([GEOGRAPHIC_DATA])" at bounding box center [592, 206] width 264 height 30
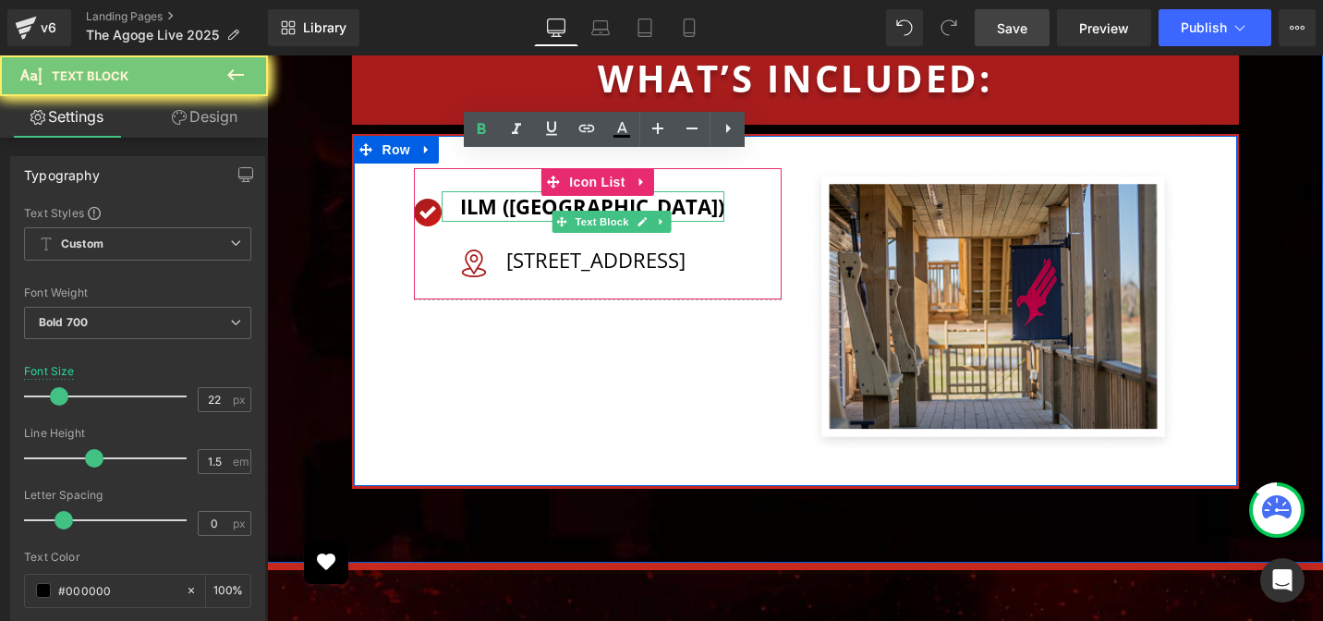
click at [520, 191] on p "ILM ([GEOGRAPHIC_DATA])" at bounding box center [592, 206] width 264 height 30
click at [524, 198] on p "ILM ([GEOGRAPHIC_DATA])" at bounding box center [592, 206] width 264 height 30
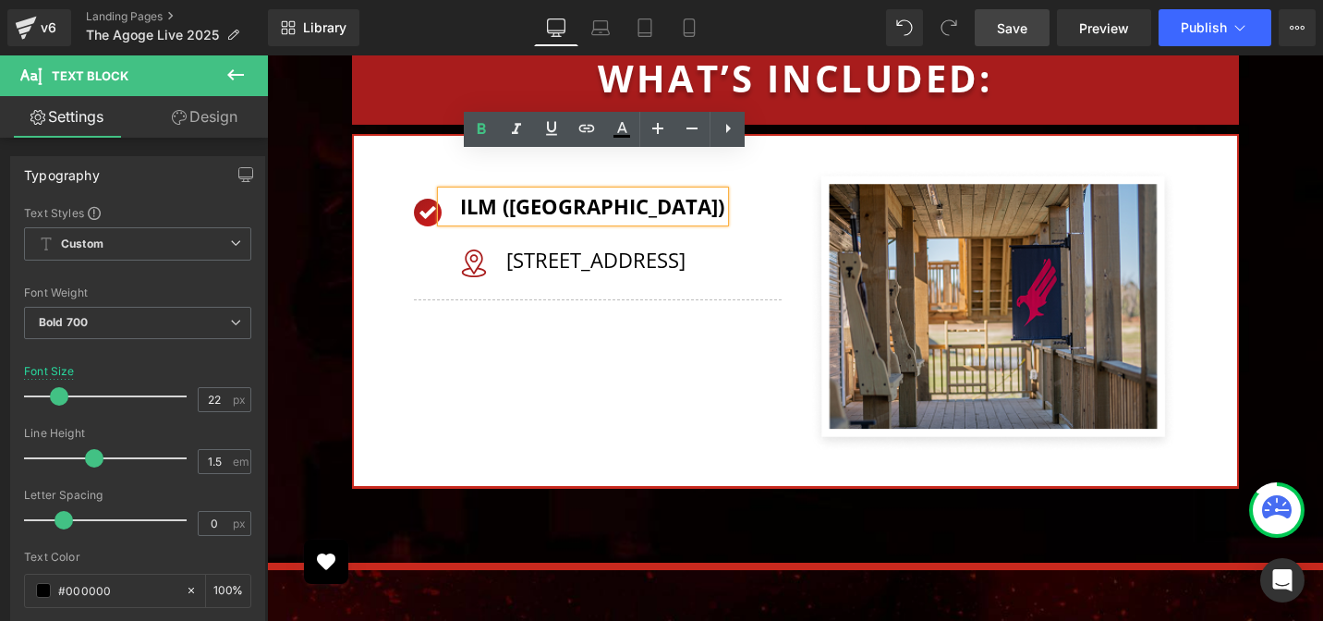
click at [524, 198] on p "ILM ([GEOGRAPHIC_DATA])" at bounding box center [592, 206] width 264 height 30
click at [527, 198] on p "ILM ([GEOGRAPHIC_DATA])" at bounding box center [592, 206] width 264 height 30
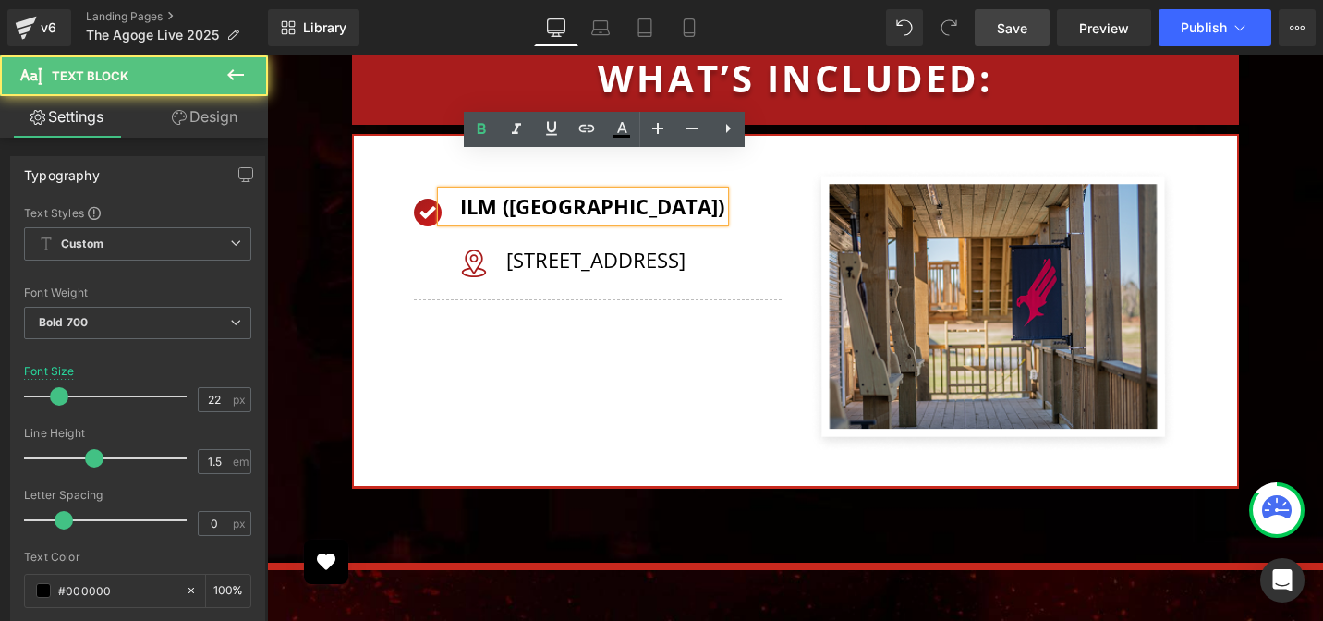
click at [529, 199] on p "ILM ([GEOGRAPHIC_DATA])" at bounding box center [592, 206] width 264 height 30
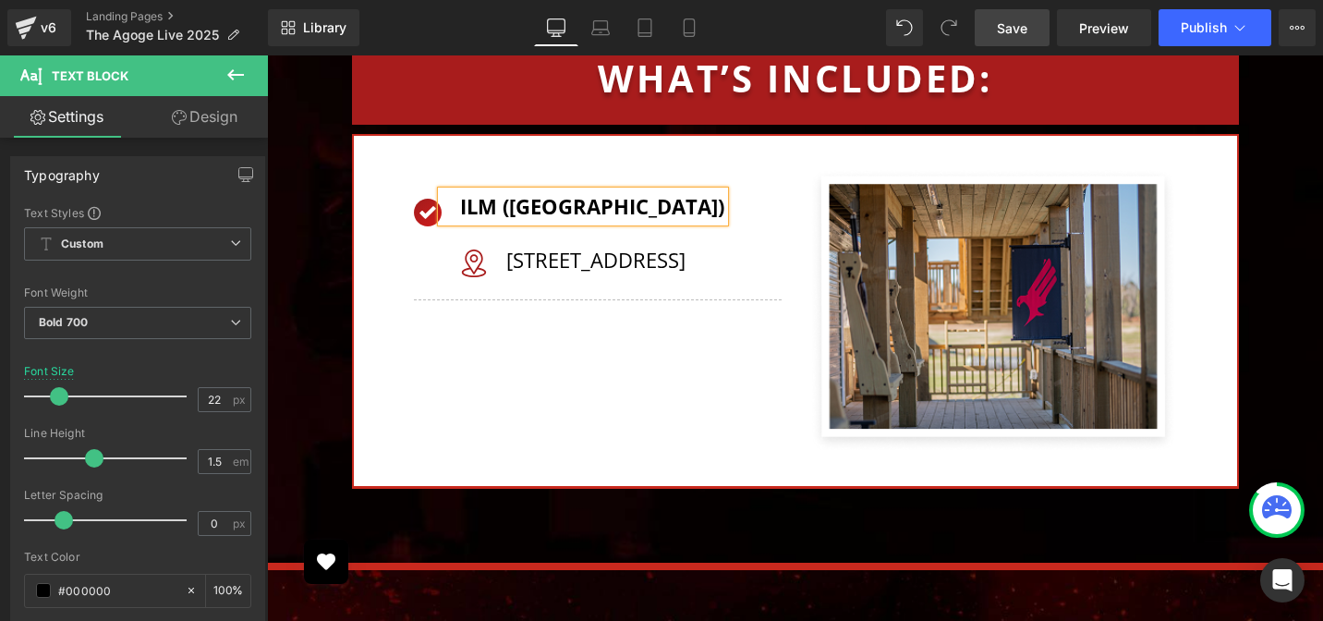
paste div
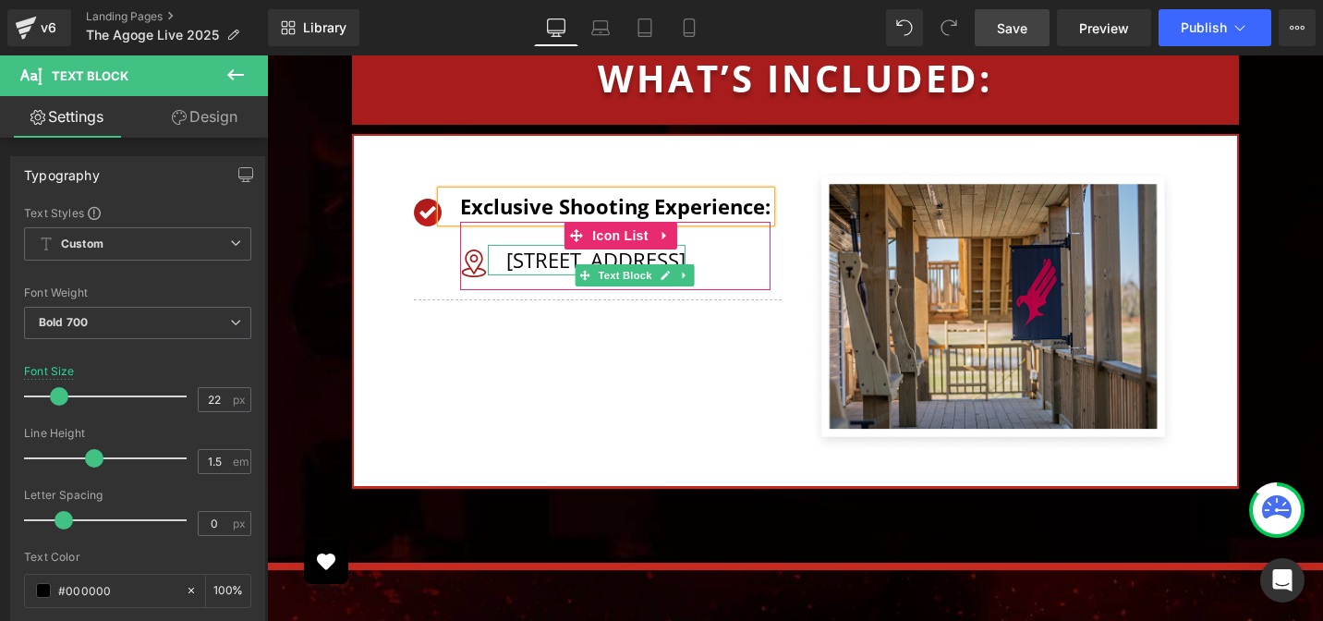
click at [555, 245] on p "[STREET_ADDRESS]" at bounding box center [595, 260] width 179 height 30
click at [546, 245] on p "[STREET_ADDRESS]" at bounding box center [595, 260] width 179 height 30
click at [547, 245] on p "[STREET_ADDRESS]" at bounding box center [595, 260] width 179 height 30
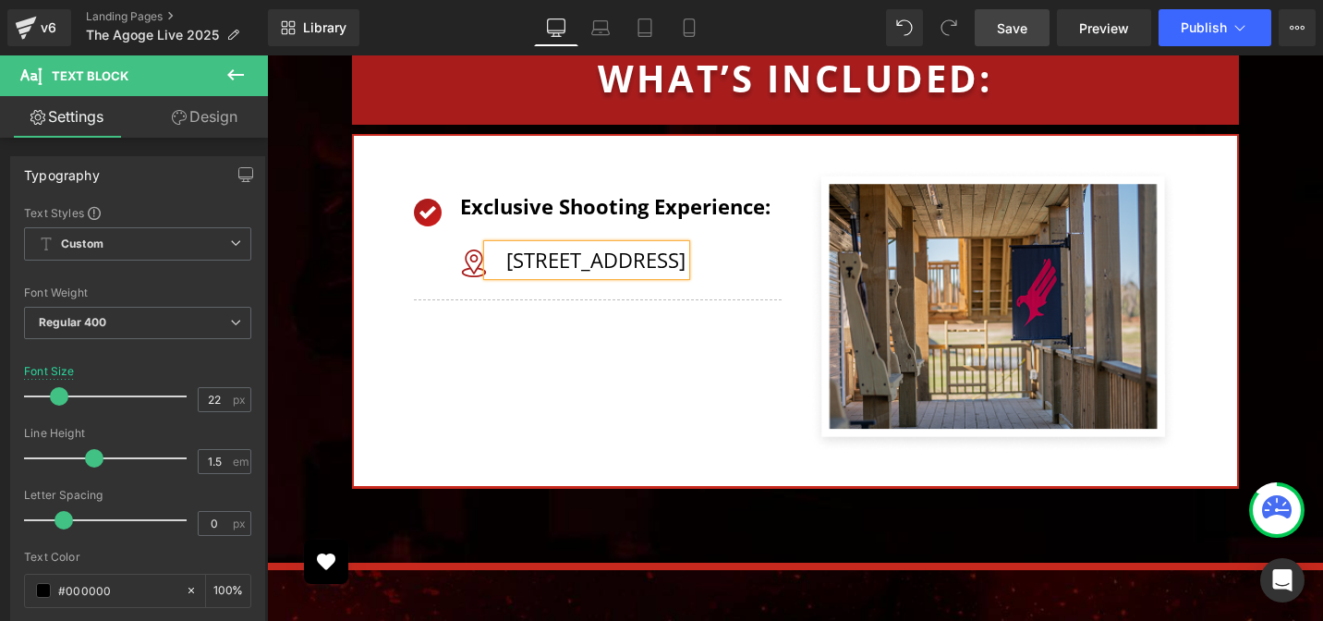
paste div
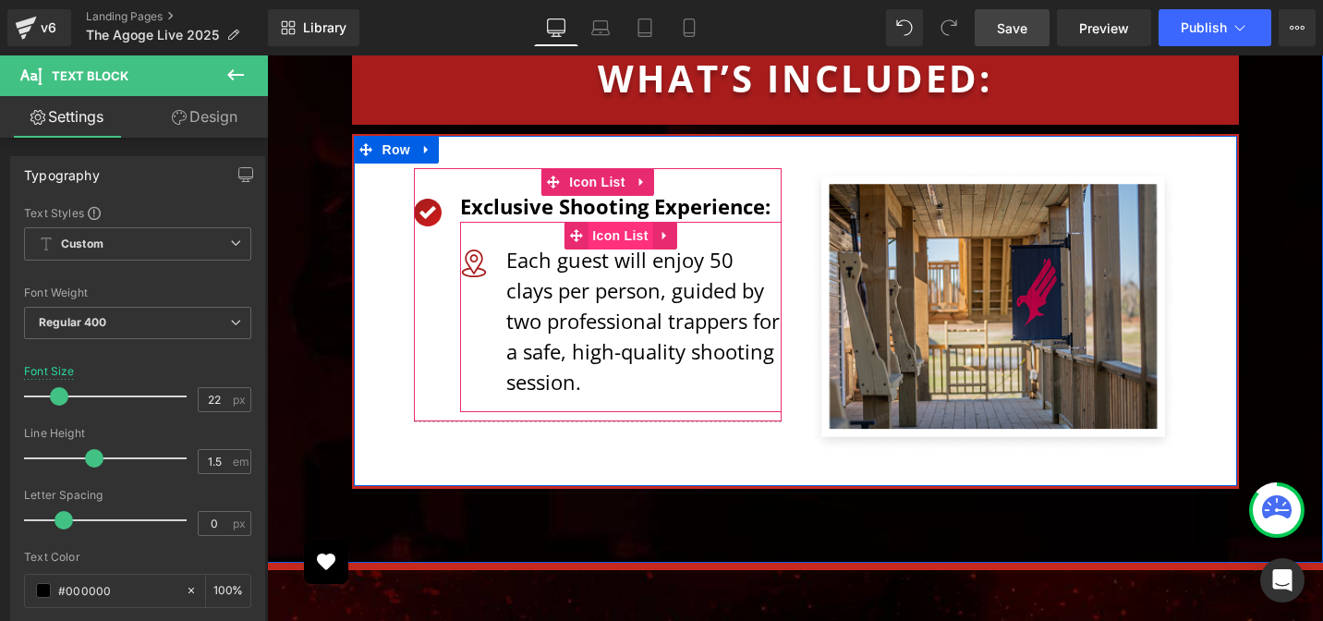
click at [611, 222] on span "Icon List" at bounding box center [619, 236] width 65 height 28
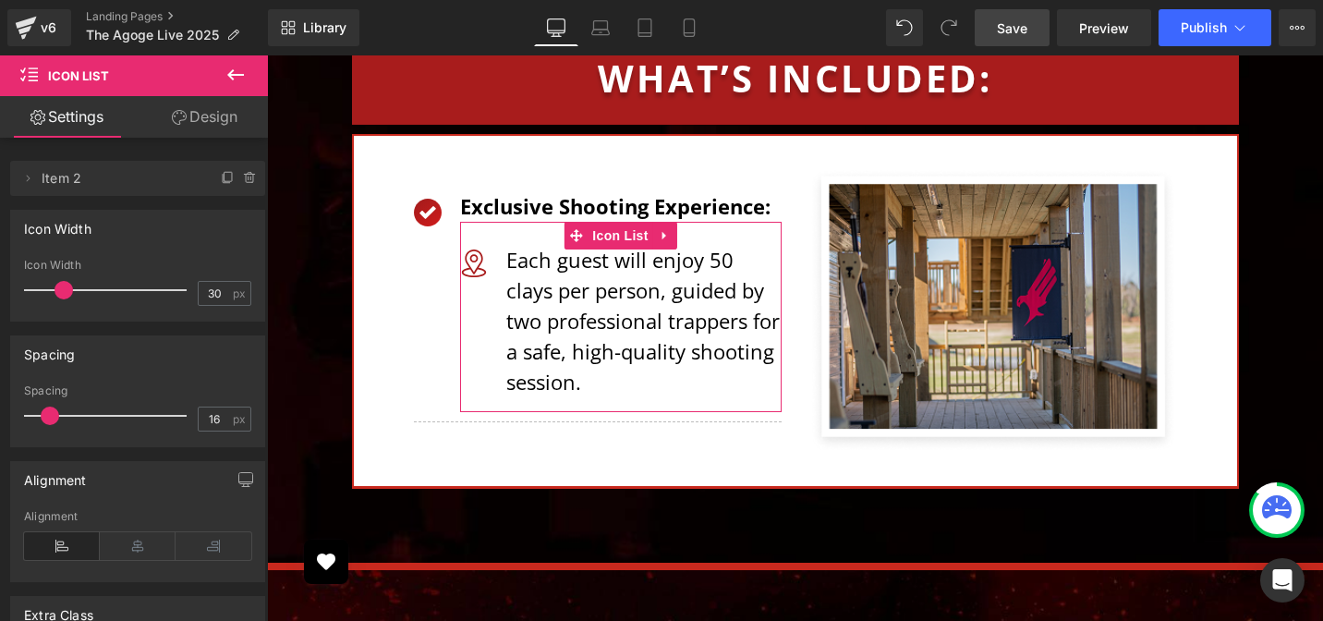
click at [224, 113] on link "Design" at bounding box center [205, 117] width 134 height 42
click at [0, 0] on div "Spacing" at bounding box center [0, 0] width 0 height 0
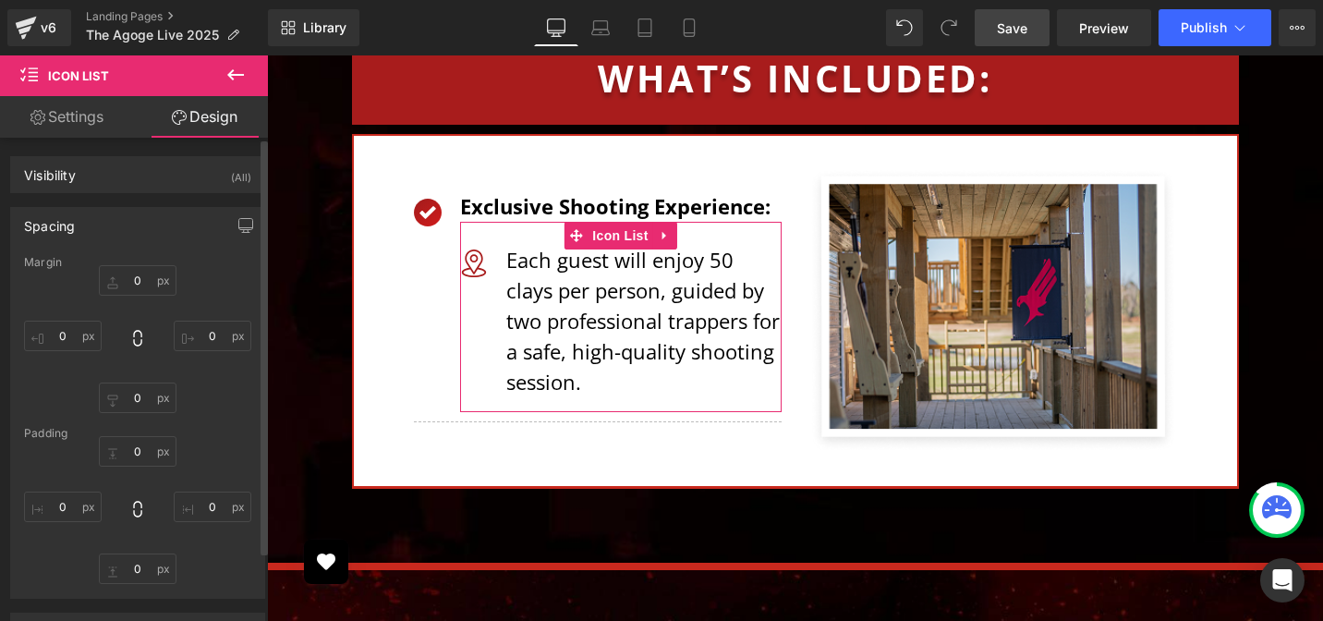
click at [101, 237] on div "Spacing" at bounding box center [137, 225] width 253 height 35
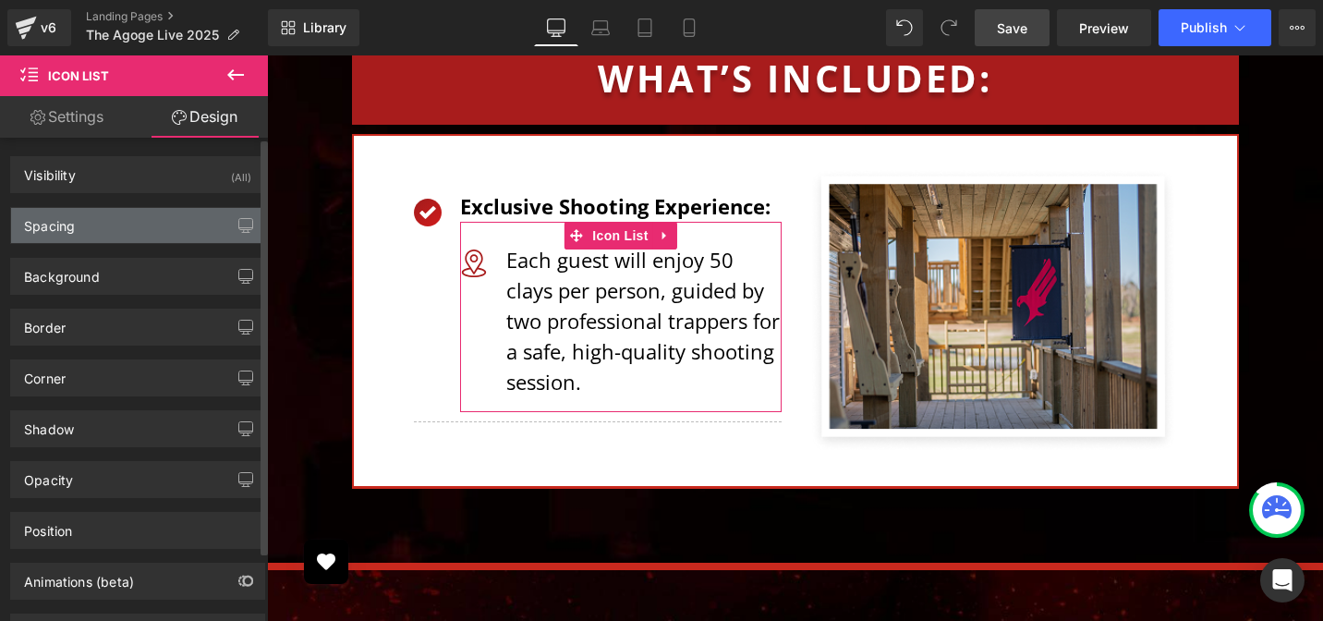
click at [113, 231] on div "Spacing" at bounding box center [137, 225] width 253 height 35
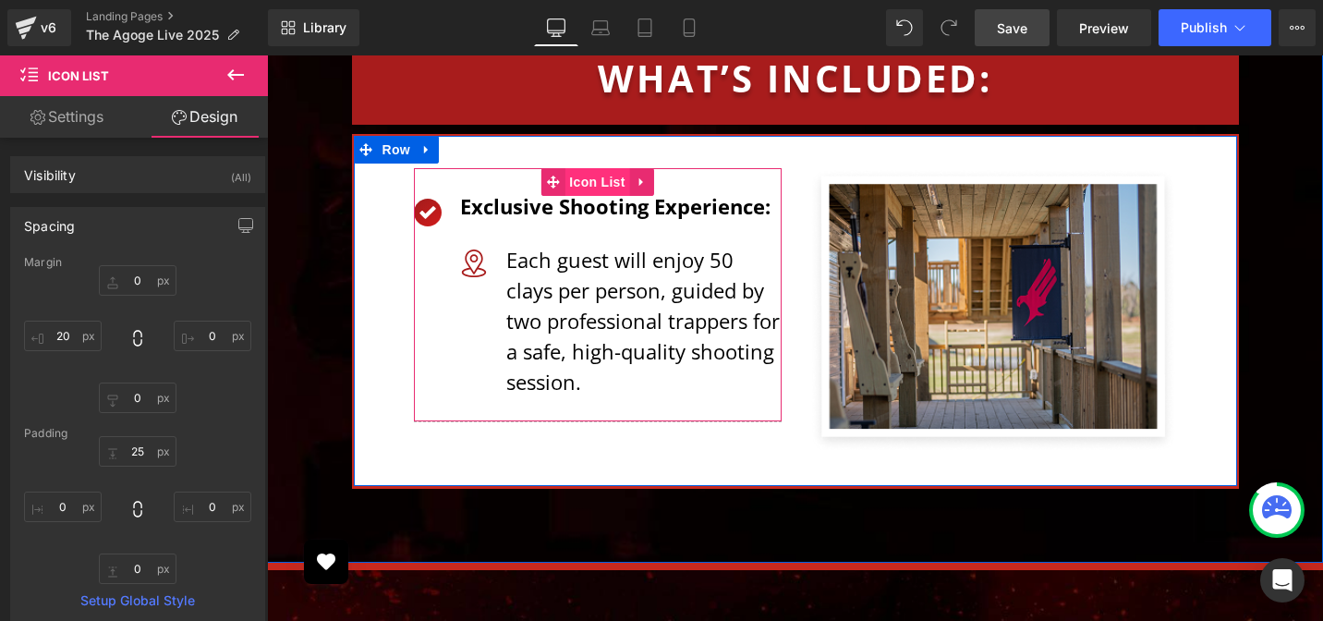
click at [599, 168] on span "Icon List" at bounding box center [596, 182] width 65 height 28
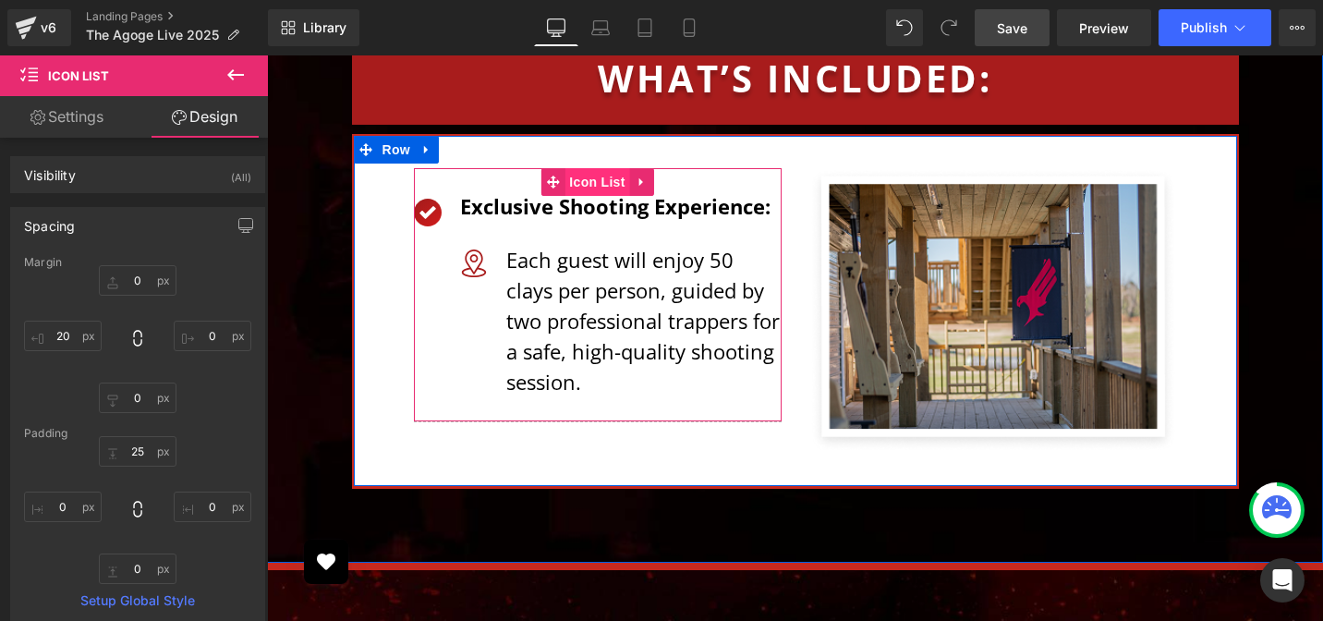
click at [599, 168] on span "Icon List" at bounding box center [596, 182] width 65 height 28
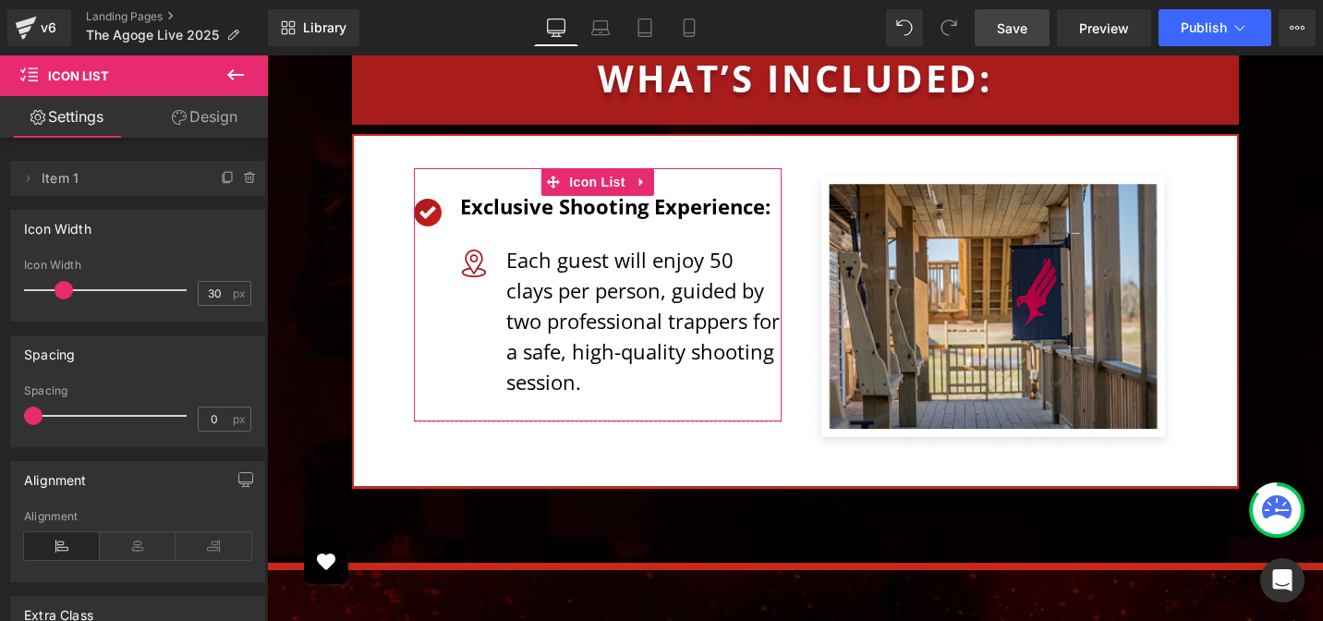
click at [185, 115] on link "Design" at bounding box center [205, 117] width 134 height 42
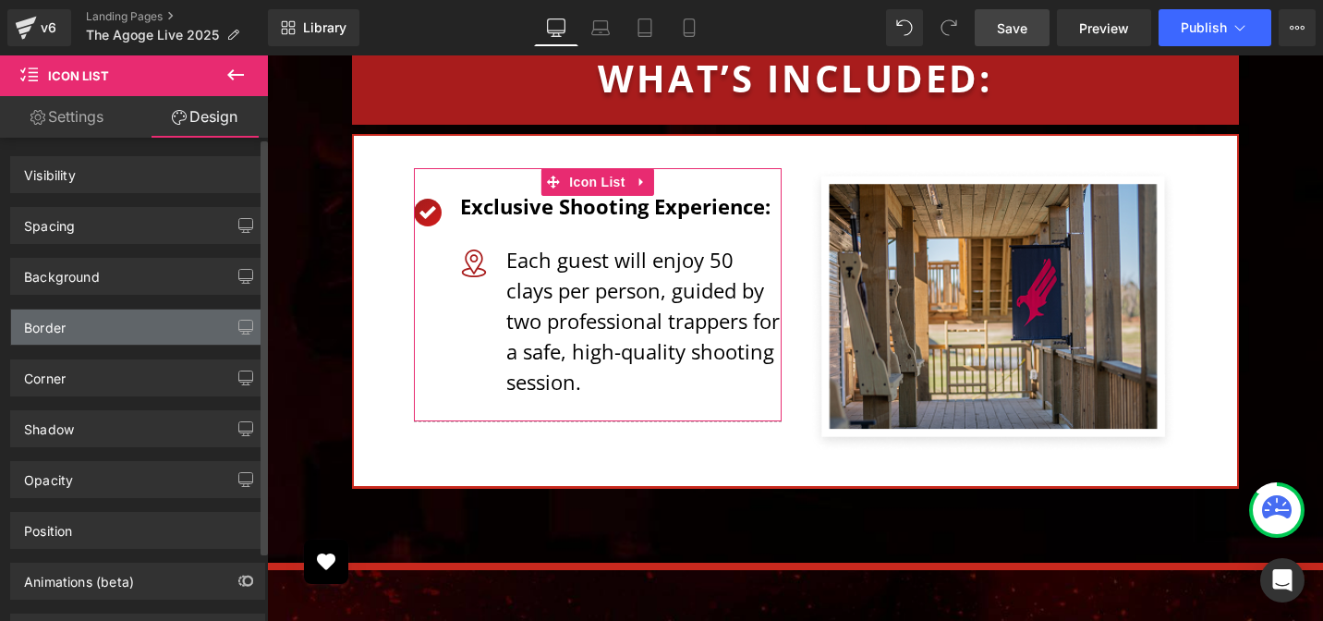
click at [73, 312] on div "Border" at bounding box center [137, 326] width 253 height 35
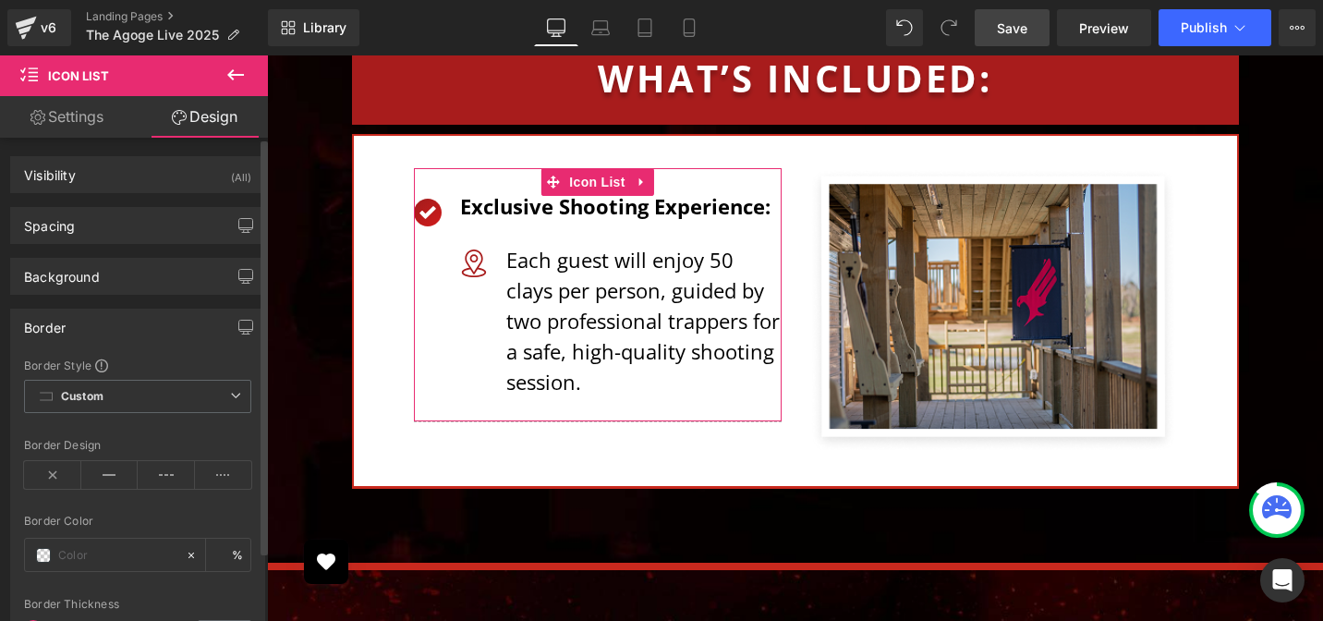
click at [59, 324] on div "Border" at bounding box center [137, 326] width 253 height 35
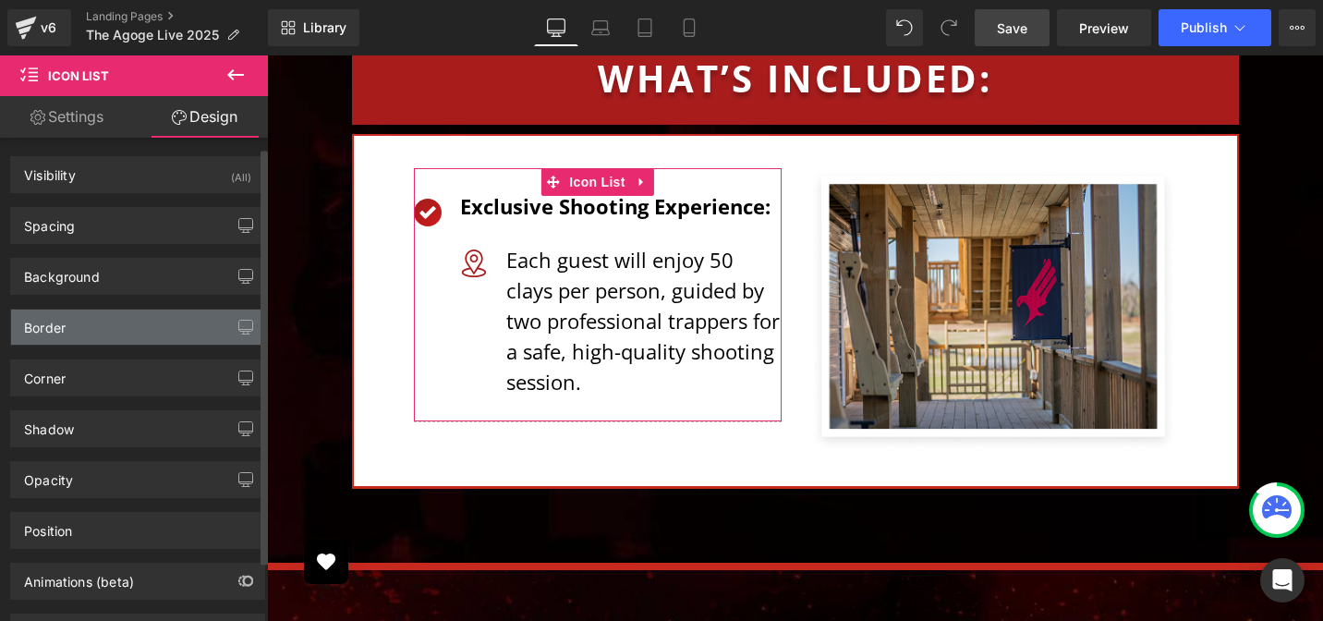
scroll to position [11, 0]
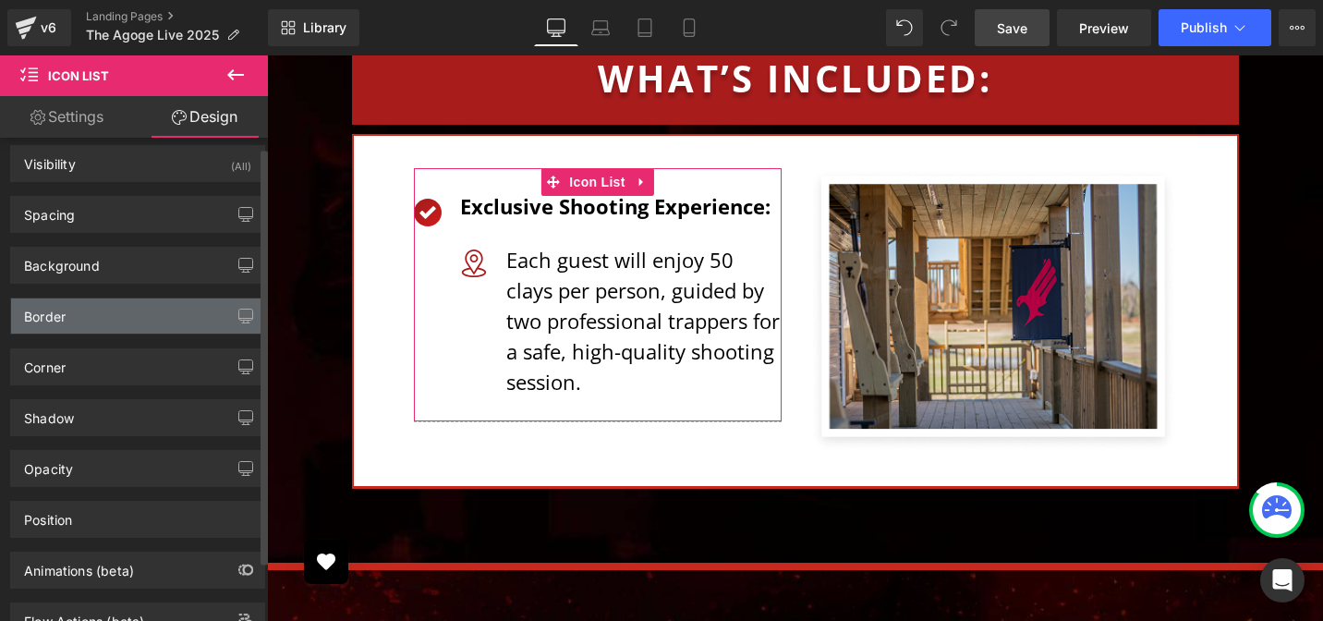
click at [59, 324] on div "Border" at bounding box center [45, 311] width 42 height 26
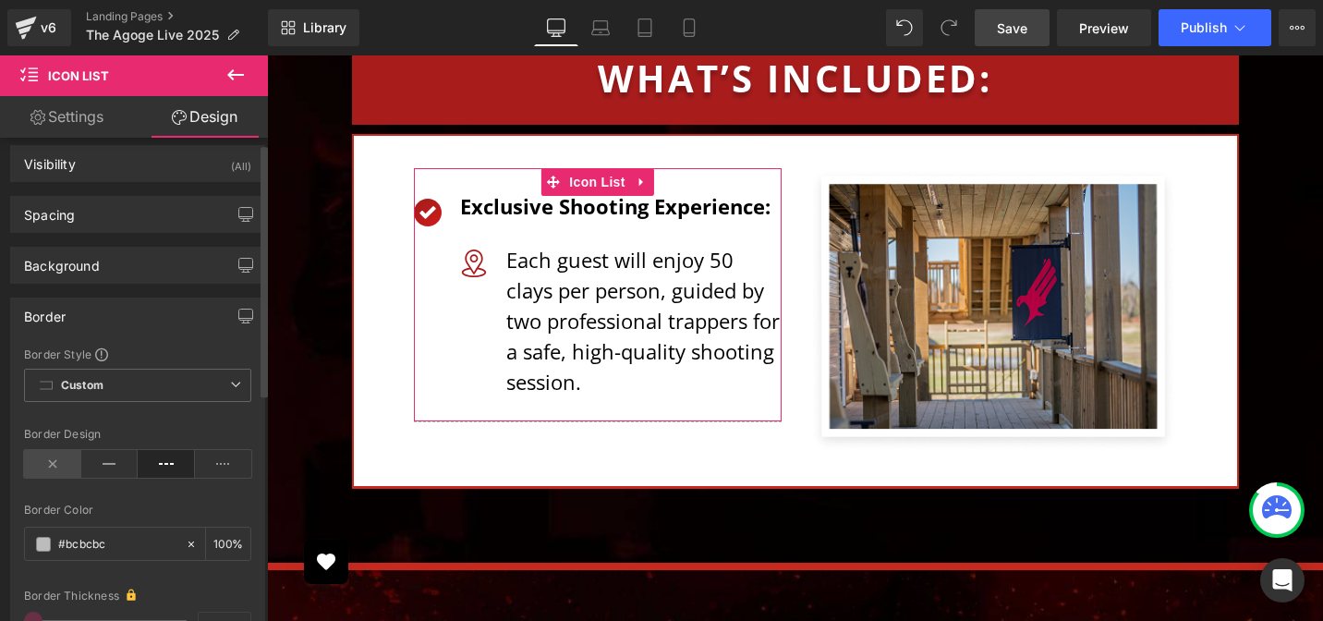
click at [47, 463] on icon at bounding box center [52, 464] width 57 height 28
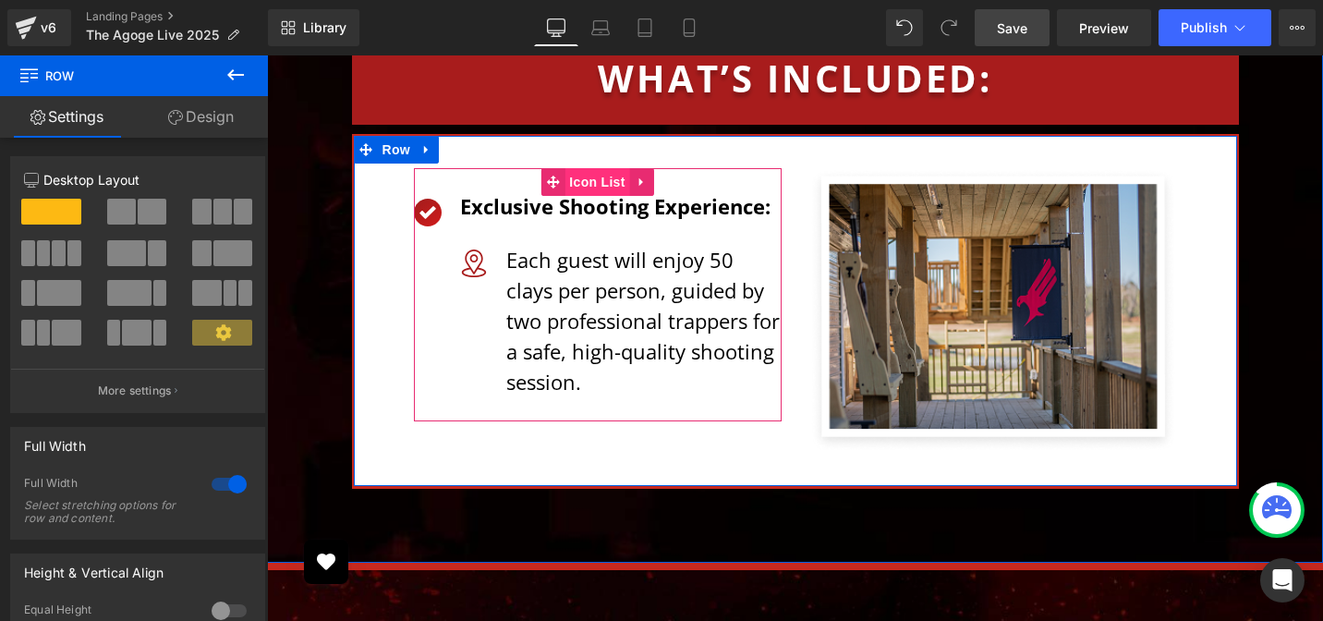
click at [575, 168] on span "Icon List" at bounding box center [596, 182] width 65 height 28
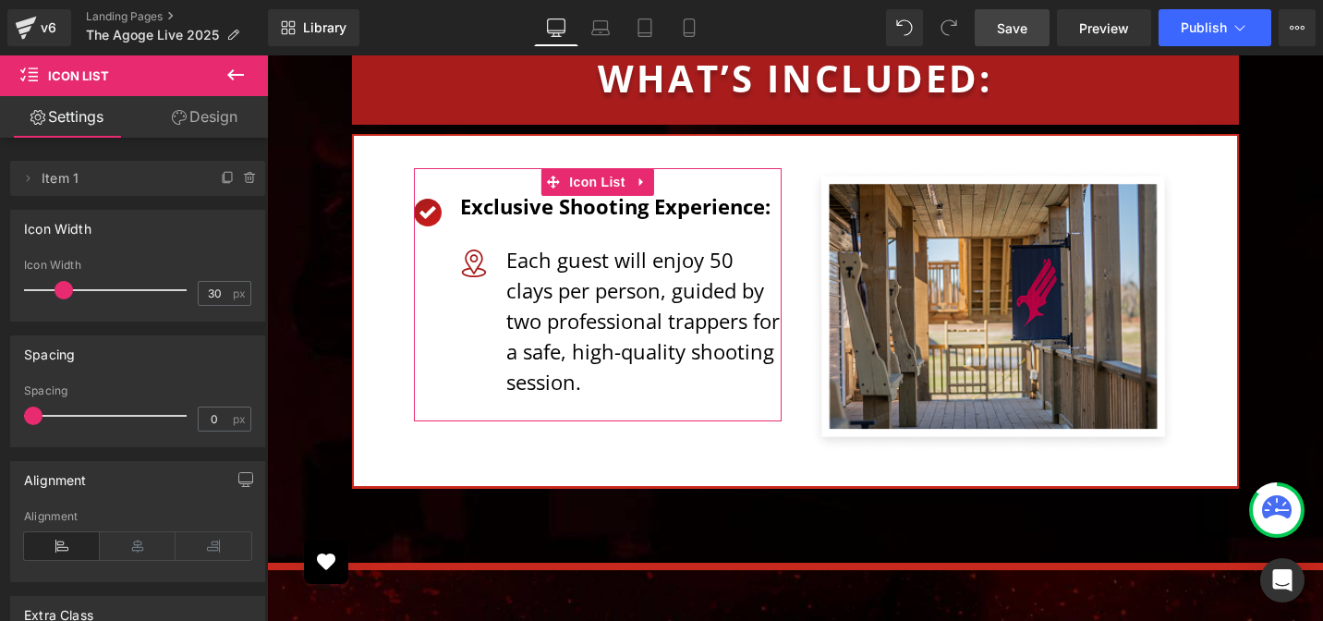
click at [217, 113] on link "Design" at bounding box center [205, 117] width 134 height 42
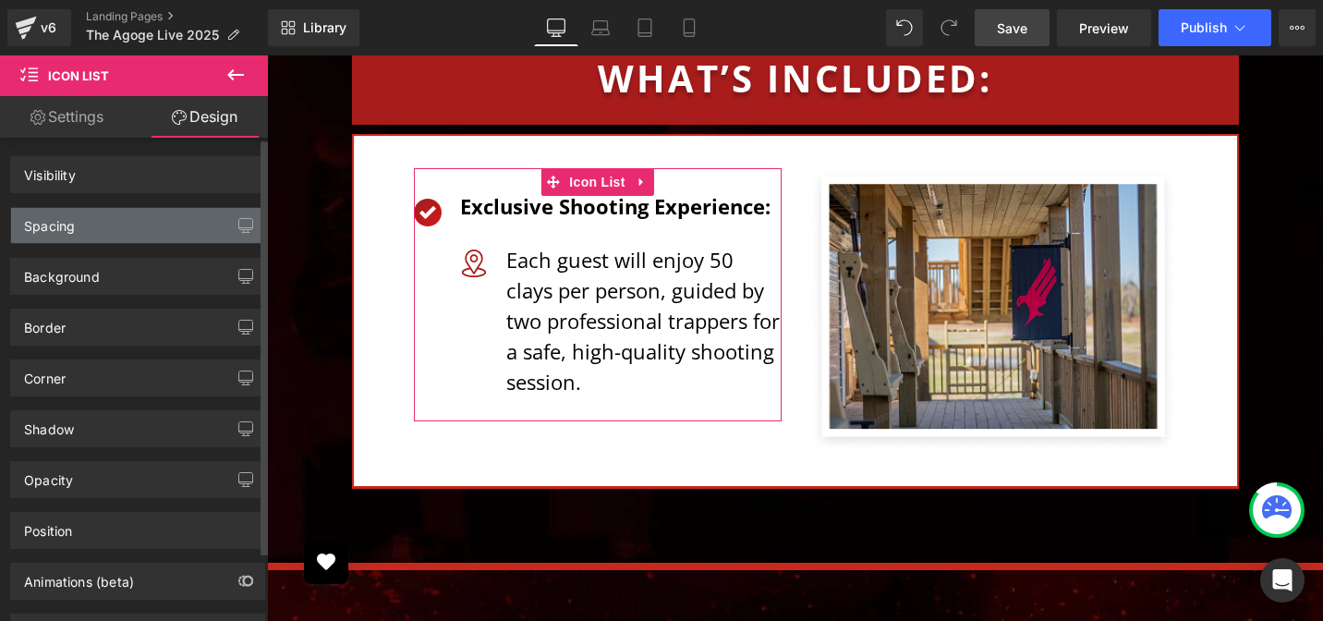
click at [99, 234] on div "Spacing" at bounding box center [137, 225] width 253 height 35
click at [65, 228] on div "Spacing" at bounding box center [49, 221] width 51 height 26
click at [66, 228] on div "Spacing" at bounding box center [49, 221] width 51 height 26
click at [66, 227] on div "Spacing" at bounding box center [49, 221] width 51 height 26
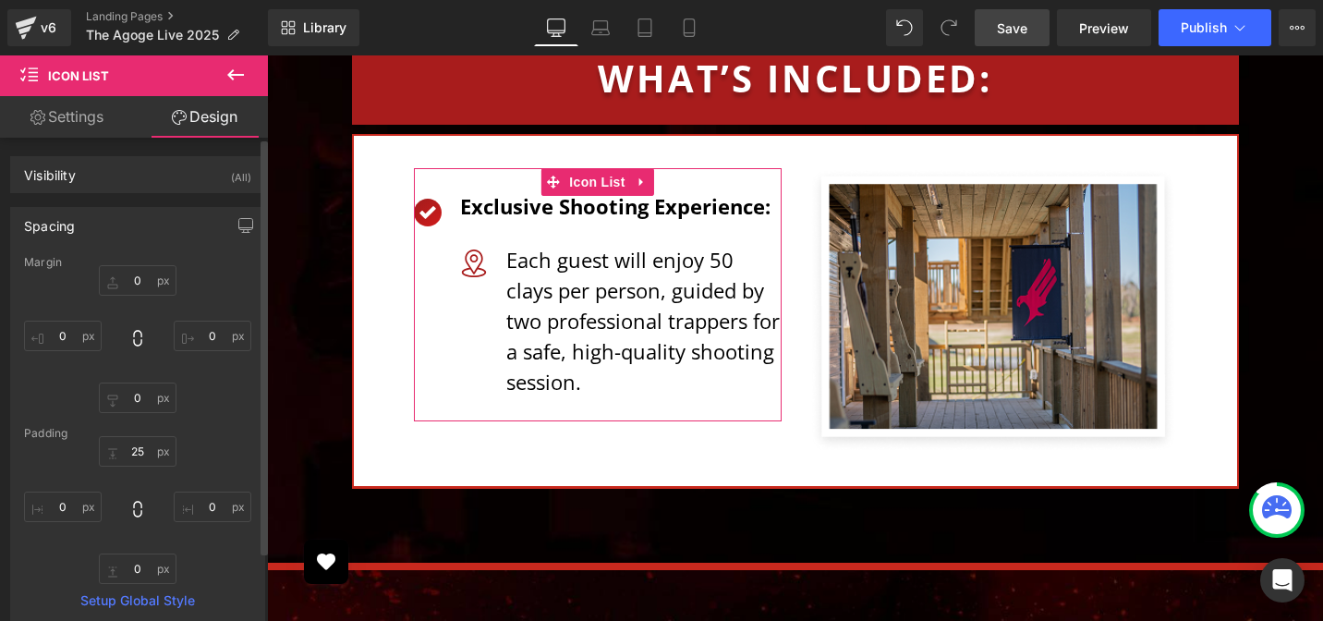
click at [66, 227] on div "Spacing" at bounding box center [49, 221] width 51 height 26
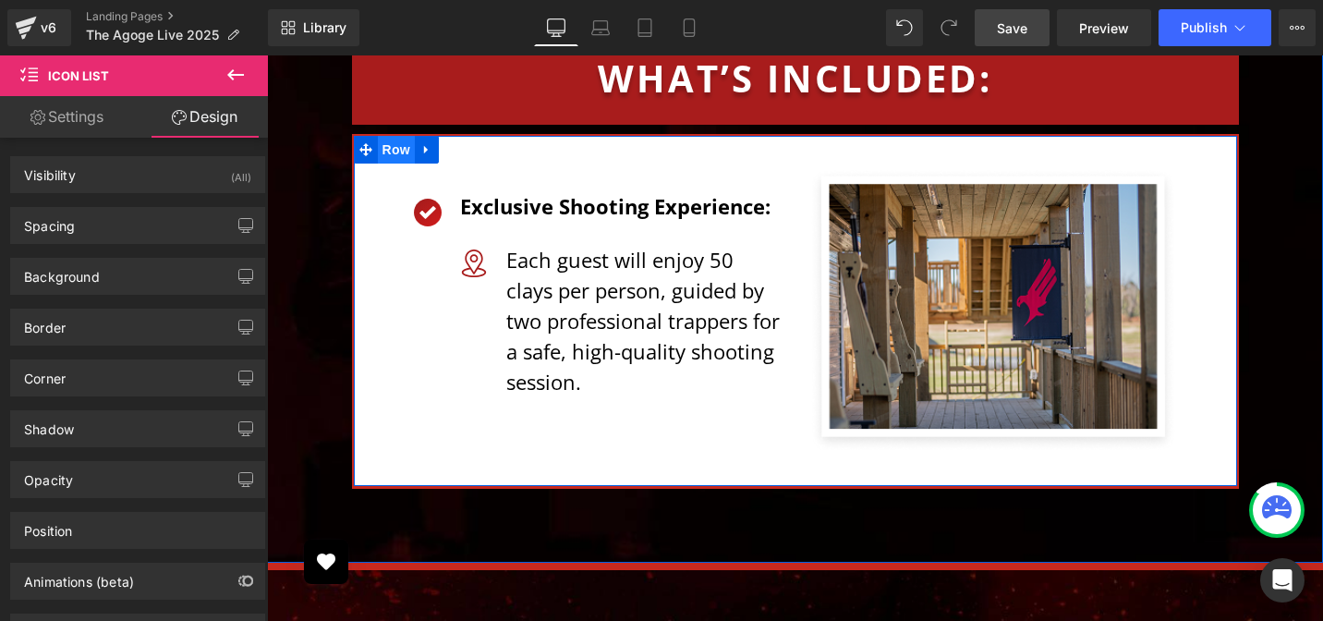
click at [388, 136] on span "Row" at bounding box center [396, 150] width 37 height 28
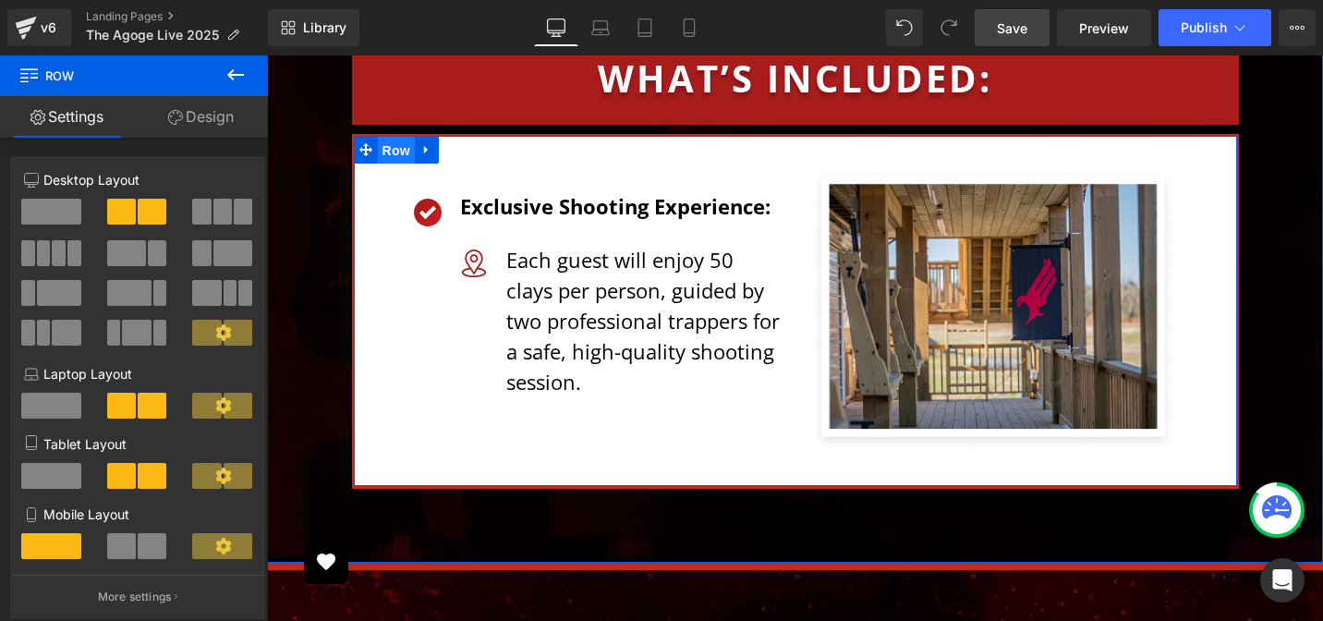
click at [378, 137] on span "Row" at bounding box center [396, 151] width 37 height 28
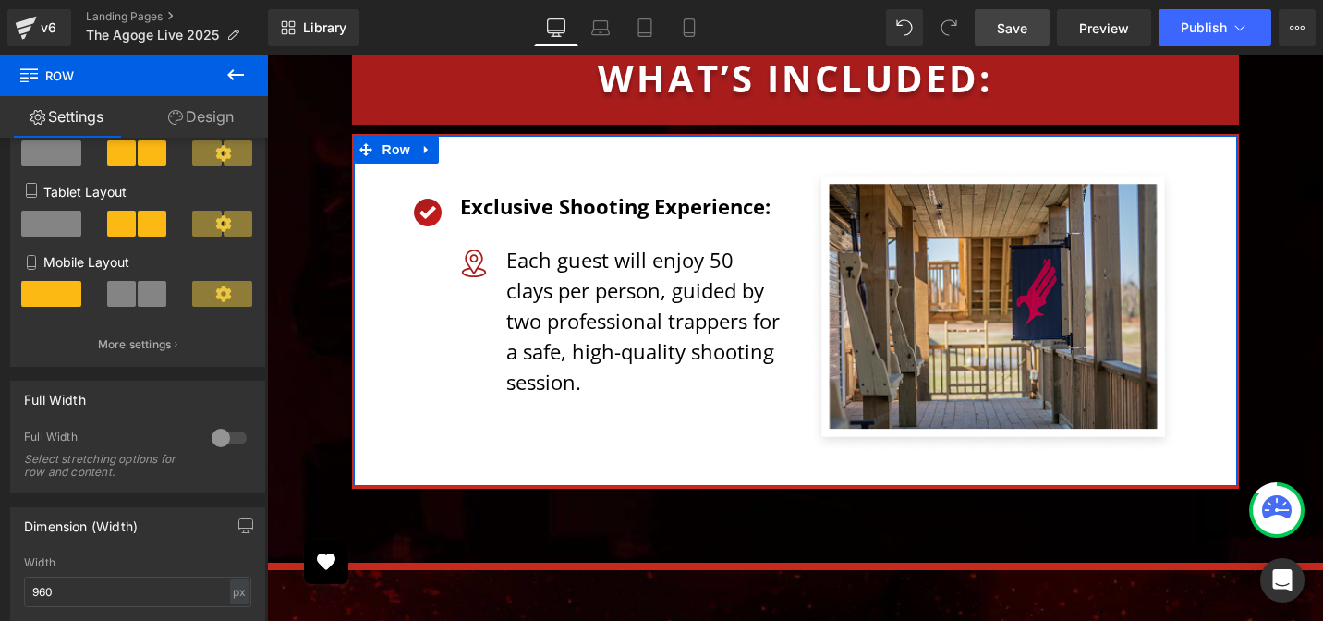
scroll to position [0, 0]
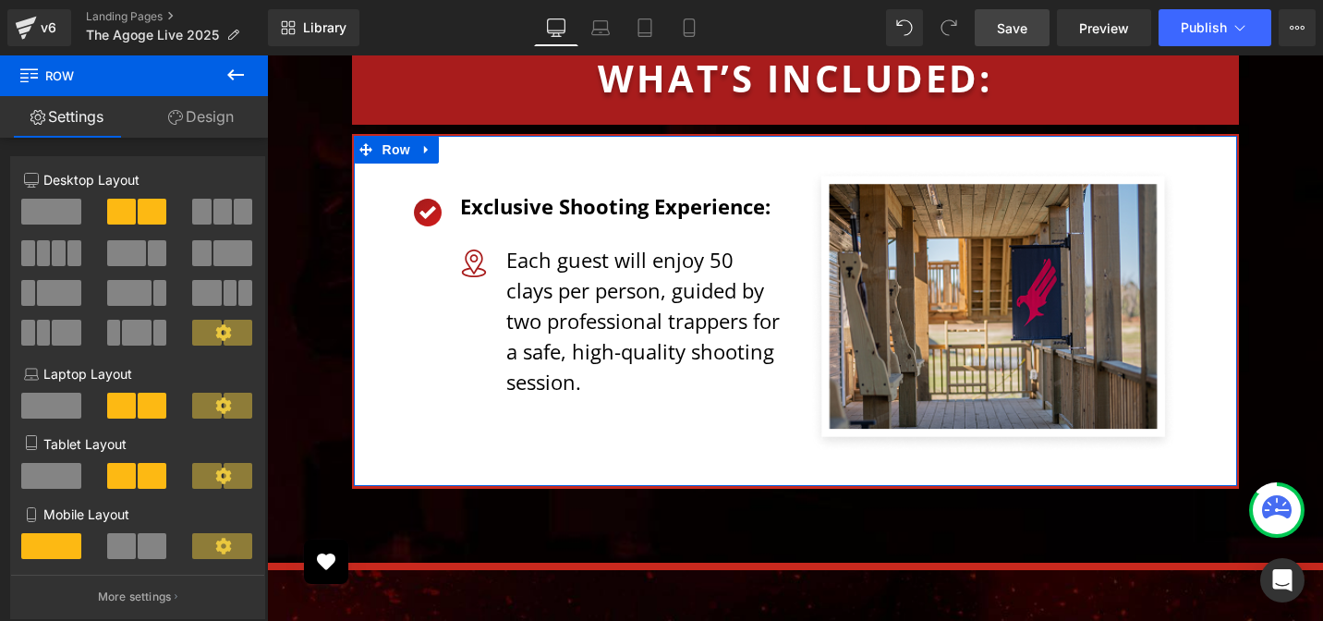
click at [198, 115] on link "Design" at bounding box center [201, 117] width 134 height 42
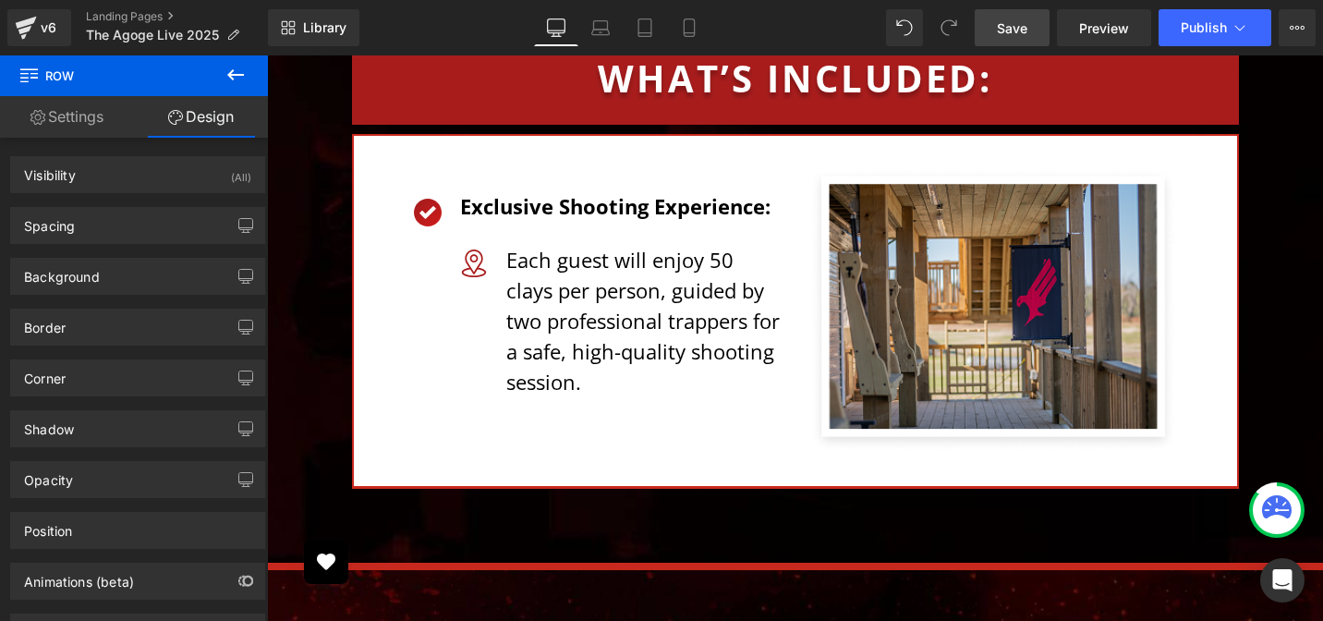
click at [1023, 25] on span "Save" at bounding box center [1012, 27] width 30 height 19
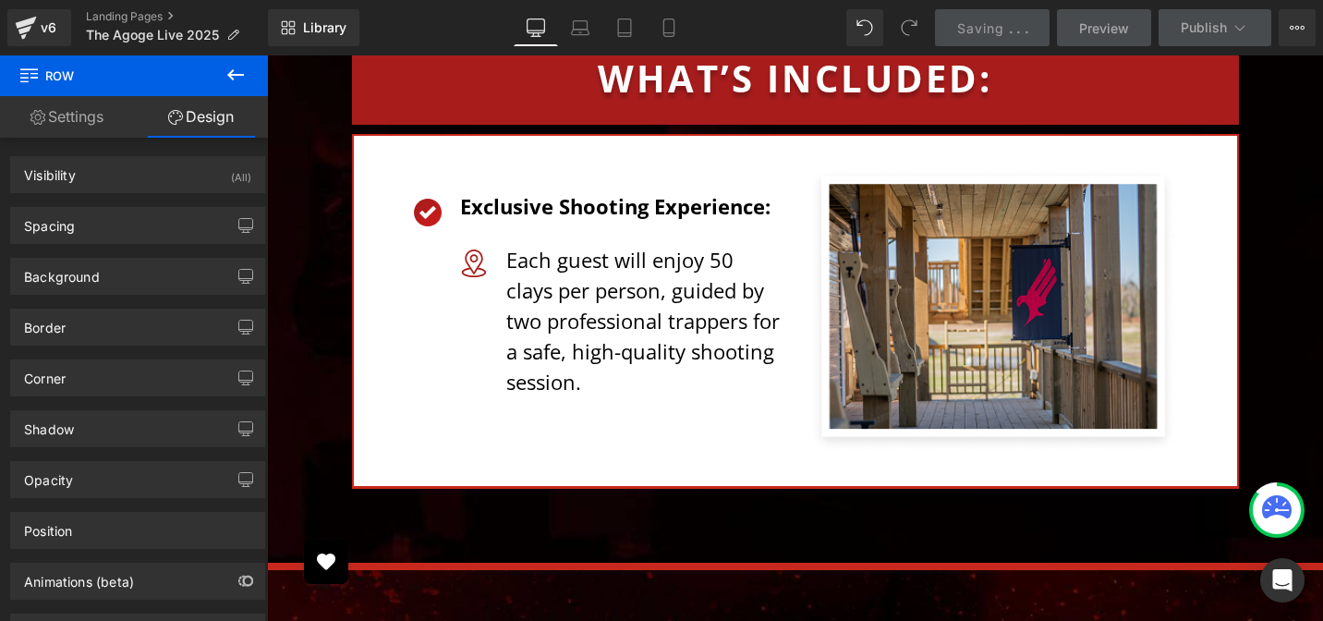
click at [400, 168] on div "Image Exclusive Shooting Experience: Text Block Image Each guest will enjoy 50 …" at bounding box center [597, 294] width 395 height 253
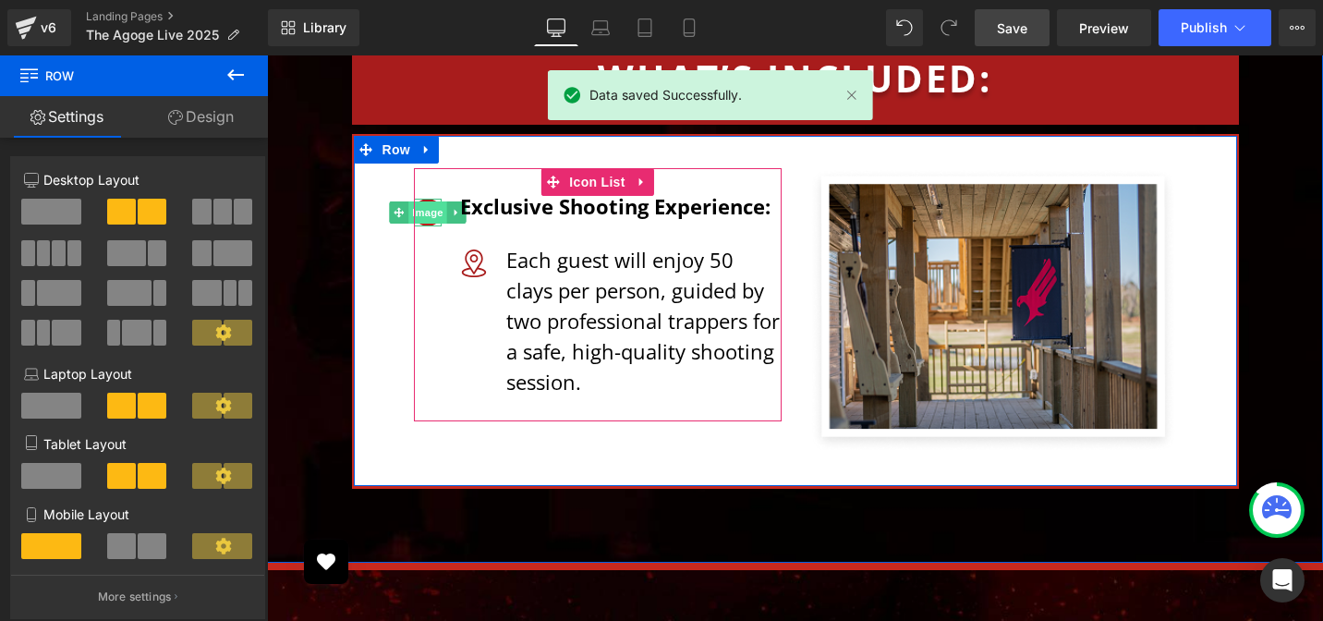
click at [414, 201] on span "Image" at bounding box center [427, 212] width 39 height 22
click at [419, 201] on span "Image" at bounding box center [427, 212] width 39 height 22
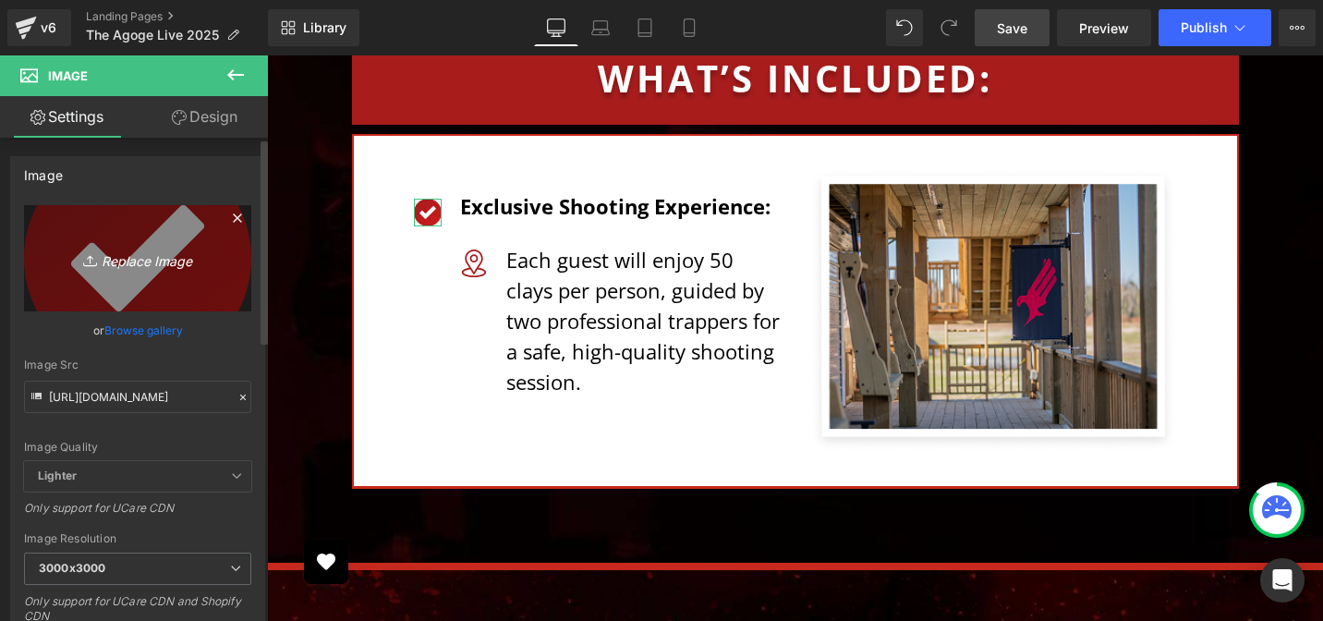
click at [158, 260] on icon "Replace Image" at bounding box center [138, 258] width 148 height 23
type input "C:\fakepath\green-circle-check.svg"
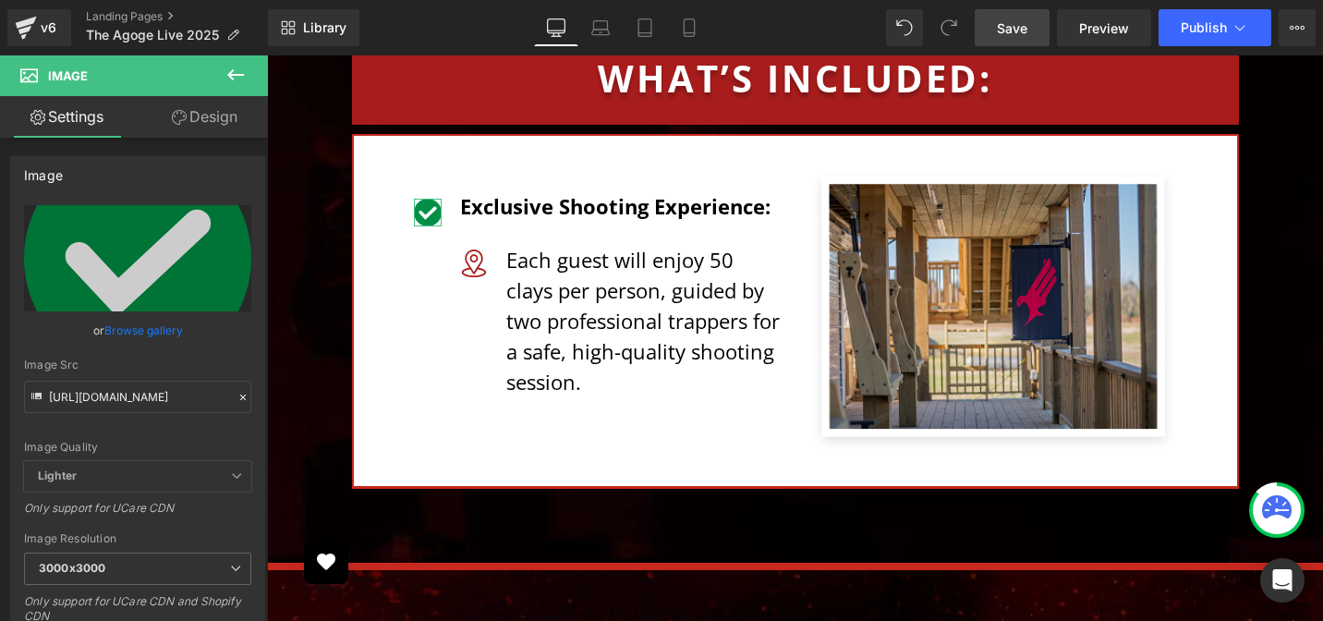
click at [206, 118] on link "Design" at bounding box center [205, 117] width 134 height 42
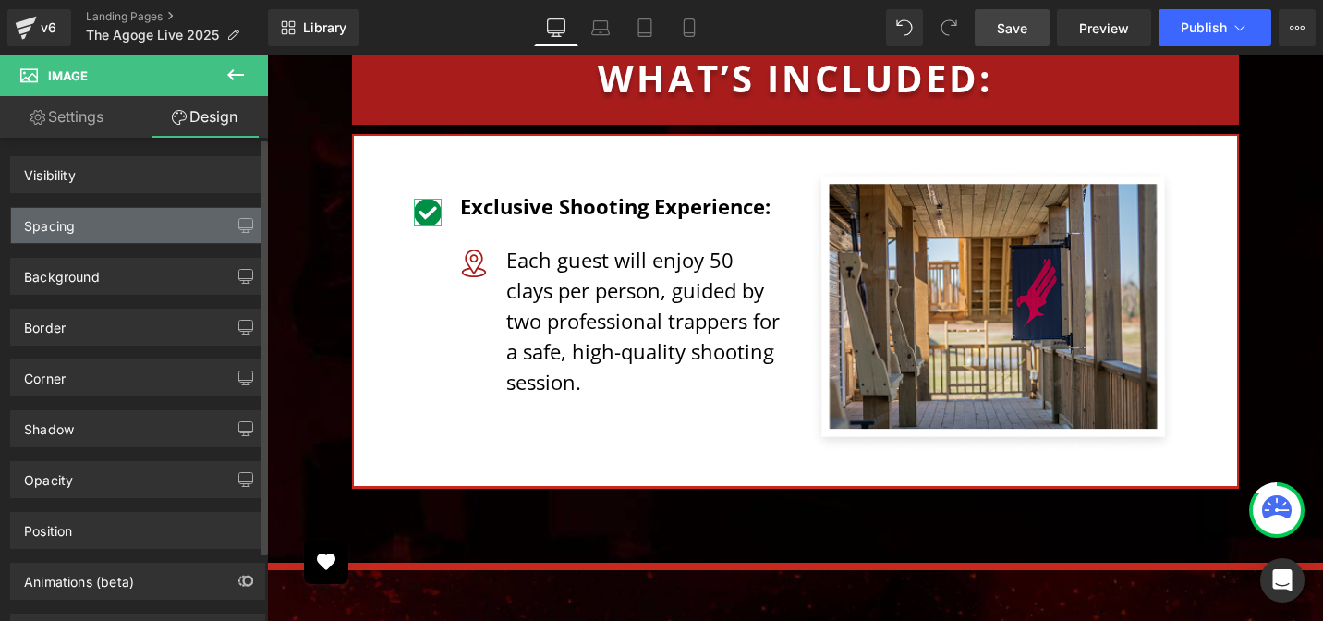
click at [81, 230] on div "Spacing" at bounding box center [137, 225] width 253 height 35
click at [63, 226] on div "Spacing" at bounding box center [49, 221] width 51 height 26
click at [67, 226] on div "Spacing" at bounding box center [49, 221] width 51 height 26
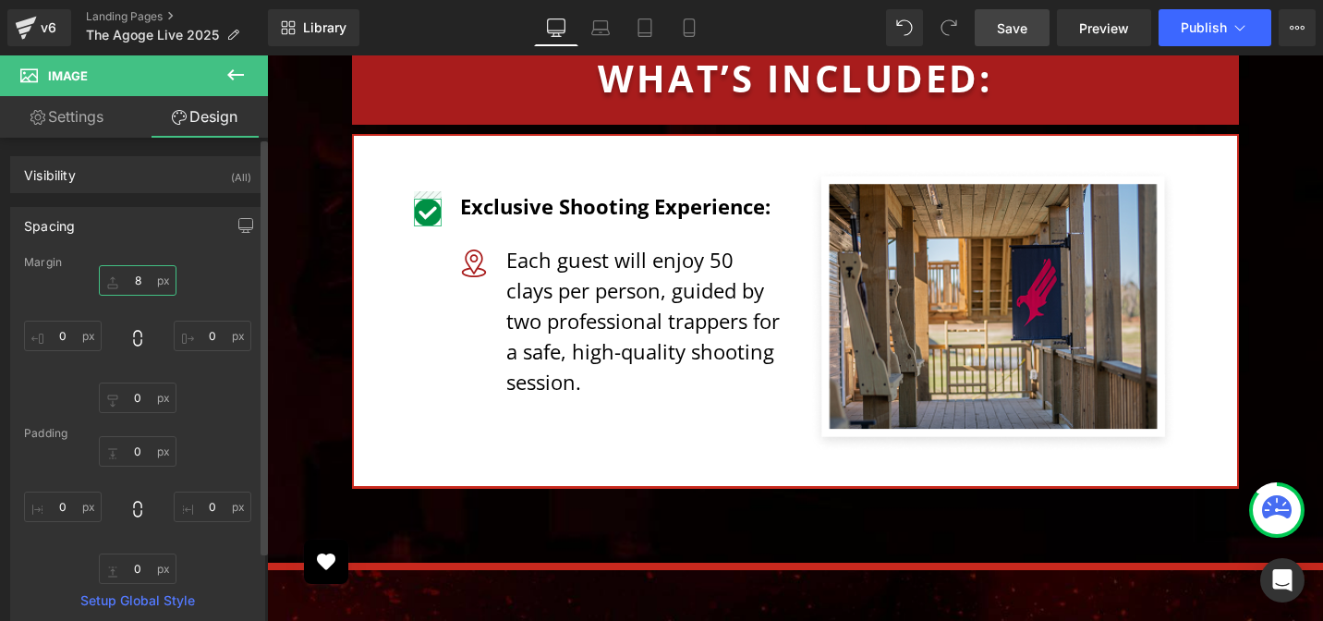
click at [128, 281] on input "text" at bounding box center [138, 280] width 78 height 30
type input "0"
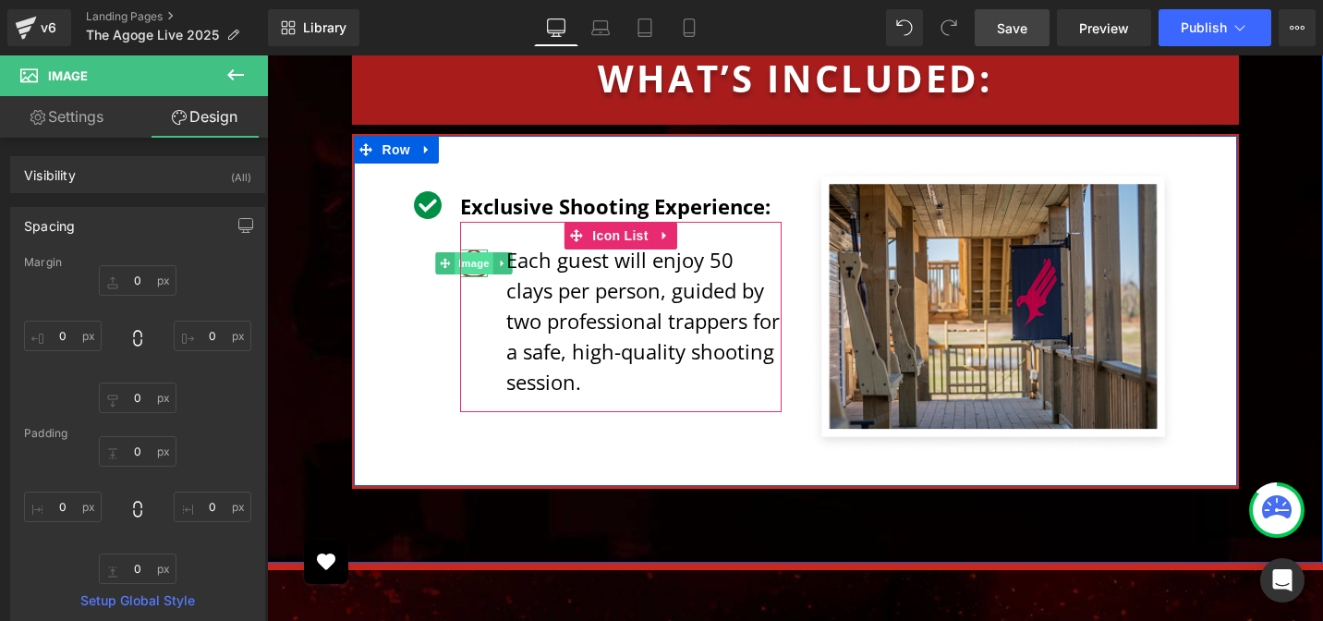
click at [470, 252] on span "Image" at bounding box center [473, 263] width 39 height 22
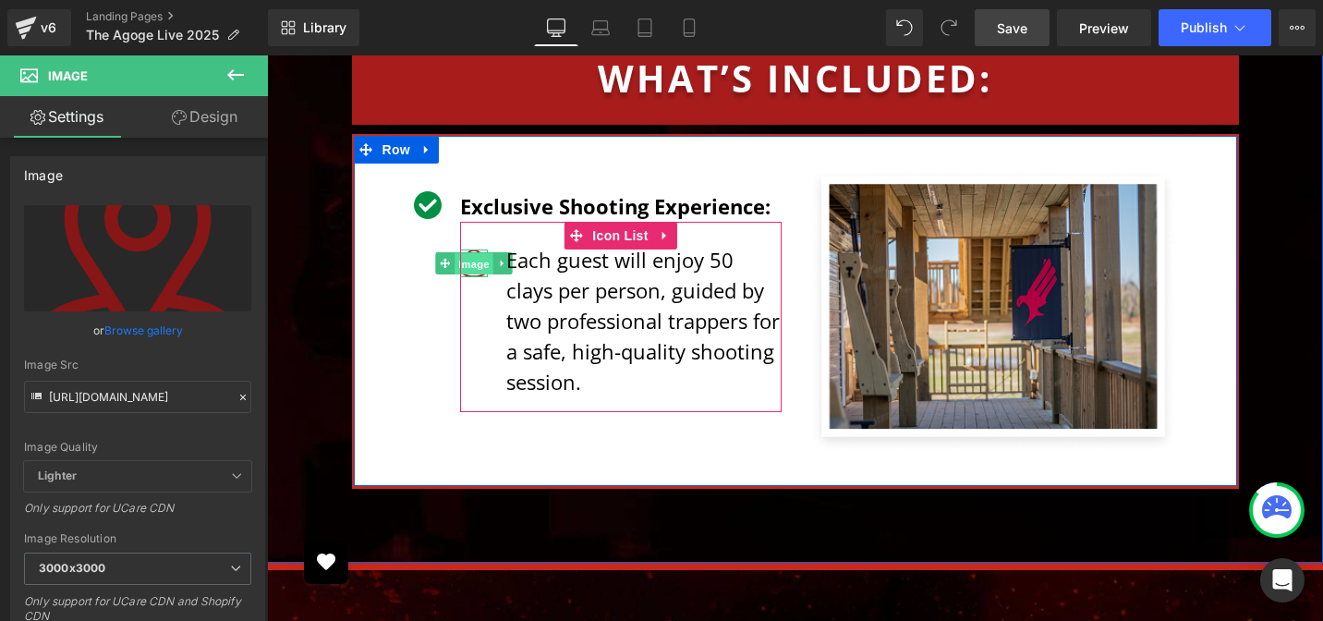
click at [470, 253] on span "Image" at bounding box center [473, 264] width 39 height 22
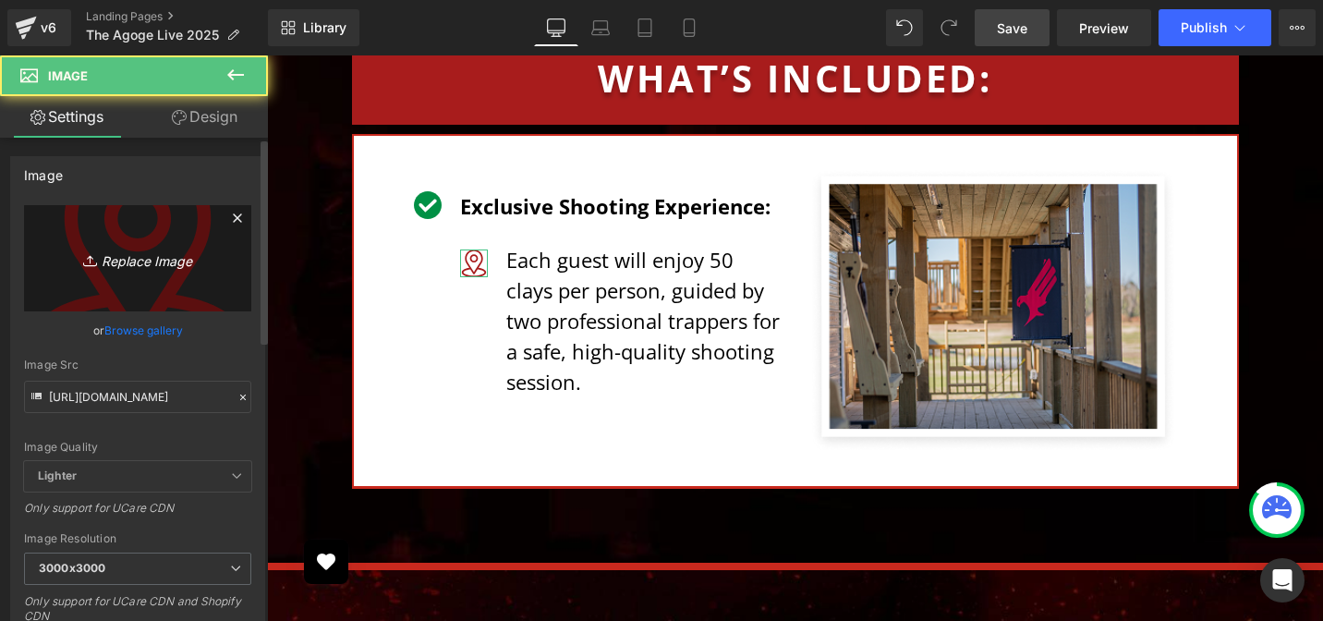
click at [162, 260] on icon "Replace Image" at bounding box center [138, 258] width 148 height 23
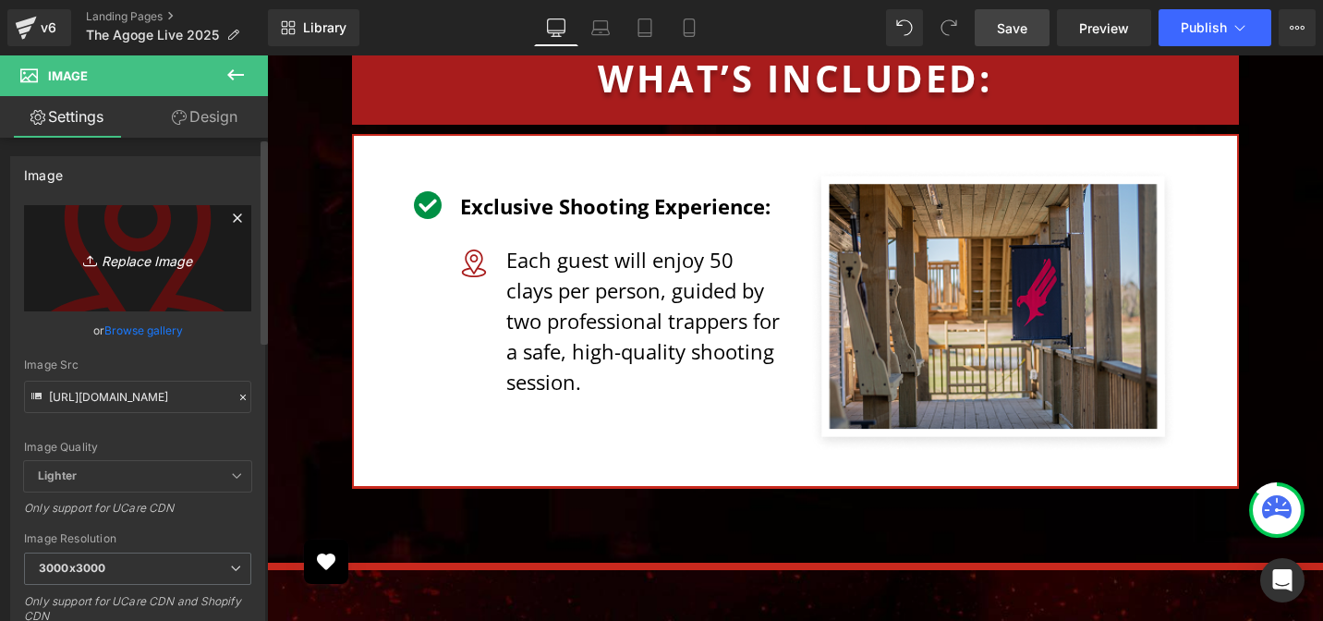
type input "C:\fakepath\gold-circle.svg"
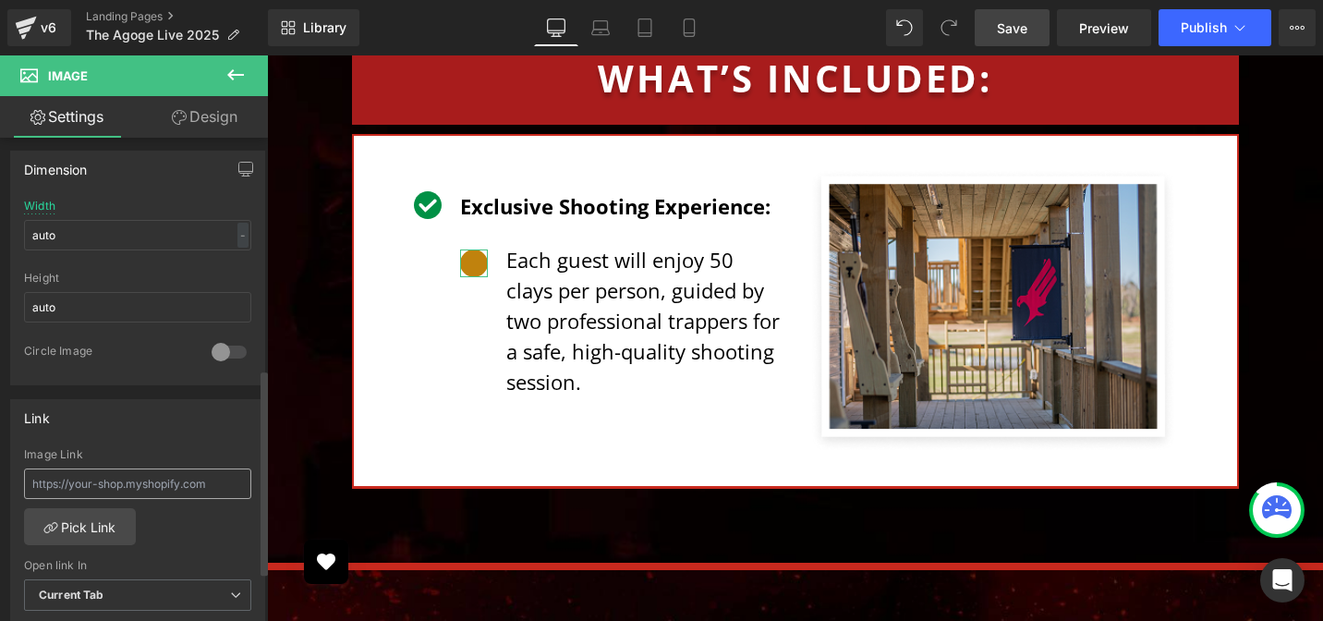
scroll to position [513, 0]
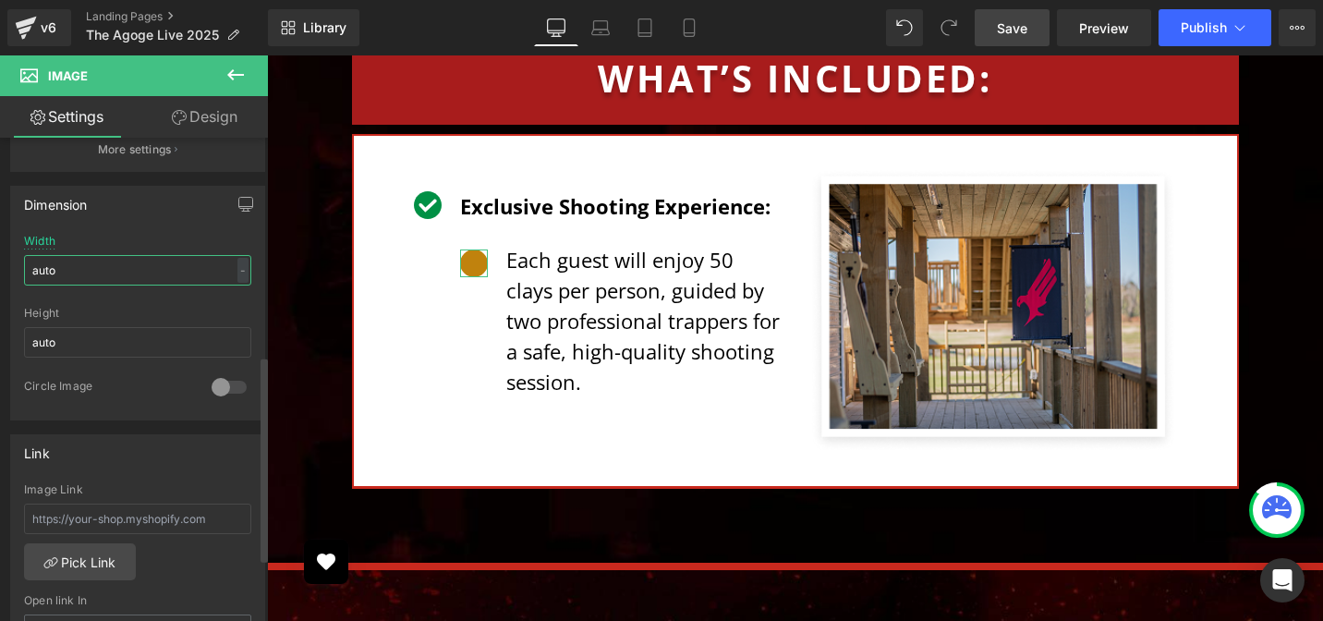
click at [99, 260] on input "auto" at bounding box center [137, 270] width 227 height 30
type input "10"
click at [168, 307] on div "Height" at bounding box center [137, 313] width 227 height 13
click at [109, 335] on input "auto" at bounding box center [137, 342] width 227 height 30
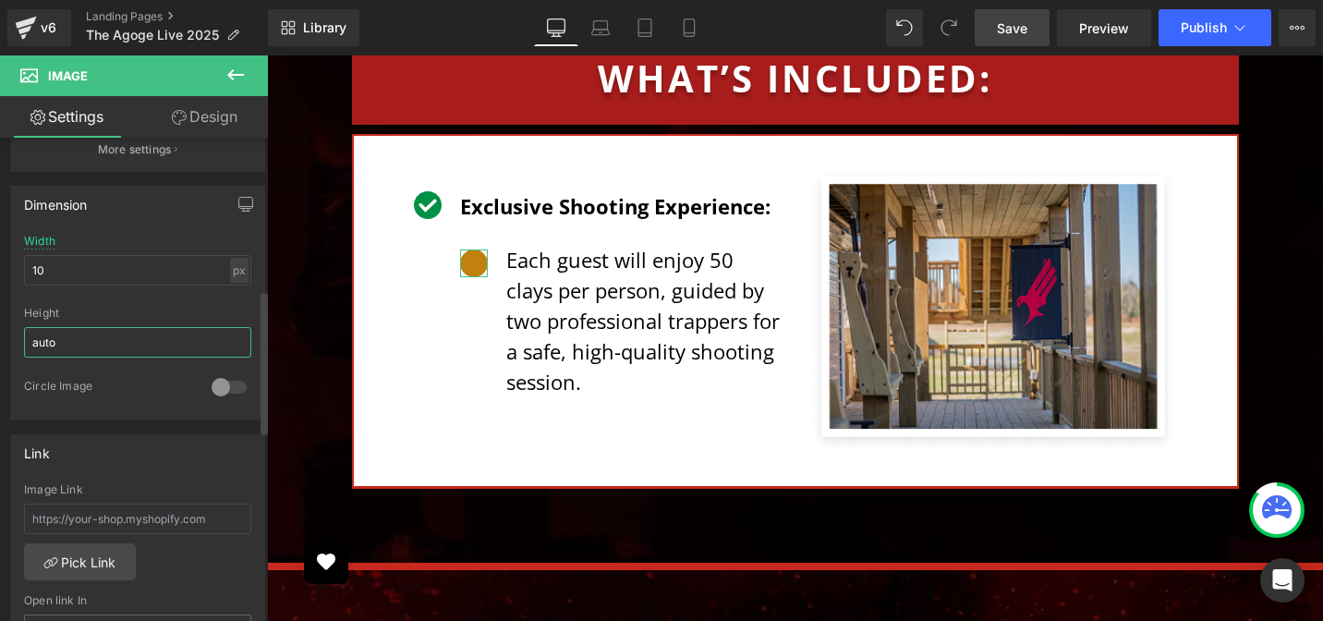
click at [109, 335] on input "auto" at bounding box center [137, 342] width 227 height 30
type input "10"
click at [267, 55] on div "50px" at bounding box center [267, 55] width 0 height 0
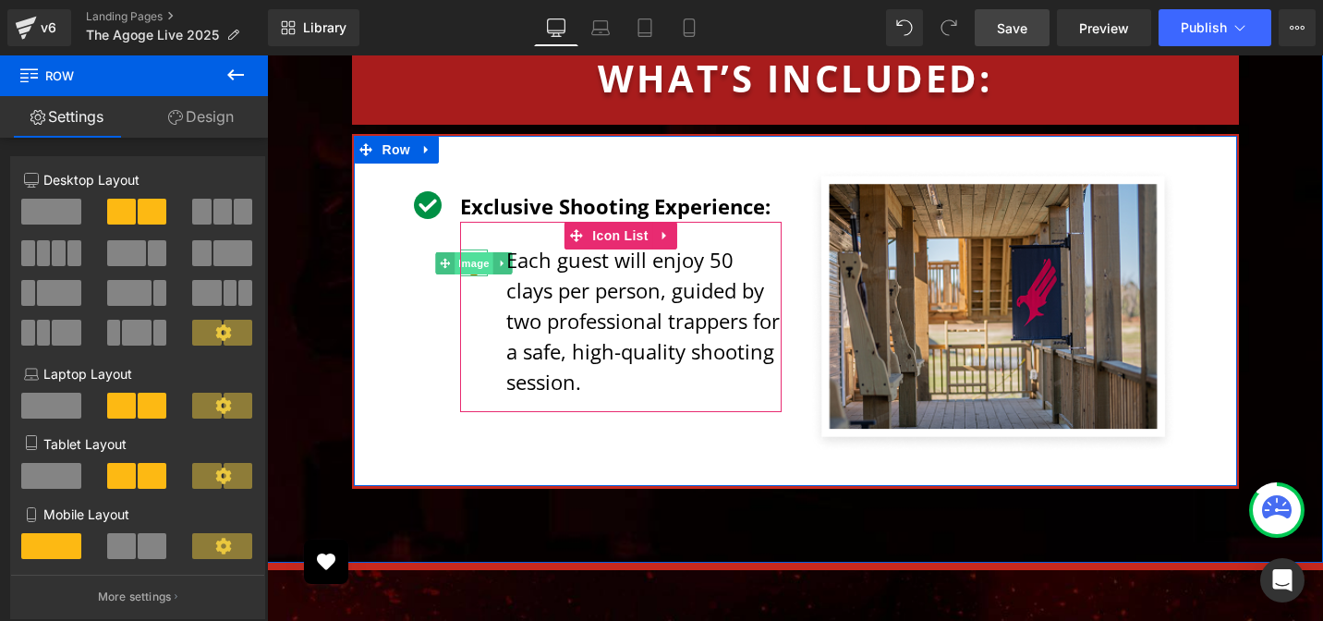
click at [470, 252] on span "Image" at bounding box center [473, 263] width 39 height 22
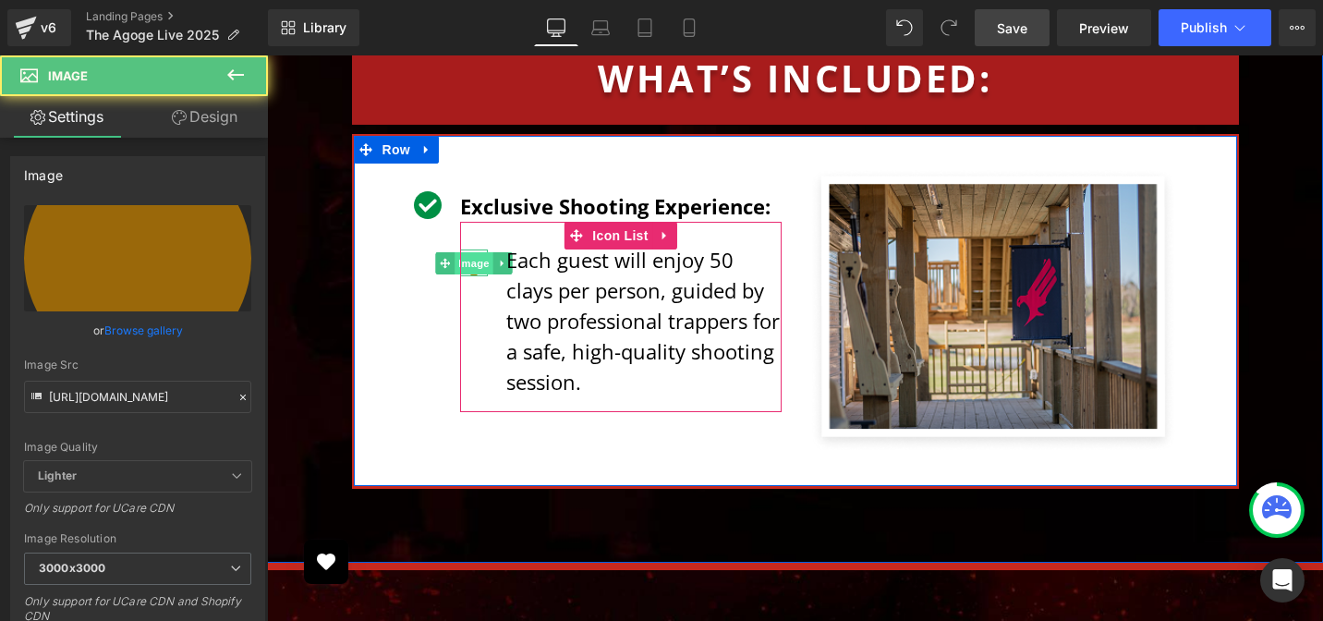
click at [466, 252] on span "Image" at bounding box center [473, 263] width 39 height 22
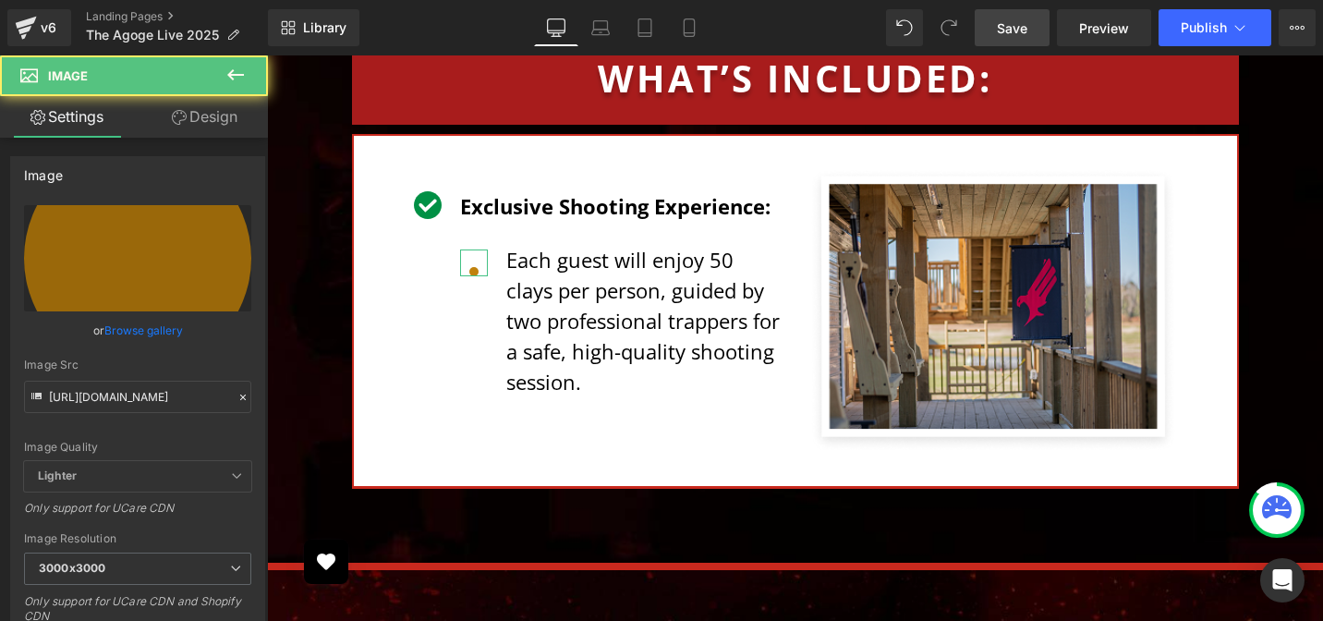
click at [220, 109] on link "Design" at bounding box center [205, 117] width 134 height 42
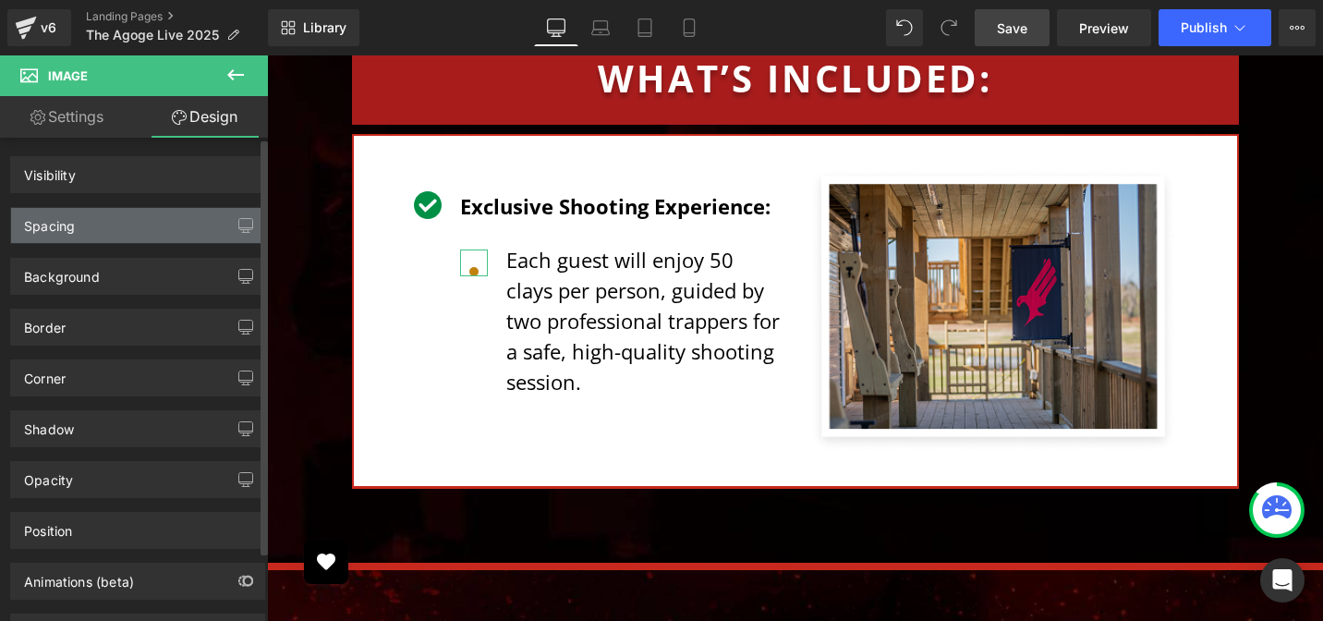
click at [120, 228] on div "Spacing" at bounding box center [137, 225] width 253 height 35
click at [121, 228] on div "Spacing" at bounding box center [137, 225] width 253 height 35
click at [72, 229] on div "Spacing" at bounding box center [49, 221] width 51 height 26
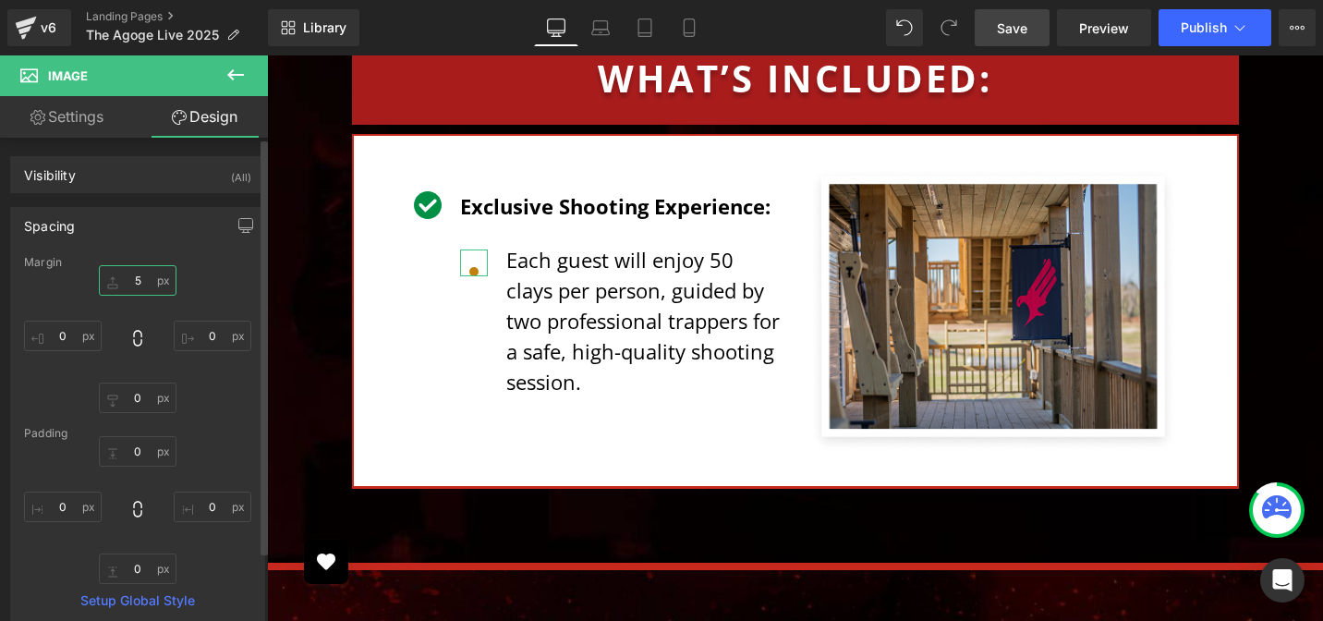
click at [129, 274] on input "text" at bounding box center [138, 280] width 78 height 30
click at [219, 274] on div "0" at bounding box center [137, 339] width 227 height 148
click at [214, 275] on div "0" at bounding box center [137, 339] width 227 height 148
click at [139, 280] on input "0" at bounding box center [138, 280] width 78 height 30
click at [205, 280] on div "-50" at bounding box center [137, 339] width 227 height 148
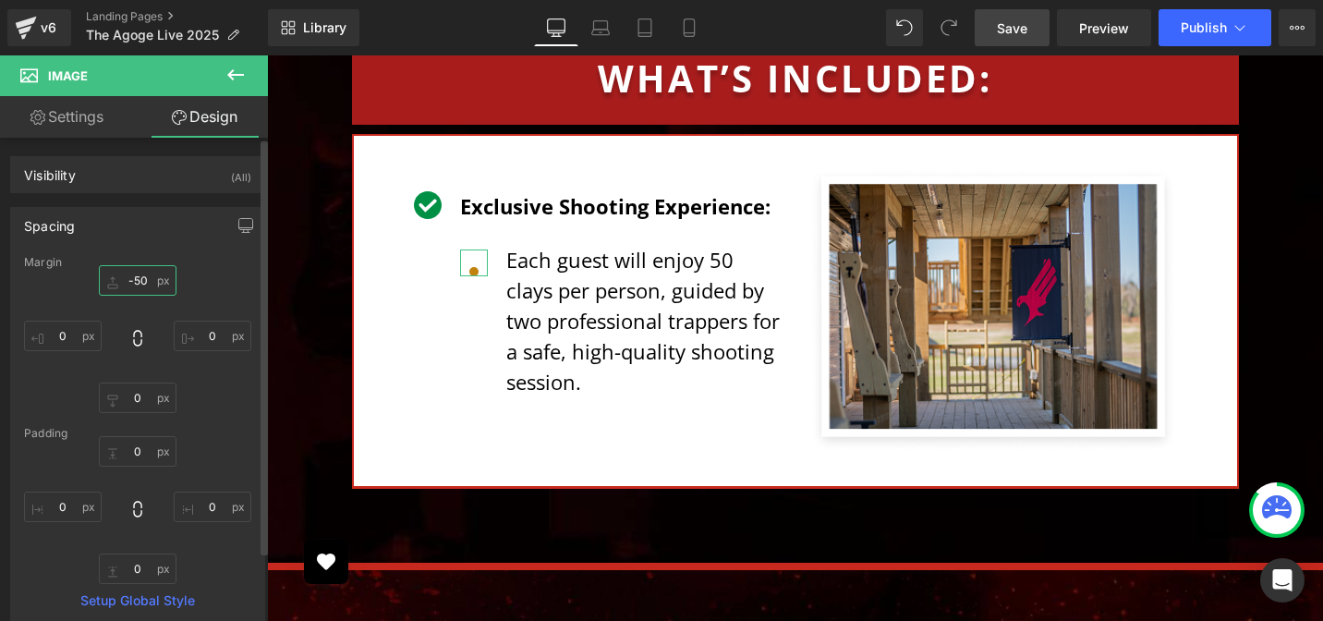
click at [109, 277] on input "-50" at bounding box center [138, 280] width 78 height 30
click at [156, 276] on input "-50" at bounding box center [138, 280] width 78 height 30
click at [139, 278] on input "-50" at bounding box center [138, 280] width 78 height 30
type input "0"
click at [211, 272] on div "0" at bounding box center [137, 339] width 227 height 148
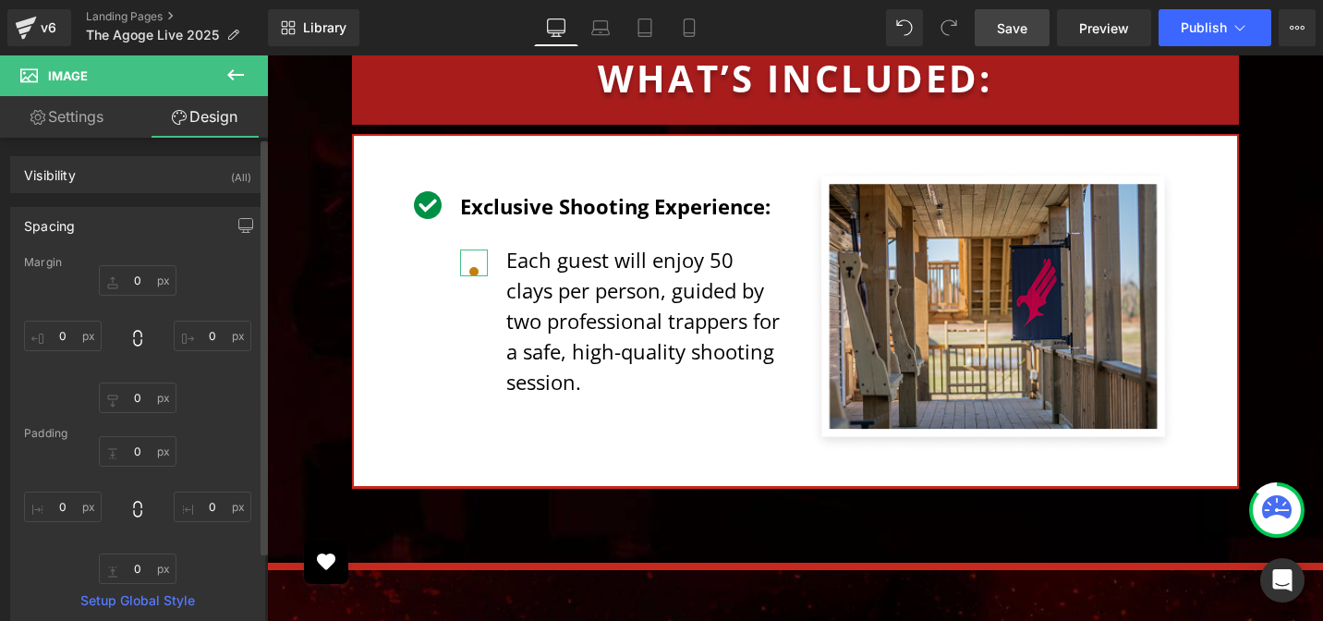
click at [212, 272] on div "0" at bounding box center [137, 339] width 227 height 148
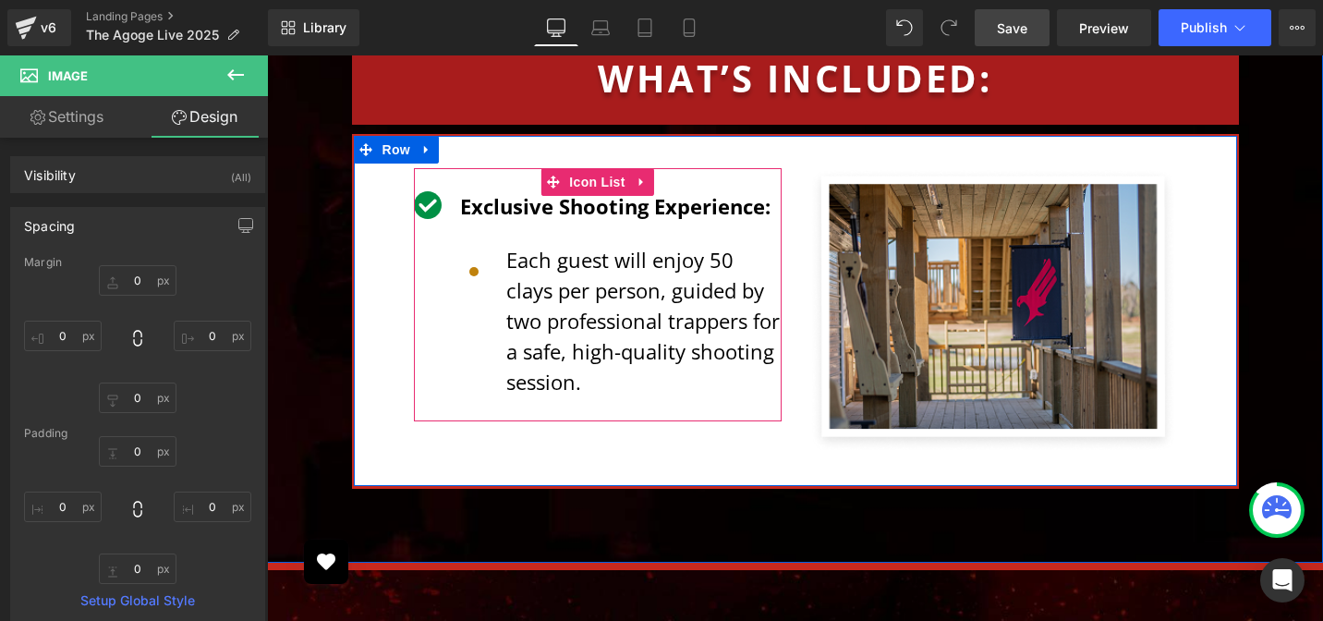
click at [449, 205] on div "Exclusive Shooting Experience: Text Block Image Each guest will enjoy 50 clays …" at bounding box center [598, 301] width 368 height 221
click at [479, 245] on div "Each guest will enjoy 50 clays per person, guided by two professional trappers …" at bounding box center [620, 321] width 321 height 152
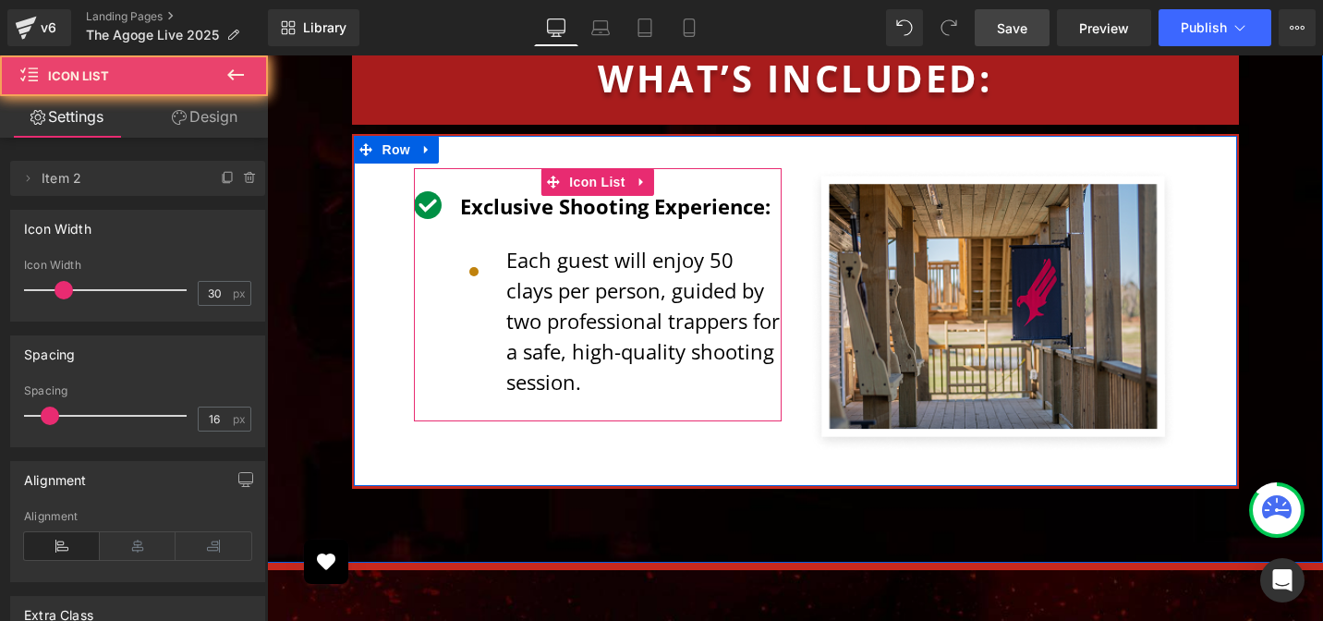
click at [489, 245] on div "Each guest will enjoy 50 clays per person, guided by two professional trappers …" at bounding box center [635, 321] width 294 height 152
click at [551, 246] on p "Each guest will enjoy 50 clays per person, guided by two professional trappers …" at bounding box center [643, 321] width 275 height 152
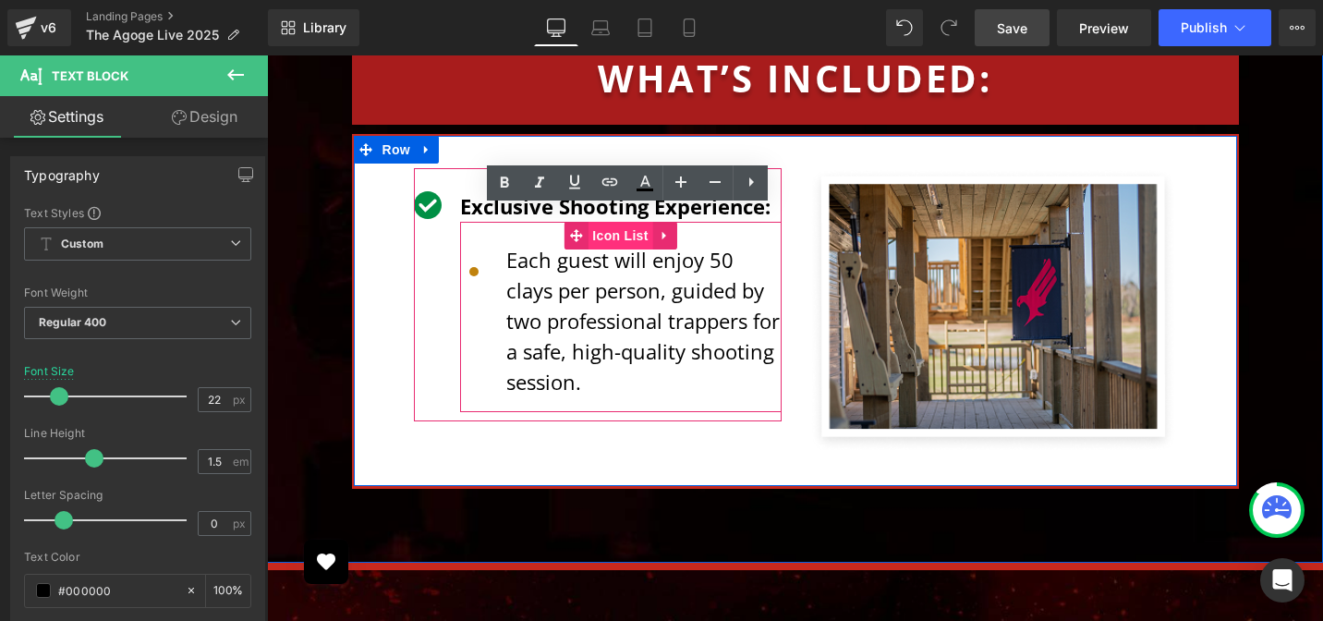
click at [613, 222] on span "Icon List" at bounding box center [619, 236] width 65 height 28
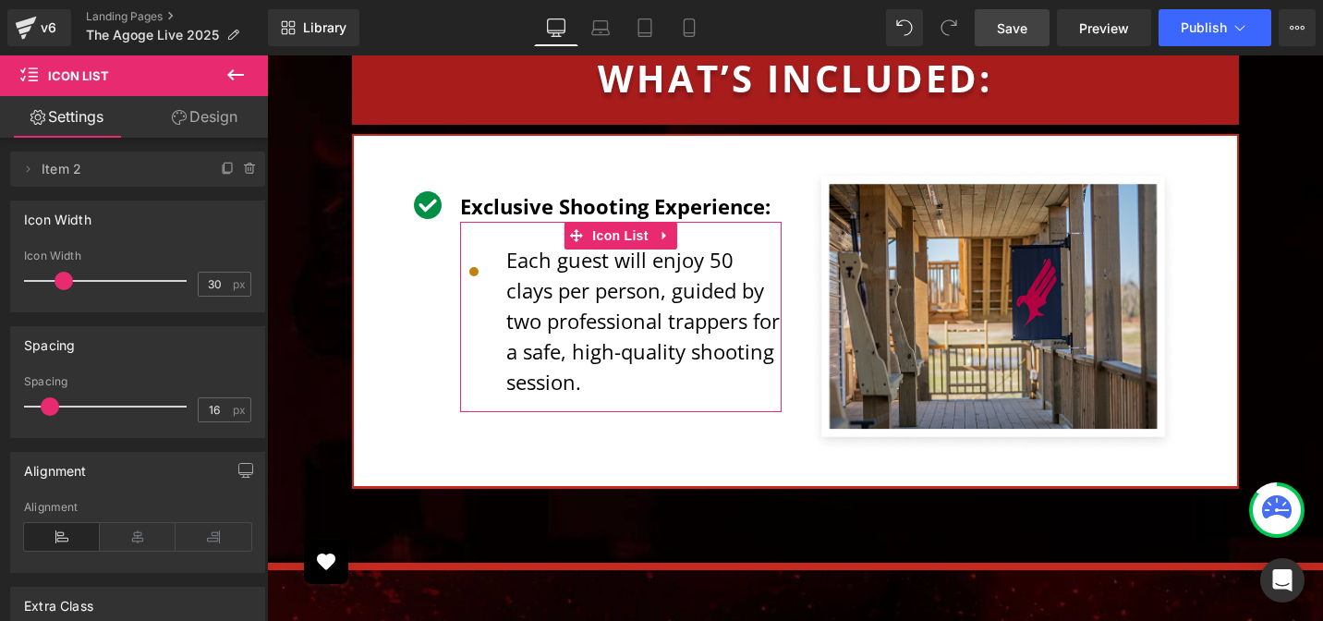
scroll to position [32, 0]
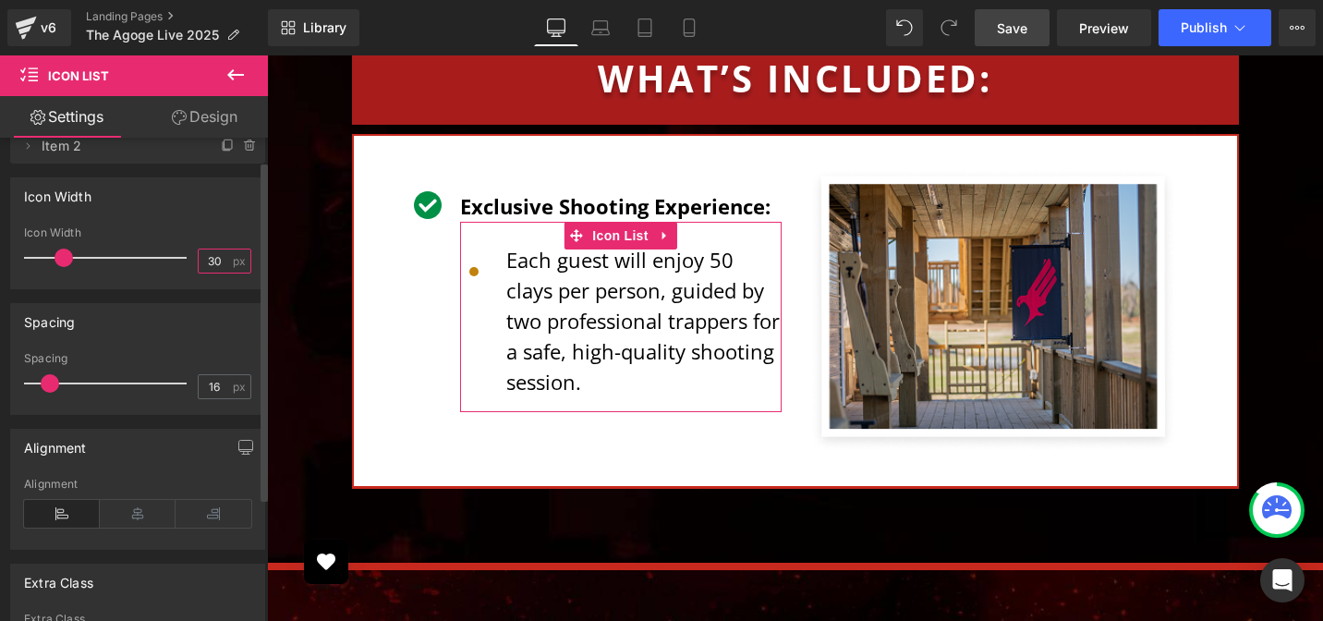
click at [212, 261] on input "30" at bounding box center [215, 260] width 32 height 23
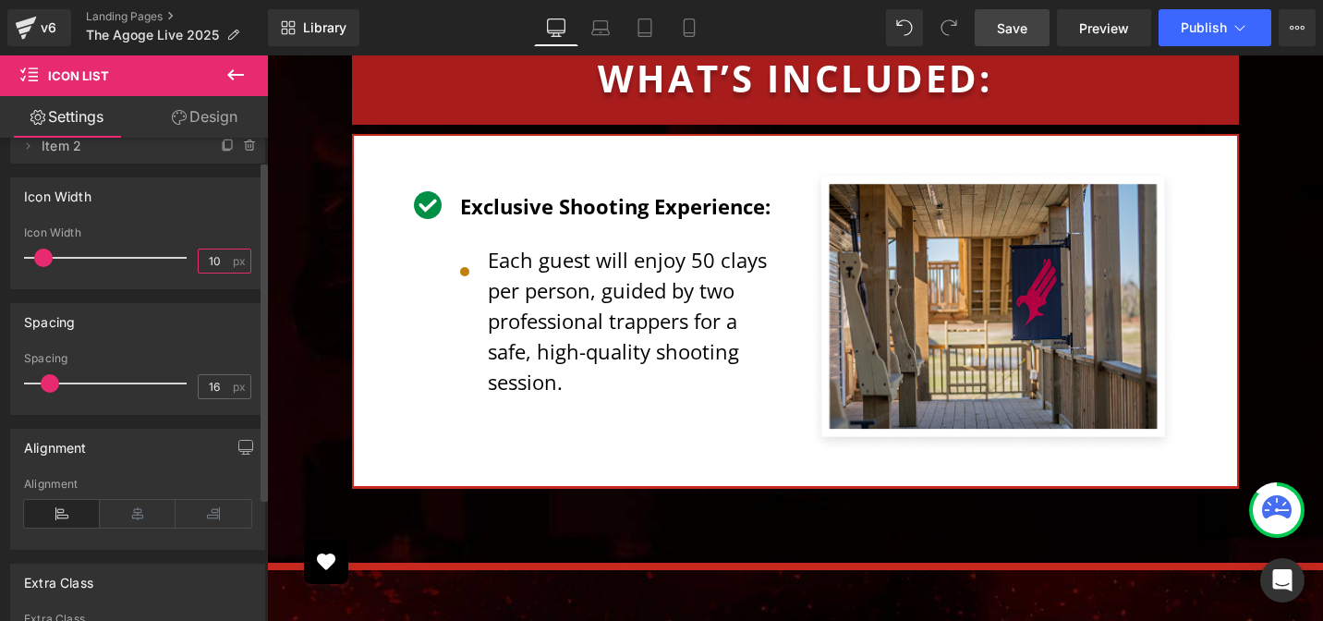
type input "10"
click at [219, 293] on div "Spacing 16px Spacing 16 px" at bounding box center [138, 352] width 276 height 126
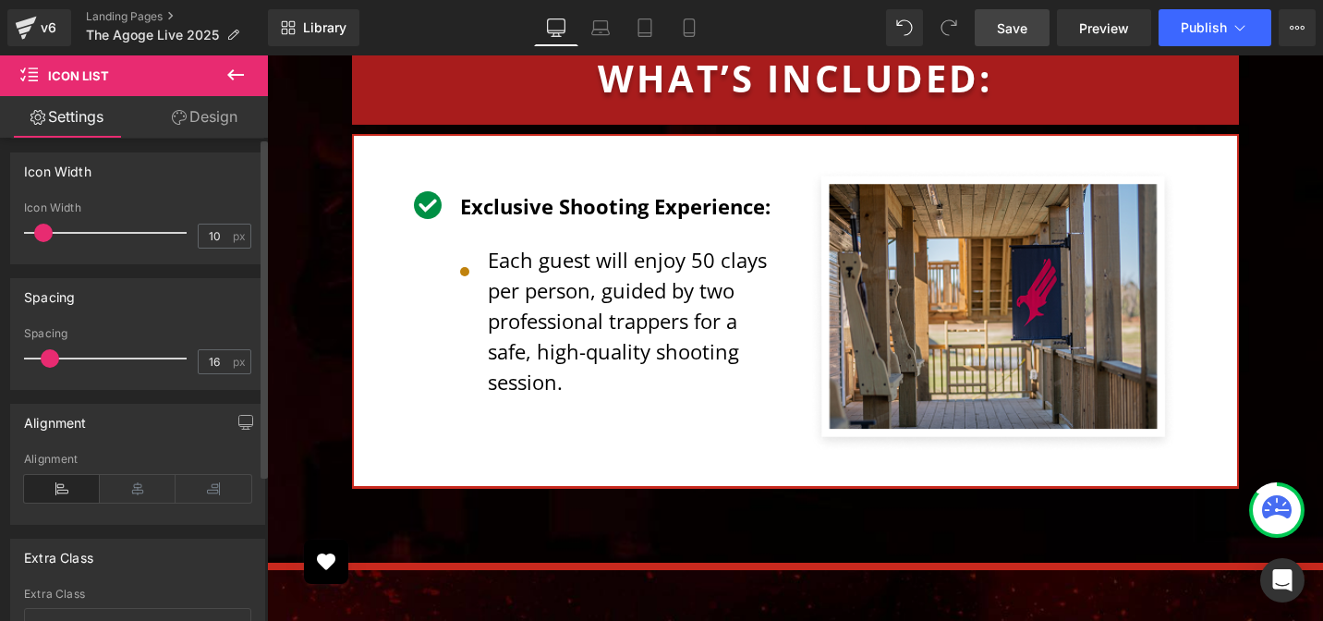
scroll to position [0, 0]
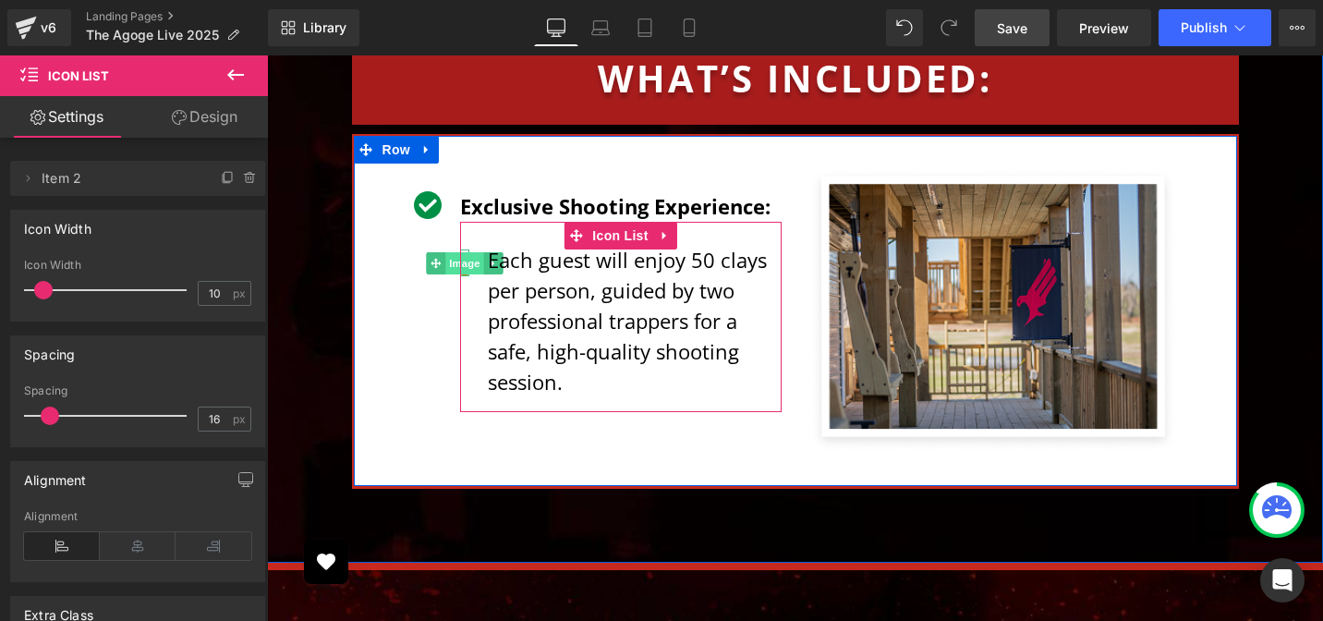
click at [457, 252] on span "Image" at bounding box center [464, 263] width 39 height 22
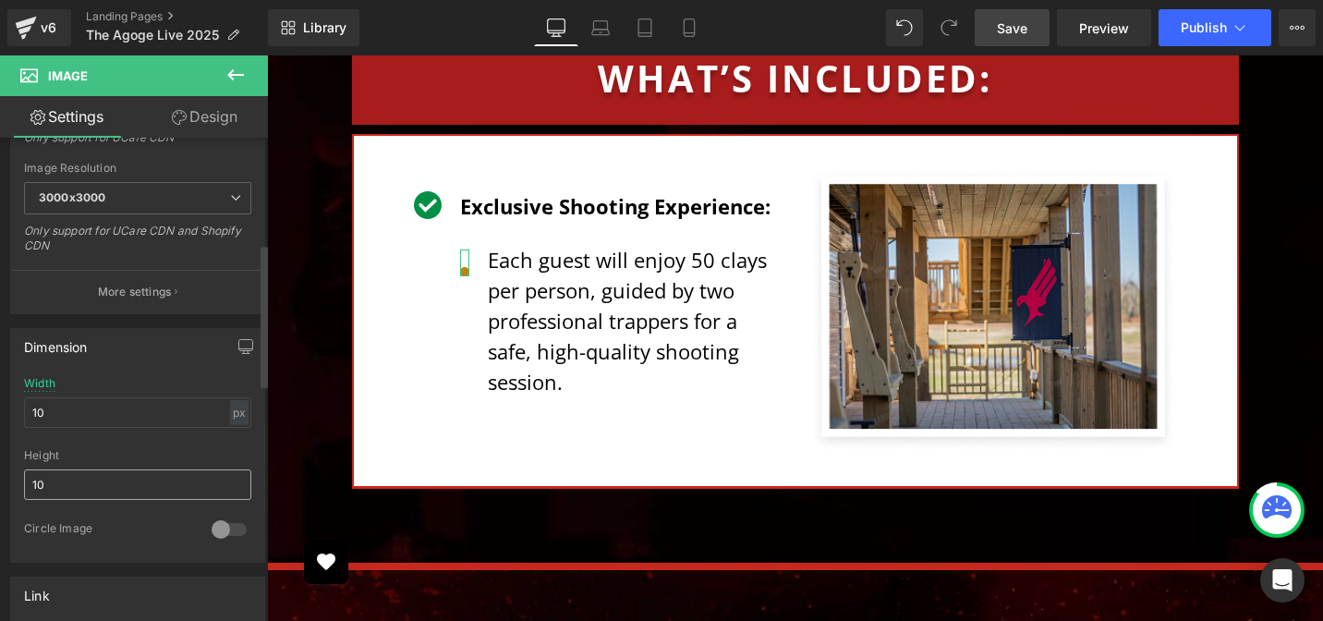
scroll to position [370, 0]
click at [95, 491] on input "10" at bounding box center [137, 484] width 227 height 30
type input "auto"
click at [117, 439] on div at bounding box center [137, 443] width 227 height 12
click at [101, 409] on input "10" at bounding box center [137, 412] width 227 height 30
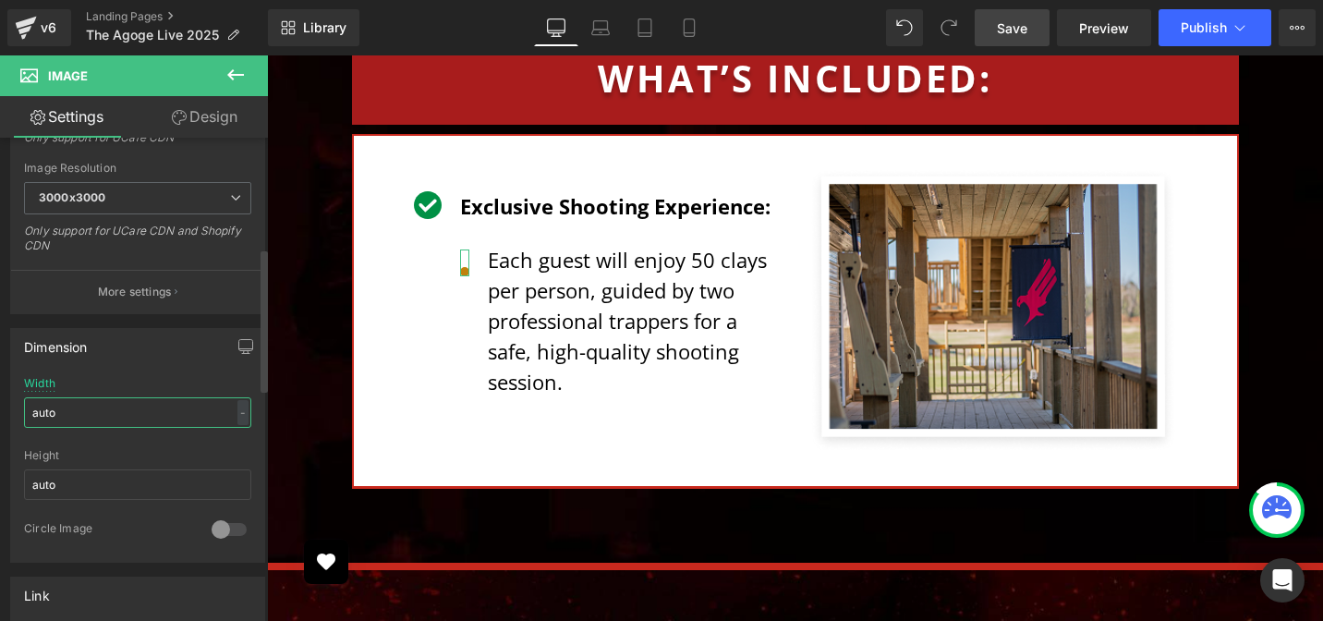
type input "auto"
click at [119, 435] on div "Width auto - % px" at bounding box center [137, 413] width 227 height 72
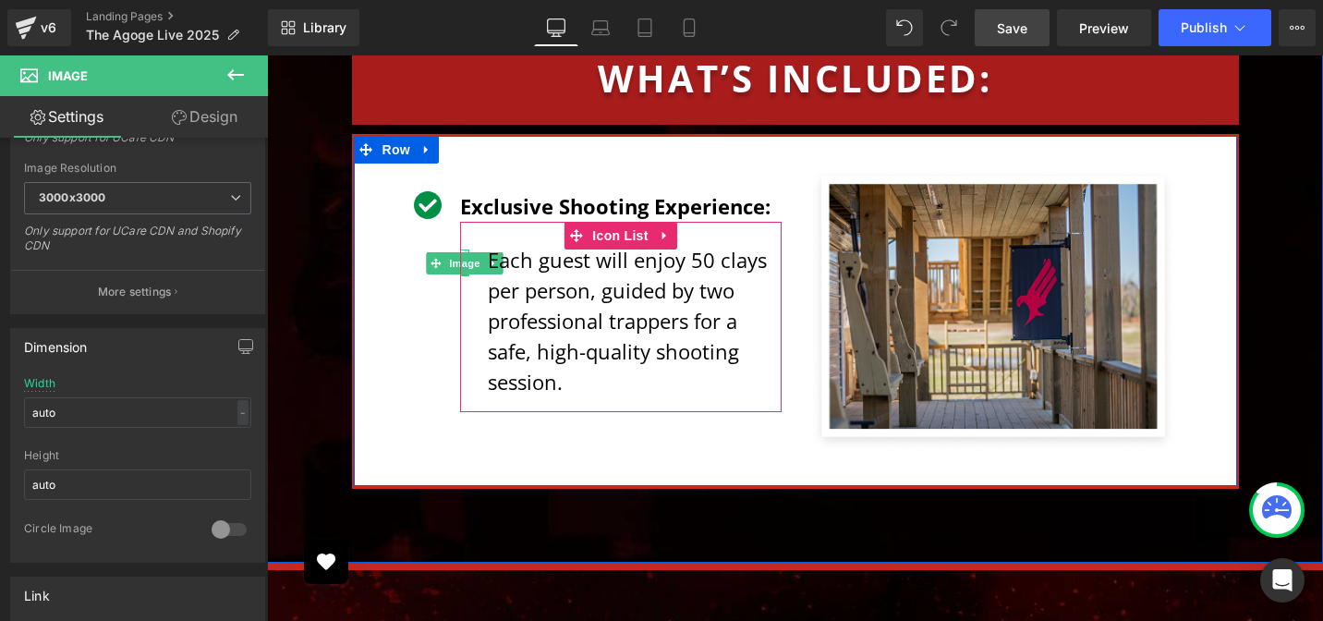
click at [465, 249] on div at bounding box center [467, 262] width 5 height 27
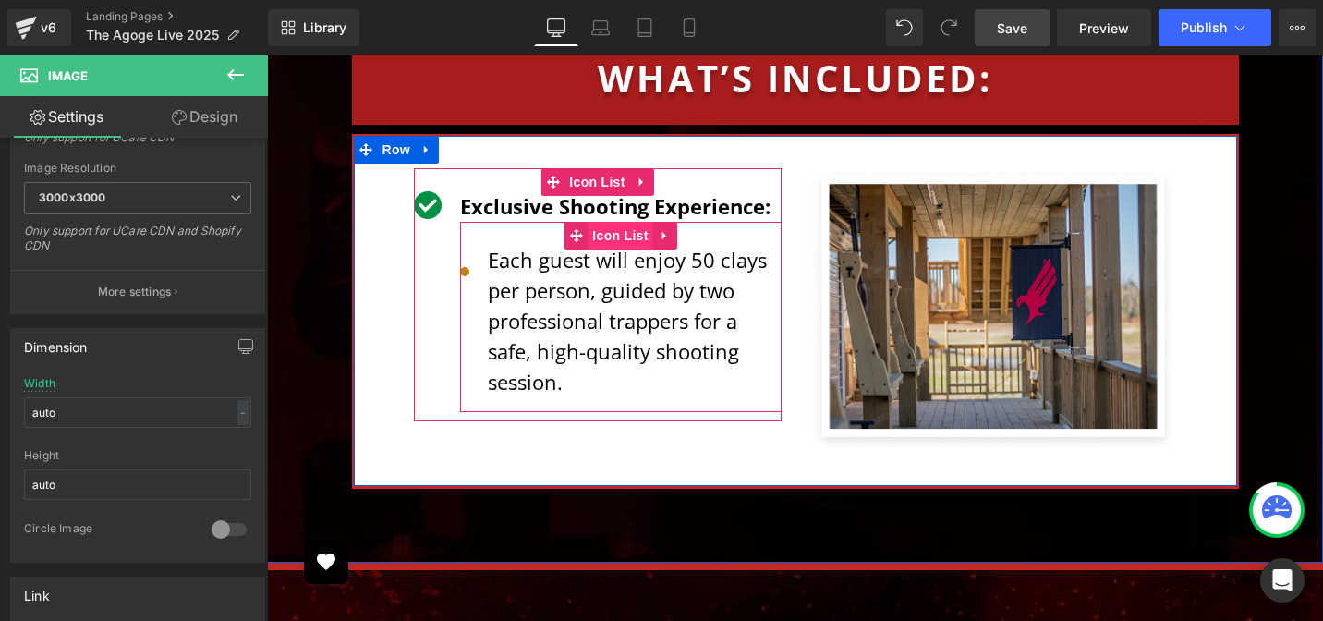
click at [608, 222] on span "Icon List" at bounding box center [619, 236] width 65 height 28
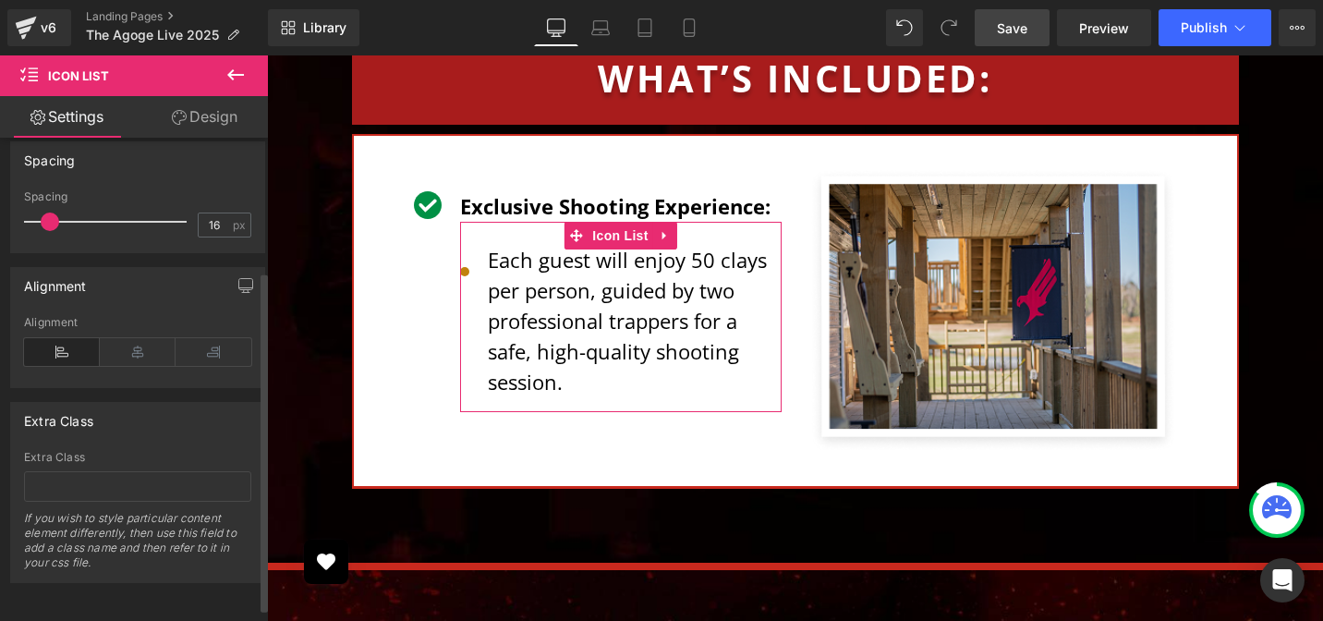
scroll to position [0, 0]
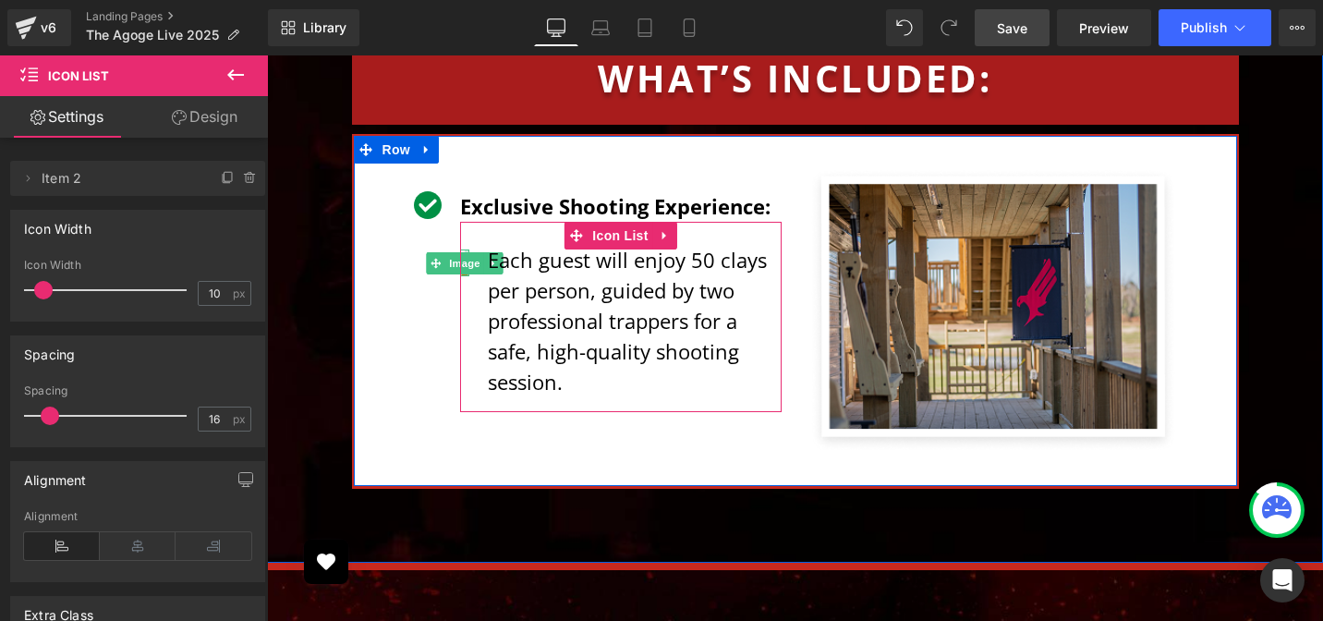
click at [465, 249] on div at bounding box center [467, 262] width 5 height 27
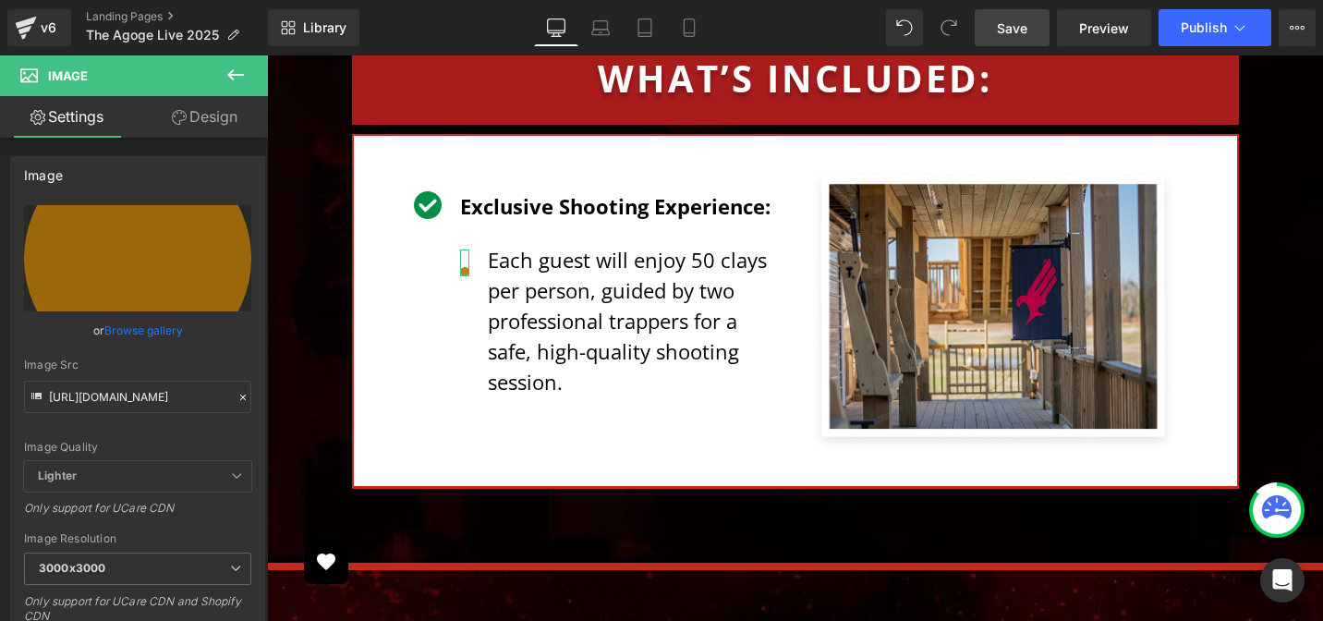
click at [209, 123] on link "Design" at bounding box center [205, 117] width 134 height 42
click at [0, 0] on div "Spacing" at bounding box center [0, 0] width 0 height 0
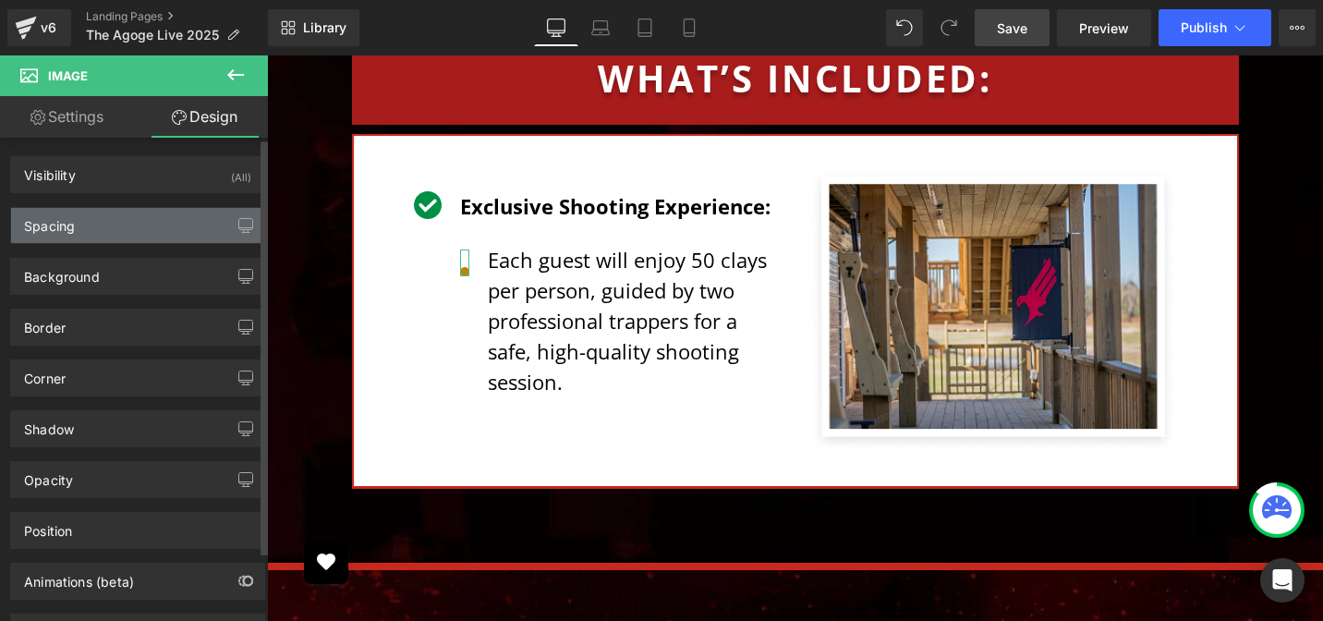
click at [64, 227] on div "Spacing" at bounding box center [49, 221] width 51 height 26
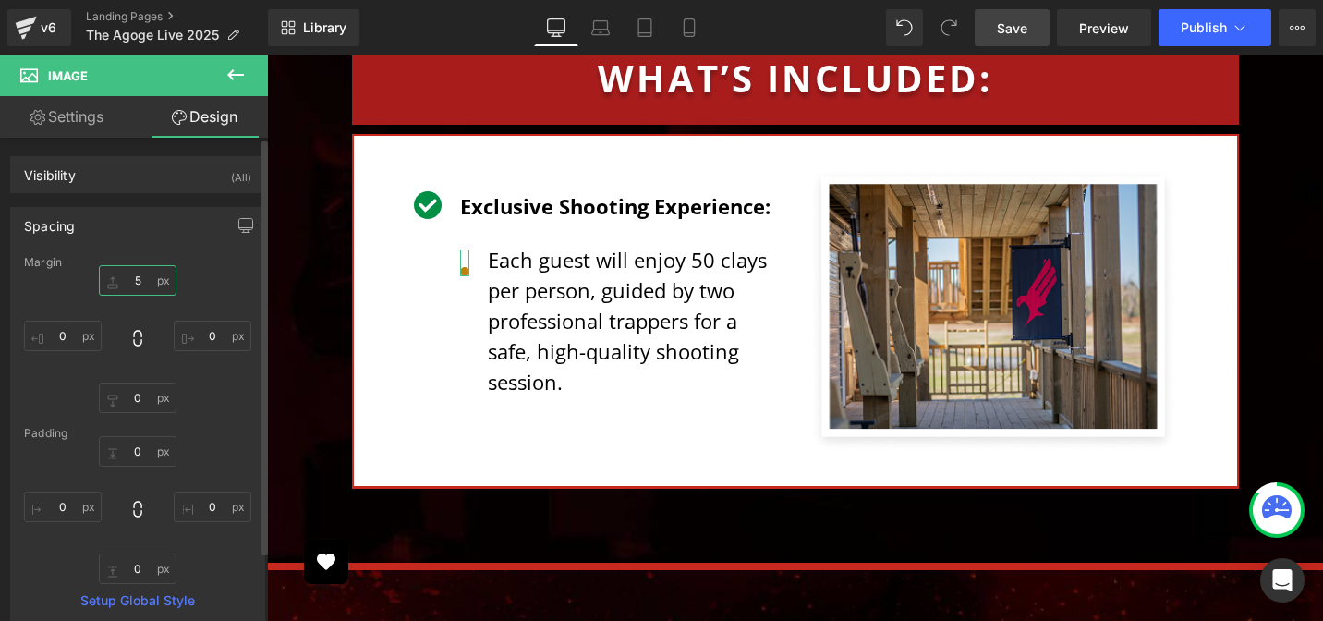
click at [139, 286] on input "text" at bounding box center [138, 280] width 78 height 30
type input "0"
click at [208, 284] on div "0" at bounding box center [137, 339] width 227 height 148
click at [139, 276] on input "0" at bounding box center [138, 280] width 78 height 30
click at [193, 271] on div "0" at bounding box center [137, 339] width 227 height 148
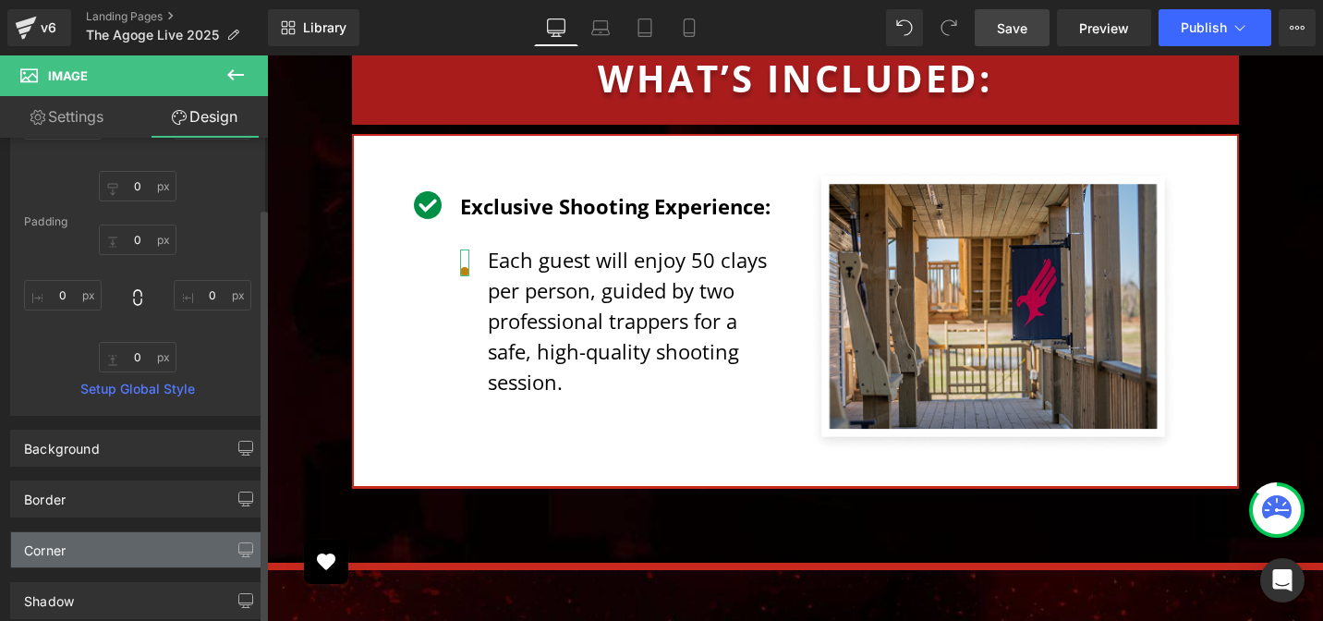
scroll to position [449, 0]
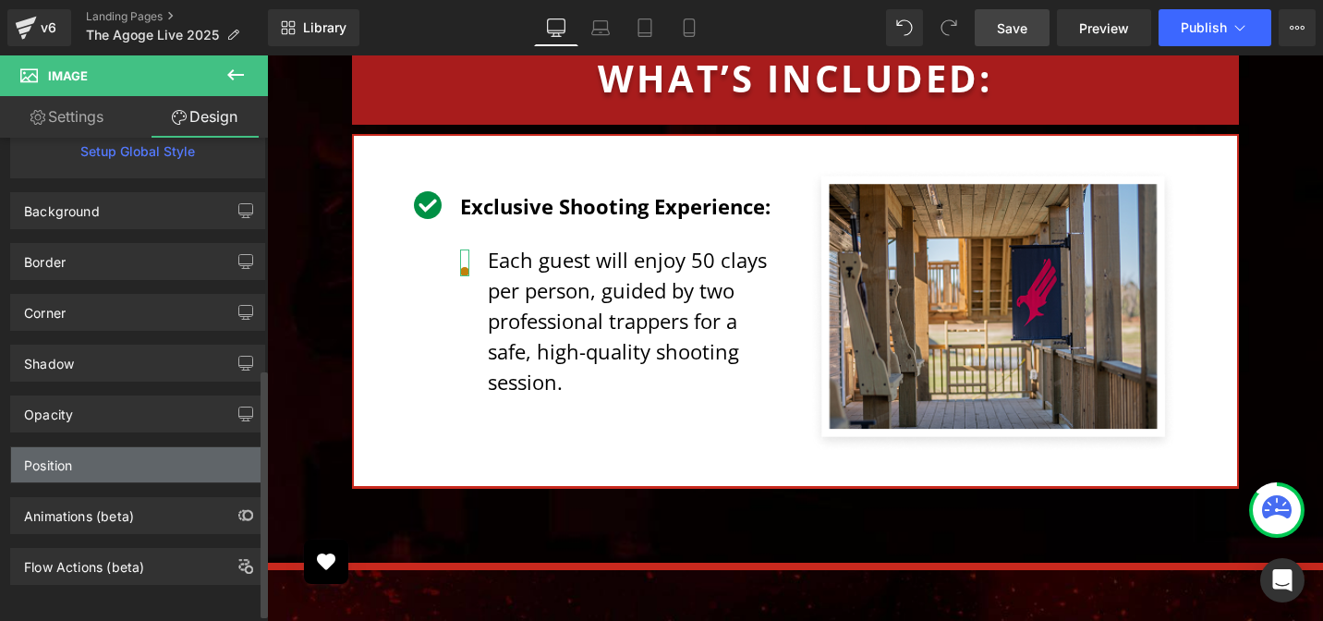
click at [91, 456] on div "Position" at bounding box center [137, 464] width 253 height 35
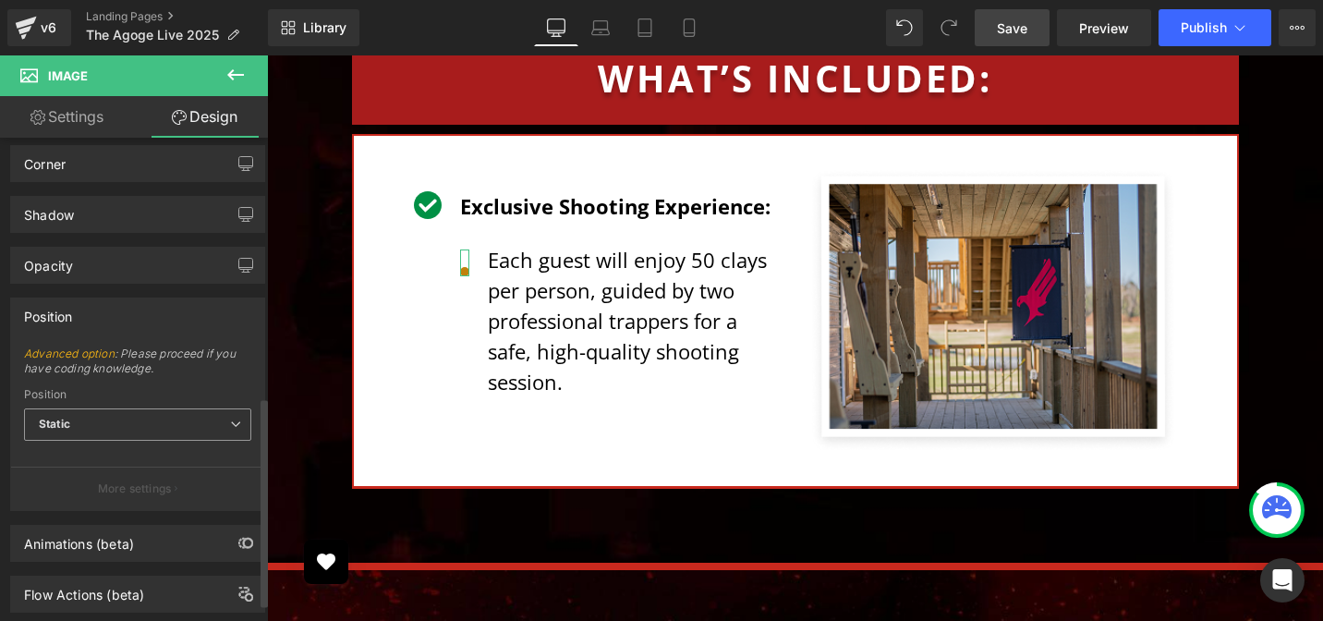
scroll to position [599, 0]
click at [123, 423] on span "Static" at bounding box center [137, 423] width 227 height 32
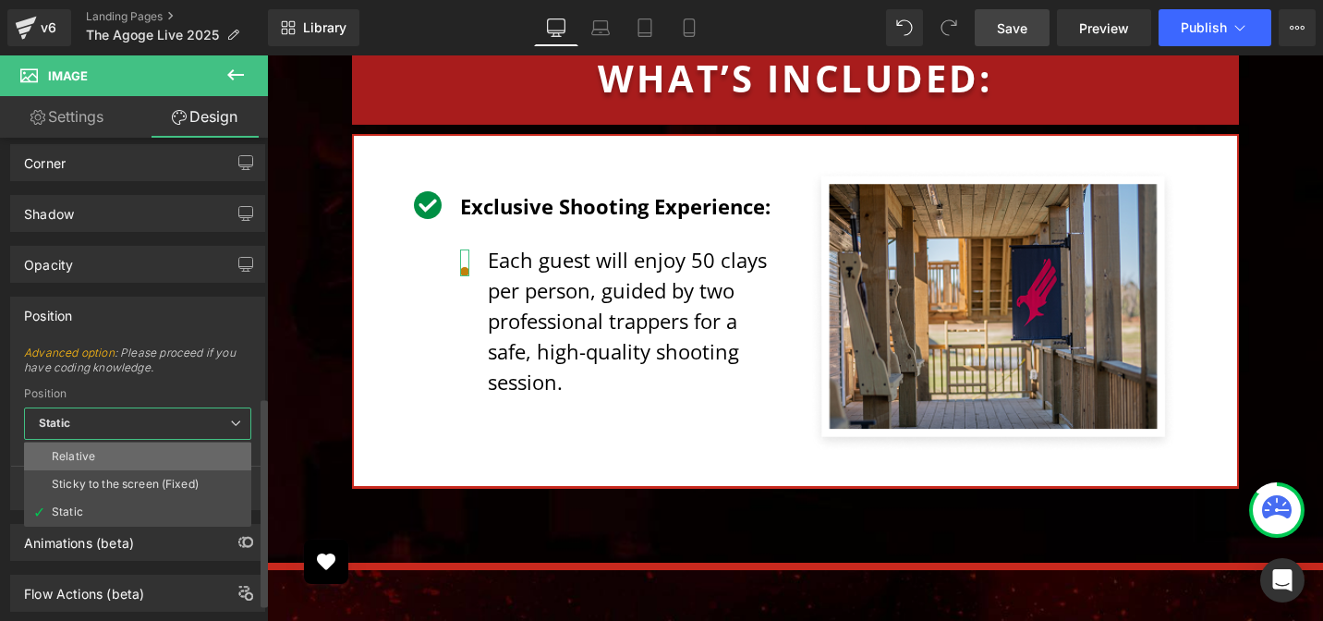
click at [112, 452] on li "Relative" at bounding box center [137, 456] width 227 height 28
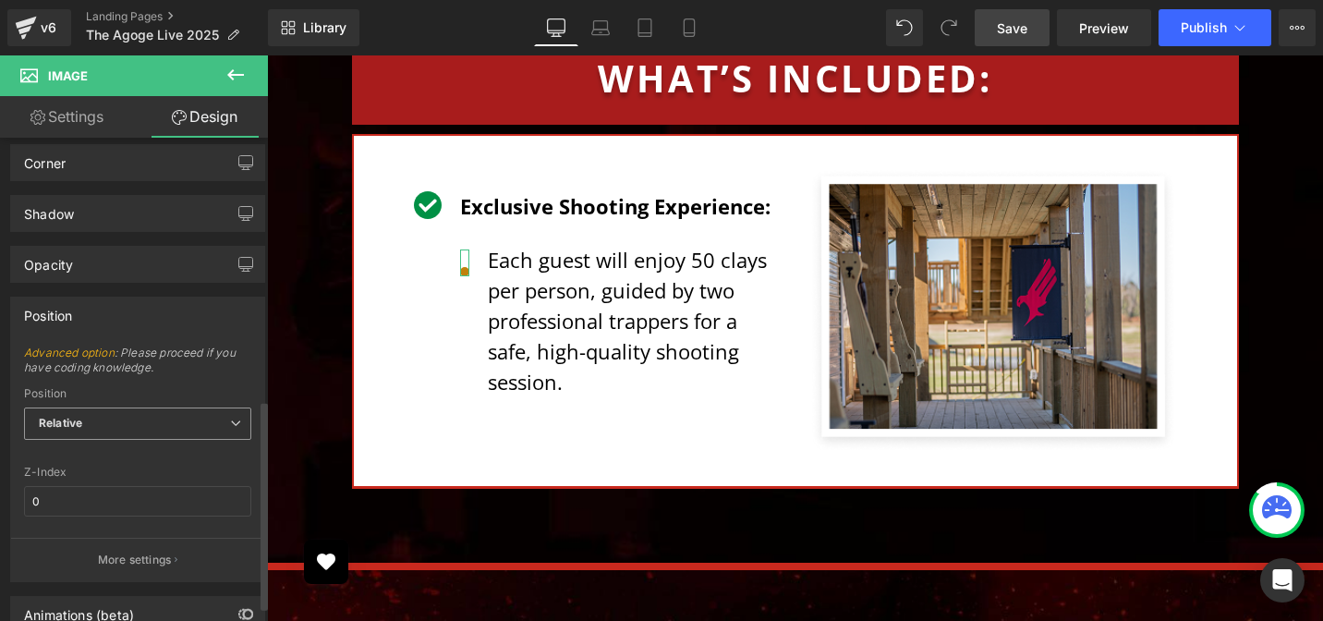
scroll to position [623, 0]
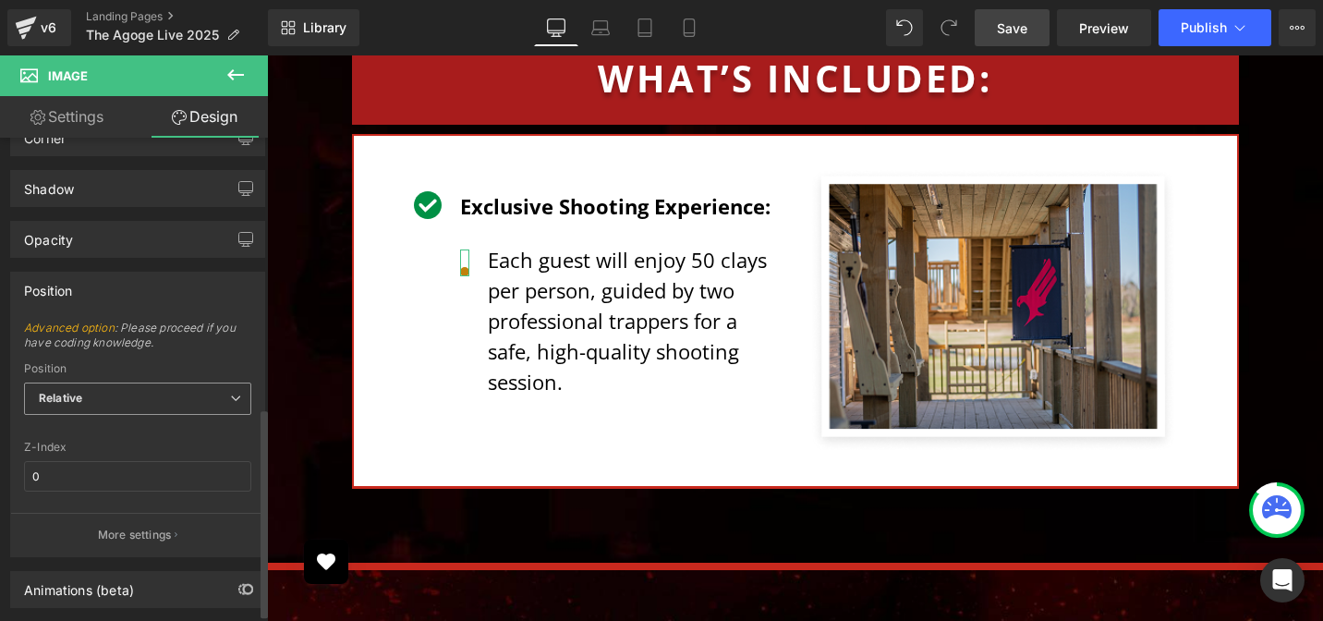
click at [132, 401] on span "Relative" at bounding box center [137, 398] width 227 height 32
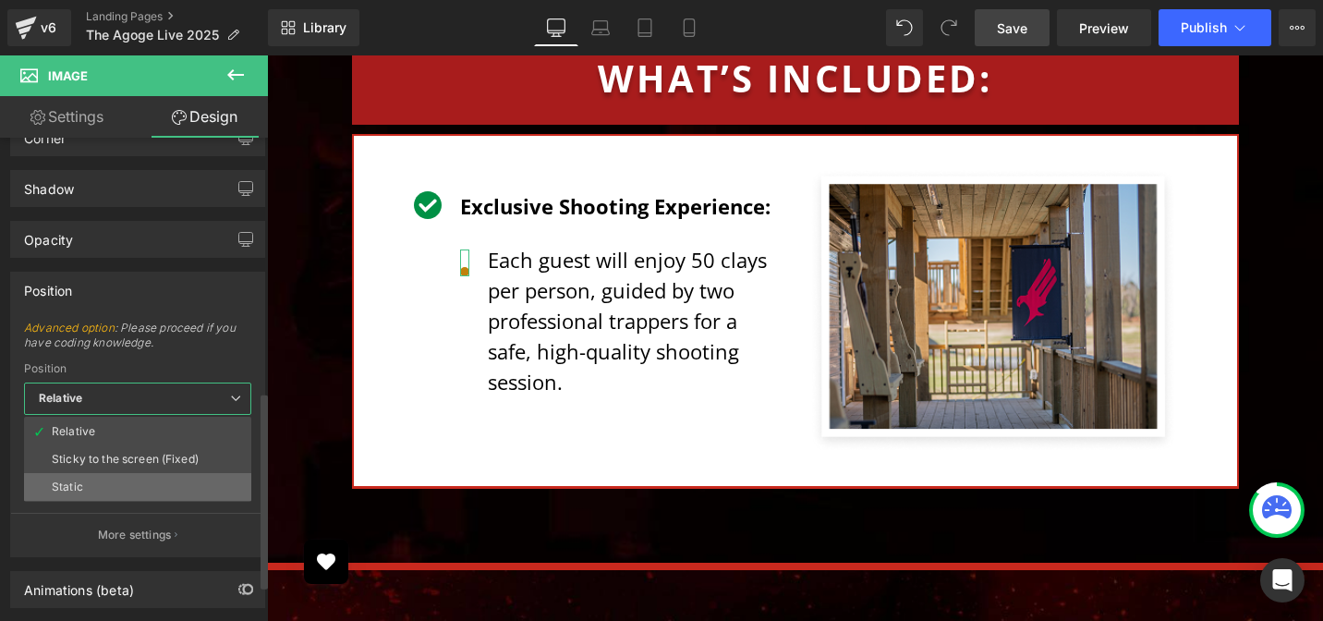
click at [89, 486] on li "Static" at bounding box center [137, 487] width 227 height 28
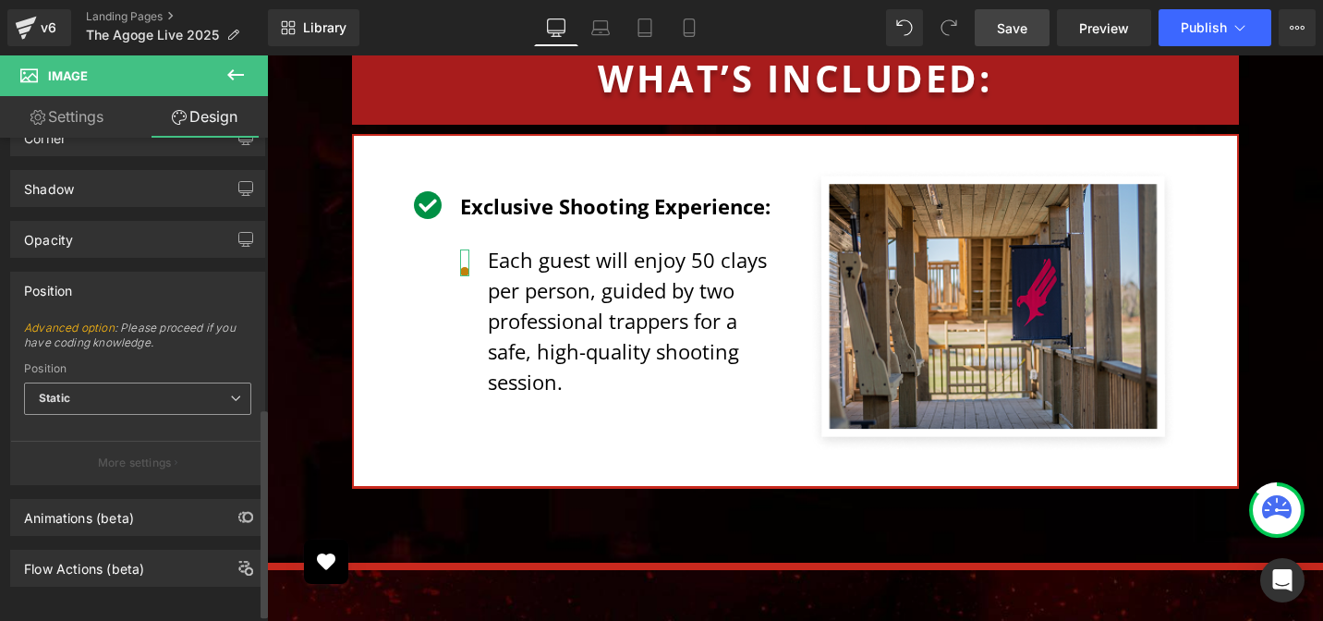
click at [115, 405] on span "Static" at bounding box center [137, 398] width 227 height 32
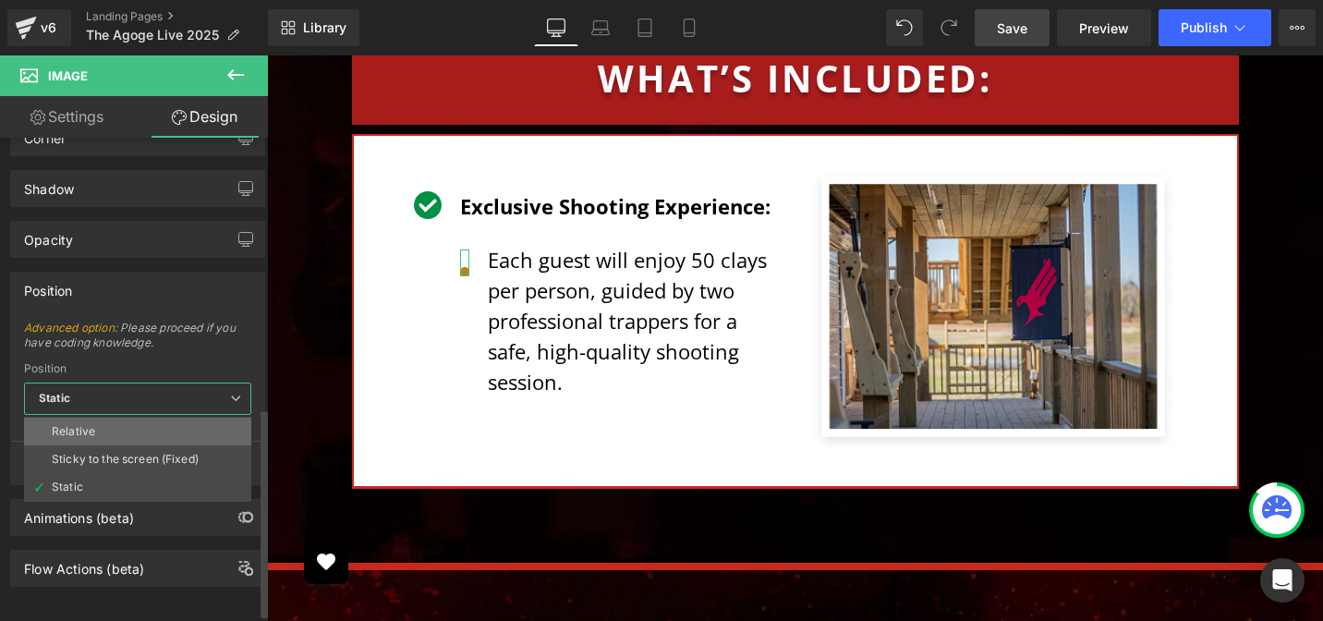
click at [100, 433] on li "Relative" at bounding box center [137, 431] width 227 height 28
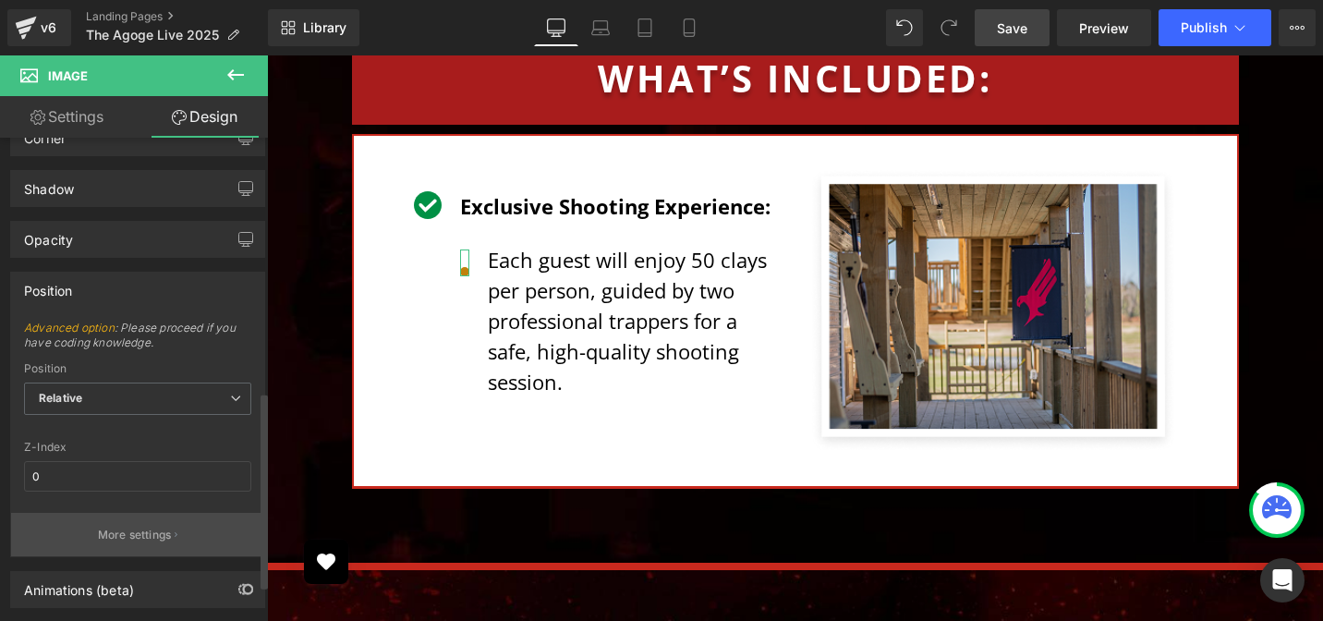
click at [130, 526] on p "More settings" at bounding box center [135, 534] width 74 height 17
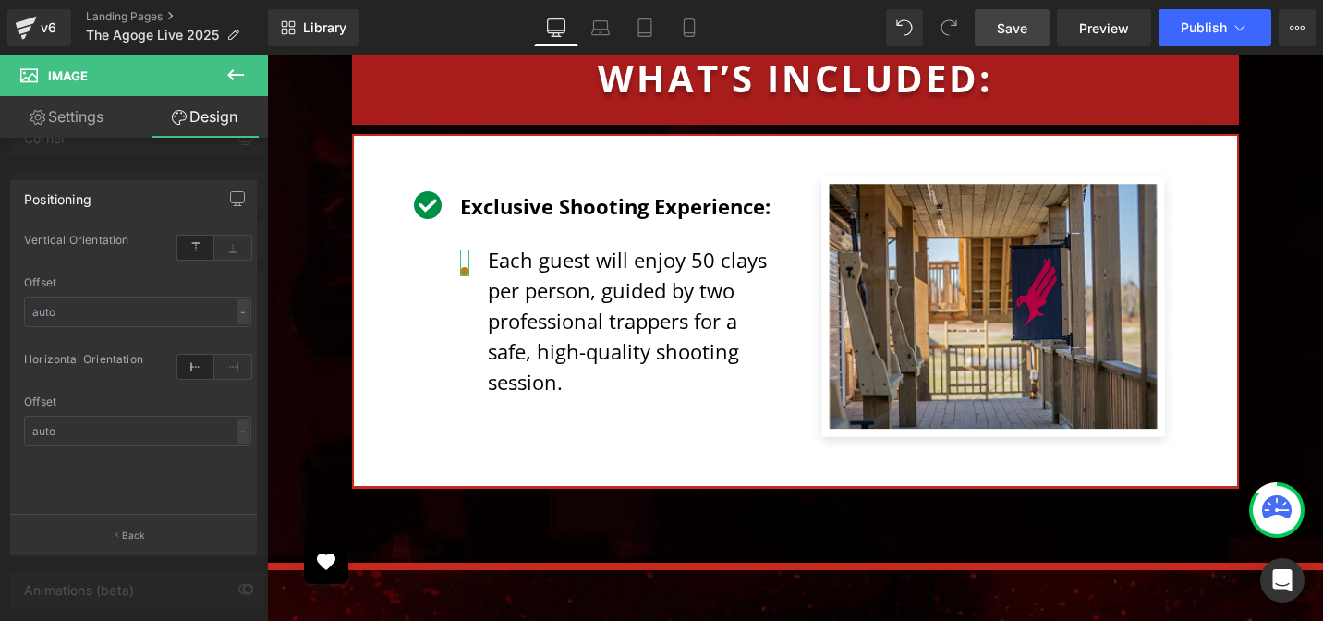
click at [188, 246] on icon at bounding box center [195, 248] width 37 height 24
click at [231, 245] on icon at bounding box center [232, 248] width 37 height 24
click at [187, 251] on icon at bounding box center [195, 248] width 37 height 24
click at [133, 310] on input "text" at bounding box center [137, 311] width 227 height 30
type input "9"
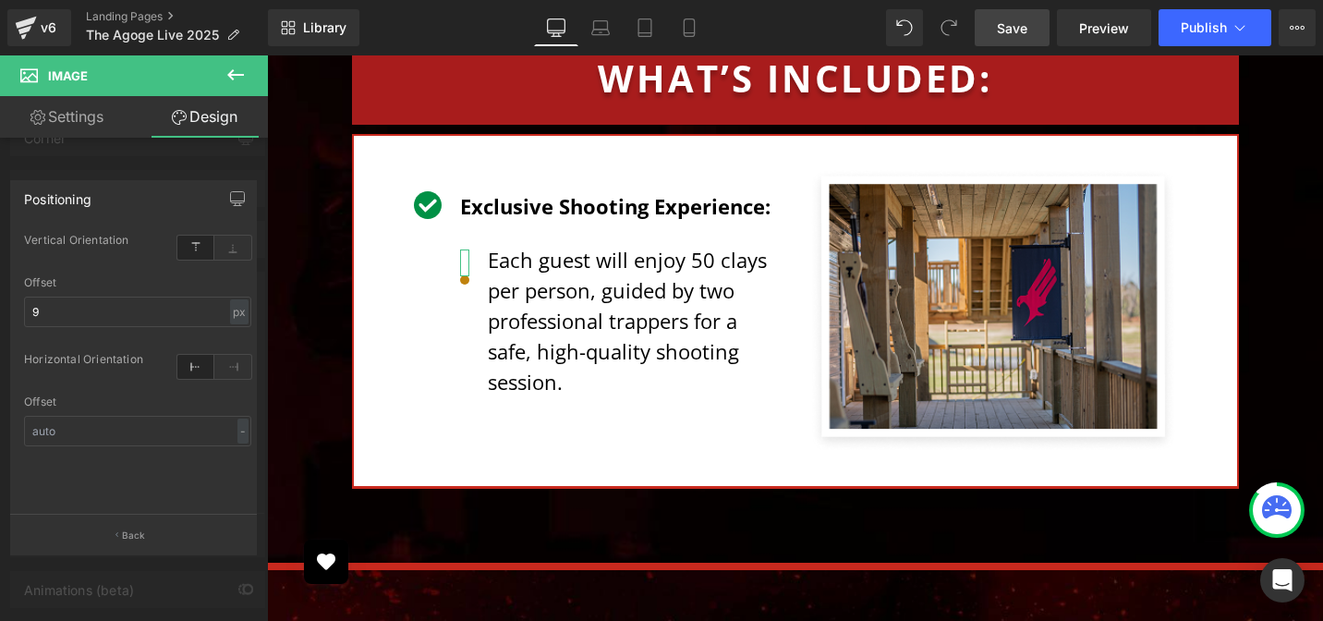
click at [146, 278] on div "Offset" at bounding box center [137, 282] width 227 height 13
click at [128, 535] on p "Back" at bounding box center [134, 535] width 24 height 14
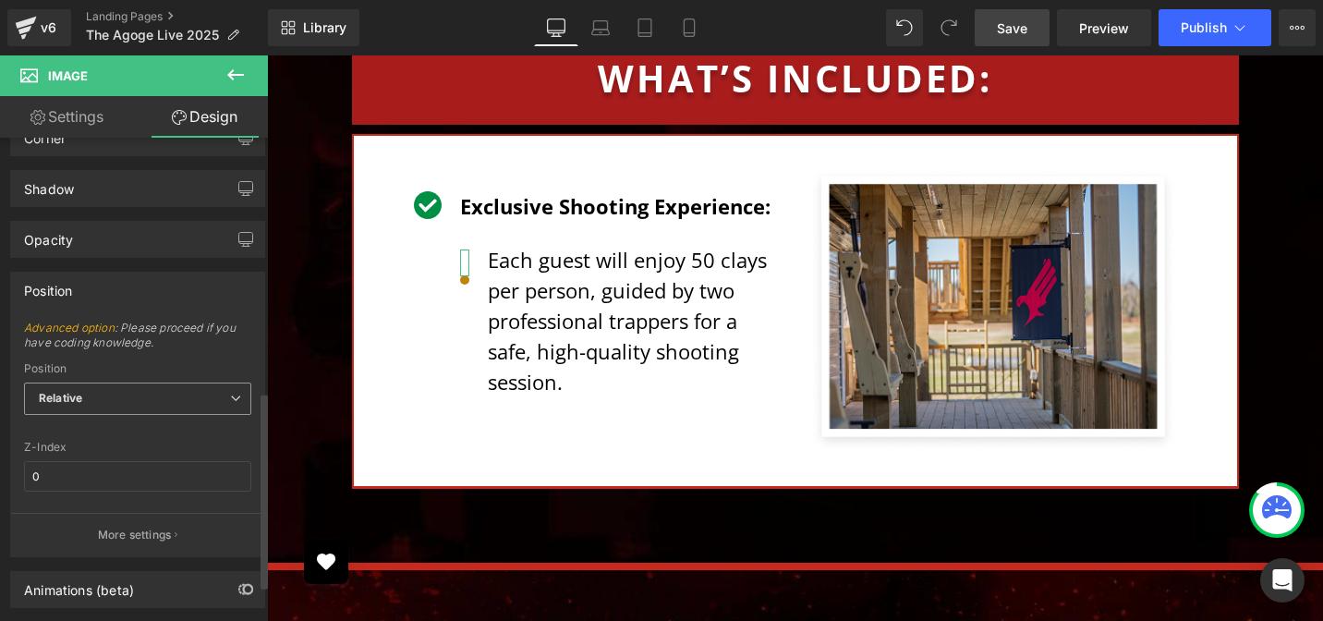
click at [115, 412] on span "Relative" at bounding box center [137, 398] width 227 height 32
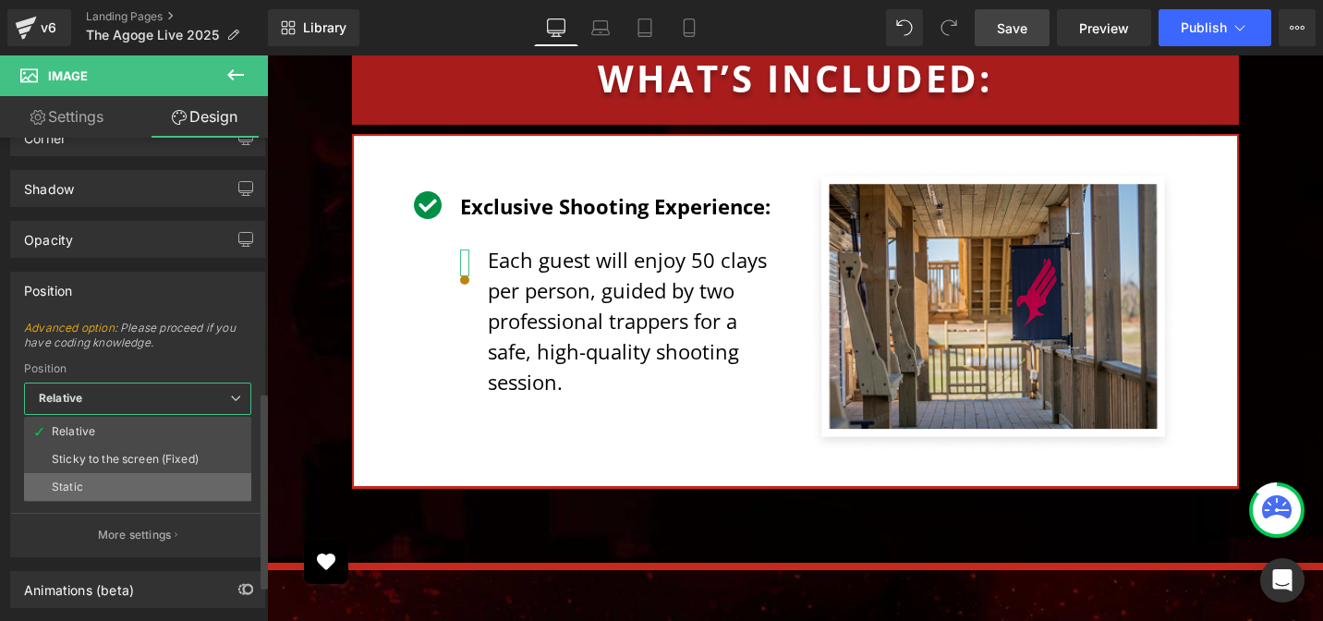
click at [96, 479] on li "Static" at bounding box center [137, 487] width 227 height 28
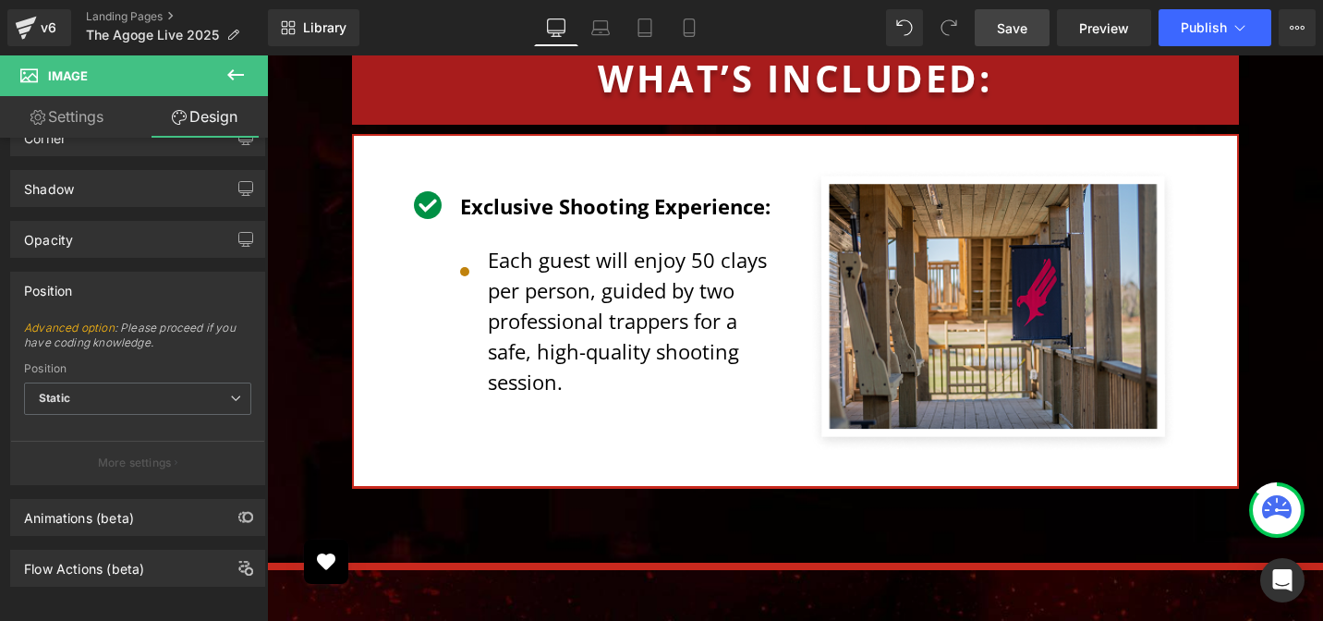
click at [1022, 34] on span "Save" at bounding box center [1012, 27] width 30 height 19
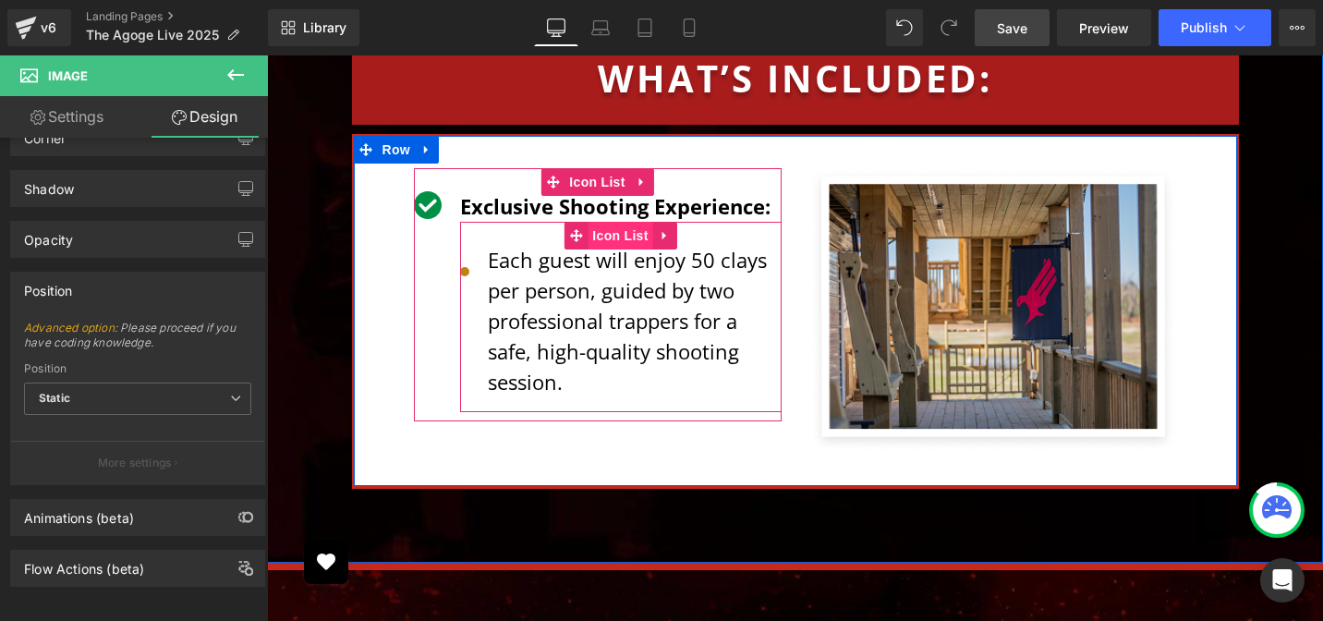
click at [596, 222] on span "Icon List" at bounding box center [619, 236] width 65 height 28
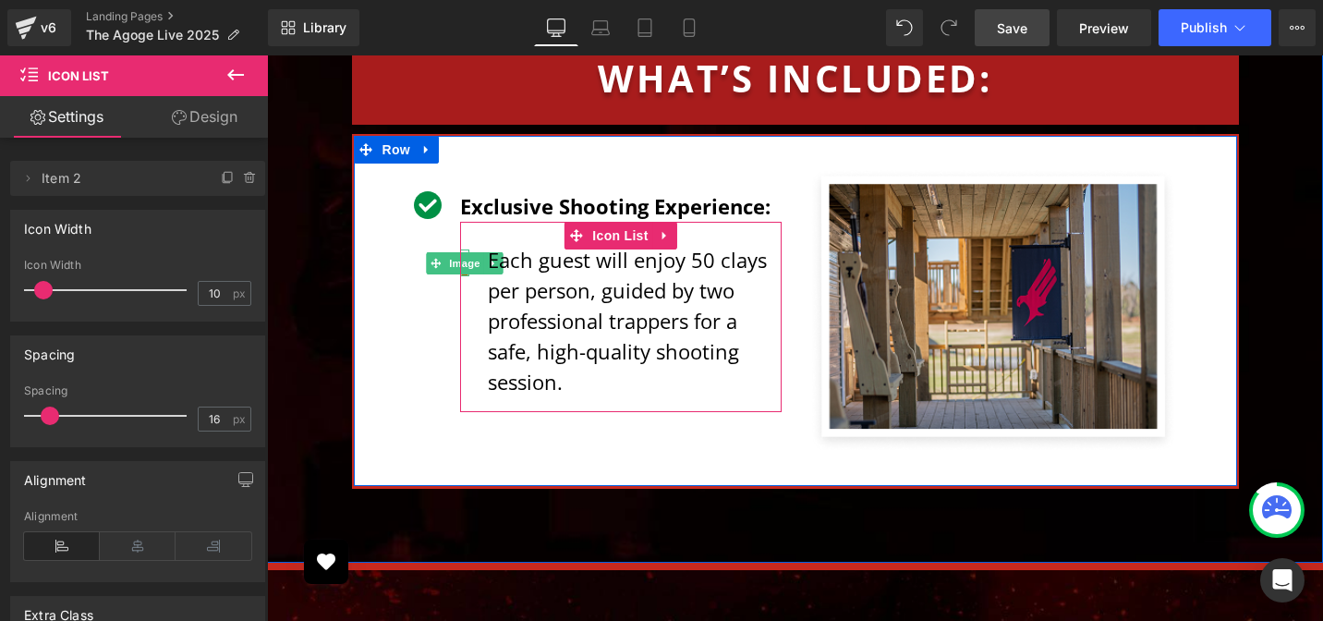
click at [458, 252] on span "Image" at bounding box center [464, 263] width 39 height 22
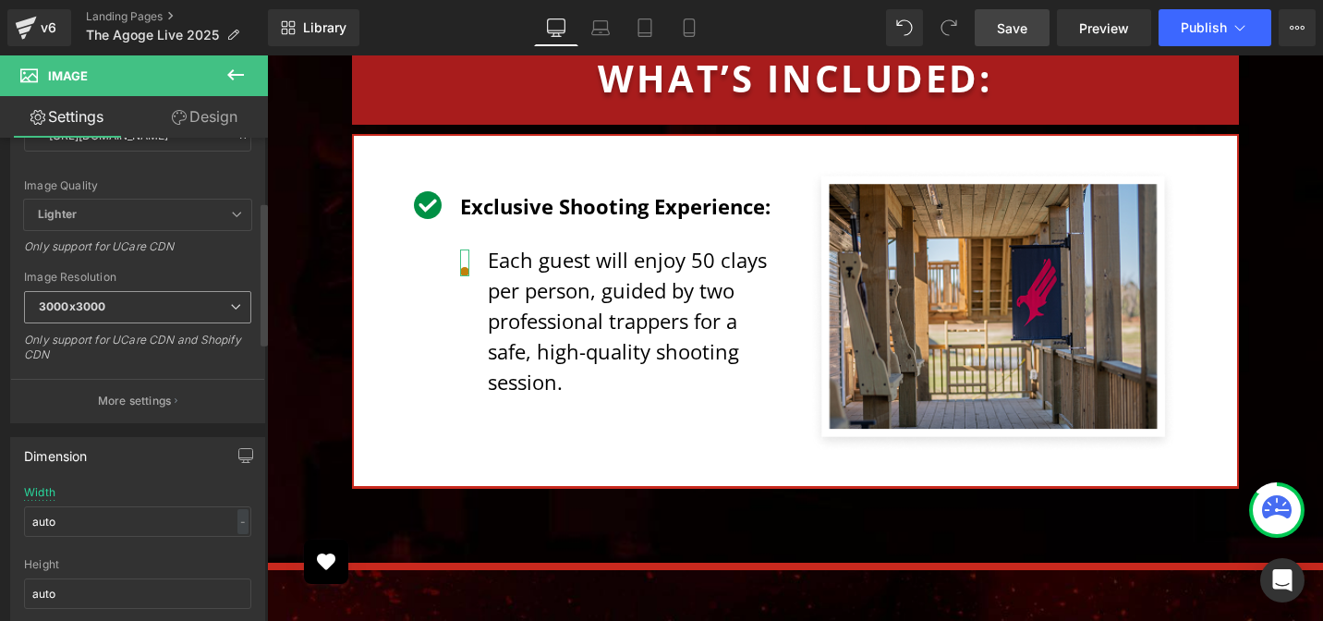
scroll to position [466, 0]
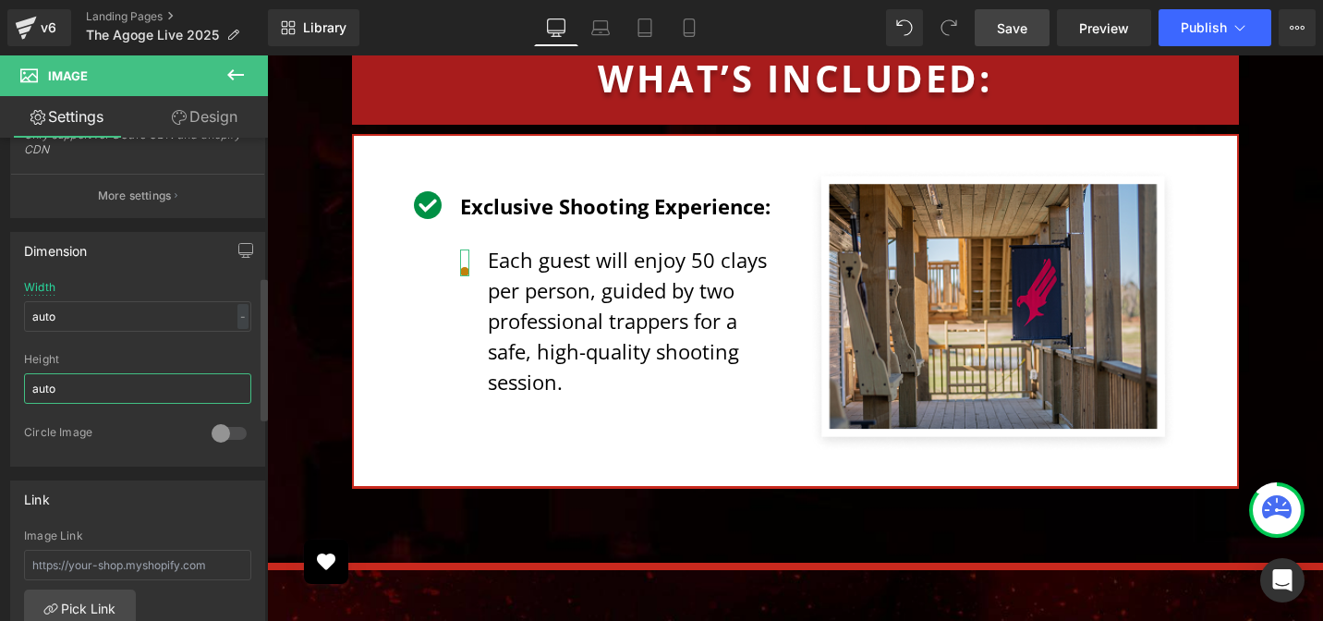
click at [83, 373] on input "auto" at bounding box center [137, 388] width 227 height 30
type input "23"
click at [184, 356] on div "Height" at bounding box center [137, 359] width 227 height 13
click at [1029, 33] on link "Save" at bounding box center [1011, 27] width 75 height 37
click at [401, 168] on div "Image Exclusive Shooting Experience: Text Block Image Each guest will enjoy 50 …" at bounding box center [597, 294] width 395 height 253
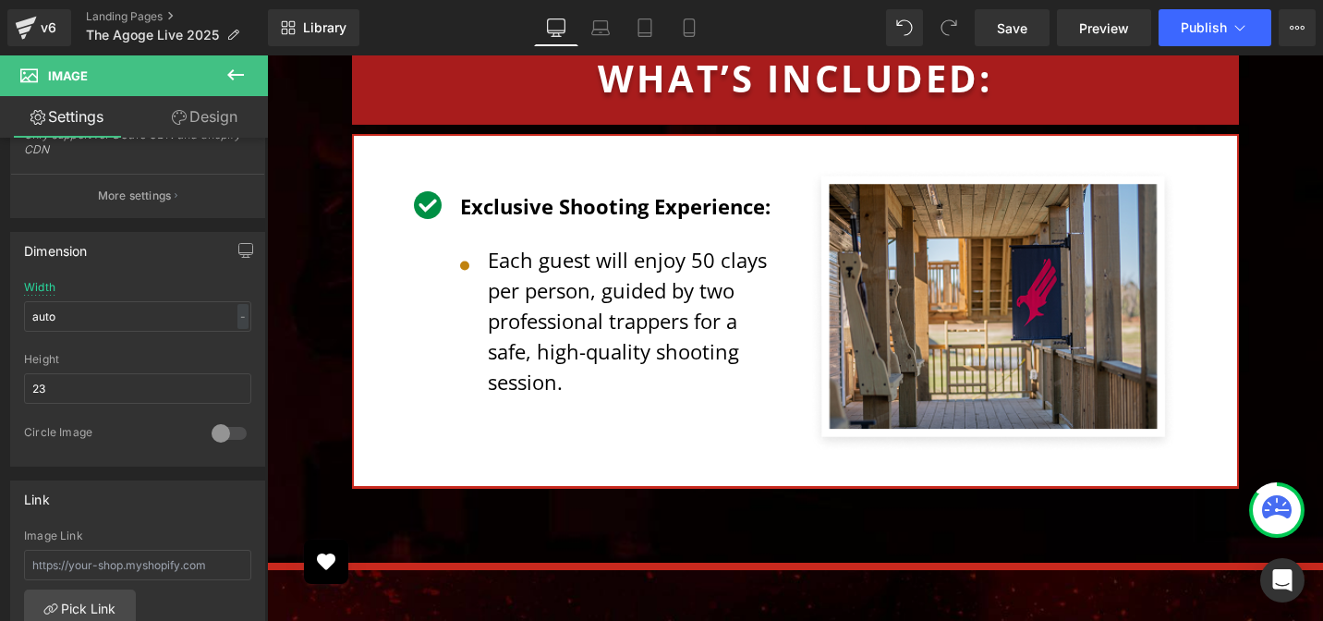
click at [400, 168] on div "Image Exclusive Shooting Experience: Text Block Image Each guest will enjoy 50 …" at bounding box center [597, 294] width 395 height 253
click at [381, 139] on span "Row" at bounding box center [396, 150] width 30 height 22
click at [267, 55] on div "35px" at bounding box center [267, 55] width 0 height 0
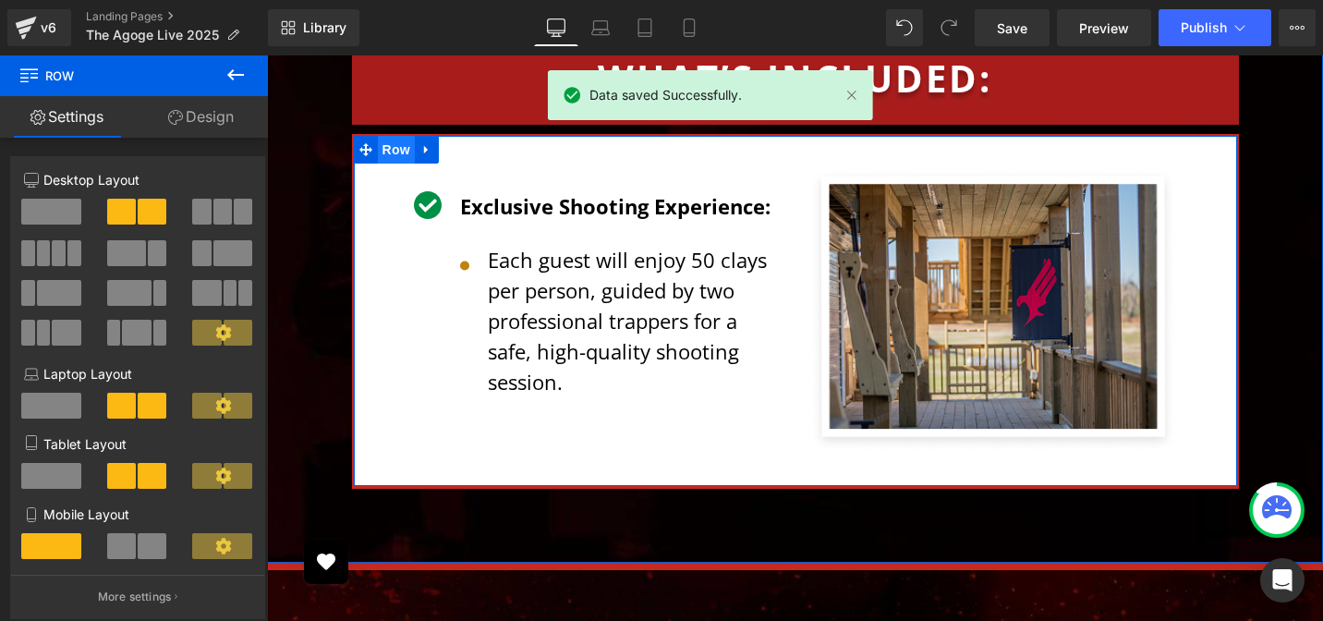
click at [388, 136] on span "Row" at bounding box center [396, 150] width 37 height 28
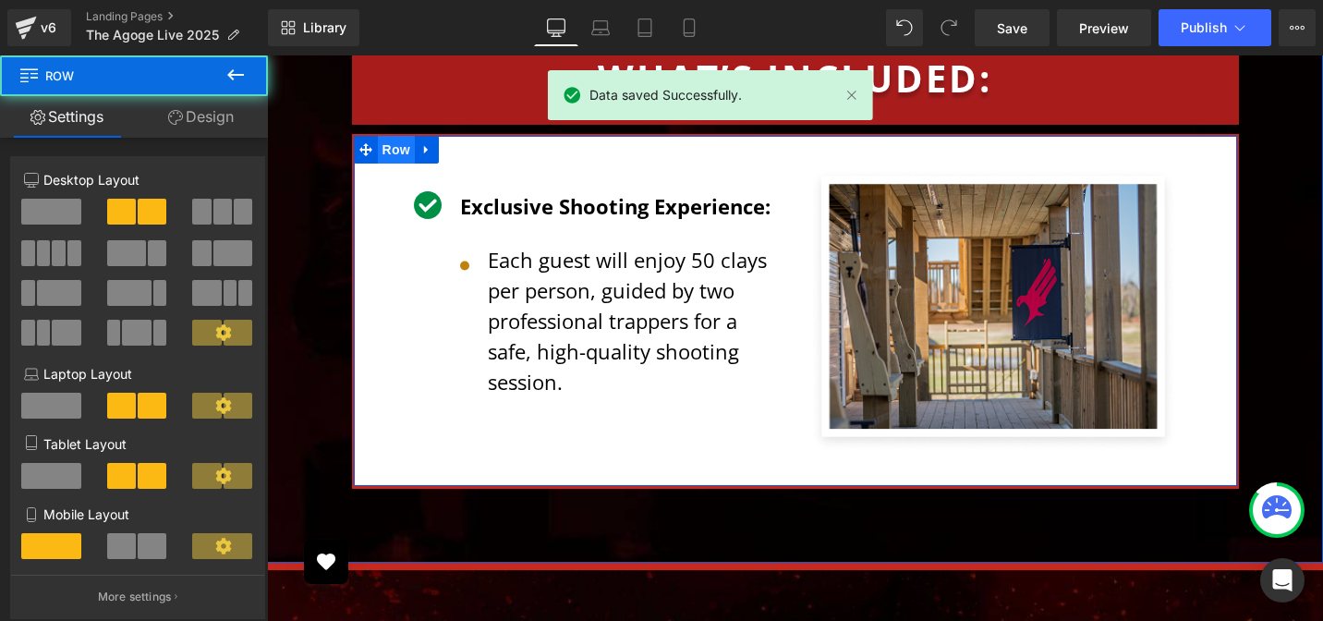
click at [388, 136] on span "Row" at bounding box center [396, 150] width 37 height 28
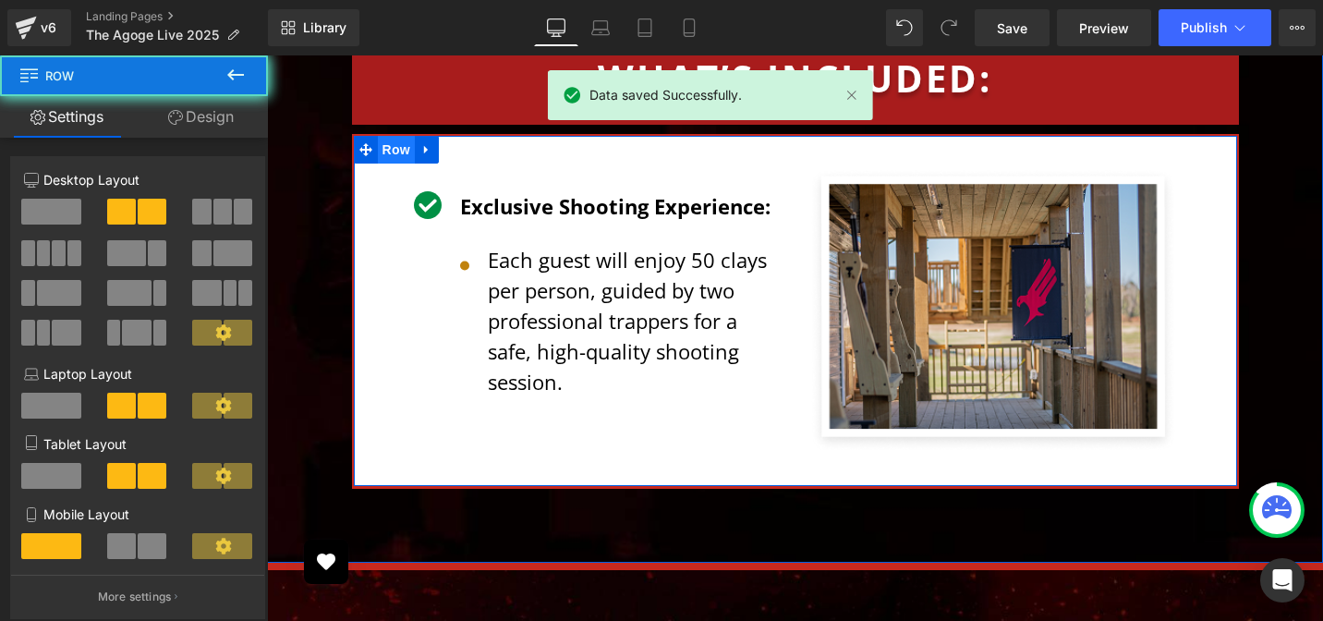
click at [388, 136] on span "Row" at bounding box center [396, 150] width 37 height 28
click at [388, 137] on span "Row" at bounding box center [396, 151] width 37 height 28
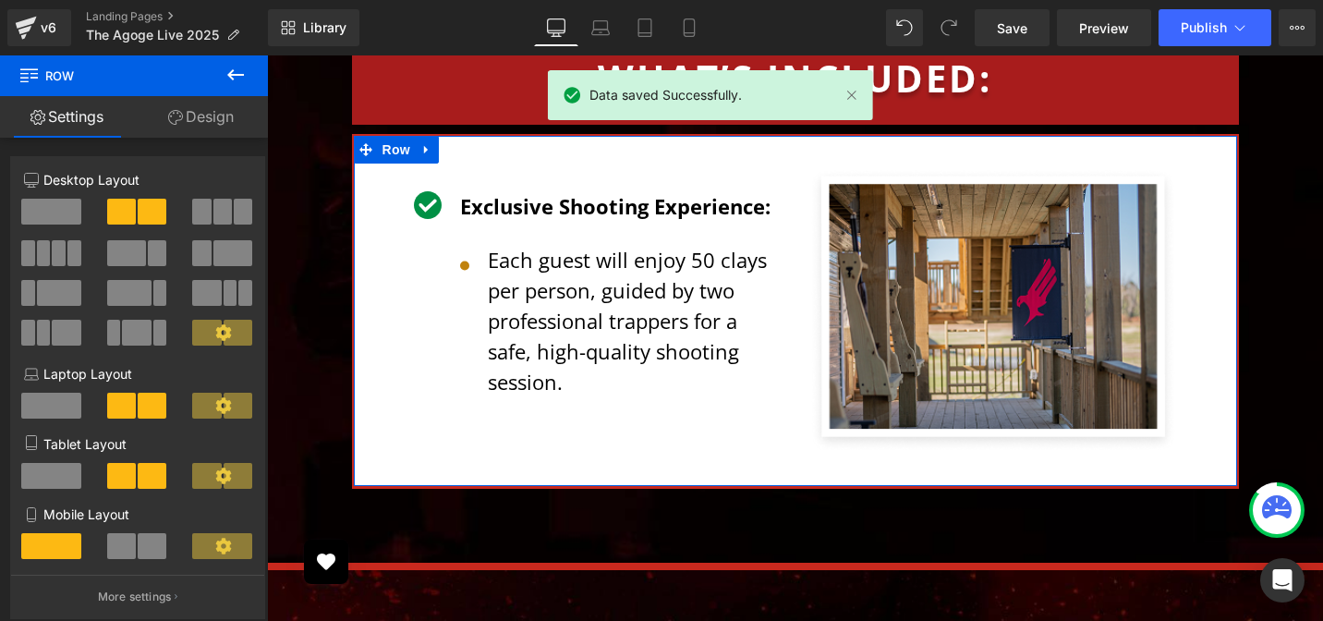
click at [199, 122] on link "Design" at bounding box center [201, 117] width 134 height 42
click at [0, 0] on div "Spacing" at bounding box center [0, 0] width 0 height 0
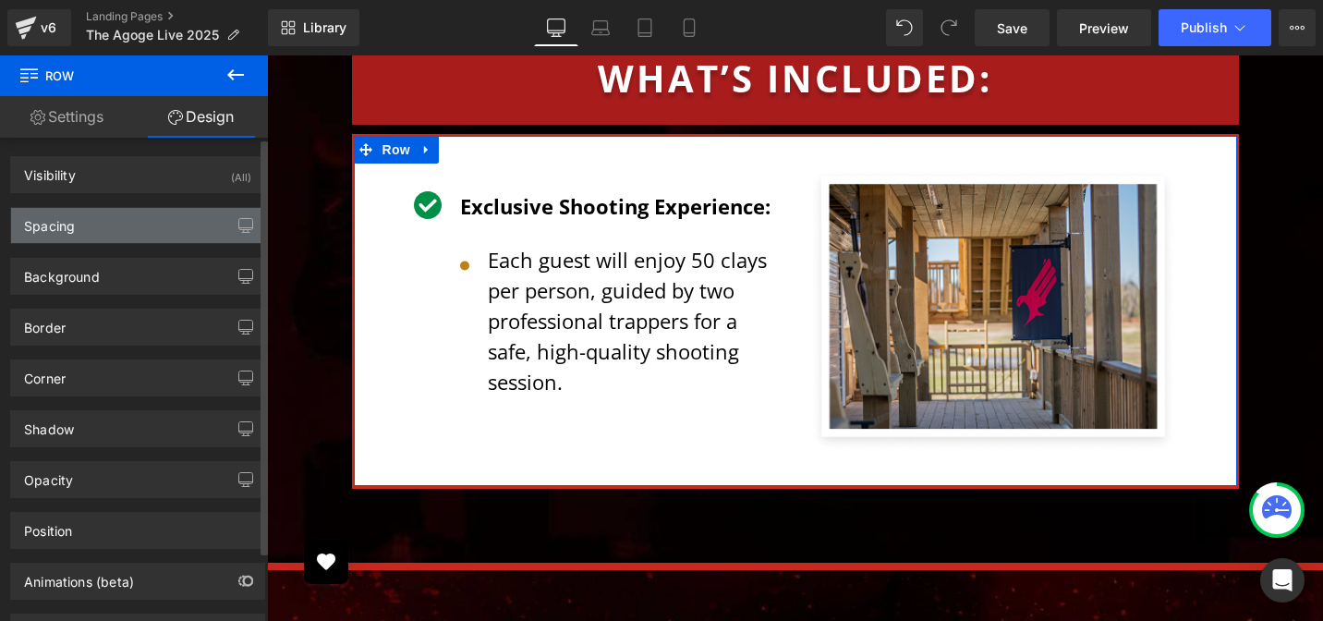
click at [70, 225] on div "Spacing" at bounding box center [49, 221] width 51 height 26
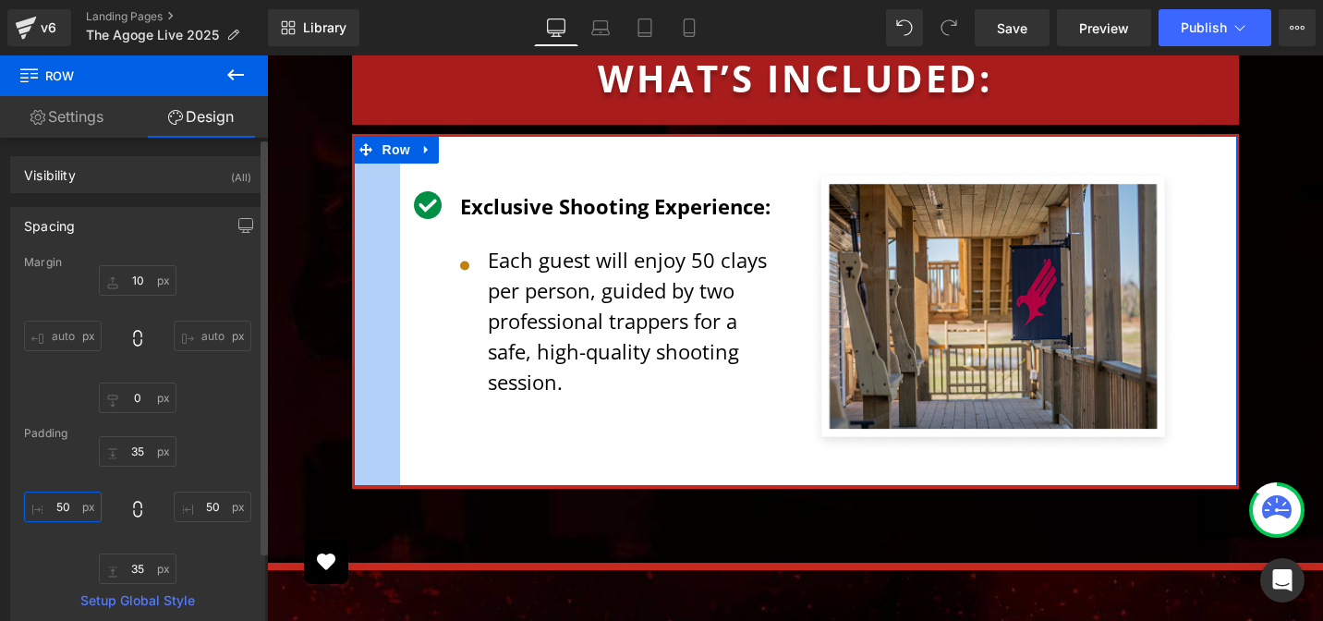
drag, startPoint x: 56, startPoint y: 506, endPoint x: 67, endPoint y: 507, distance: 11.1
click at [56, 507] on input "text" at bounding box center [63, 506] width 78 height 30
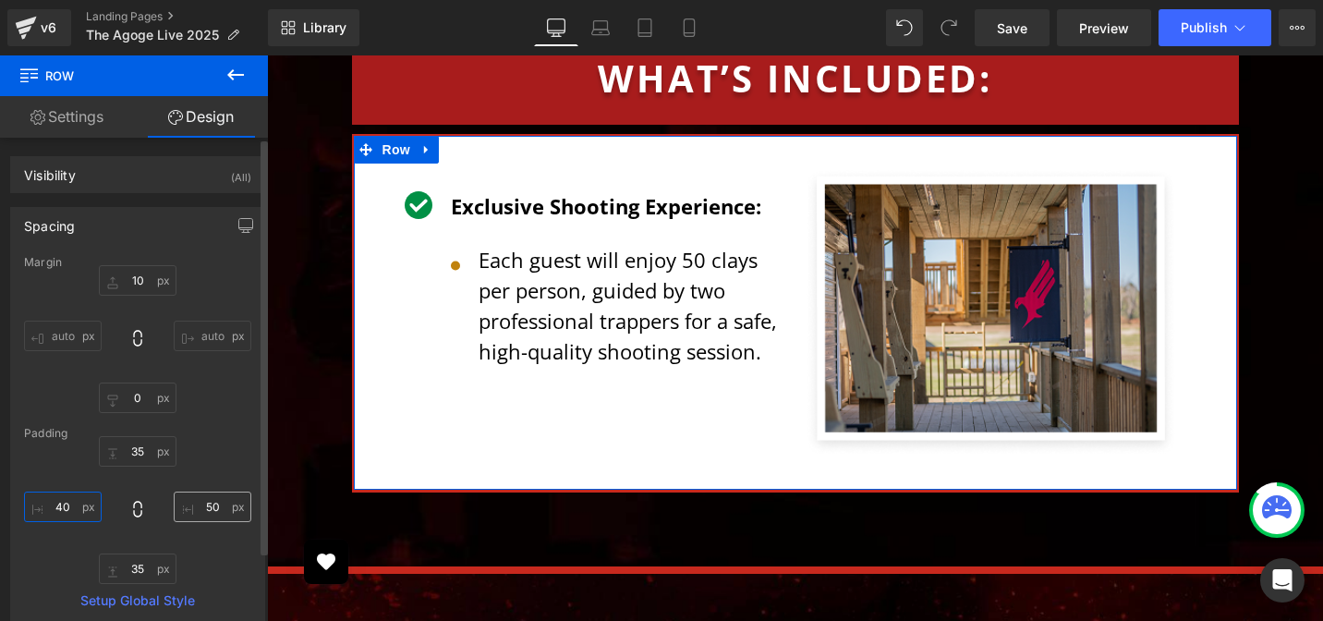
type input "40"
click at [197, 503] on input "text" at bounding box center [213, 506] width 78 height 30
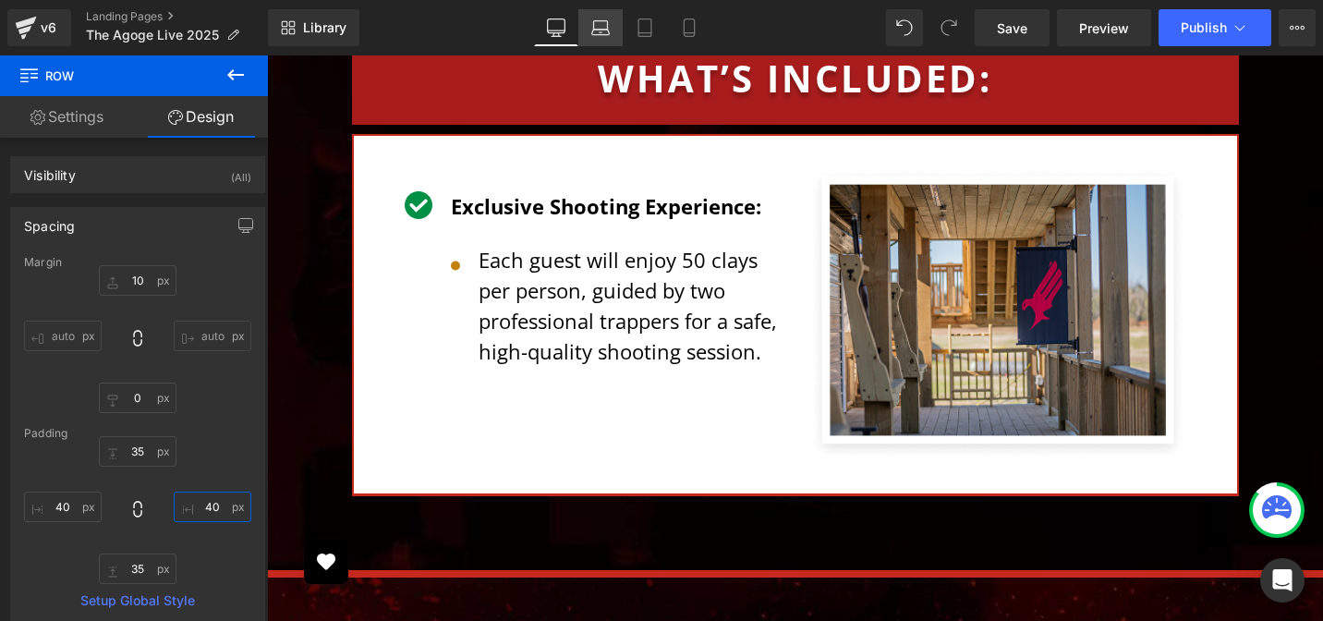
type input "40"
click at [597, 35] on icon at bounding box center [600, 27] width 18 height 18
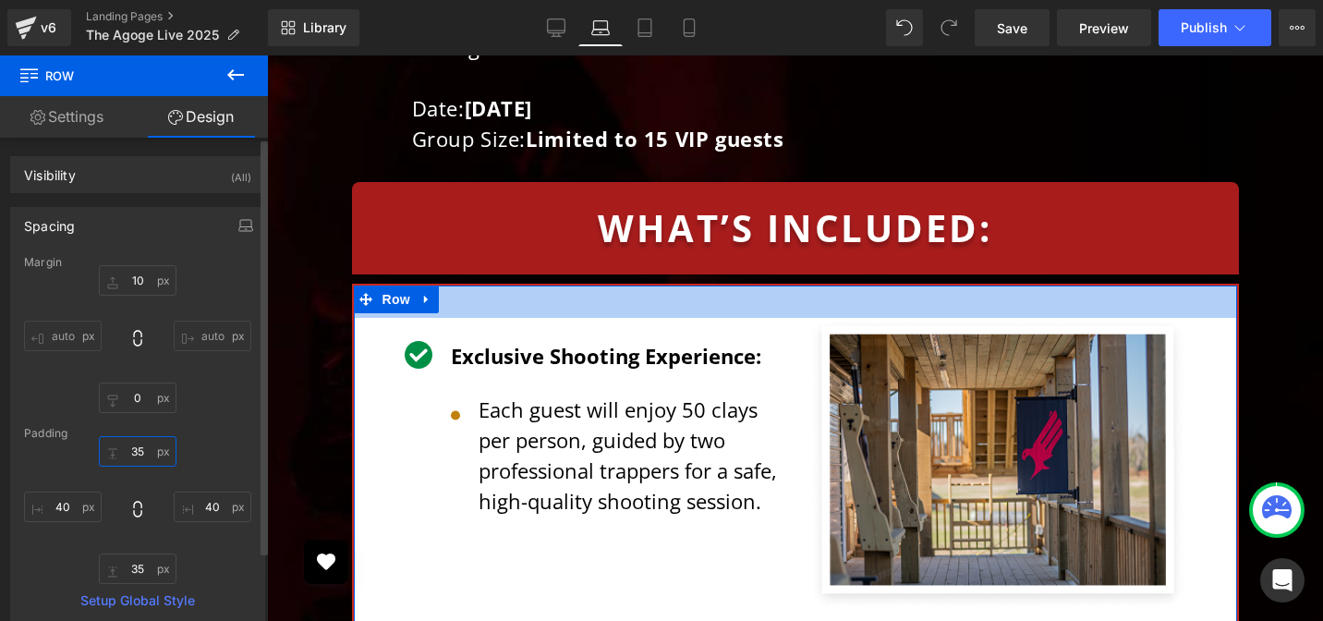
click at [132, 452] on input "text" at bounding box center [138, 451] width 78 height 30
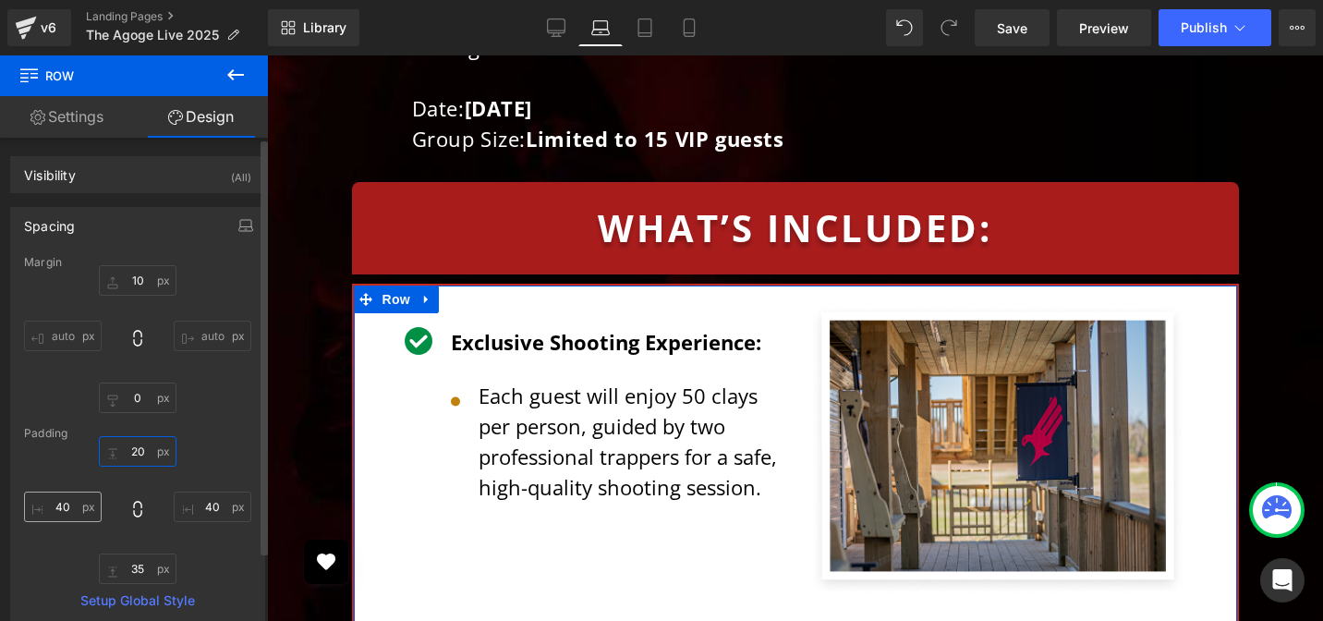
type input "20"
click at [61, 509] on input "40" at bounding box center [63, 506] width 78 height 30
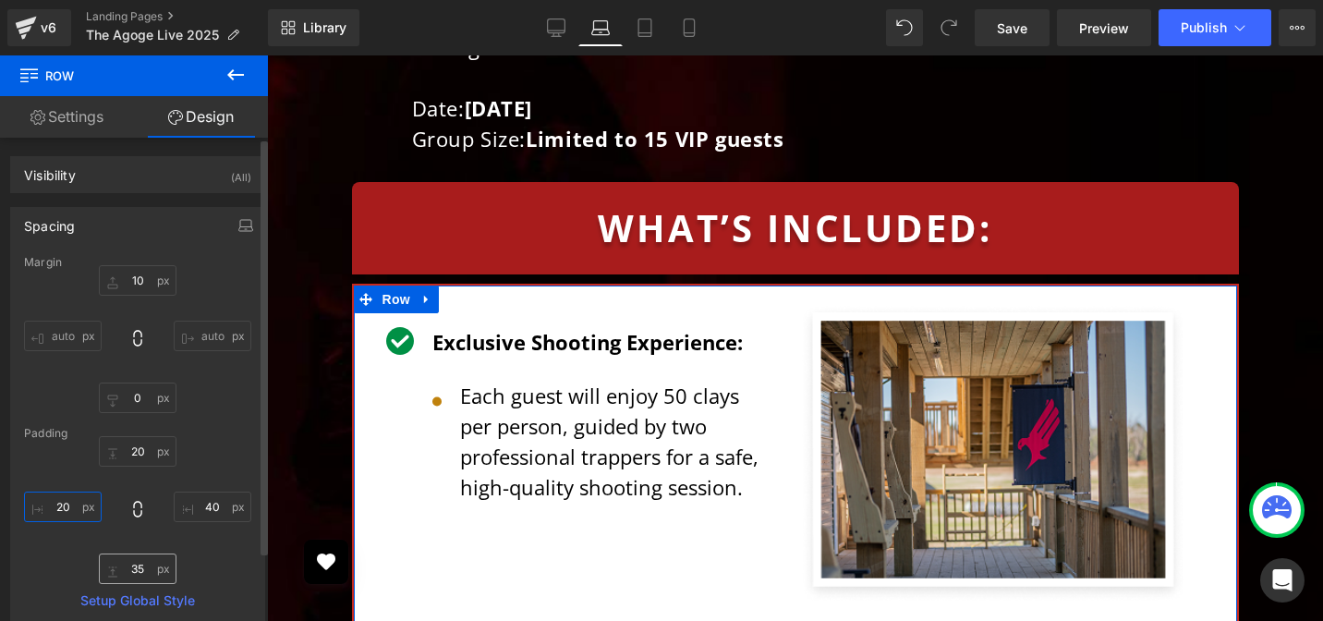
type input "20"
click at [129, 562] on input "text" at bounding box center [138, 568] width 78 height 30
type input "20"
click at [216, 582] on div "20 40 20 20" at bounding box center [137, 510] width 227 height 148
click at [215, 502] on input "40" at bounding box center [213, 506] width 78 height 30
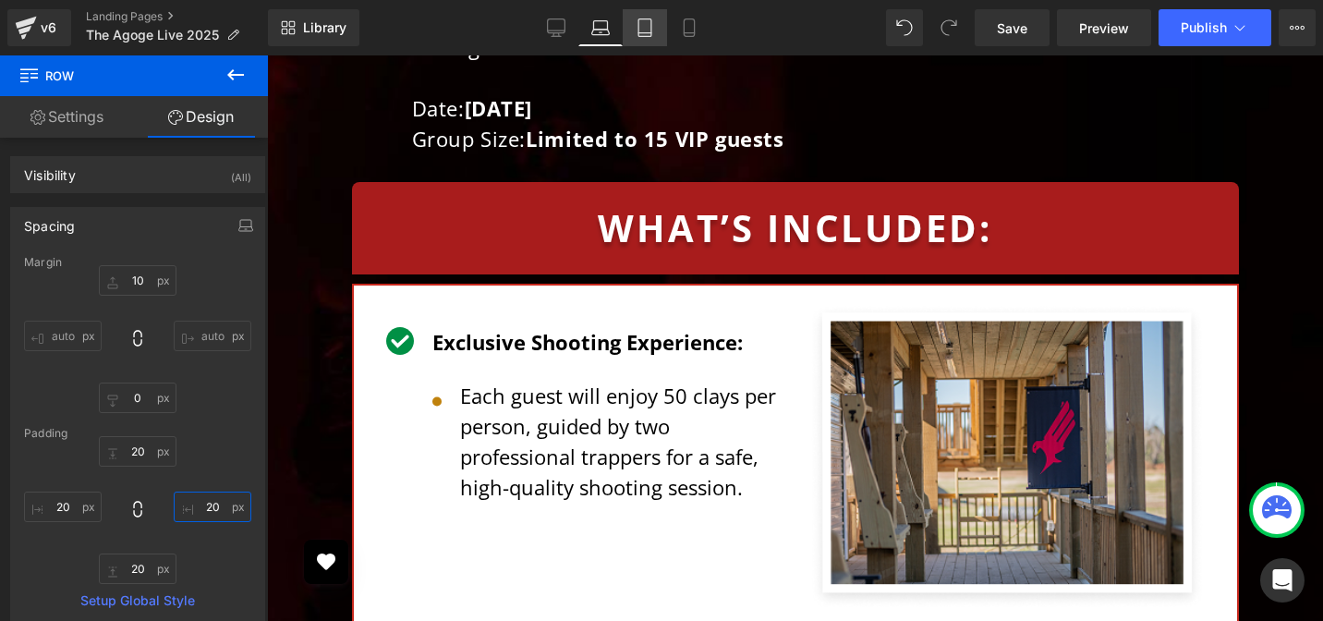
type input "20"
click at [644, 22] on icon at bounding box center [644, 27] width 18 height 18
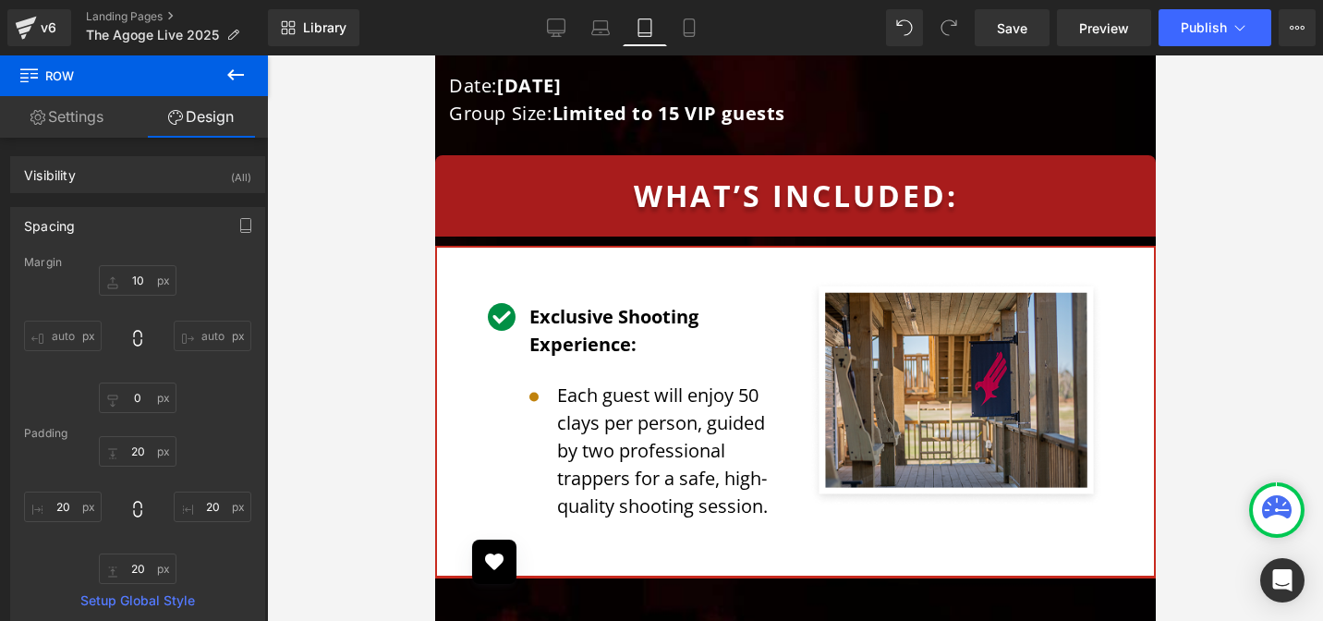
scroll to position [4764, 0]
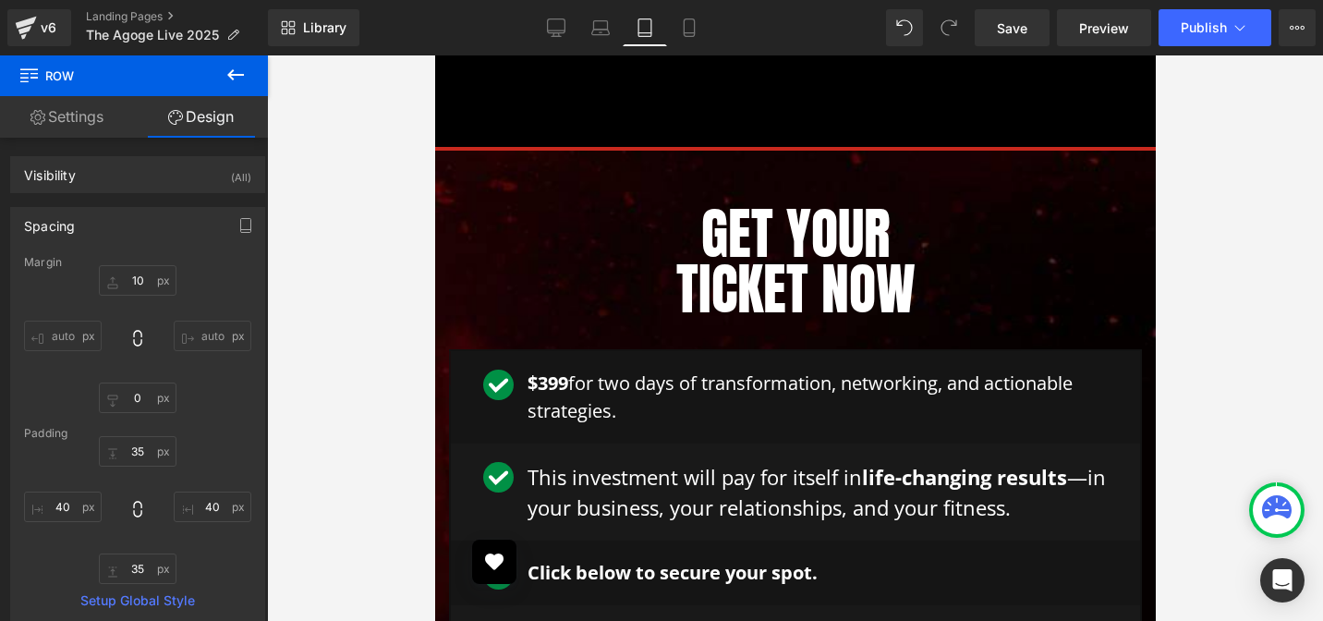
scroll to position [3709, 0]
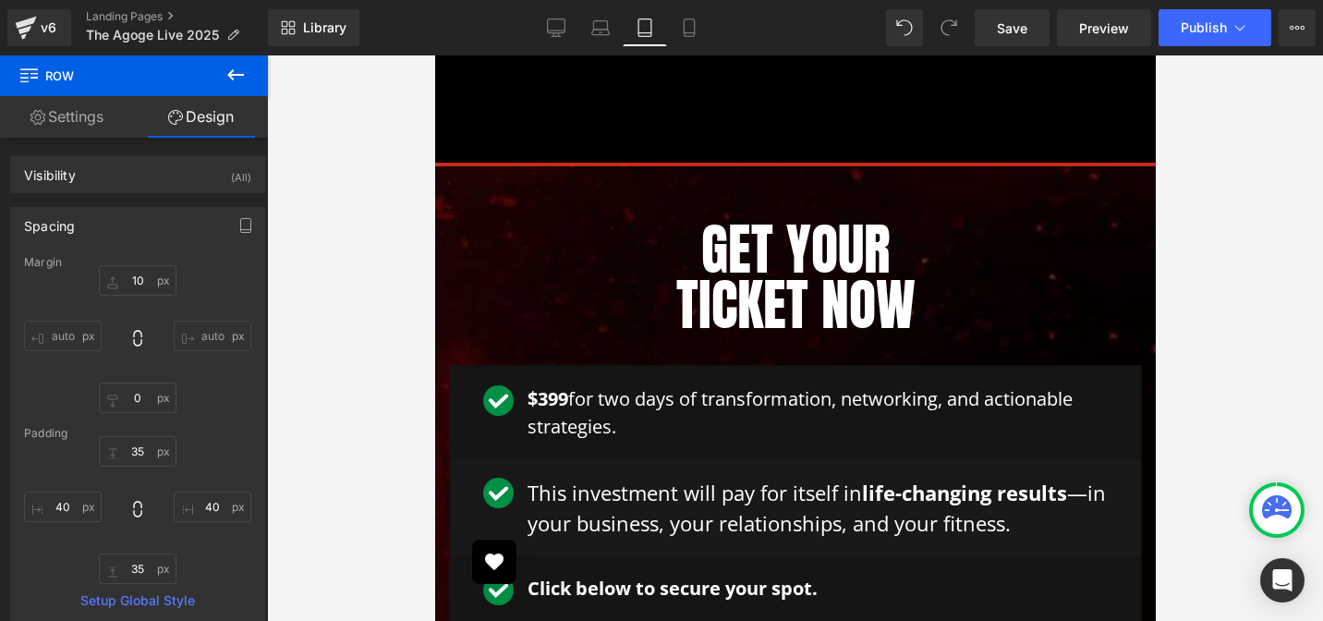
click at [626, 194] on div "Get Your Ticket Now Heading Row" at bounding box center [795, 268] width 610 height 148
click at [622, 194] on div "Get Your Ticket Now Heading Row" at bounding box center [795, 268] width 610 height 148
click at [434, 55] on div at bounding box center [434, 55] width 0 height 0
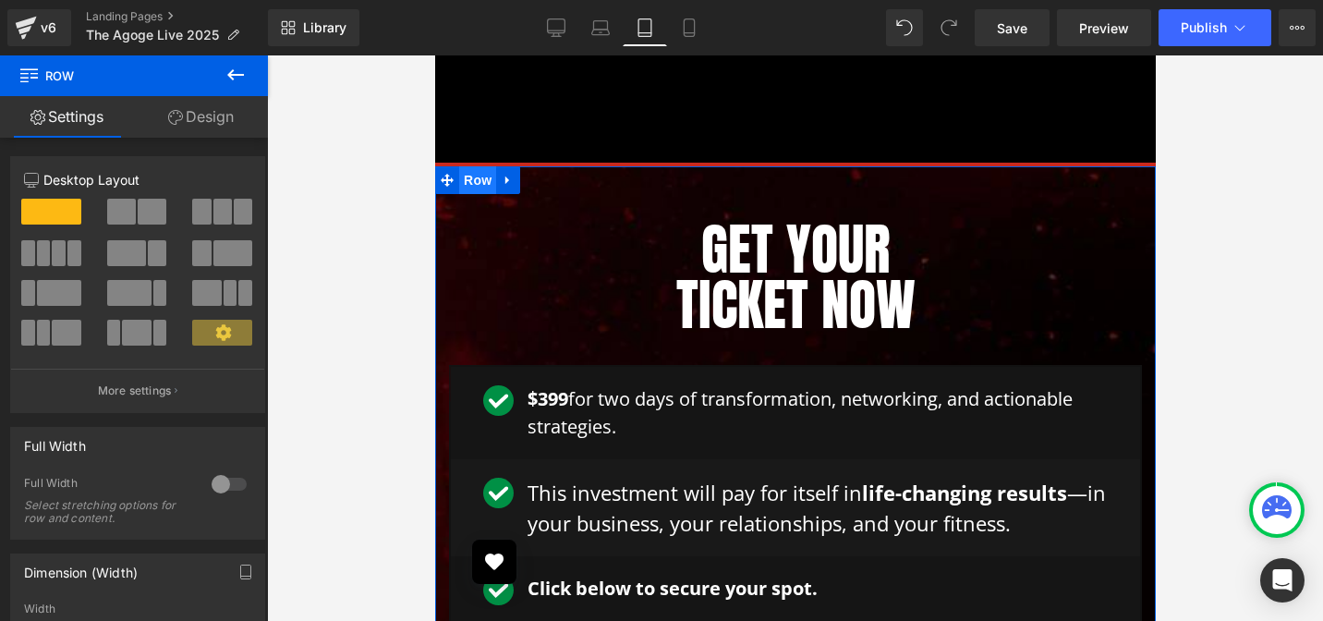
click at [465, 166] on span "Row" at bounding box center [476, 180] width 37 height 28
click at [467, 166] on span "Row" at bounding box center [476, 180] width 37 height 28
click at [215, 132] on link "Design" at bounding box center [201, 117] width 134 height 42
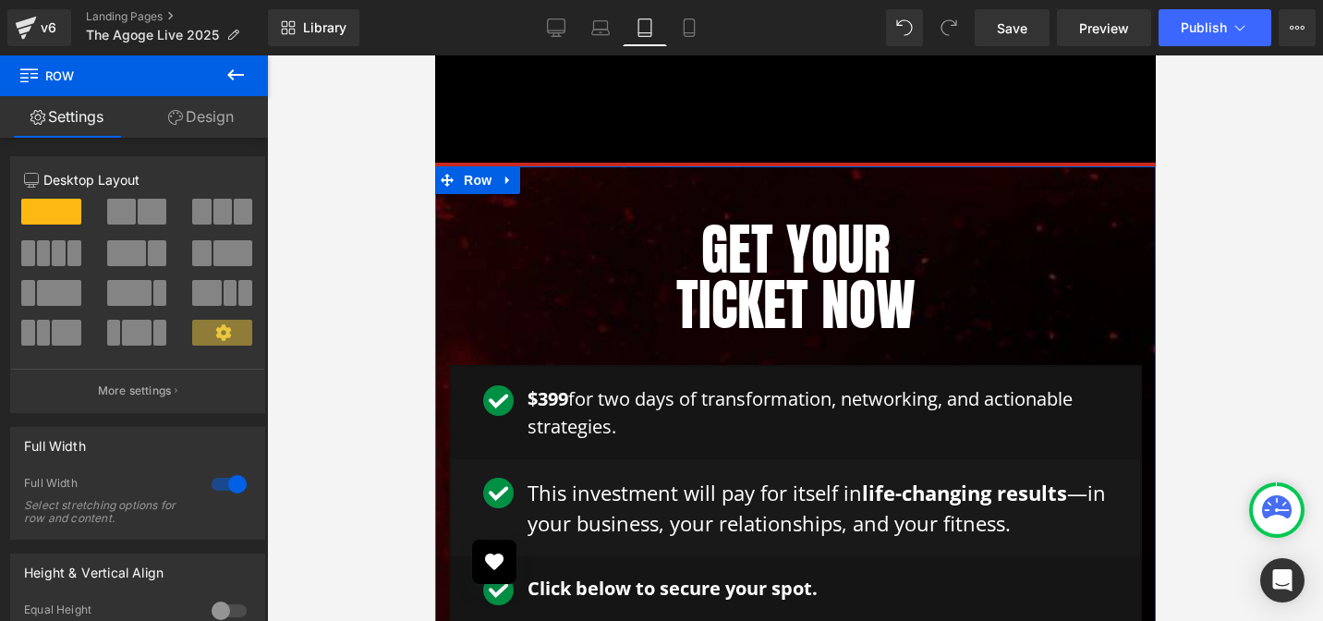
click at [0, 0] on div "Spacing" at bounding box center [0, 0] width 0 height 0
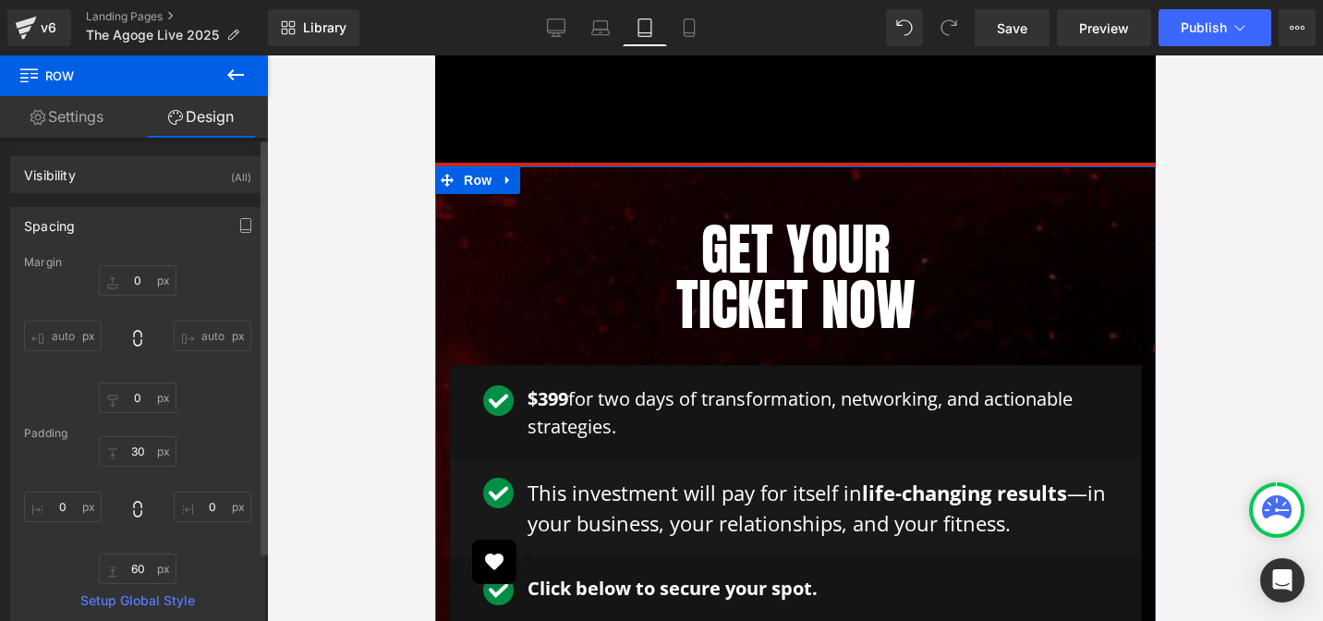
type input "0"
type input "30"
type input "0"
type input "60"
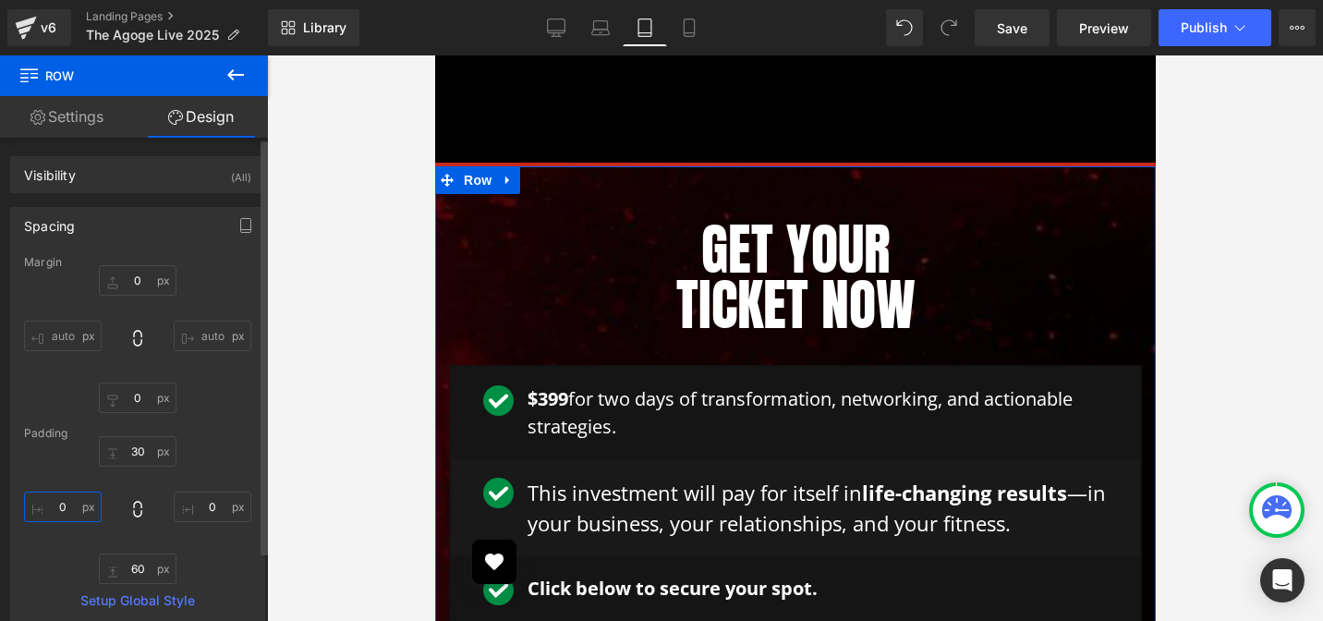
click at [67, 502] on input "0" at bounding box center [63, 506] width 78 height 30
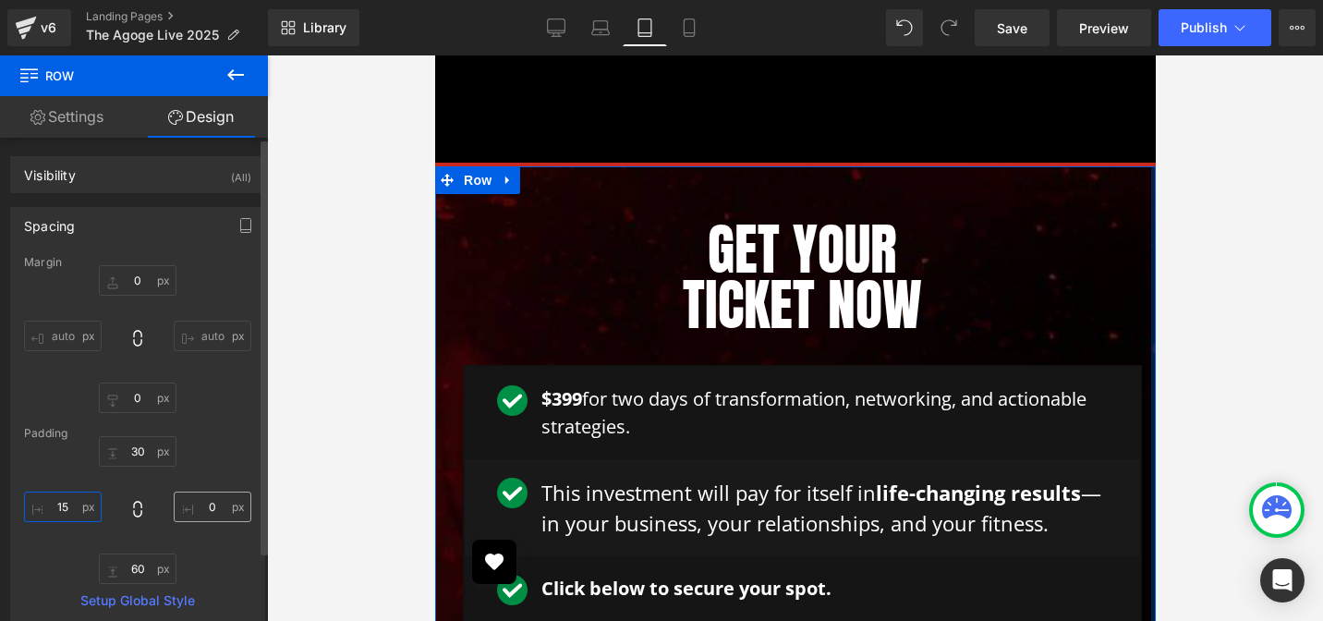
type input "15"
click at [198, 509] on input "0" at bounding box center [213, 506] width 78 height 30
type input "15"
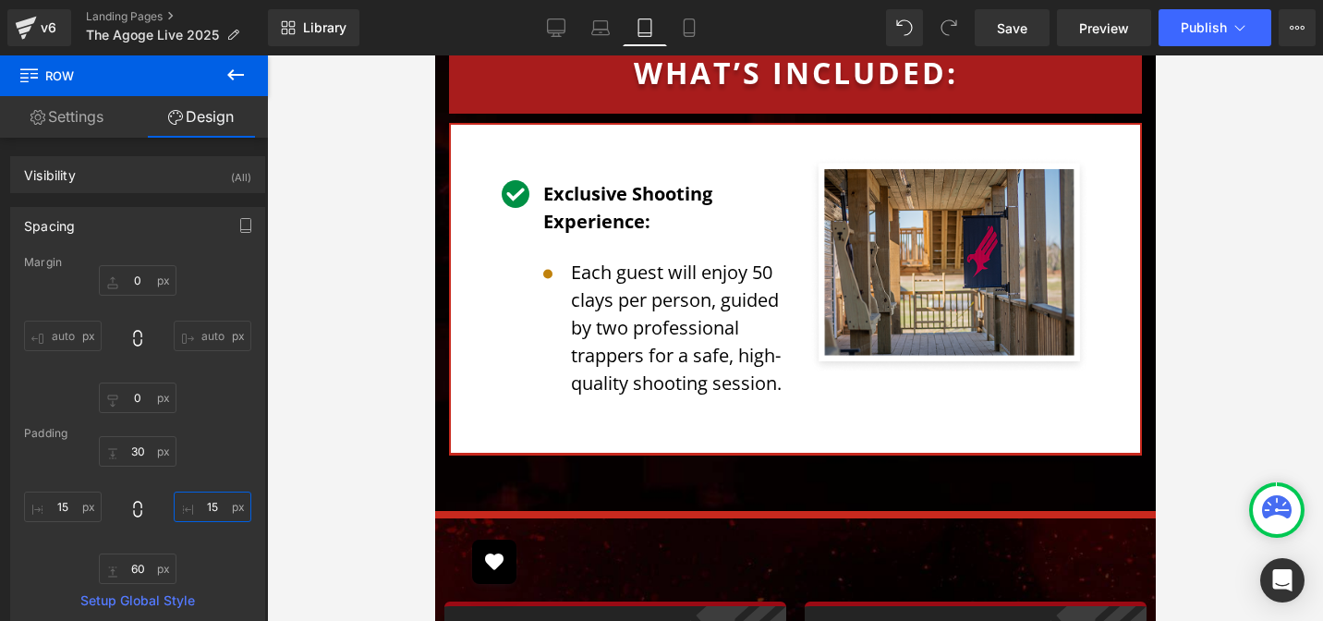
scroll to position [4985, 0]
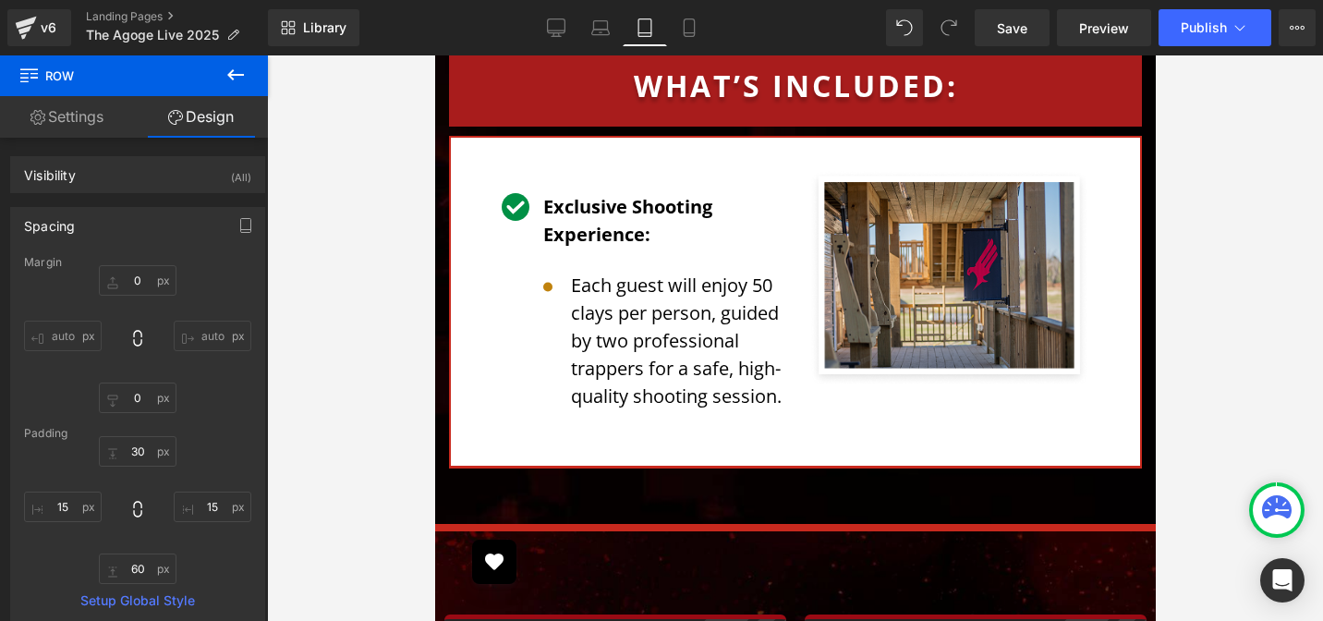
click at [509, 221] on div "Exclusive Shooting Experience: Text Block Image Each guest will enjoy 50 clays …" at bounding box center [641, 309] width 280 height 232
click at [487, 196] on div "Image Exclusive Shooting Experience: Text Block Image Each guest will enjoy 50 …" at bounding box center [641, 302] width 308 height 264
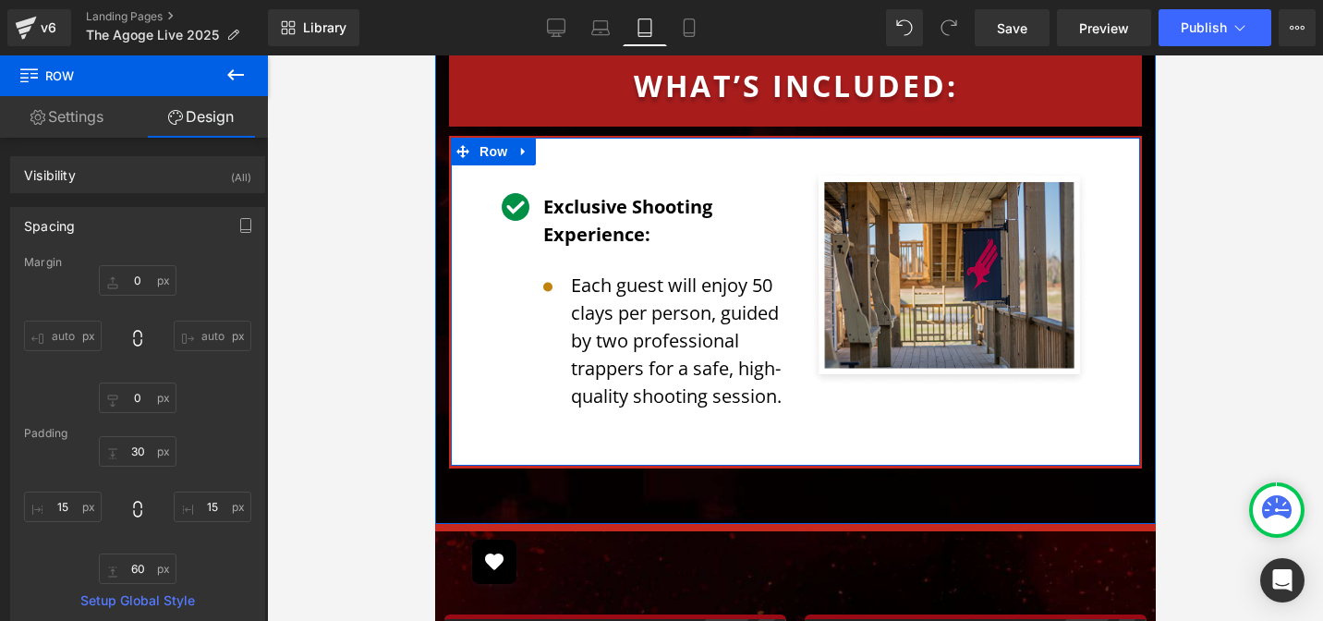
click at [511, 193] on div "Exclusive Shooting Experience: Text Block Image Each guest will enjoy 50 clays …" at bounding box center [641, 309] width 280 height 232
click at [485, 138] on span "Row" at bounding box center [492, 152] width 37 height 28
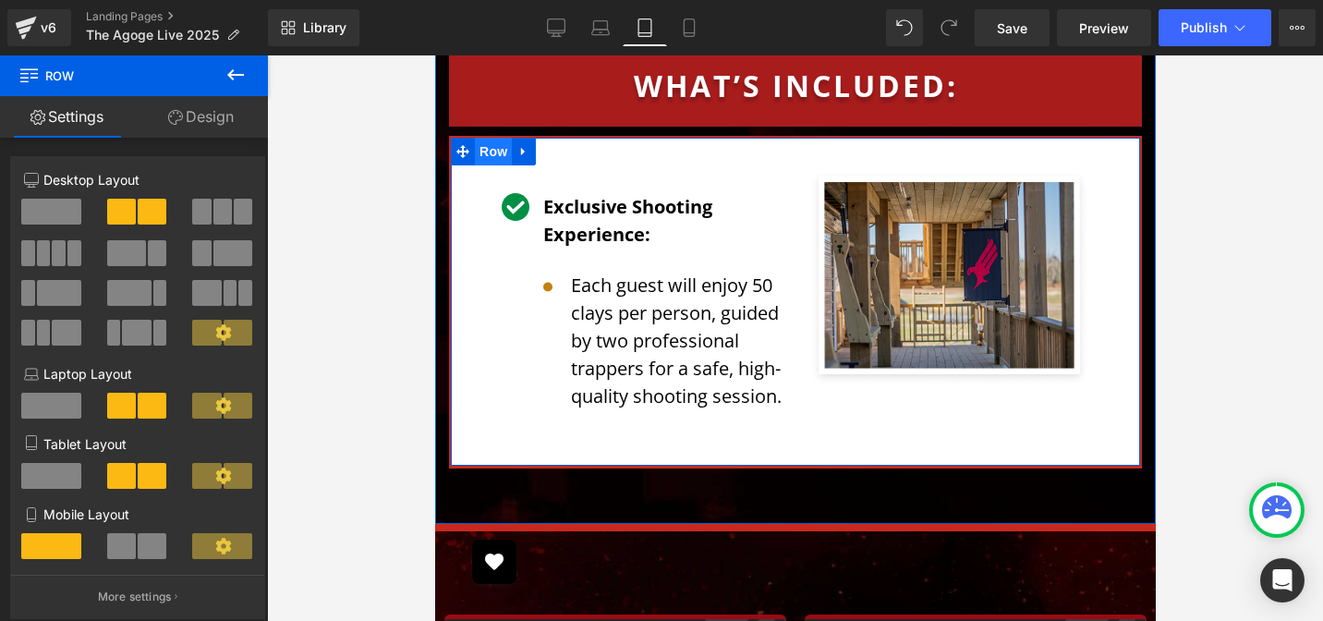
click at [485, 138] on span "Row" at bounding box center [492, 152] width 37 height 28
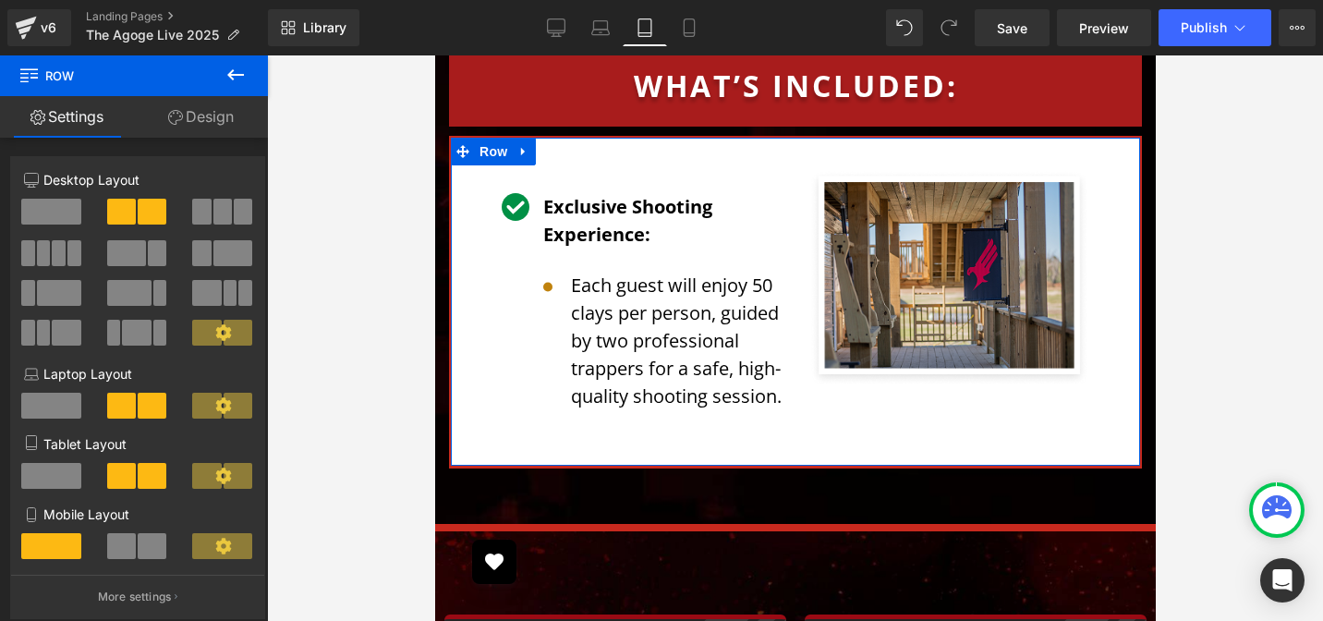
click at [213, 122] on link "Design" at bounding box center [201, 117] width 134 height 42
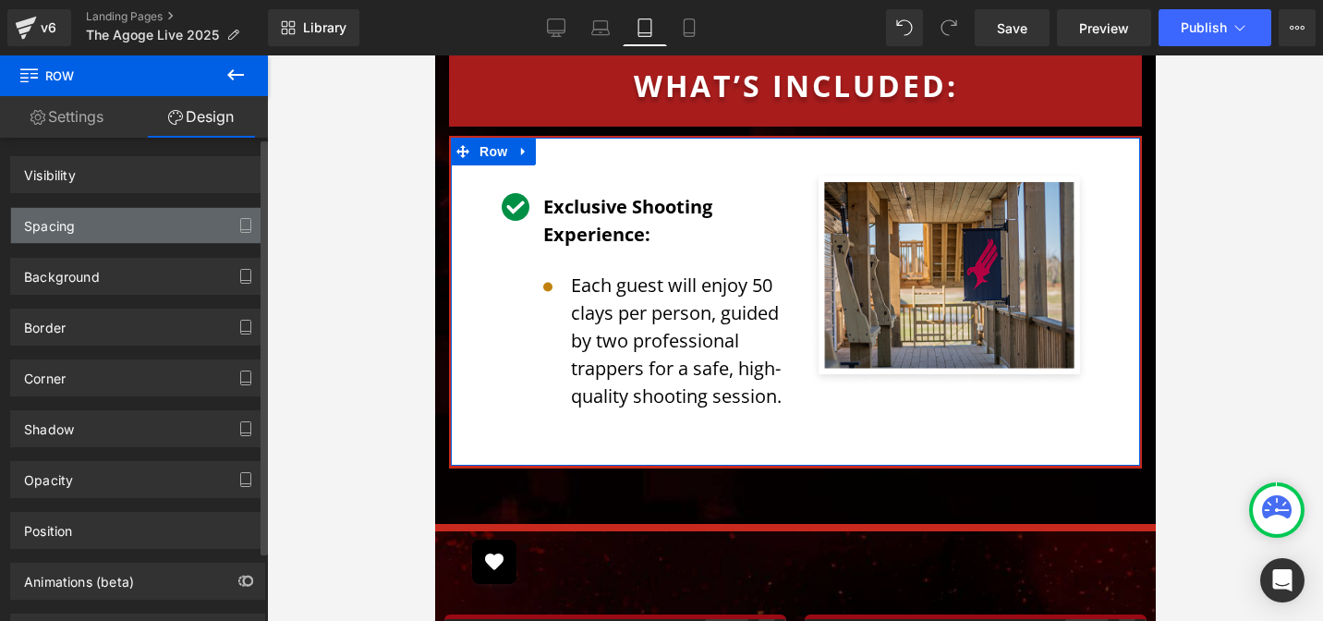
click at [84, 230] on div "Spacing" at bounding box center [137, 225] width 253 height 35
click at [54, 232] on div "Spacing" at bounding box center [49, 221] width 51 height 26
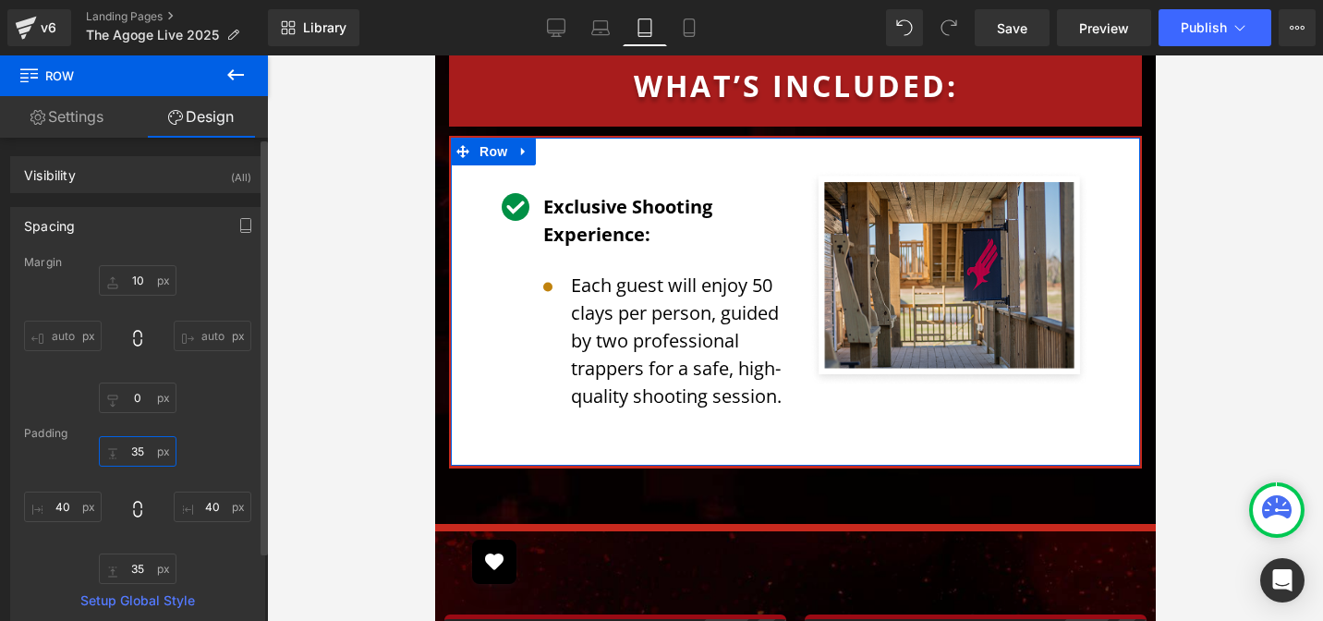
click at [141, 441] on input "35" at bounding box center [138, 451] width 78 height 30
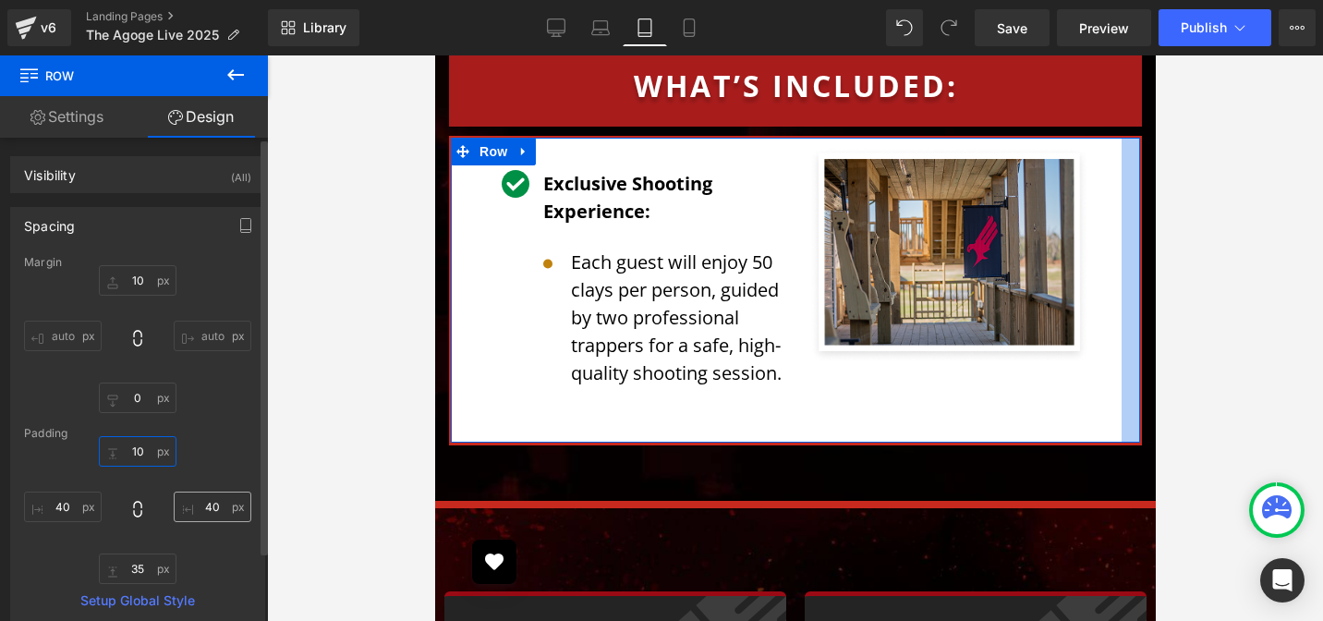
type input "10"
click at [211, 509] on input "40" at bounding box center [213, 506] width 78 height 30
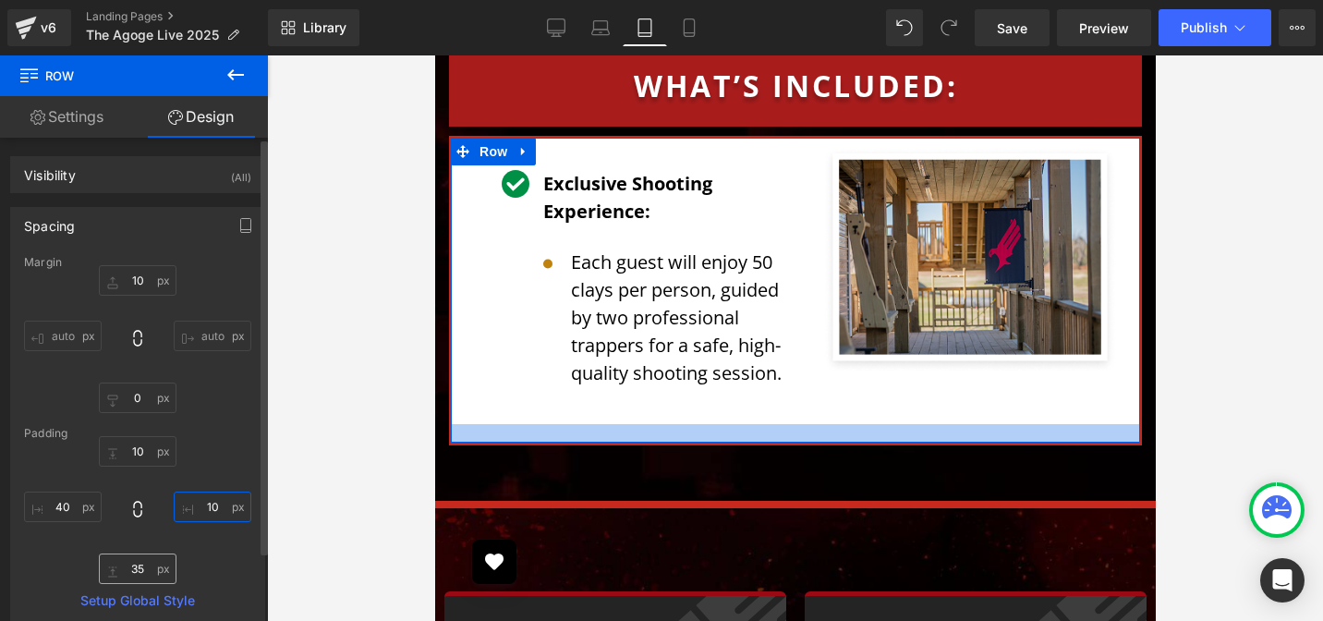
type input "10"
click at [126, 572] on input "35" at bounding box center [138, 568] width 78 height 30
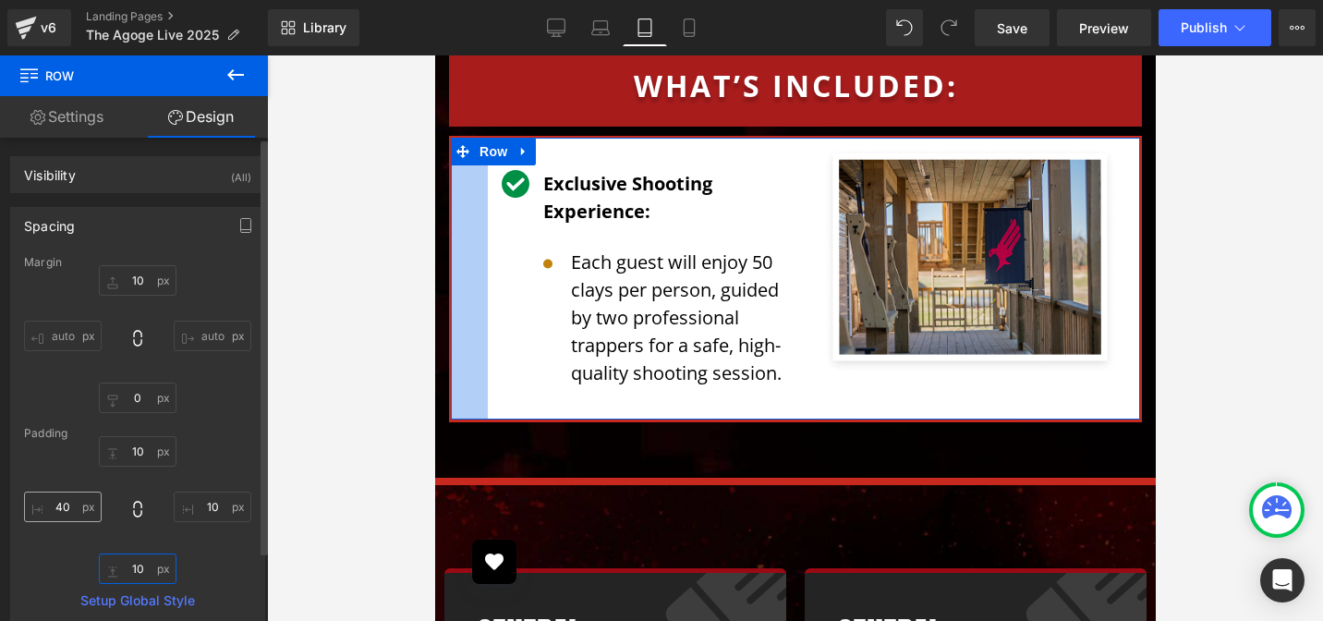
type input "10"
click at [71, 510] on input "40" at bounding box center [63, 506] width 78 height 30
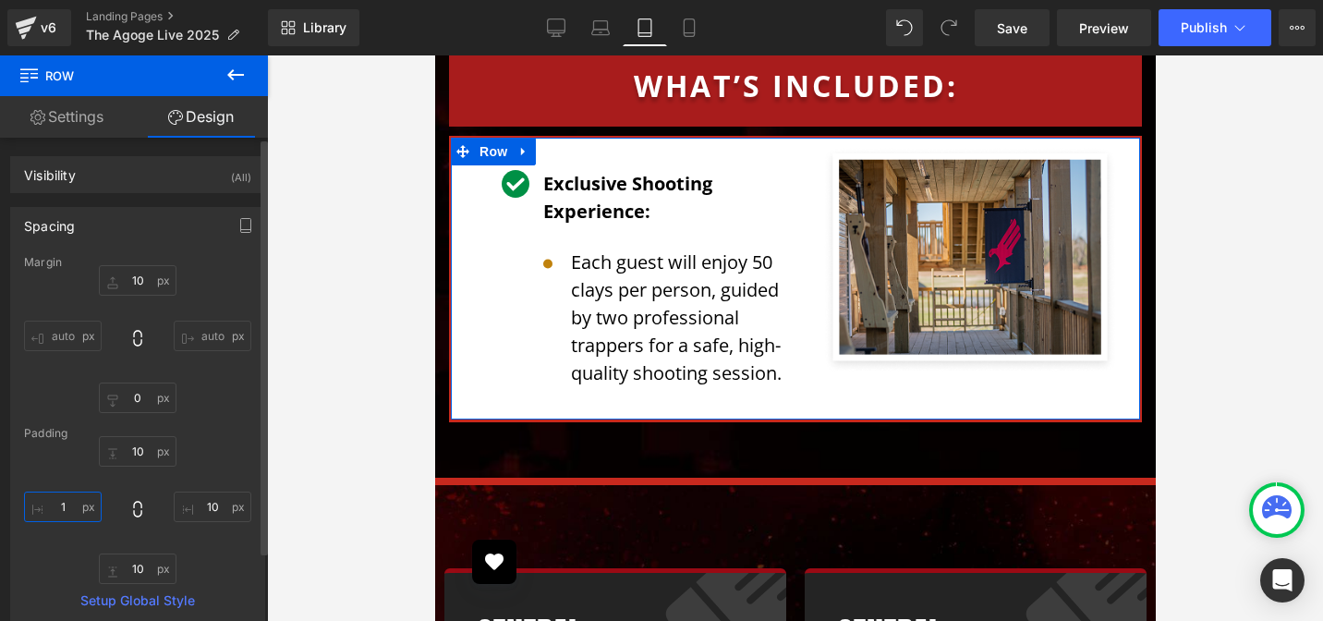
type input "10"
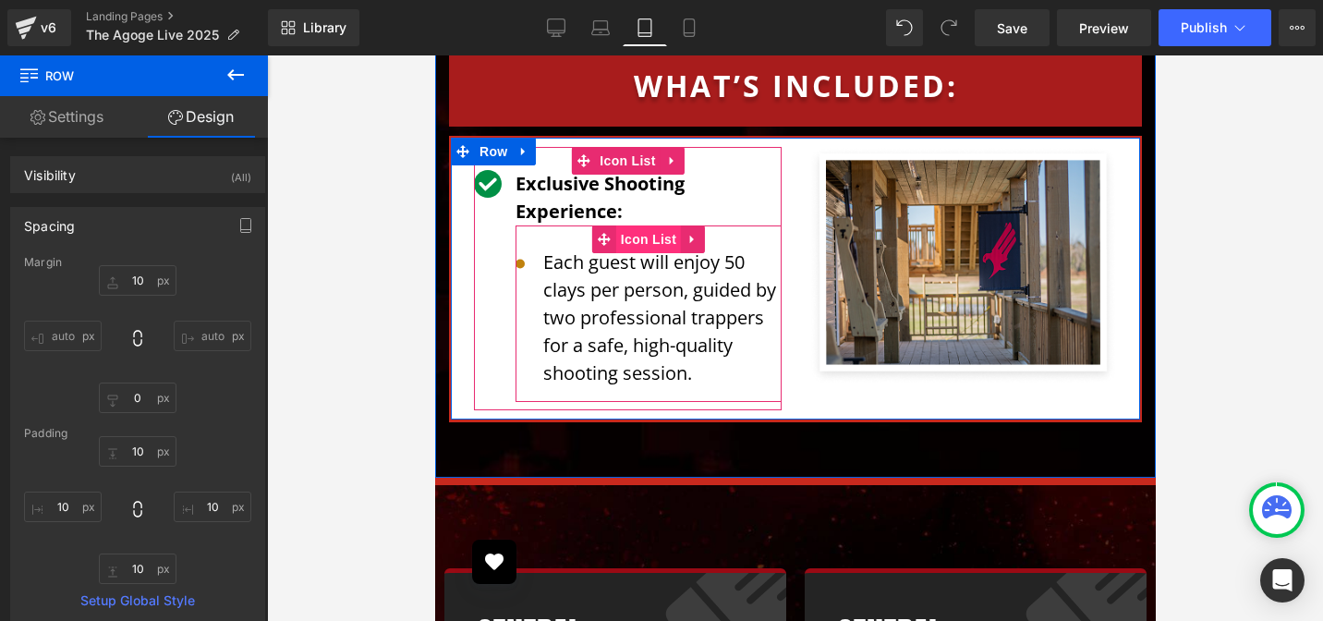
click at [646, 225] on span "Icon List" at bounding box center [647, 239] width 65 height 28
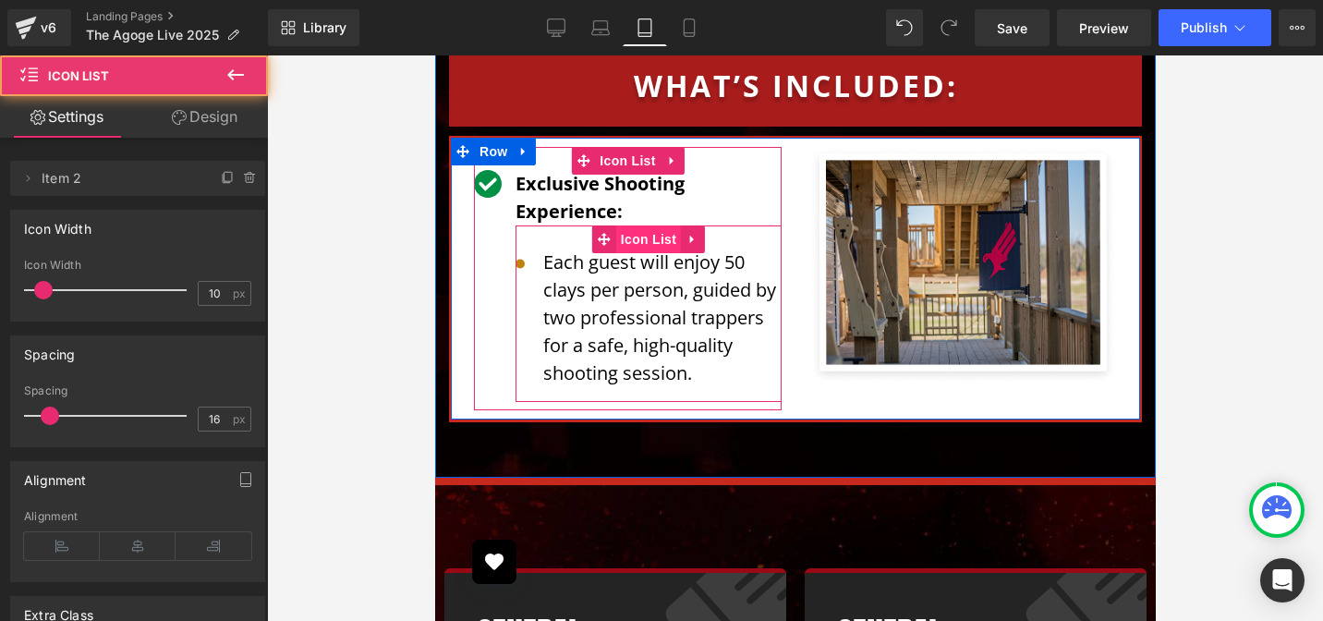
click at [646, 225] on span "Icon List" at bounding box center [647, 239] width 65 height 28
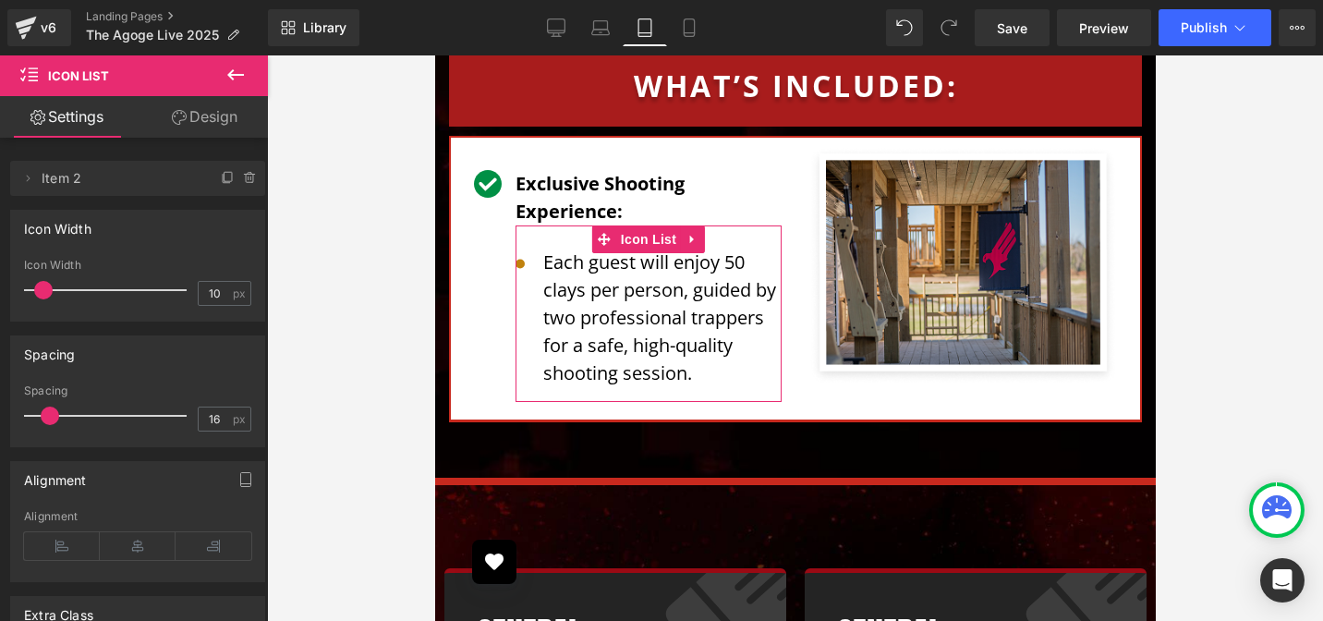
click at [218, 122] on link "Design" at bounding box center [205, 117] width 134 height 42
click at [0, 0] on div "Spacing" at bounding box center [0, 0] width 0 height 0
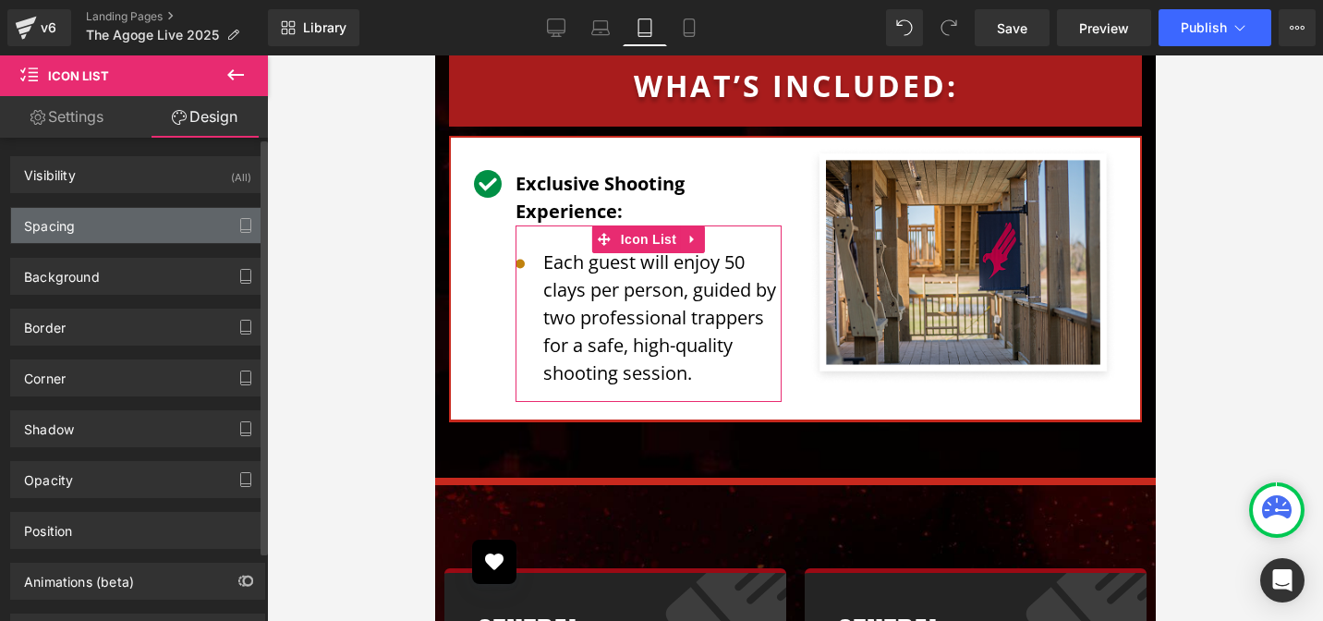
click at [67, 224] on div "Spacing" at bounding box center [49, 221] width 51 height 26
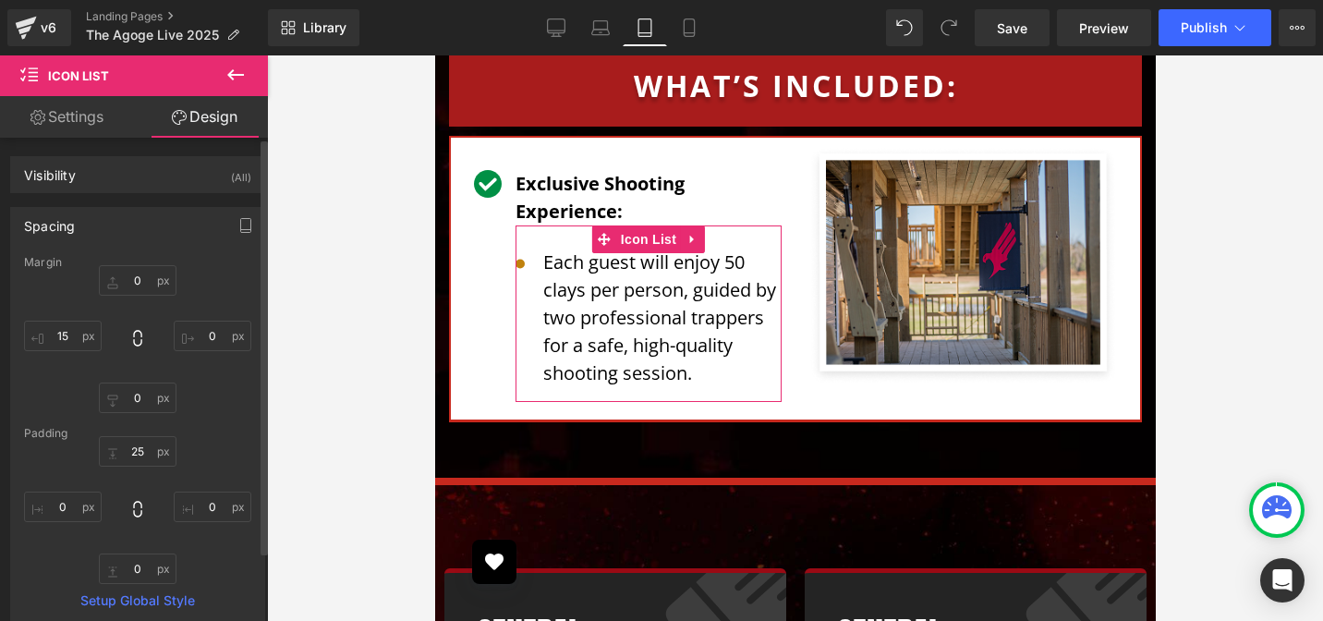
click at [137, 437] on div "Padding" at bounding box center [137, 433] width 227 height 13
click at [147, 454] on input "25" at bounding box center [138, 451] width 78 height 30
click at [129, 453] on input "25" at bounding box center [138, 451] width 78 height 30
click at [139, 454] on input "25" at bounding box center [138, 451] width 78 height 30
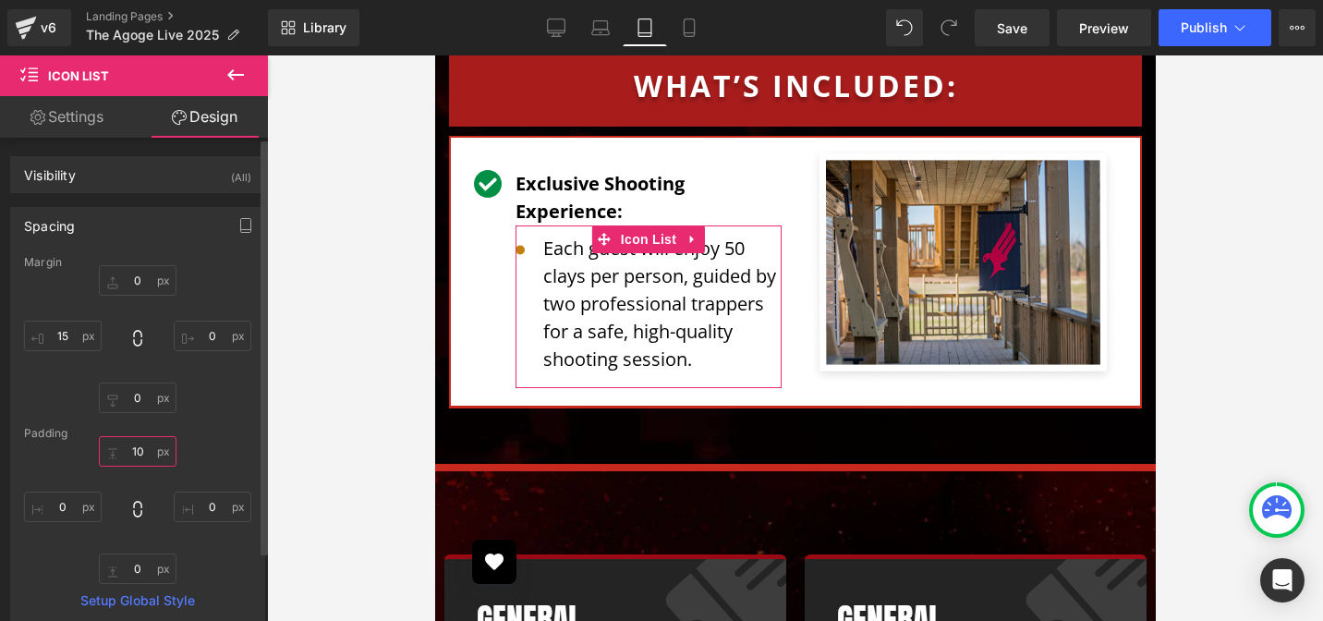
type input "10"
click at [209, 405] on div "0px 0 0px 0 0px 0 15px 15" at bounding box center [137, 339] width 227 height 148
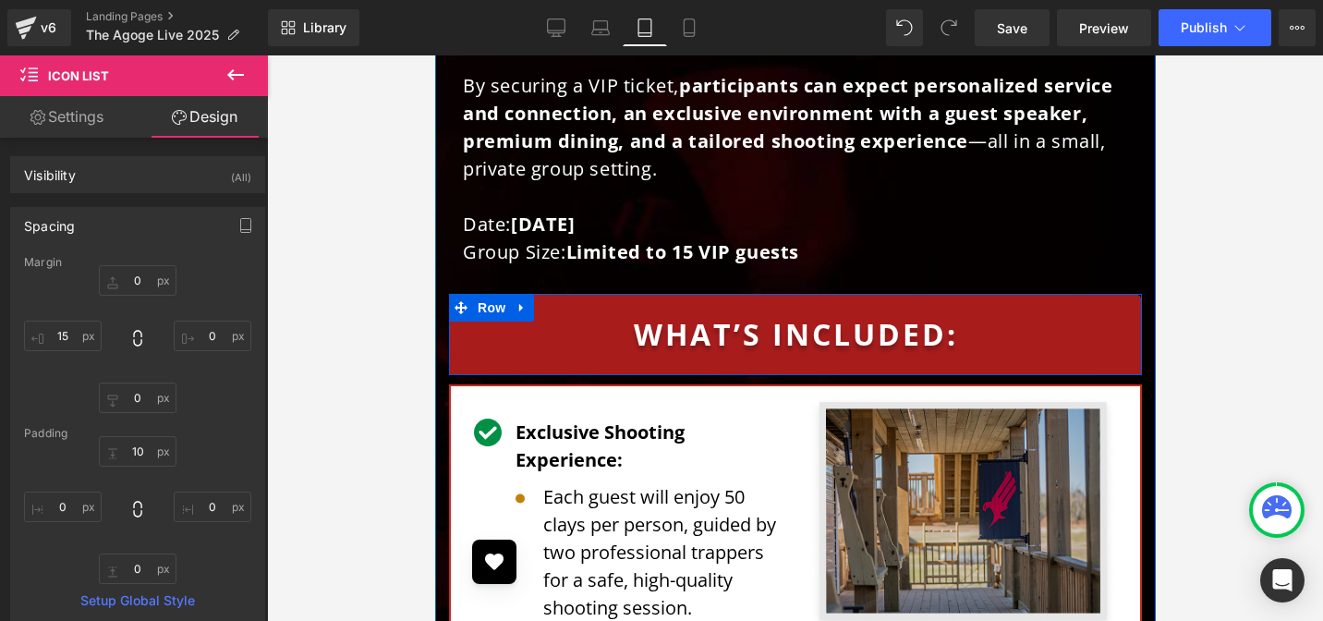
scroll to position [4872, 0]
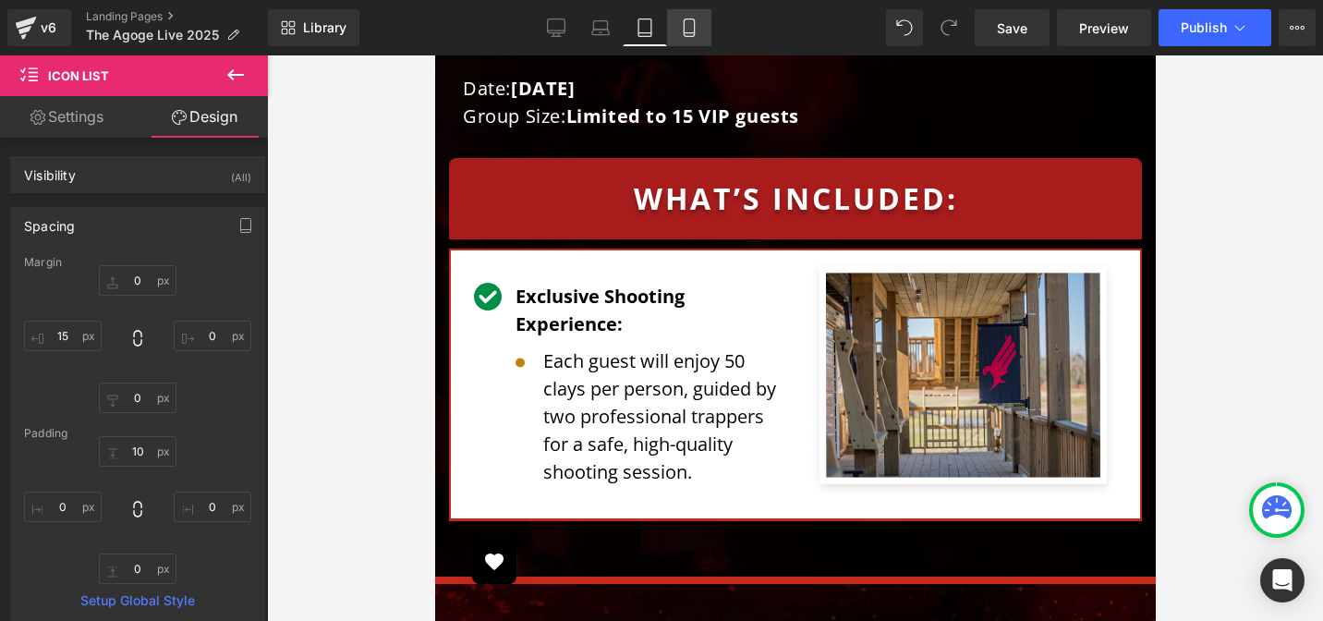
click at [686, 23] on icon at bounding box center [689, 27] width 18 height 18
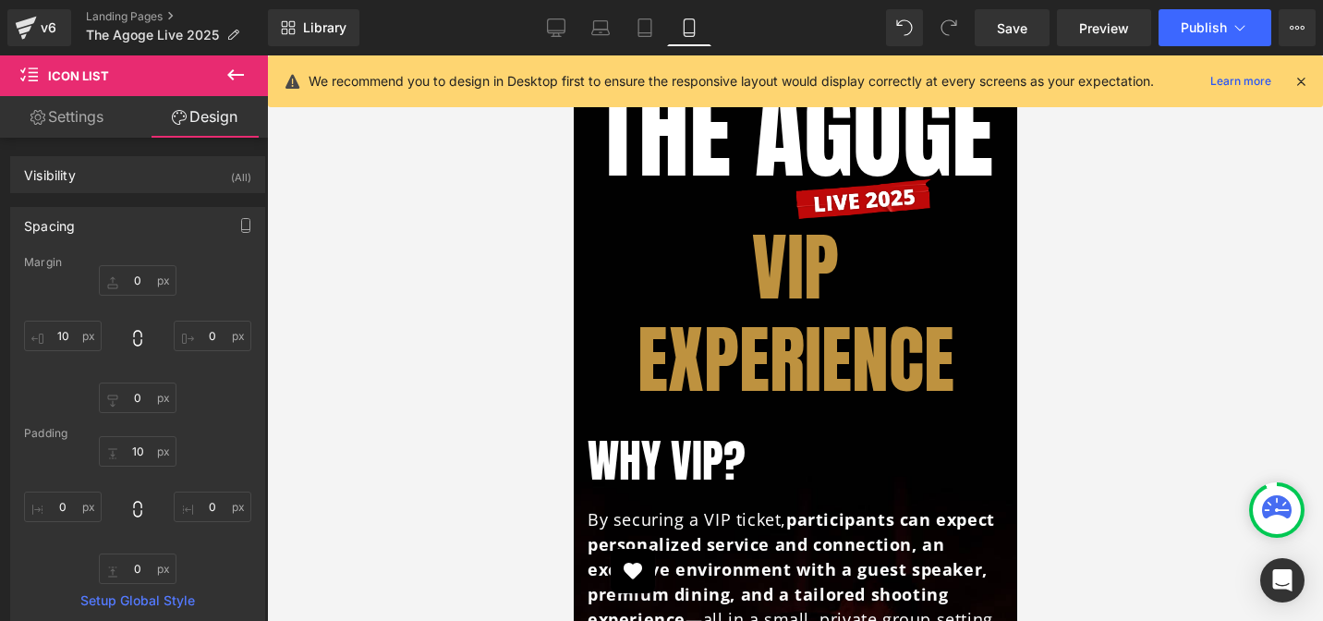
type input "0"
type input "10"
type input "0"
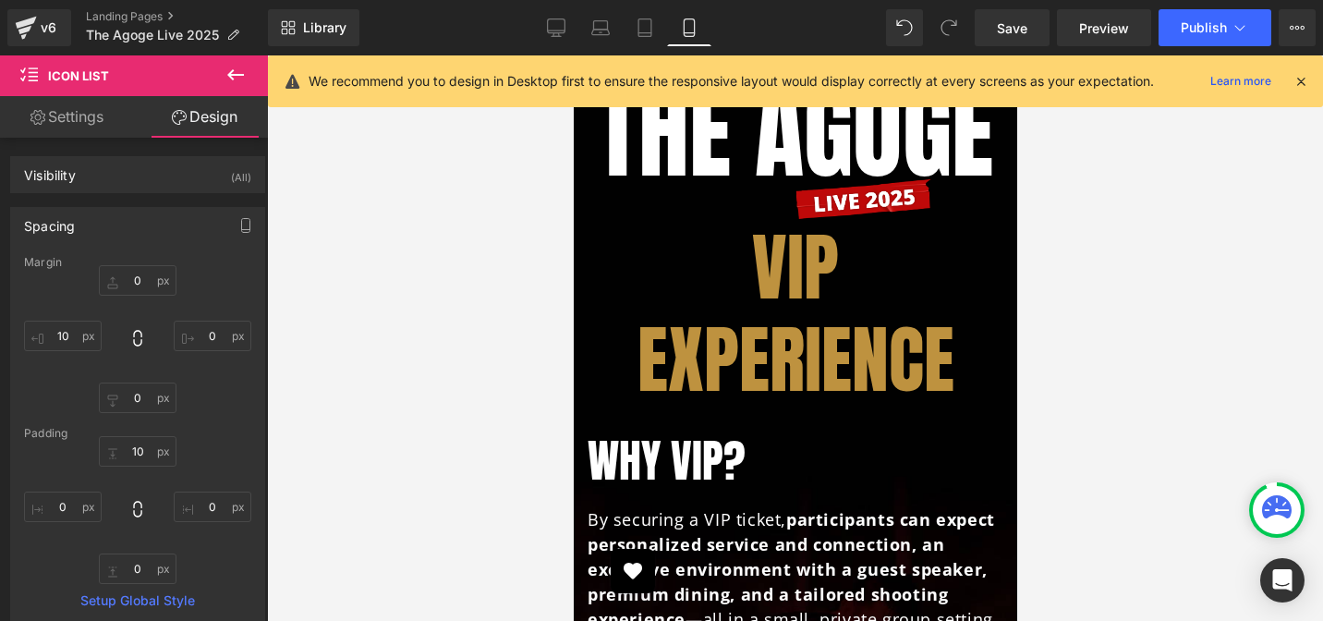
type input "0"
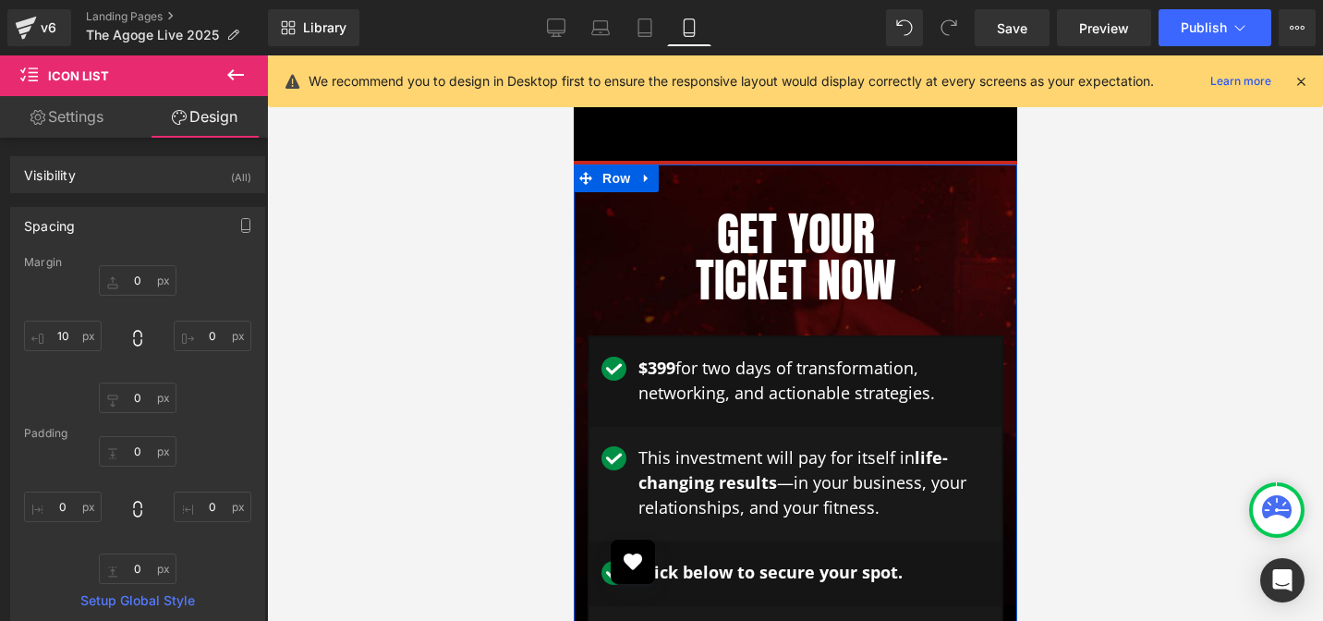
scroll to position [4179, 0]
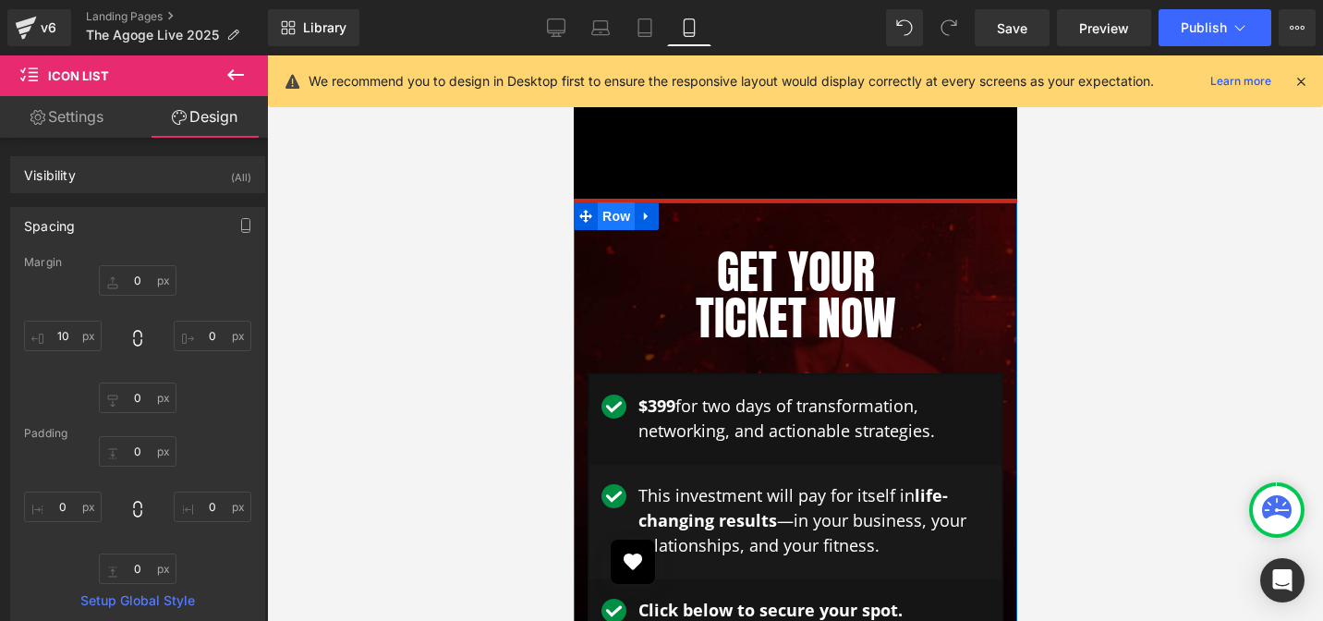
click at [605, 202] on span "Row" at bounding box center [615, 216] width 37 height 28
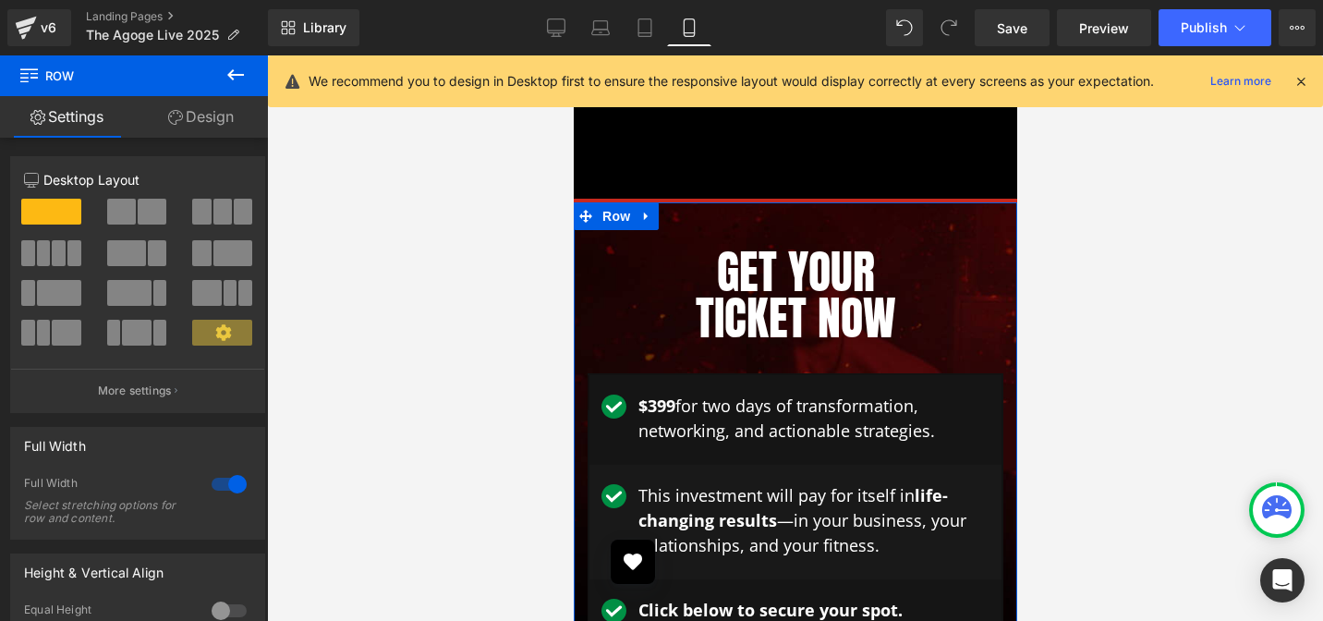
click at [212, 118] on link "Design" at bounding box center [201, 117] width 134 height 42
click at [0, 0] on div "Spacing" at bounding box center [0, 0] width 0 height 0
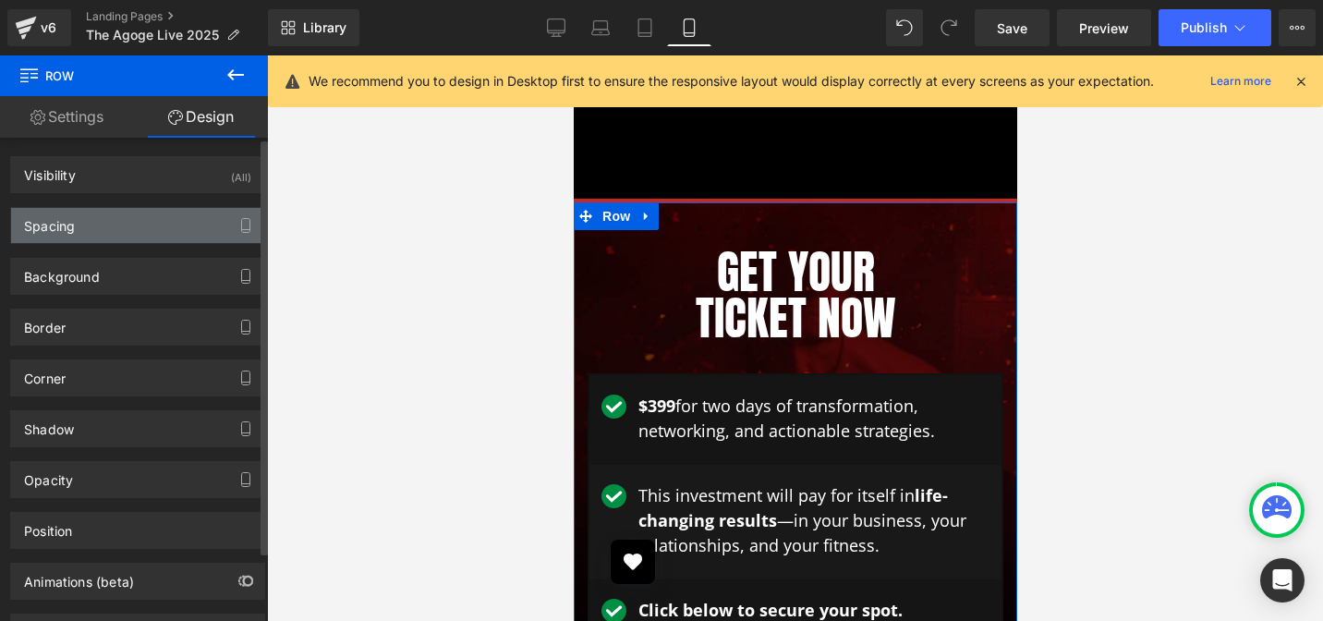
click at [59, 223] on div "Spacing" at bounding box center [49, 221] width 51 height 26
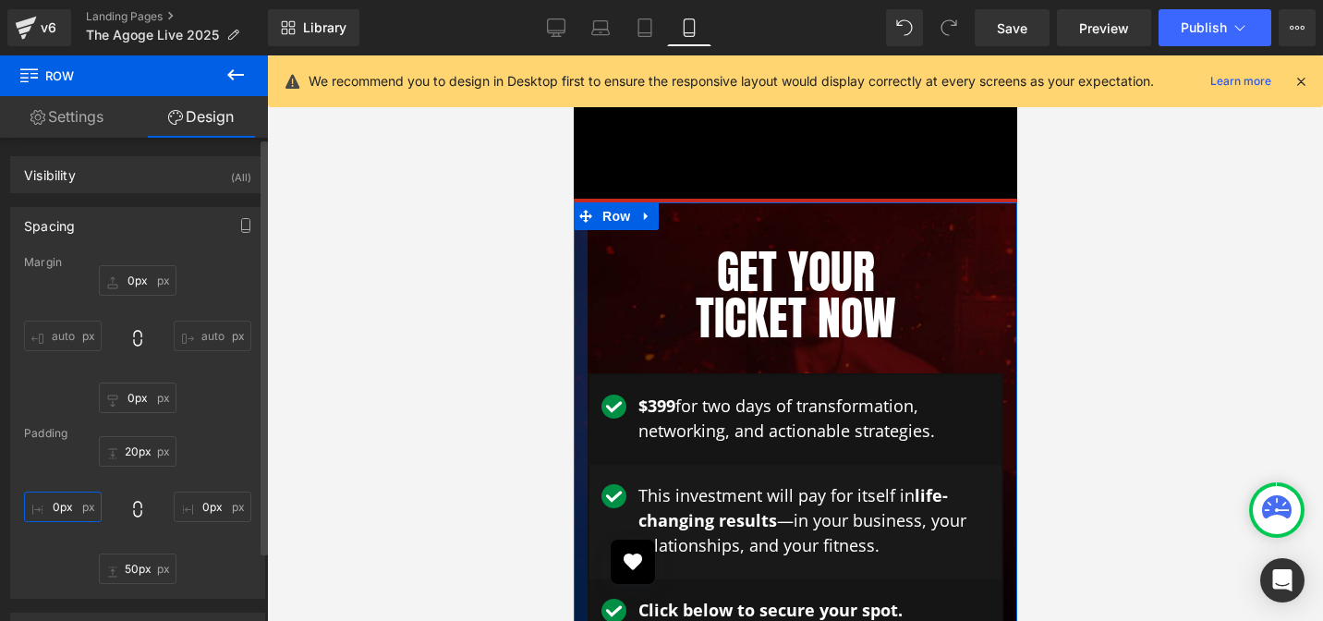
click at [63, 505] on input "0px" at bounding box center [63, 506] width 78 height 30
click at [50, 507] on input "0px" at bounding box center [63, 506] width 78 height 30
click at [53, 507] on input "0px" at bounding box center [63, 506] width 78 height 30
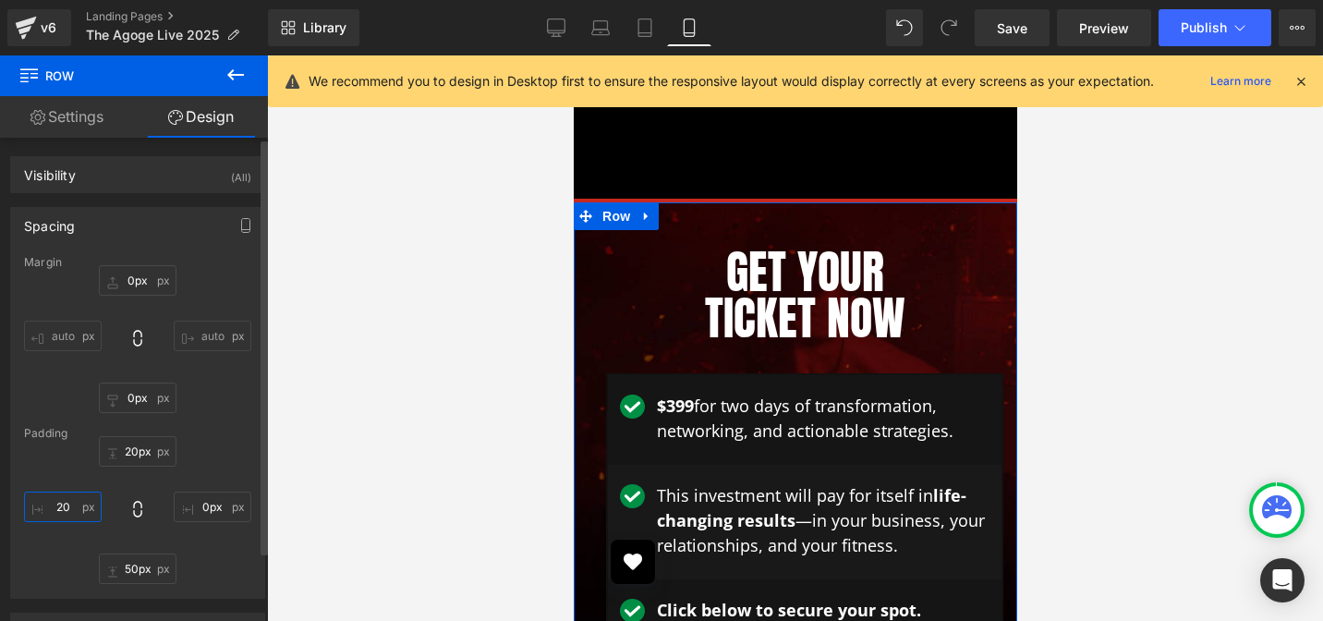
click at [61, 512] on input "20" at bounding box center [63, 506] width 78 height 30
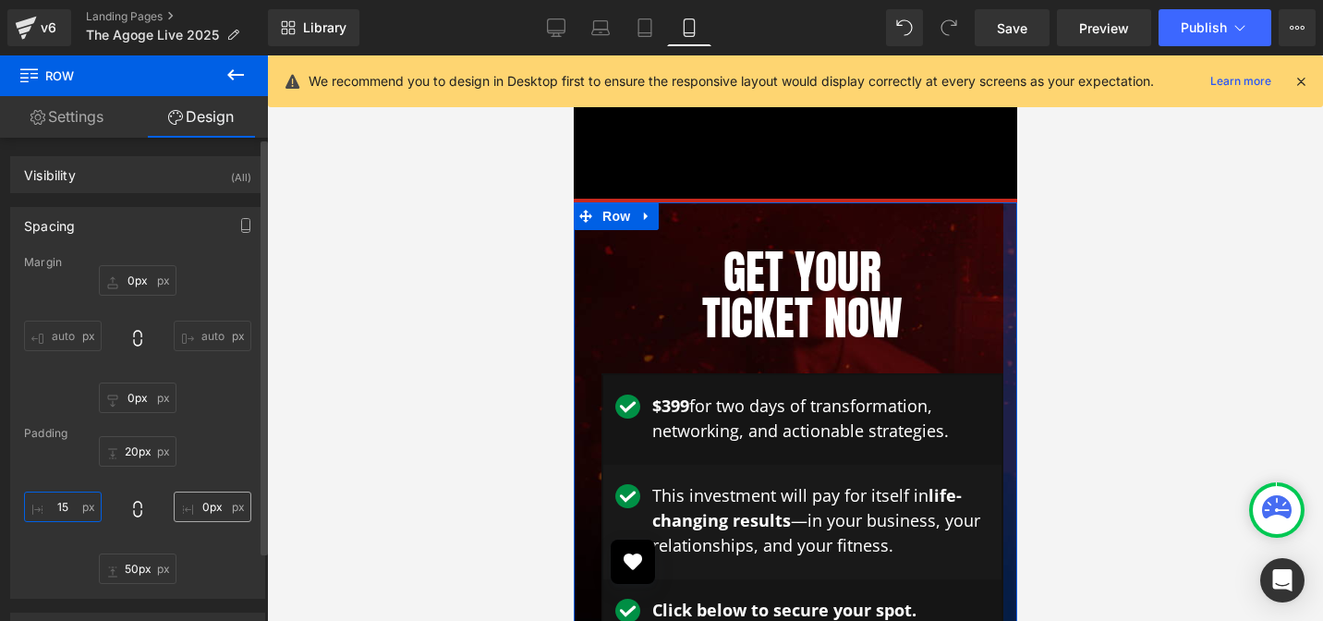
type input "15"
click at [195, 510] on input "0px" at bounding box center [213, 506] width 78 height 30
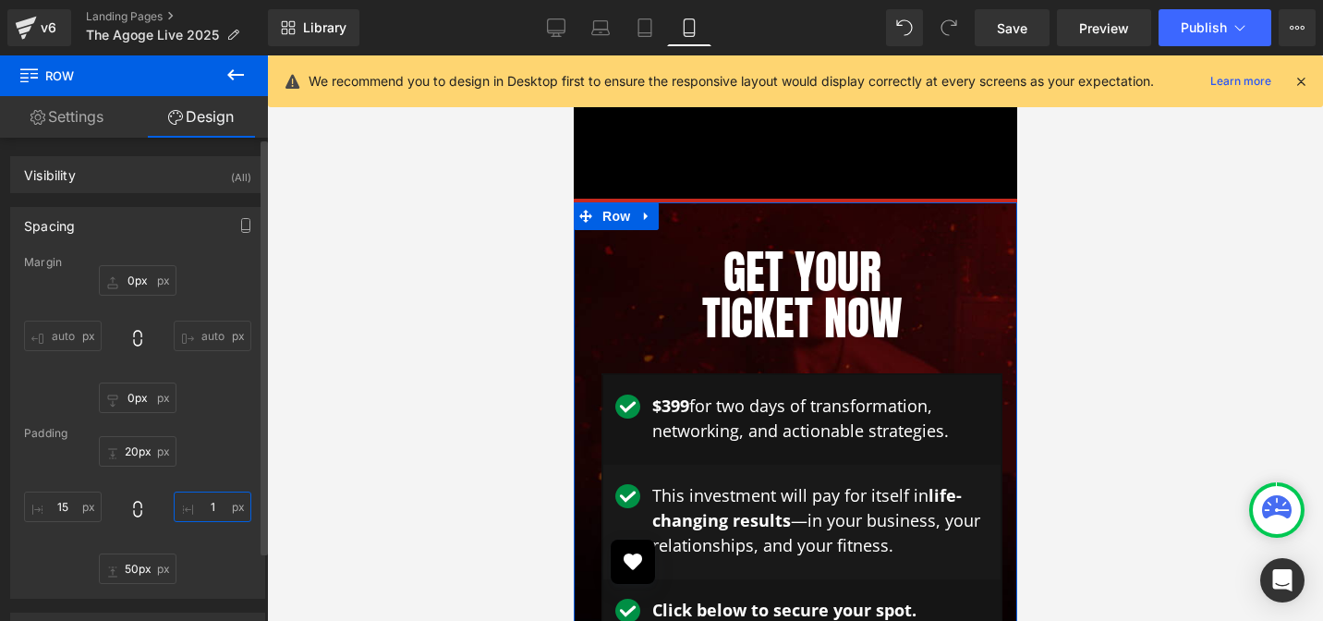
type input "15"
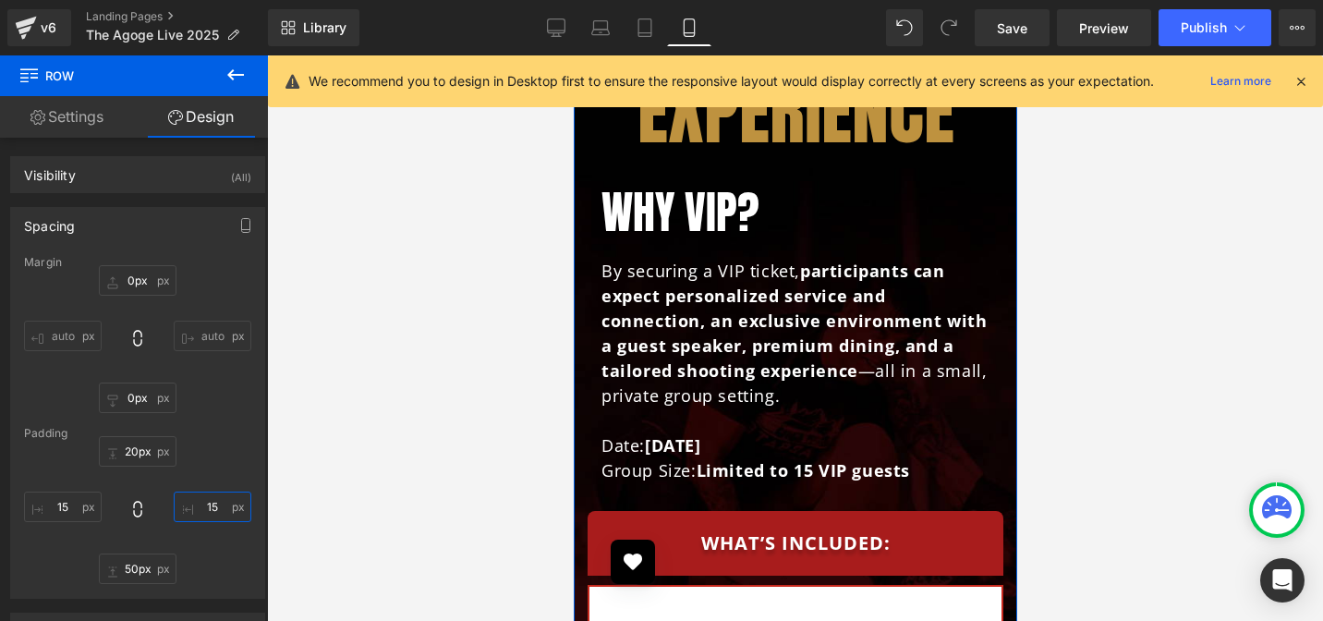
scroll to position [5399, 0]
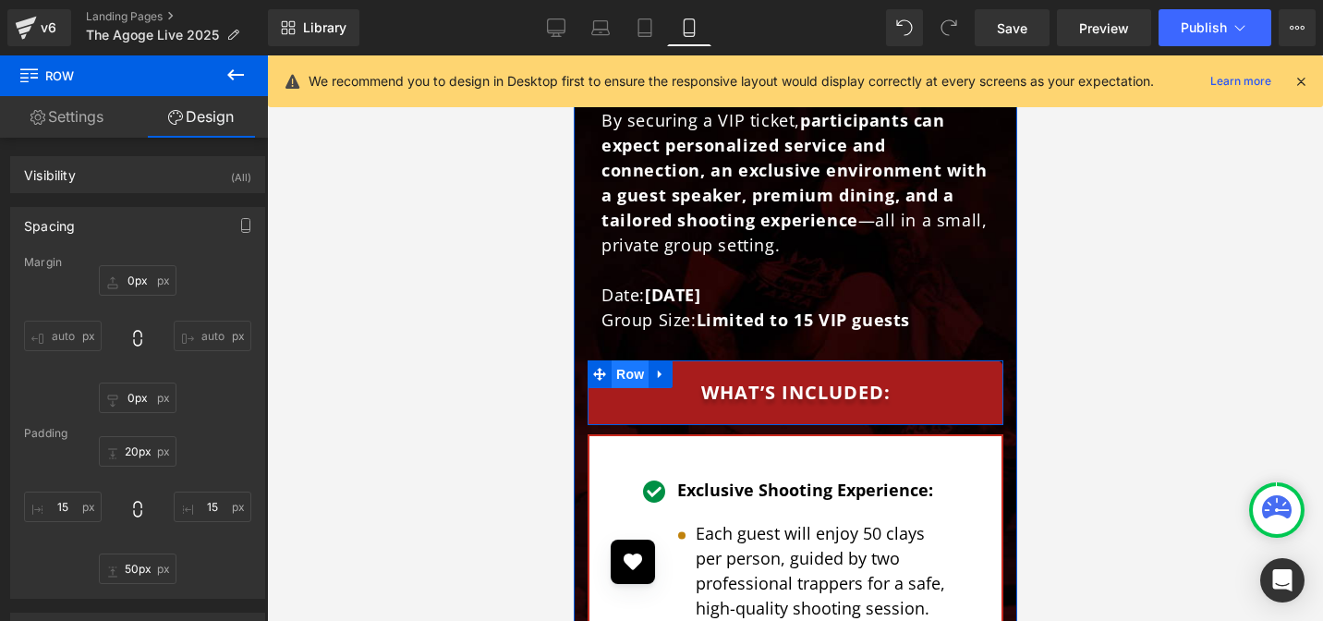
click at [625, 360] on span "Row" at bounding box center [629, 374] width 37 height 28
click at [623, 360] on span "Row" at bounding box center [629, 374] width 37 height 28
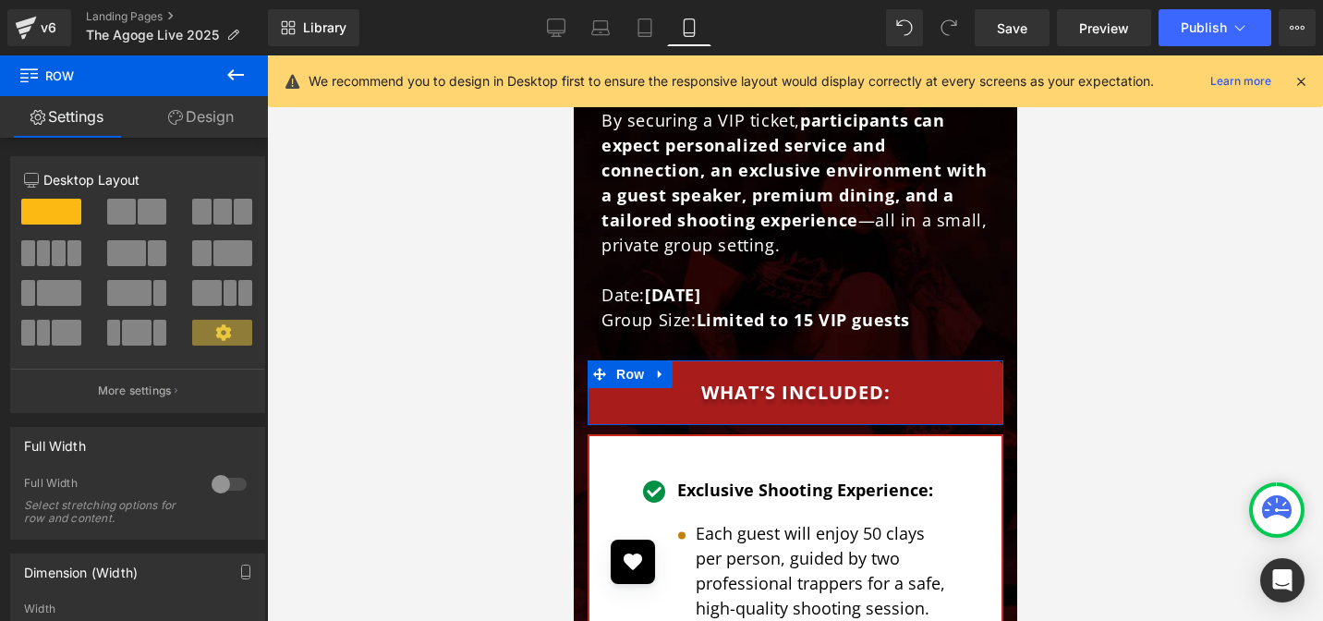
click at [200, 118] on link "Design" at bounding box center [201, 117] width 134 height 42
click at [0, 0] on div "Spacing" at bounding box center [0, 0] width 0 height 0
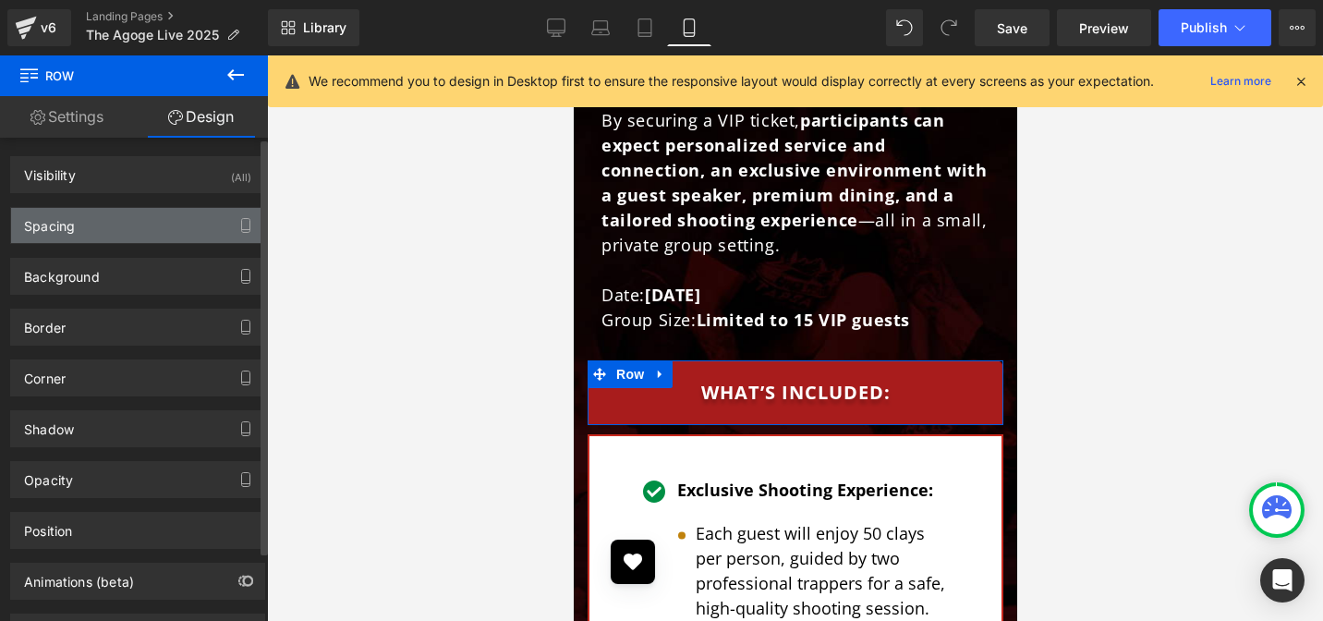
click at [64, 227] on div "Spacing" at bounding box center [49, 221] width 51 height 26
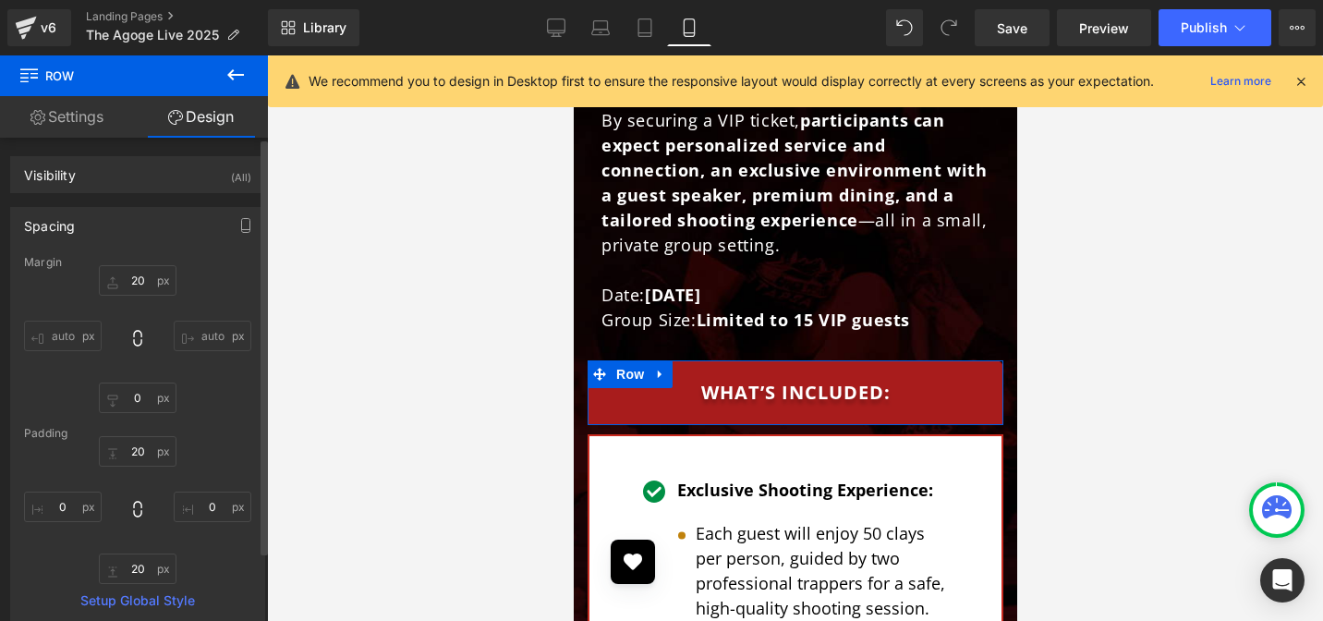
type input "20"
type input "0"
type input "20"
type input "0"
type input "20"
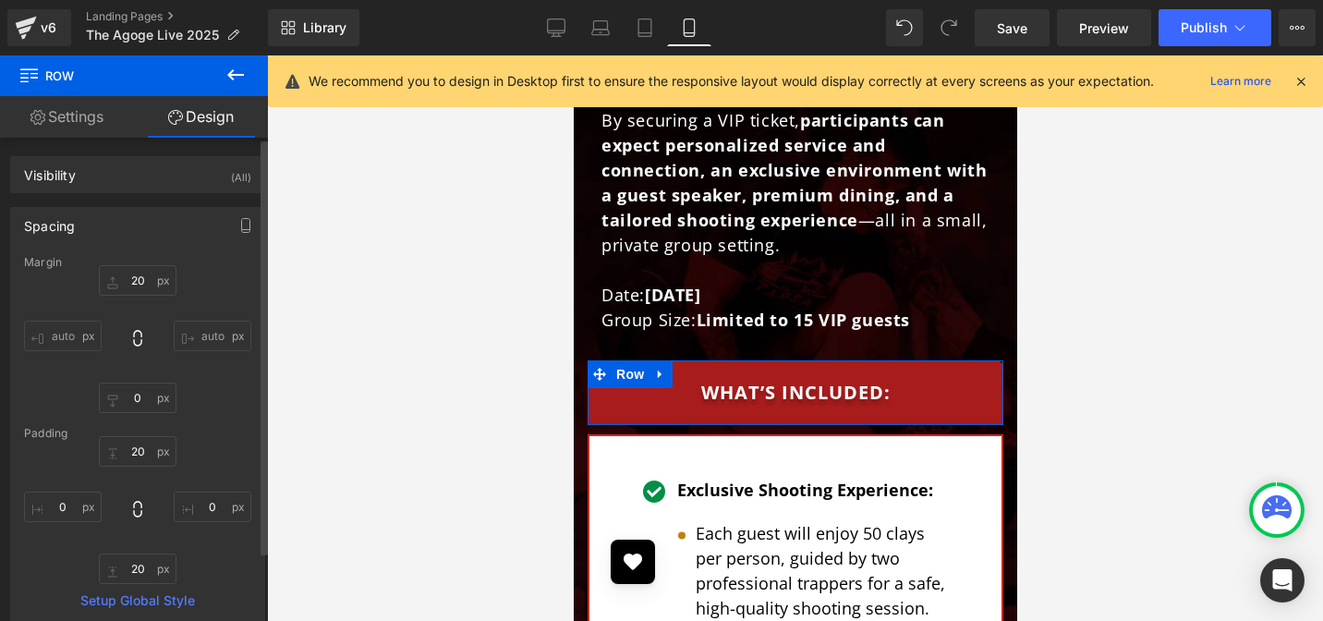
type input "0"
click at [81, 119] on link "Settings" at bounding box center [67, 117] width 134 height 42
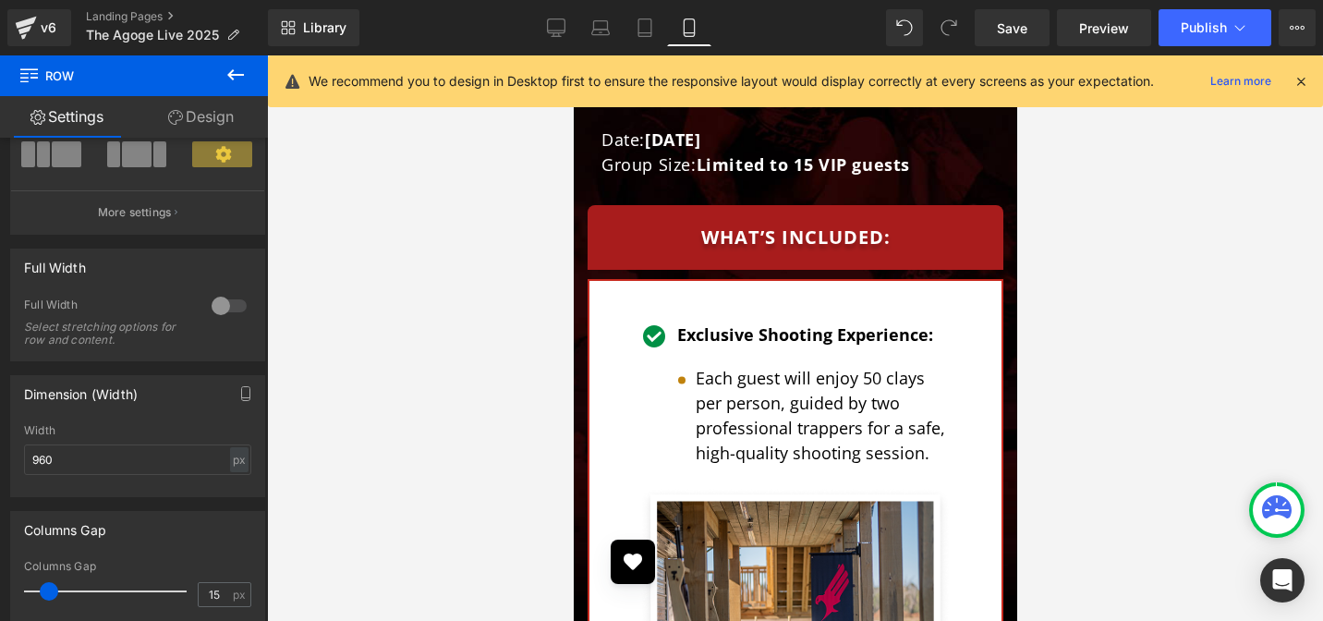
scroll to position [5642, 0]
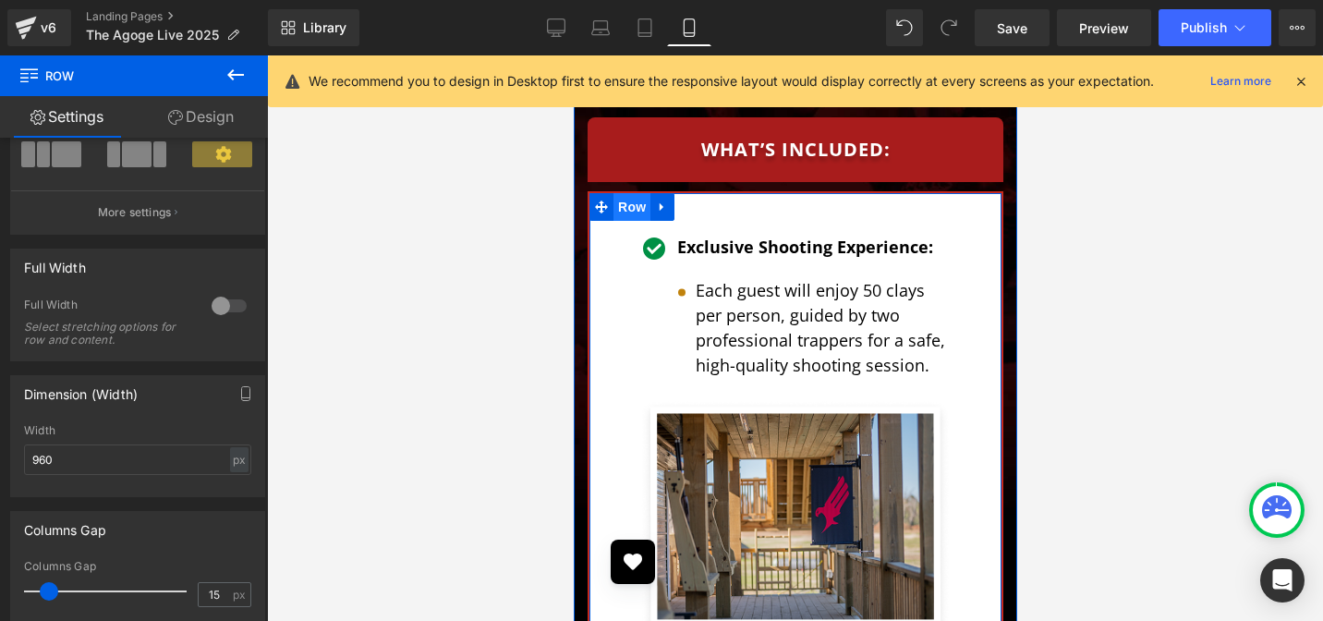
click at [618, 193] on span "Row" at bounding box center [630, 207] width 37 height 28
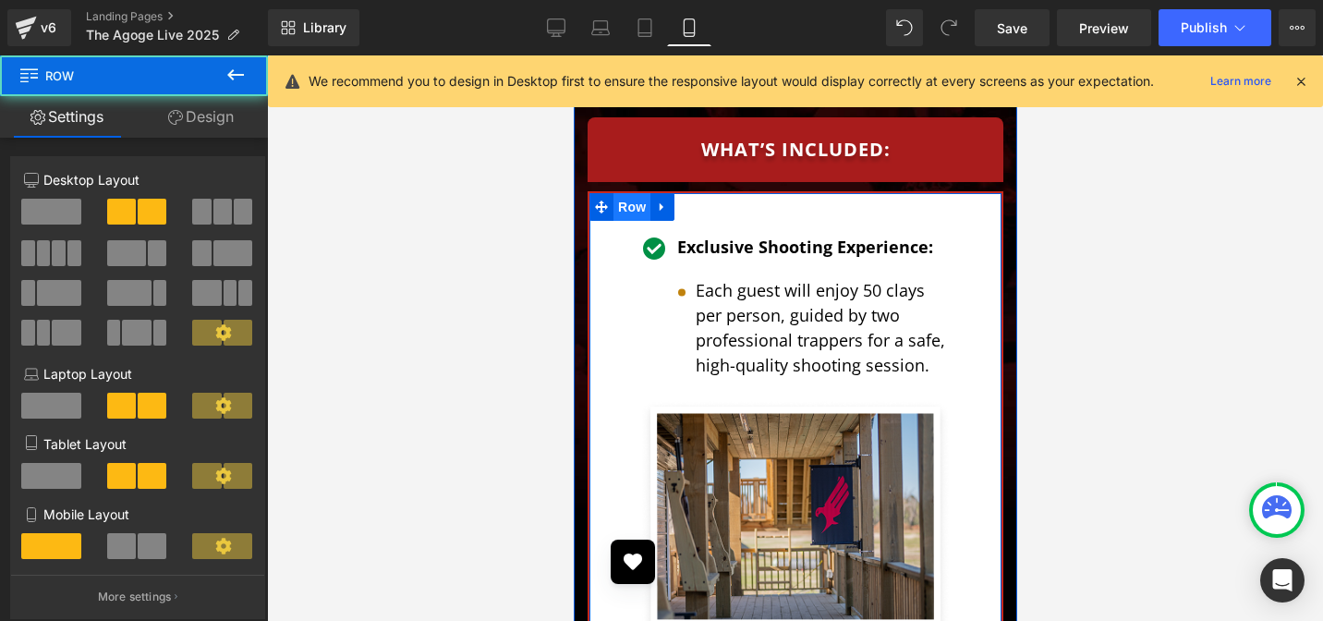
click at [618, 193] on span "Row" at bounding box center [630, 207] width 37 height 28
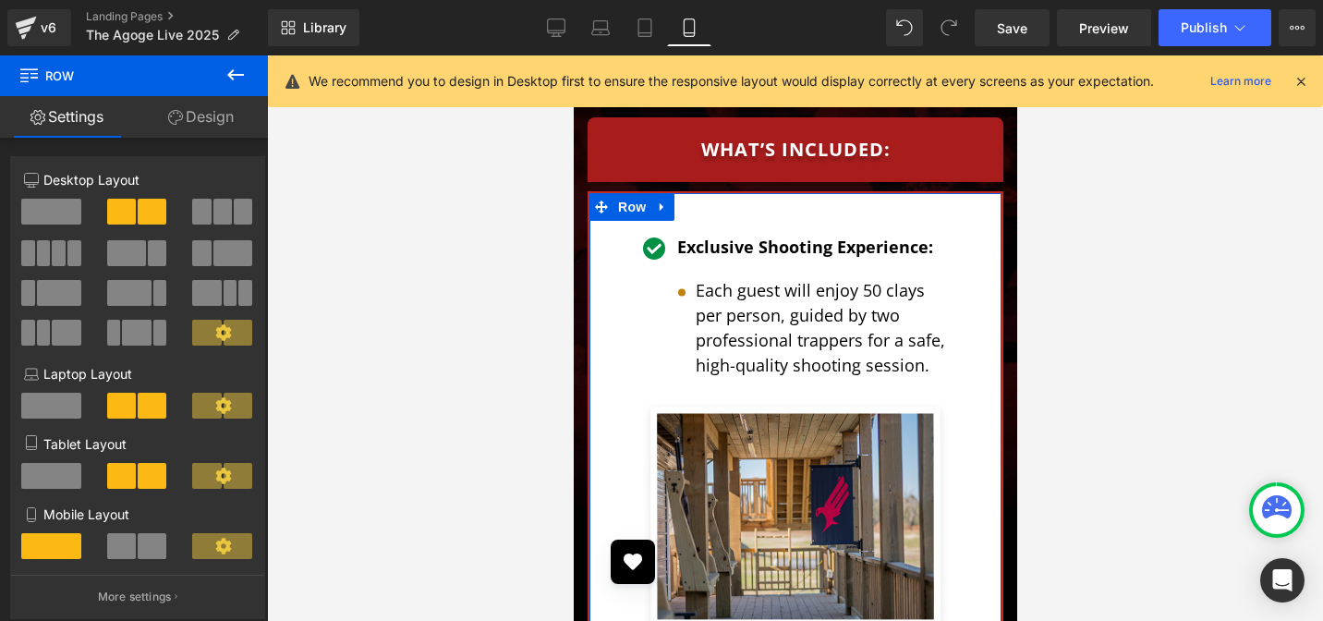
click at [220, 120] on link "Design" at bounding box center [201, 117] width 134 height 42
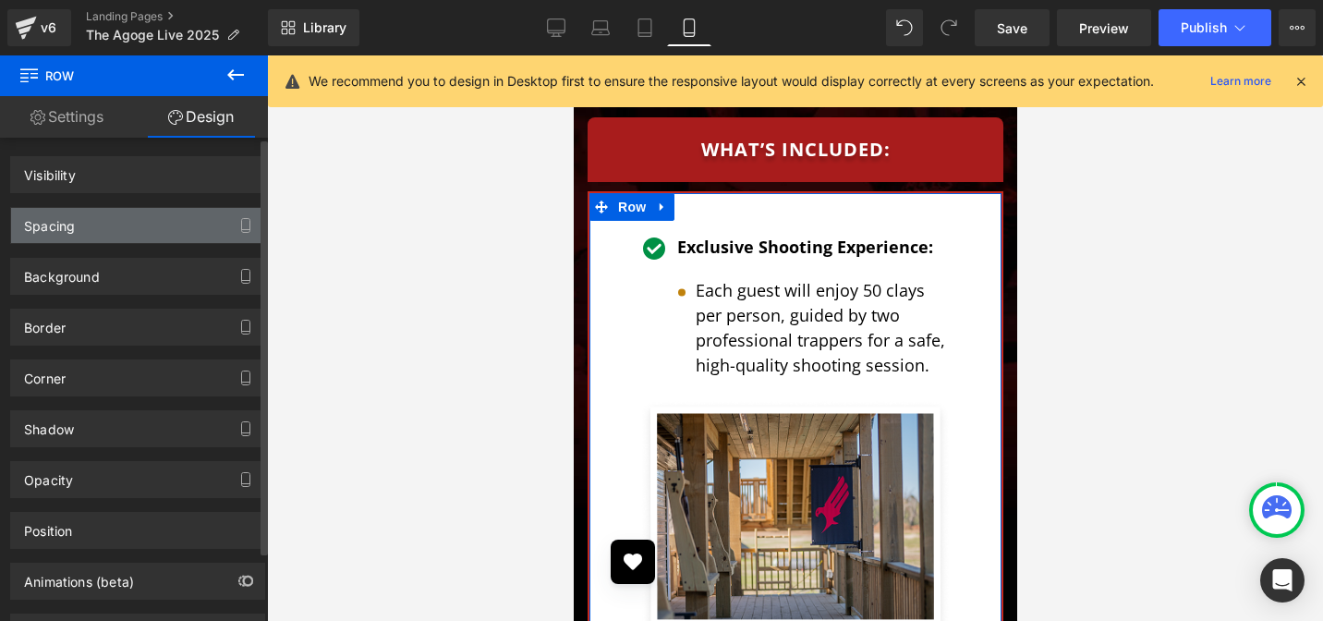
click at [58, 238] on div "Spacing" at bounding box center [137, 225] width 253 height 35
click at [63, 233] on div "Spacing" at bounding box center [49, 221] width 51 height 26
click at [59, 229] on div "Spacing" at bounding box center [49, 221] width 51 height 26
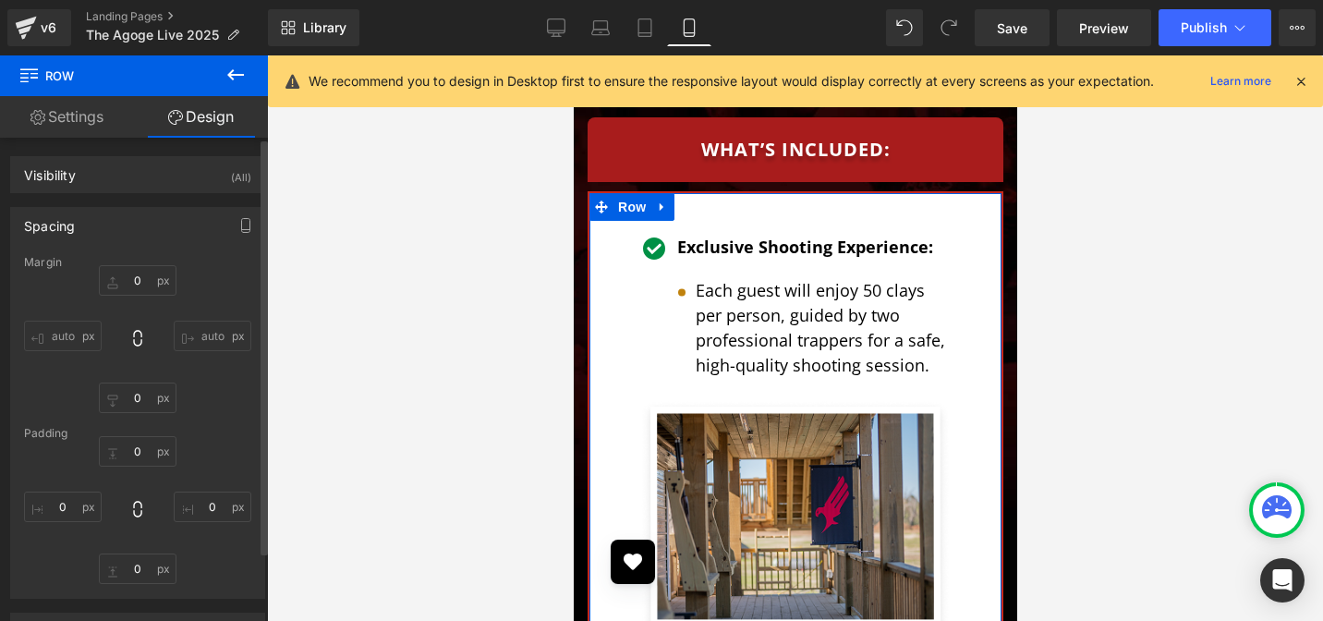
type input "10"
type input "0"
type input "35"
type input "40"
type input "35"
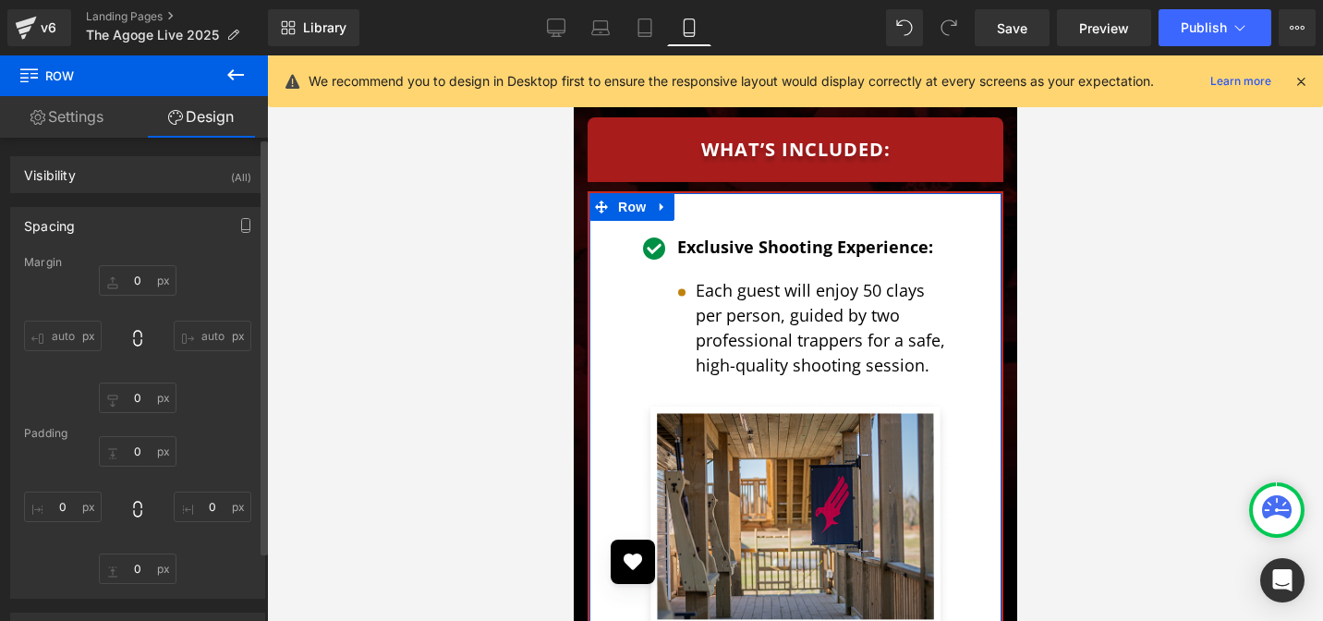
type input "40"
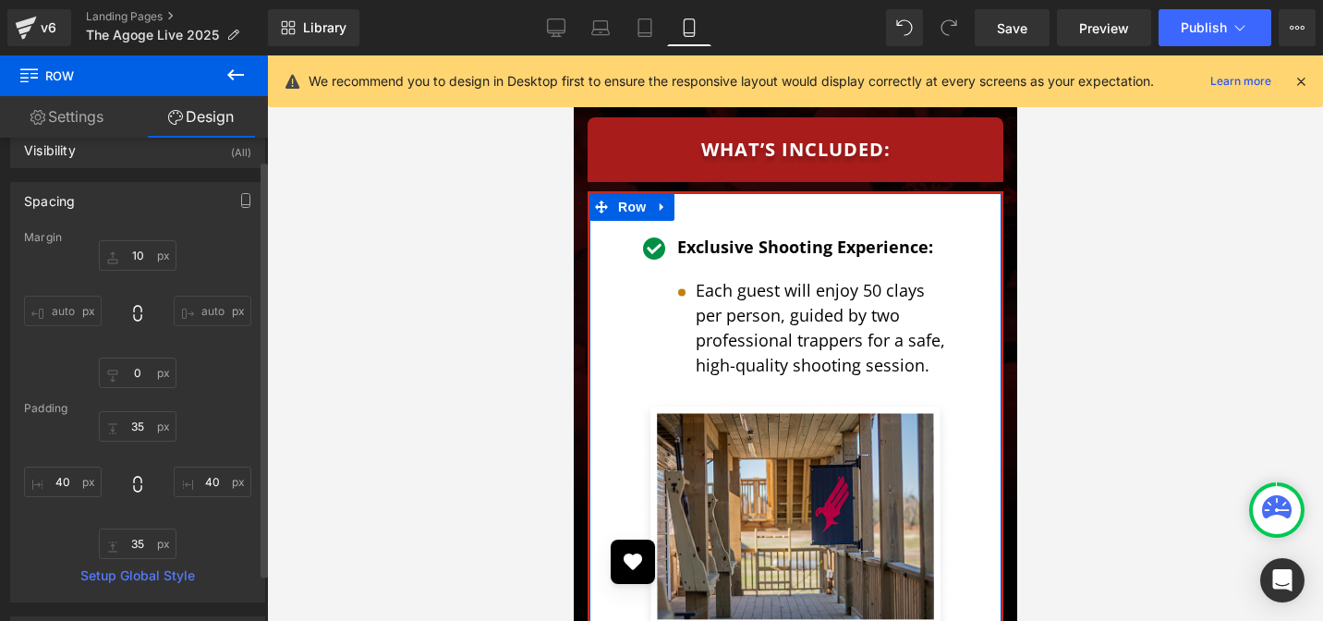
scroll to position [26, 0]
click at [138, 428] on input "35" at bounding box center [138, 425] width 78 height 30
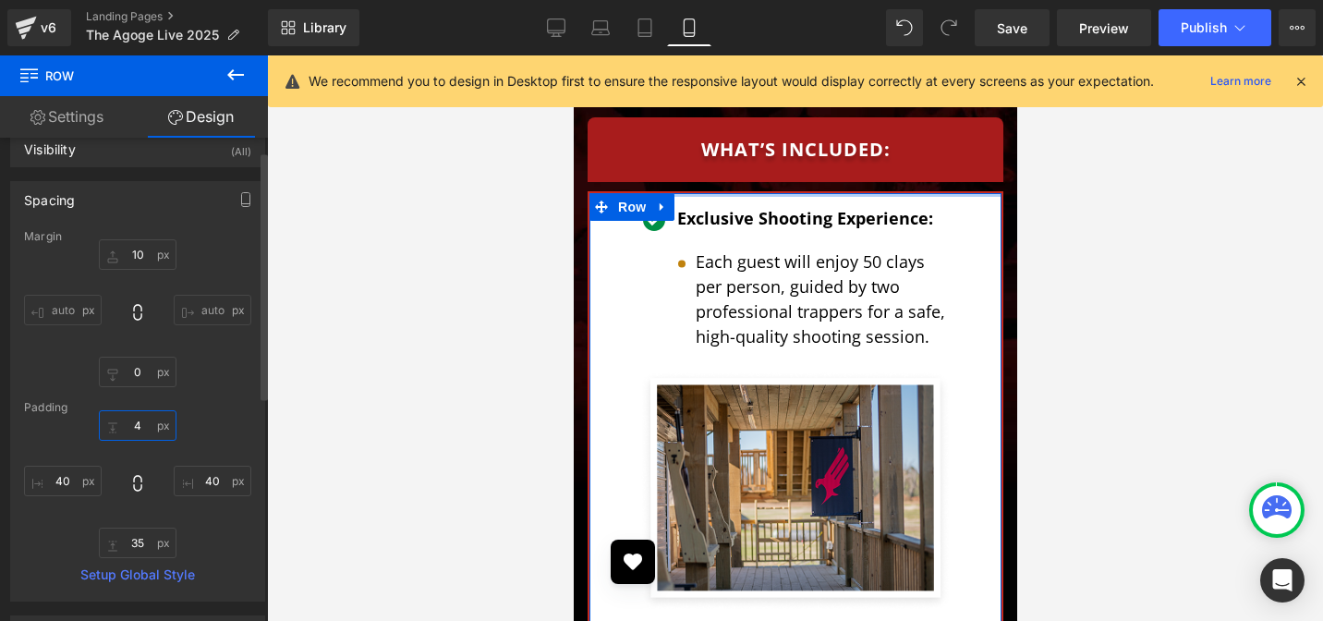
click at [134, 427] on input "4" at bounding box center [138, 425] width 78 height 30
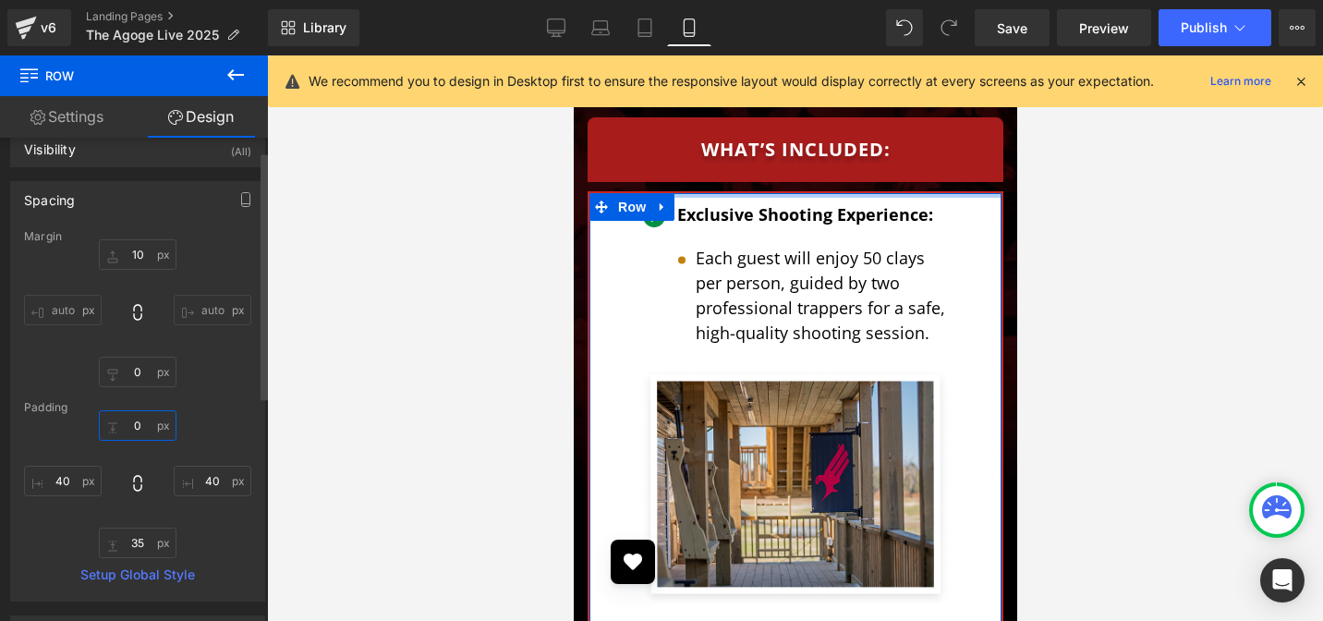
click at [138, 426] on input "0" at bounding box center [138, 425] width 78 height 30
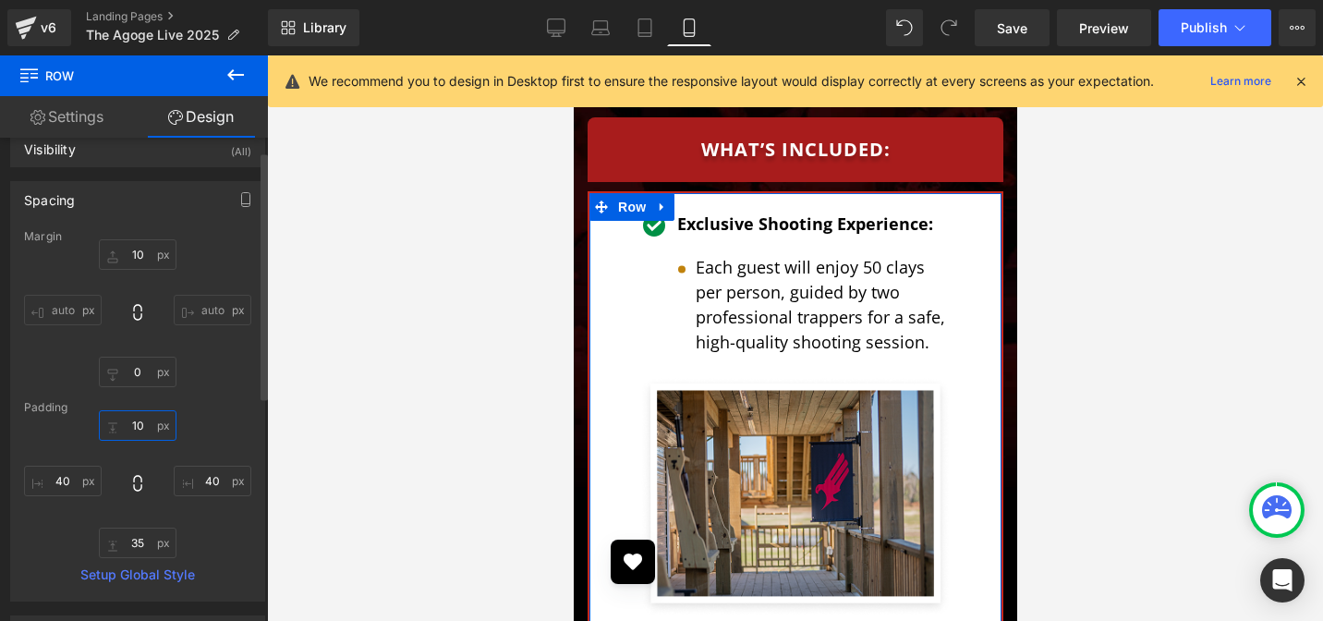
type input "10"
click at [200, 412] on div "Padding" at bounding box center [137, 407] width 227 height 13
click at [53, 481] on input "40" at bounding box center [63, 481] width 78 height 30
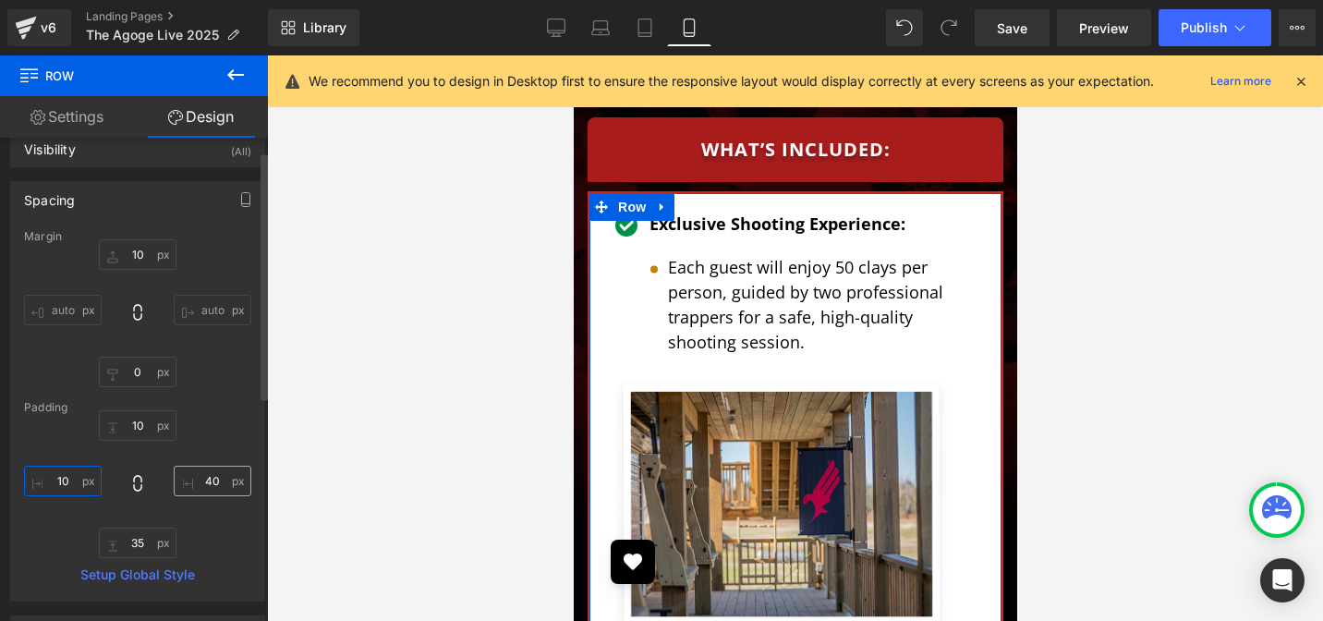
type input "10"
click at [214, 480] on input "40" at bounding box center [213, 481] width 78 height 30
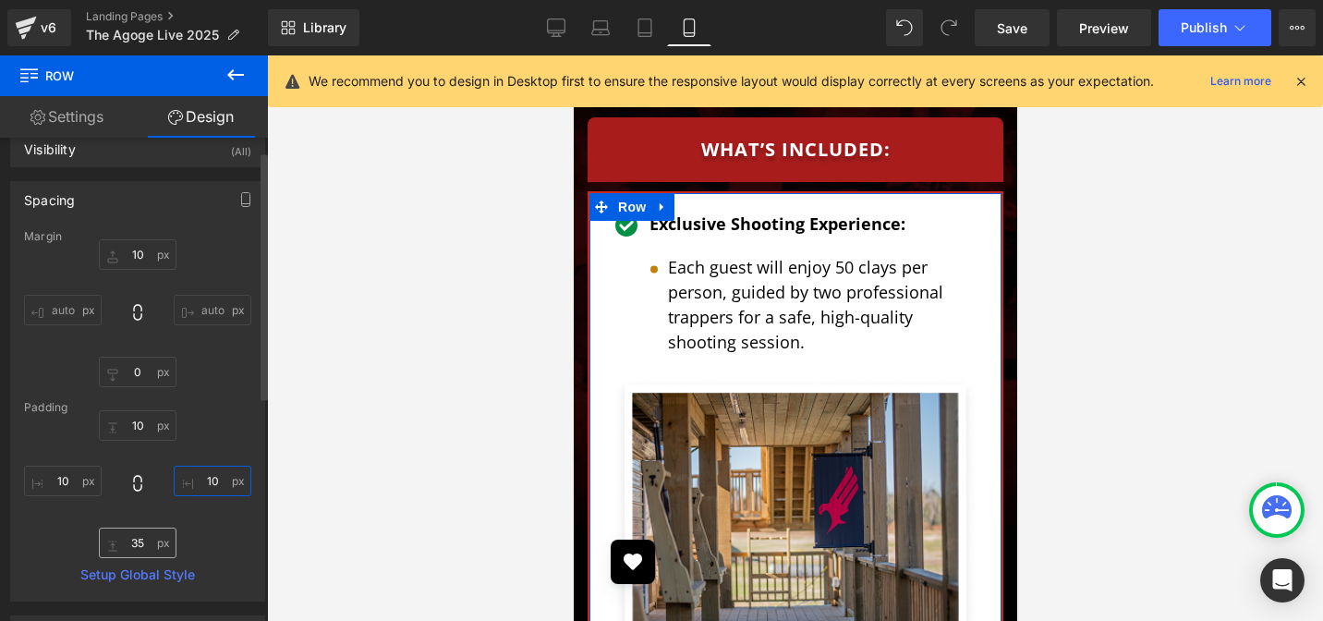
type input "10"
click at [135, 543] on input "35" at bounding box center [138, 542] width 78 height 30
type input "10"
click at [56, 536] on div "10 10 10 10 10 10 10 10" at bounding box center [137, 484] width 227 height 148
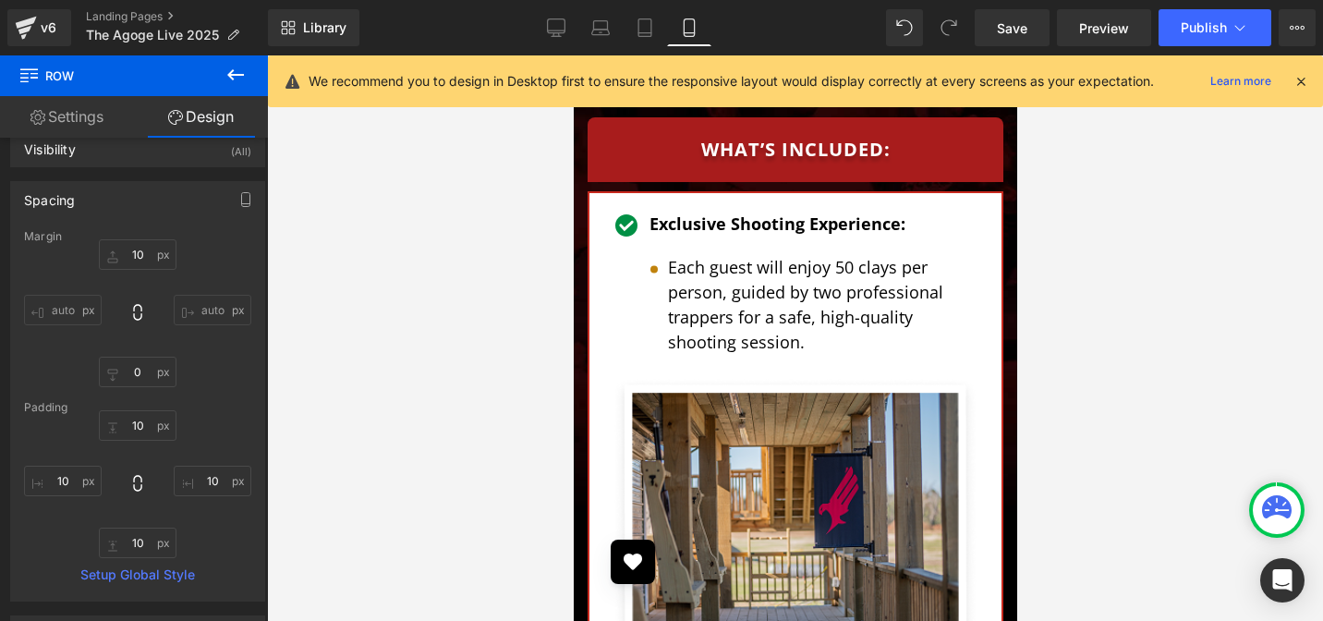
click at [1123, 246] on div at bounding box center [795, 337] width 1056 height 565
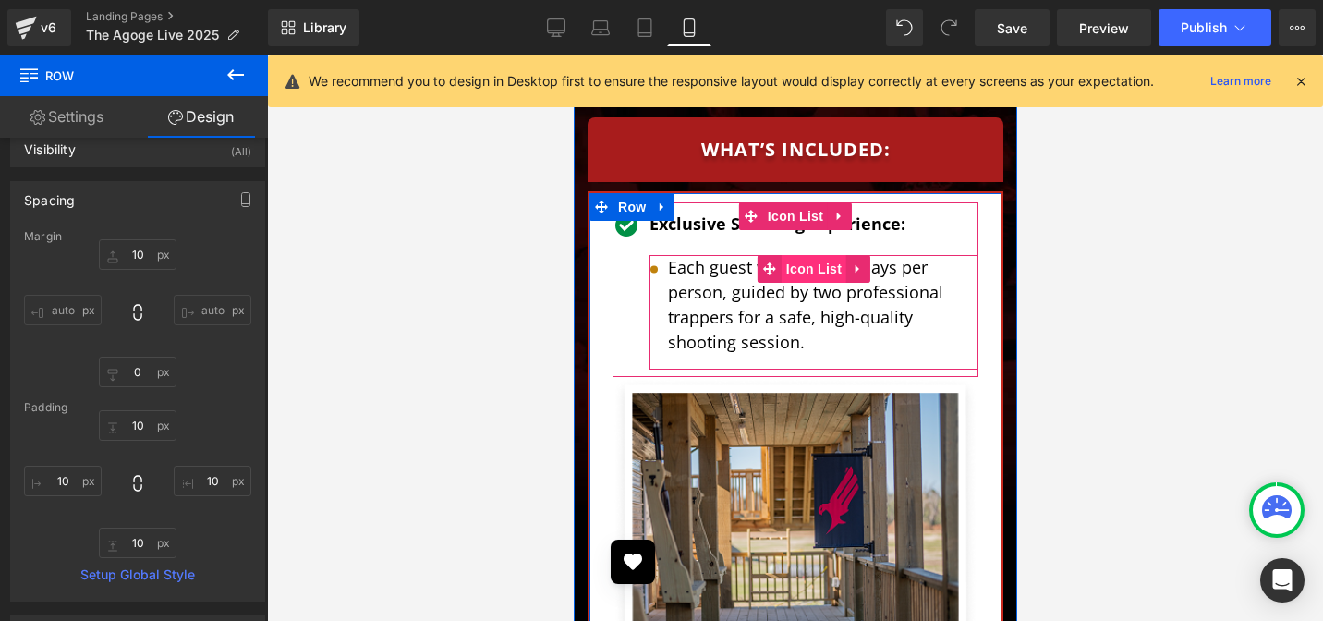
click at [791, 255] on span "Icon List" at bounding box center [812, 269] width 65 height 28
click at [793, 255] on span "Icon List" at bounding box center [812, 269] width 65 height 28
click at [792, 255] on span "Icon List" at bounding box center [812, 269] width 65 height 28
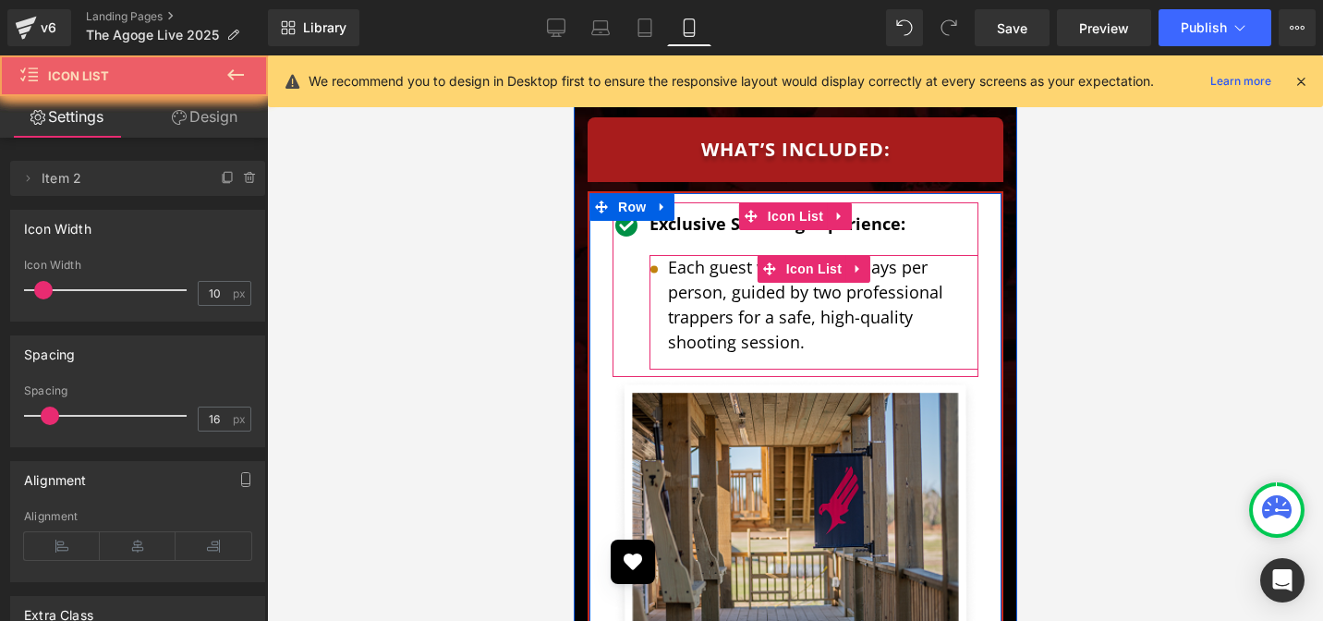
click at [225, 115] on link "Design" at bounding box center [205, 117] width 134 height 42
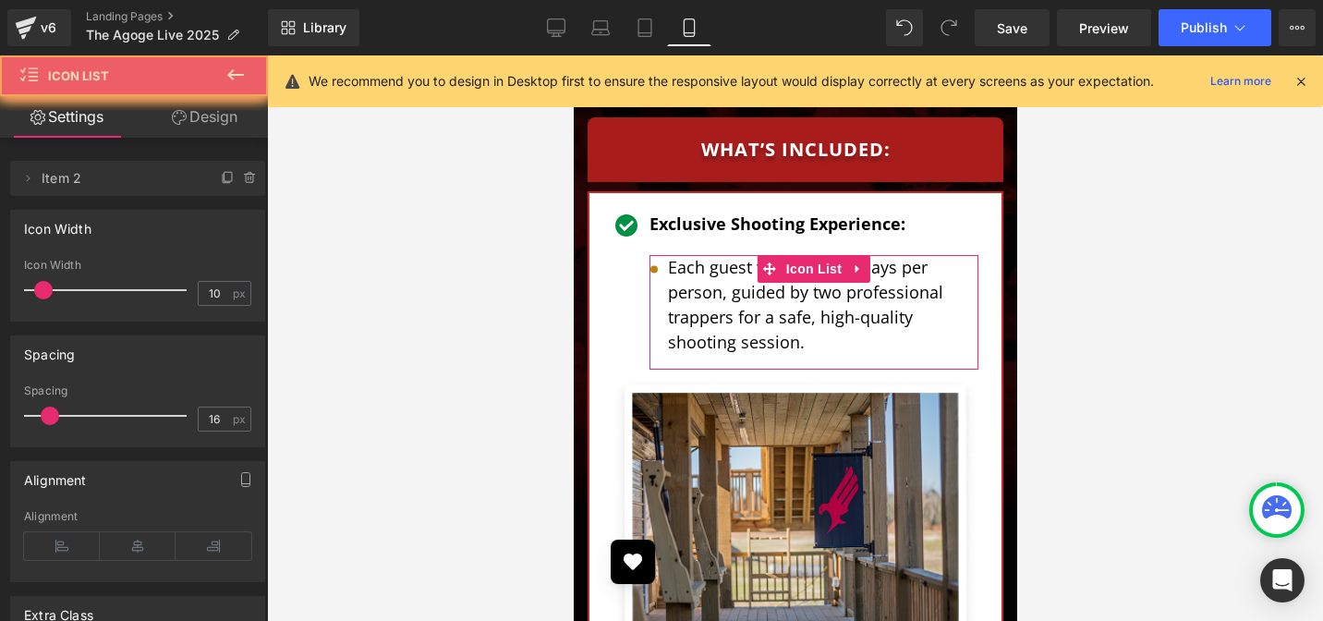
click at [0, 0] on div "Spacing" at bounding box center [0, 0] width 0 height 0
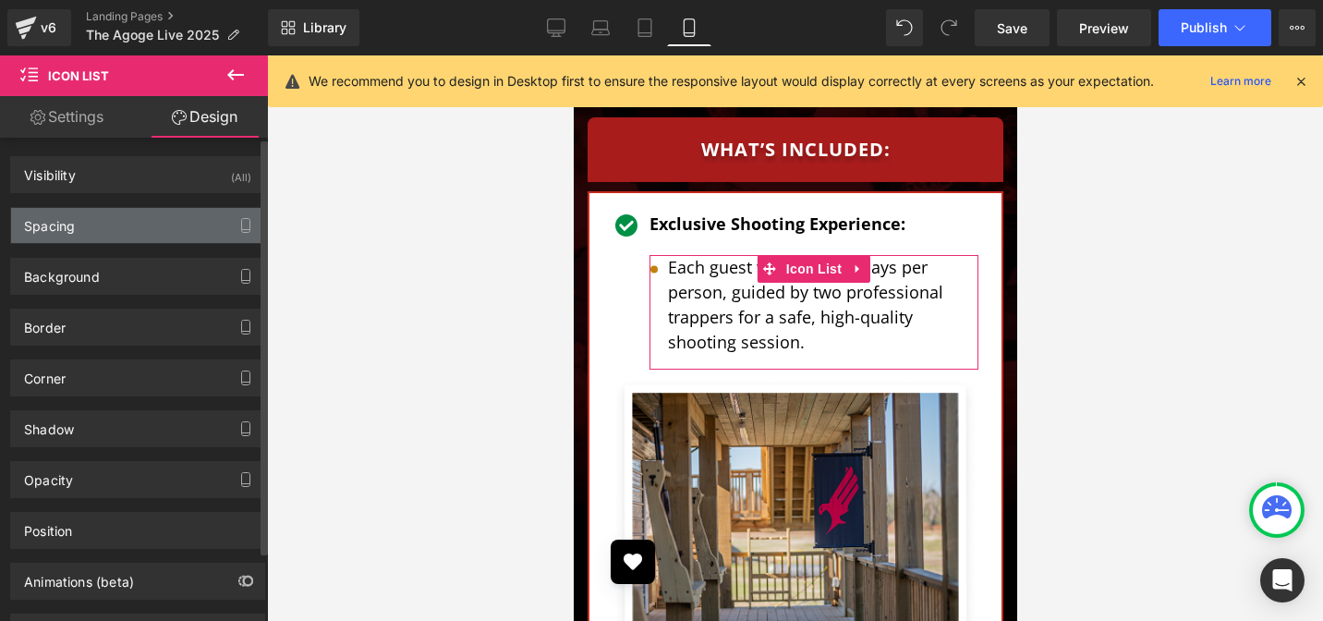
click at [52, 226] on div "Spacing" at bounding box center [49, 221] width 51 height 26
type input "0"
type input "10"
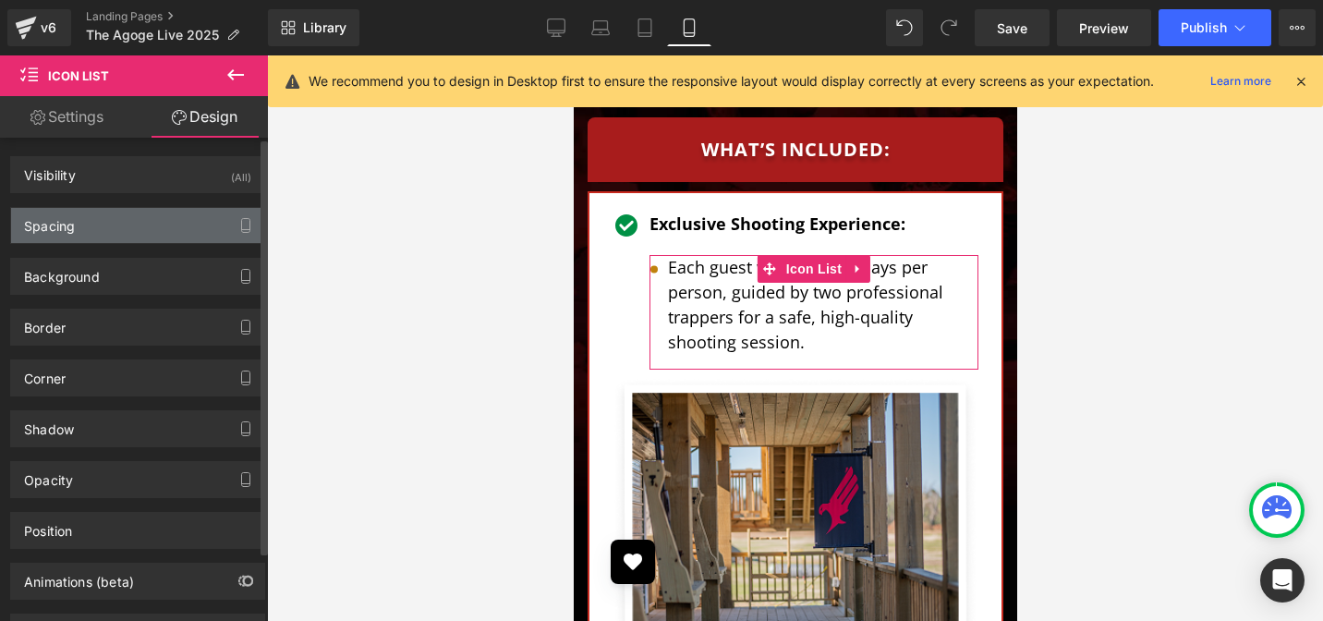
type input "0"
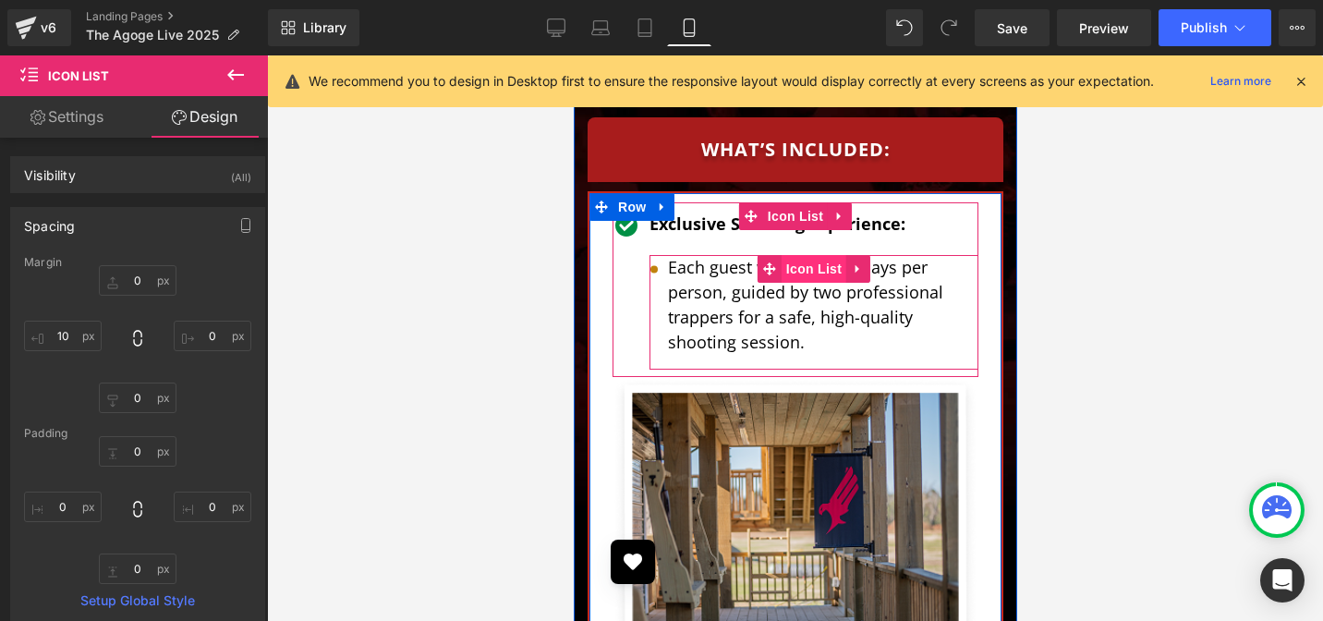
click at [783, 255] on span "Icon List" at bounding box center [812, 269] width 65 height 28
click at [786, 255] on span "Icon List" at bounding box center [812, 269] width 65 height 28
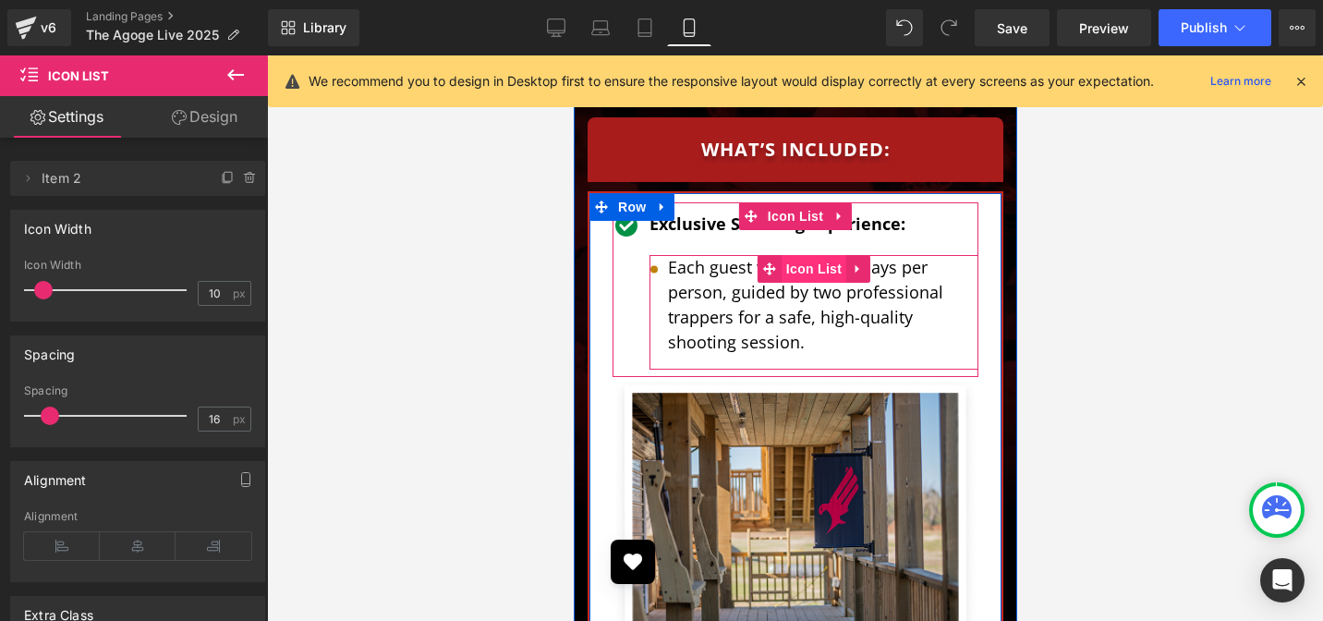
click at [786, 255] on span "Icon List" at bounding box center [812, 269] width 65 height 28
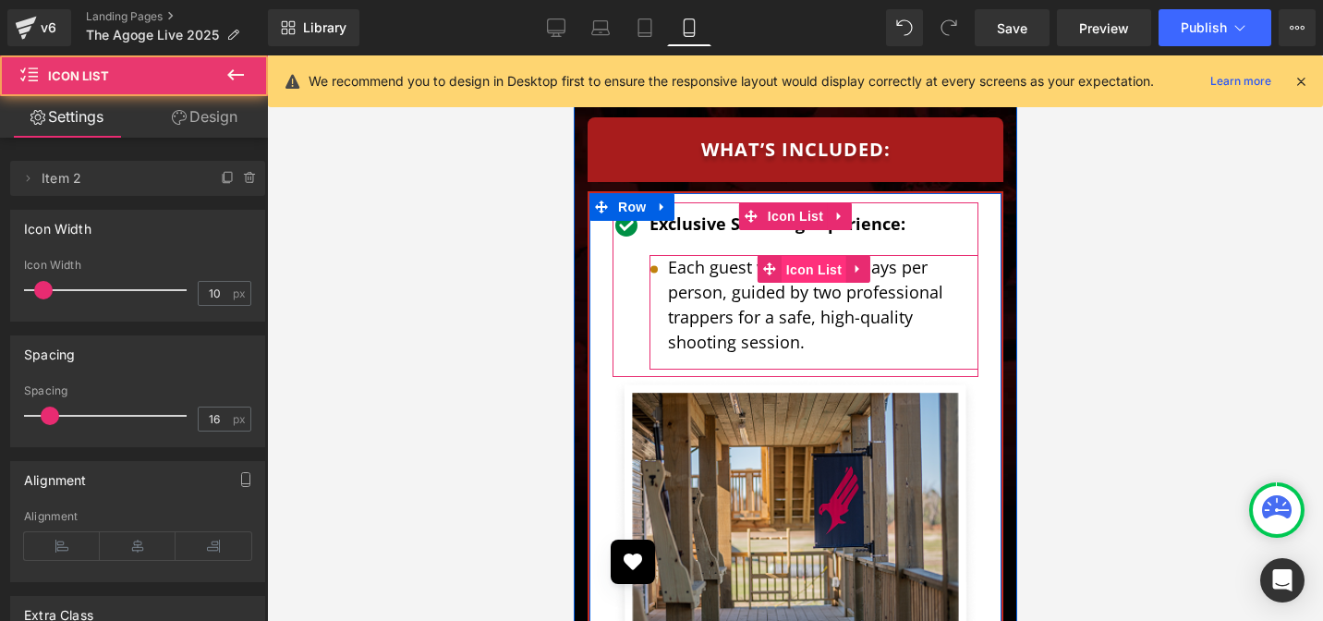
click at [786, 256] on span "Icon List" at bounding box center [812, 270] width 65 height 28
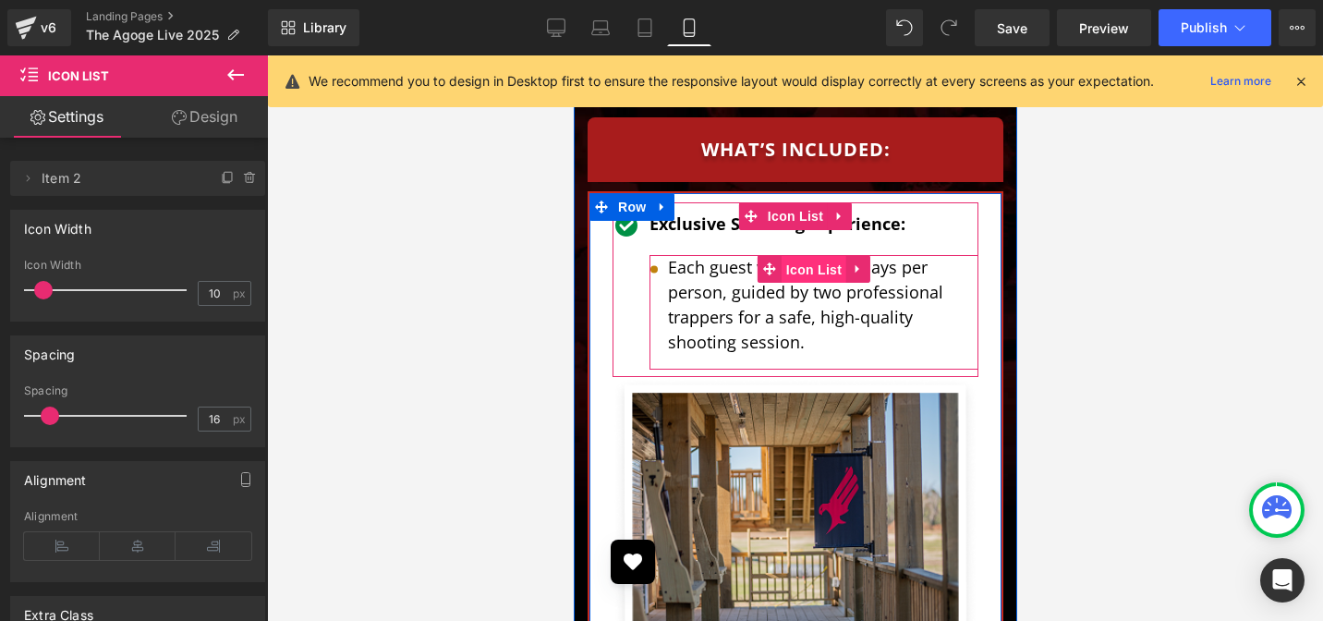
click at [786, 256] on span "Icon List" at bounding box center [812, 270] width 65 height 28
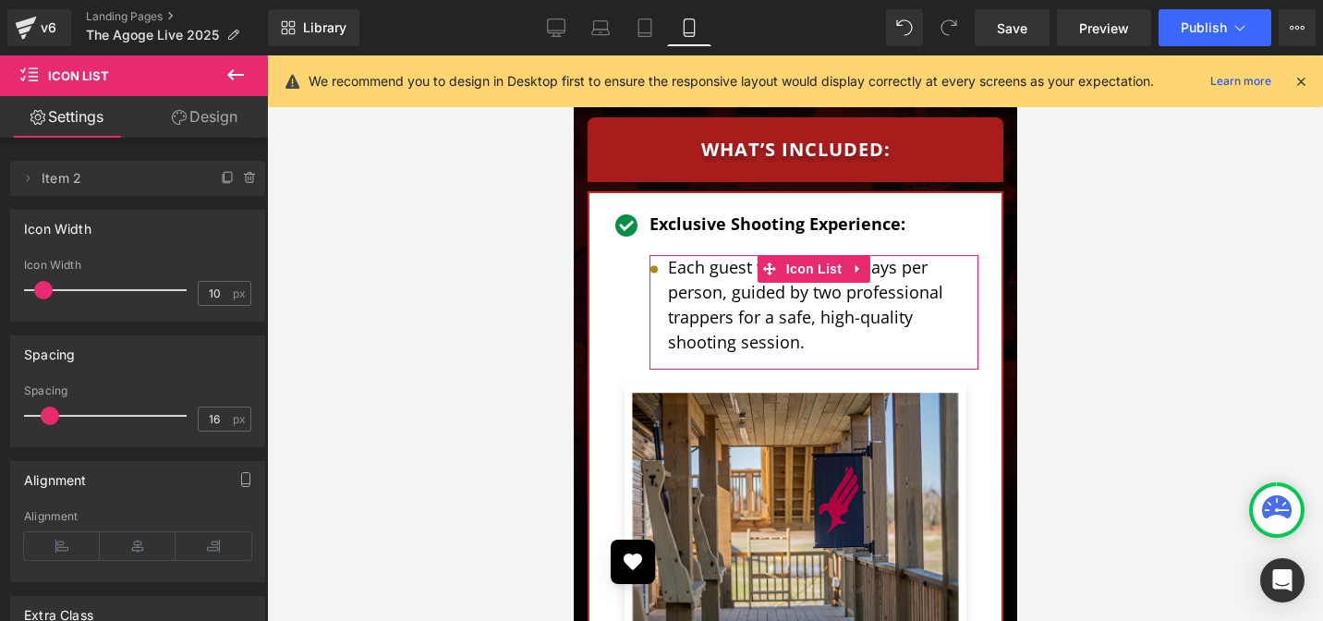
click at [198, 127] on link "Design" at bounding box center [205, 117] width 134 height 42
click at [0, 0] on div "Spacing" at bounding box center [0, 0] width 0 height 0
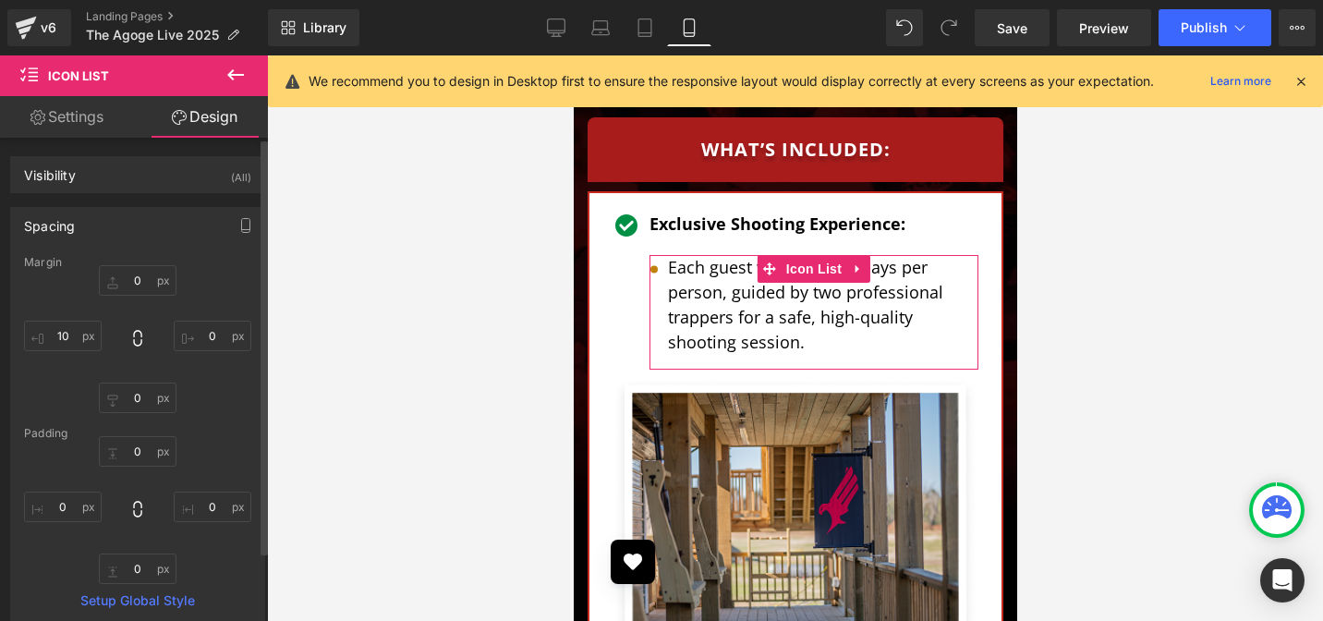
type input "0"
type input "10"
type input "0"
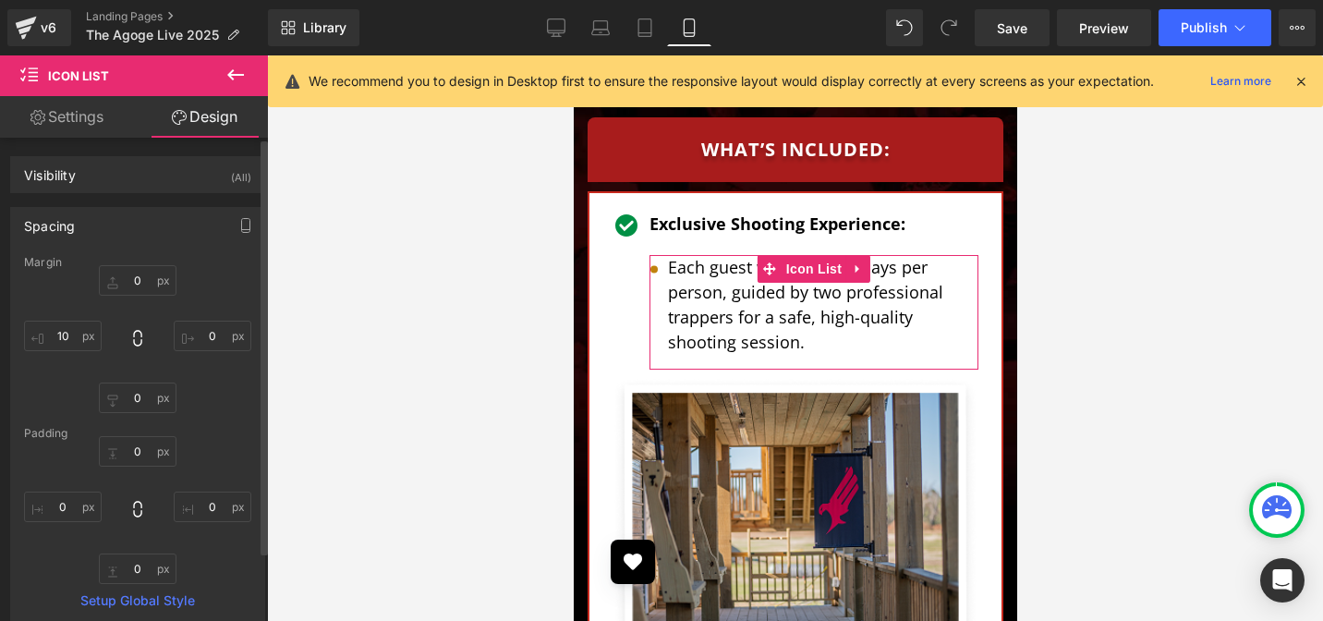
type input "0"
click at [127, 283] on input "0" at bounding box center [138, 280] width 78 height 30
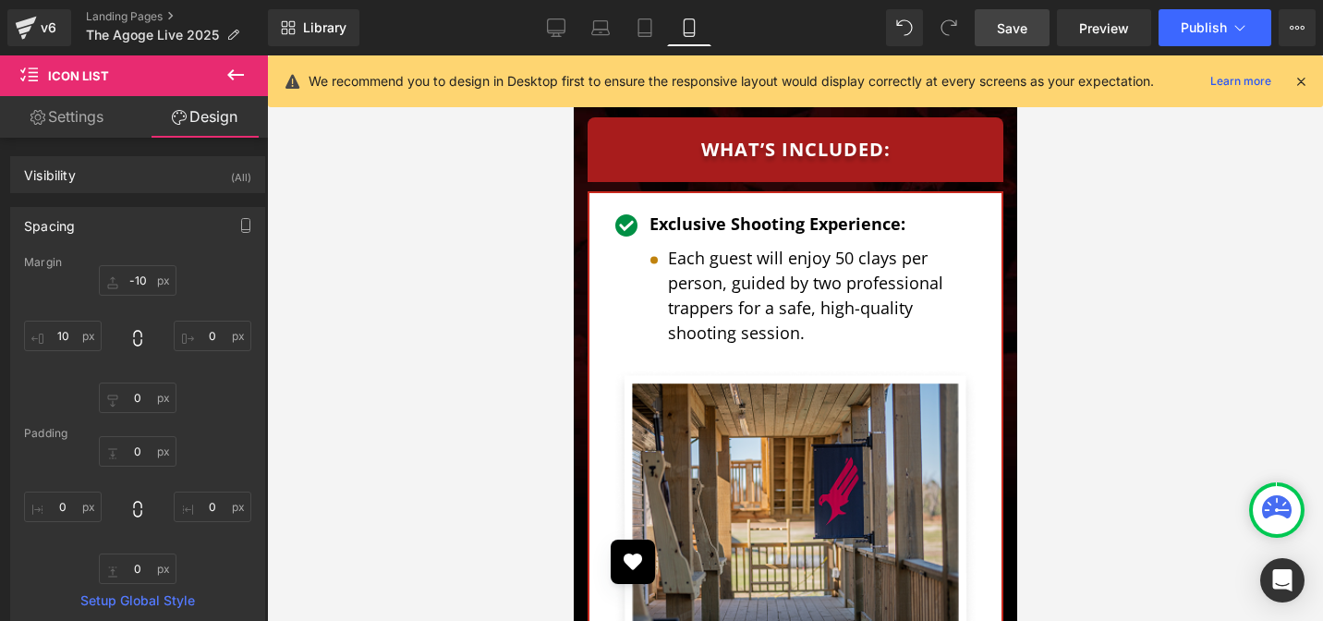
click at [1021, 34] on span "Save" at bounding box center [1012, 27] width 30 height 19
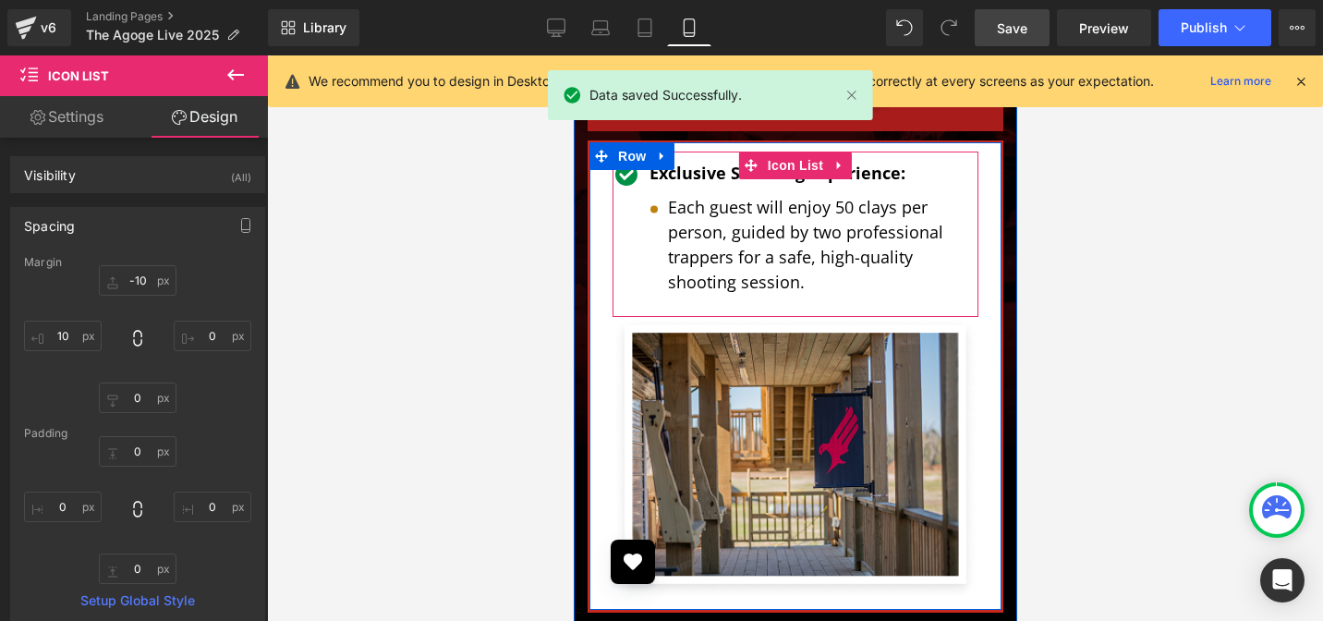
scroll to position [5702, 0]
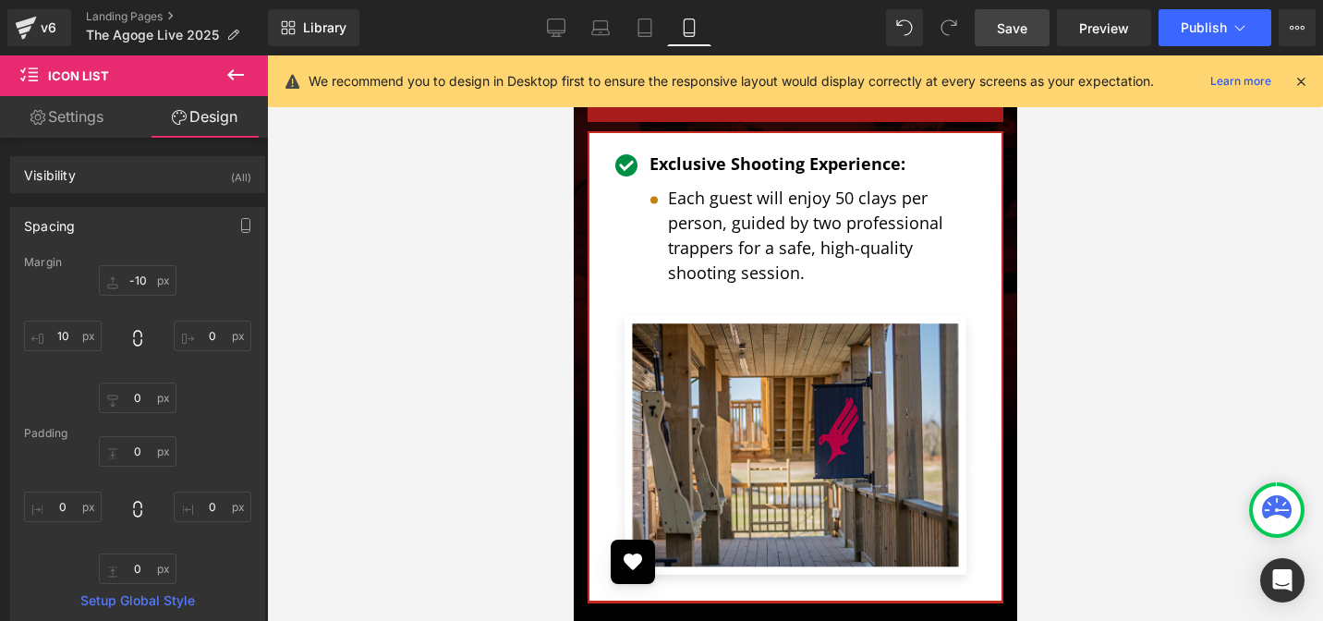
click at [547, 34] on icon at bounding box center [556, 27] width 18 height 18
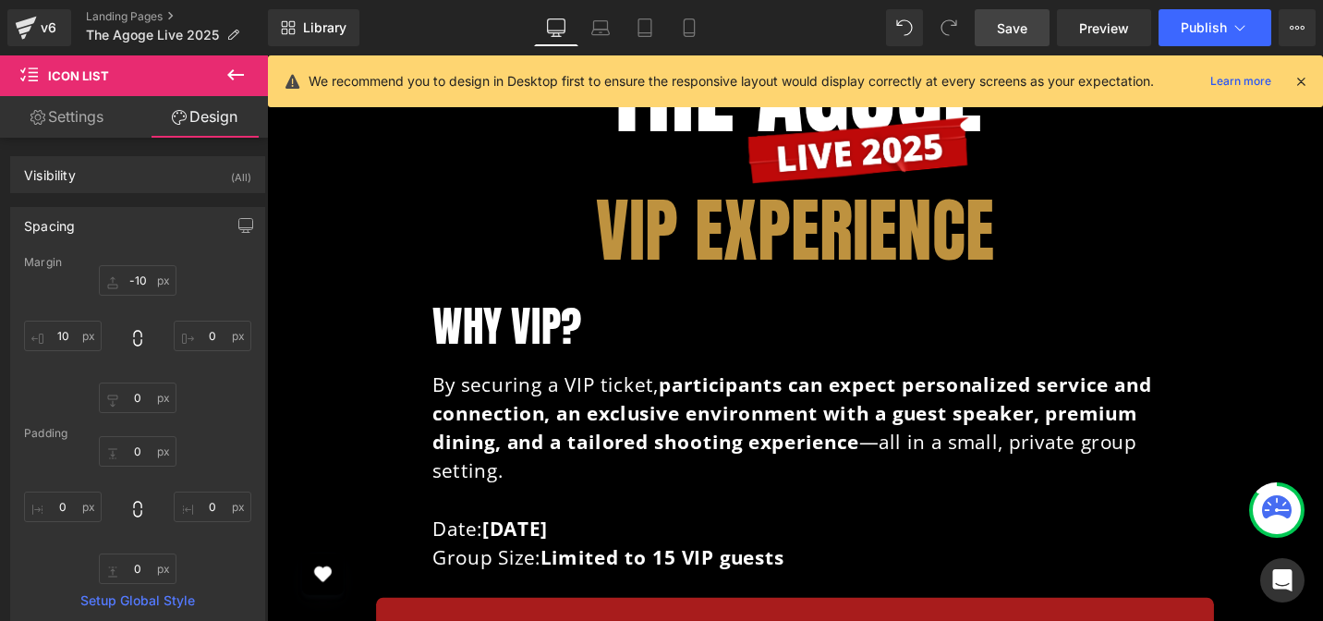
type input "0"
type input "20"
type input "0"
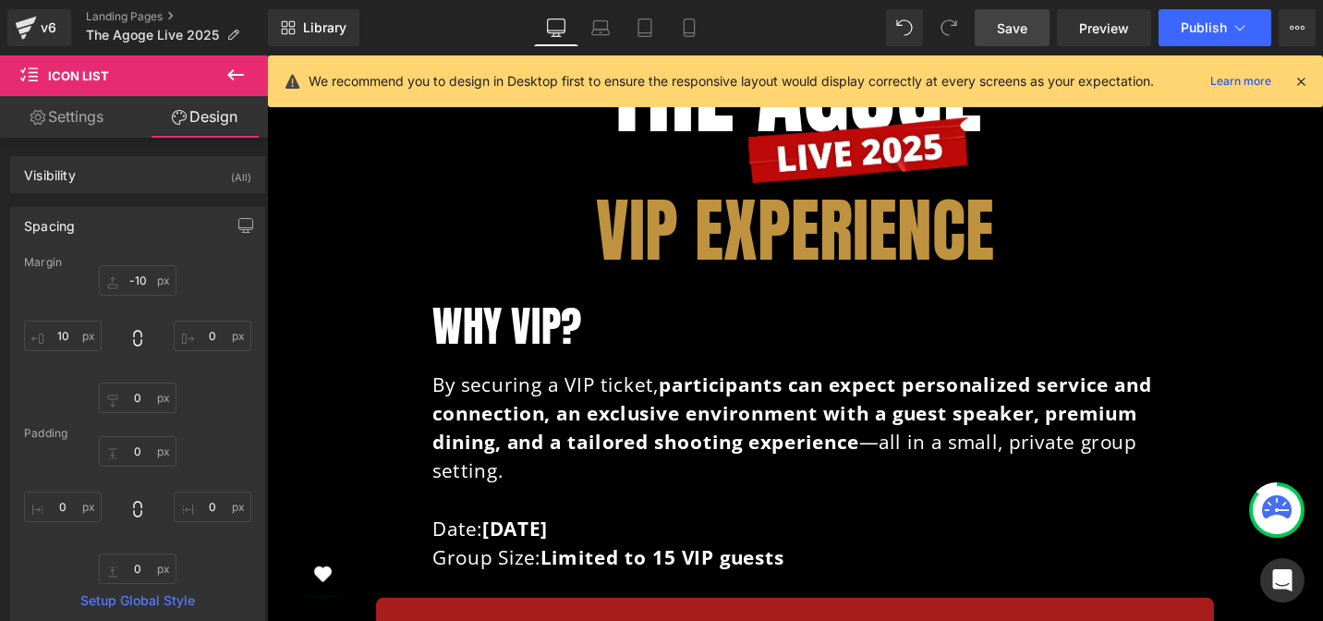
type input "0"
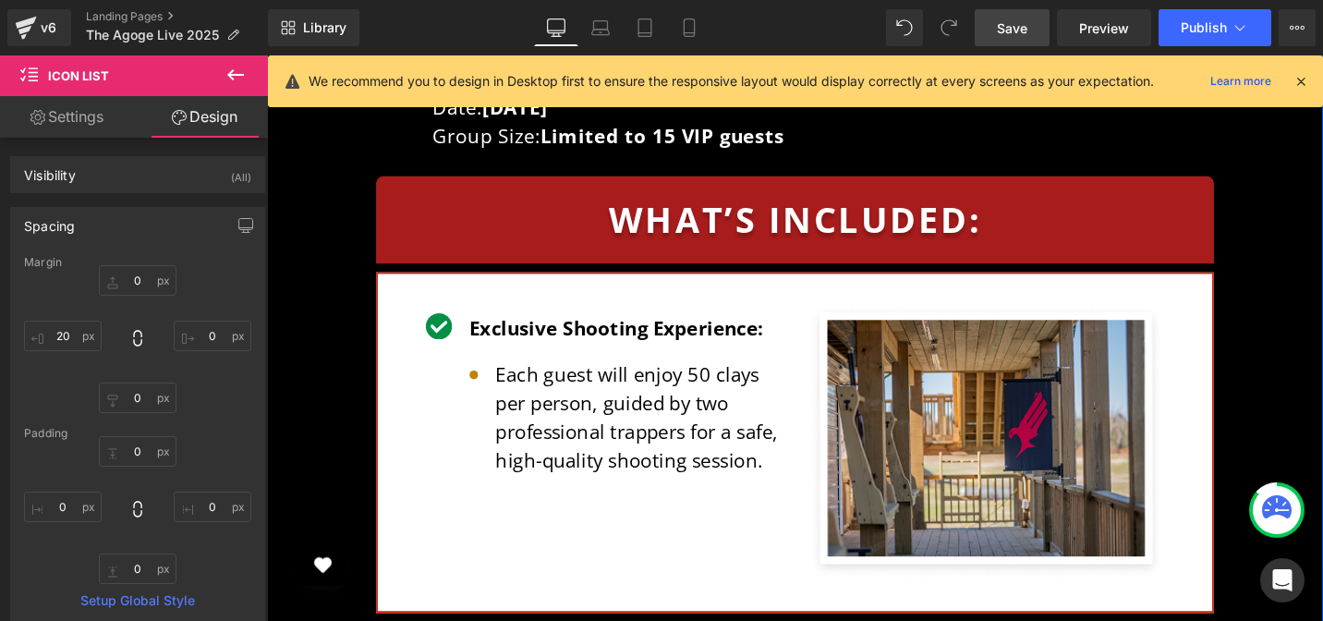
scroll to position [6160, 0]
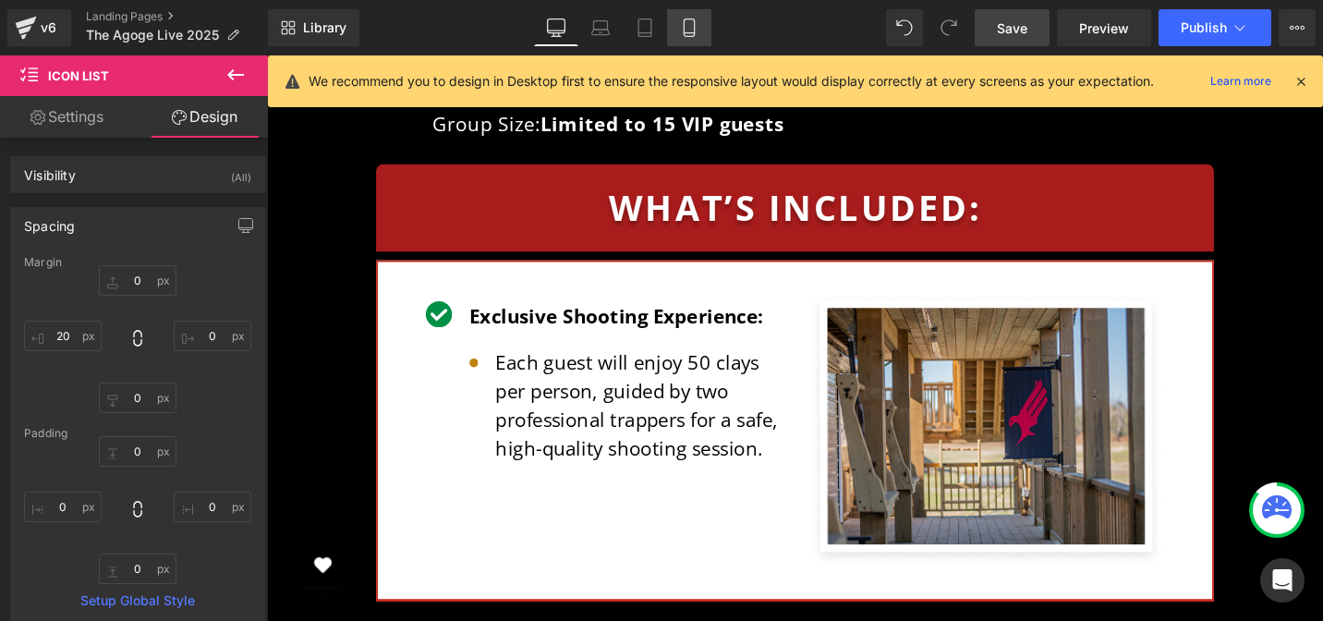
click at [682, 32] on icon at bounding box center [689, 27] width 18 height 18
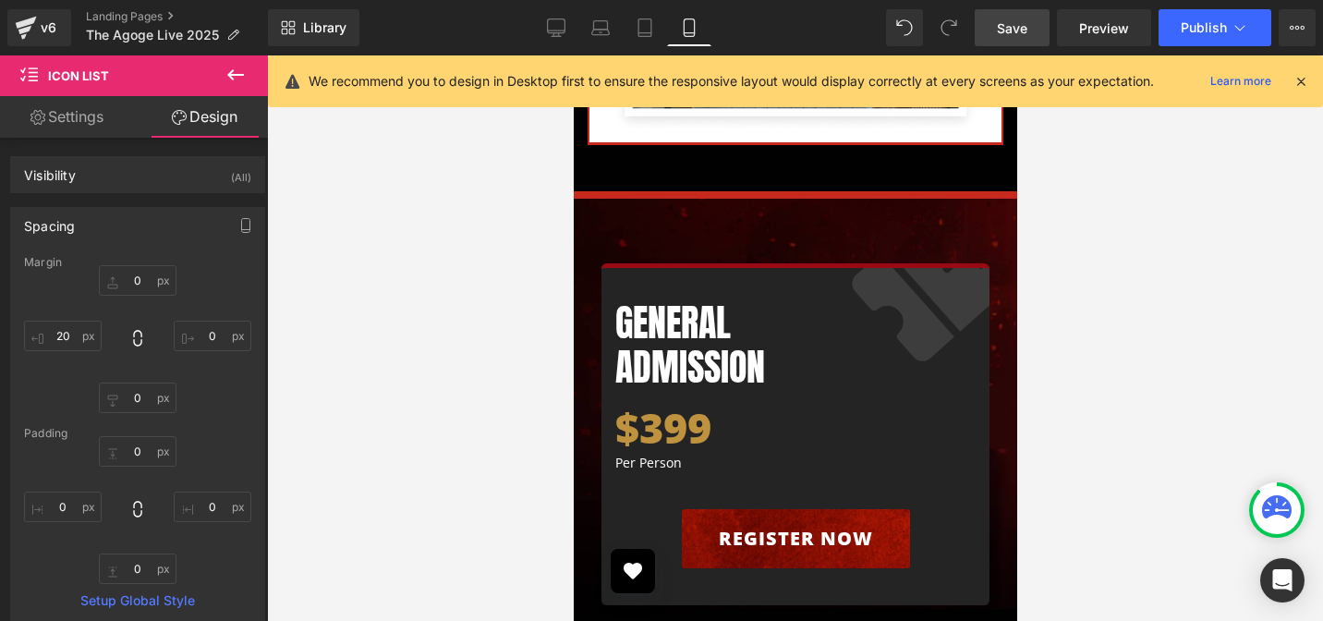
type input "-10"
type input "0"
type input "10"
type input "0"
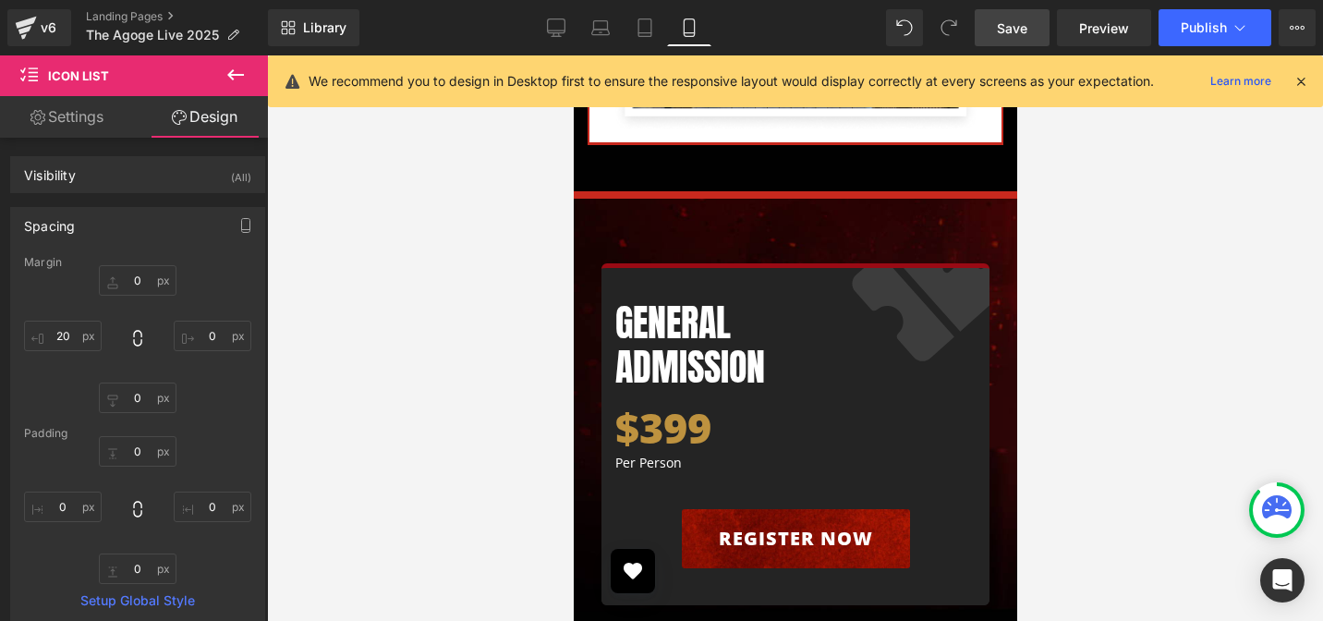
type input "0"
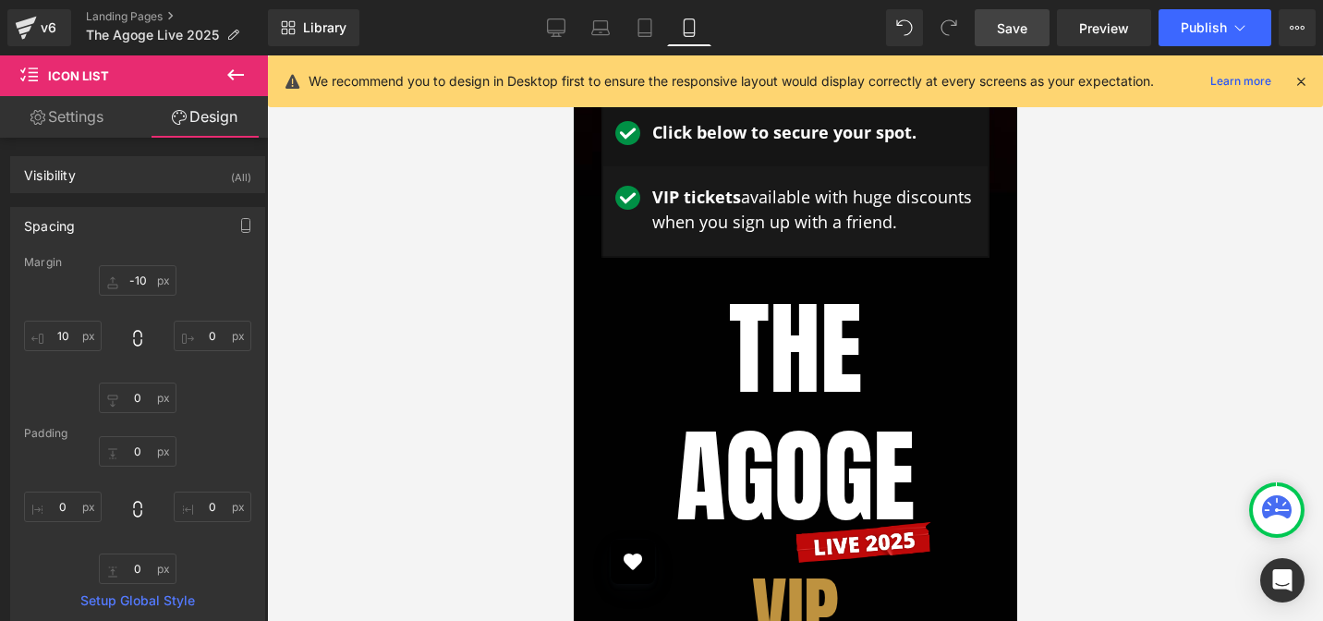
scroll to position [4098, 0]
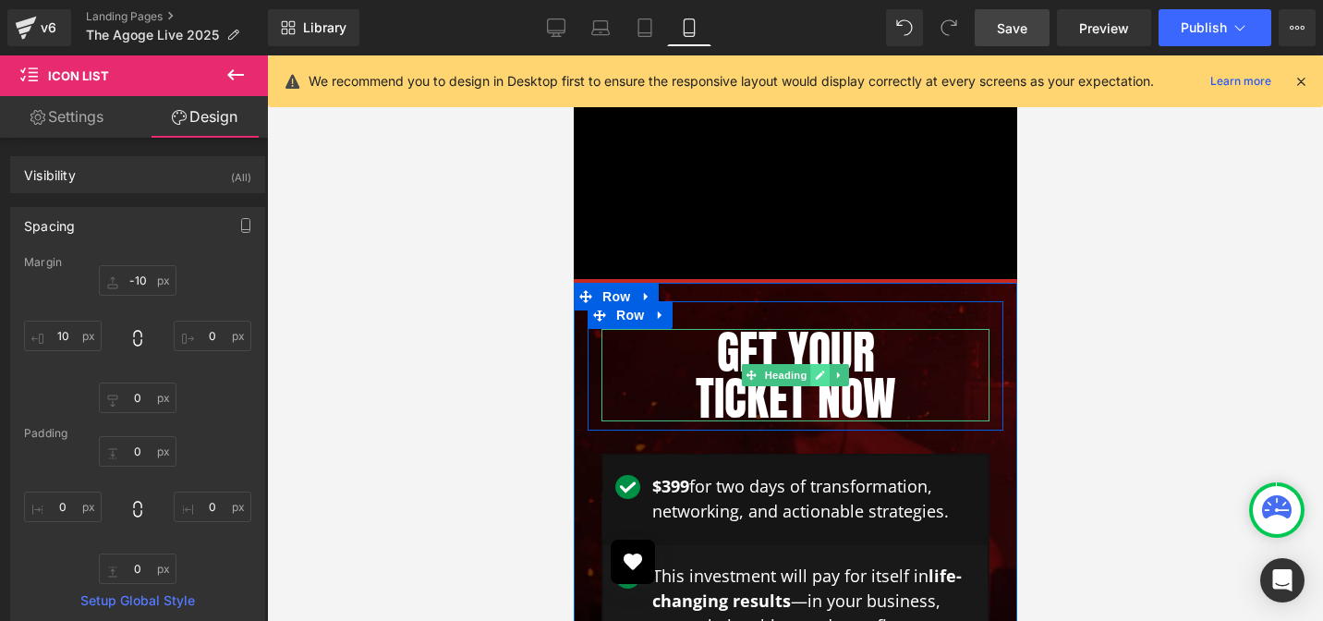
click at [810, 364] on link at bounding box center [819, 375] width 19 height 22
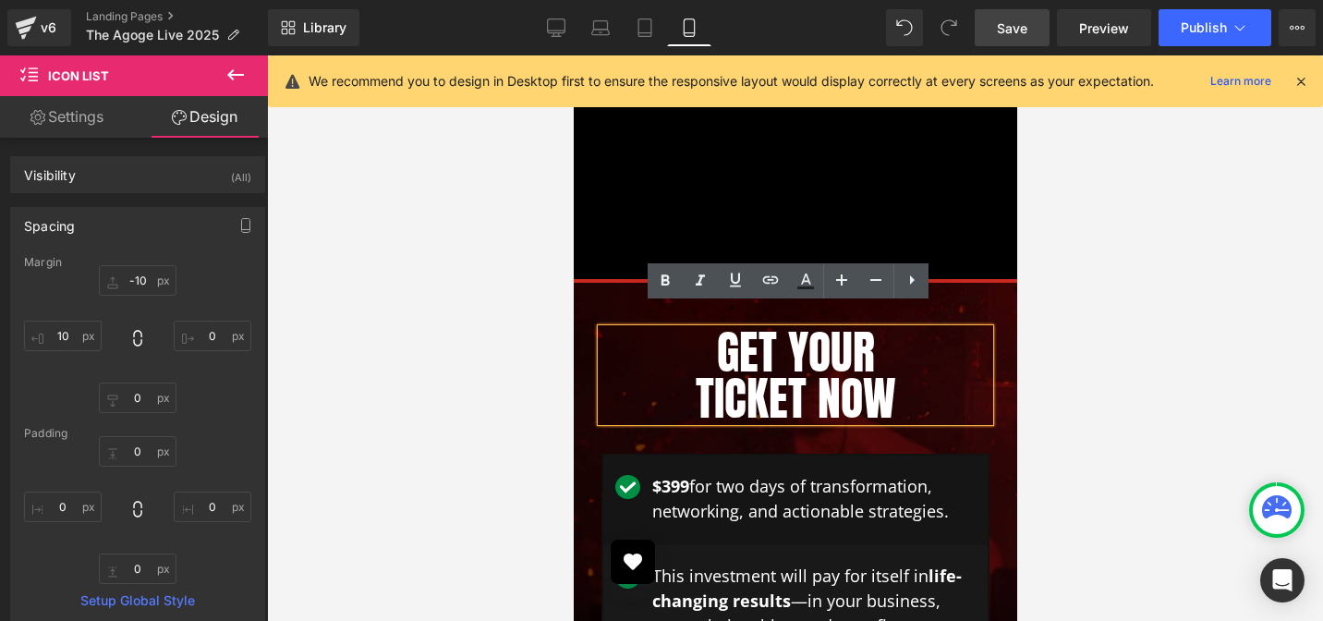
click at [806, 375] on h1 "Ticket Now" at bounding box center [794, 398] width 388 height 46
click at [782, 377] on h1 "Ticket Now" at bounding box center [794, 398] width 388 height 46
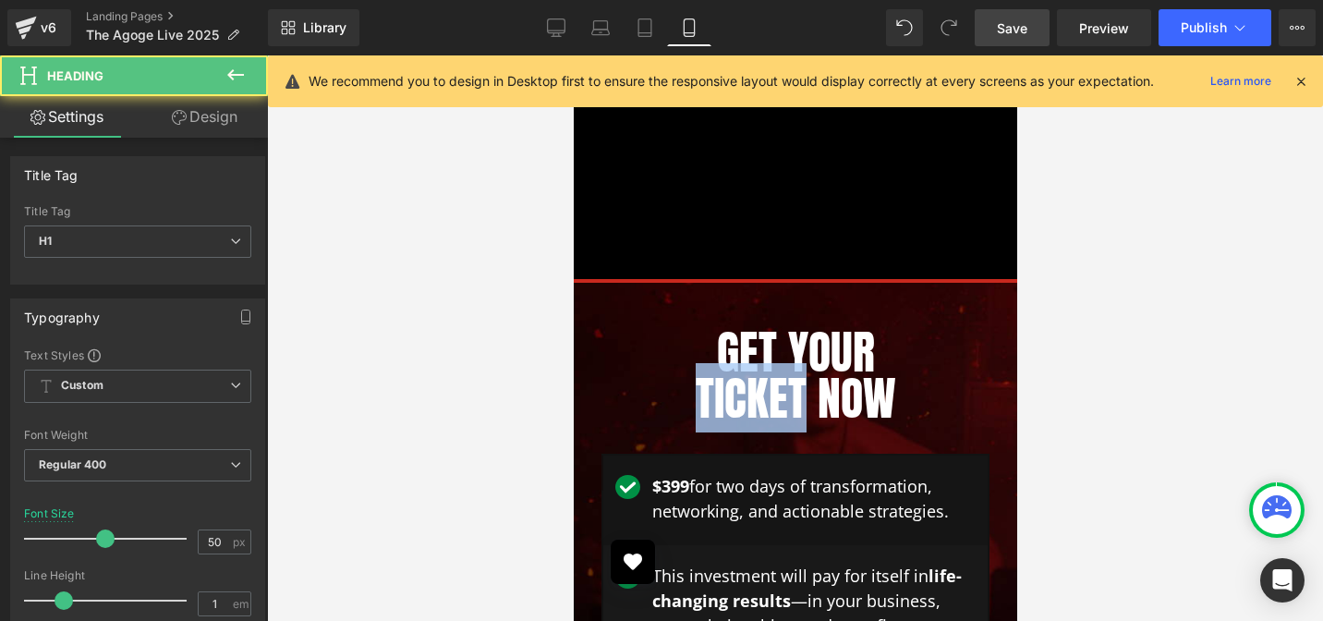
click at [717, 329] on h1 "Get Your" at bounding box center [794, 352] width 388 height 46
click at [775, 329] on h1 "Get Your" at bounding box center [794, 352] width 388 height 46
click at [843, 375] on h1 "Ticket Now" at bounding box center [794, 398] width 388 height 46
click at [846, 329] on h1 "Get Your" at bounding box center [794, 352] width 388 height 46
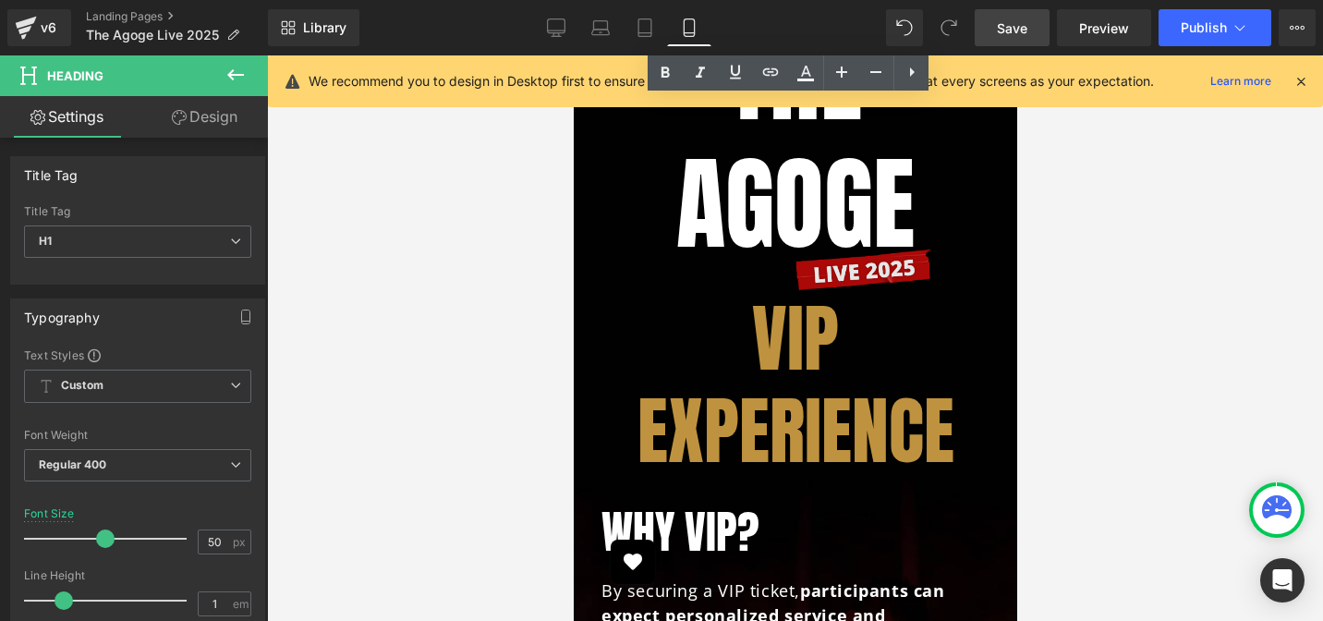
scroll to position [4935, 0]
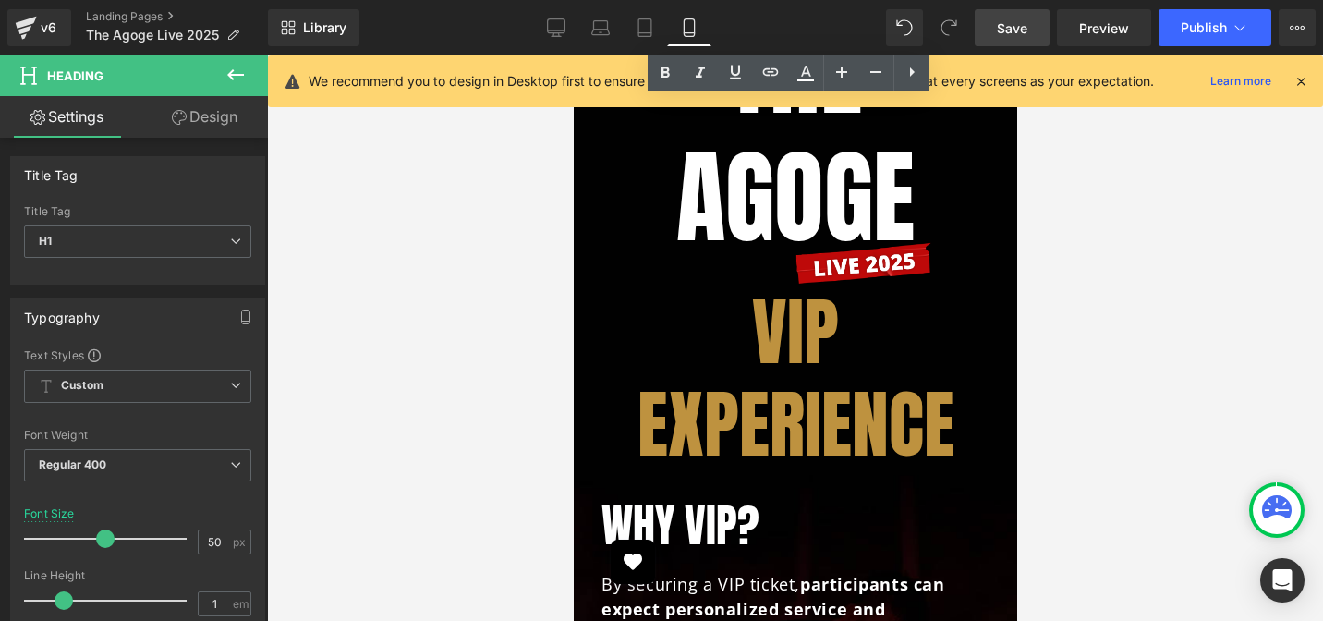
drag, startPoint x: 801, startPoint y: 372, endPoint x: 783, endPoint y: 331, distance: 45.1
click at [801, 371] on h3 "VIP Experience" at bounding box center [794, 377] width 388 height 185
click at [789, 372] on h3 "VIP Experience" at bounding box center [794, 377] width 388 height 185
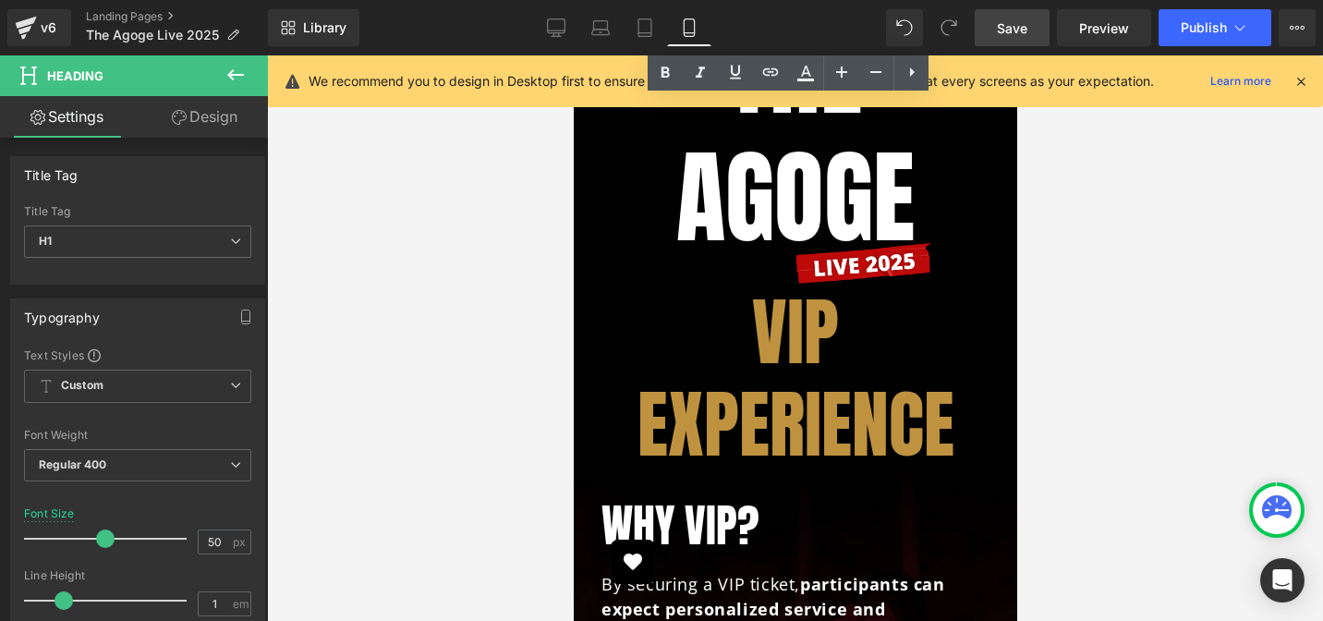
click at [789, 372] on h3 "VIP Experience" at bounding box center [794, 377] width 388 height 185
click at [790, 394] on h3 "VIP Experience" at bounding box center [794, 377] width 388 height 185
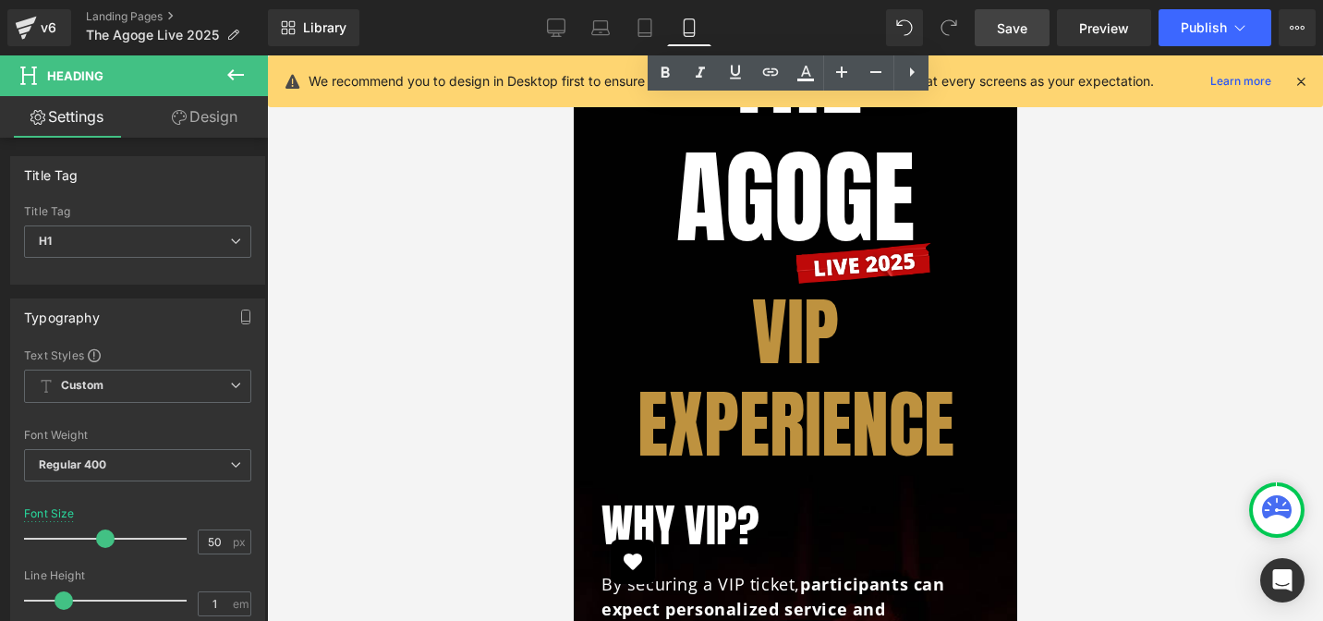
click at [790, 394] on h3 "VIP Experience" at bounding box center [794, 377] width 388 height 185
click at [783, 331] on h3 "VIP Experience" at bounding box center [794, 377] width 388 height 185
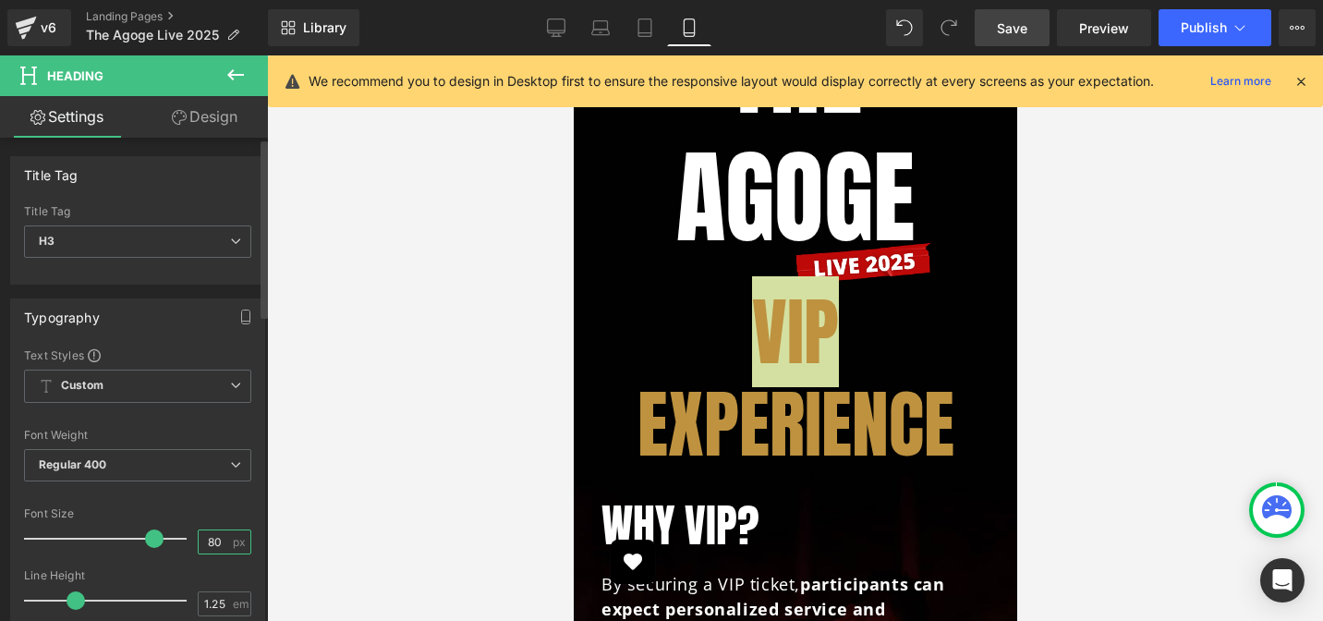
click at [213, 548] on input "80" at bounding box center [215, 541] width 32 height 23
click at [213, 547] on input "80" at bounding box center [215, 541] width 32 height 23
type input "50"
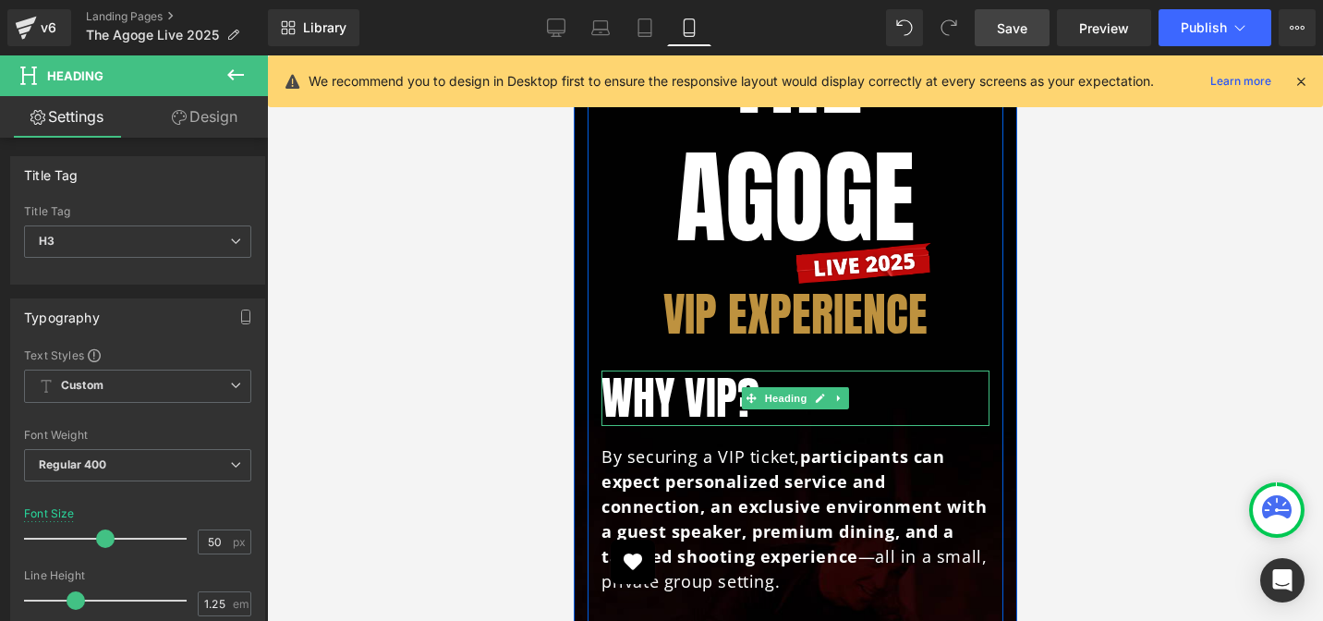
click at [658, 375] on h3 "Why VIP?" at bounding box center [794, 397] width 388 height 55
click at [656, 381] on h3 "Why VIP?" at bounding box center [794, 397] width 388 height 55
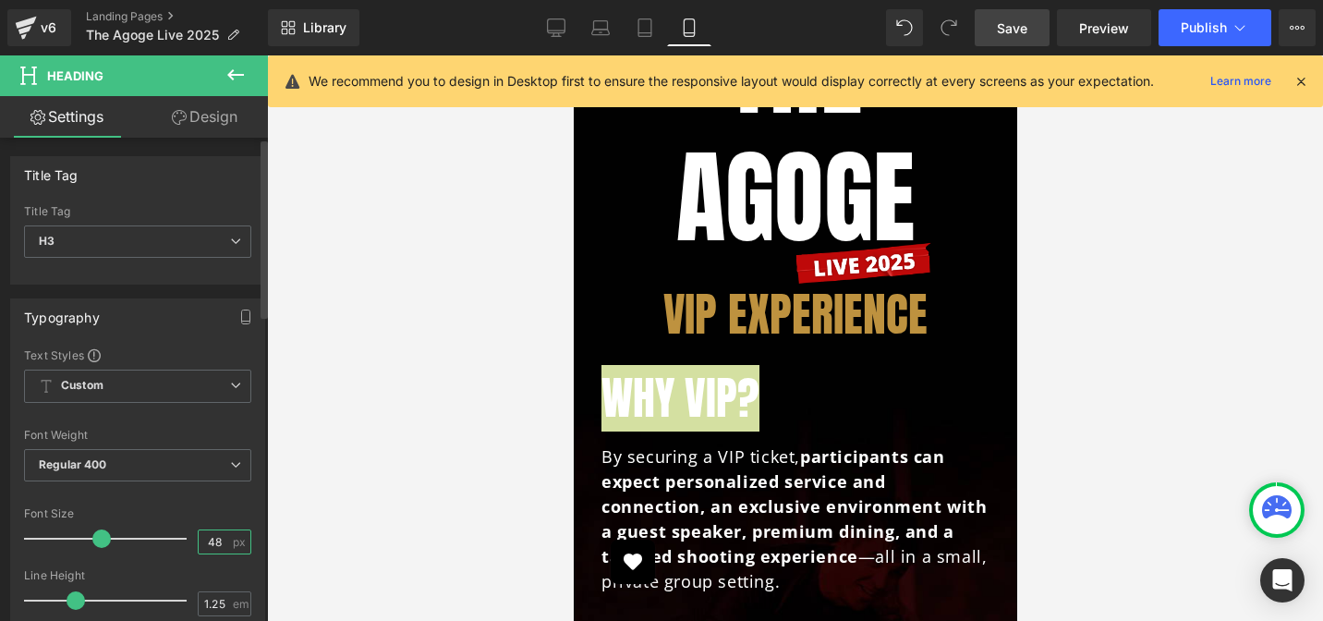
click at [214, 540] on input "48" at bounding box center [215, 541] width 32 height 23
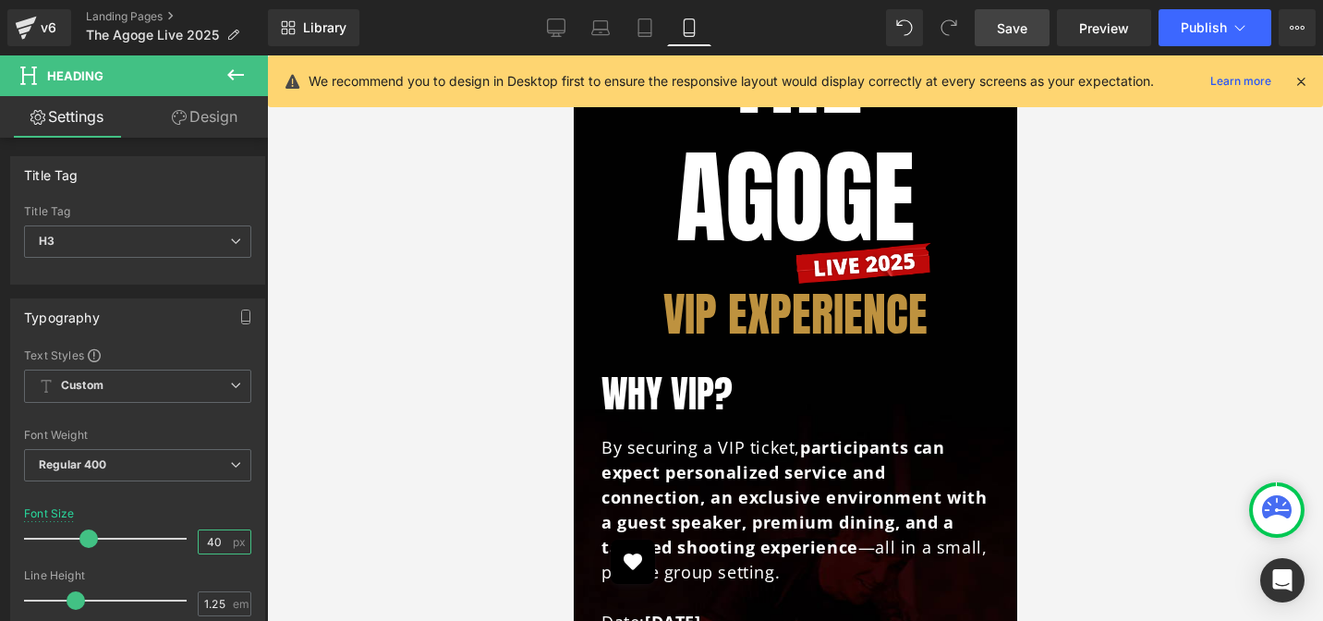
type input "40"
click at [1060, 333] on div at bounding box center [795, 337] width 1056 height 565
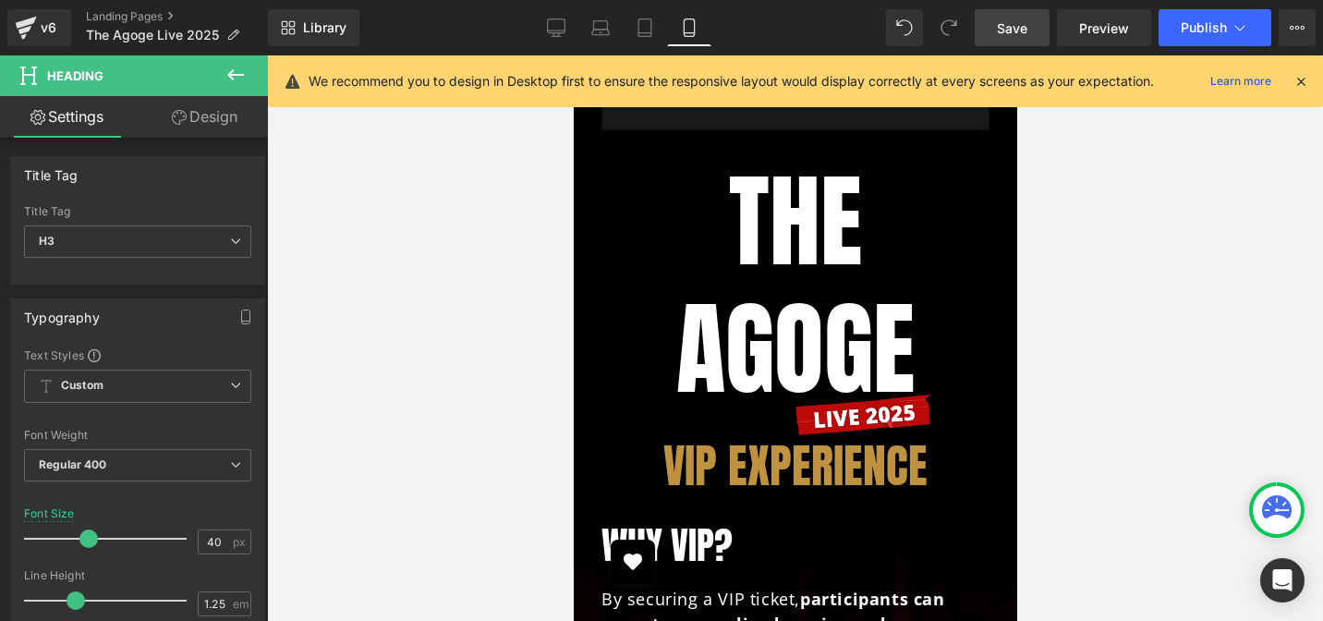
scroll to position [4681, 0]
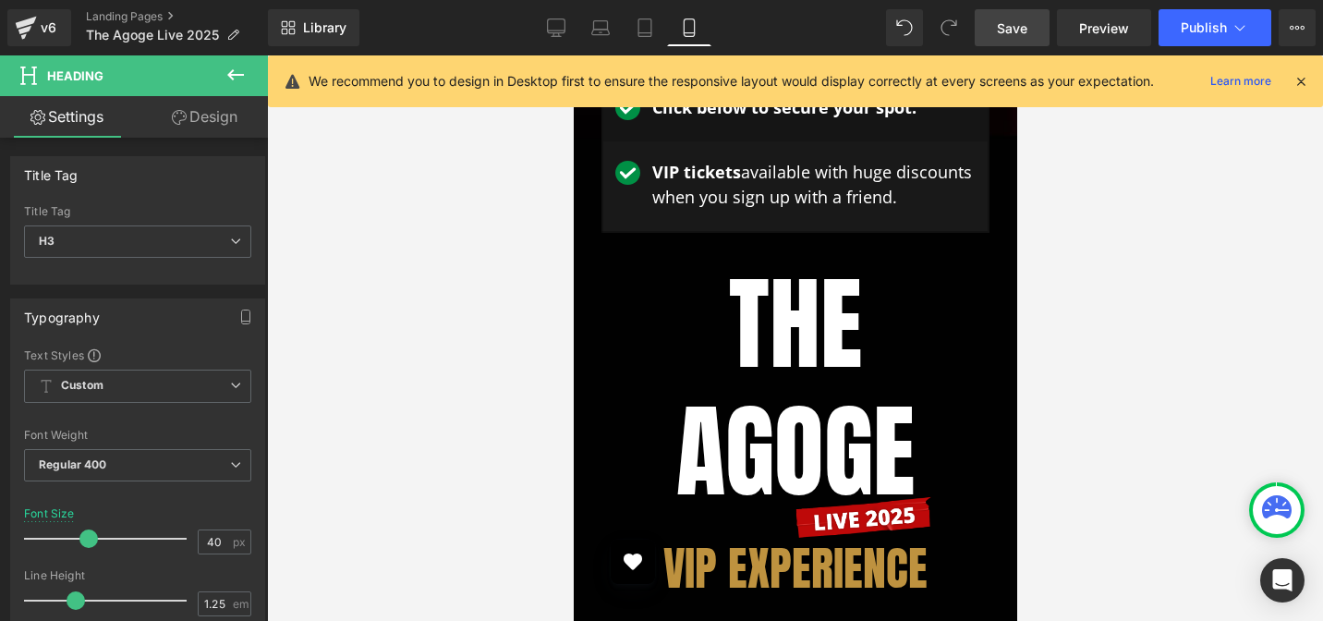
click at [817, 338] on h2 "The AGOGE" at bounding box center [794, 387] width 388 height 254
click at [806, 343] on h2 "The AGOGE" at bounding box center [794, 387] width 388 height 254
click at [800, 349] on h2 "The AGOGE" at bounding box center [794, 387] width 388 height 254
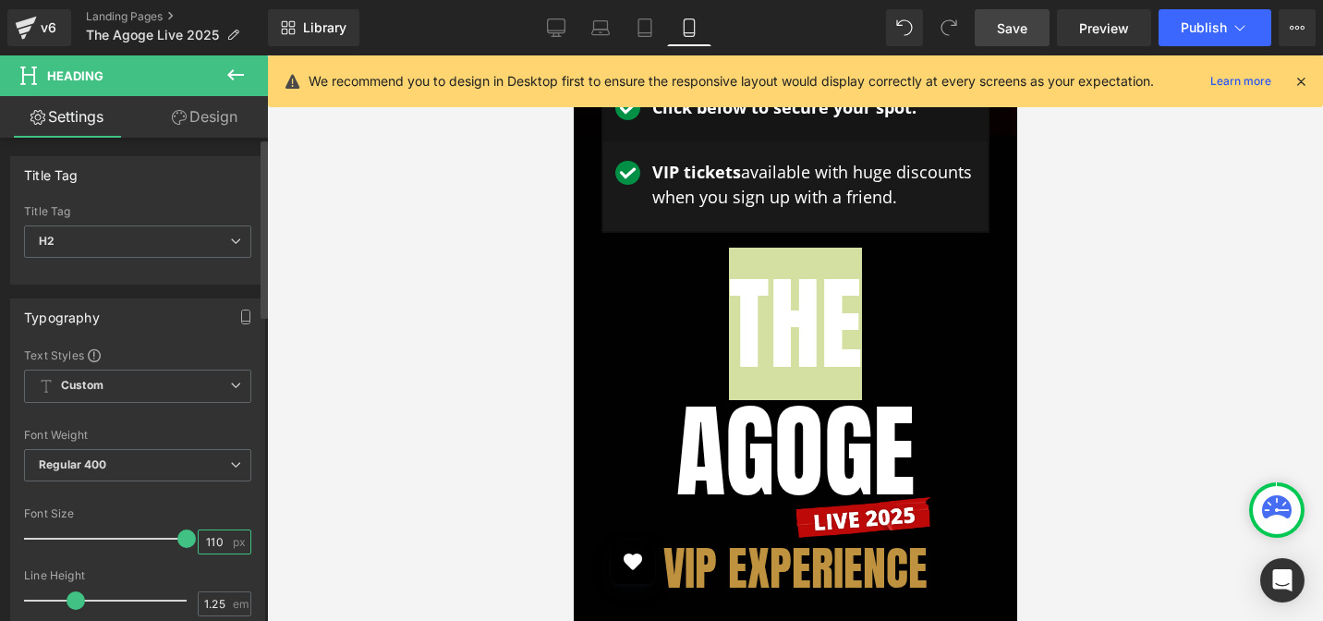
click at [206, 547] on input "110" at bounding box center [215, 541] width 32 height 23
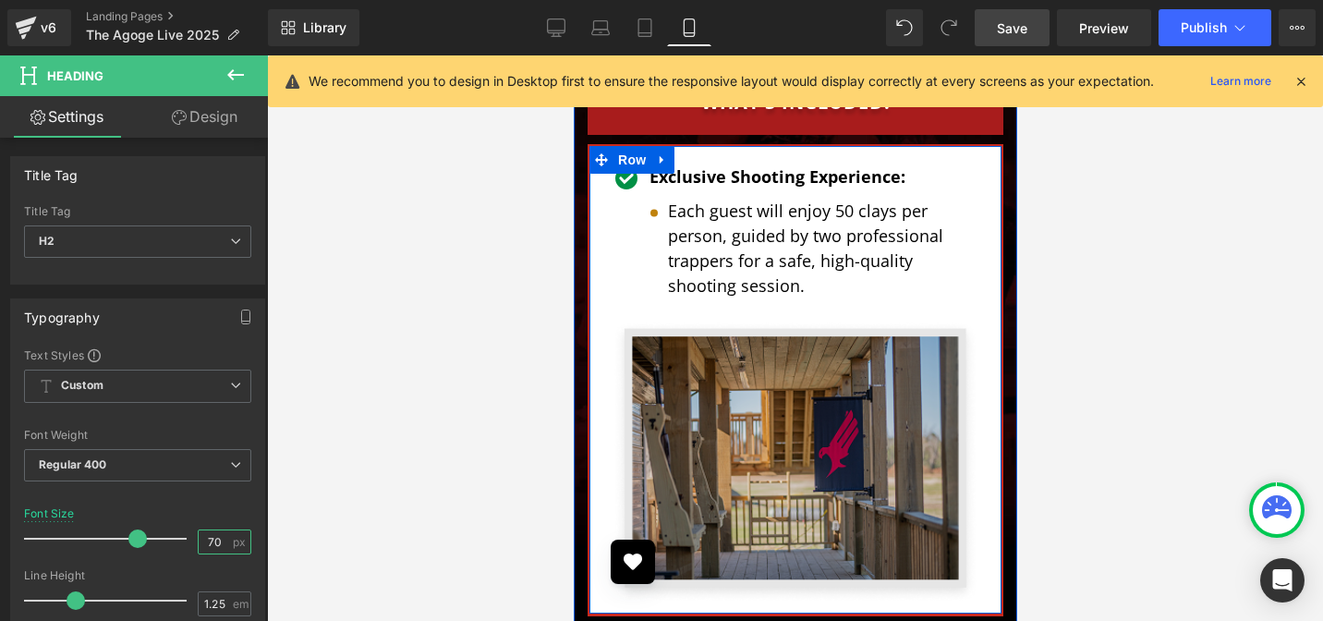
scroll to position [5379, 0]
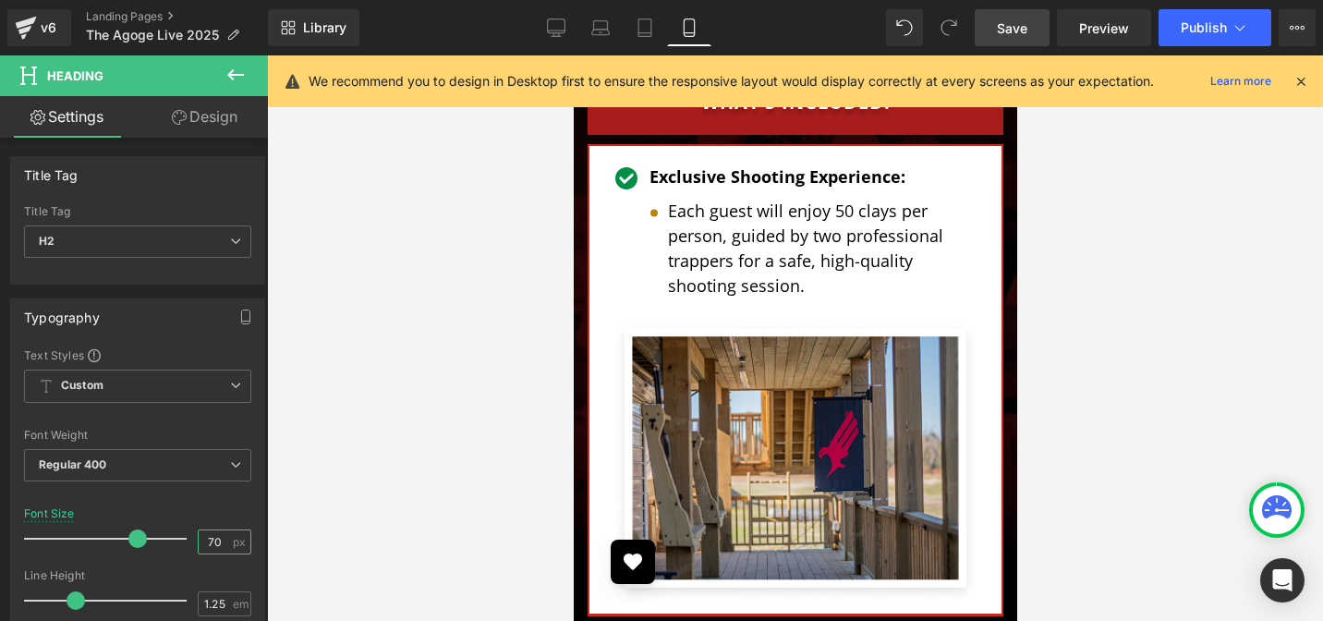
type input "70"
click at [1302, 82] on icon at bounding box center [1300, 81] width 17 height 17
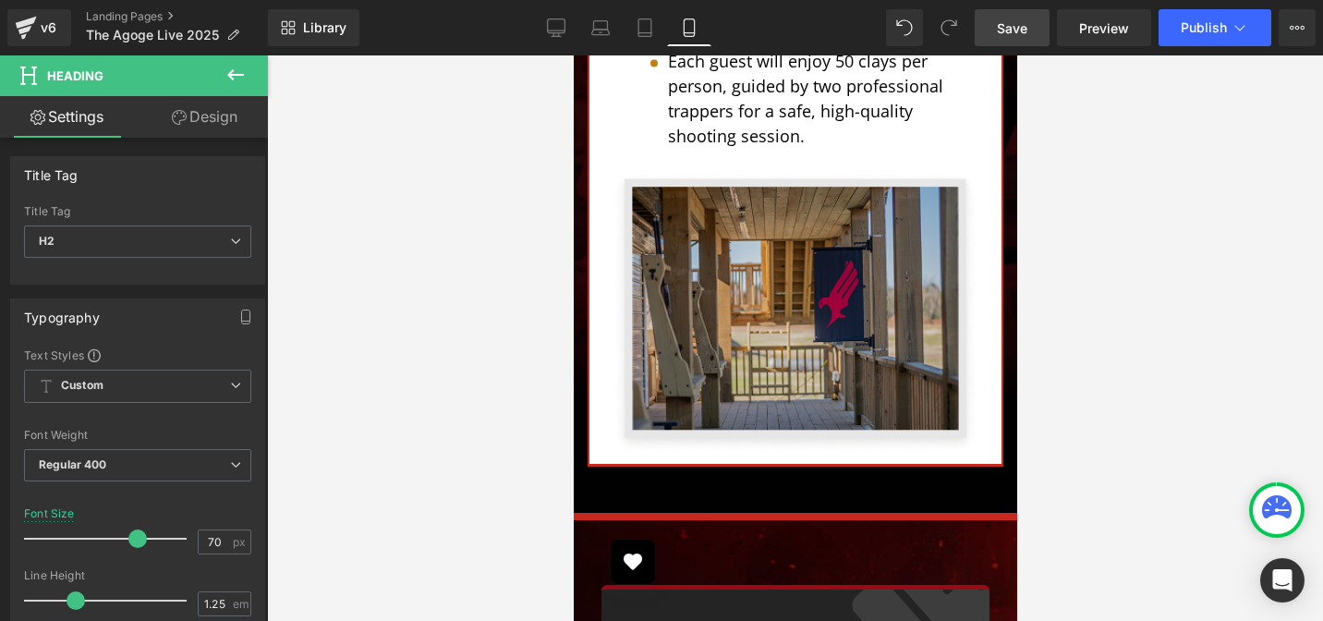
scroll to position [5451, 0]
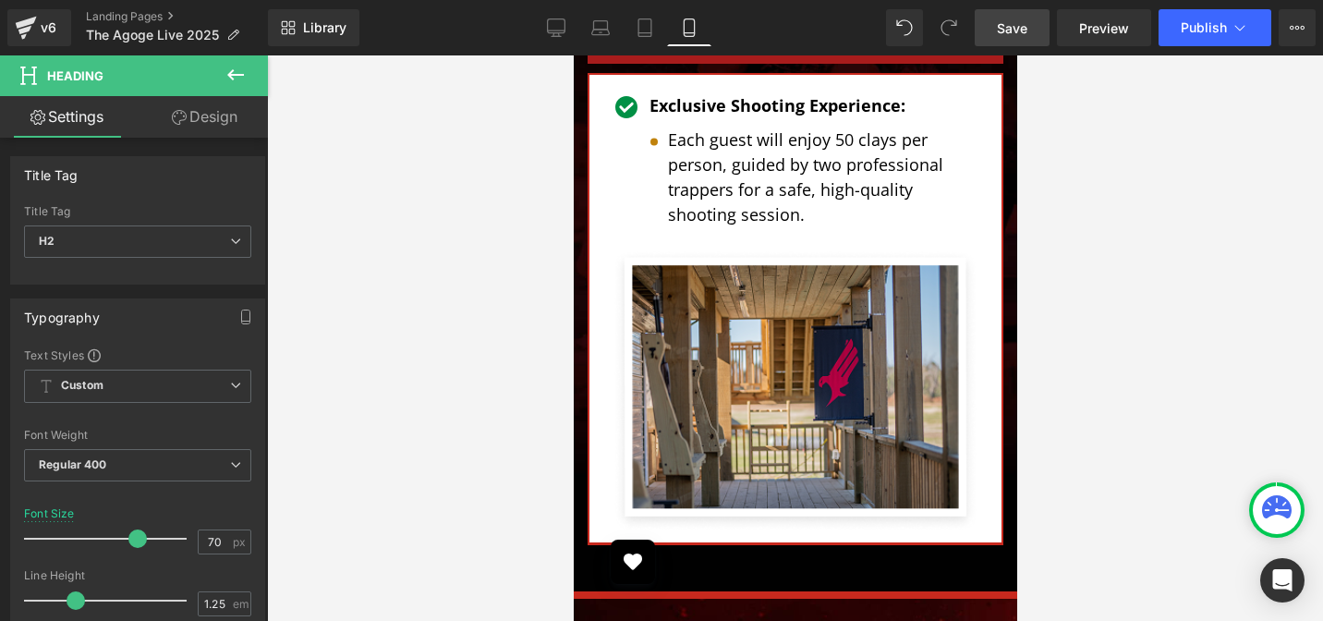
click at [787, 184] on p "Each guest will enjoy 50 clays per person, guided by two professional trappers …" at bounding box center [822, 177] width 310 height 100
click at [786, 220] on div "Image Exclusive Shooting Experience: Text Block Image Each guest will enjoy 50 …" at bounding box center [794, 171] width 366 height 156
click at [786, 221] on div "Image Exclusive Shooting Experience: Text Block Image Each guest will enjoy 50 …" at bounding box center [794, 171] width 366 height 156
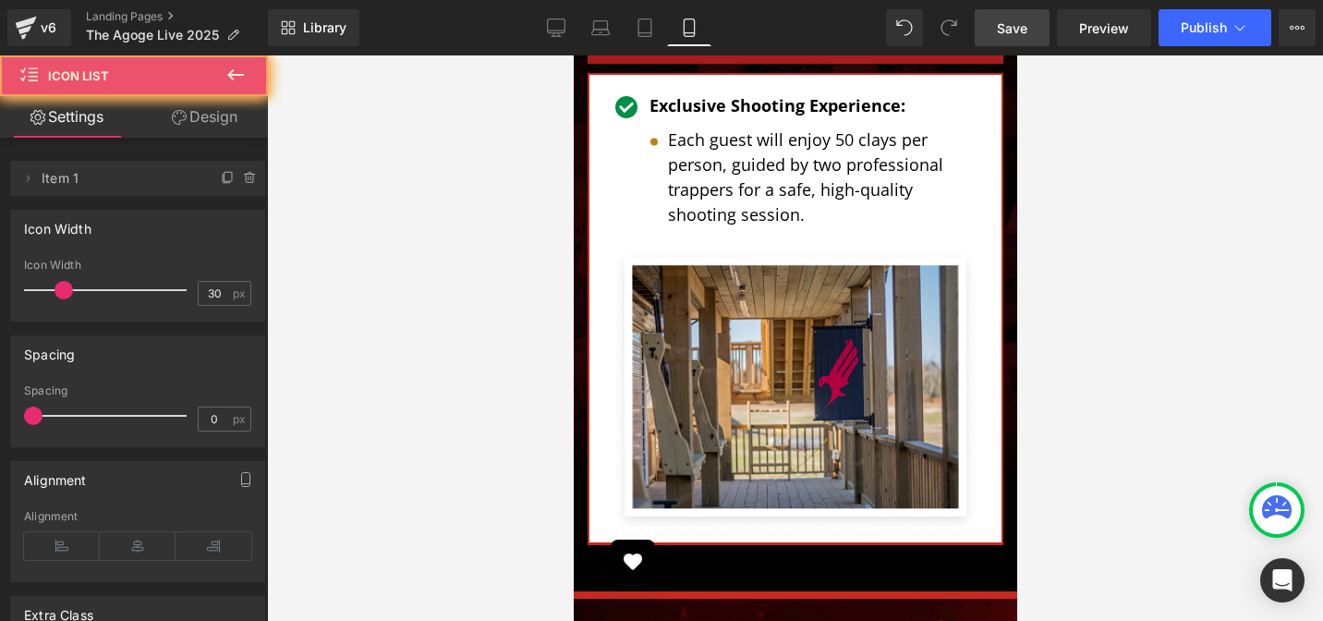
click at [623, 171] on div "Exclusive Shooting Experience: Text Block Image Each guest will enjoy 50 clays …" at bounding box center [794, 167] width 366 height 149
click at [697, 197] on p "Each guest will enjoy 50 clays per person, guided by two professional trappers …" at bounding box center [822, 177] width 310 height 100
click at [601, 189] on div "Image Exclusive Shooting Experience: Text Block Image Each guest will enjoy 50 …" at bounding box center [794, 166] width 393 height 165
click at [703, 118] on p "Exclusive Shooting Experience:" at bounding box center [812, 105] width 329 height 25
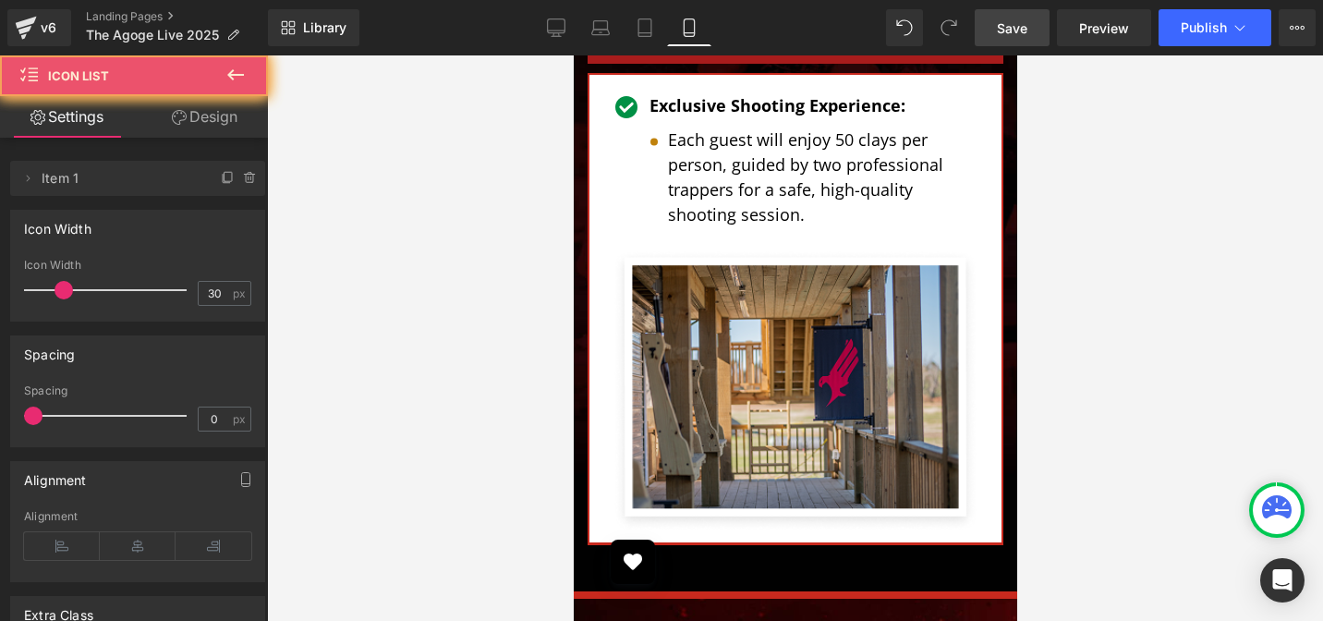
click at [717, 118] on p "Exclusive Shooting Experience:" at bounding box center [812, 105] width 329 height 25
click at [735, 118] on p "Exclusive Shooting Experience:" at bounding box center [812, 105] width 329 height 25
click at [746, 118] on p "Exclusive Shooting Experience:" at bounding box center [812, 105] width 329 height 25
click at [626, 118] on div "Image" at bounding box center [625, 105] width 28 height 25
click at [623, 116] on span "Image" at bounding box center [625, 105] width 39 height 22
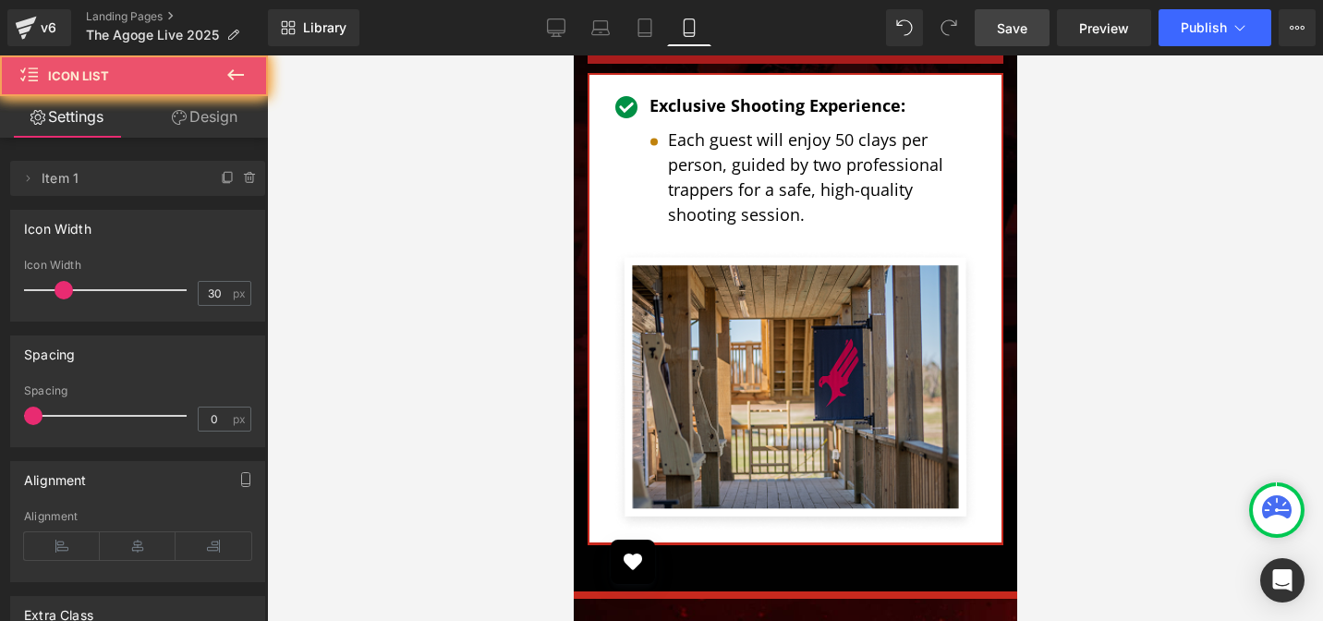
click at [634, 242] on div "Exclusive Shooting Experience: Text Block Image Each guest will enjoy 50 clays …" at bounding box center [794, 167] width 366 height 149
click at [633, 242] on div "Exclusive Shooting Experience: Text Block Image Each guest will enjoy 50 clays …" at bounding box center [794, 167] width 366 height 149
click at [747, 227] on p "Each guest will enjoy 50 clays per person, guided by two professional trappers …" at bounding box center [822, 177] width 310 height 100
click at [766, 227] on p "Each guest will enjoy 50 clays per person, guided by two professional trappers …" at bounding box center [822, 177] width 310 height 100
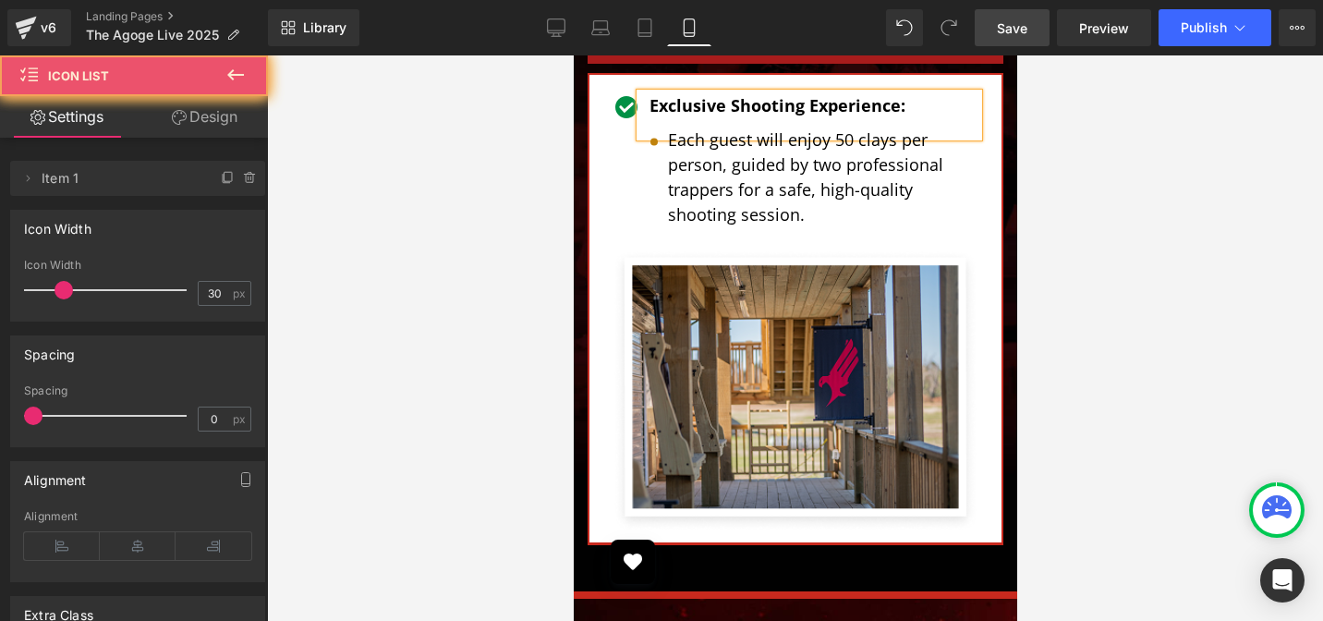
click at [805, 227] on p "Each guest will enjoy 50 clays per person, guided by two professional trappers …" at bounding box center [822, 177] width 310 height 100
click at [749, 227] on p "Each guest will enjoy 50 clays per person, guided by two professional trappers …" at bounding box center [822, 177] width 310 height 100
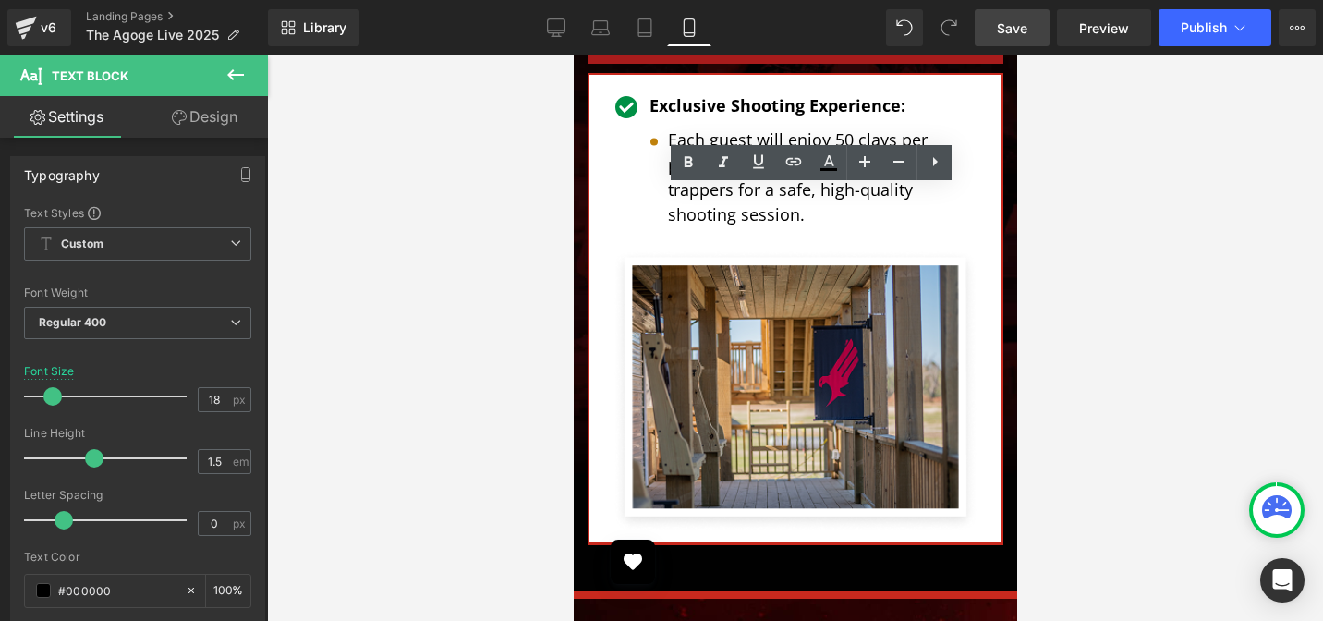
scroll to position [5368, 0]
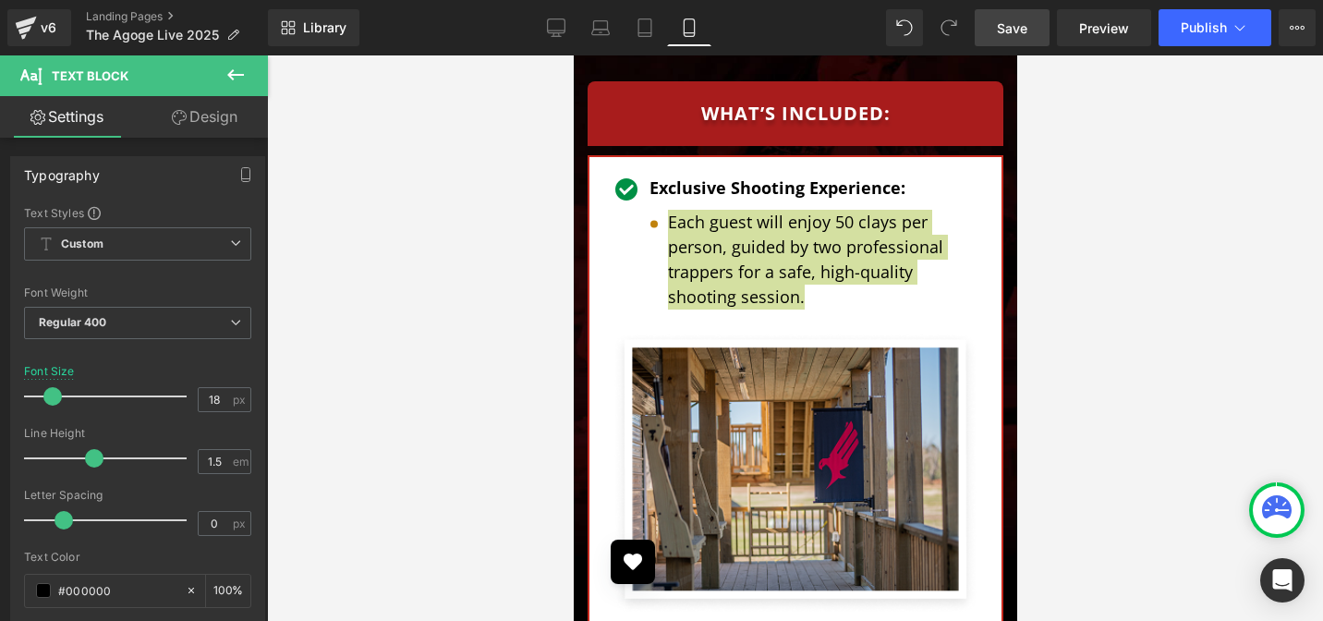
click at [238, 73] on icon at bounding box center [235, 75] width 22 height 22
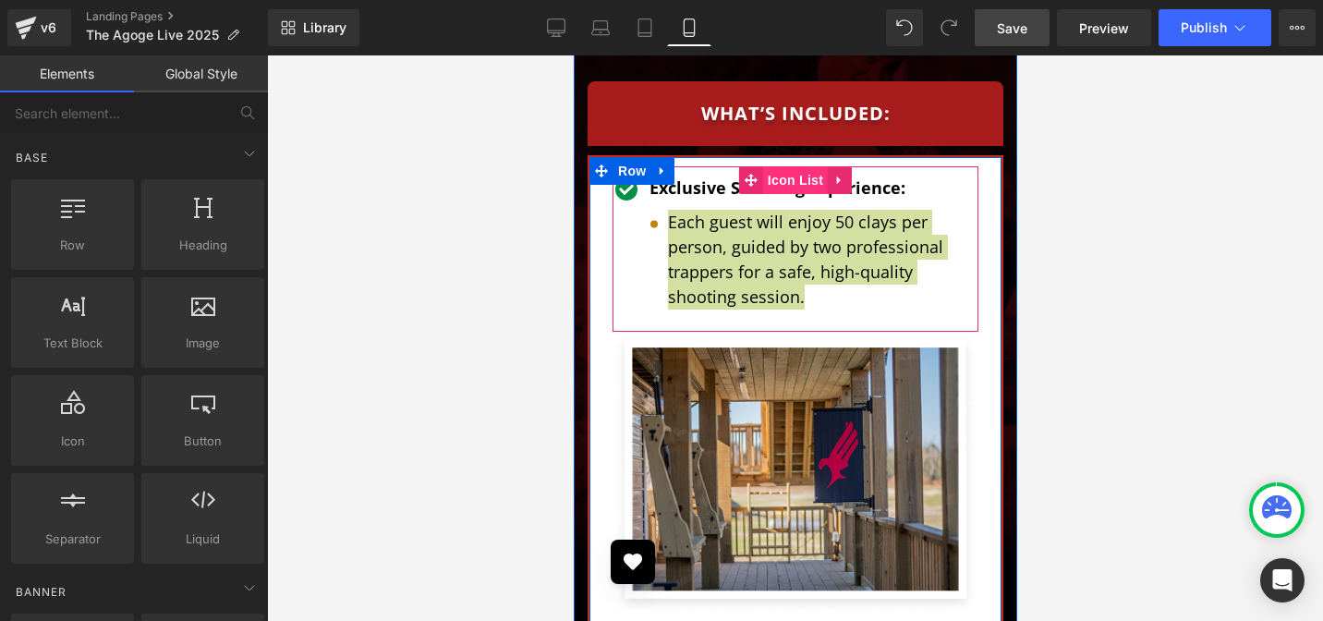
click at [790, 166] on span "Icon List" at bounding box center [794, 180] width 65 height 28
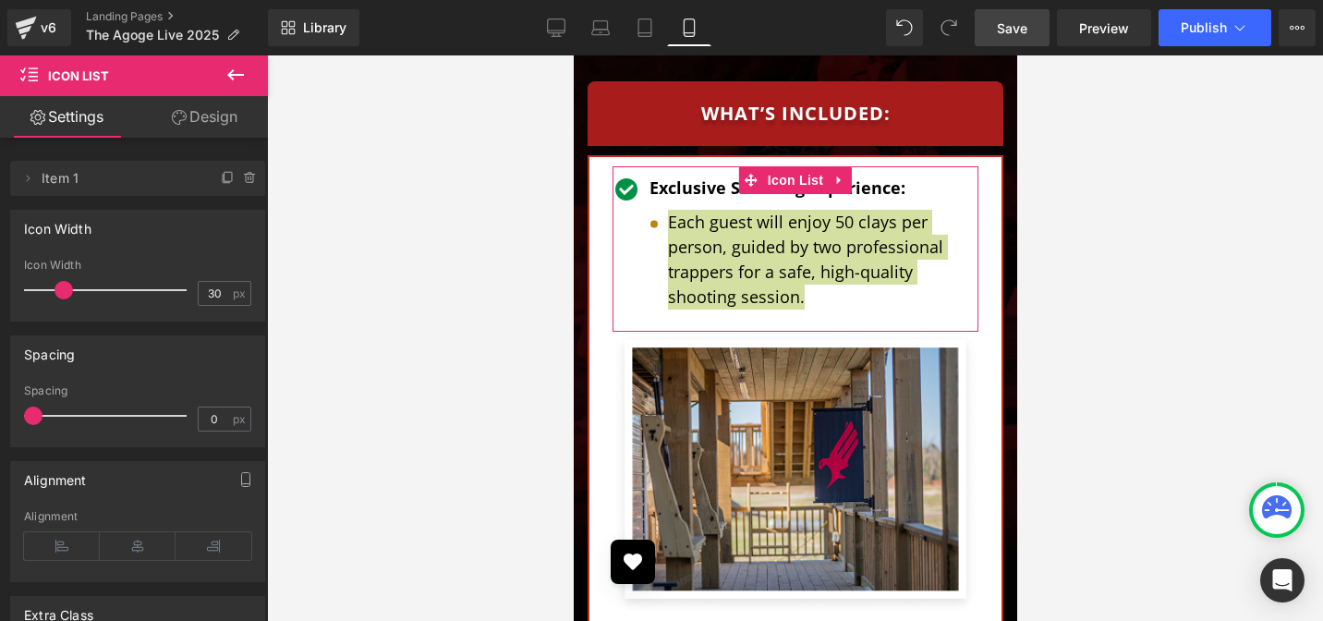
click at [200, 114] on link "Design" at bounding box center [205, 117] width 134 height 42
click at [0, 0] on div "Spacing" at bounding box center [0, 0] width 0 height 0
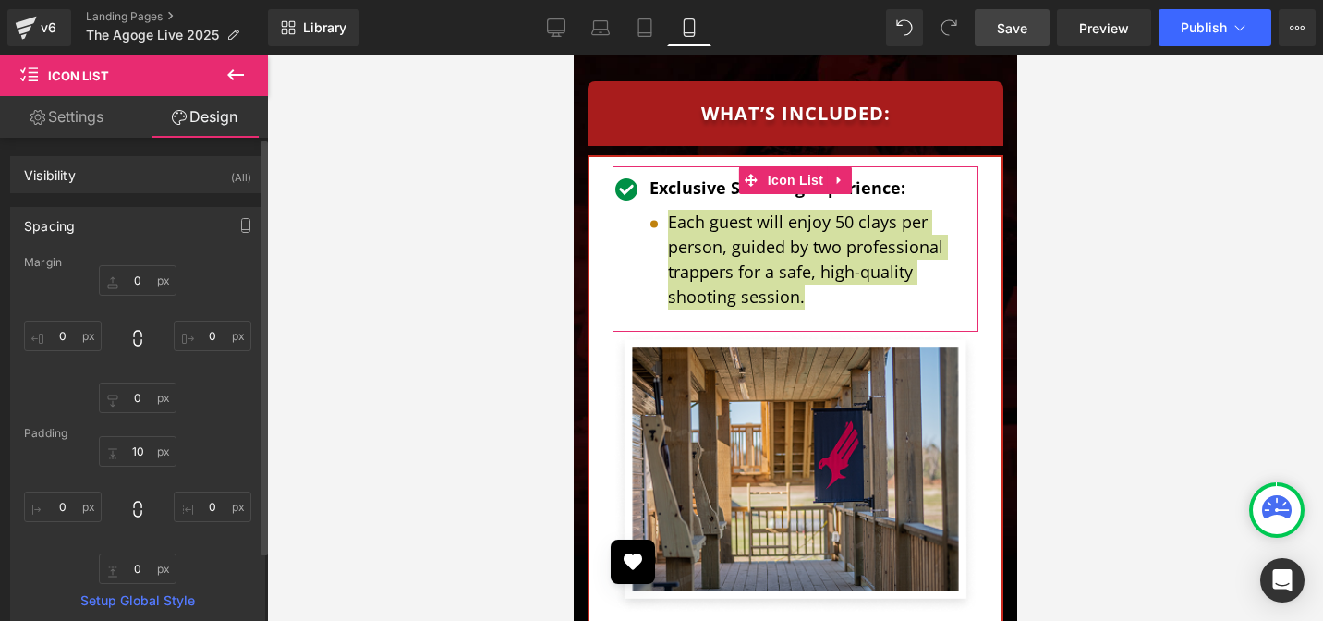
type input "0"
type input "10"
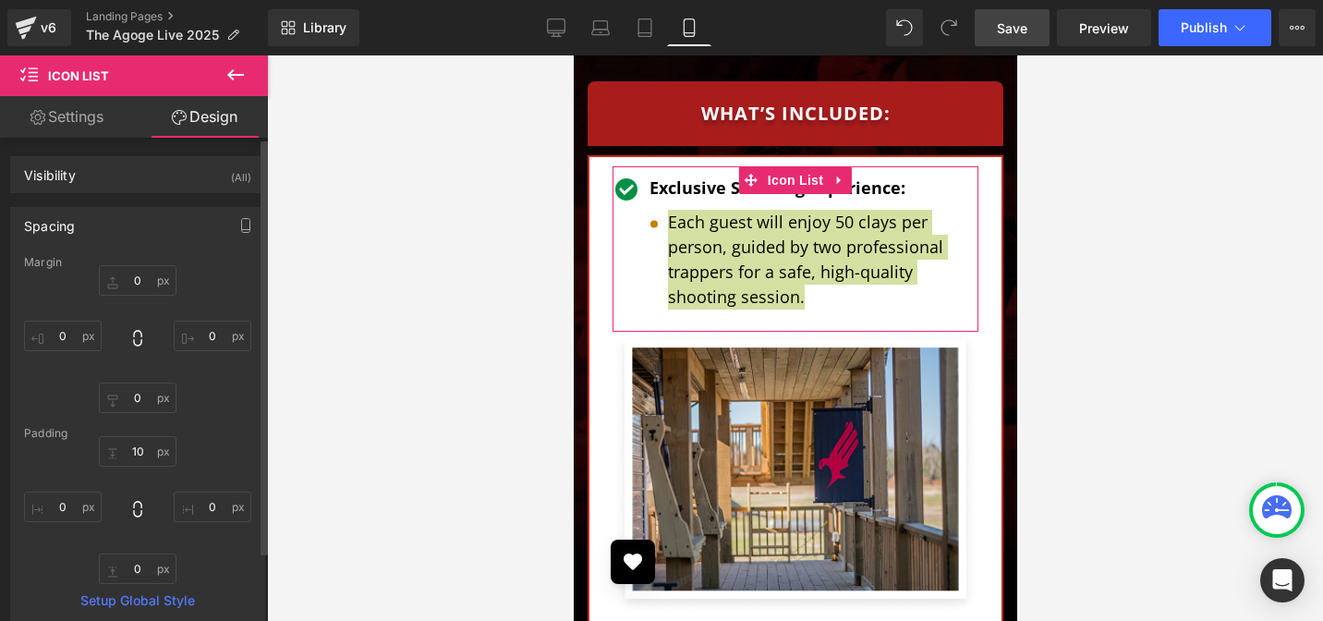
type input "0"
click at [127, 443] on input "10" at bounding box center [138, 451] width 78 height 30
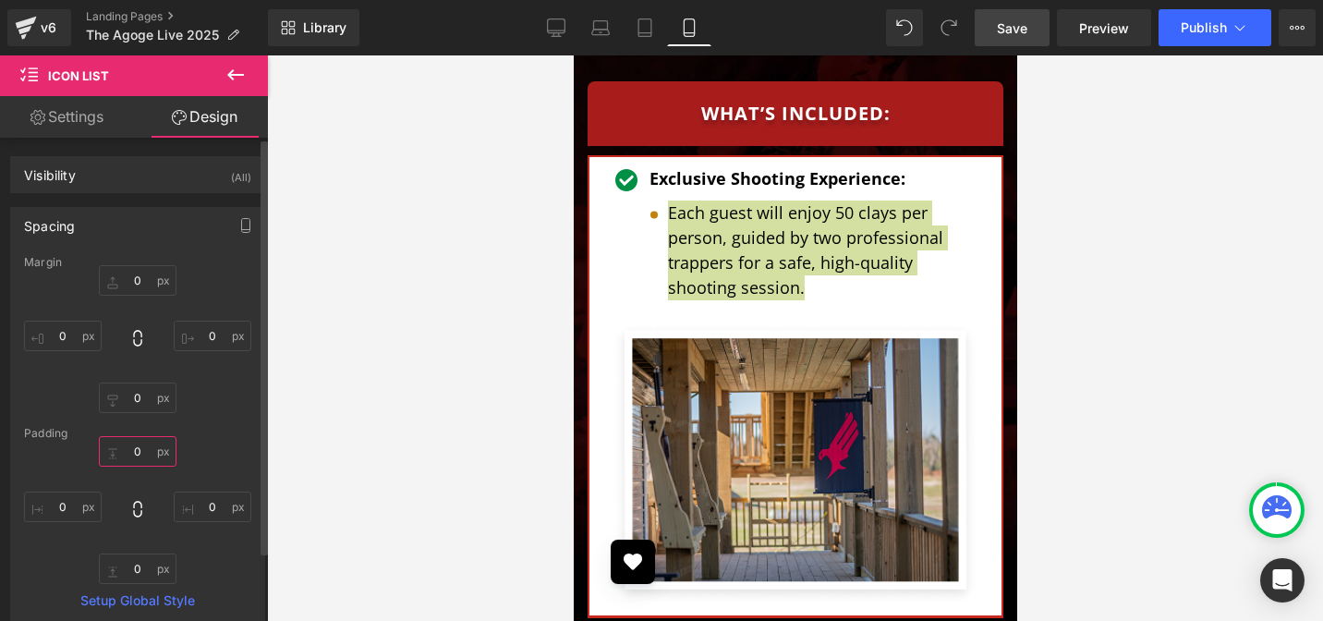
type input "10"
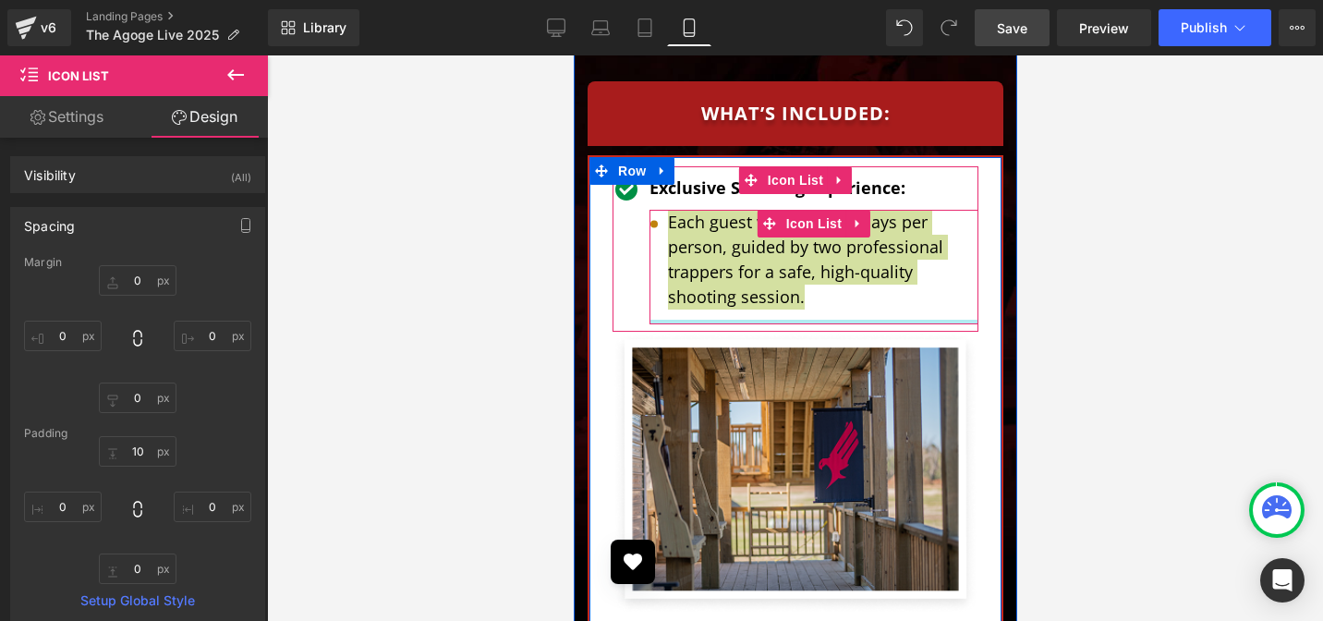
click at [681, 320] on div at bounding box center [812, 322] width 329 height 5
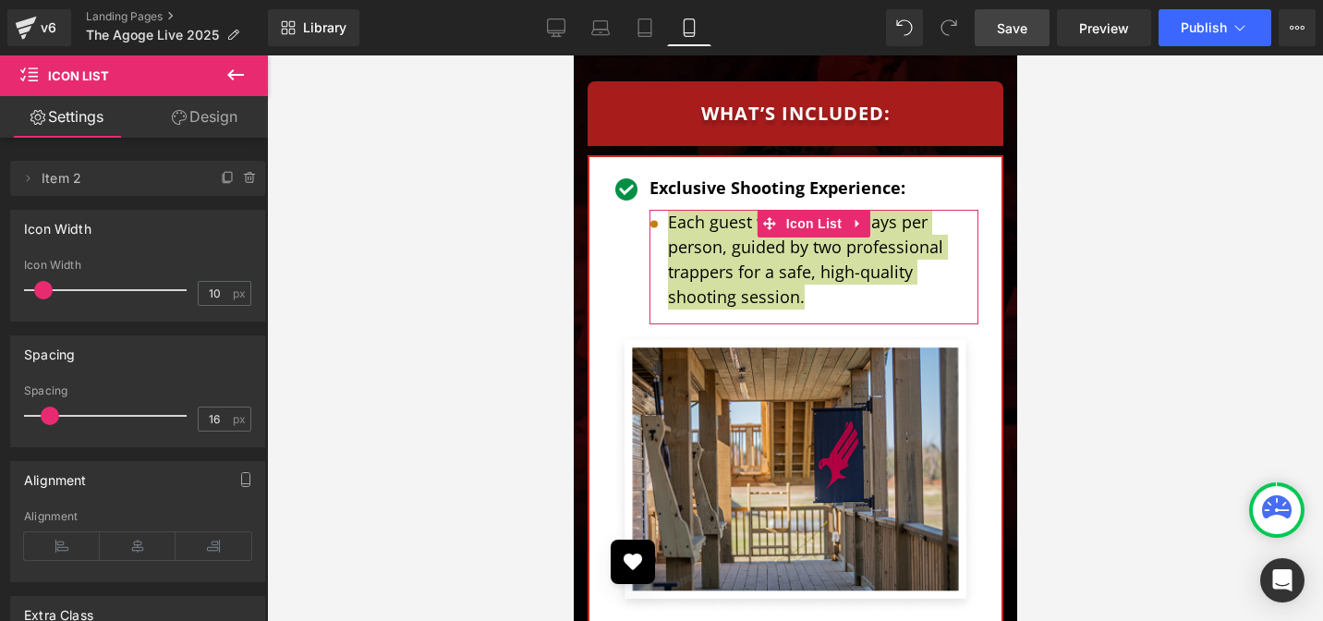
click at [202, 125] on link "Design" at bounding box center [205, 117] width 134 height 42
click at [0, 0] on div "Spacing" at bounding box center [0, 0] width 0 height 0
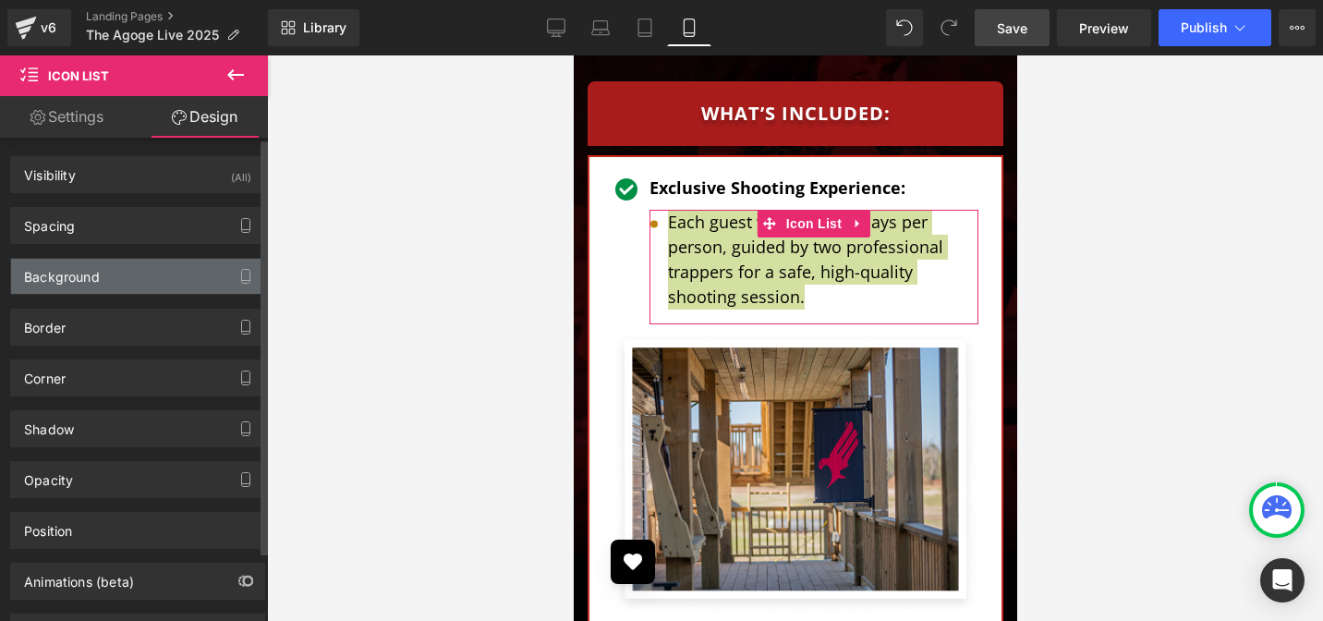
type input "-10"
type input "0"
type input "10"
type input "0"
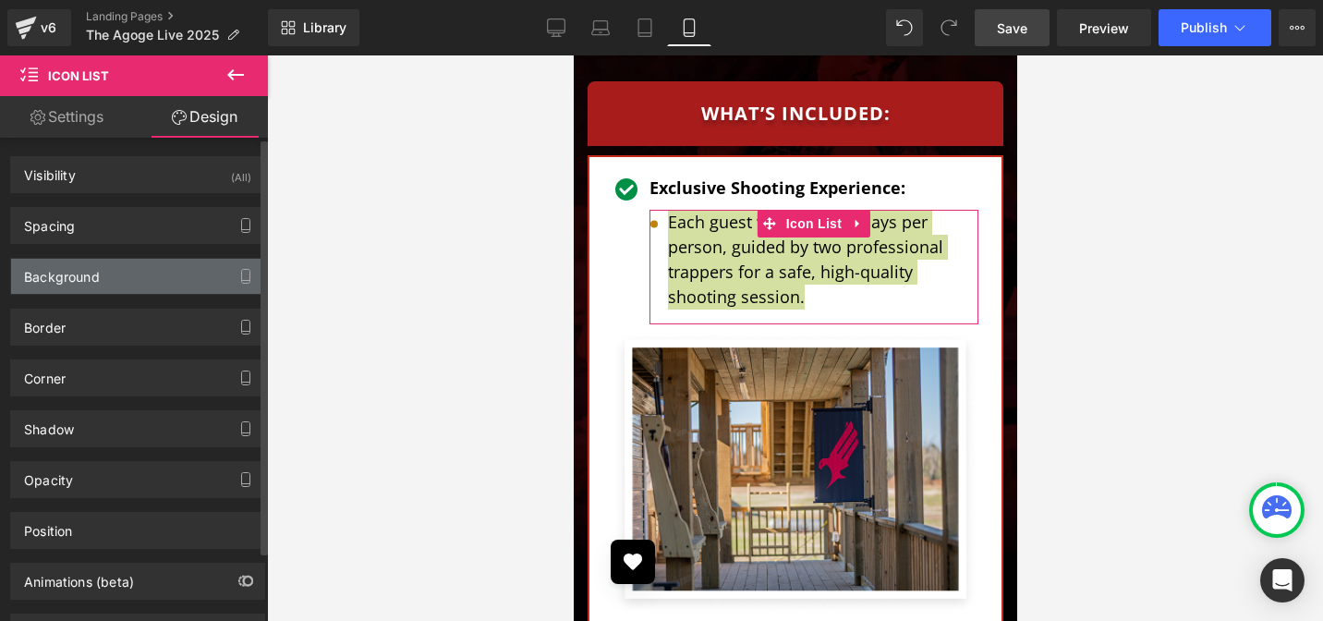
type input "0"
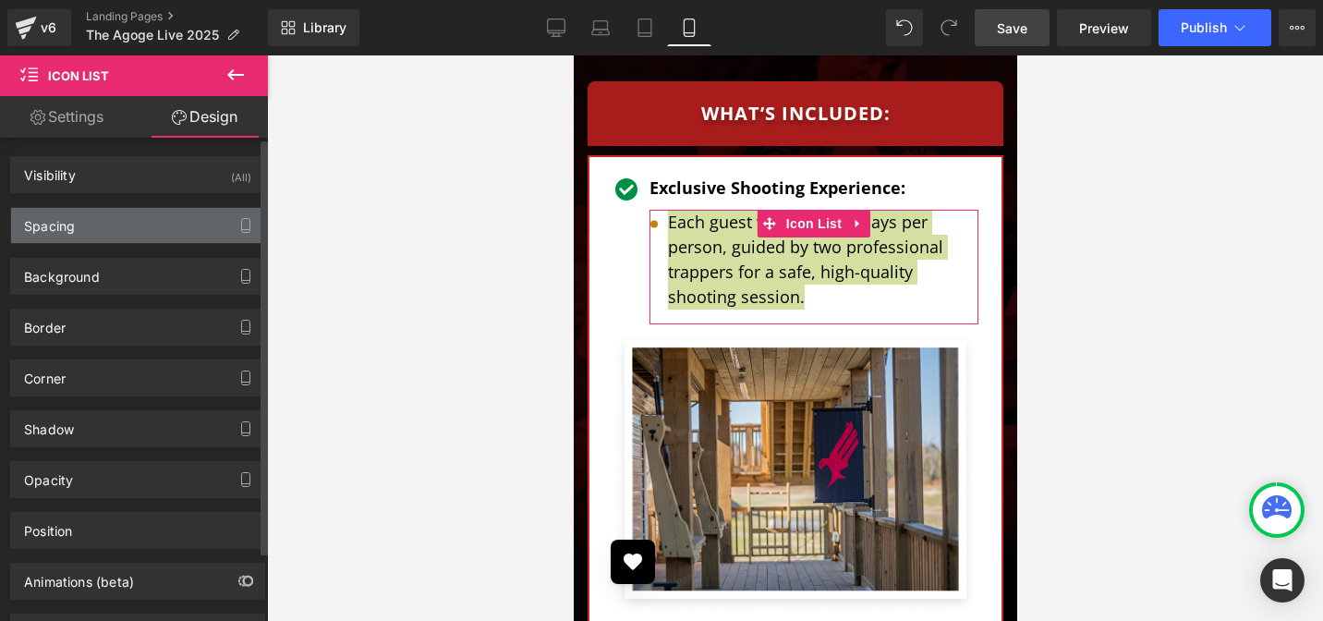
click at [52, 230] on div "Spacing" at bounding box center [49, 221] width 51 height 26
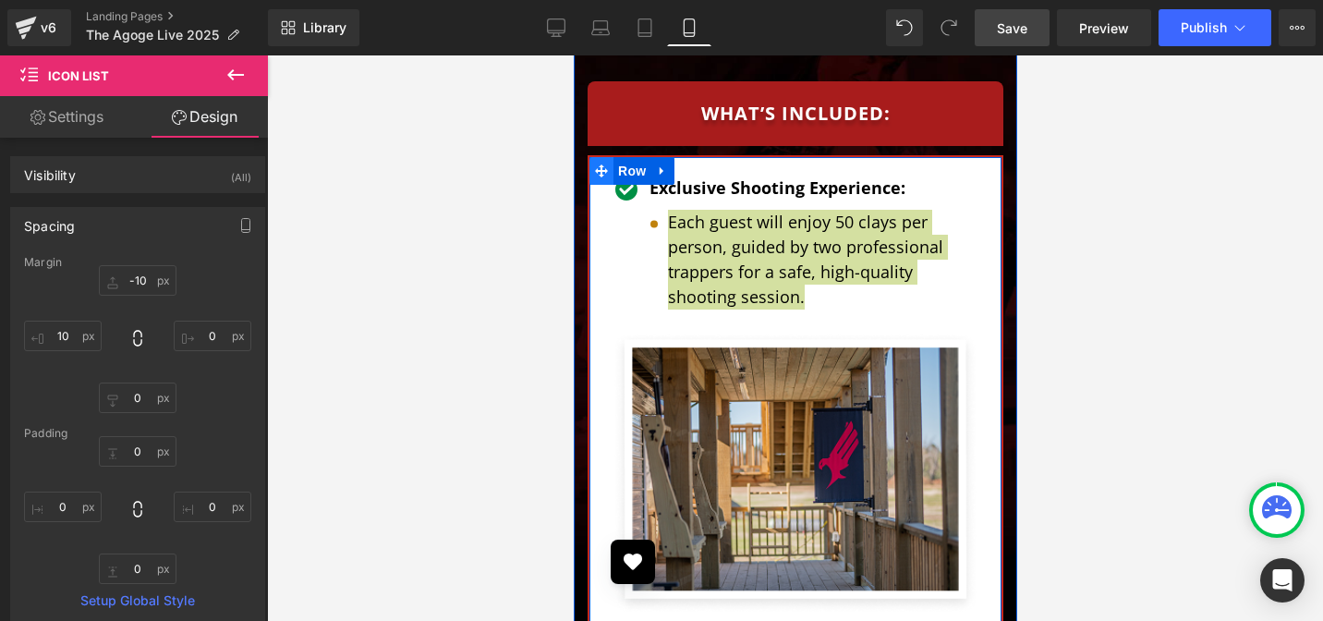
click at [601, 157] on span at bounding box center [600, 171] width 24 height 28
click at [634, 157] on span "Row" at bounding box center [630, 171] width 37 height 28
click at [629, 157] on span "Row" at bounding box center [630, 171] width 37 height 28
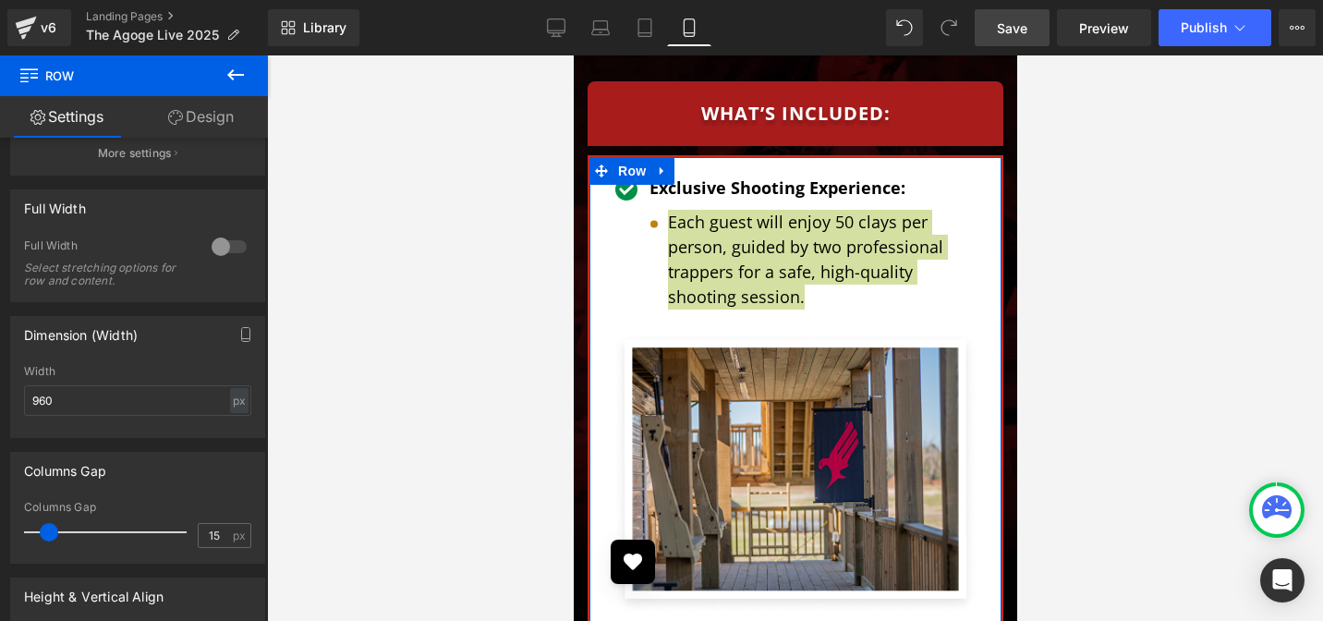
scroll to position [443, 0]
click at [208, 537] on input "15" at bounding box center [215, 535] width 32 height 23
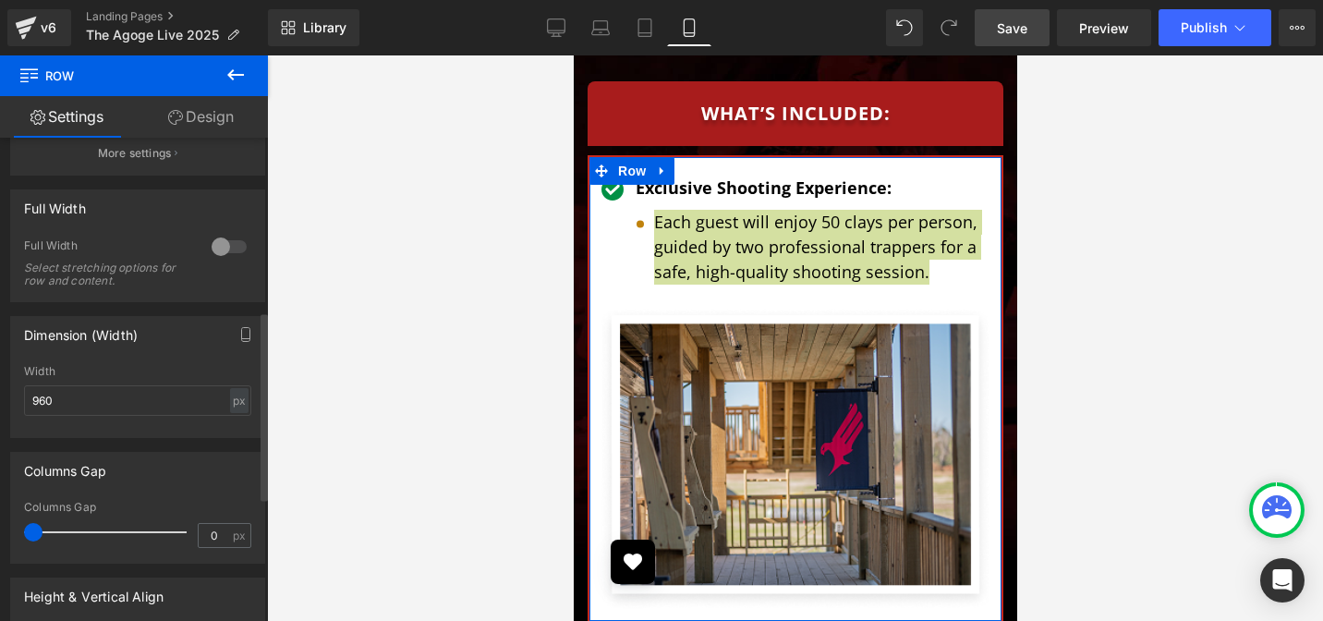
click at [142, 513] on div "Columns Gap" at bounding box center [137, 507] width 227 height 13
click at [209, 540] on input "0" at bounding box center [215, 535] width 32 height 23
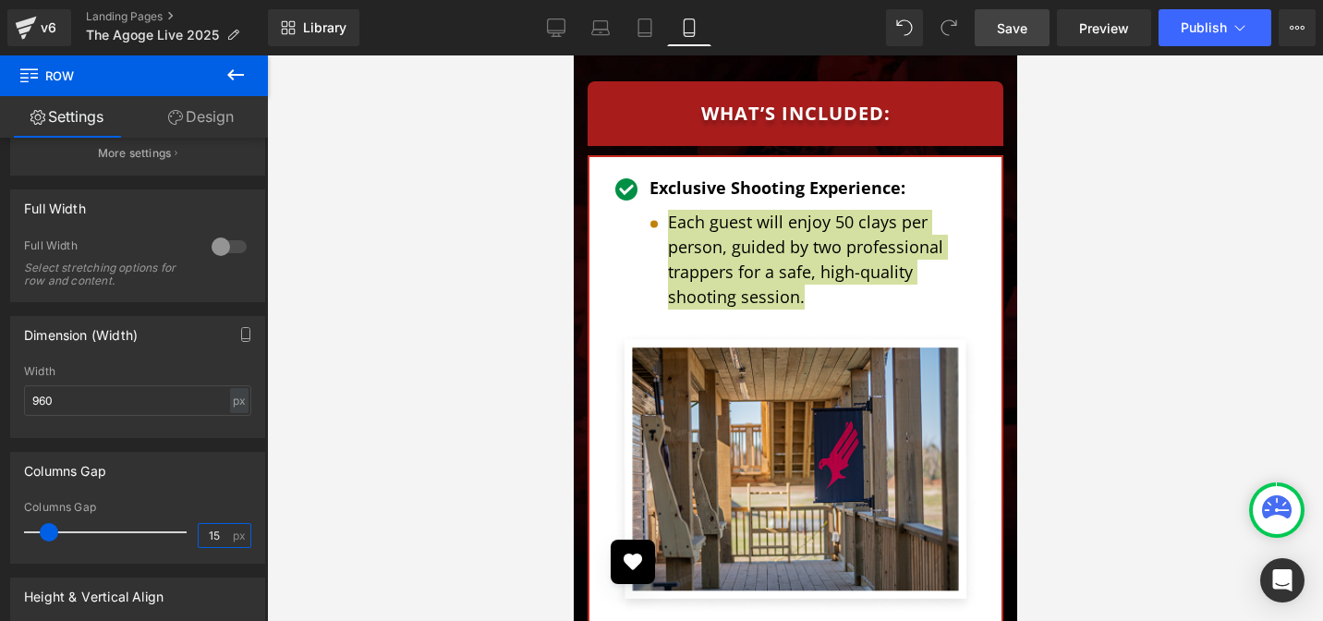
type input "15"
click at [1064, 324] on div at bounding box center [795, 337] width 1056 height 565
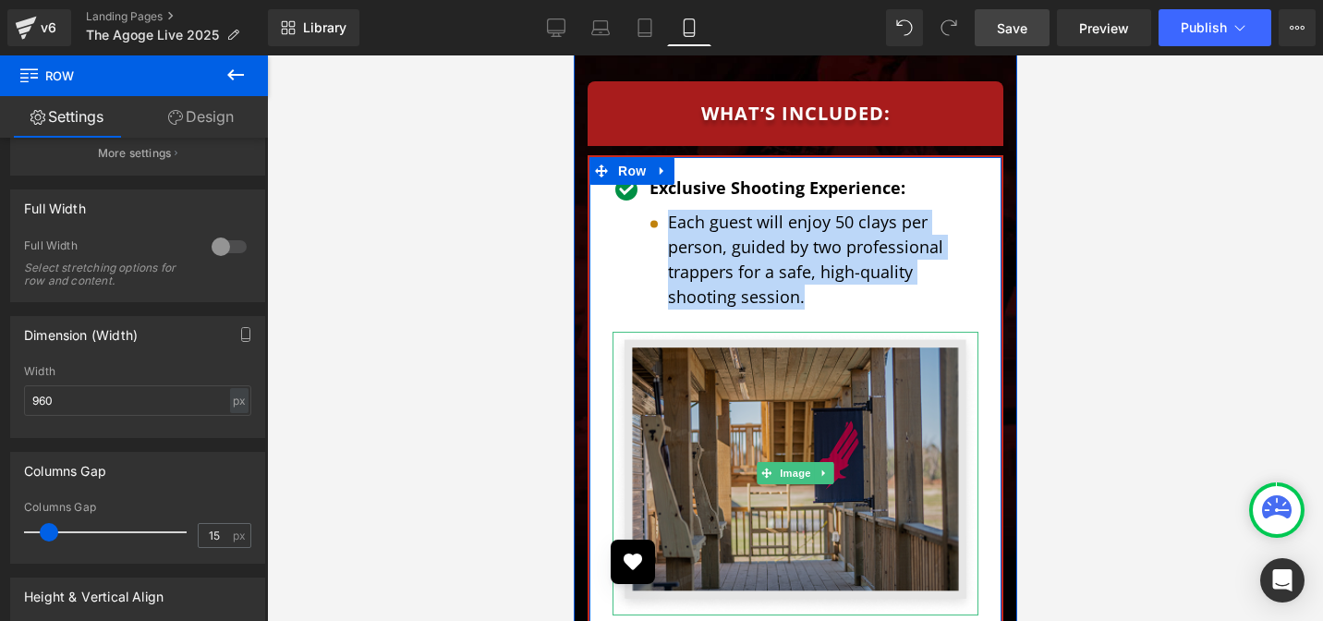
click at [872, 394] on img at bounding box center [794, 474] width 366 height 284
click at [871, 394] on img at bounding box center [794, 474] width 366 height 284
click at [770, 356] on img at bounding box center [794, 474] width 366 height 284
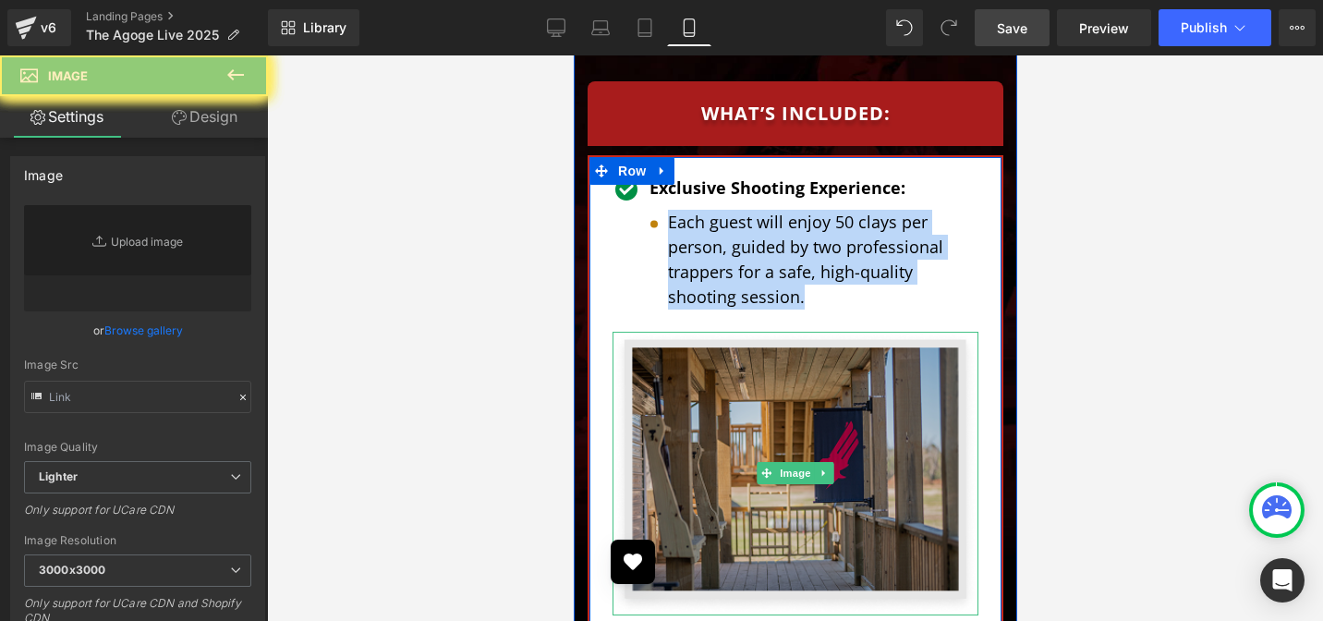
click at [770, 356] on img at bounding box center [794, 474] width 366 height 284
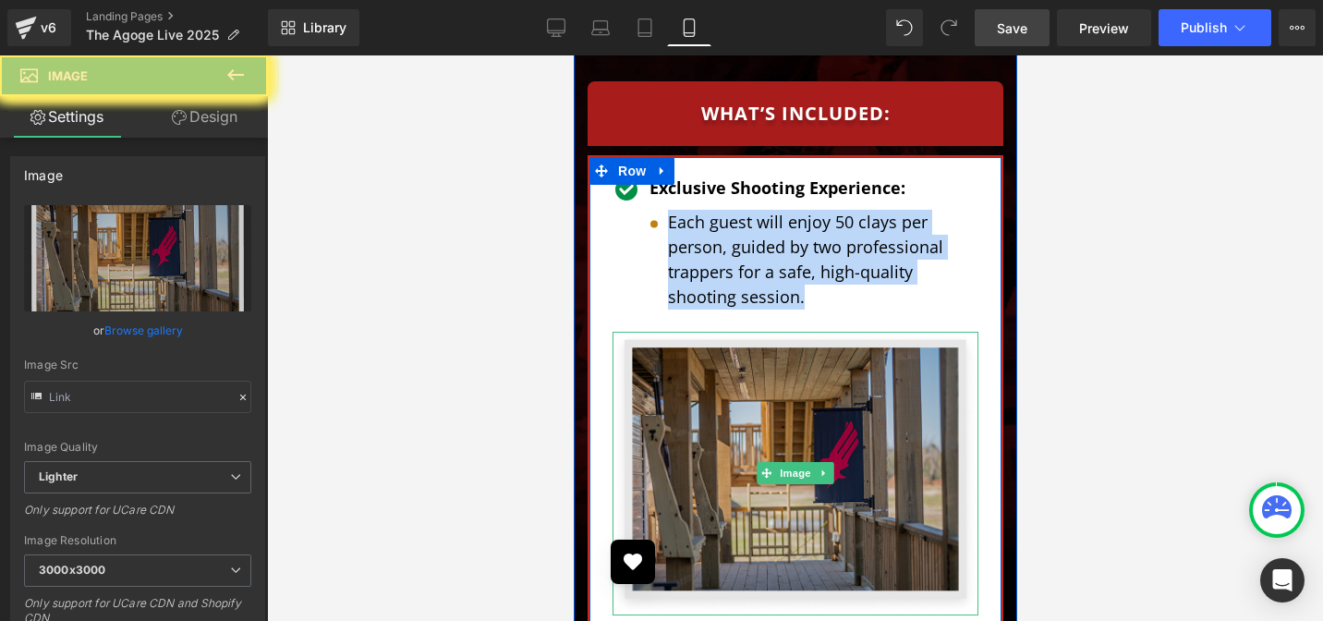
type input "[URL][DOMAIN_NAME]"
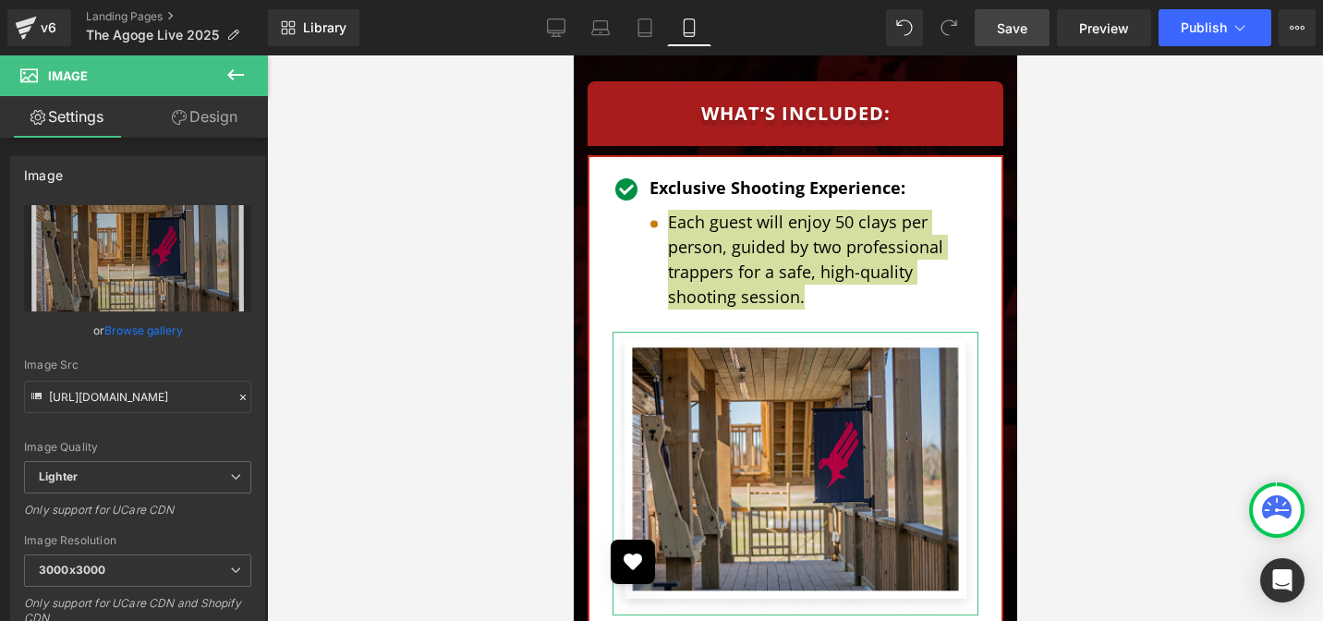
click at [226, 117] on link "Design" at bounding box center [205, 117] width 134 height 42
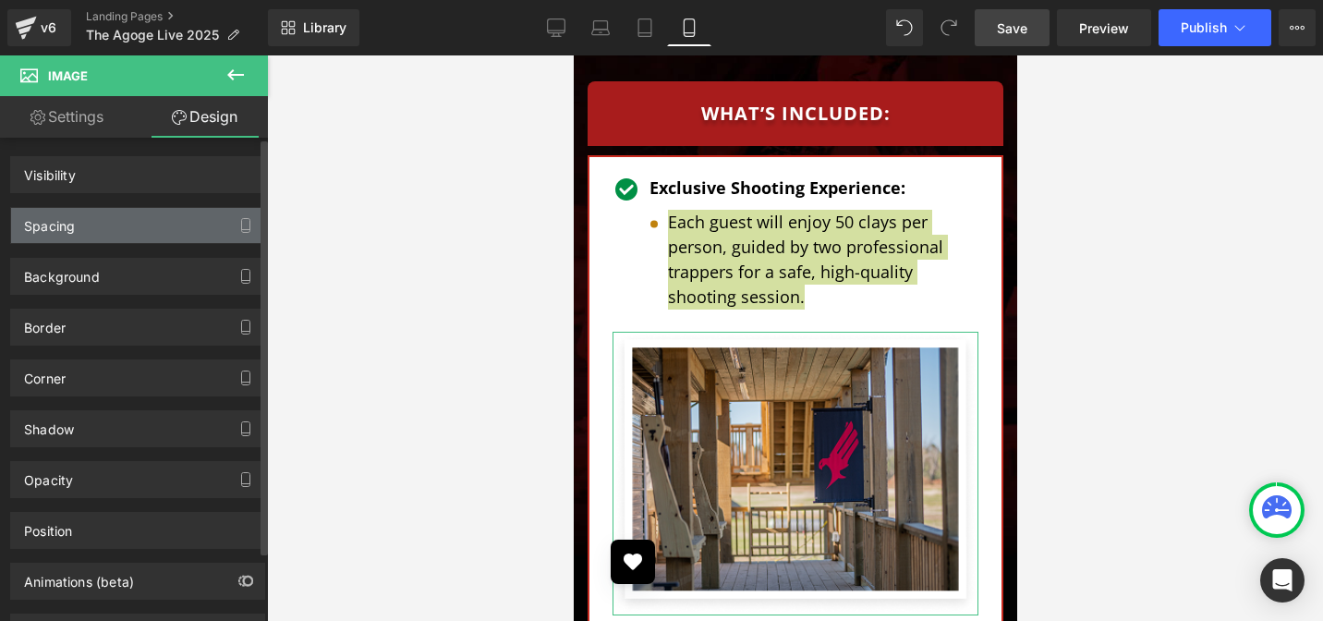
click at [69, 229] on div "Spacing" at bounding box center [49, 221] width 51 height 26
click at [72, 230] on div "Spacing" at bounding box center [49, 221] width 51 height 26
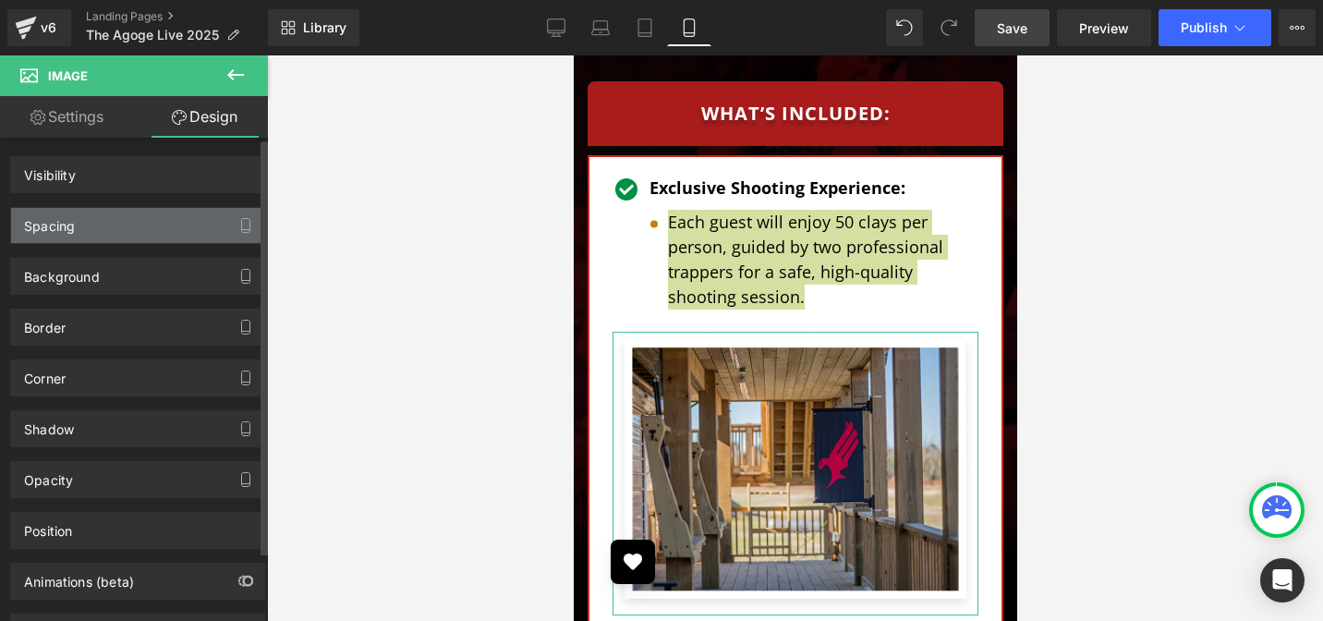
click at [72, 230] on div "Spacing" at bounding box center [49, 221] width 51 height 26
type input "0"
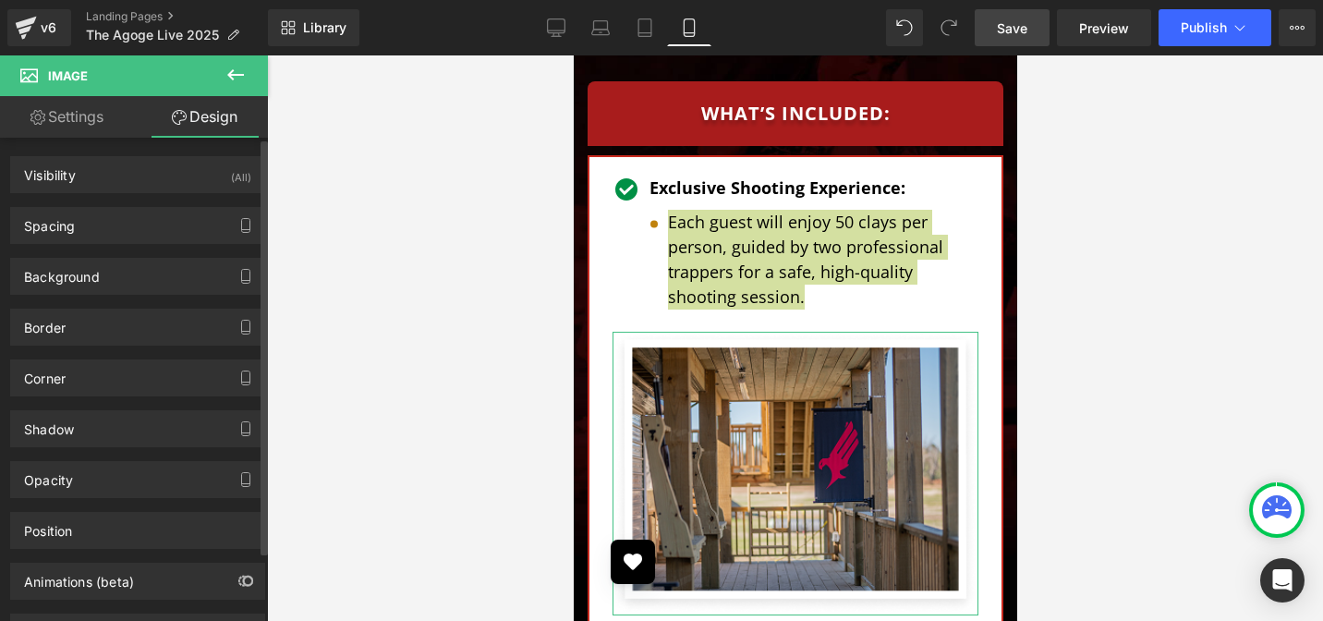
type input "0"
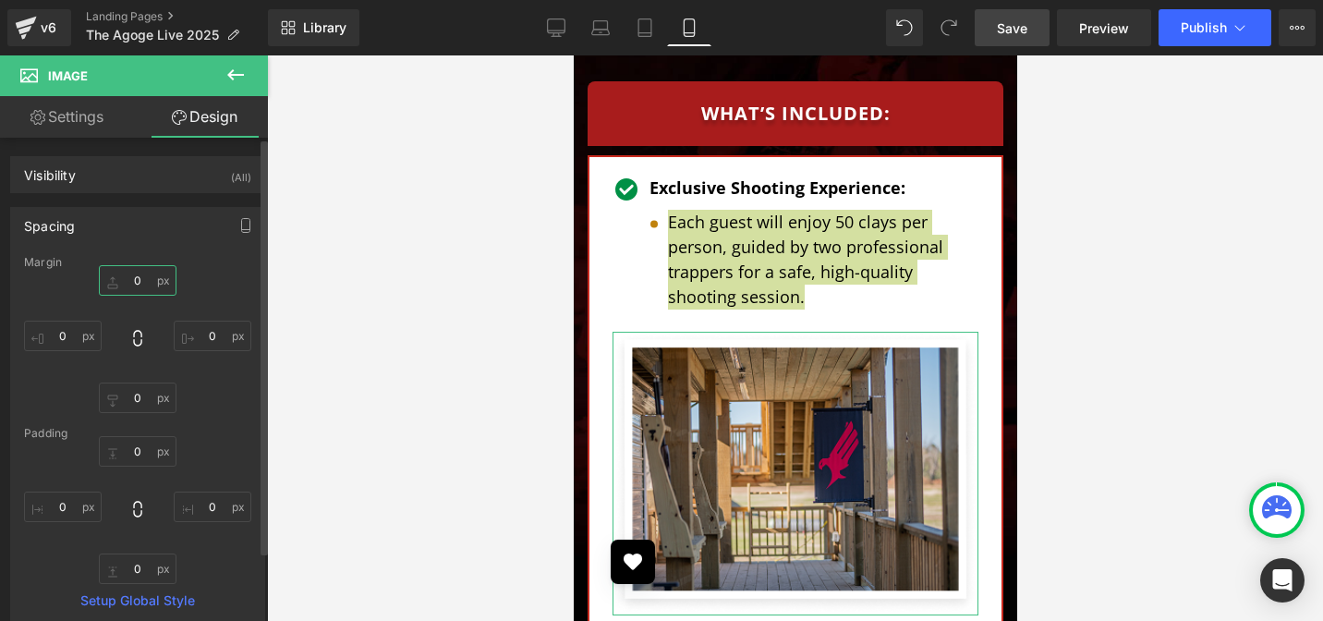
click at [138, 279] on input "0" at bounding box center [138, 280] width 78 height 30
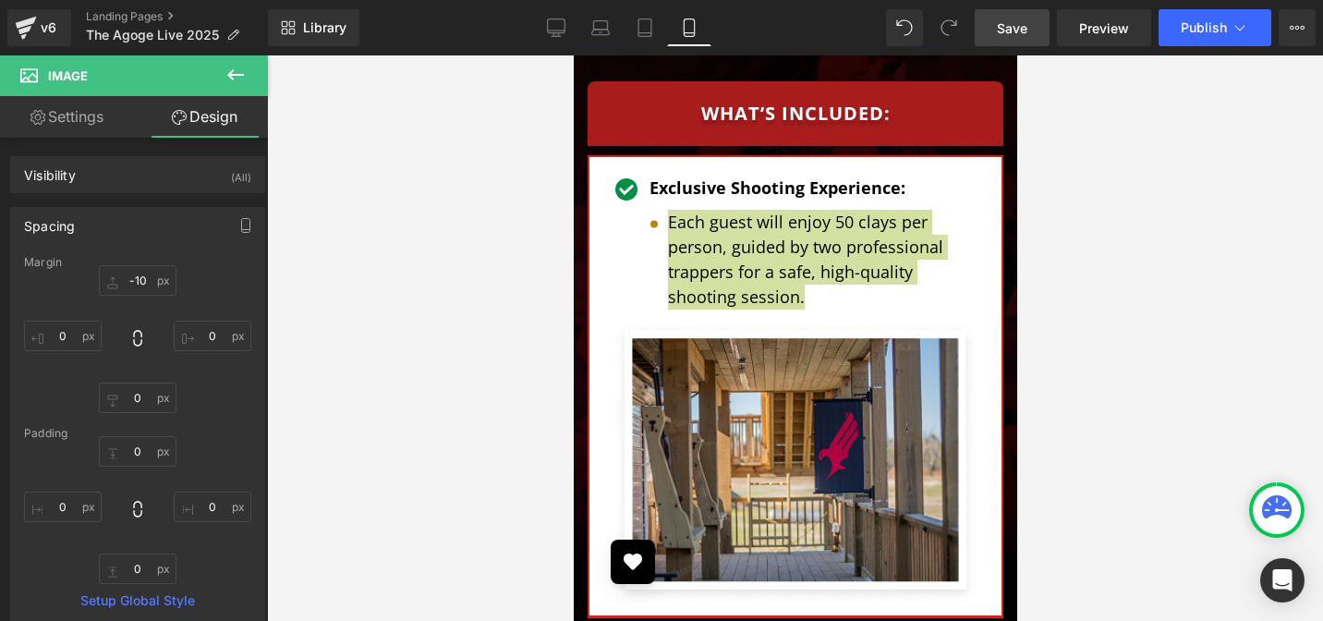
click at [1026, 27] on span "Save" at bounding box center [1012, 27] width 30 height 19
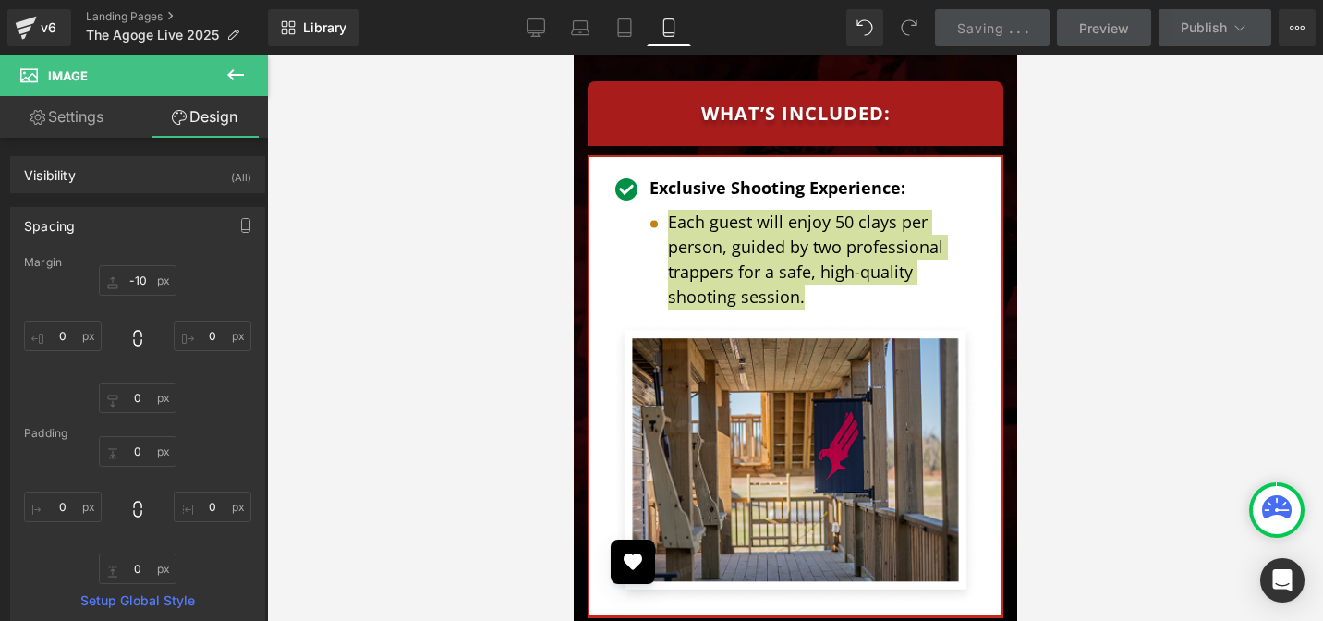
scroll to position [5284, 0]
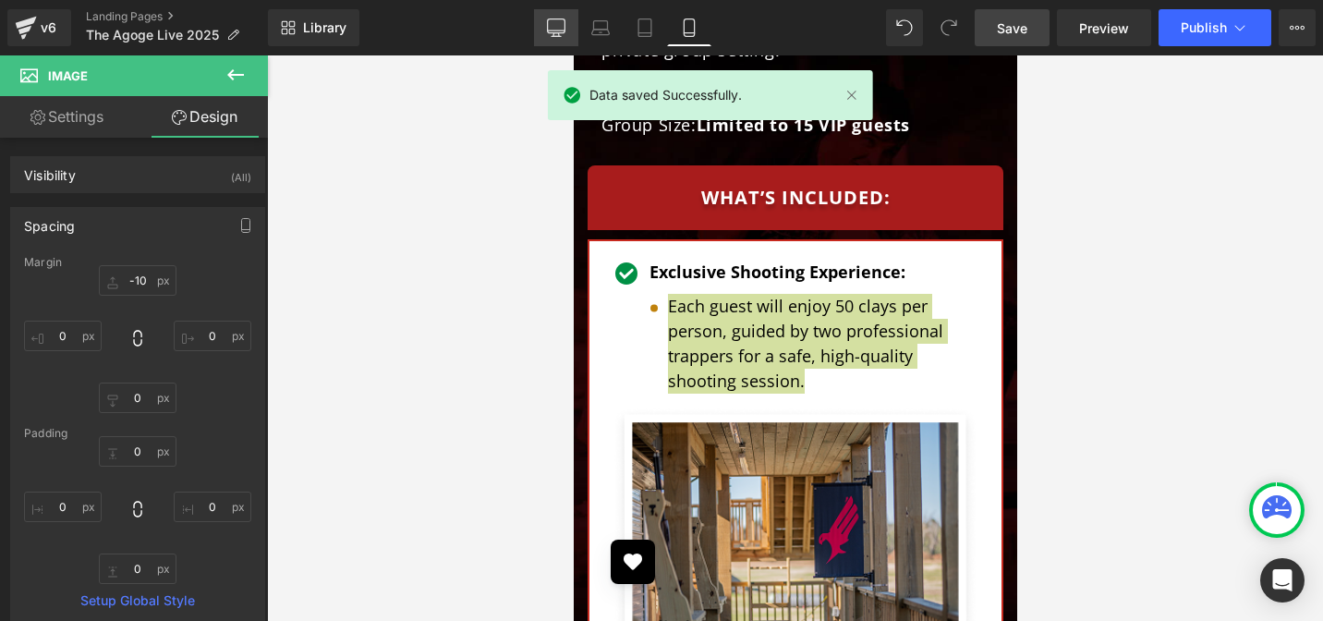
click at [553, 32] on icon at bounding box center [557, 26] width 18 height 14
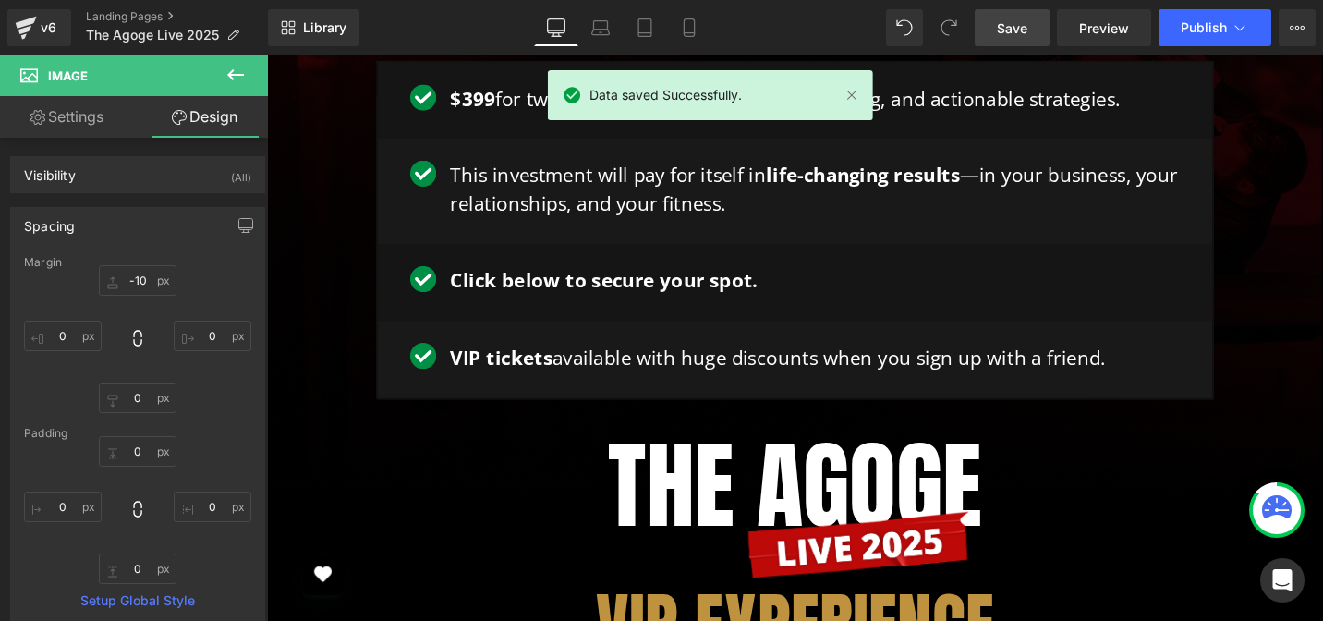
type input "0"
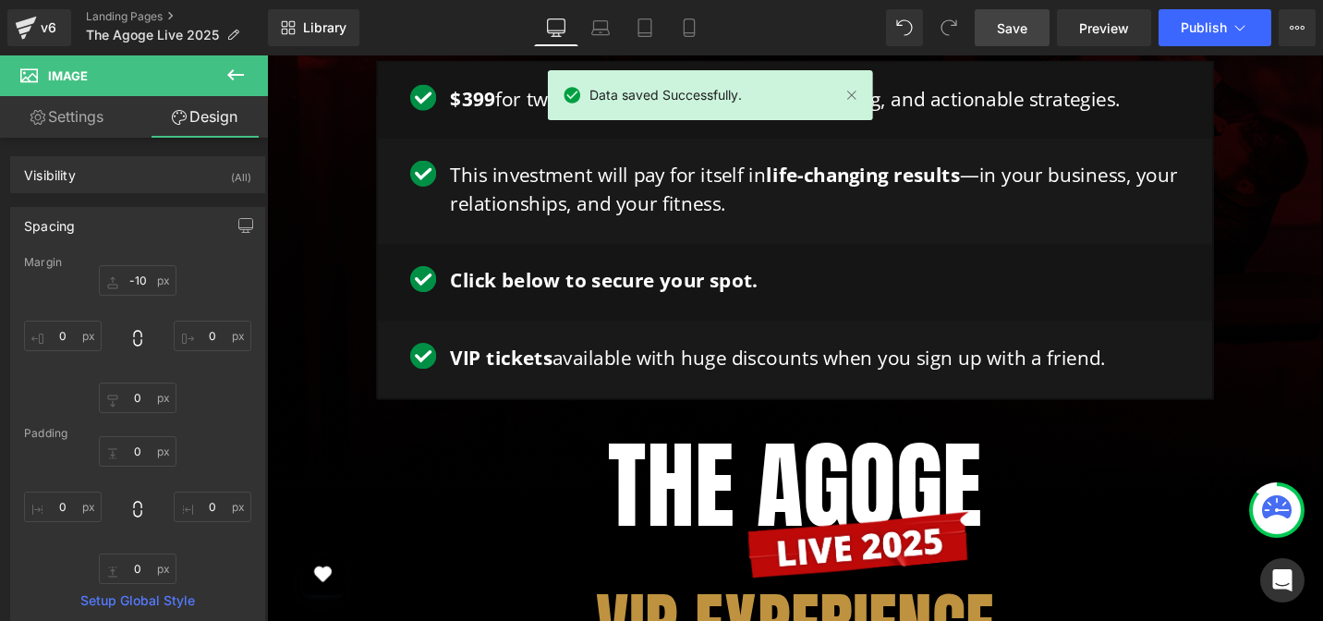
type input "0"
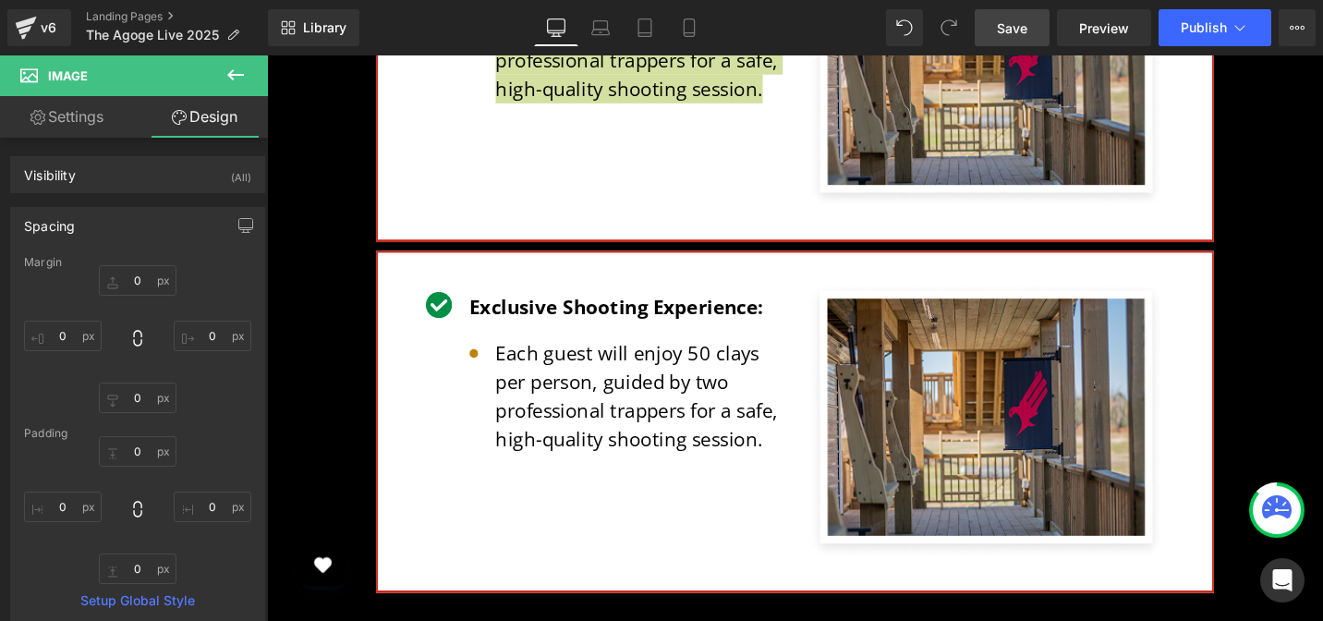
scroll to position [6402, 0]
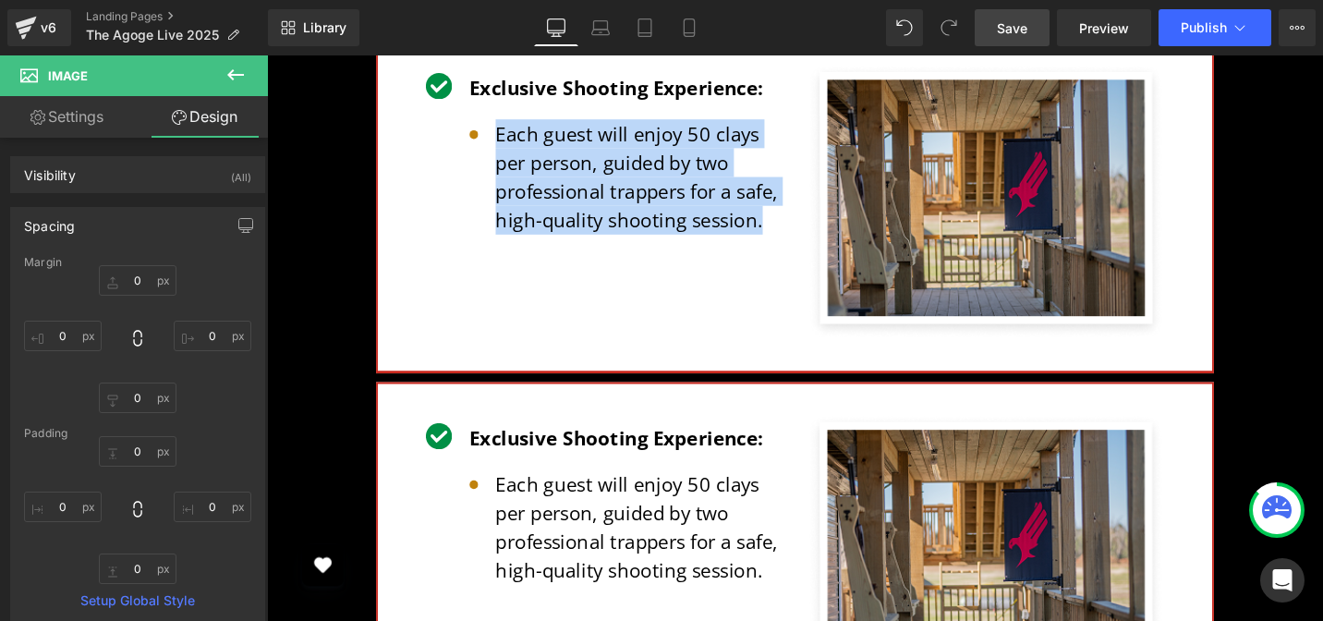
click at [440, 401] on div "Image Exclusive Shooting Experience: Text Block Image Each guest will enjoy 50 …" at bounding box center [825, 581] width 887 height 361
click at [442, 405] on link at bounding box center [451, 416] width 19 height 22
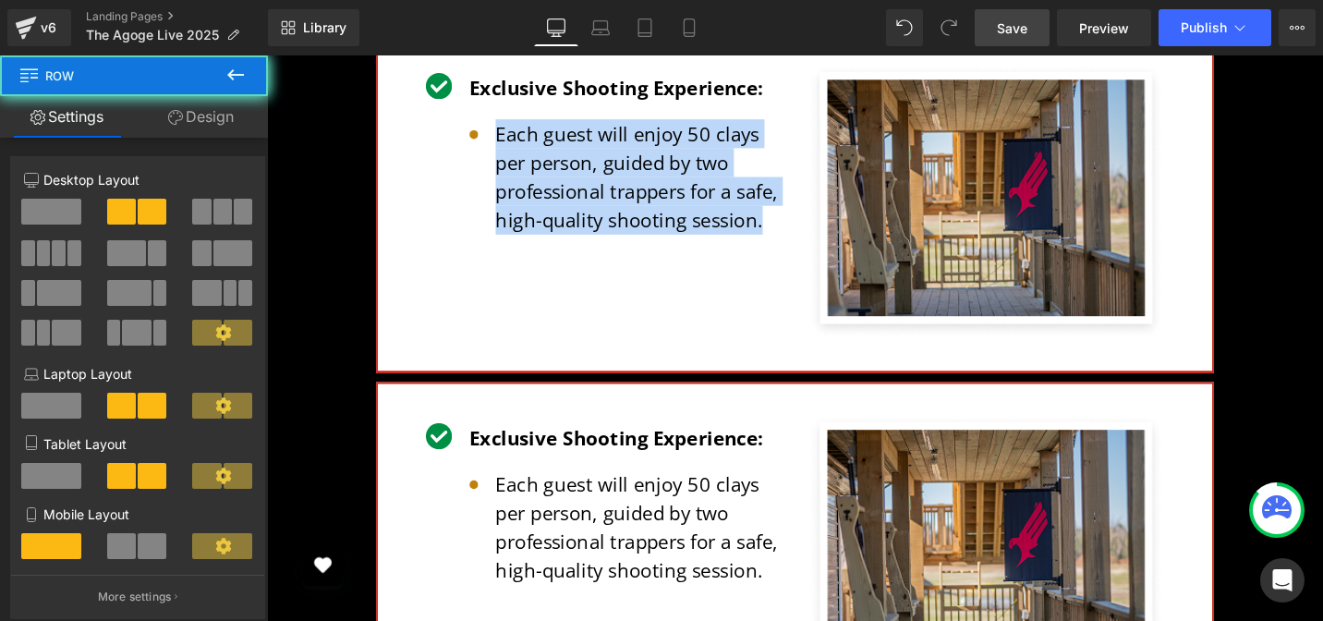
click at [424, 405] on span "Row" at bounding box center [427, 416] width 30 height 22
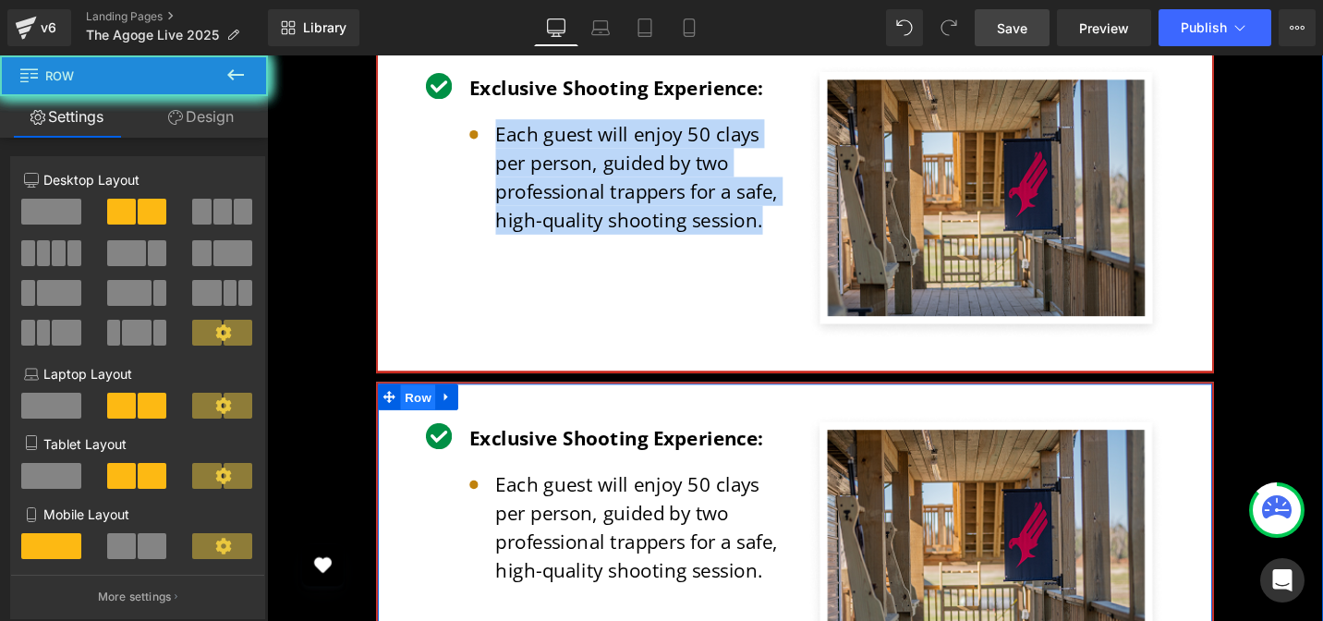
scroll to position [6411, 0]
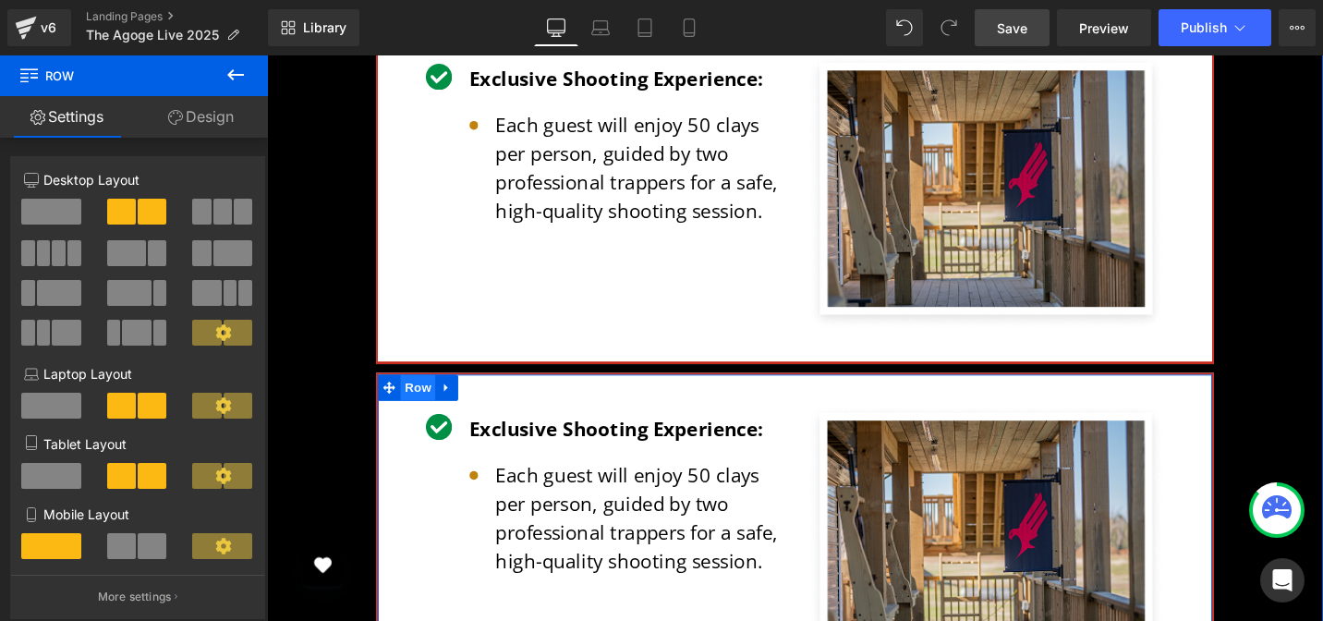
click at [418, 393] on span "Row" at bounding box center [426, 407] width 37 height 28
click at [203, 114] on link "Design" at bounding box center [201, 117] width 134 height 42
click at [0, 0] on div "Border" at bounding box center [0, 0] width 0 height 0
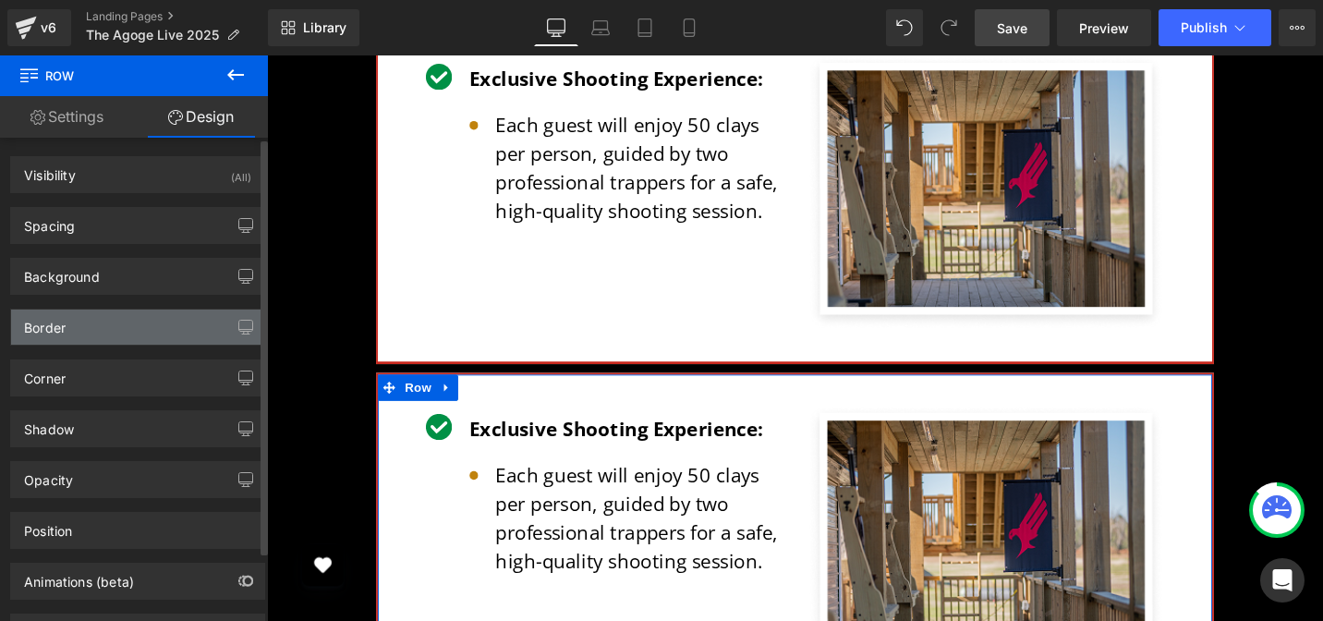
type input "#c8291e"
type input "100"
type input "2"
type input "1.5"
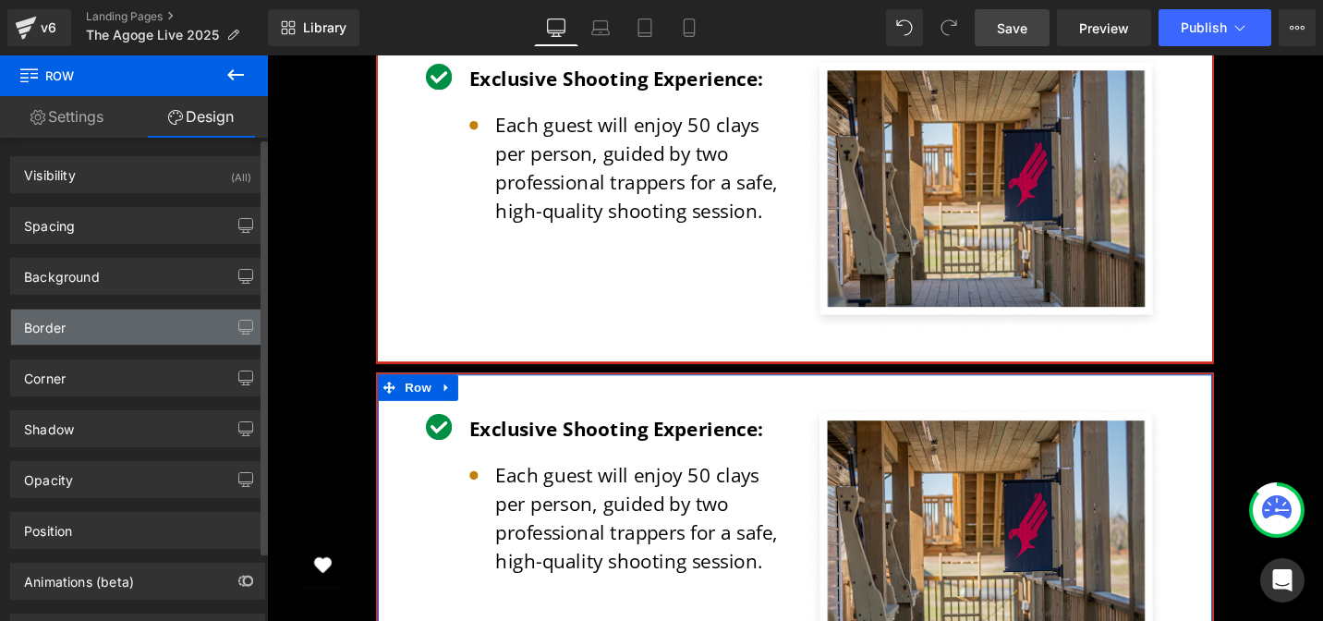
type input "2"
click at [55, 329] on div "Border" at bounding box center [45, 322] width 42 height 26
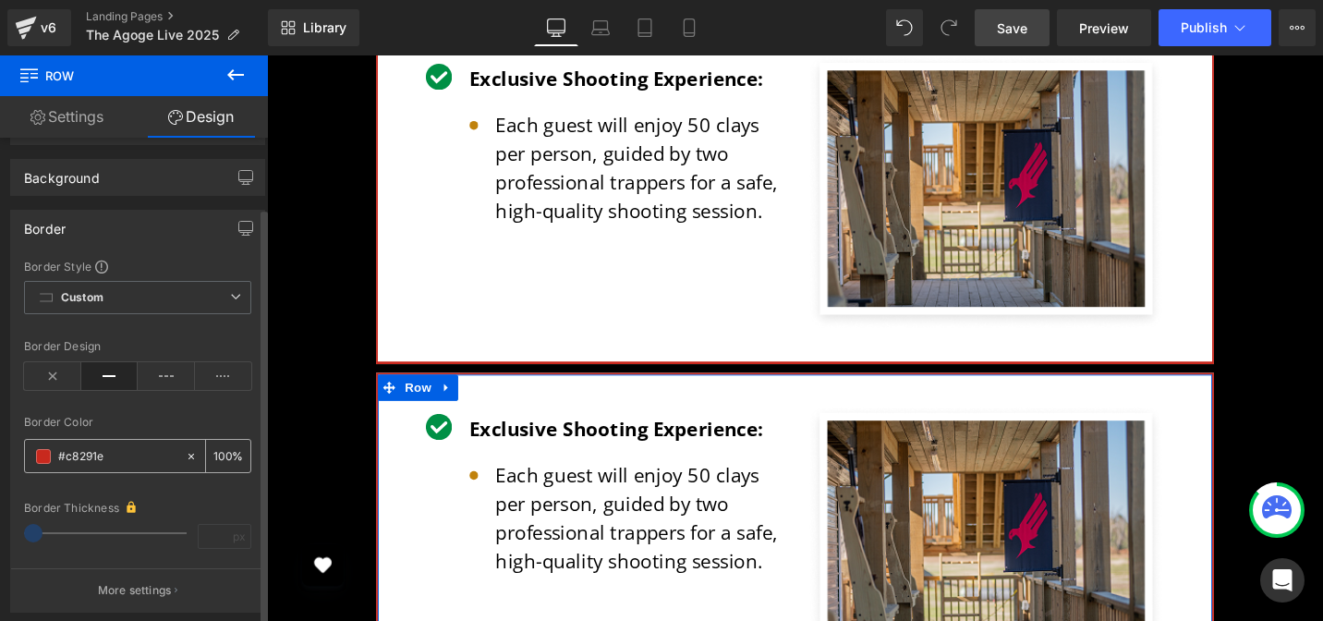
scroll to position [99, 0]
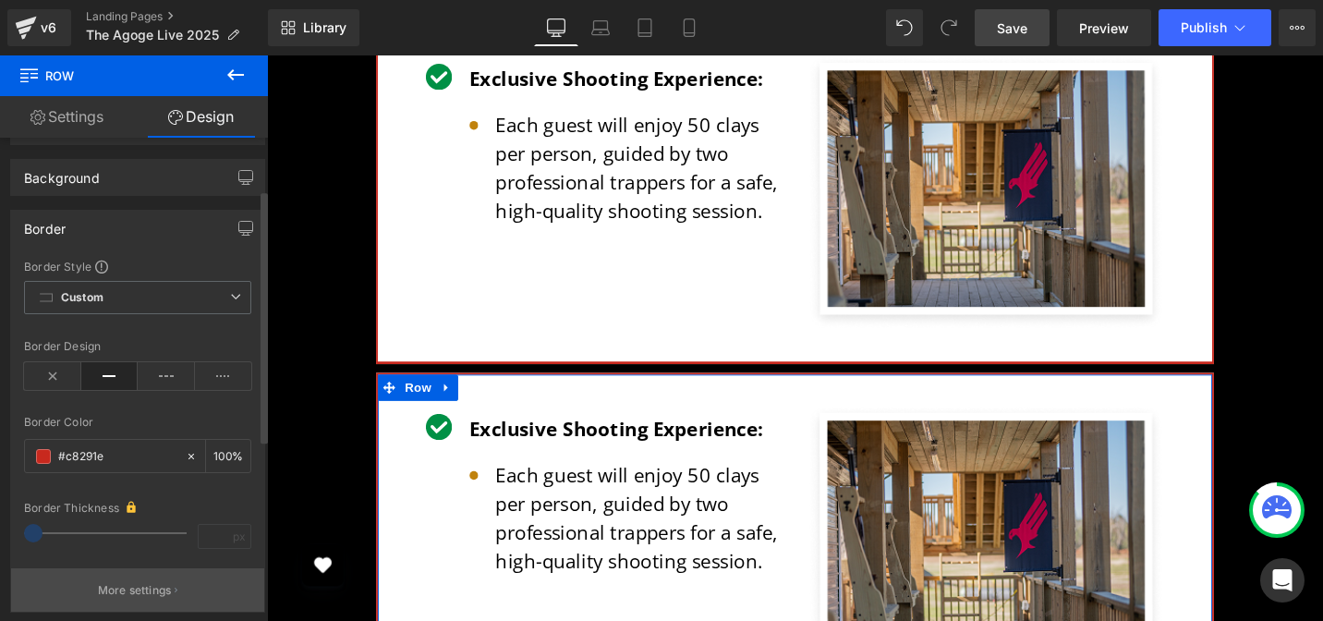
click at [154, 590] on p "More settings" at bounding box center [135, 590] width 74 height 17
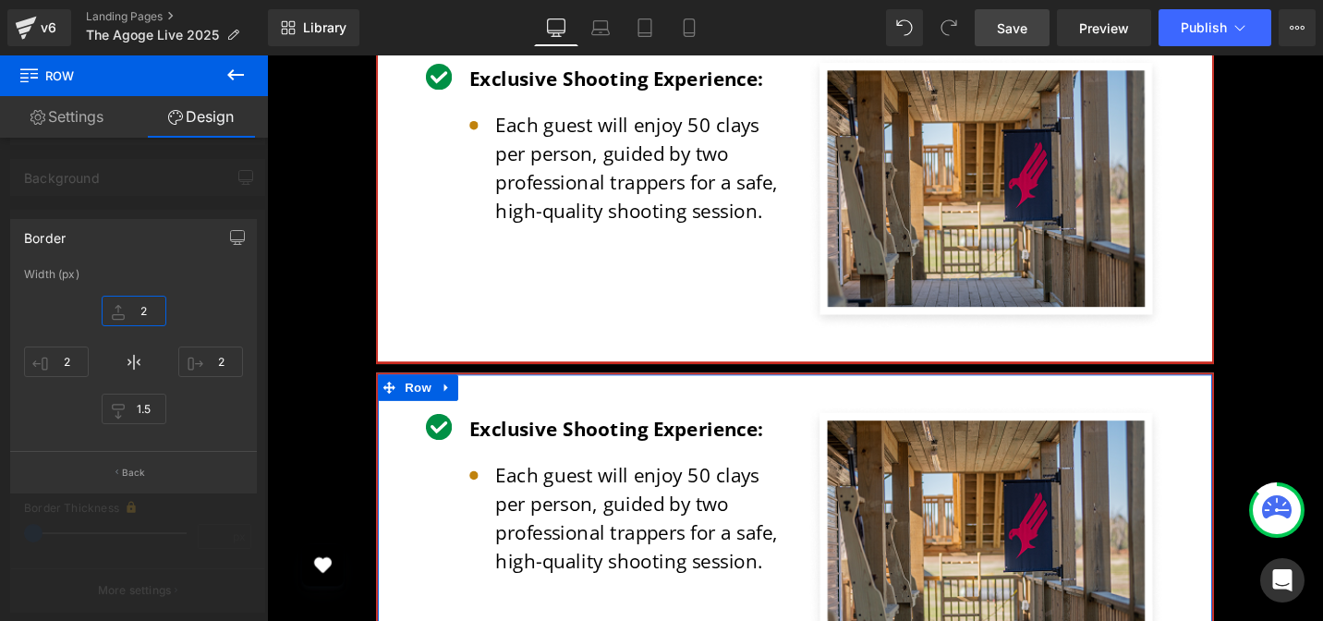
click at [144, 310] on input "2" at bounding box center [134, 311] width 65 height 30
type input "0"
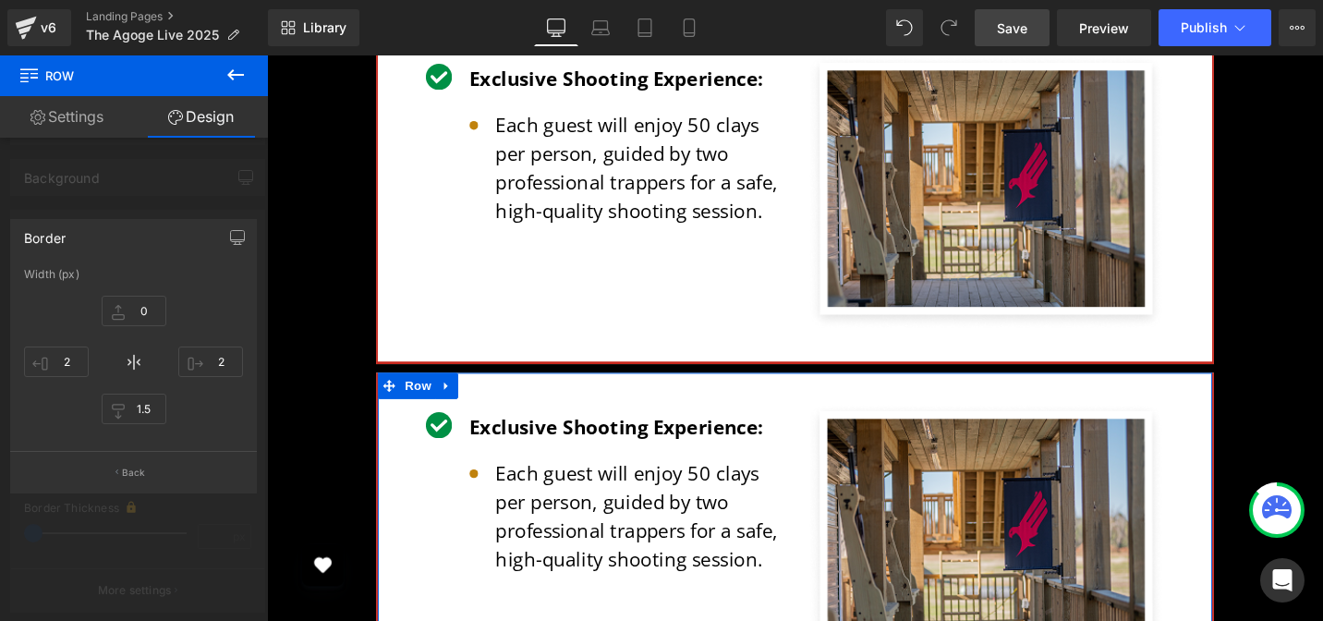
click at [164, 201] on div at bounding box center [134, 342] width 268 height 575
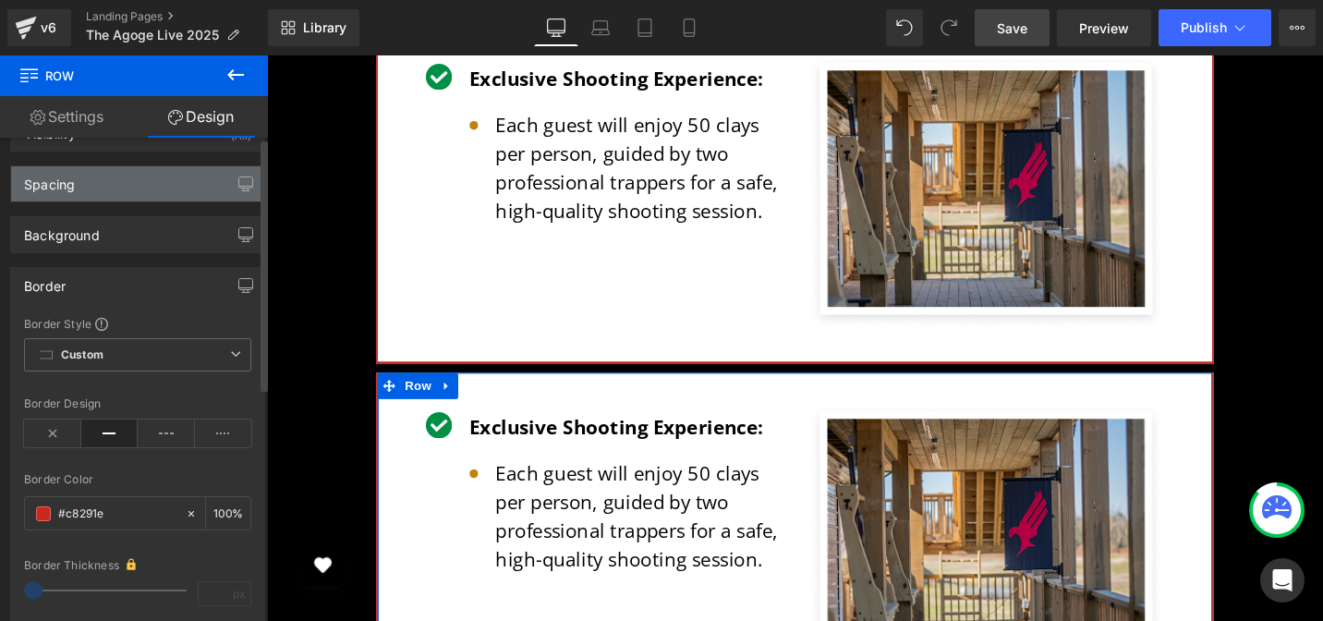
scroll to position [0, 0]
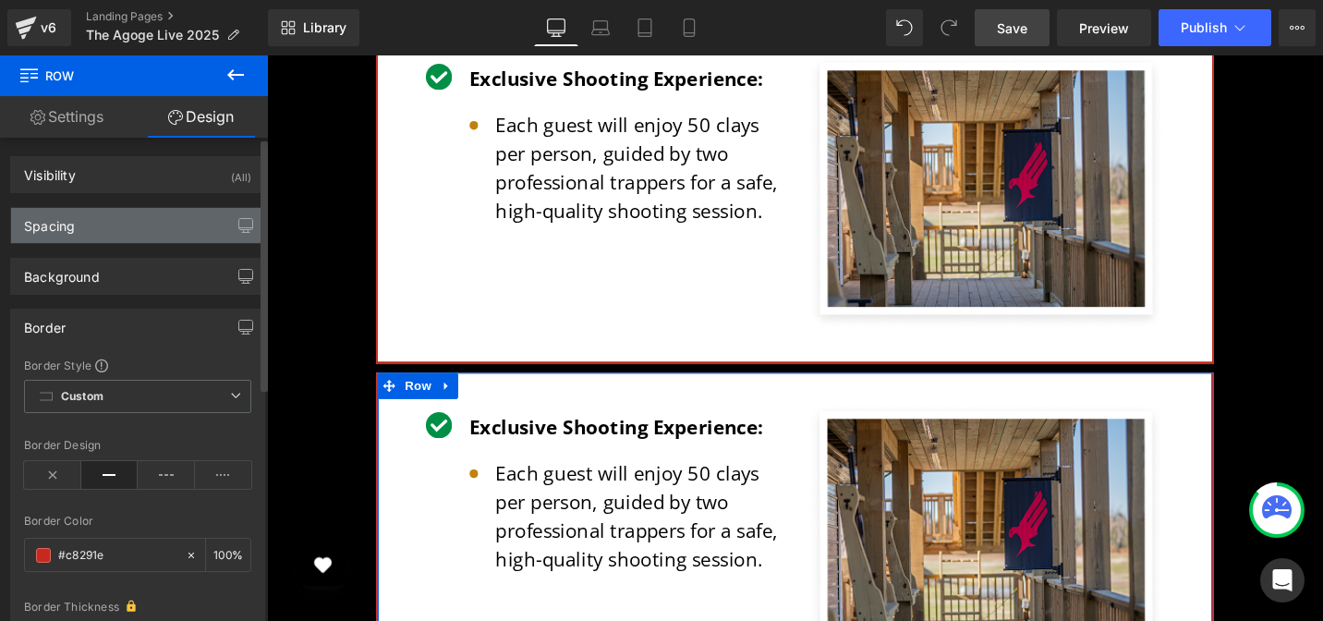
click at [103, 216] on div "Spacing" at bounding box center [137, 225] width 253 height 35
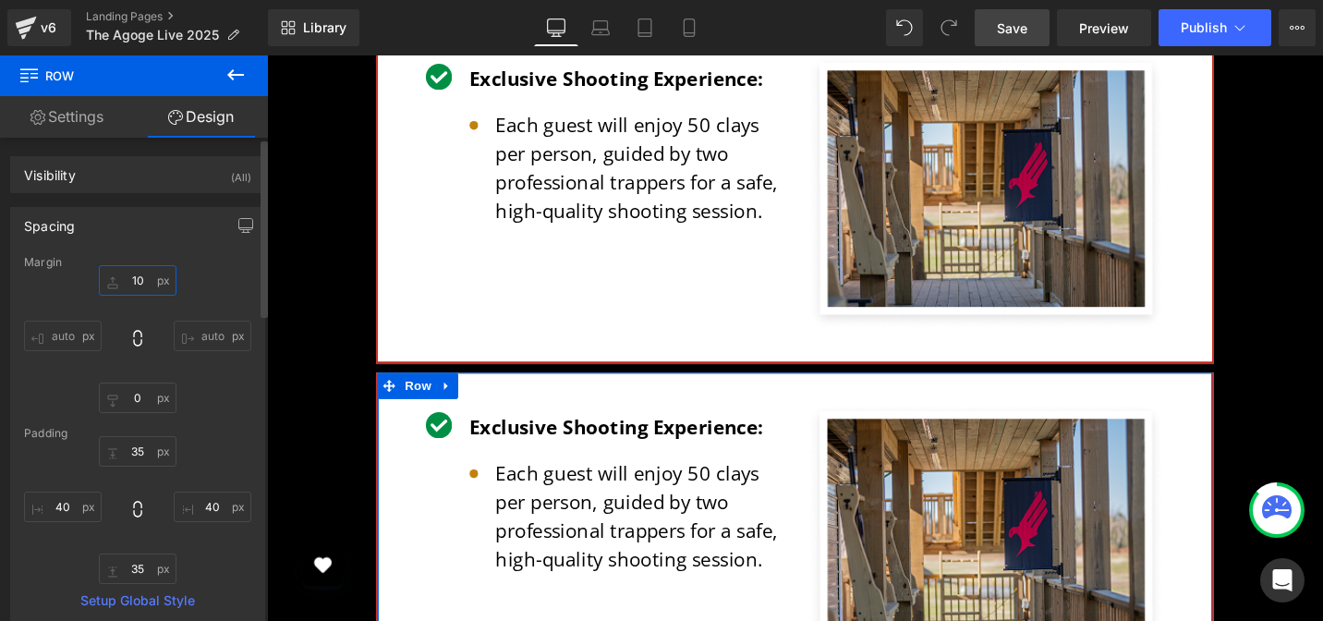
click at [134, 280] on input "10" at bounding box center [138, 280] width 78 height 30
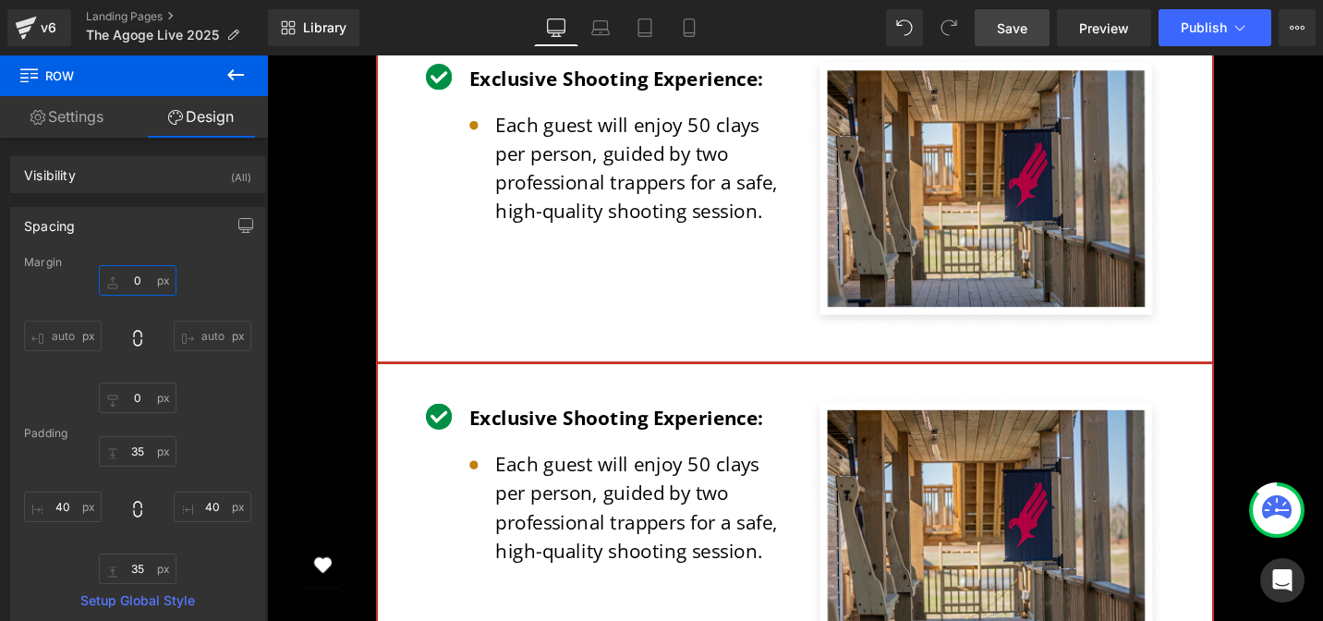
type input "0"
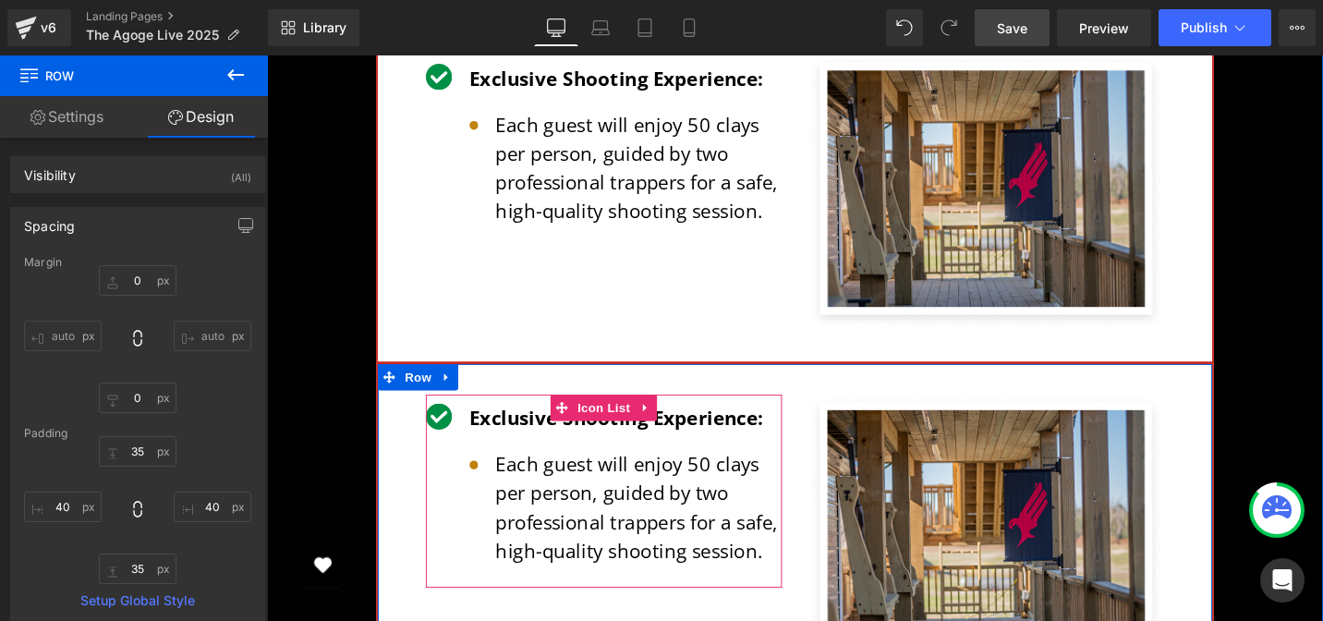
click at [588, 438] on span at bounding box center [587, 449] width 19 height 22
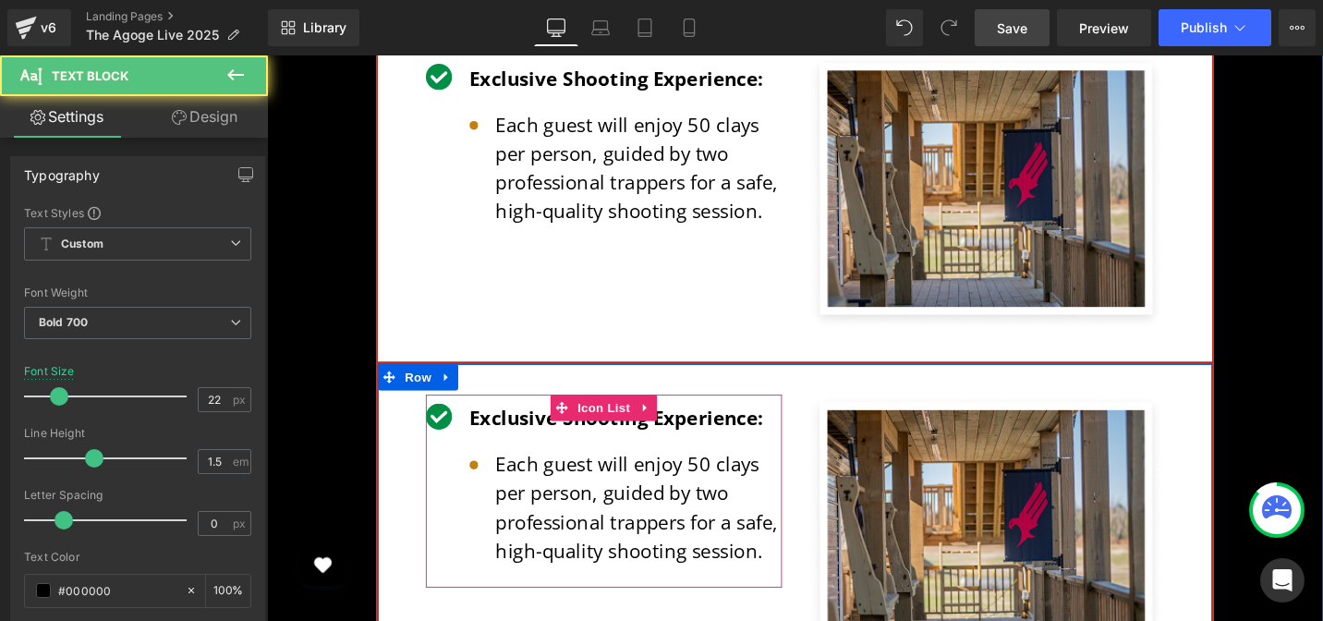
click at [541, 424] on p "Exclusive Shooting Experience:" at bounding box center [646, 439] width 331 height 30
click at [517, 424] on p "Exclusive Shooting Experience:" at bounding box center [646, 439] width 331 height 30
click at [520, 424] on p "Exclusive Shooting Experience:" at bounding box center [646, 439] width 331 height 30
click at [524, 424] on p "Exclusive Shooting Experience:" at bounding box center [646, 439] width 331 height 30
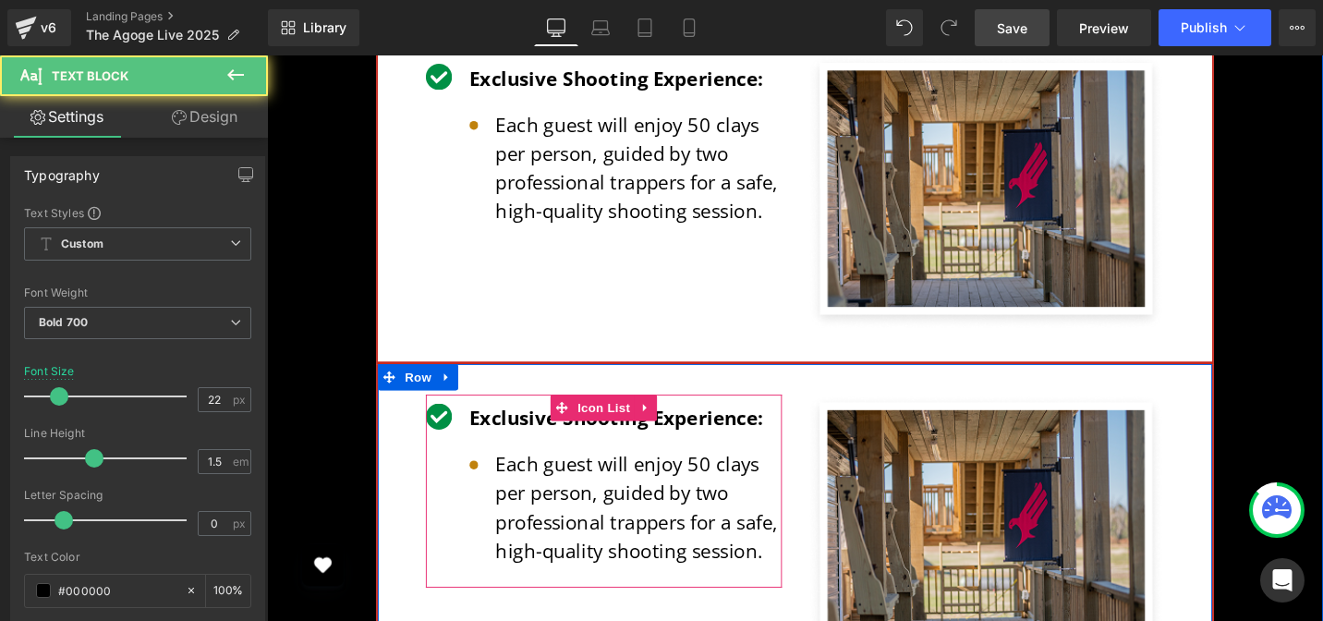
click at [524, 424] on p "Exclusive Shooting Experience:" at bounding box center [646, 439] width 331 height 30
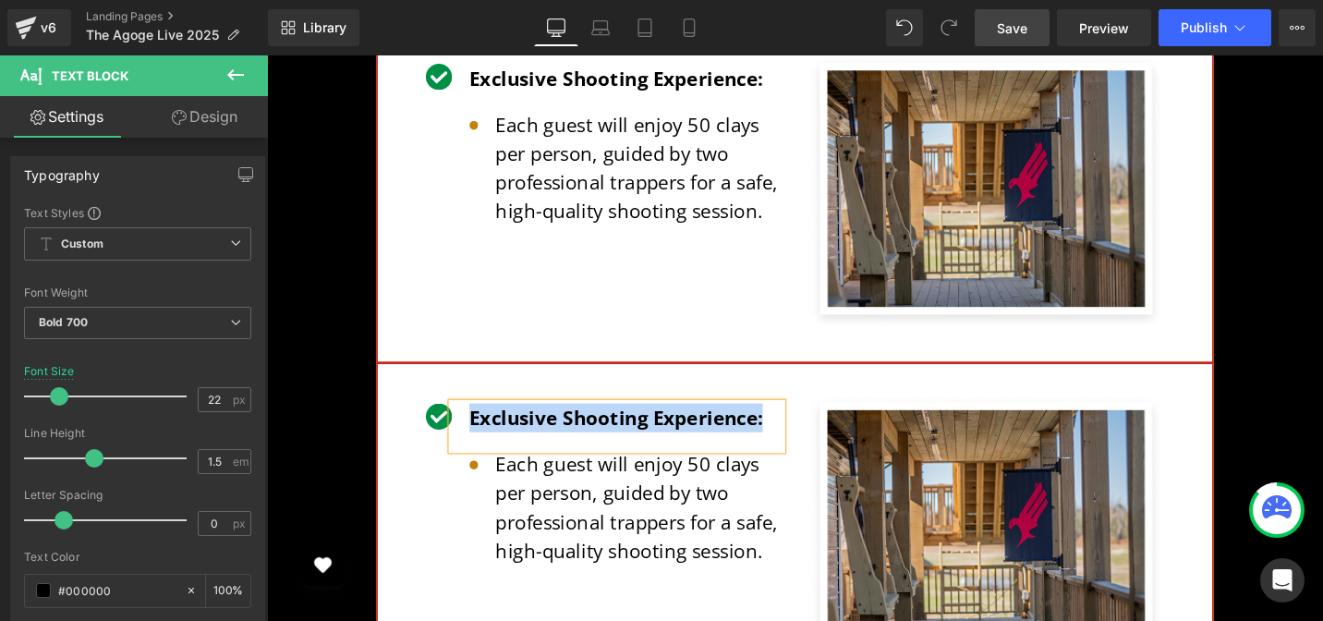
paste div
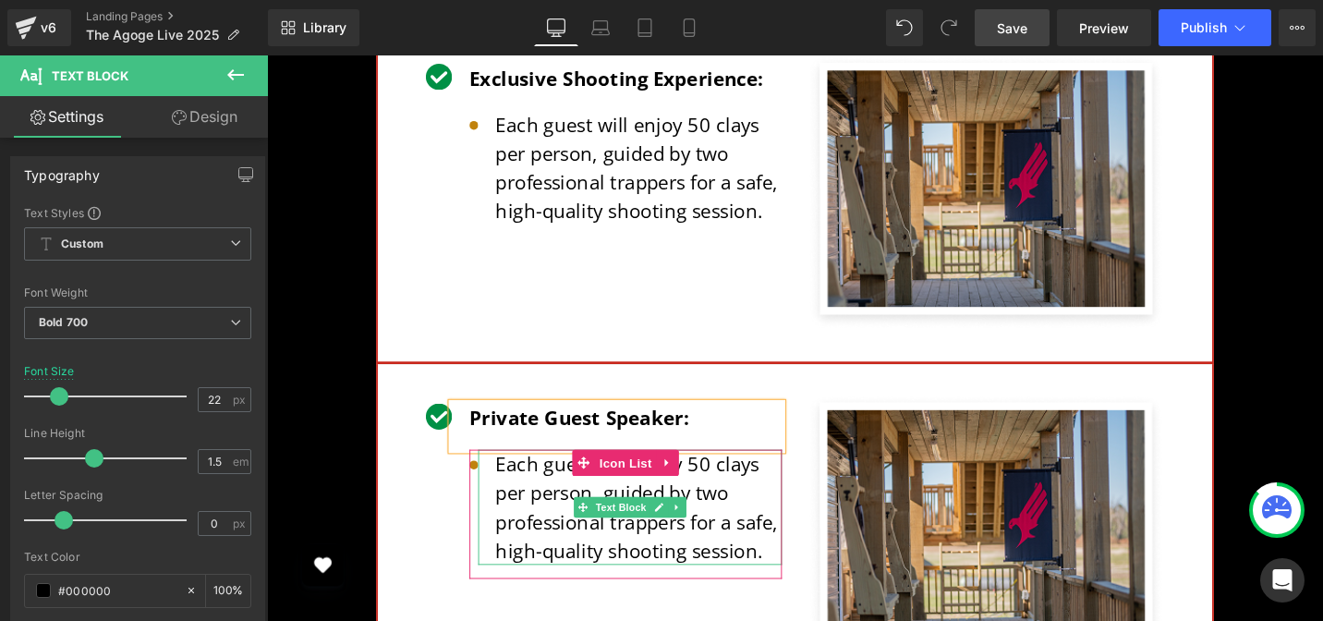
drag, startPoint x: 572, startPoint y: 410, endPoint x: 599, endPoint y: 421, distance: 29.8
click at [573, 473] on p "Each guest will enjoy 50 clays per person, guided by two professional trappers …" at bounding box center [660, 534] width 303 height 122
click at [562, 473] on p "Each guest will enjoy 50 clays per person, guided by two professional trappers …" at bounding box center [660, 534] width 303 height 122
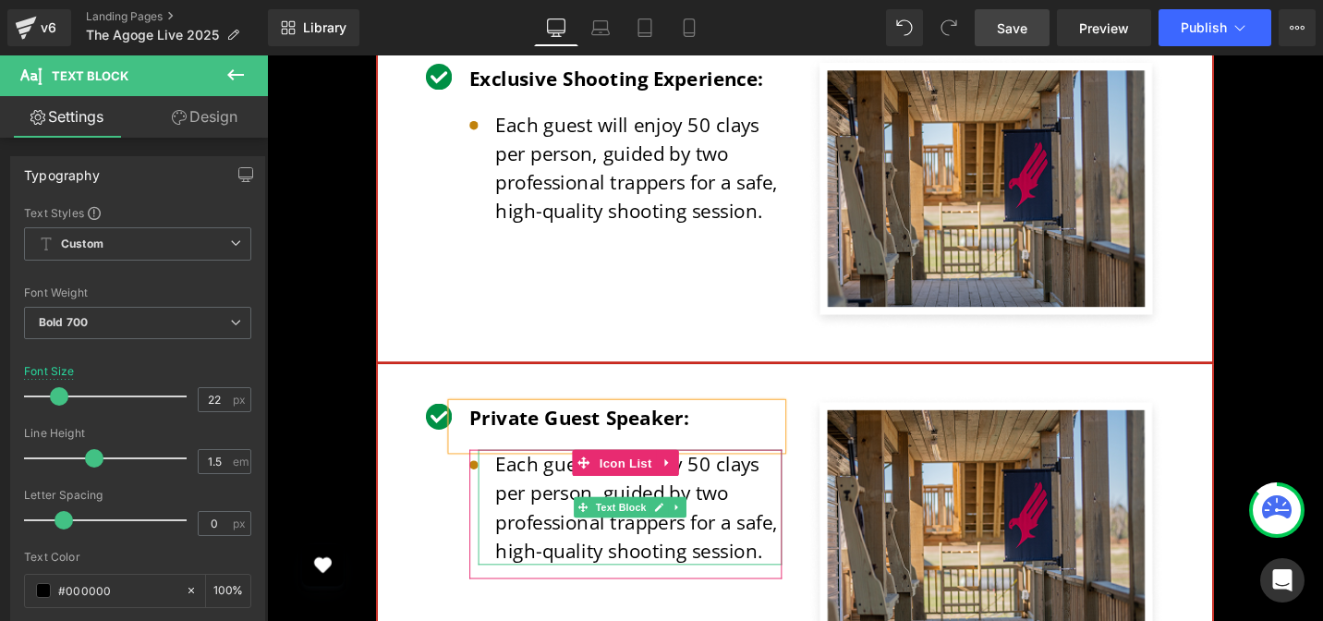
click at [559, 473] on p "Each guest will enjoy 50 clays per person, guided by two professional trappers …" at bounding box center [660, 534] width 303 height 122
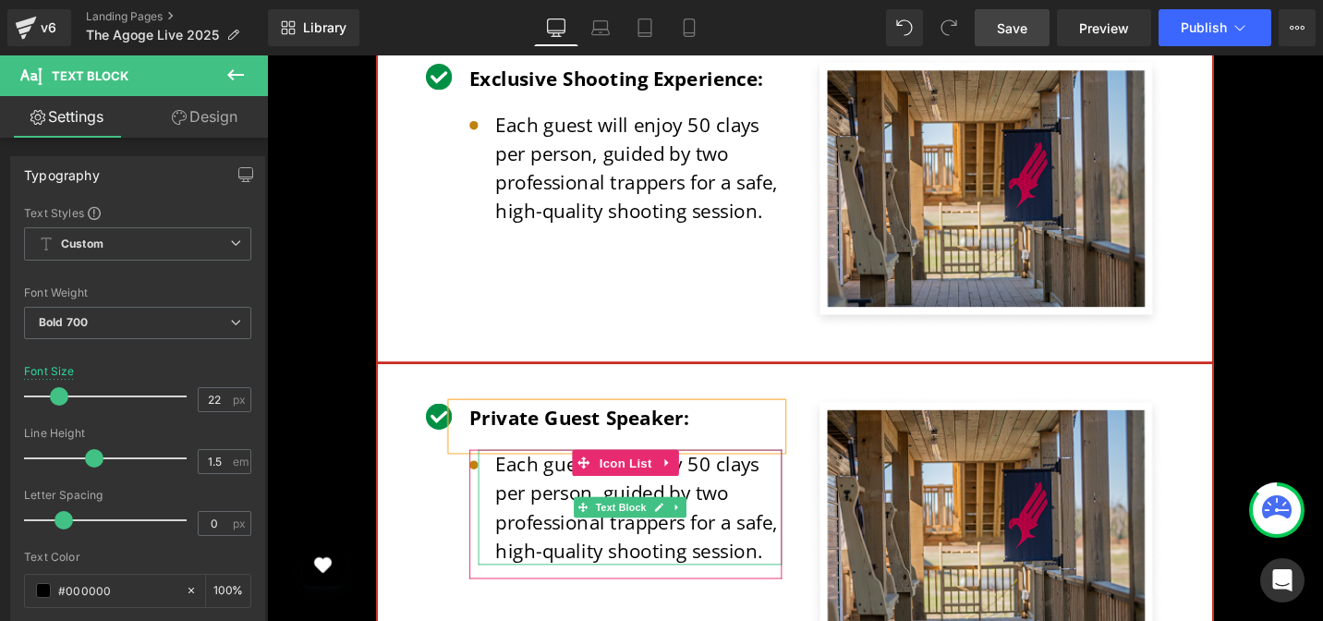
click at [559, 473] on p "Each guest will enjoy 50 clays per person, guided by two professional trappers …" at bounding box center [660, 534] width 303 height 122
click at [566, 473] on p "Each guest will enjoy 50 clays per person, guided by two professional trappers …" at bounding box center [660, 534] width 303 height 122
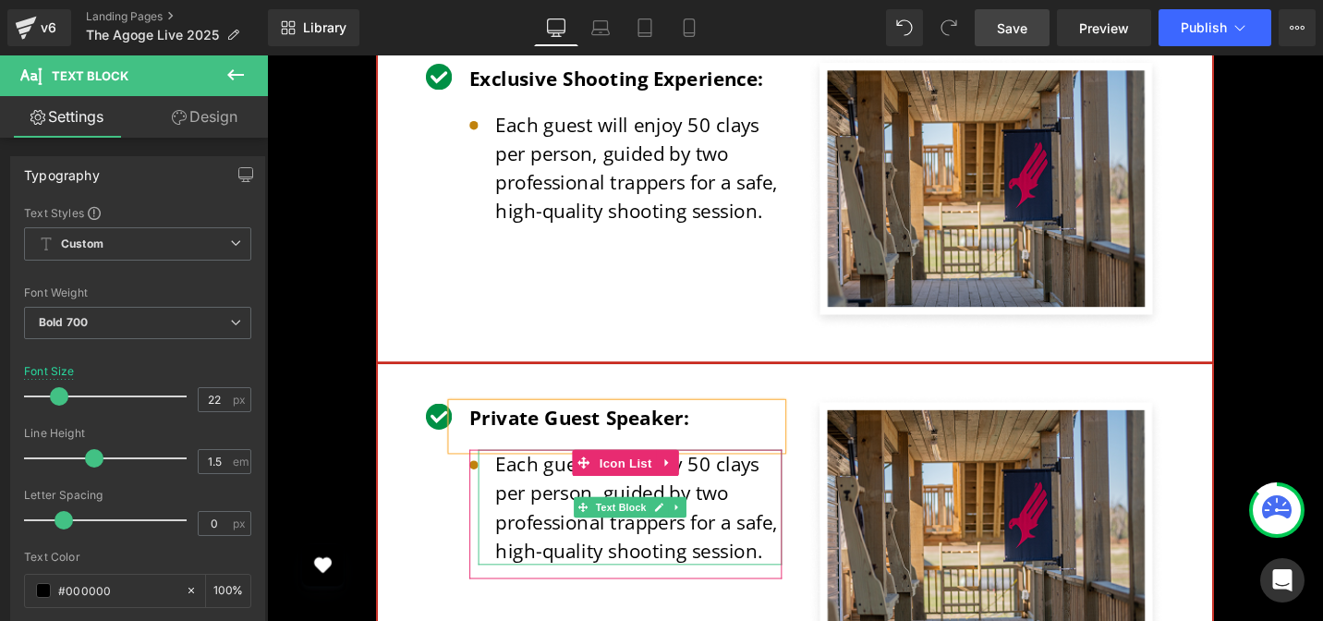
click at [566, 473] on p "Each guest will enjoy 50 clays per person, guided by two professional trappers …" at bounding box center [660, 534] width 303 height 122
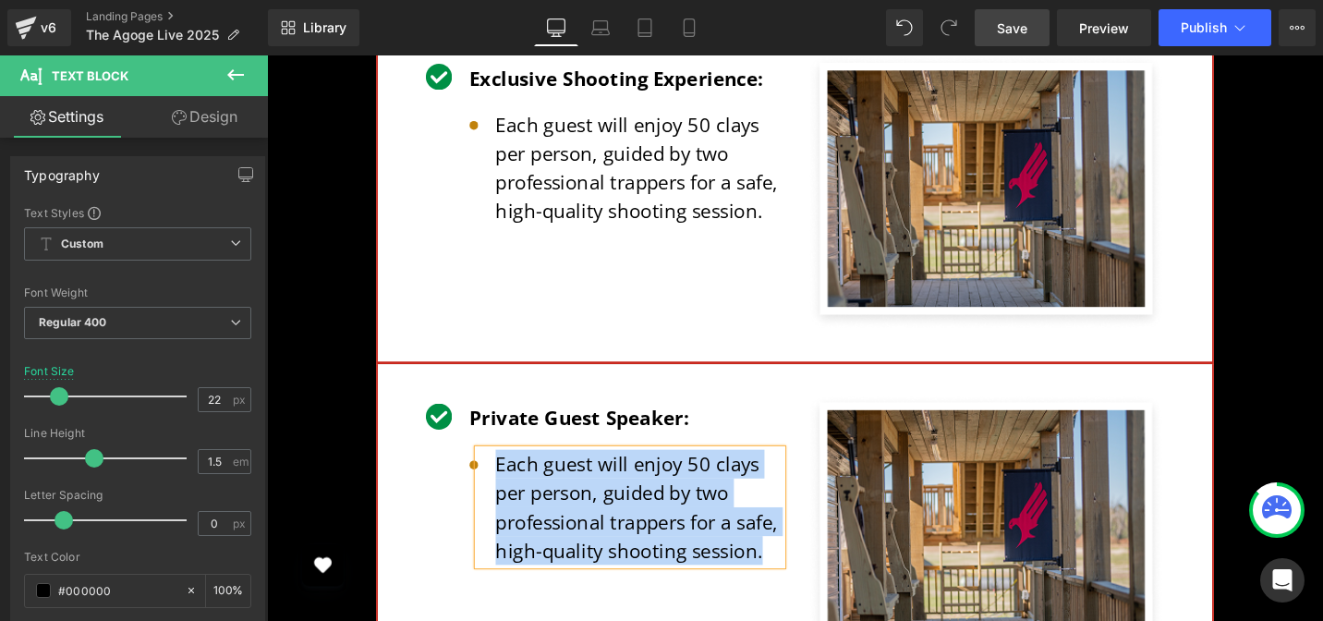
paste div
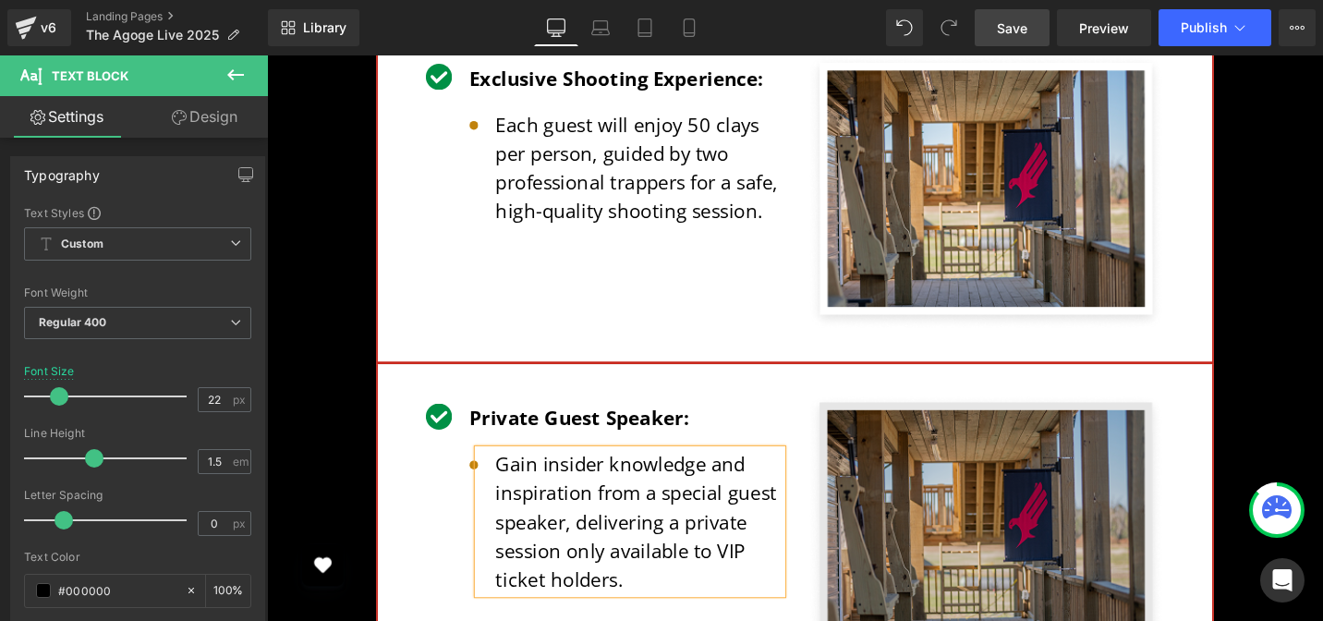
click at [1056, 415] on img at bounding box center [1028, 561] width 377 height 292
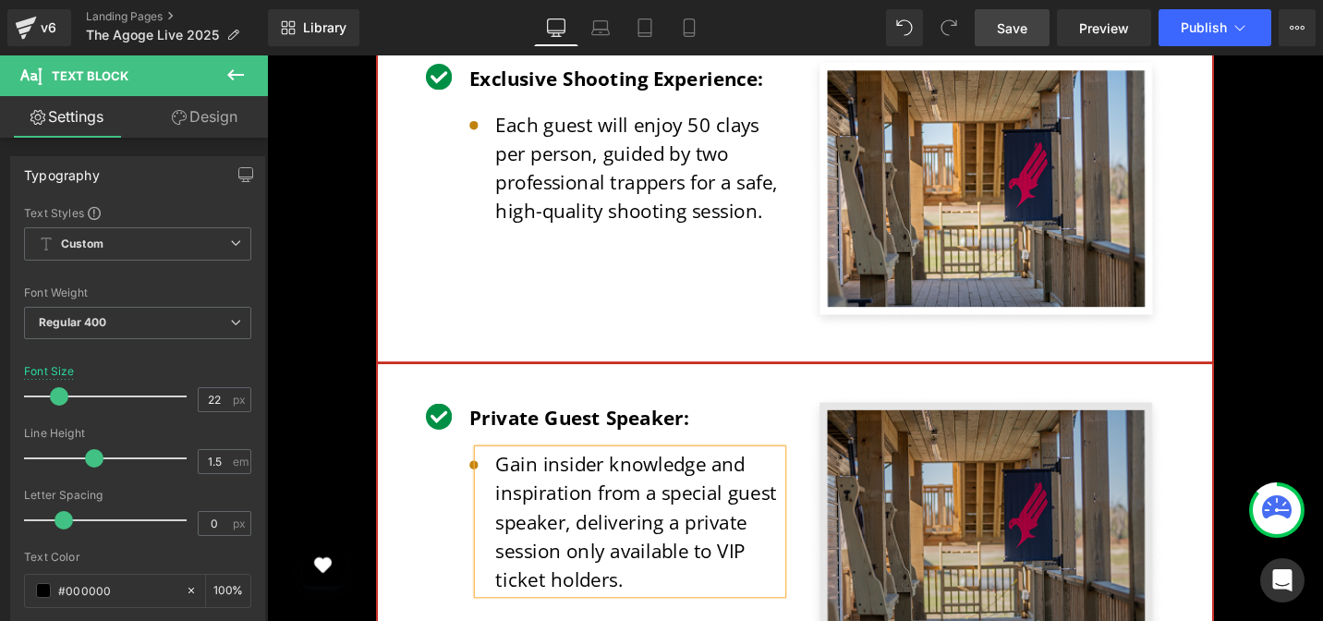
click at [1056, 415] on img at bounding box center [1028, 561] width 377 height 292
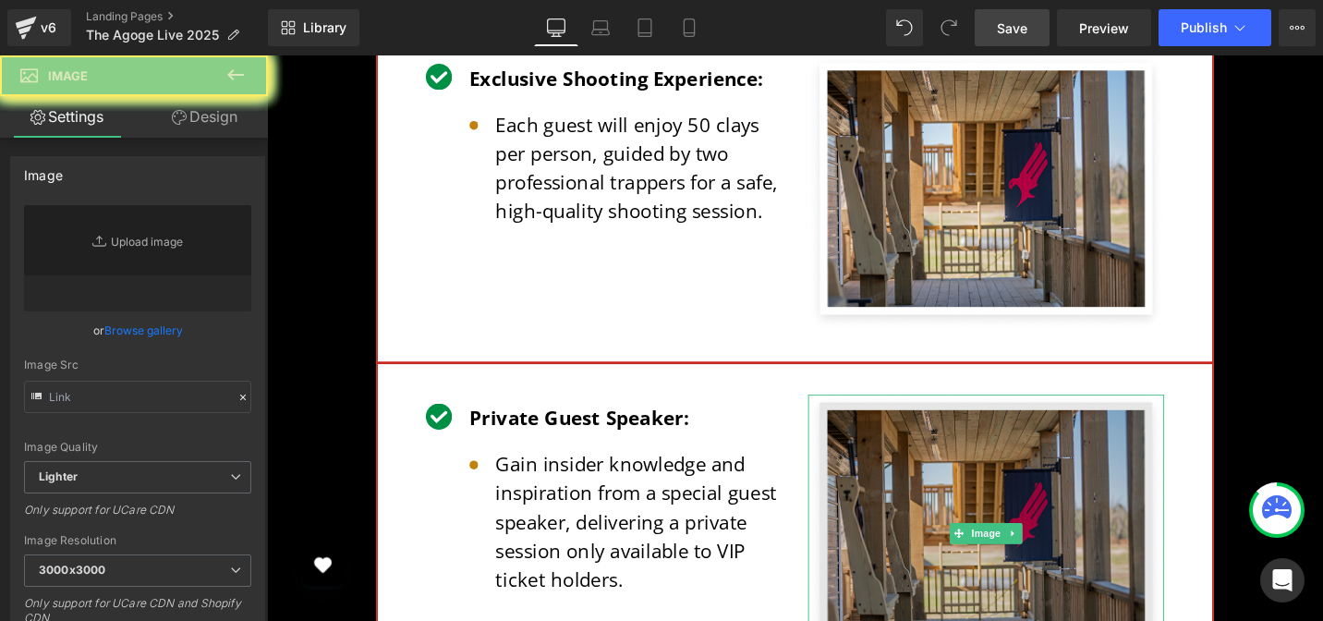
type input "[URL][DOMAIN_NAME]"
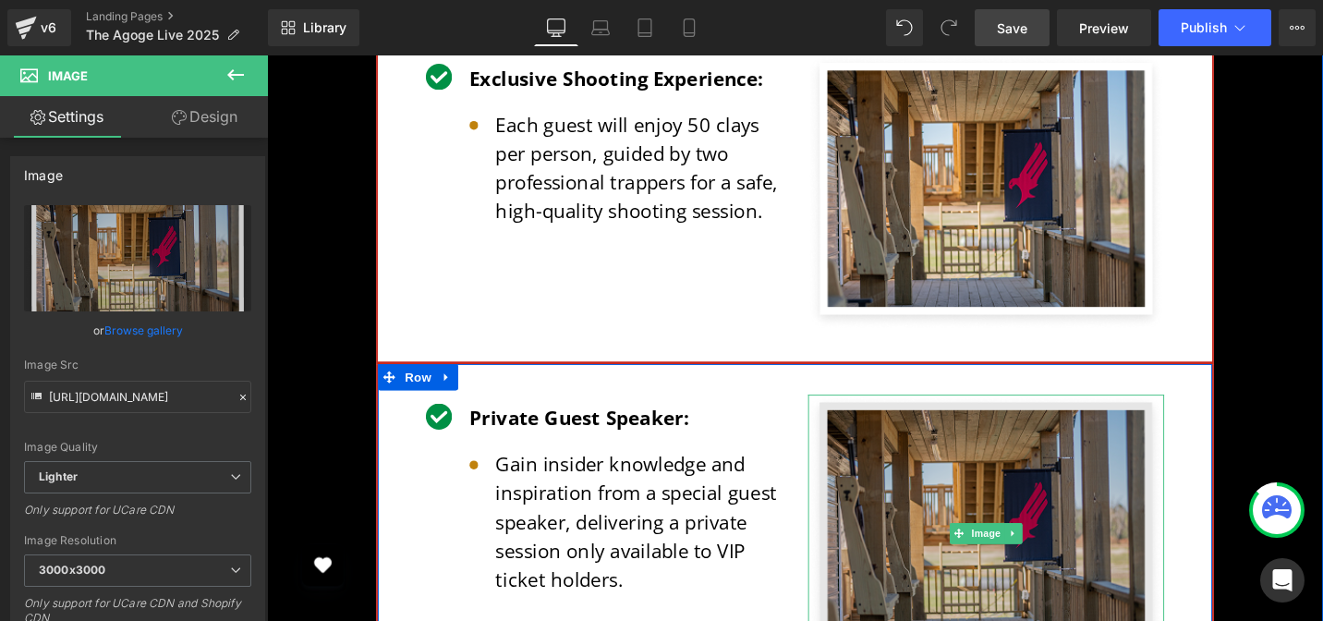
click at [1048, 415] on img at bounding box center [1028, 561] width 377 height 292
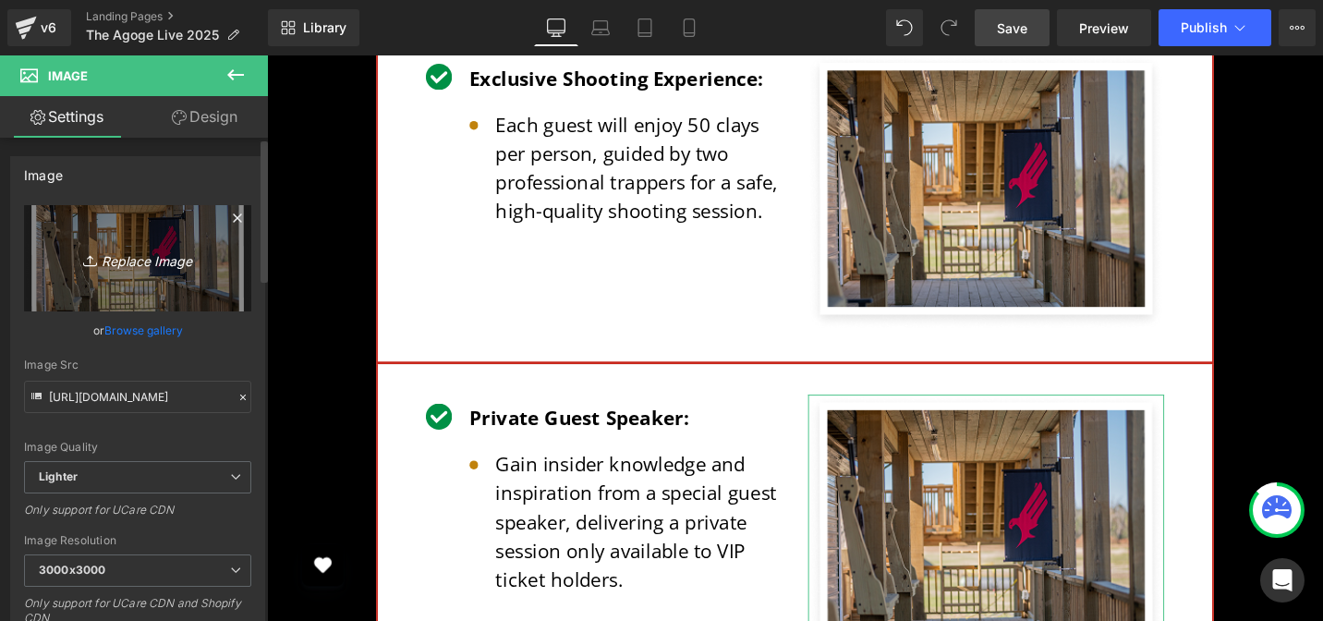
click at [173, 269] on icon "Replace Image" at bounding box center [138, 258] width 148 height 23
type input "C:\fakepath\private-guest-speaker-img.png"
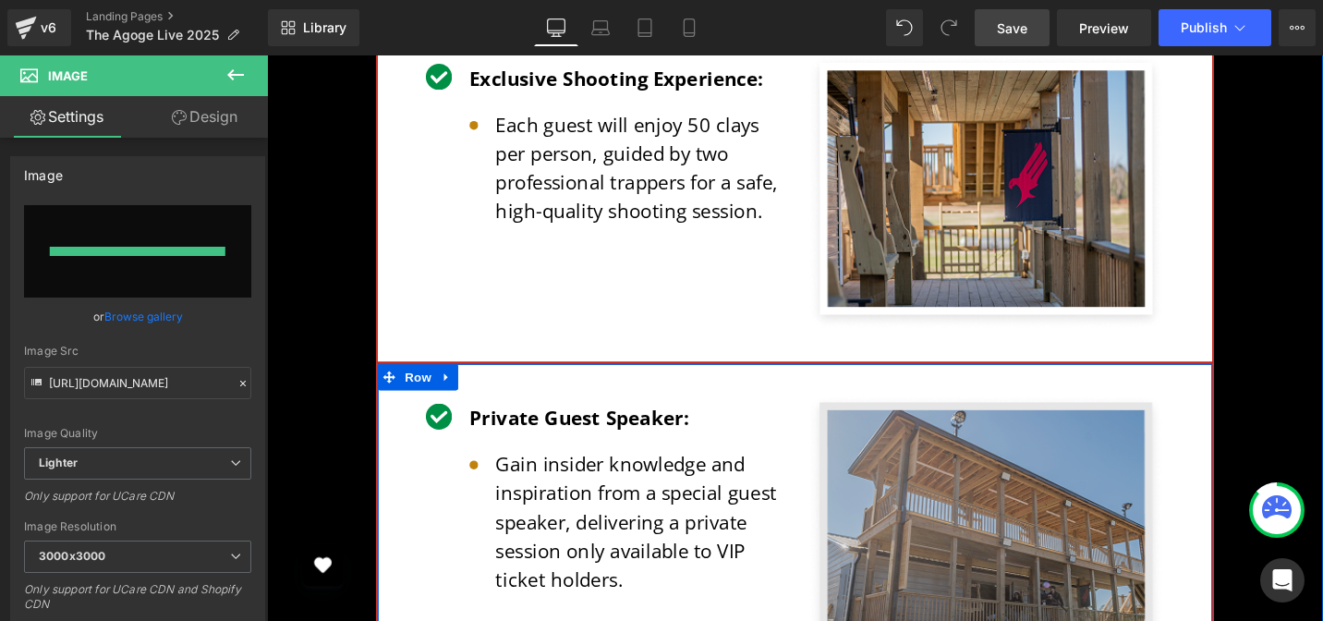
type input "[URL][DOMAIN_NAME]"
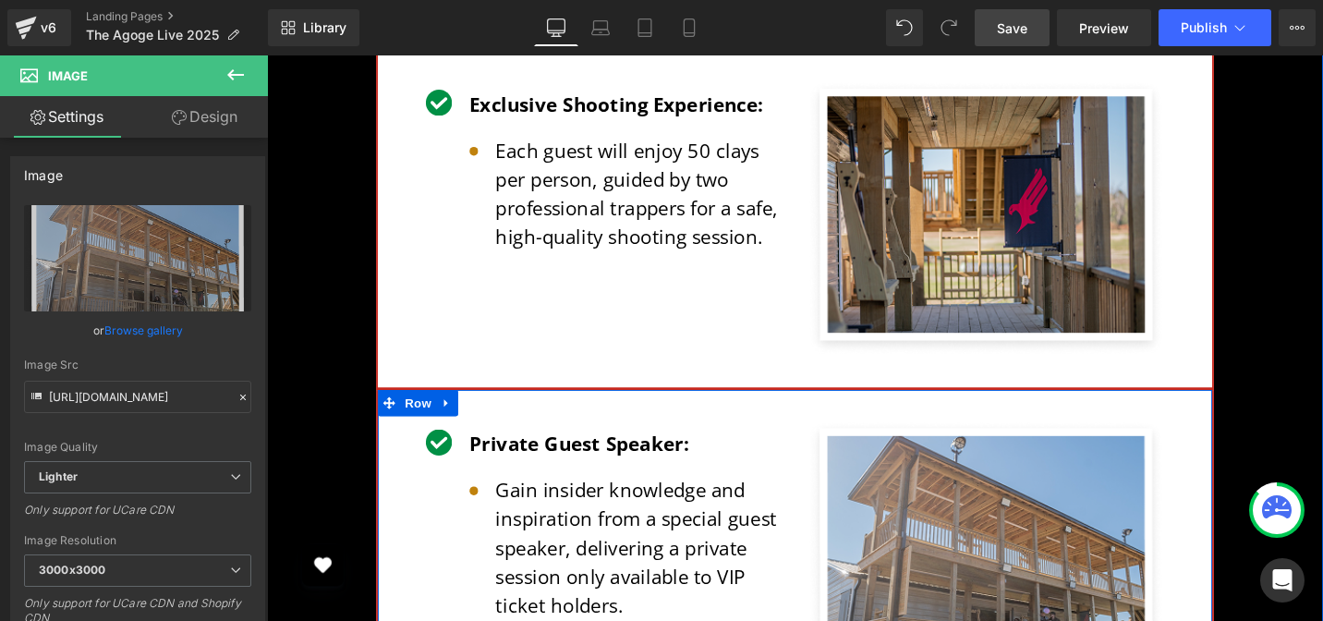
scroll to position [6375, 0]
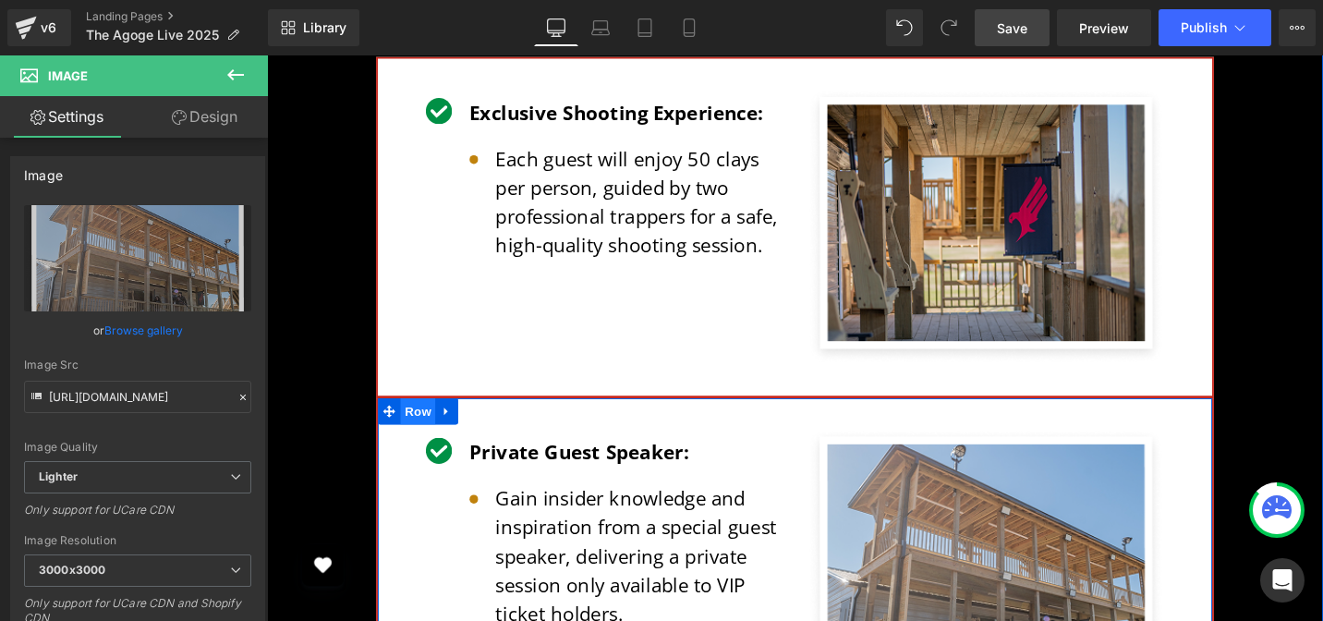
click at [405, 418] on div "Image Private Guest Speaker: Text Block Image Gain insider knowledge and inspir…" at bounding box center [825, 597] width 887 height 359
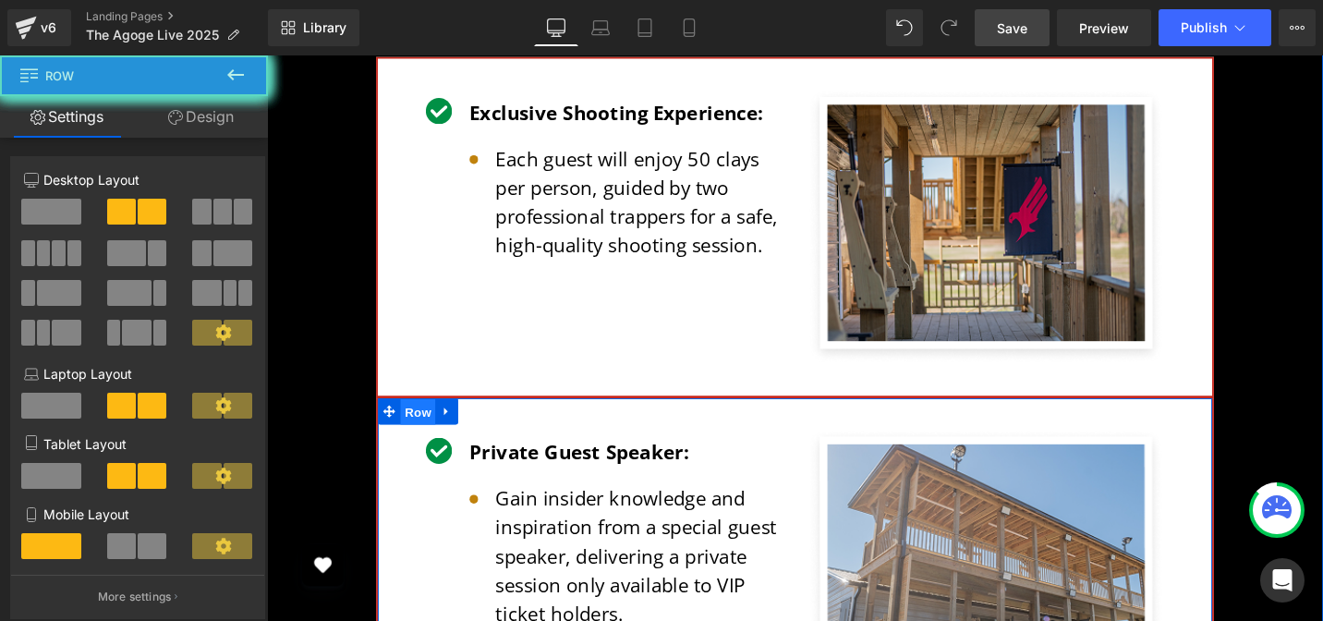
click at [415, 419] on span "Row" at bounding box center [426, 433] width 37 height 28
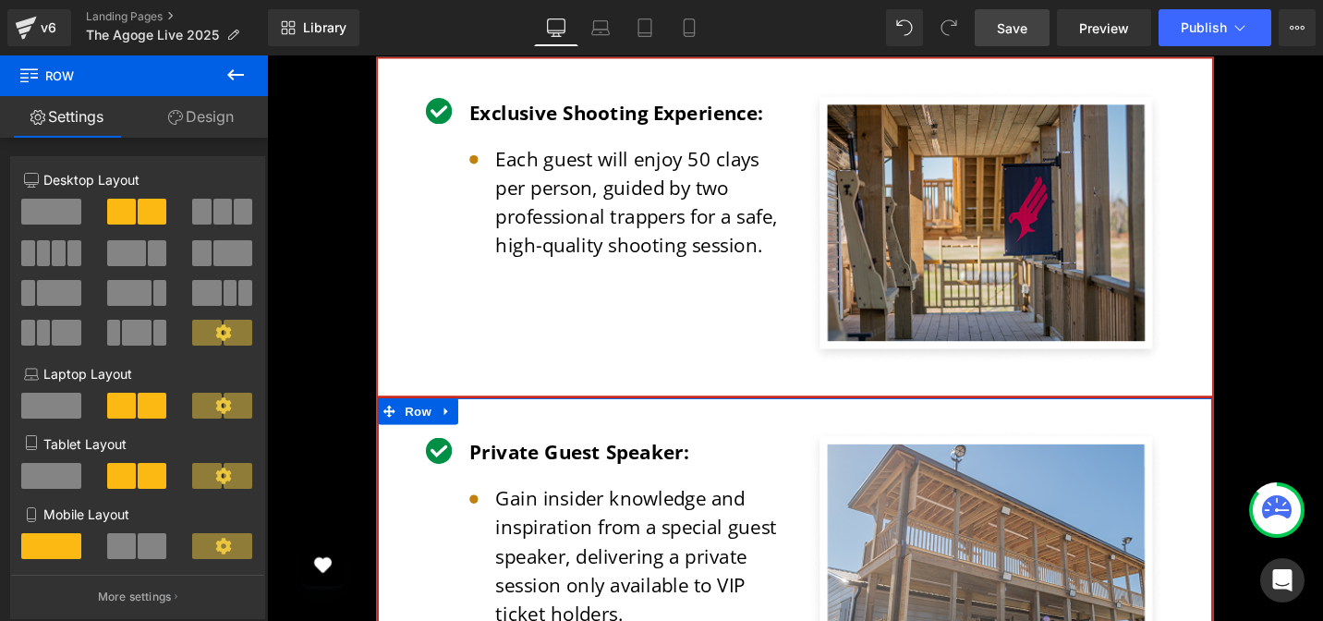
click at [214, 102] on link "Design" at bounding box center [201, 117] width 134 height 42
click at [0, 0] on div "Border" at bounding box center [0, 0] width 0 height 0
click at [0, 0] on div "Border Border Style Custom" at bounding box center [0, 0] width 0 height 0
click at [0, 0] on div "Border" at bounding box center [0, 0] width 0 height 0
click at [0, 0] on div "Border Border Style Custom" at bounding box center [0, 0] width 0 height 0
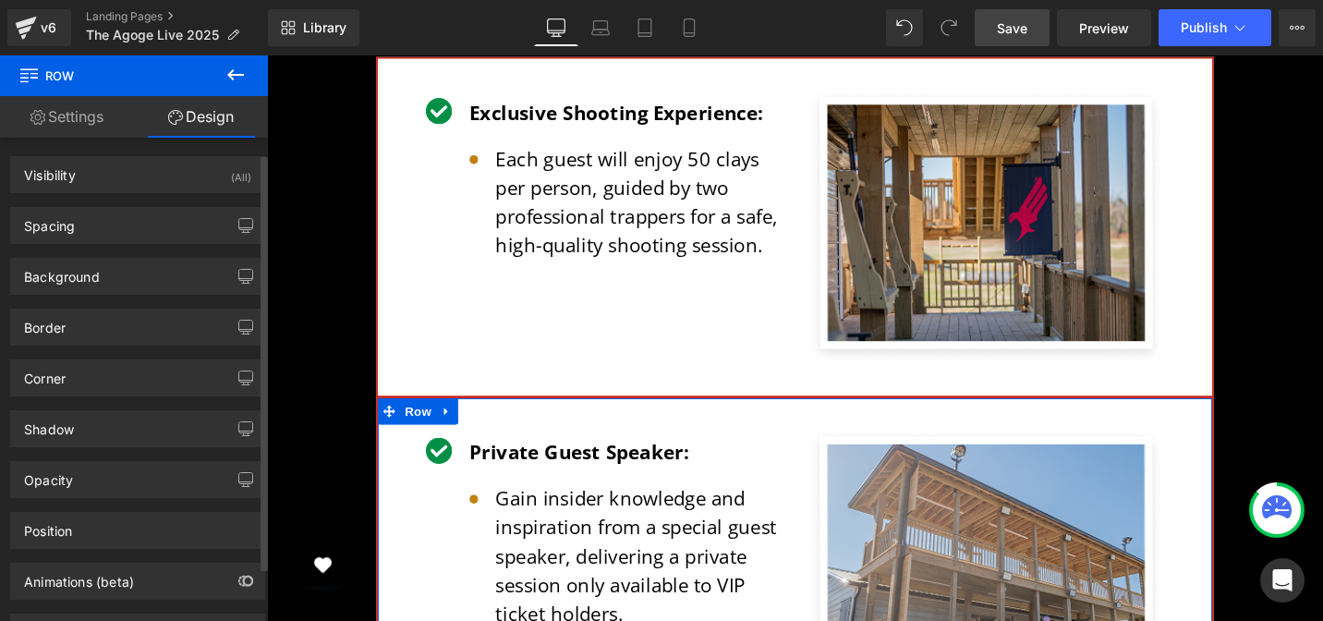
click at [54, 309] on div "Border" at bounding box center [45, 322] width 42 height 26
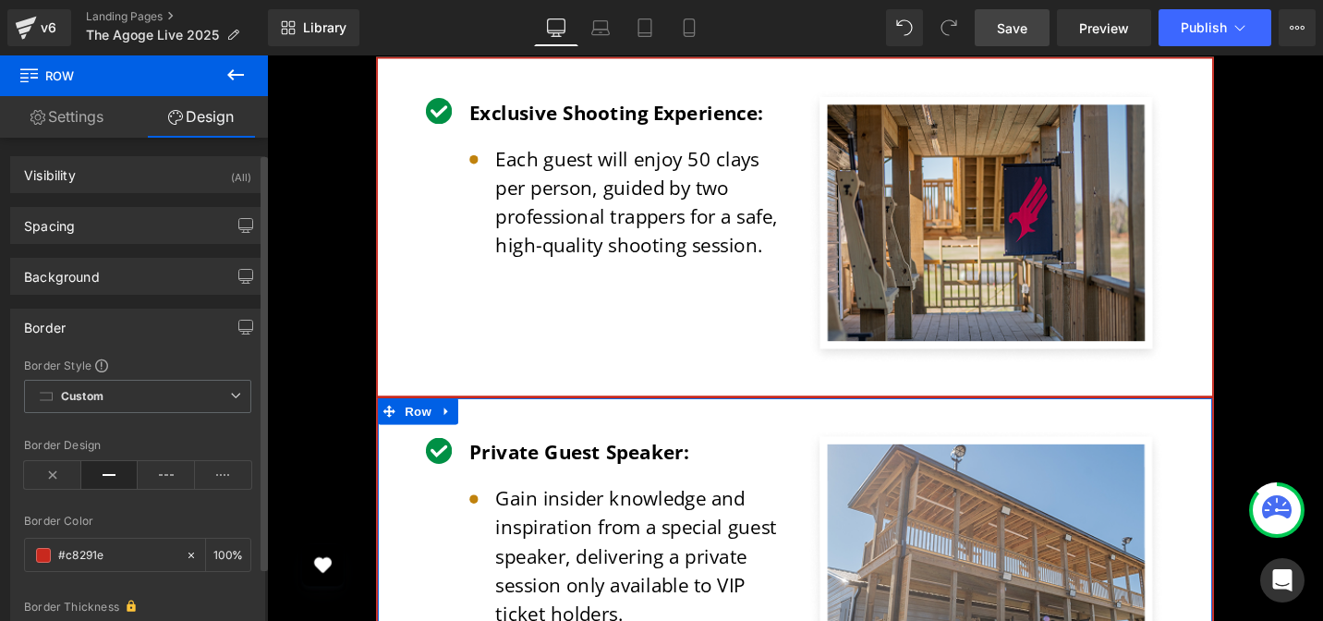
type input "#c8291e"
type input "100"
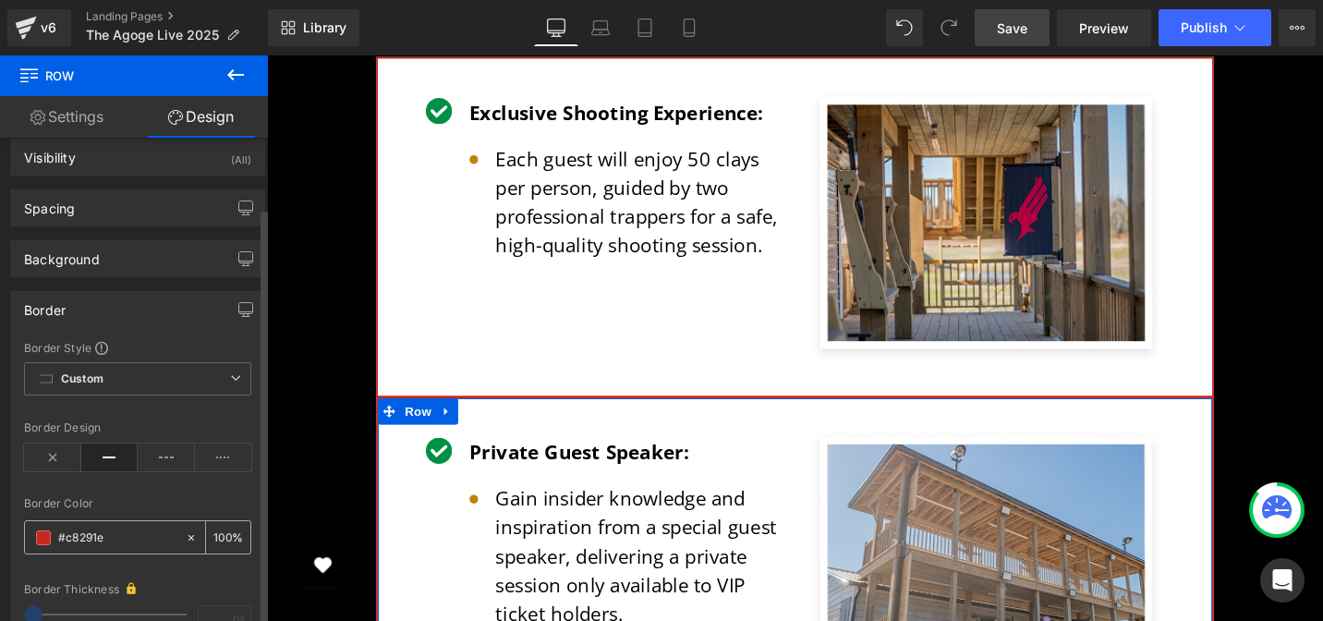
scroll to position [169, 0]
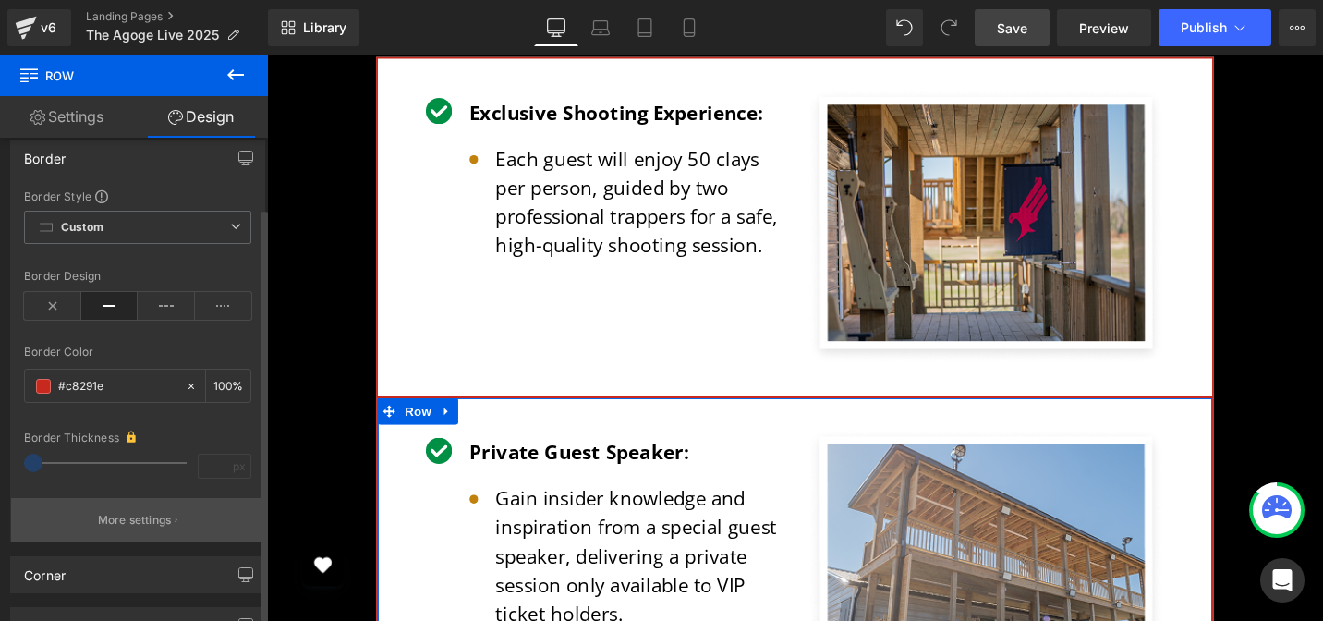
click at [124, 527] on p "More settings" at bounding box center [135, 520] width 74 height 17
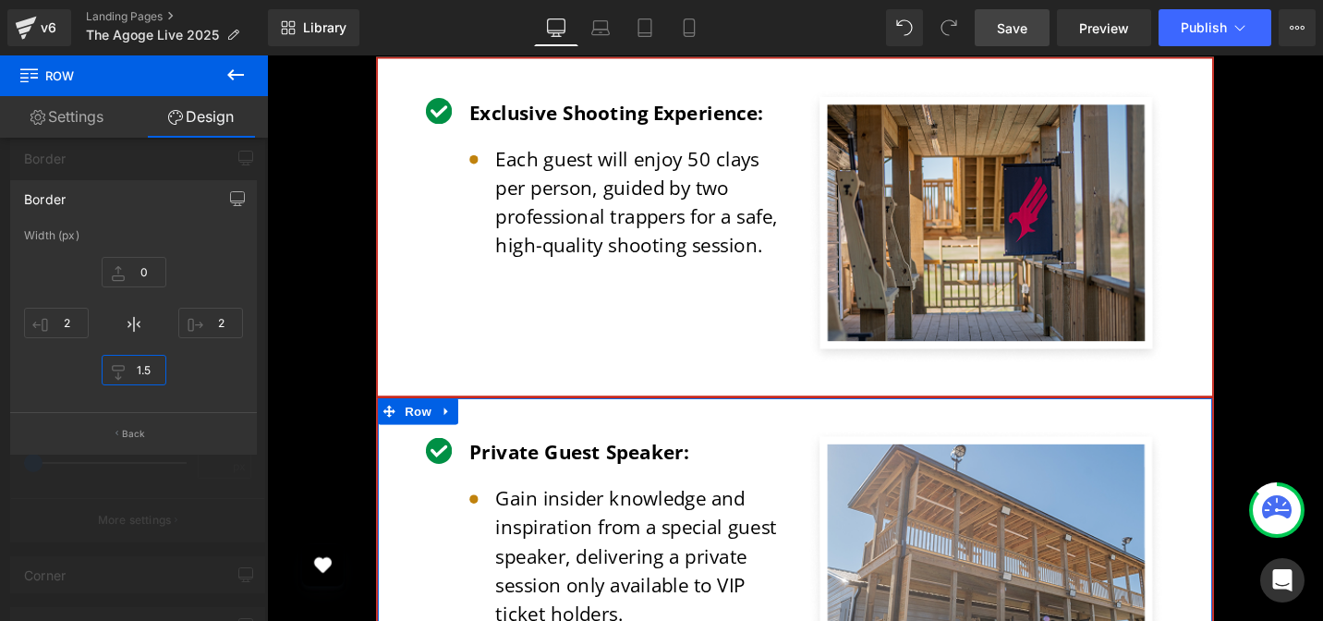
click at [142, 373] on input "1.5" at bounding box center [134, 370] width 65 height 30
type input "0"
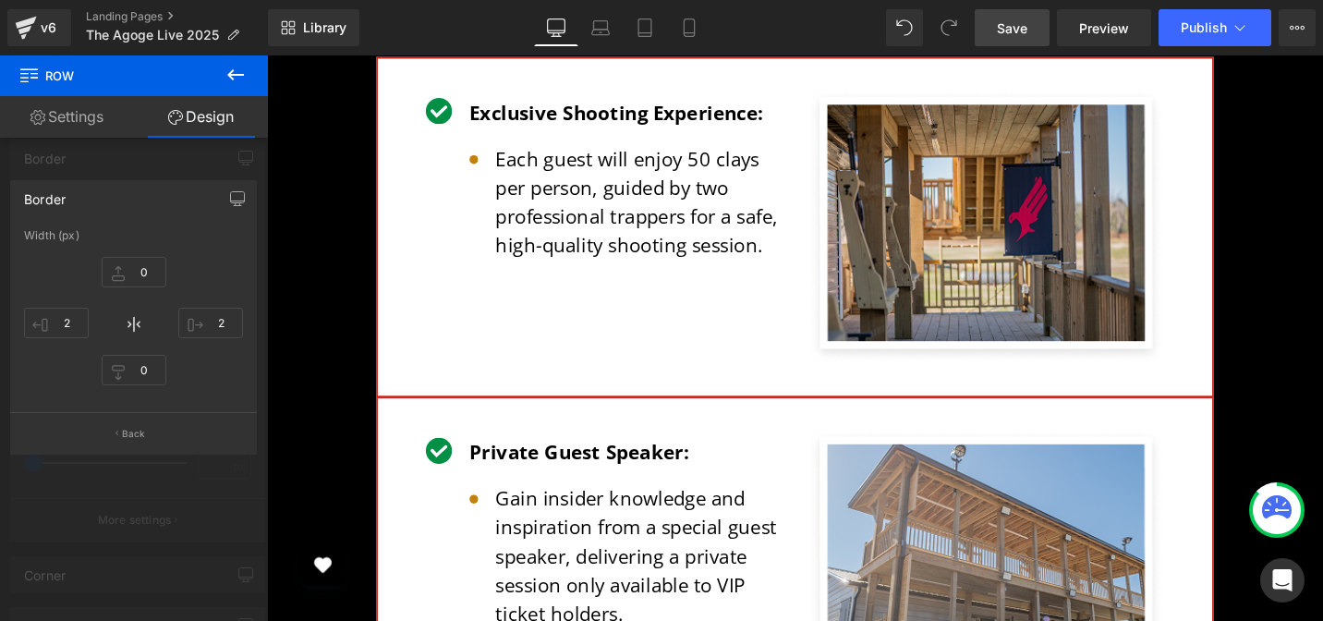
click at [355, 285] on div at bounding box center [826, 354] width 1118 height 599
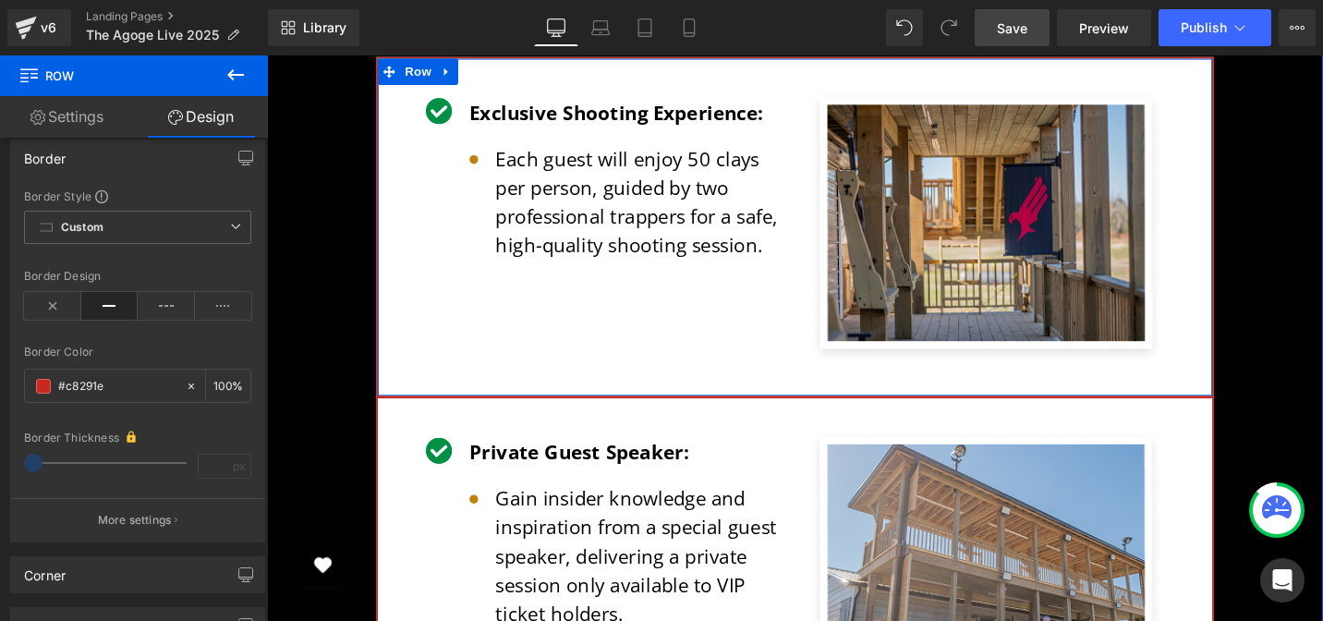
click at [437, 272] on div "Image Exclusive Shooting Experience: Text Block Image Each guest will enjoy 50 …" at bounding box center [825, 237] width 887 height 361
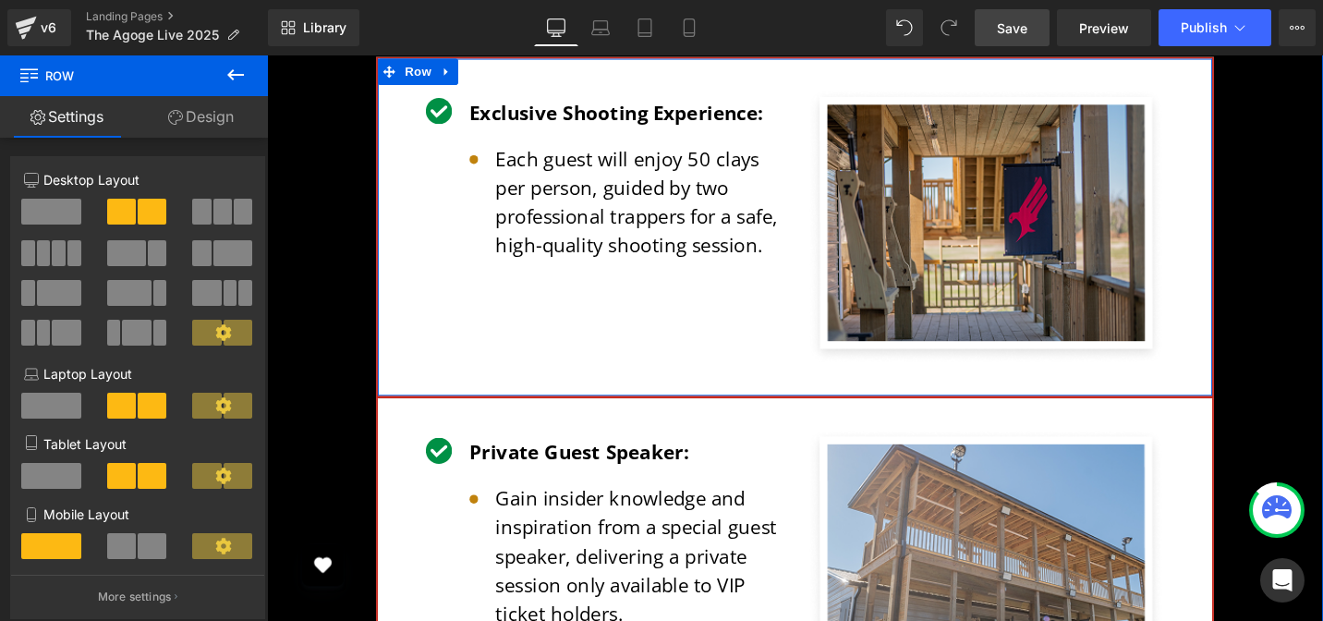
click at [437, 272] on div "Image Exclusive Shooting Experience: Text Block Image Each guest will enjoy 50 …" at bounding box center [825, 237] width 887 height 361
click at [215, 126] on link "Design" at bounding box center [201, 117] width 134 height 42
click at [0, 0] on div "Border" at bounding box center [0, 0] width 0 height 0
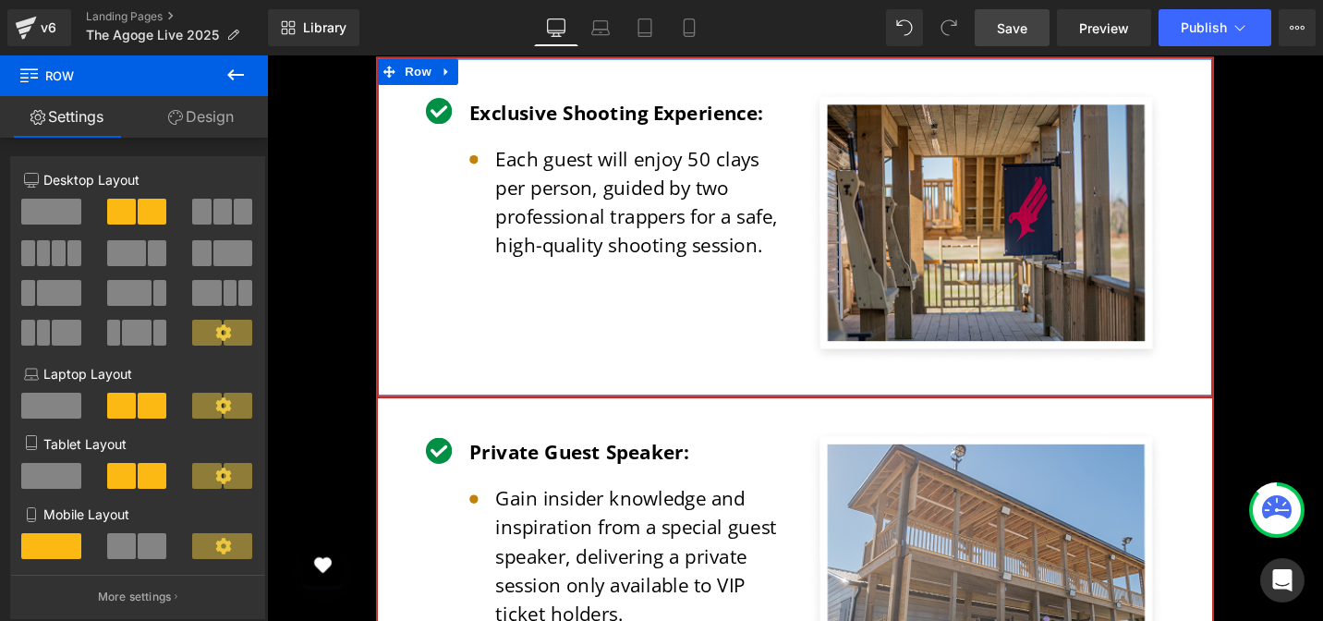
click at [0, 0] on div "Border" at bounding box center [0, 0] width 0 height 0
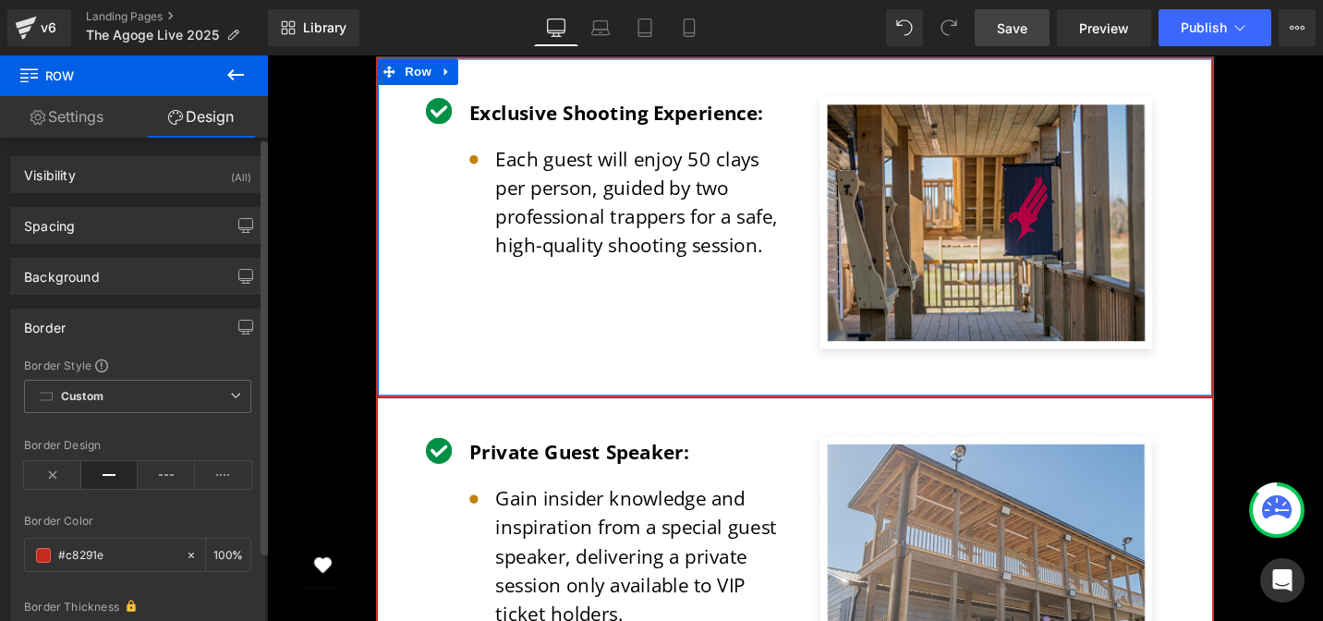
type input "#c8291e"
type input "100"
type input "2"
type input "1.5"
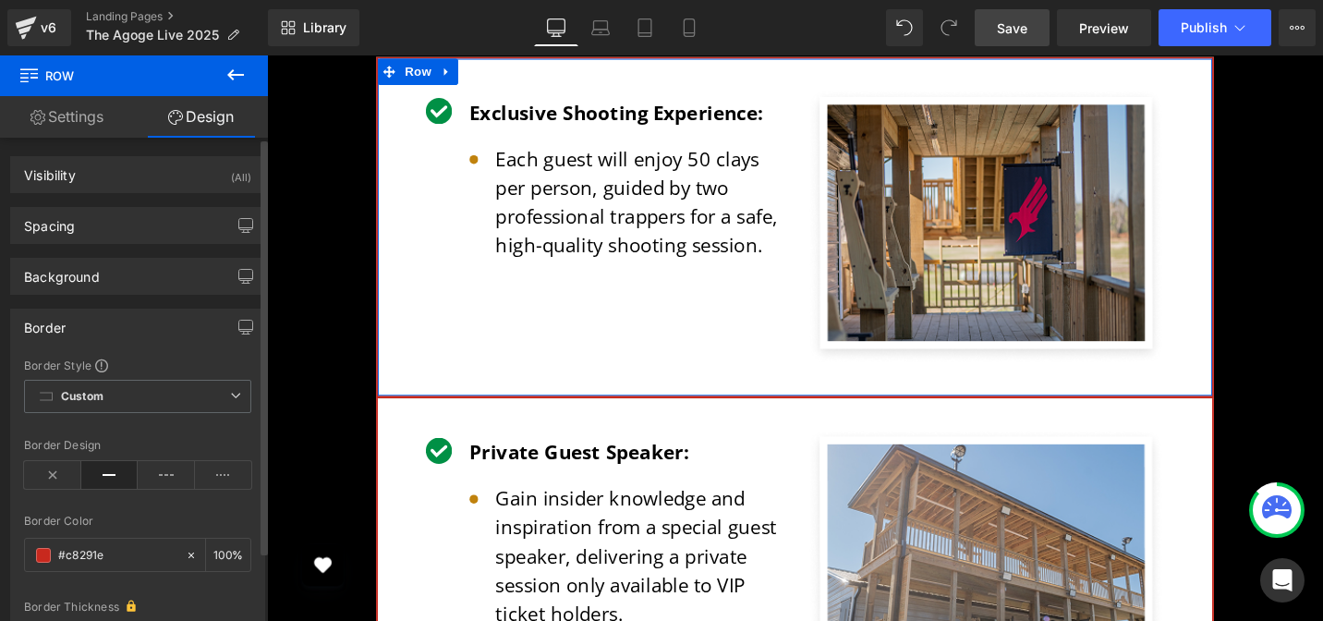
type input "2"
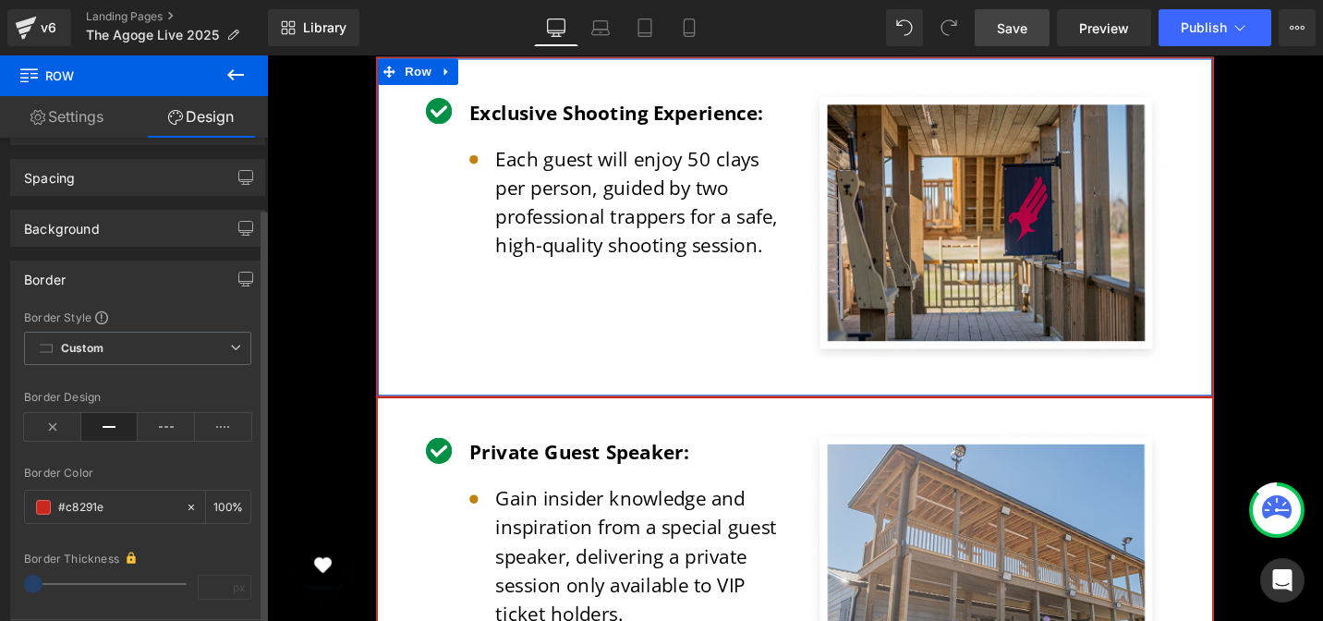
scroll to position [139, 0]
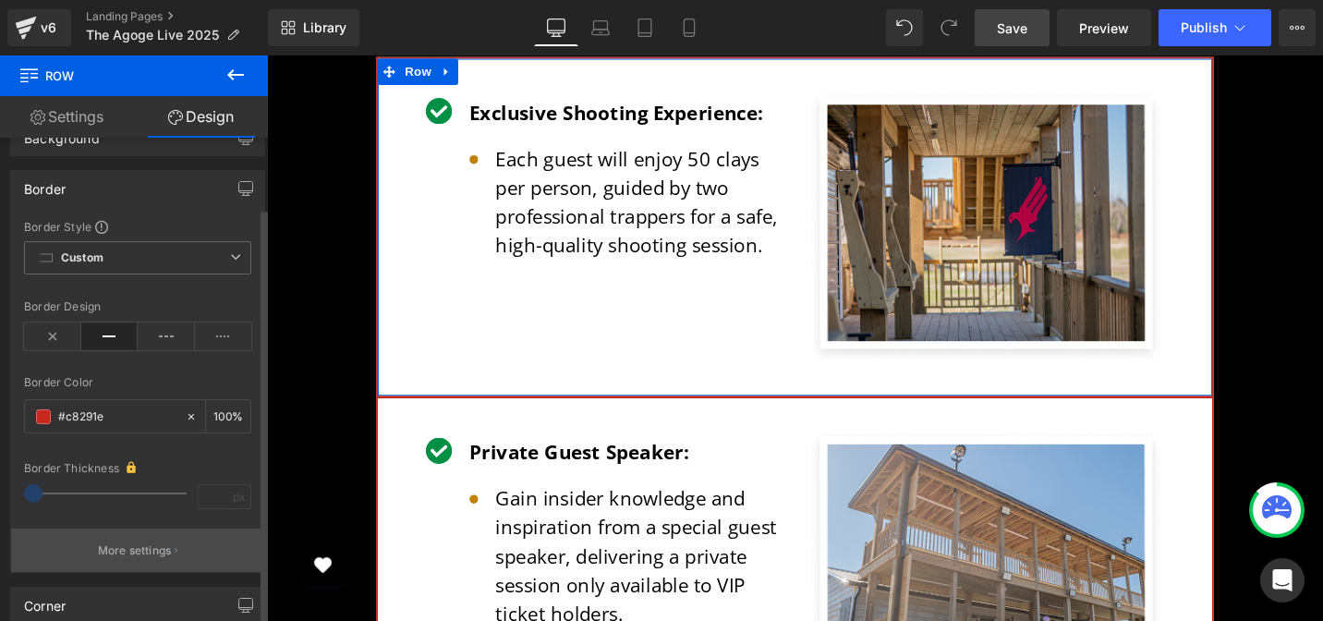
click at [144, 538] on button "More settings" at bounding box center [137, 549] width 253 height 43
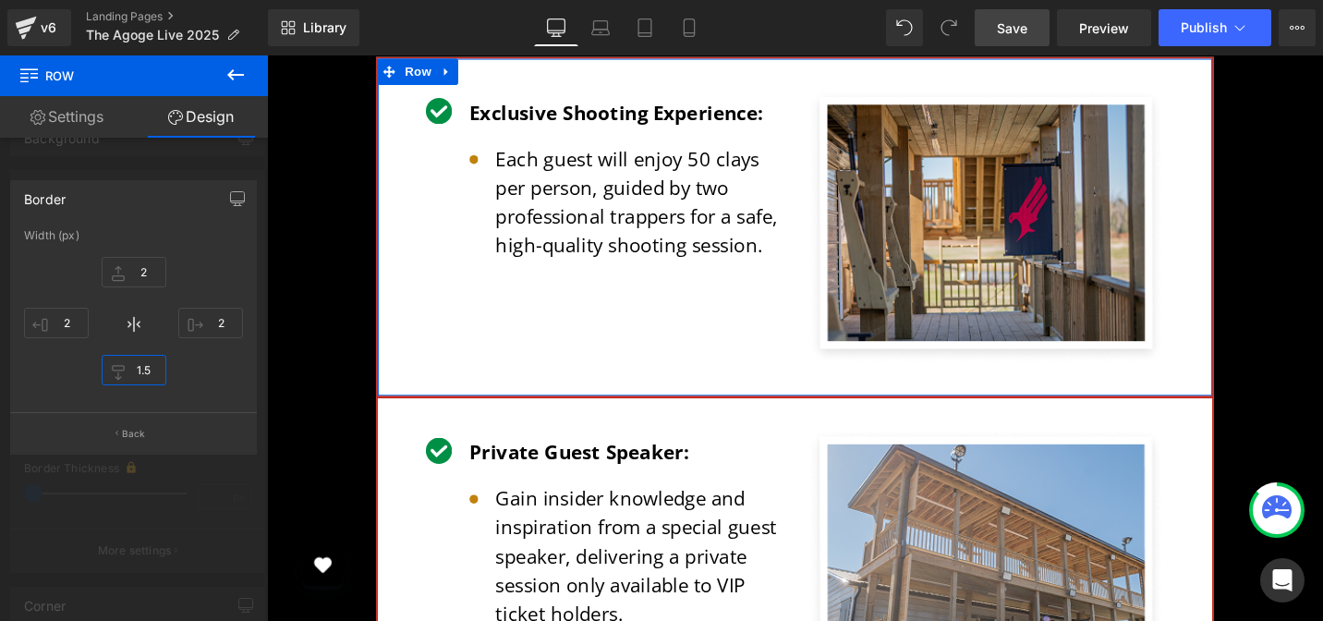
click at [144, 379] on input "1.5" at bounding box center [134, 370] width 65 height 30
type input "0"
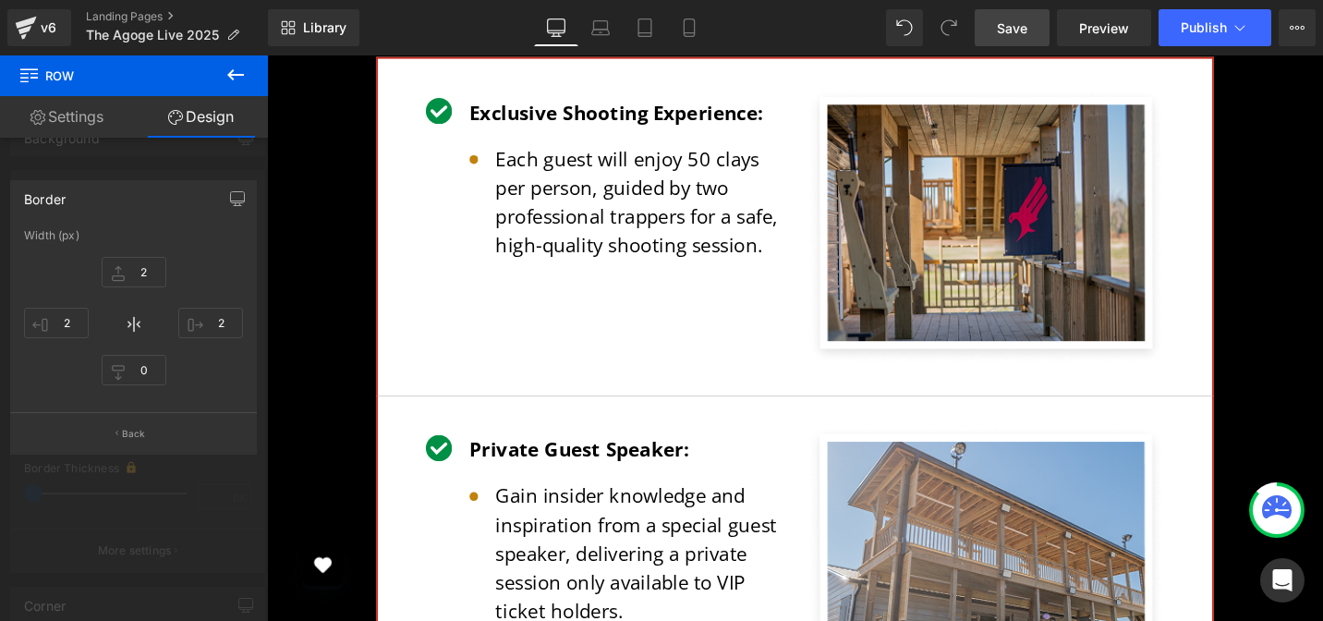
click at [302, 301] on div at bounding box center [826, 354] width 1118 height 599
click at [993, 30] on link "Save" at bounding box center [1011, 27] width 75 height 37
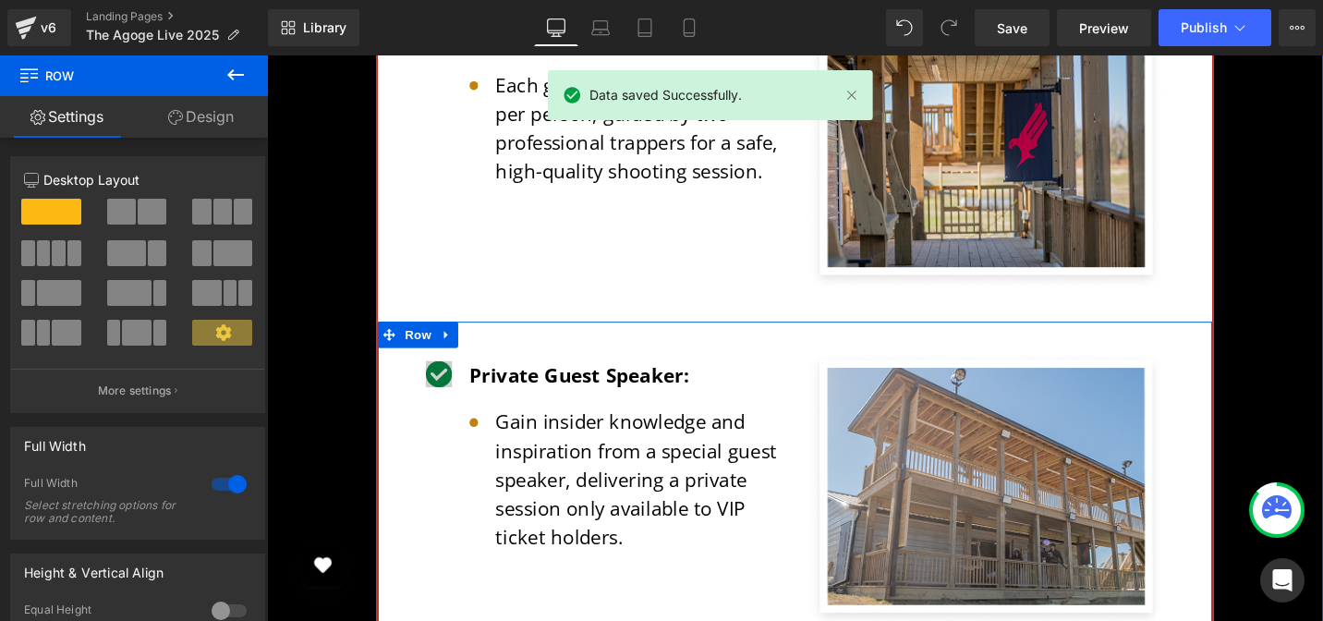
scroll to position [6446, 0]
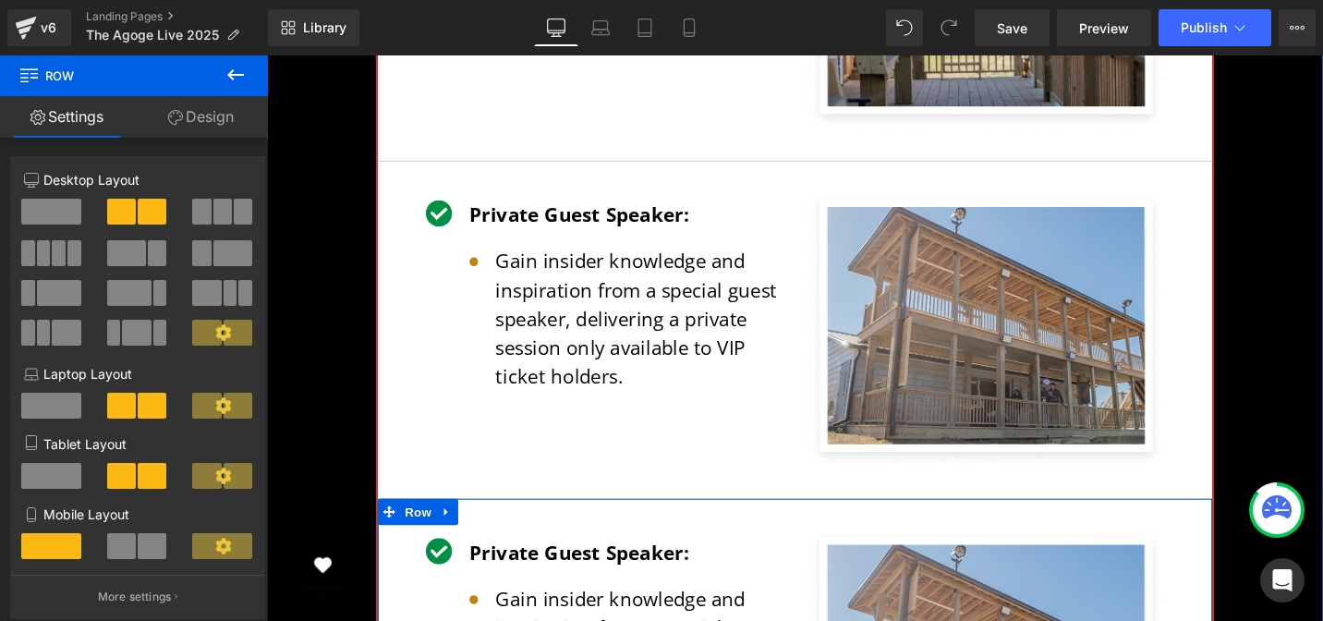
scroll to position [6504, 0]
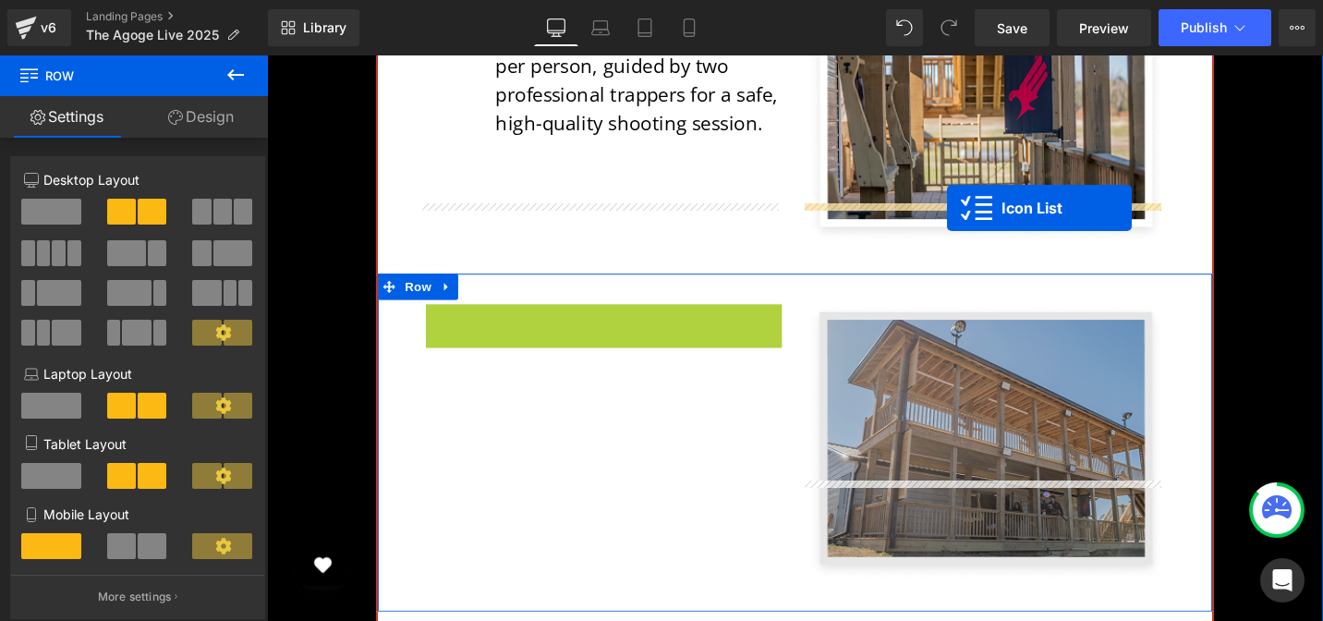
drag, startPoint x: 572, startPoint y: 224, endPoint x: 986, endPoint y: 217, distance: 414.8
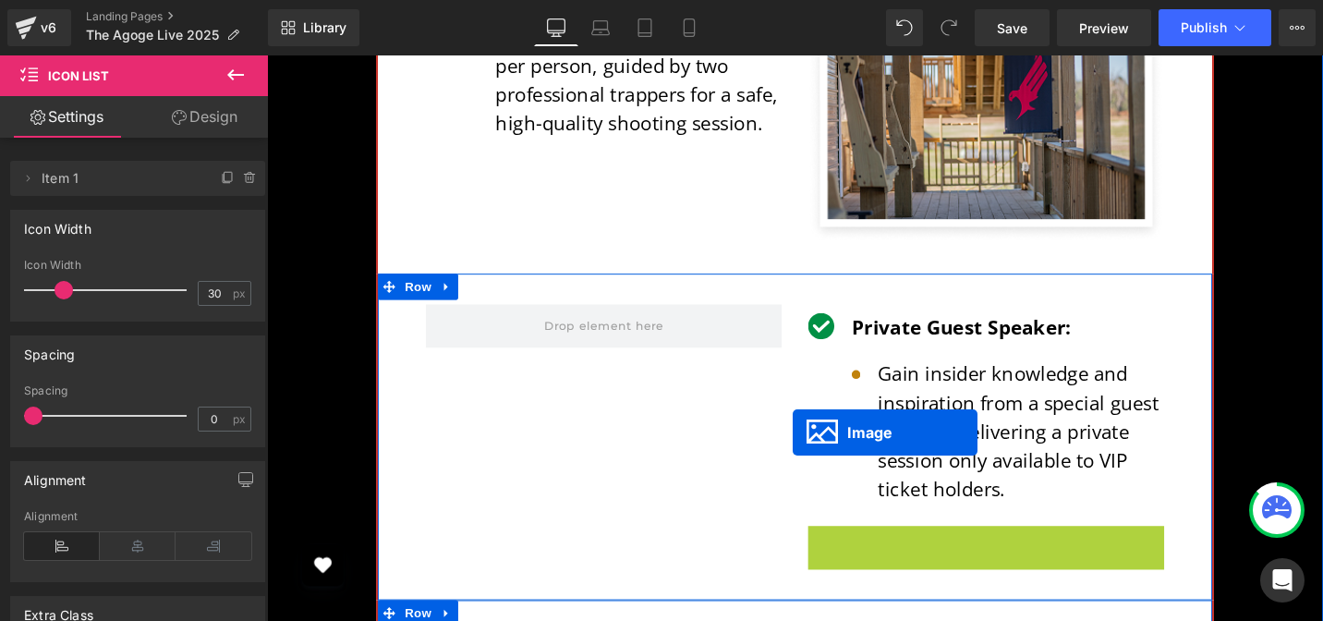
scroll to position [6523, 0]
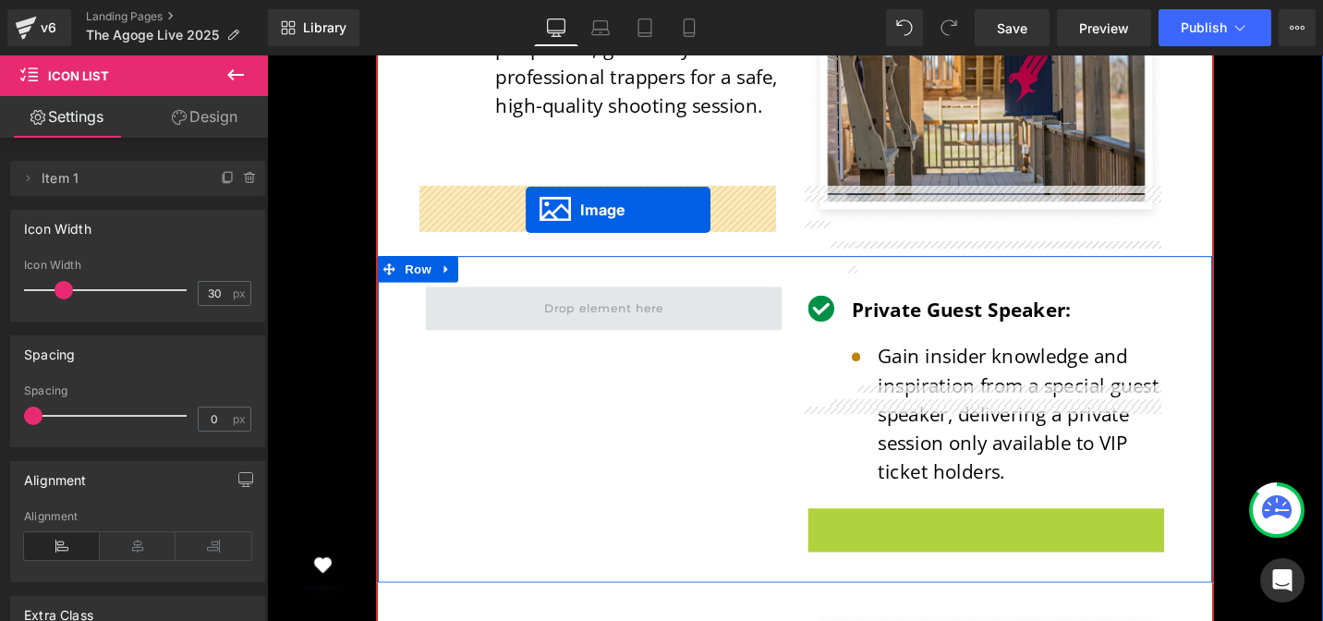
drag, startPoint x: 983, startPoint y: 584, endPoint x: 540, endPoint y: 219, distance: 573.5
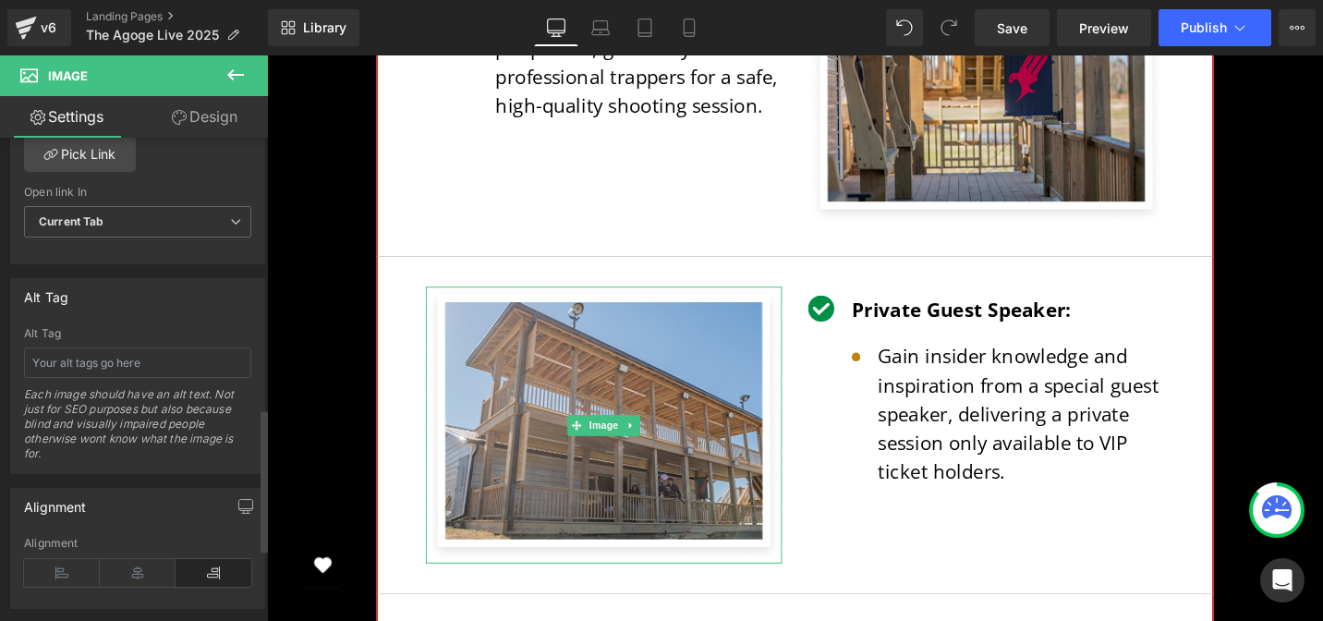
scroll to position [1156, 0]
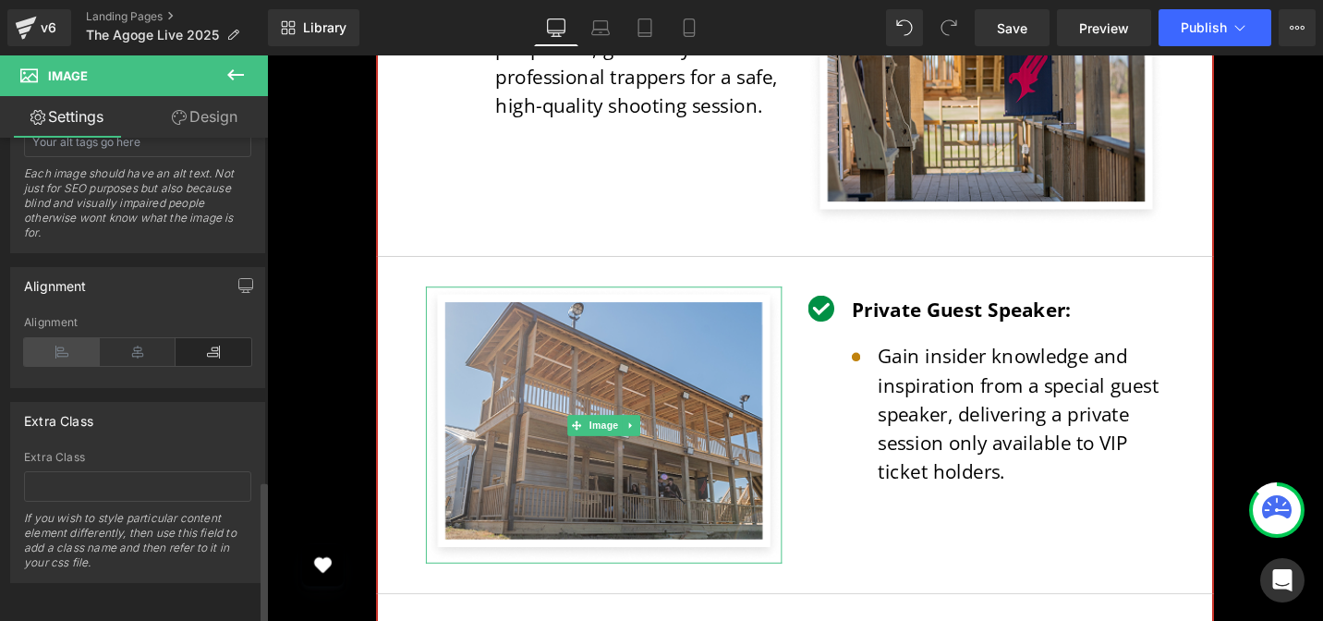
click at [52, 344] on icon at bounding box center [62, 352] width 76 height 28
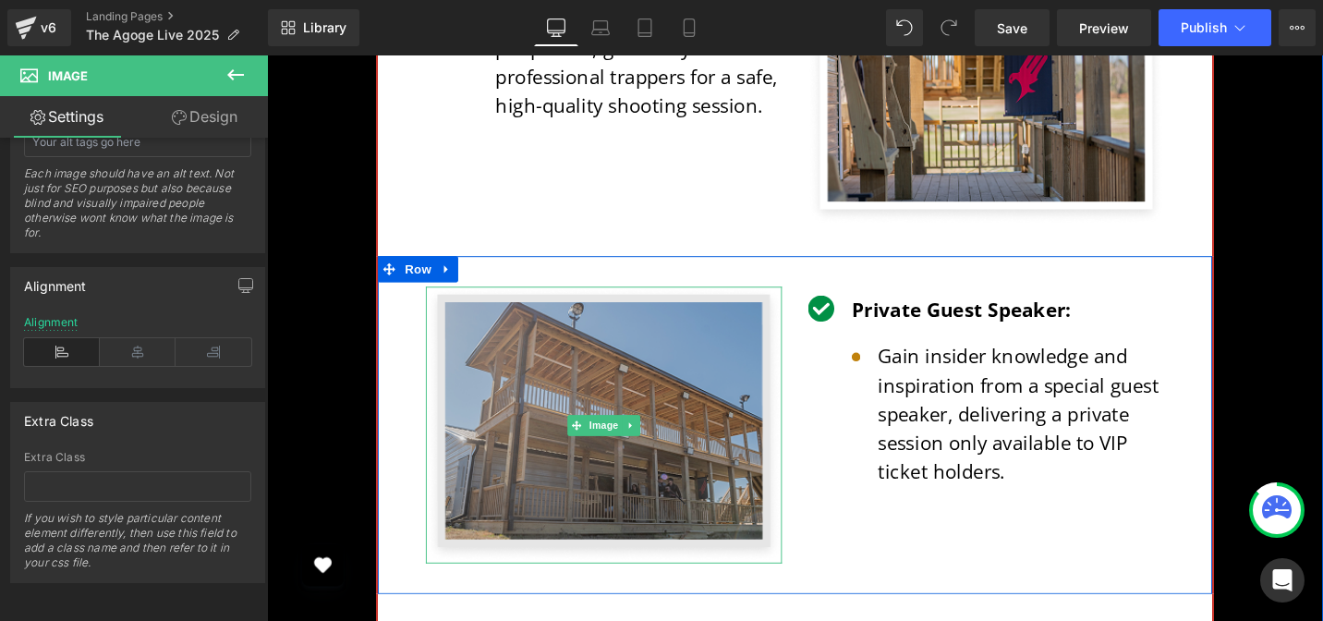
scroll to position [6519, 0]
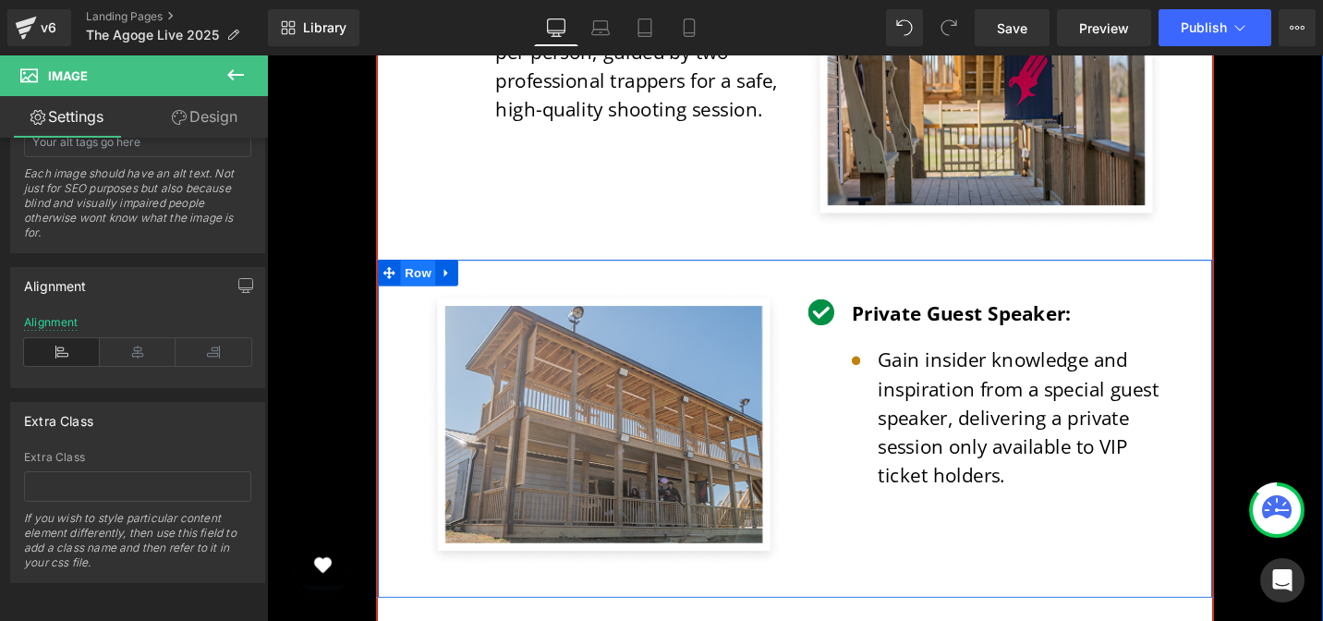
click at [408, 272] on span "Row" at bounding box center [426, 286] width 37 height 28
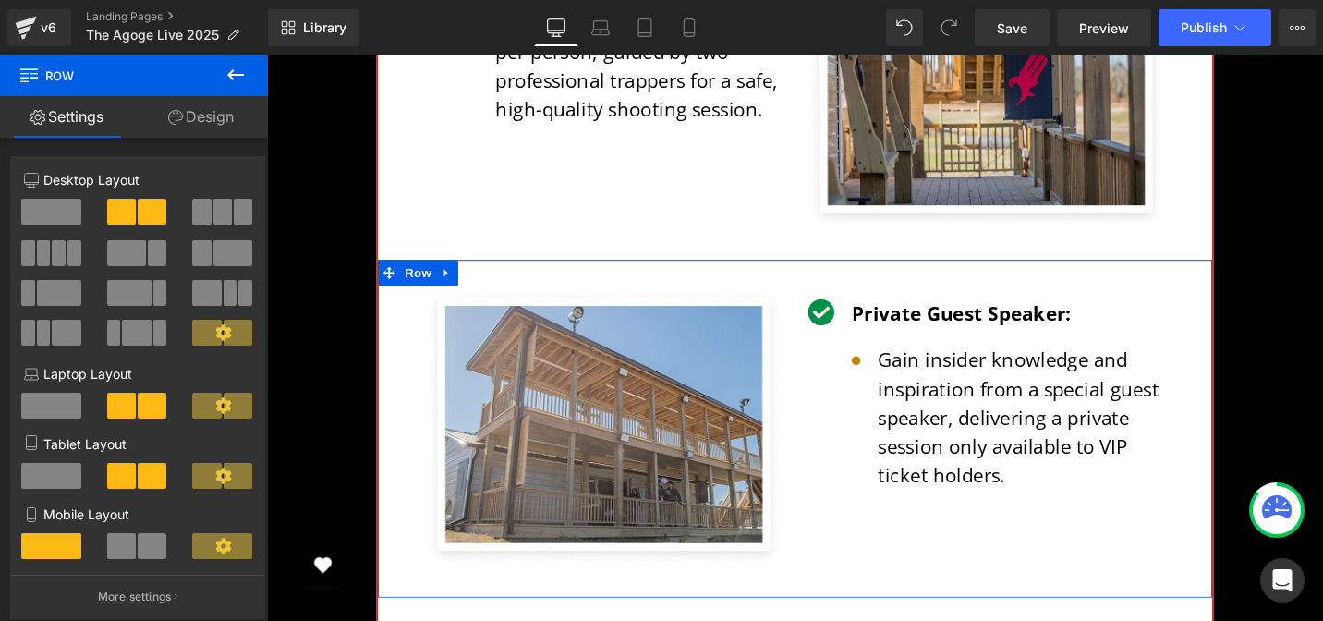
click at [197, 126] on link "Design" at bounding box center [201, 117] width 134 height 42
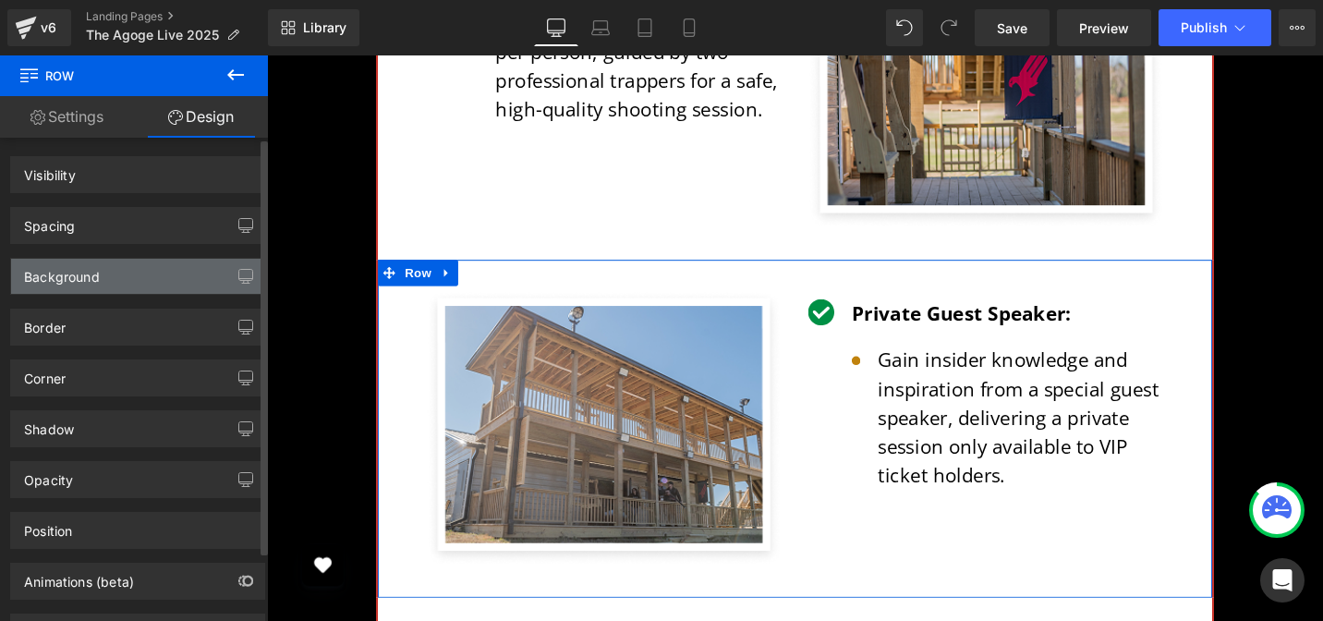
click at [91, 284] on div "Background" at bounding box center [62, 272] width 76 height 26
type input "#ffffff"
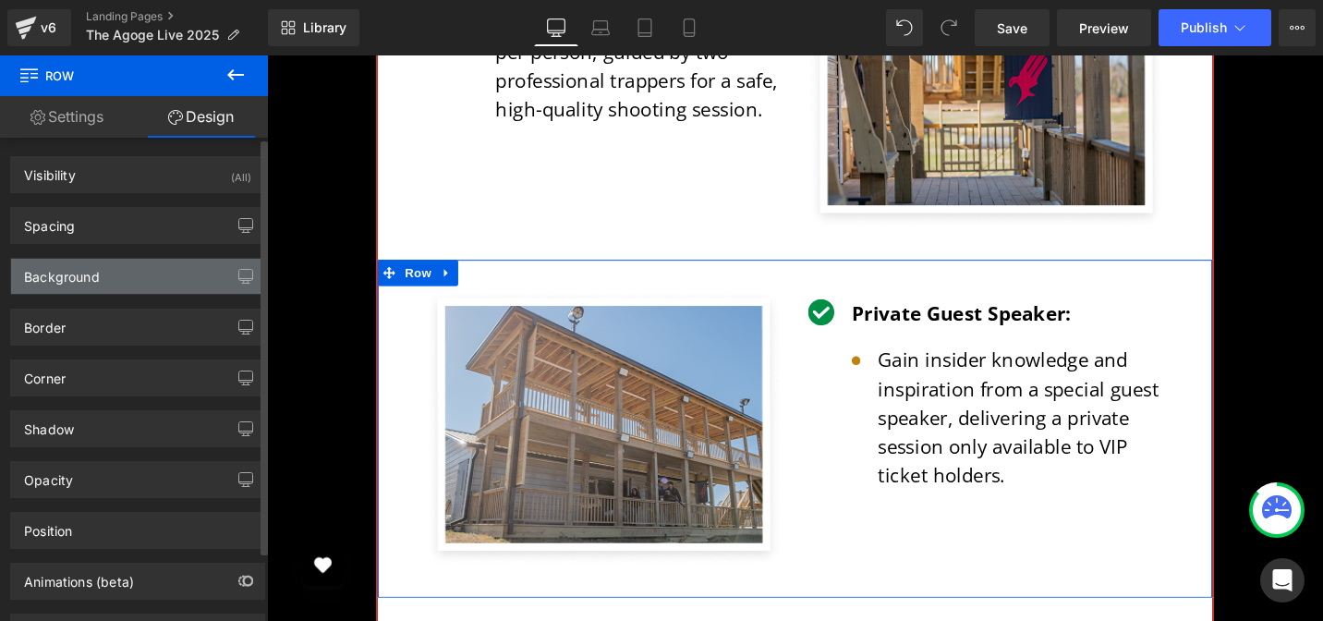
type input "100"
click at [91, 284] on div "Background" at bounding box center [62, 272] width 76 height 26
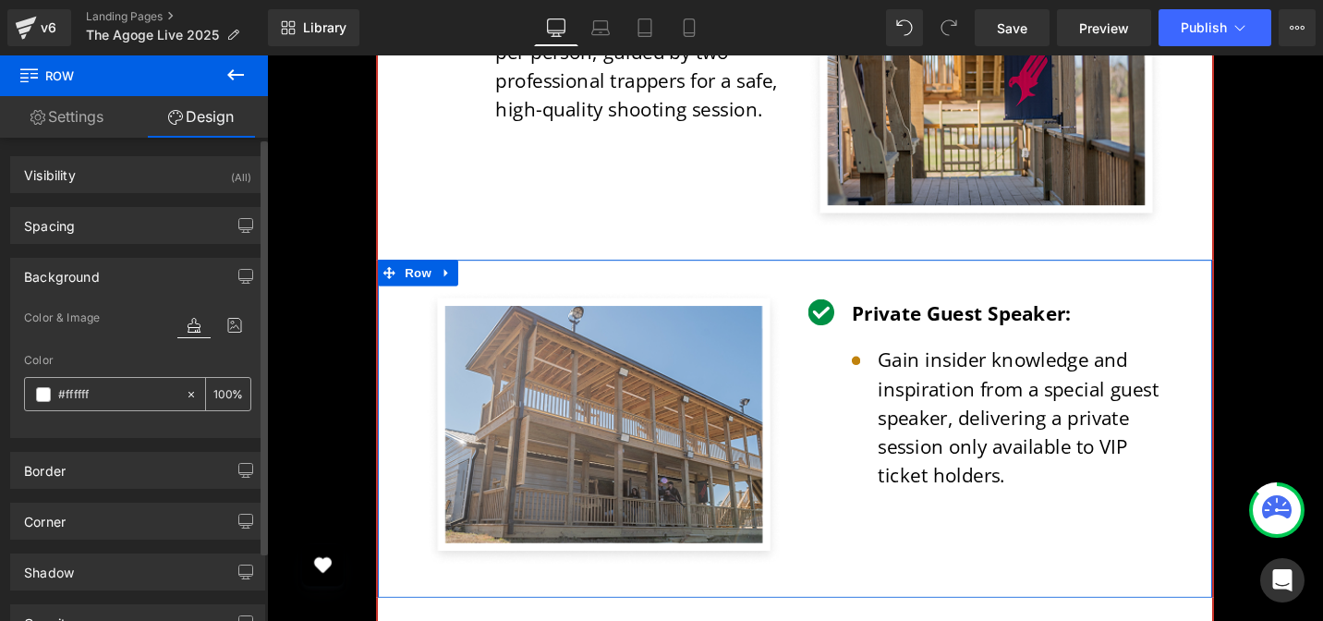
click at [95, 392] on input "#ffffff" at bounding box center [117, 394] width 118 height 20
click at [42, 398] on span at bounding box center [43, 394] width 15 height 15
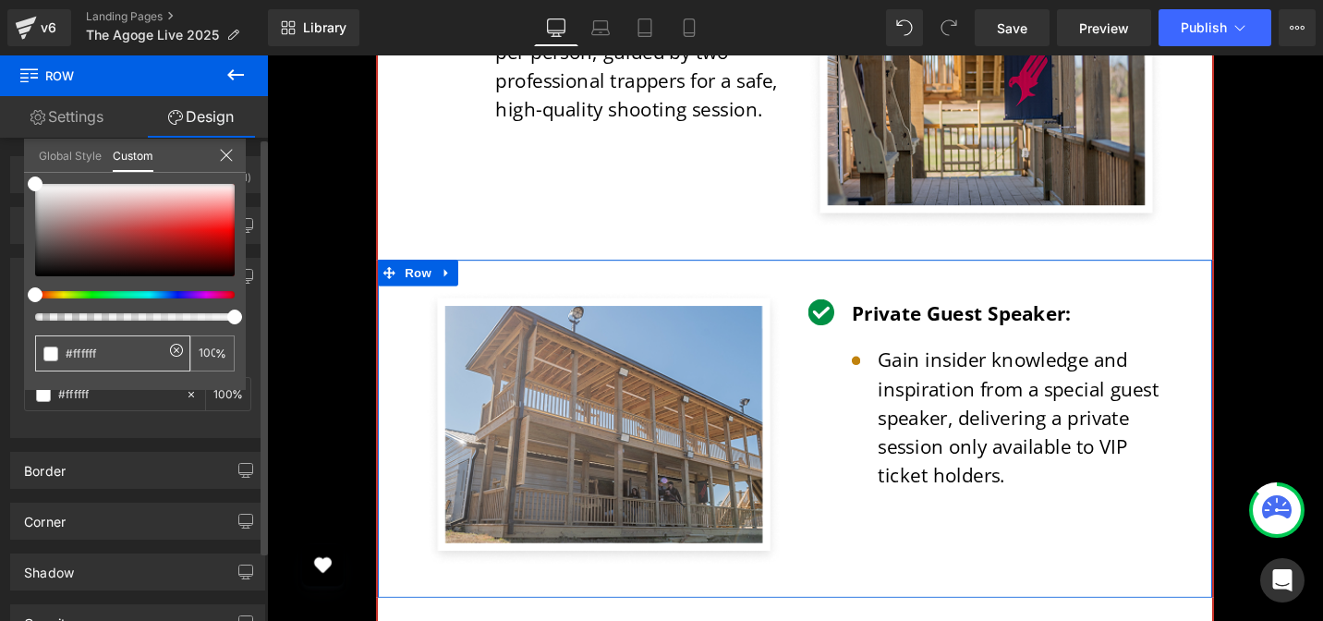
click at [113, 340] on div "#ffffff" at bounding box center [112, 353] width 155 height 36
click at [111, 345] on input "#ffffff" at bounding box center [115, 353] width 98 height 19
paste input "BE923F"
type input "BE923F"
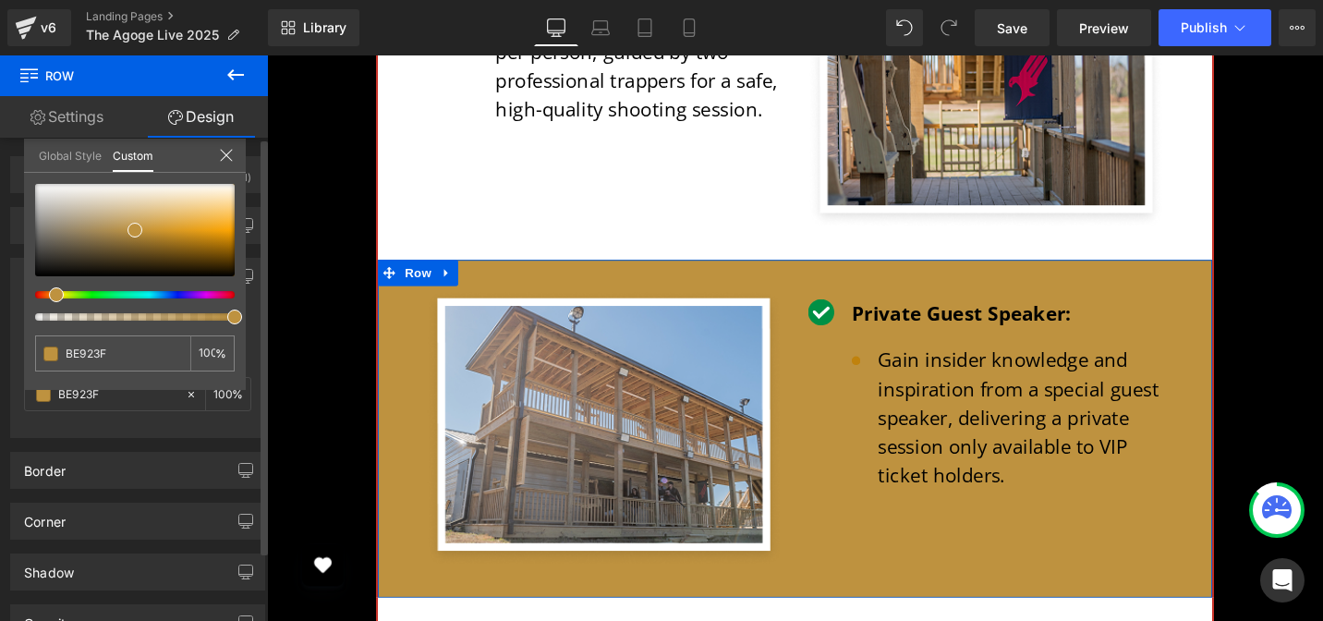
type input "BE923F"
click at [108, 330] on div "BE923F 100 %" at bounding box center [135, 287] width 222 height 206
type input "#be923f"
type input "98"
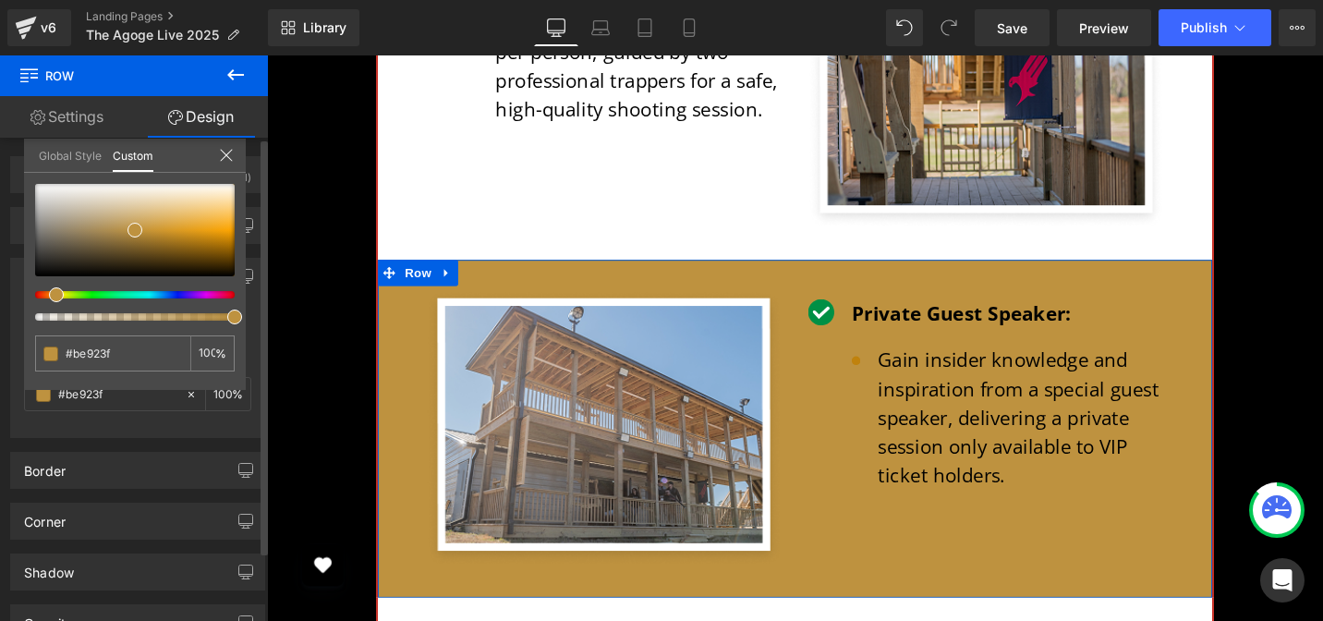
type input "98"
type input "59"
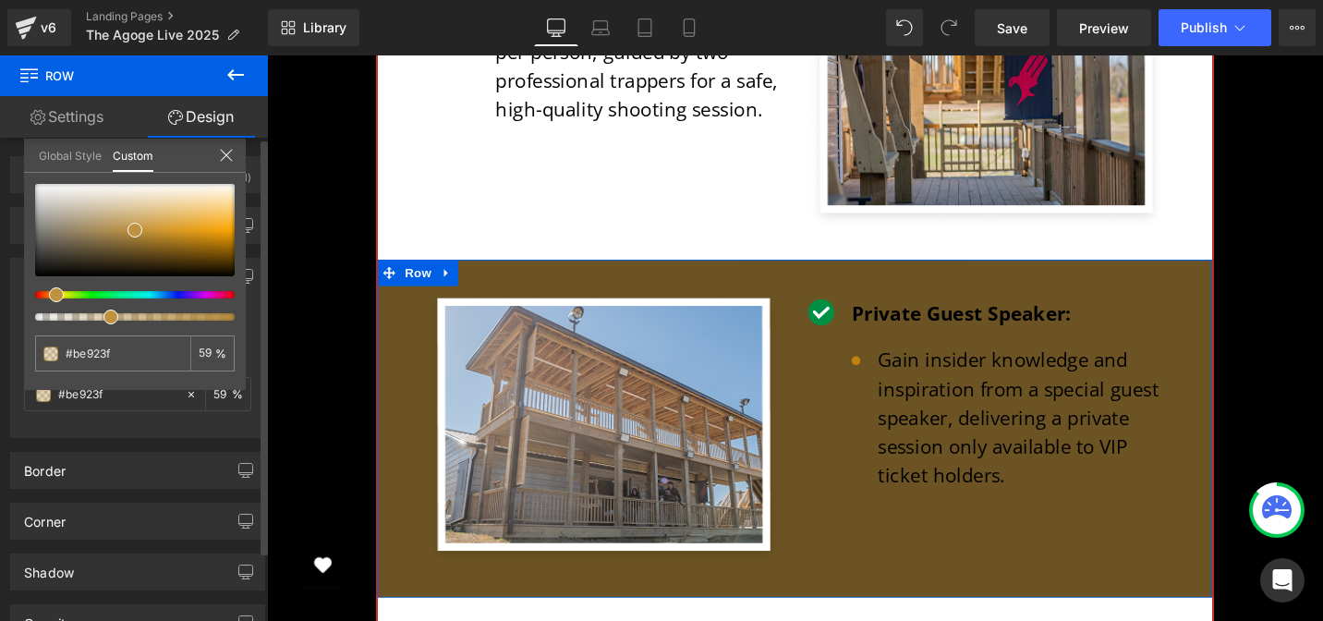
type input "57"
type input "39"
type input "54"
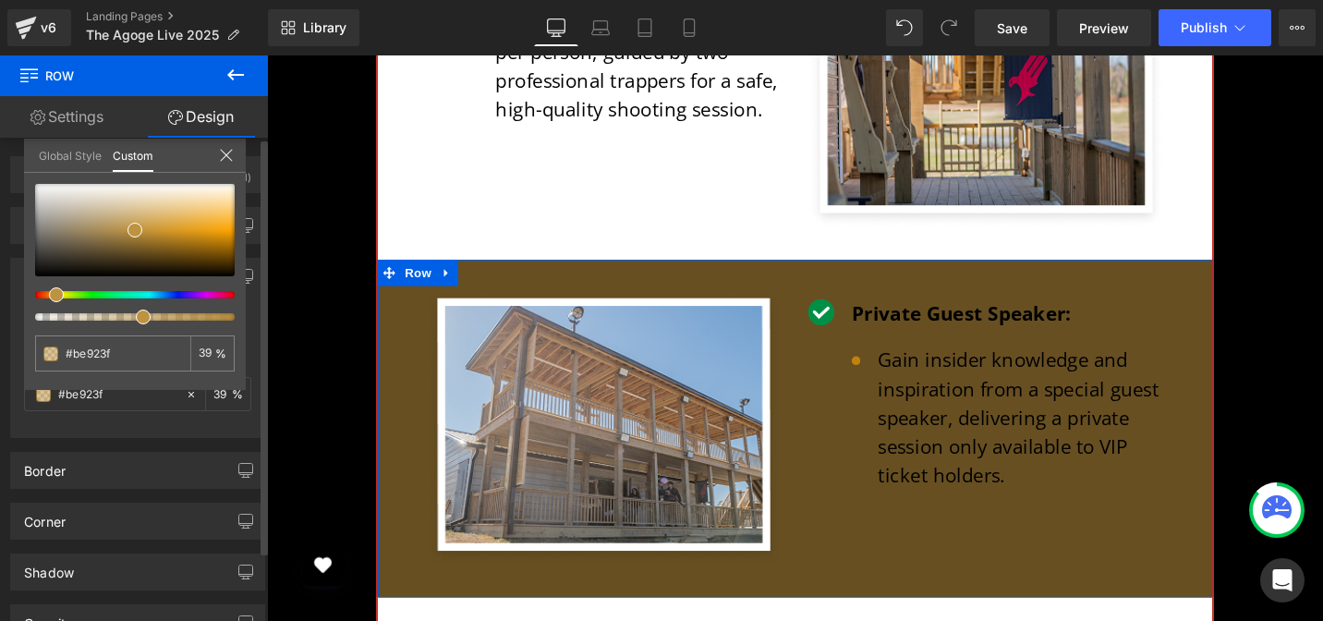
type input "54"
type input "55"
type input "59"
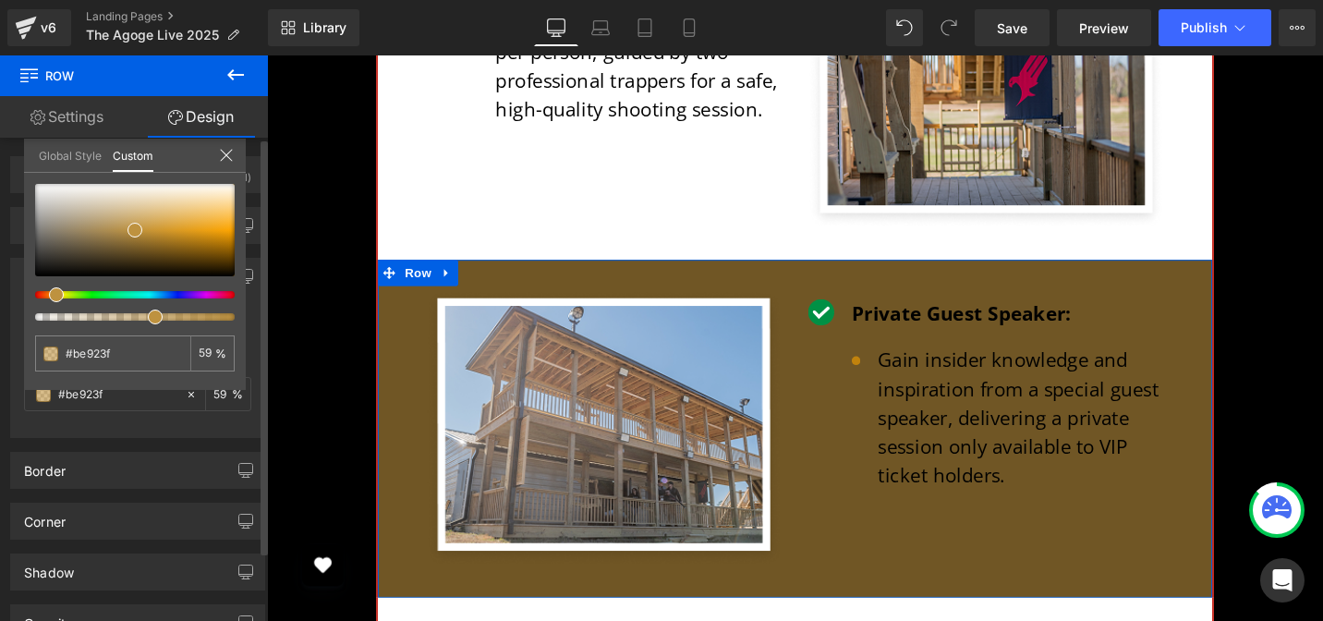
drag, startPoint x: 234, startPoint y: 318, endPoint x: 148, endPoint y: 314, distance: 86.0
click at [148, 314] on span at bounding box center [155, 316] width 15 height 15
click at [116, 358] on input "#be923f" at bounding box center [115, 353] width 98 height 19
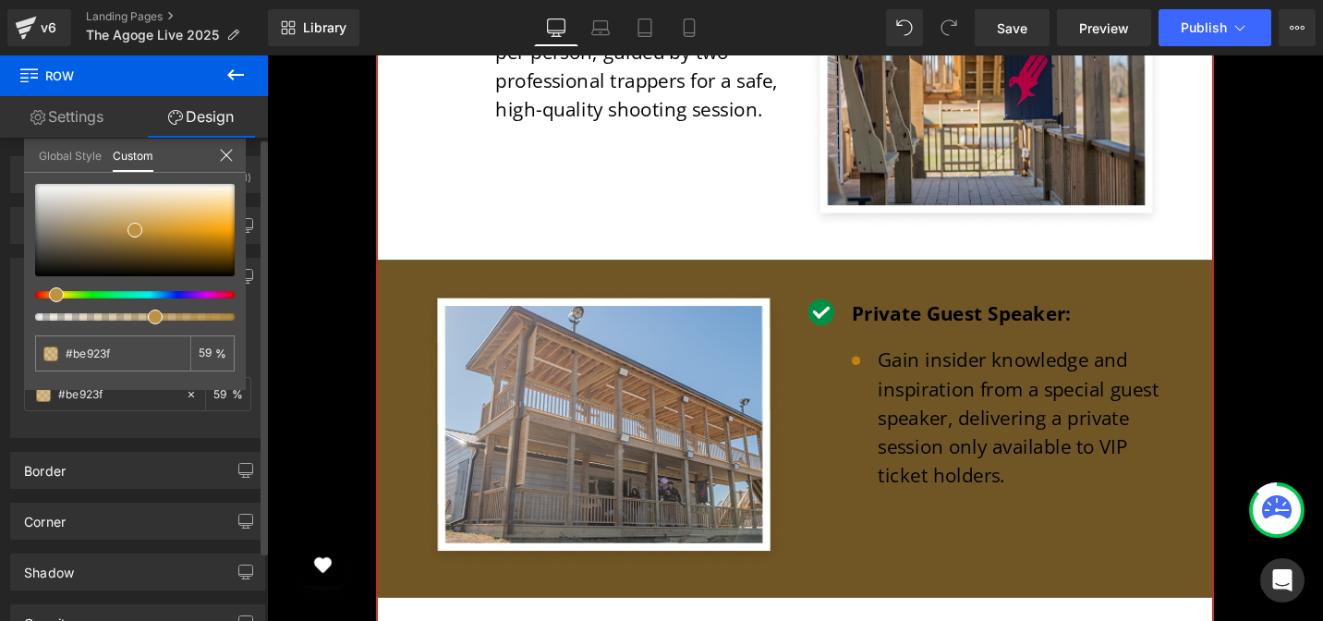
paste input "F5EFE2"
type input "F5EFE2"
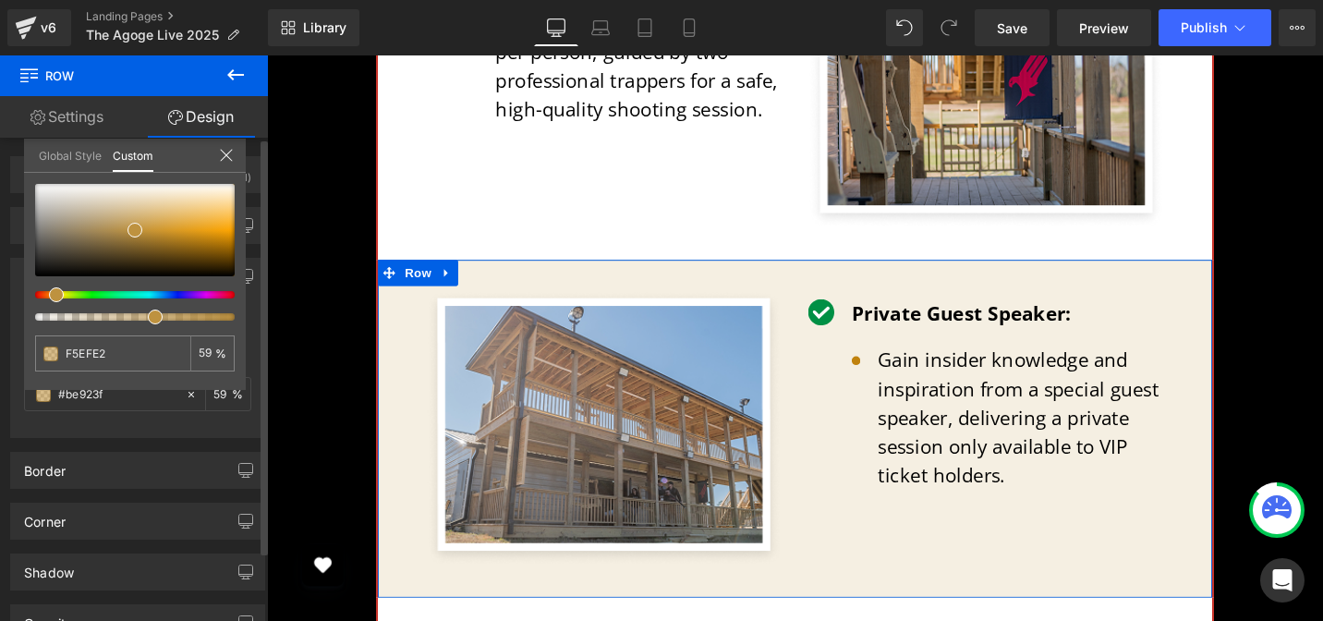
type input "F5EFE2"
type input "100"
type input "F5EFE2"
click at [134, 334] on div "F5EFE2 100 %" at bounding box center [135, 287] width 222 height 206
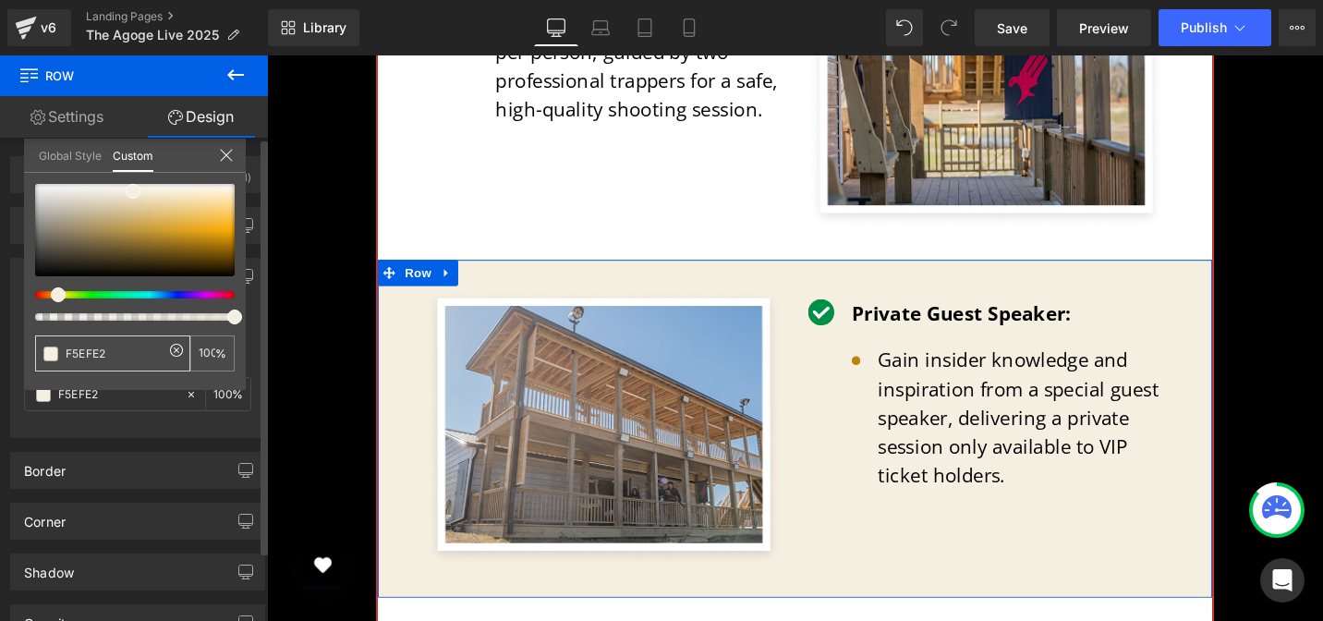
type input "#f5efe2"
click at [126, 128] on link "Settings" at bounding box center [67, 117] width 134 height 42
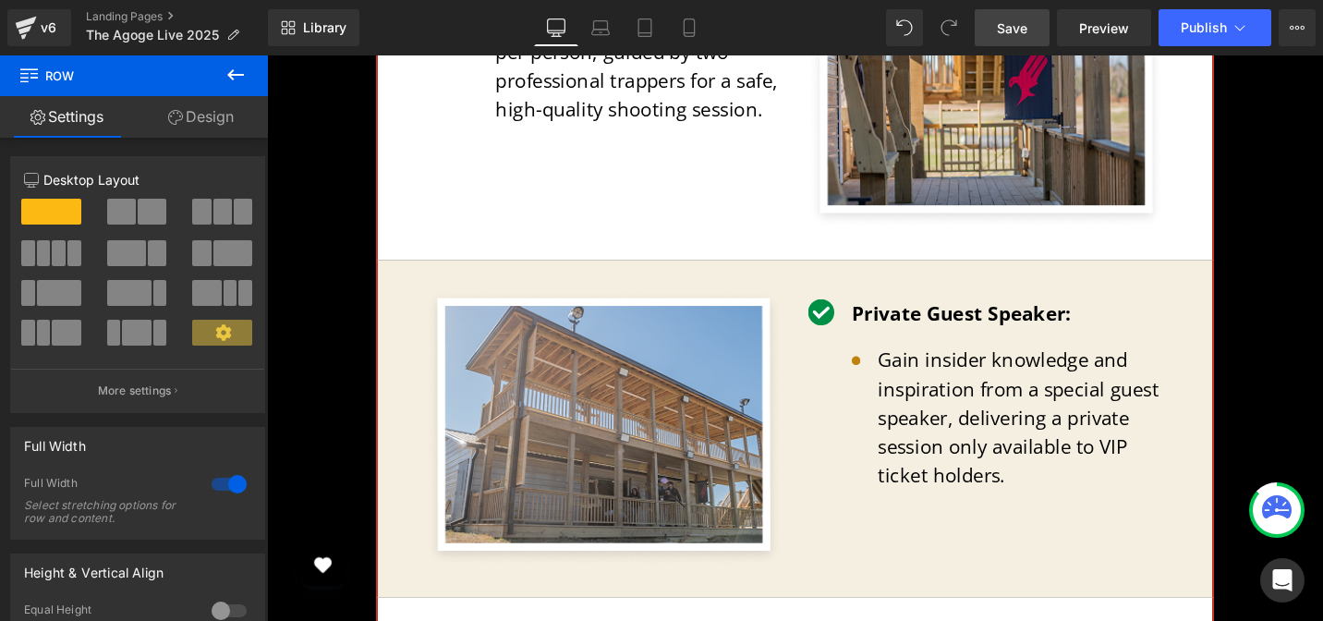
click at [1017, 32] on span "Save" at bounding box center [1012, 27] width 30 height 19
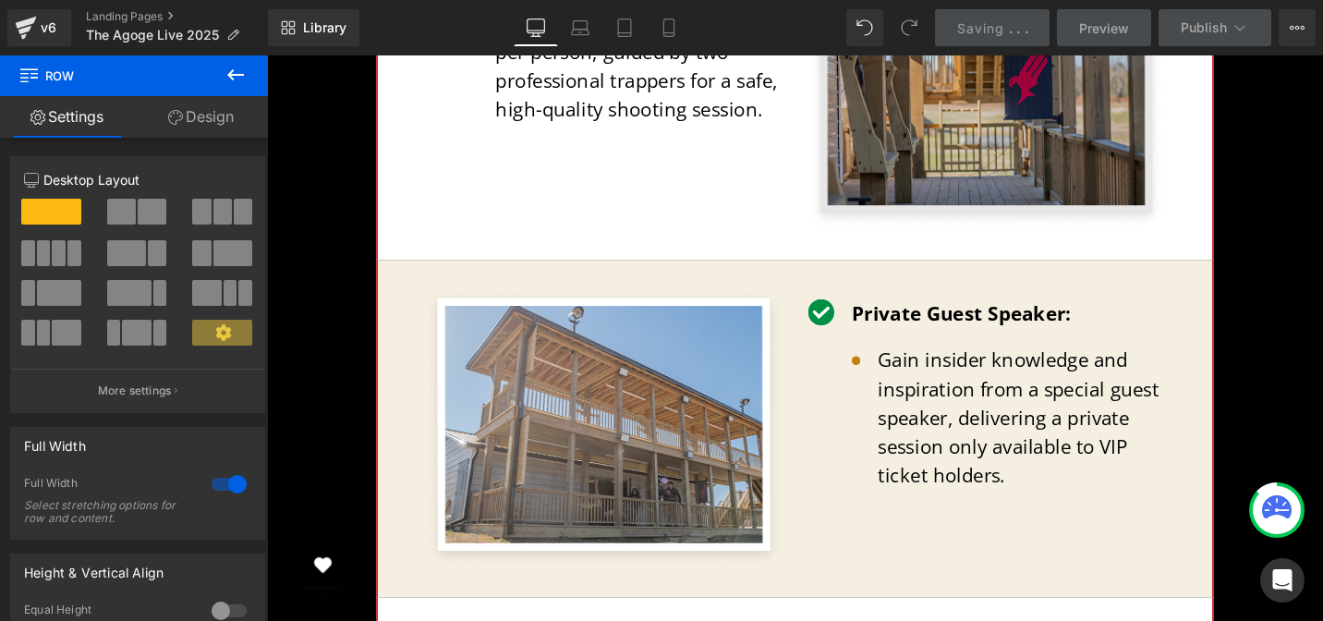
scroll to position [6576, 0]
